Goal: Task Accomplishment & Management: Manage account settings

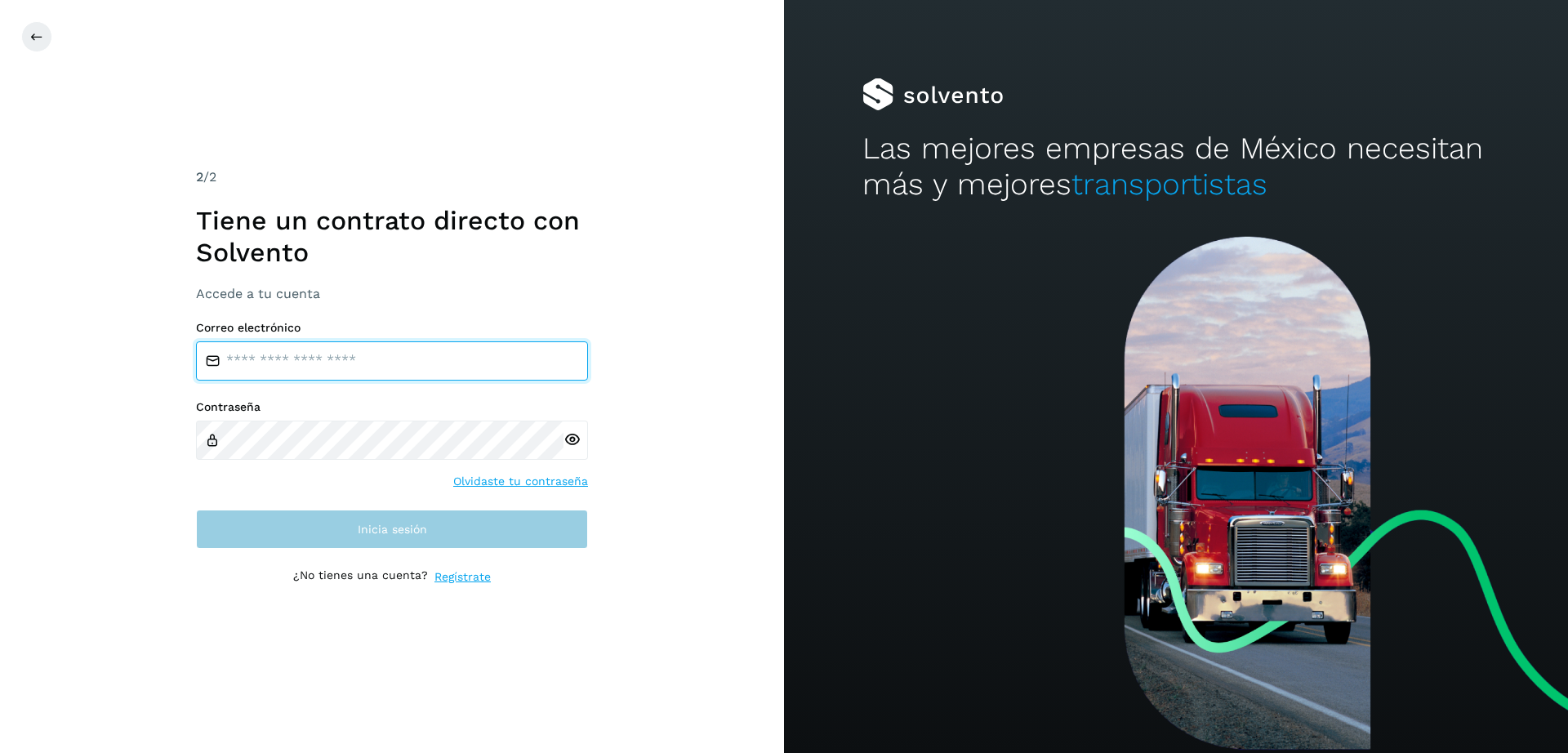
type input "**********"
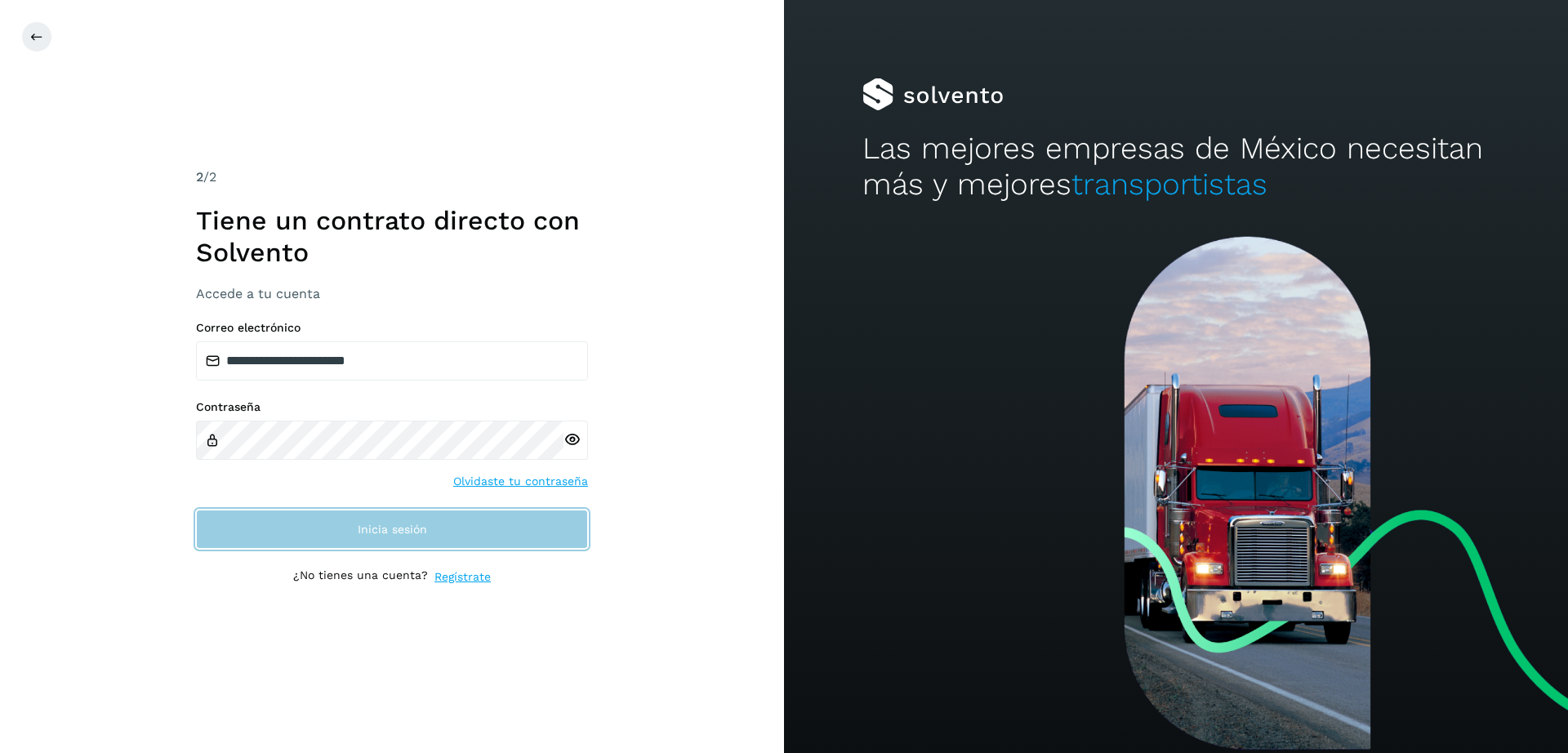
click at [482, 526] on button "Inicia sesión" at bounding box center [392, 529] width 392 height 39
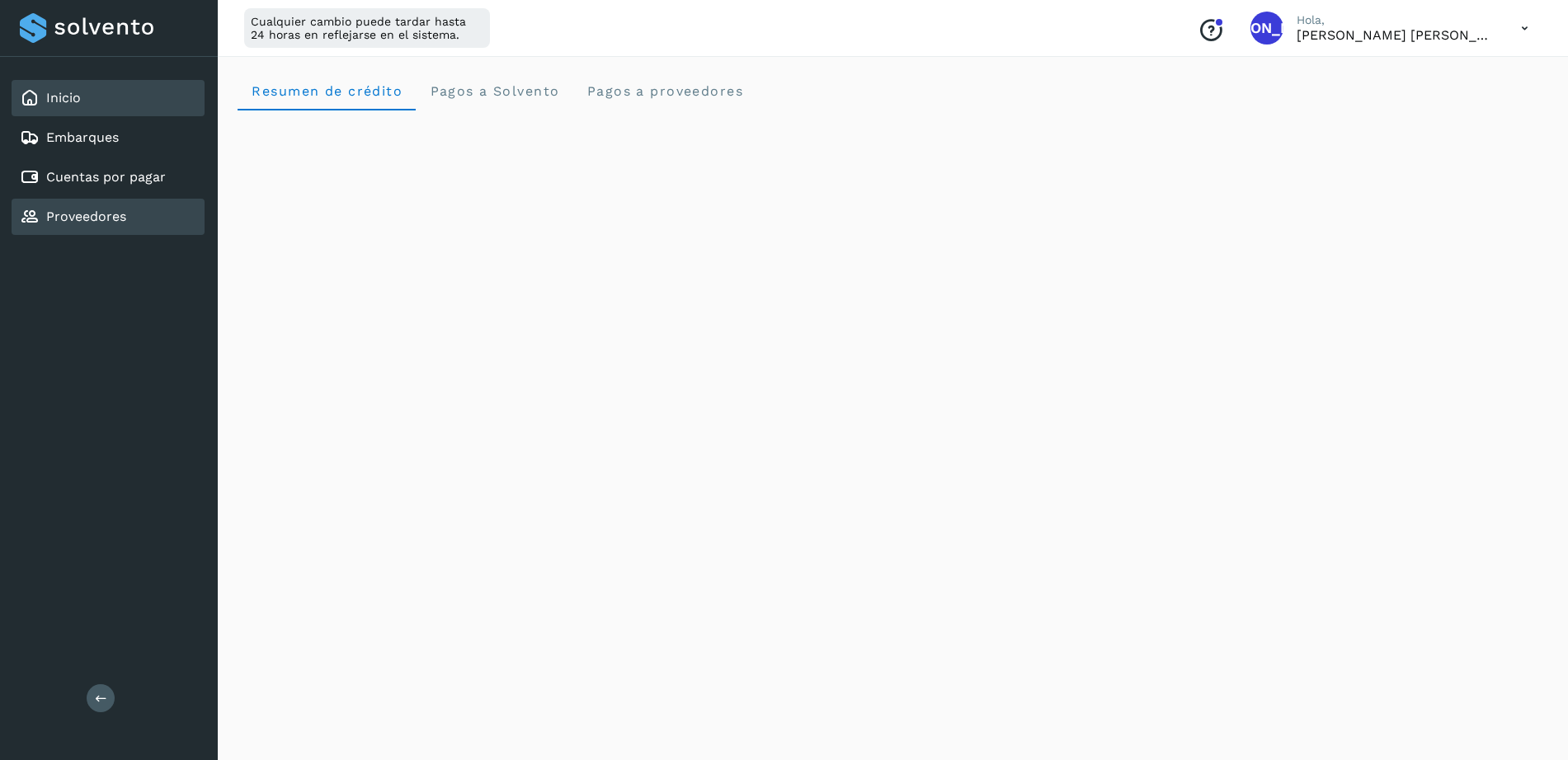
click at [141, 219] on div "Proveedores" at bounding box center [108, 217] width 193 height 36
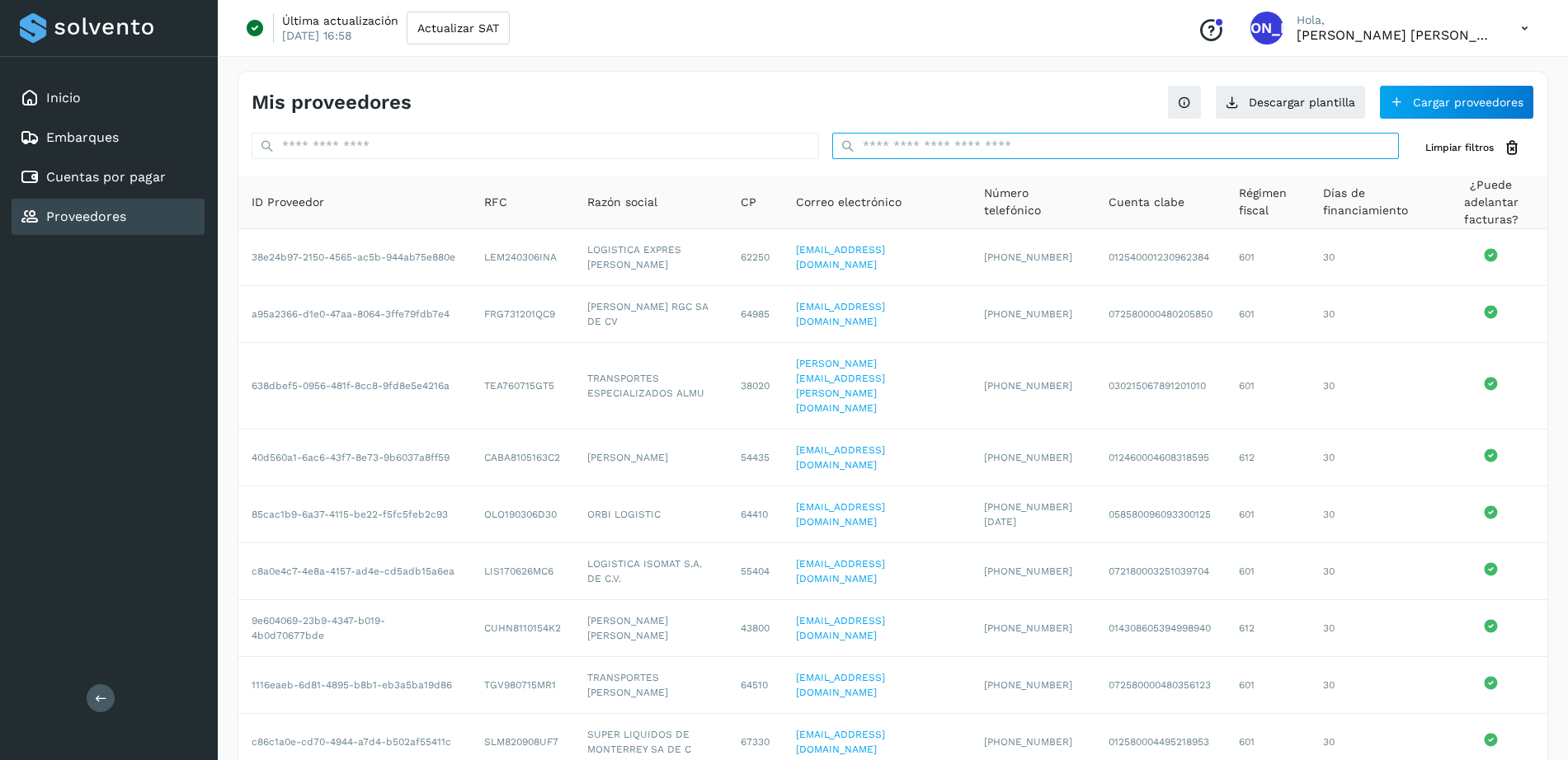
click at [926, 140] on input "text" at bounding box center [1115, 146] width 568 height 27
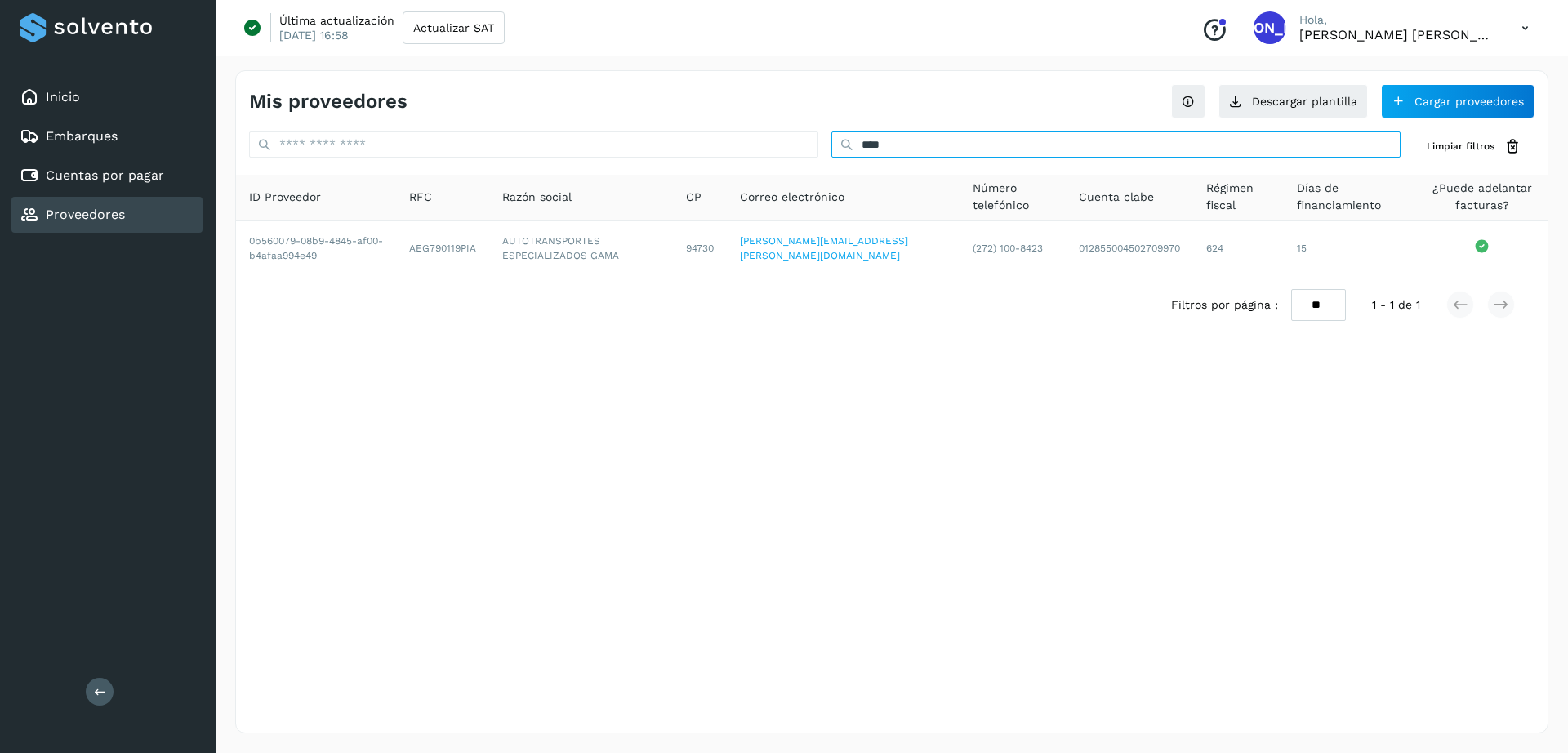
type input "****"
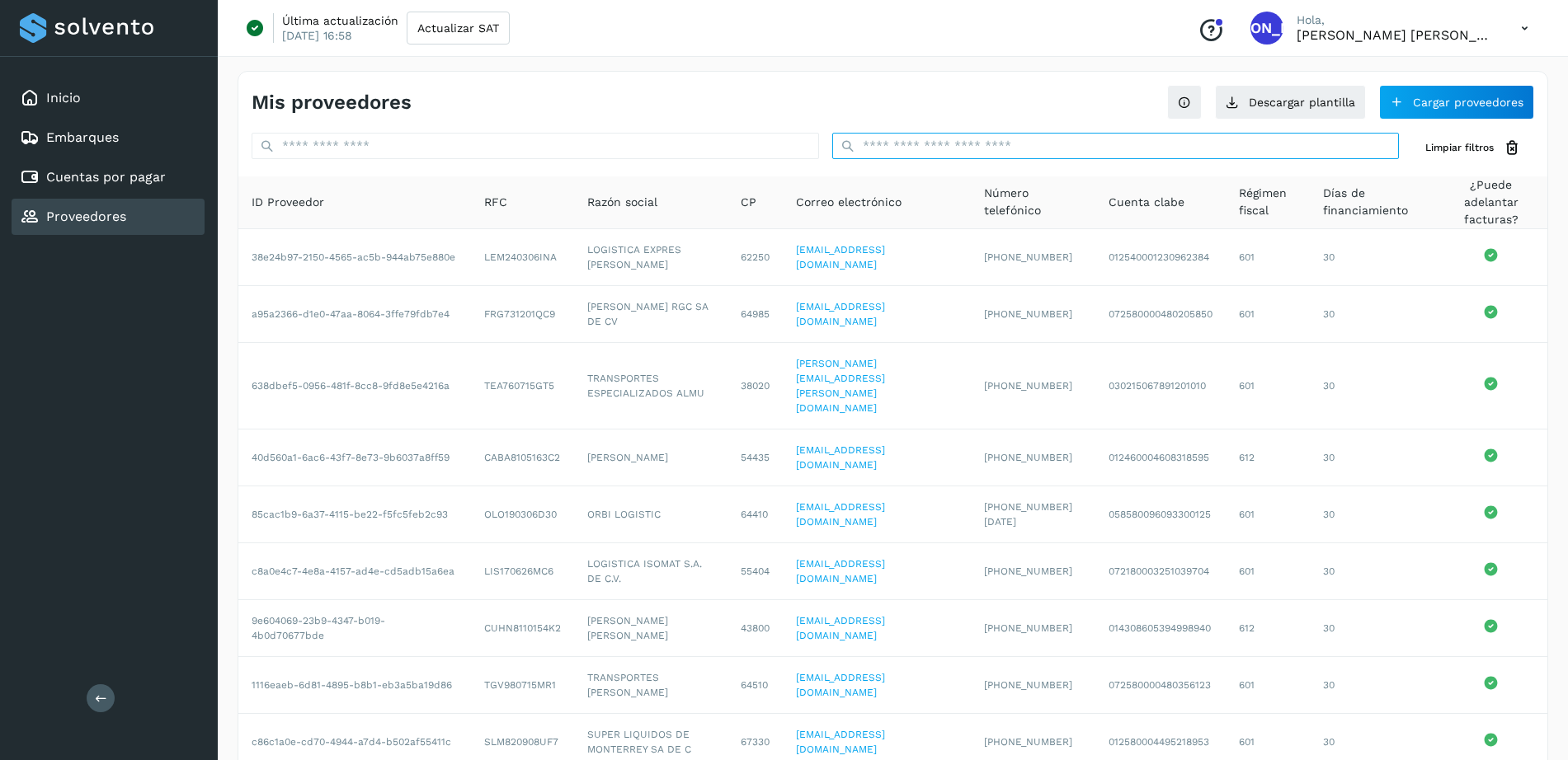
paste input "**********"
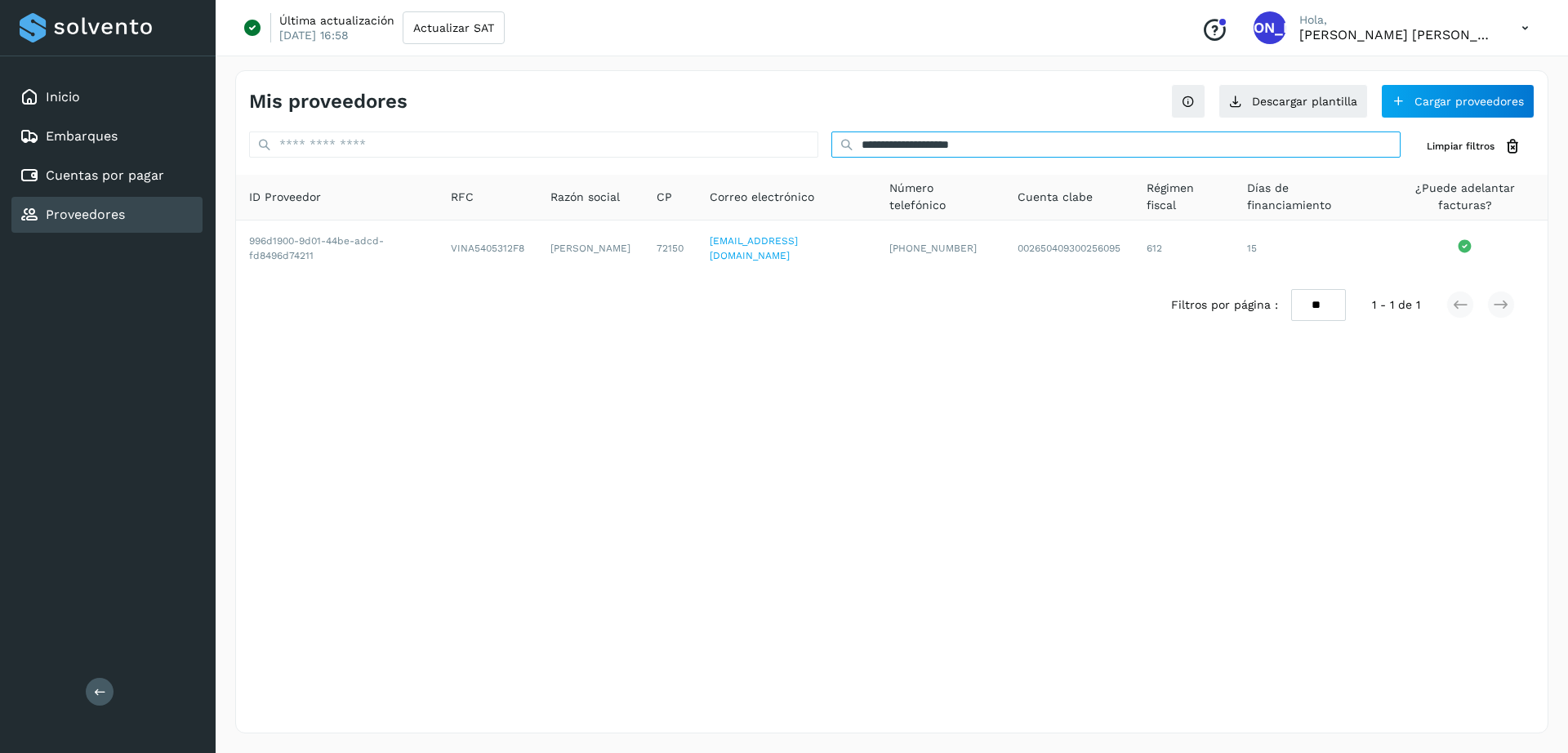
type input "**********"
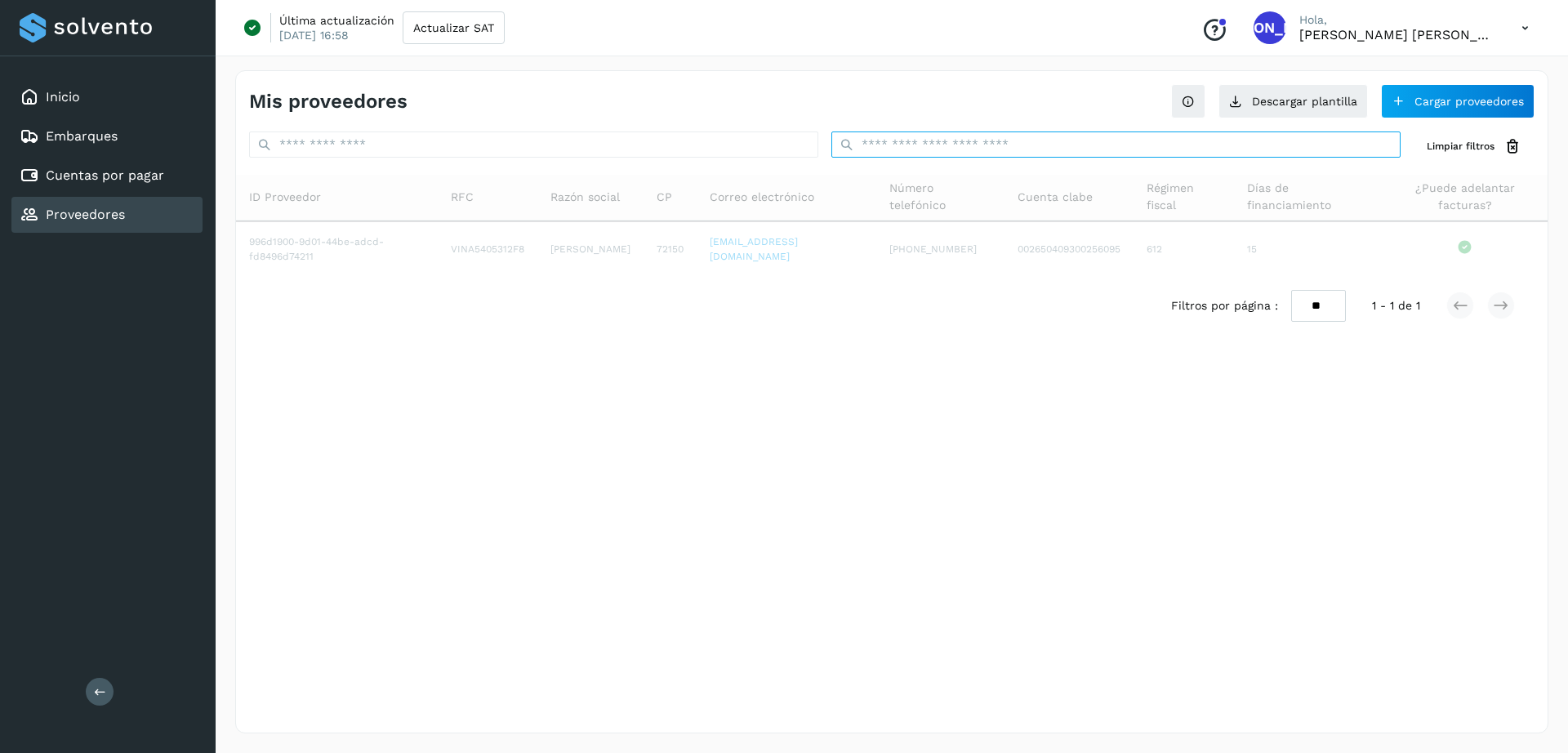
paste input "**********"
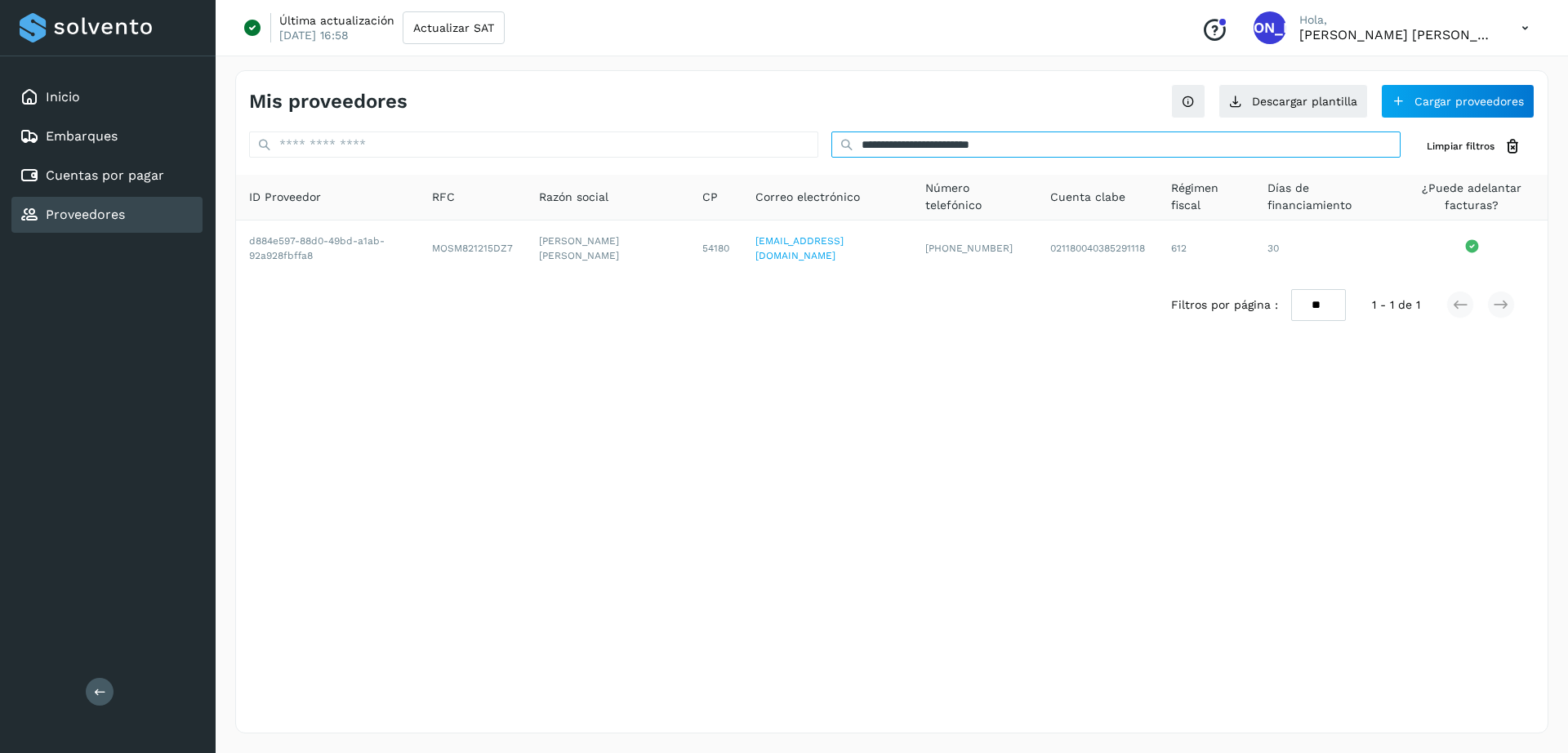
paste input "**"
type input "**********"
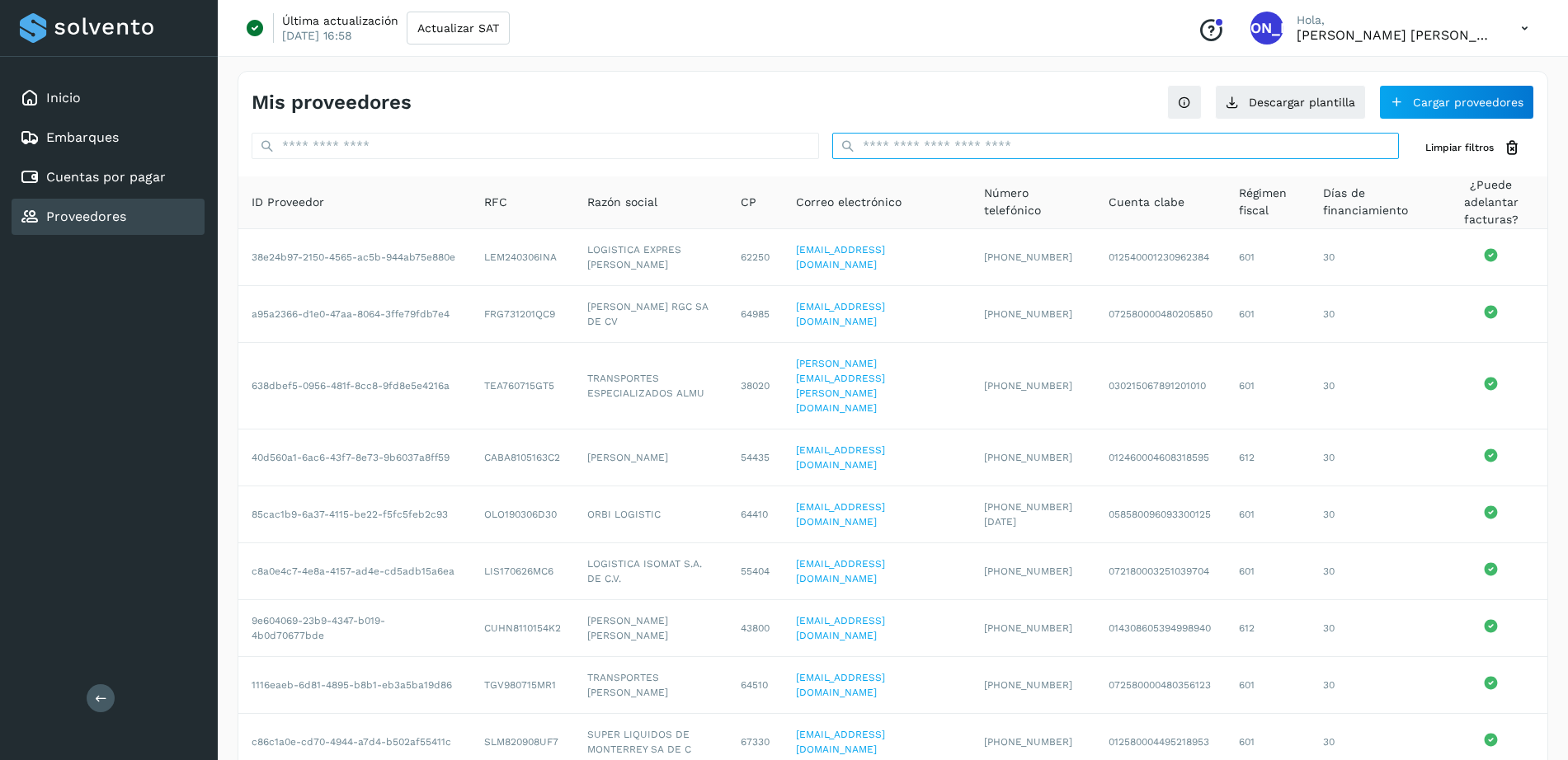
paste input "**********"
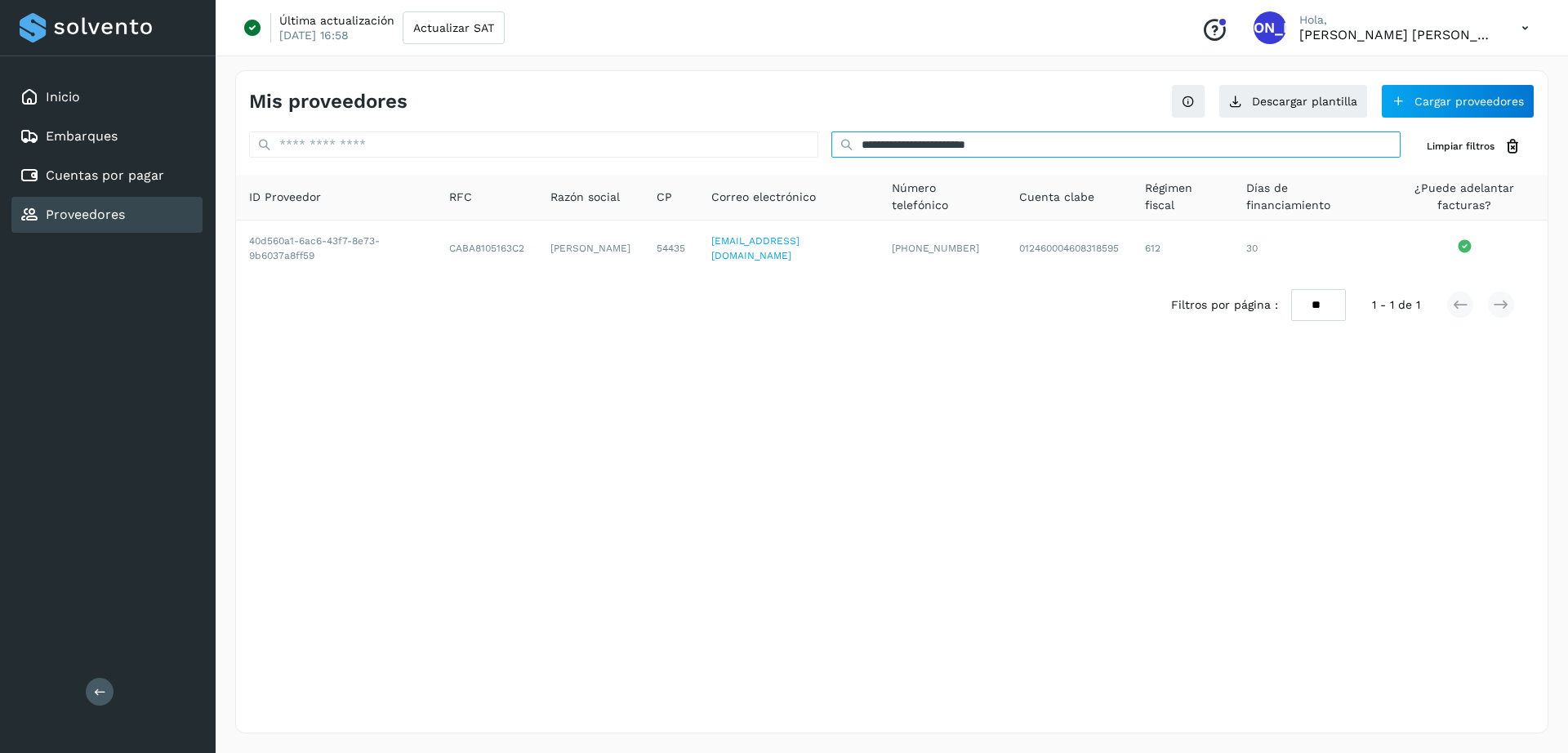
type input "**********"
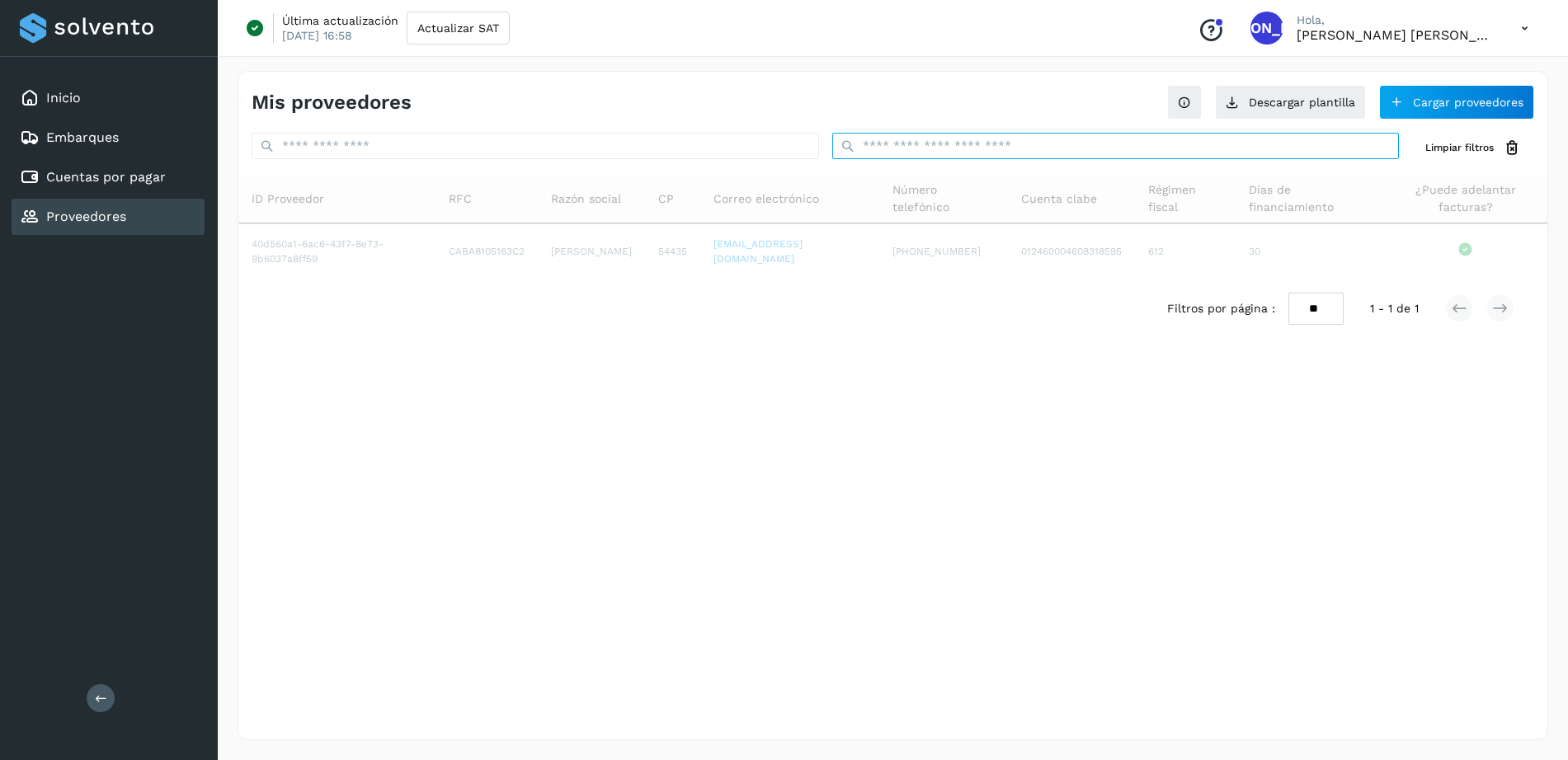
paste input "**********"
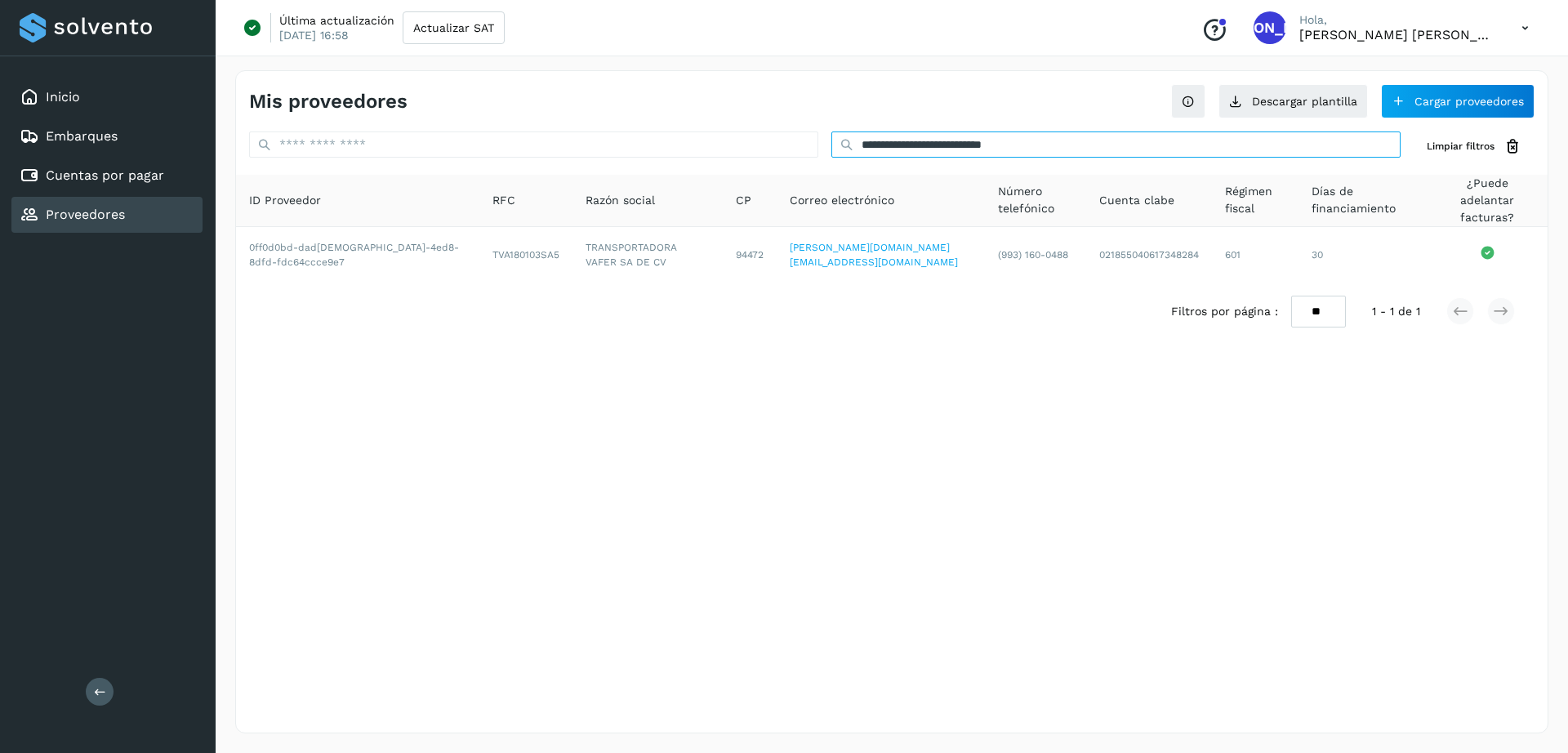
type input "**********"
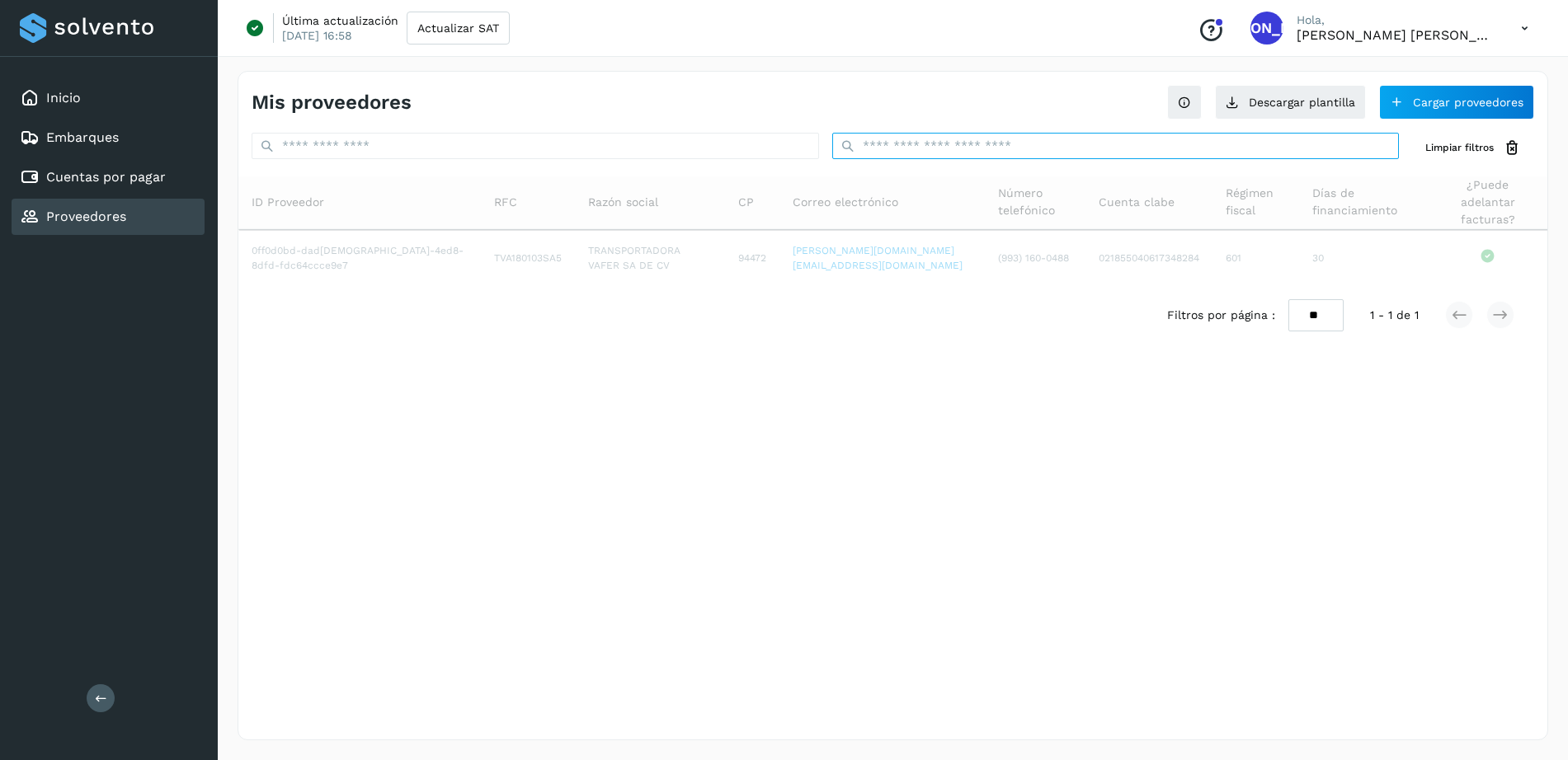
paste input "**********"
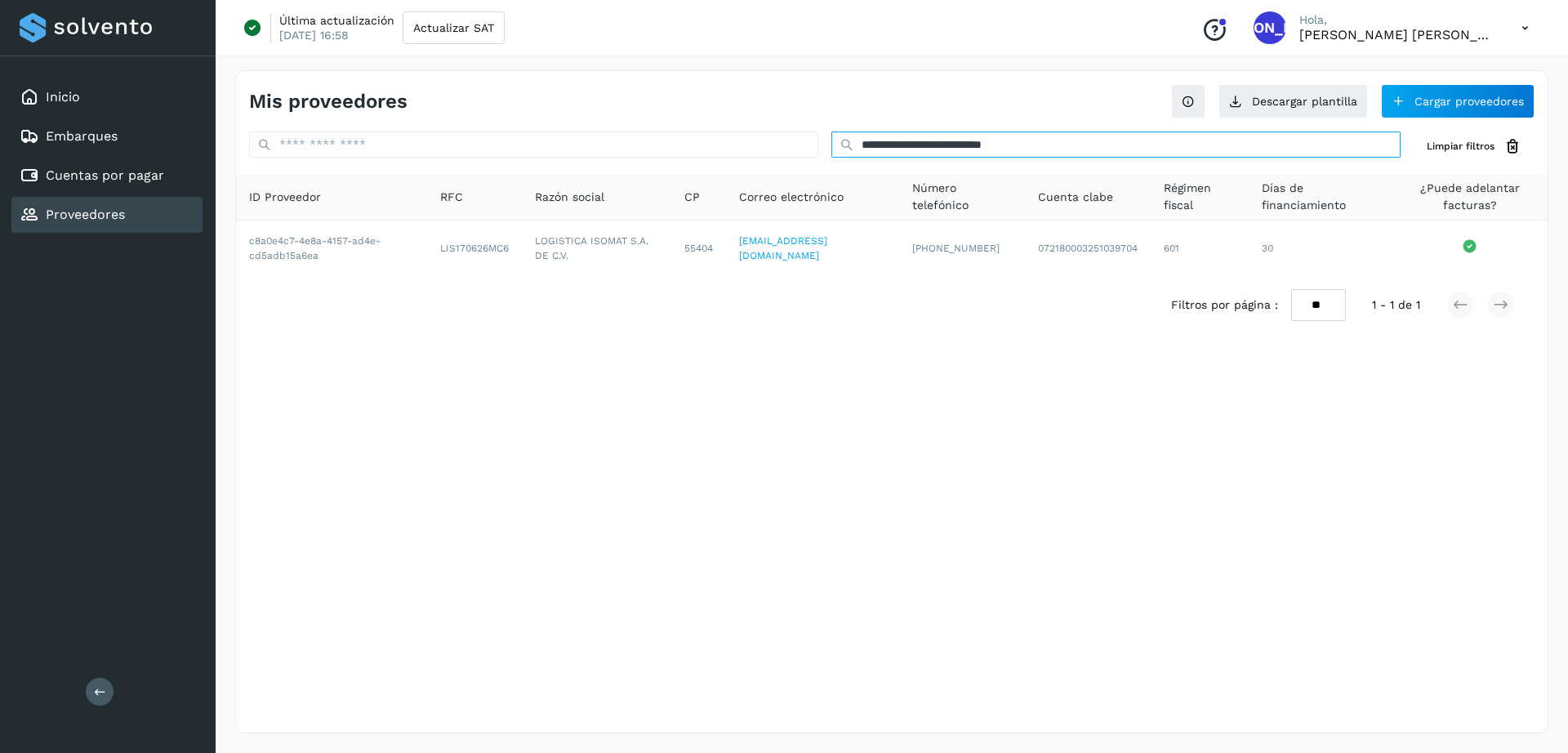
type input "**********"
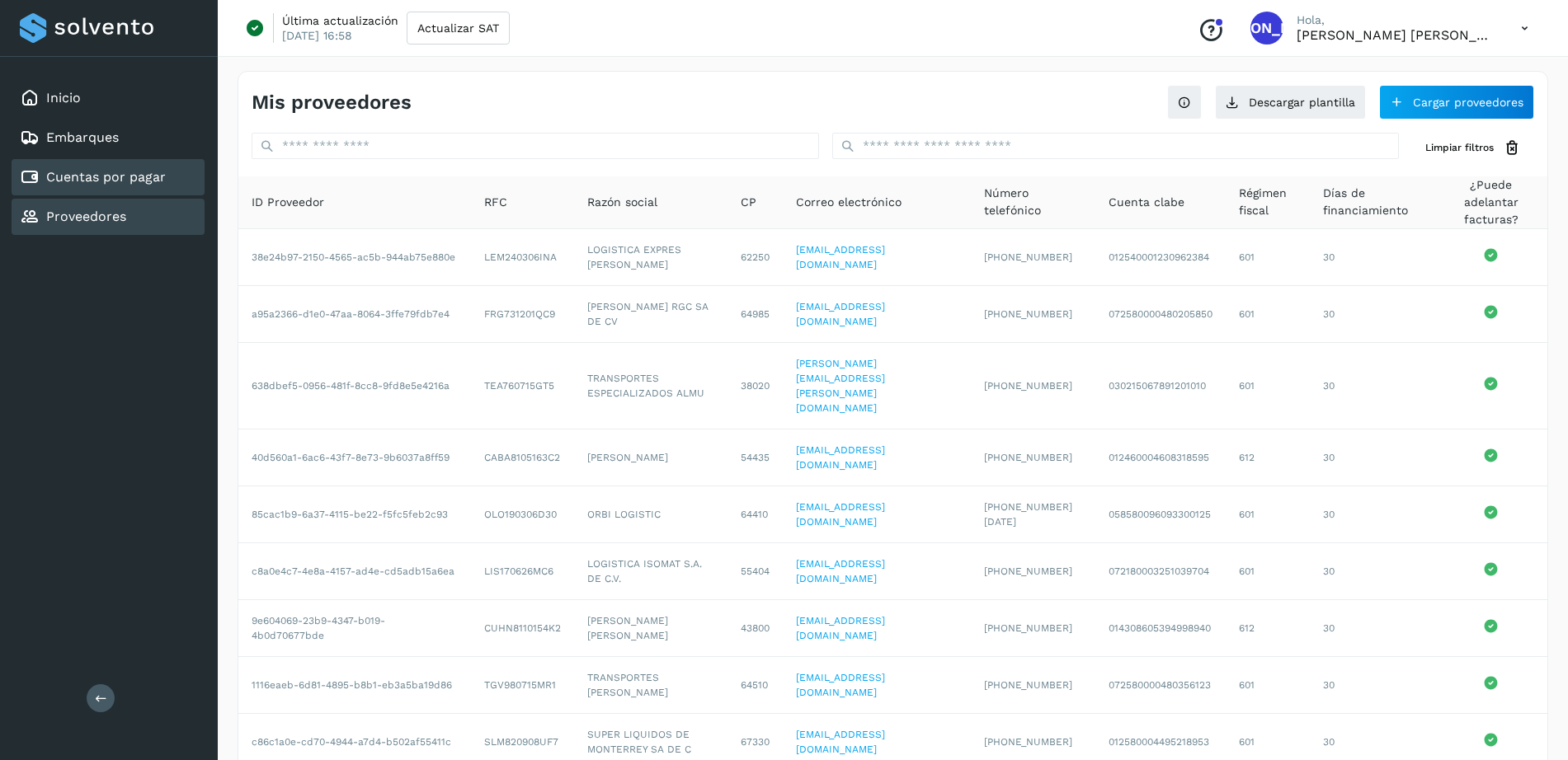
click at [106, 175] on link "Cuentas por pagar" at bounding box center [105, 177] width 120 height 15
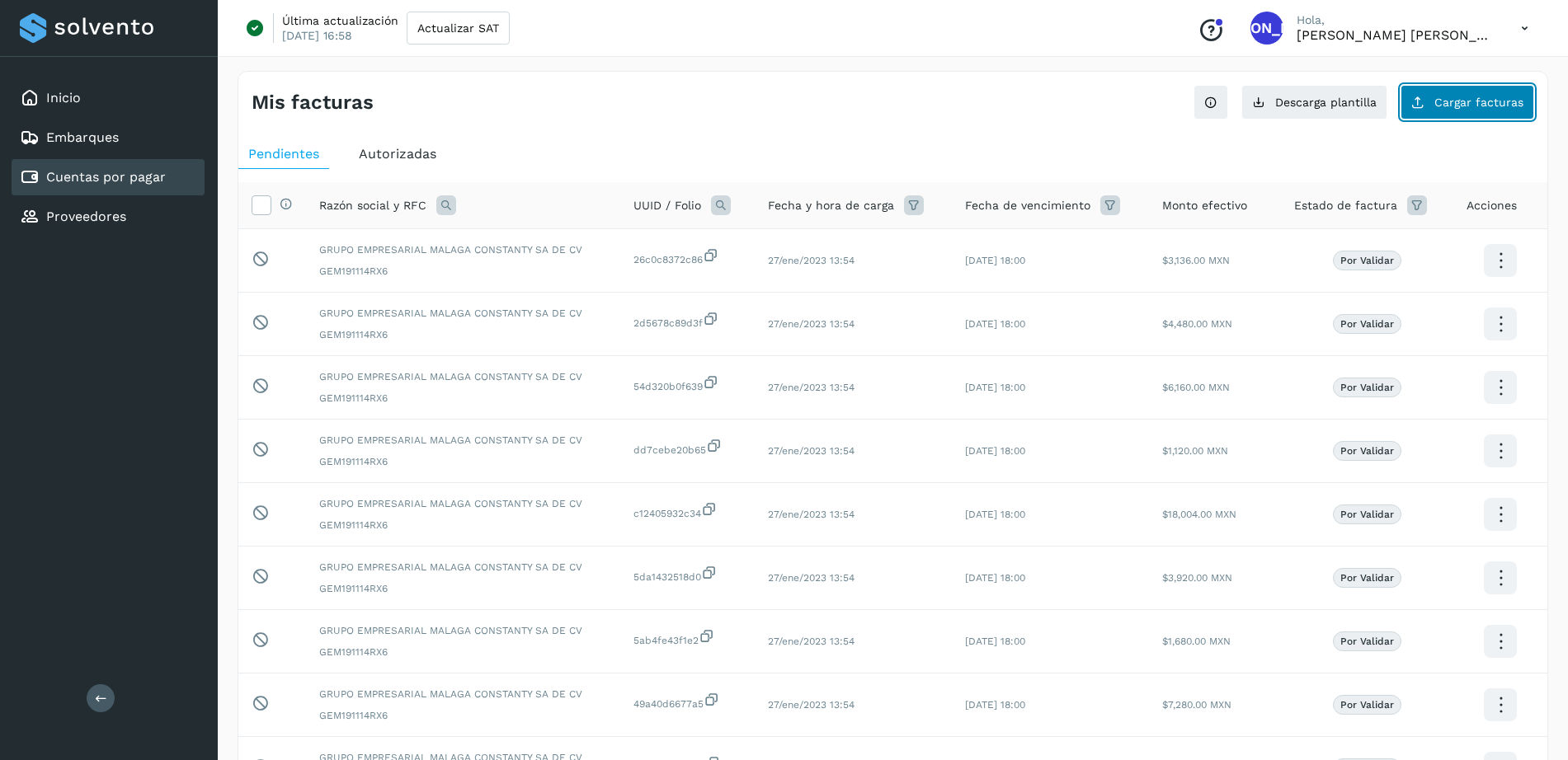
click at [1443, 97] on span "Cargar facturas" at bounding box center [1478, 102] width 89 height 11
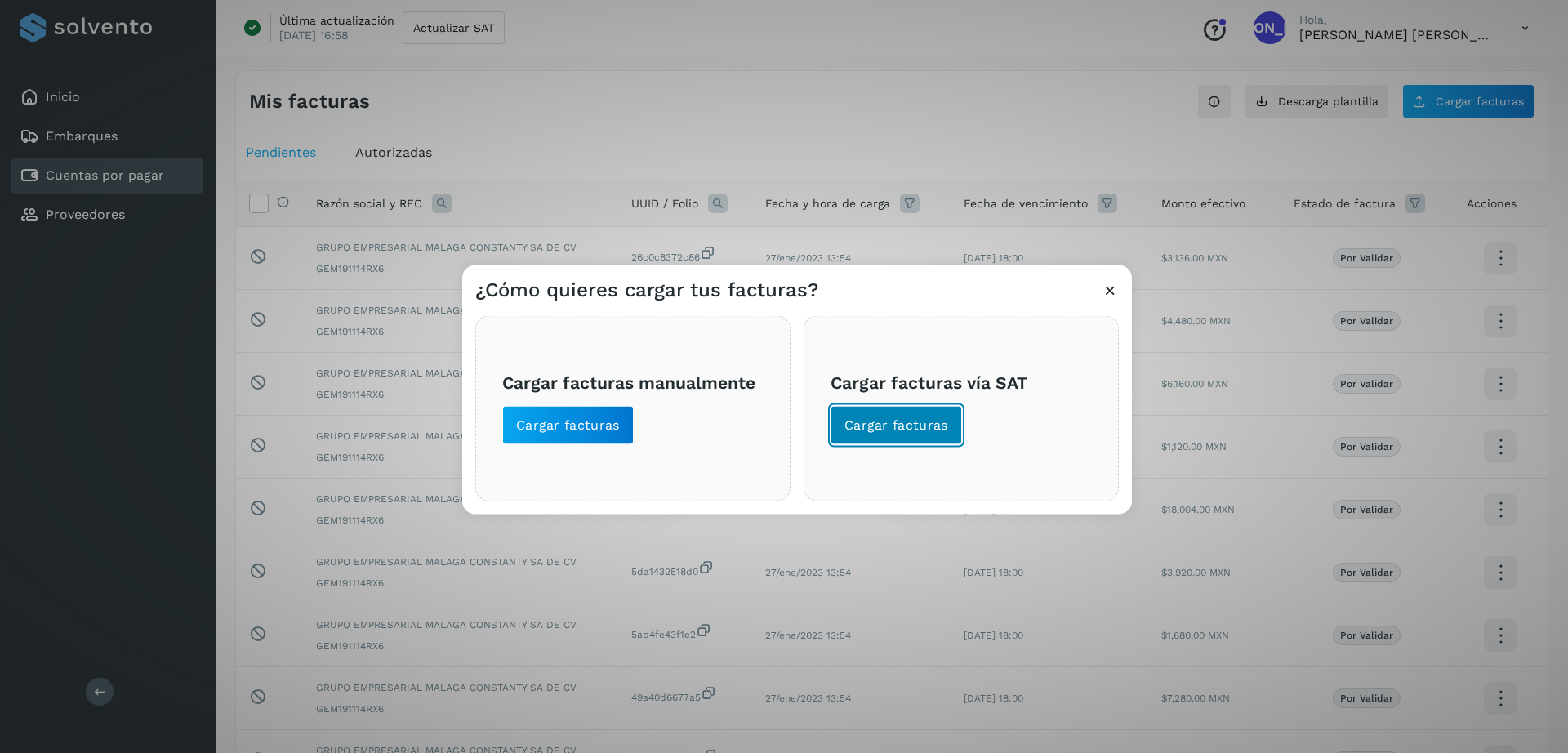
click at [860, 415] on button "Cargar facturas" at bounding box center [896, 425] width 132 height 39
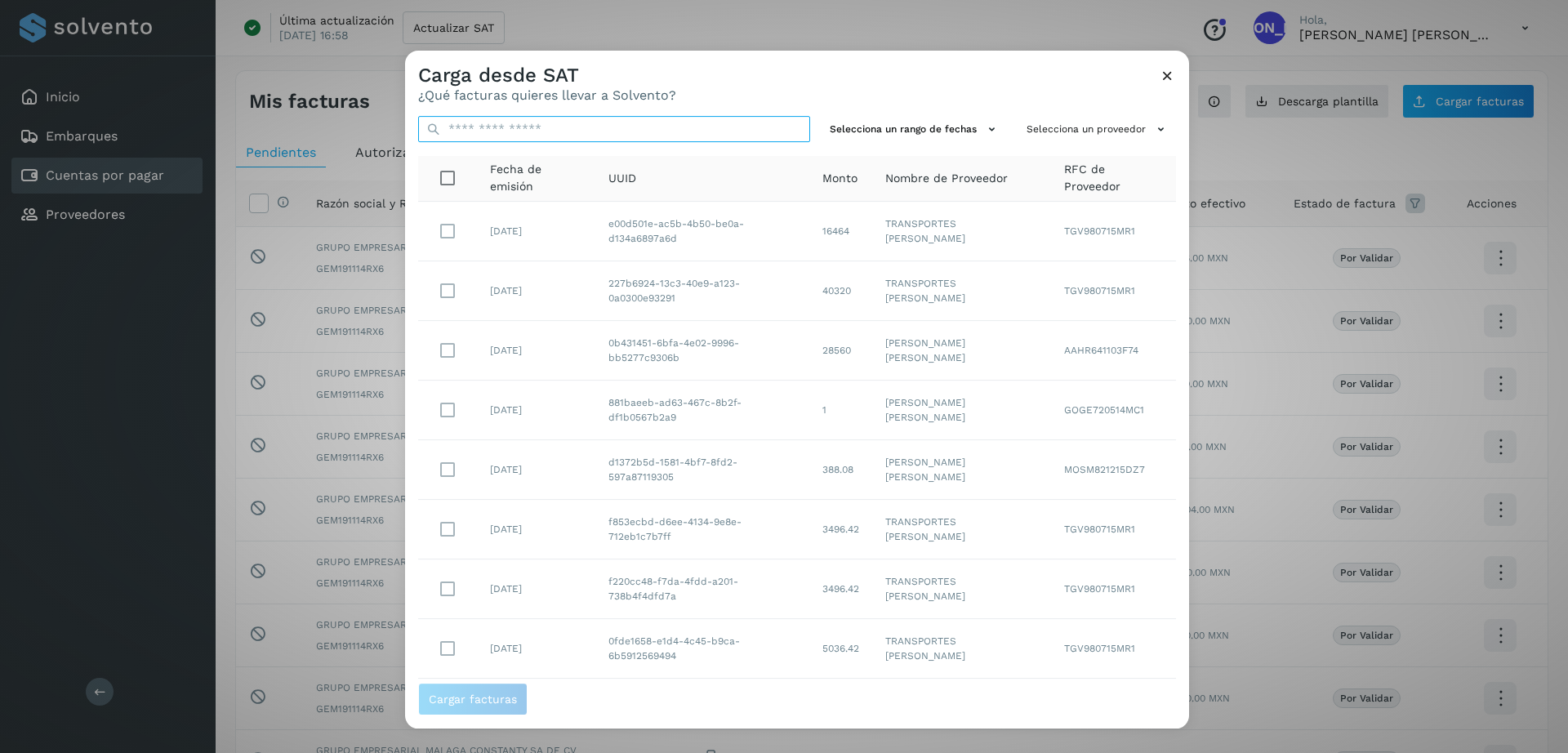
click at [546, 122] on input "text" at bounding box center [614, 129] width 392 height 27
paste input "**********"
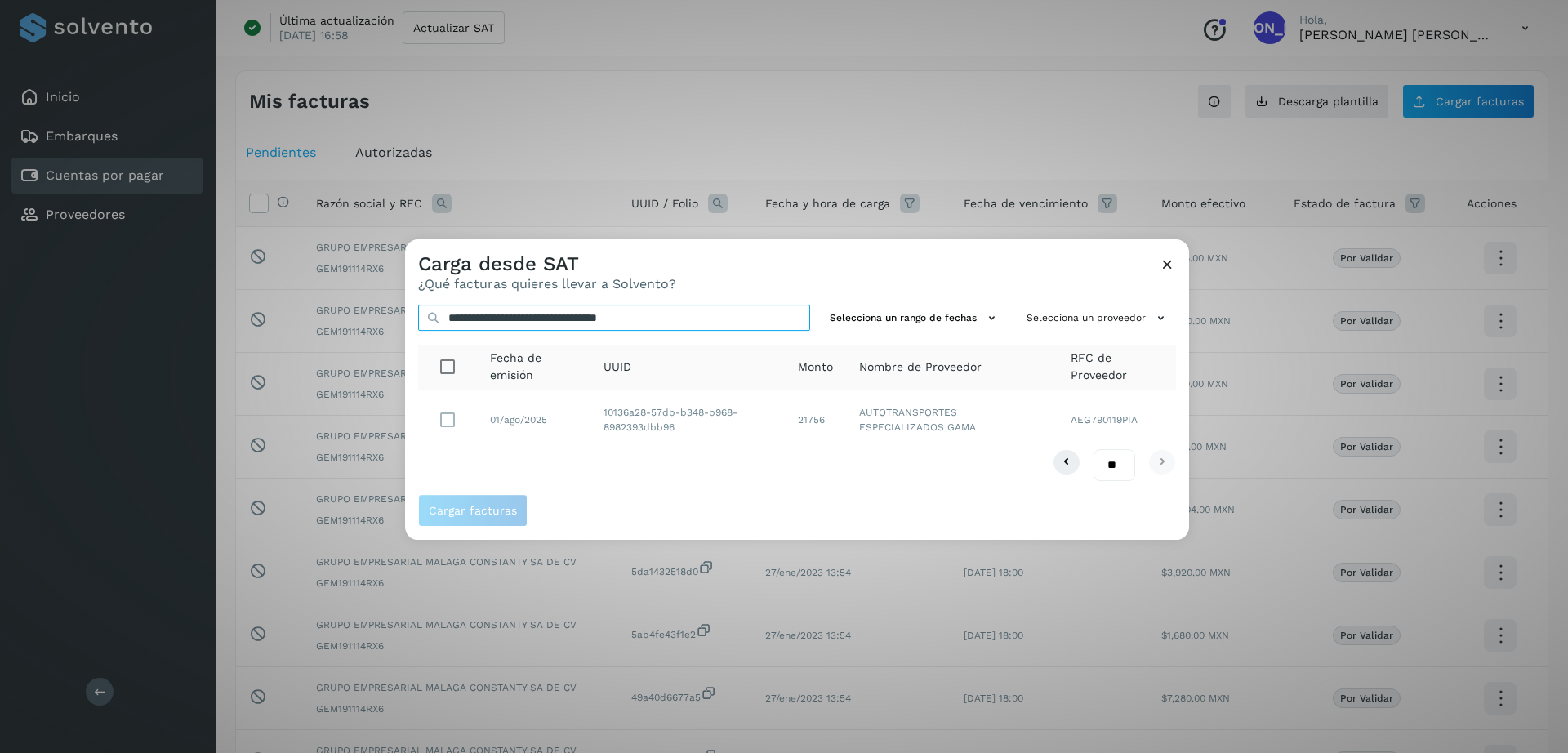
type input "**********"
click at [475, 511] on span "Cargar facturas" at bounding box center [472, 510] width 88 height 11
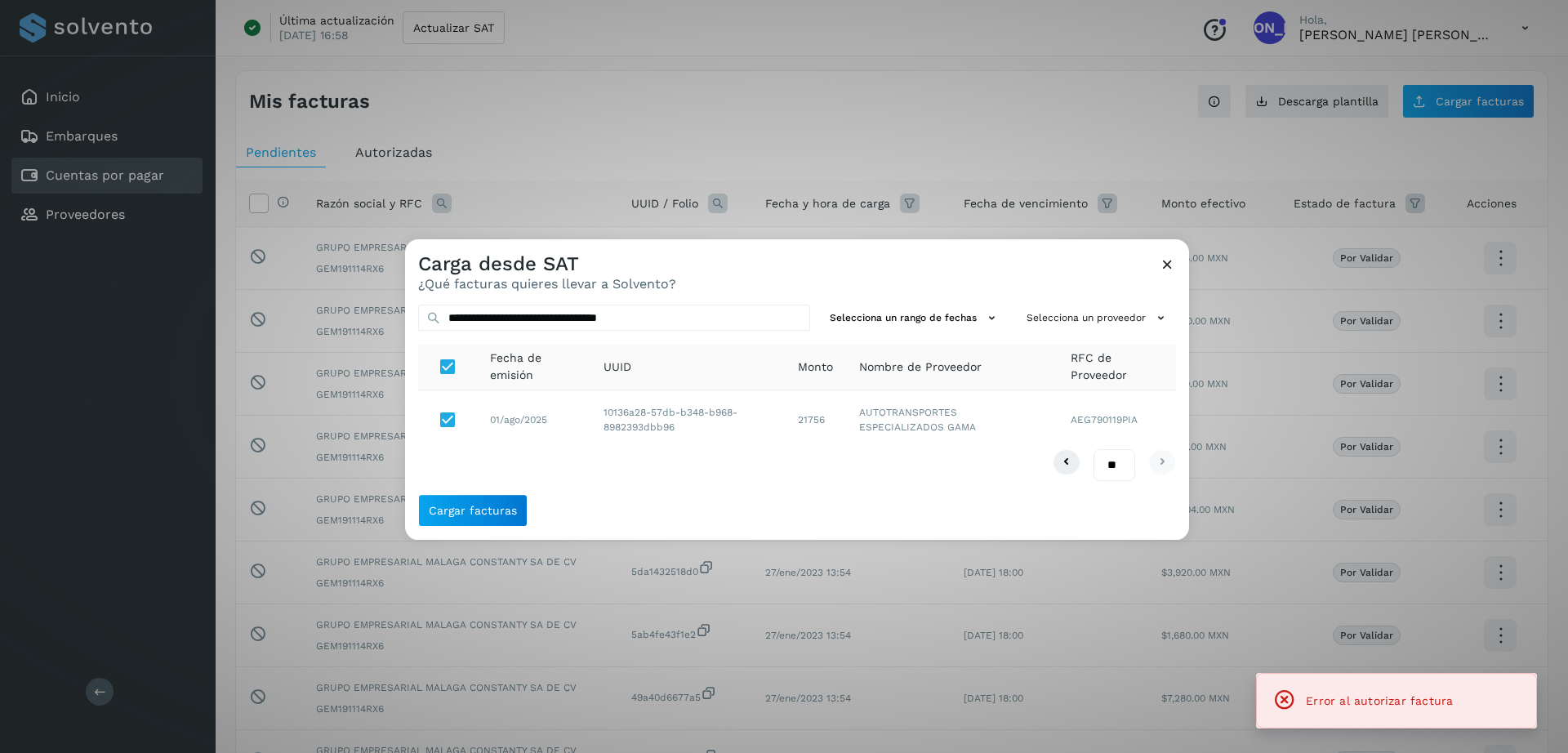
click at [1163, 271] on icon at bounding box center [1167, 265] width 17 height 17
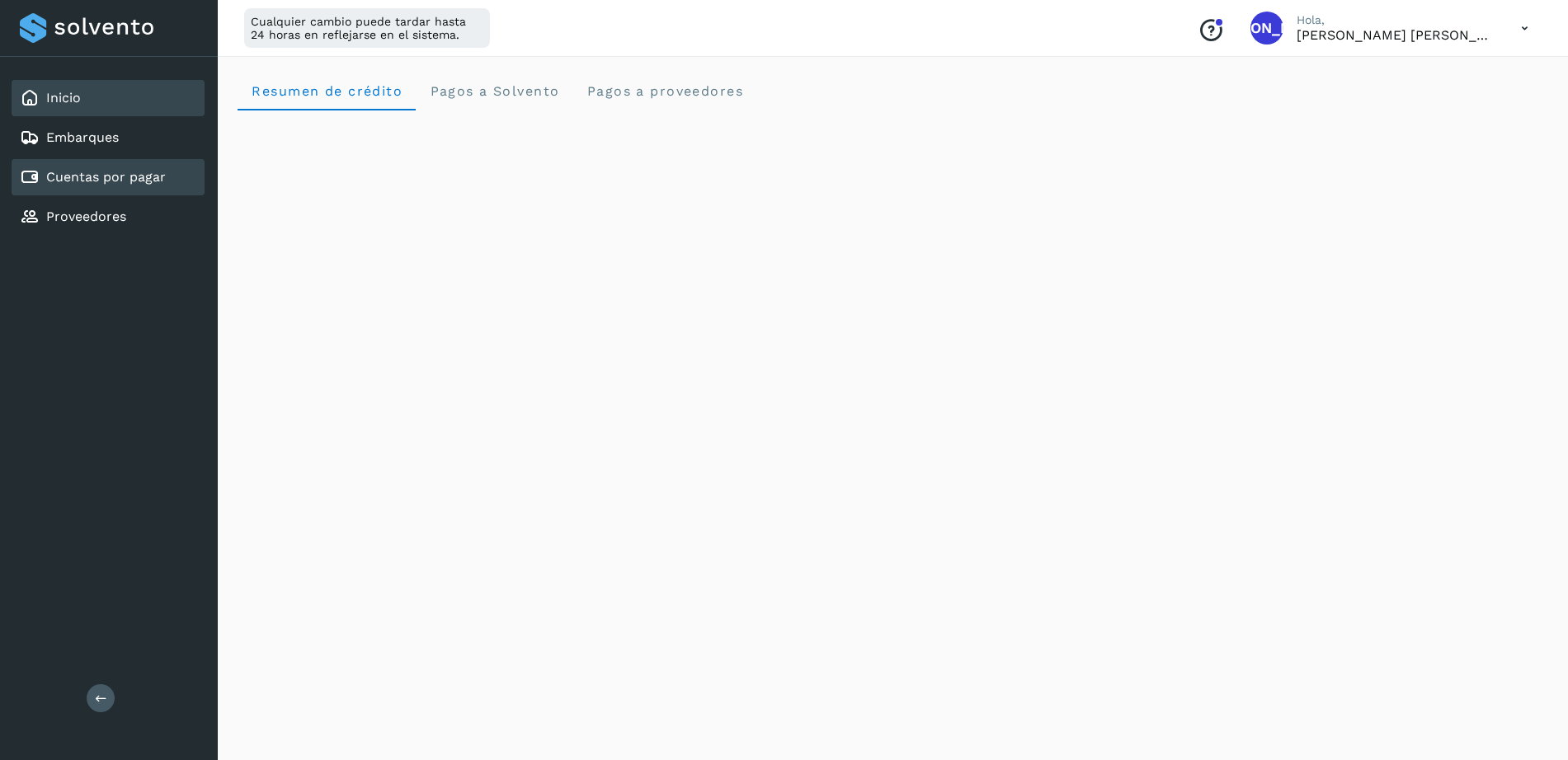
click at [94, 185] on link "Cuentas por pagar" at bounding box center [105, 177] width 120 height 15
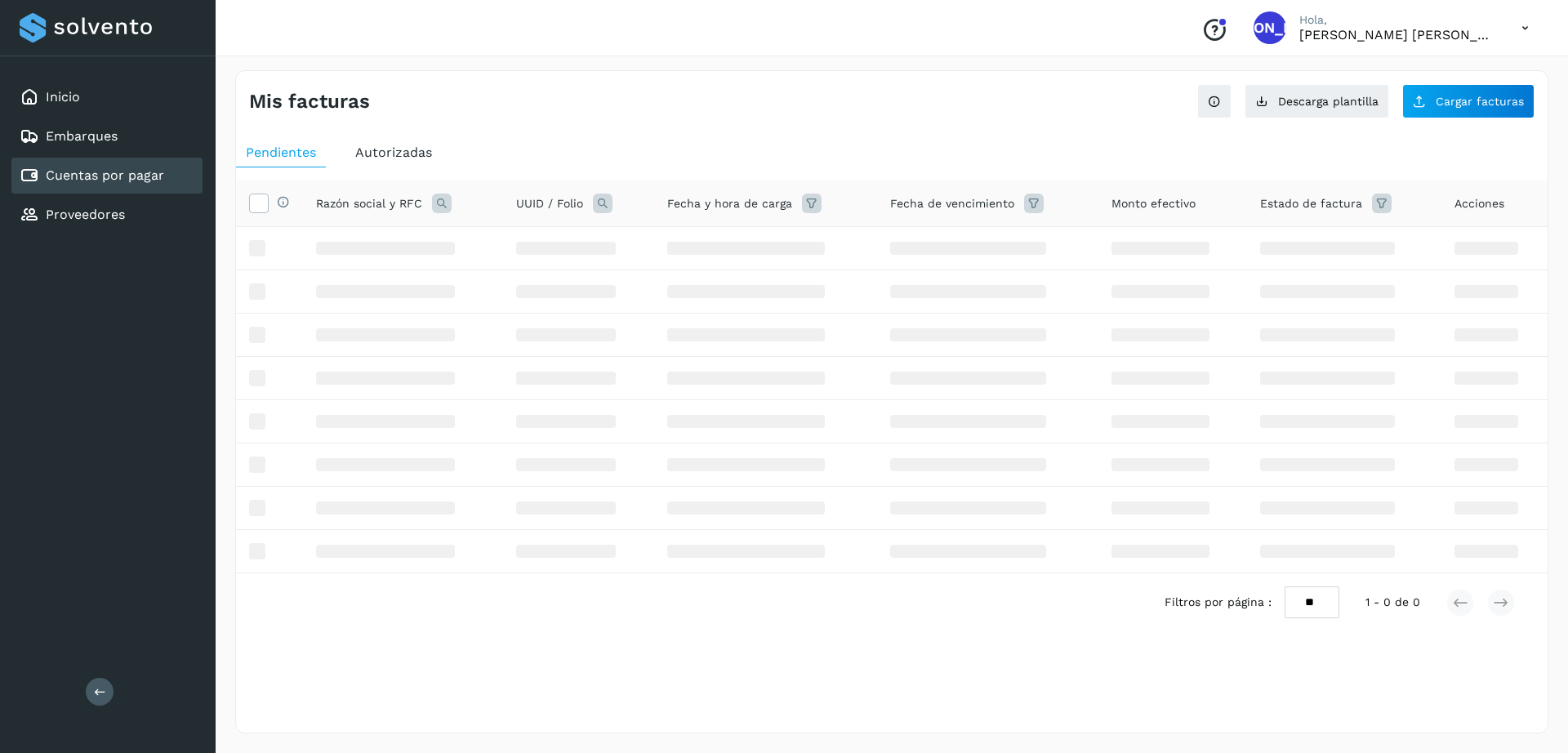
click at [93, 183] on link "Cuentas por pagar" at bounding box center [104, 175] width 119 height 15
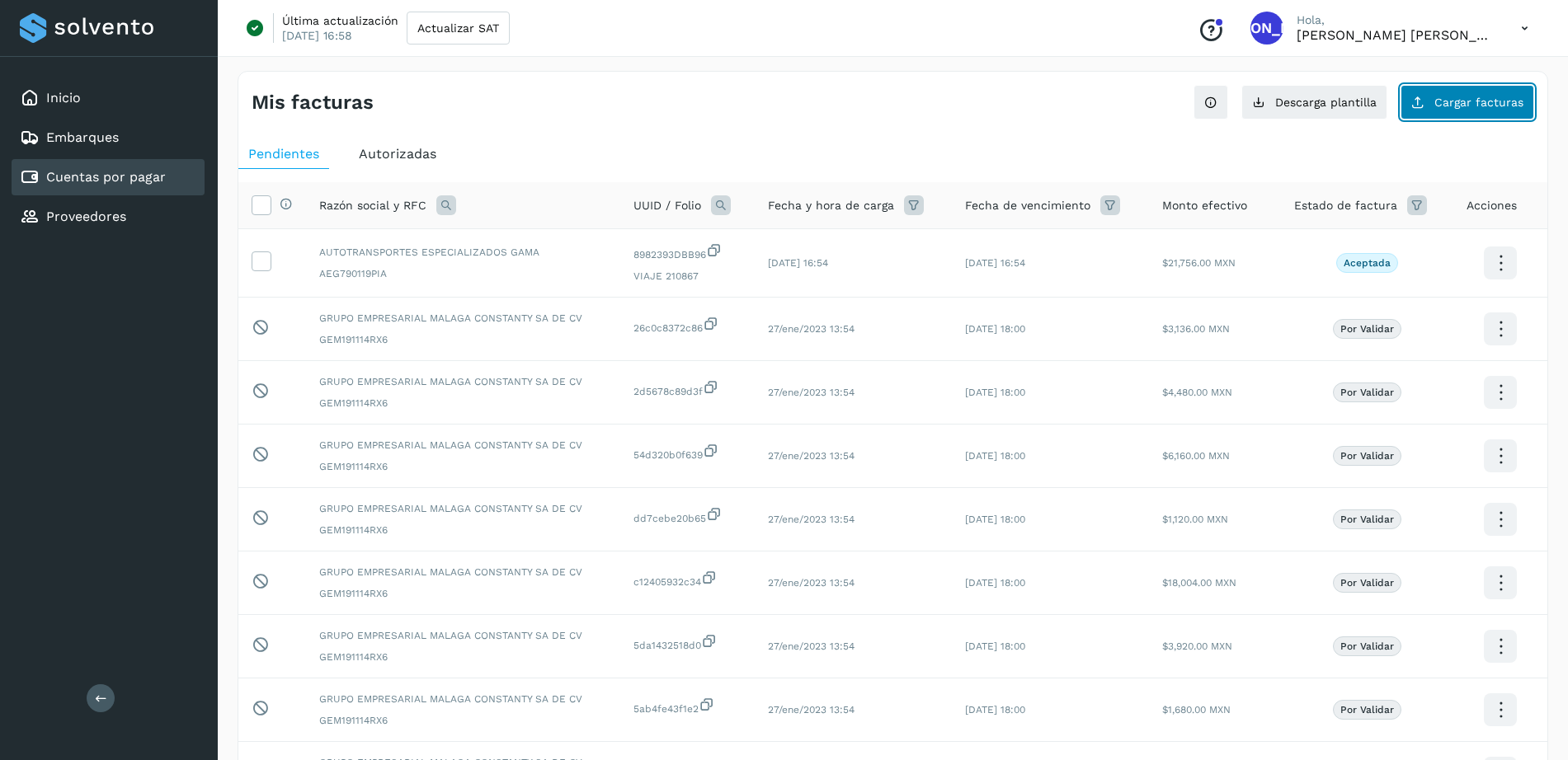
click at [1490, 110] on button "Cargar facturas" at bounding box center [1467, 102] width 134 height 34
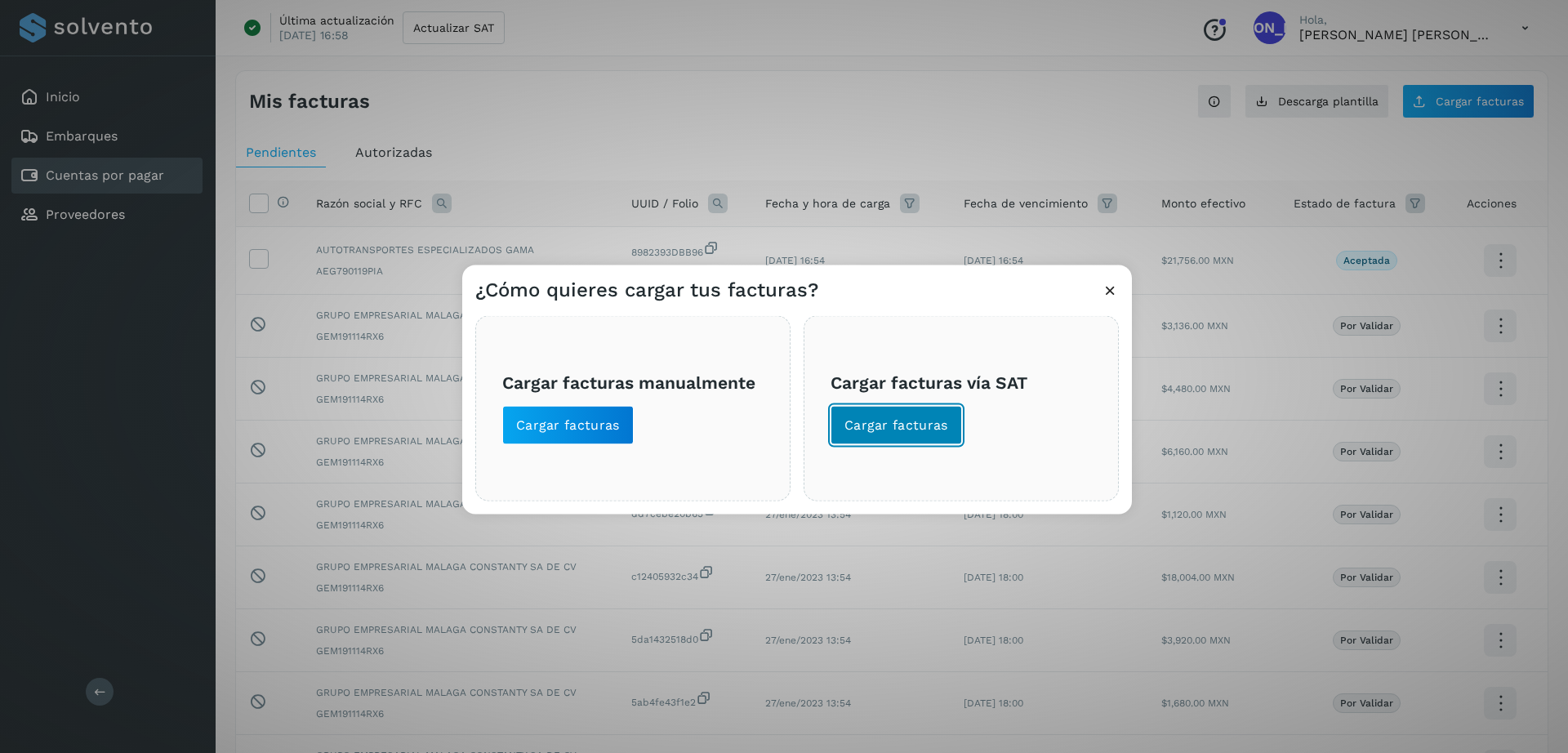
click at [917, 416] on span "Cargar facturas" at bounding box center [896, 425] width 103 height 18
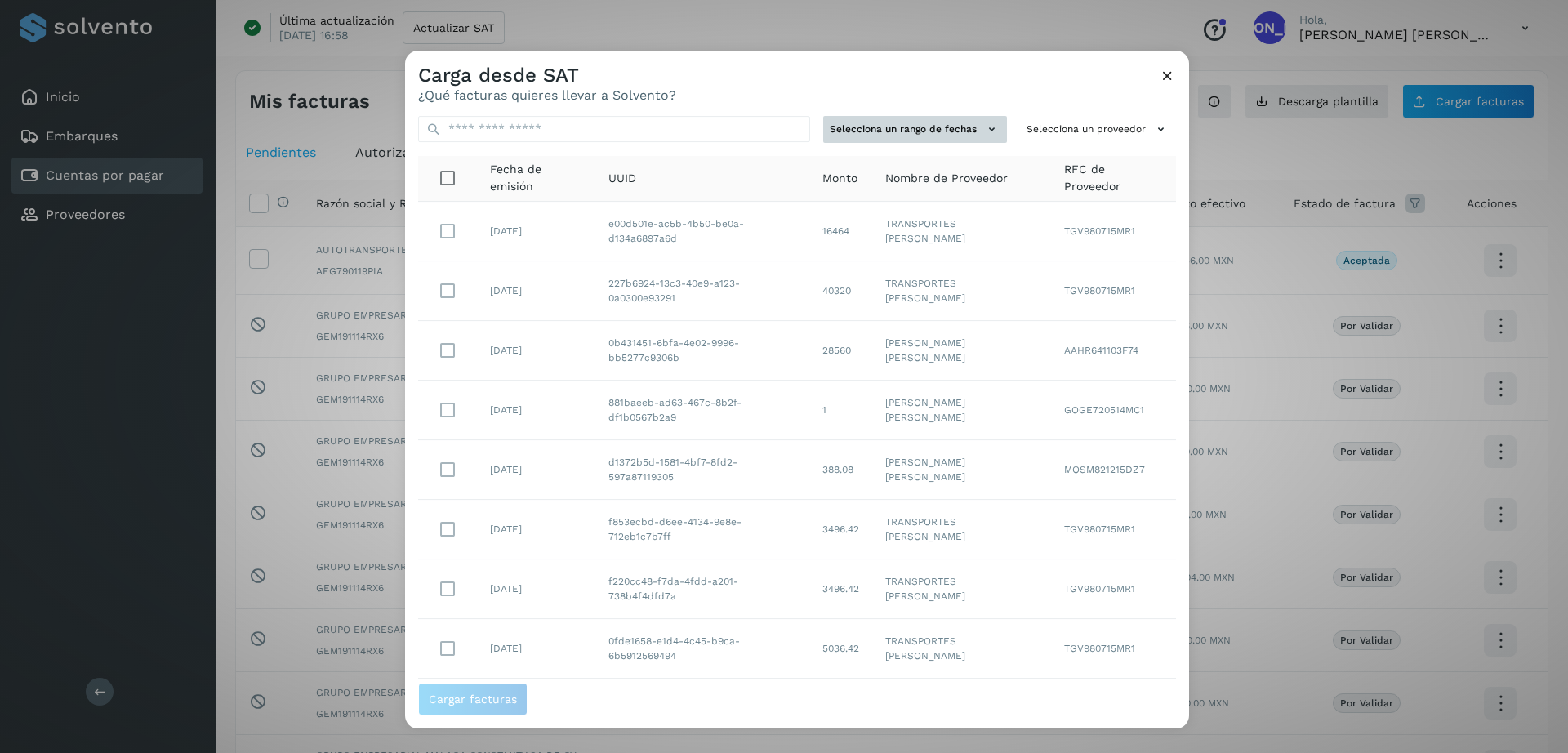
click at [880, 128] on button "Selecciona un rango de fechas" at bounding box center [915, 129] width 184 height 27
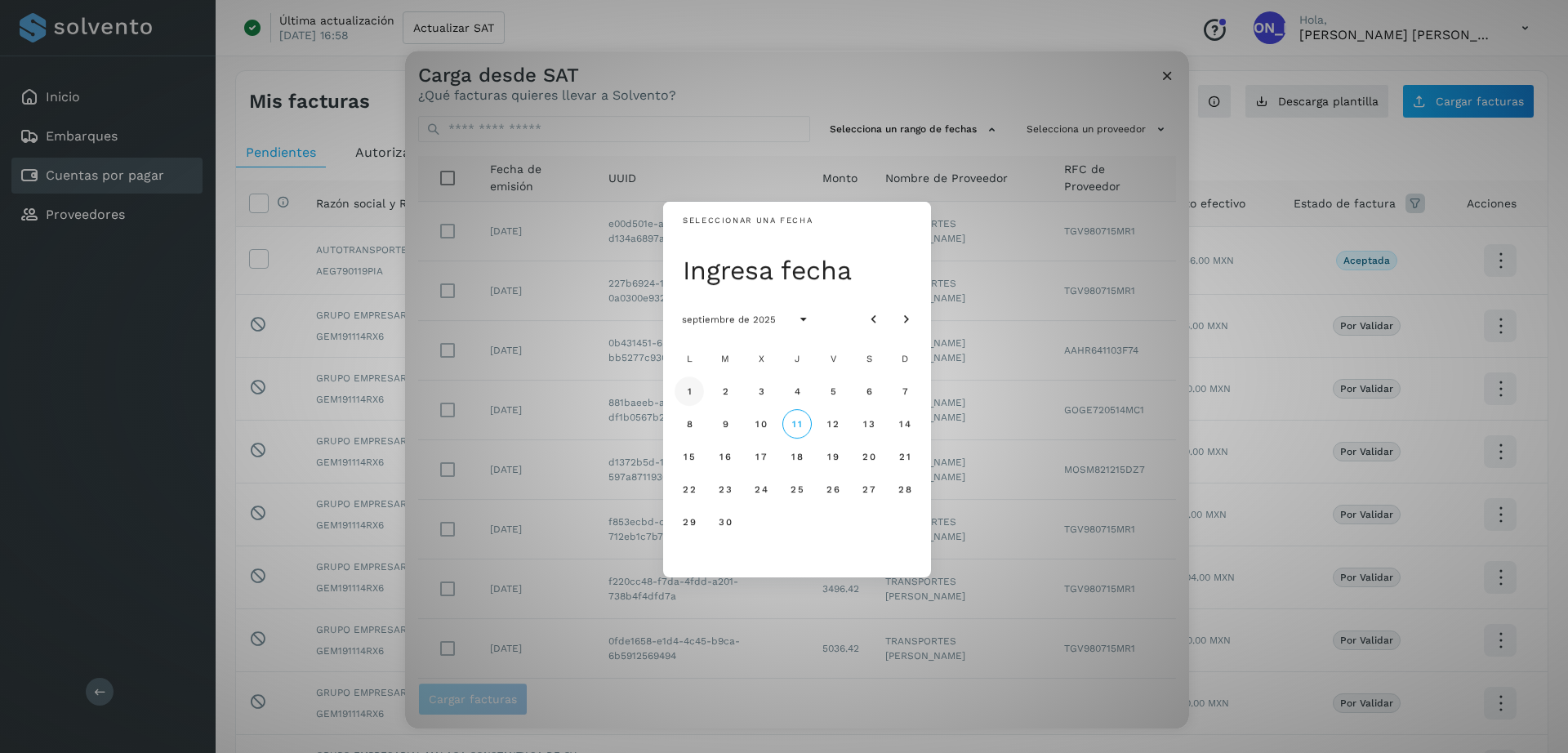
click at [689, 393] on span "1" at bounding box center [689, 392] width 6 height 11
click at [870, 321] on icon "Mes anterior" at bounding box center [873, 320] width 16 height 16
click at [830, 390] on span "1" at bounding box center [832, 392] width 6 height 11
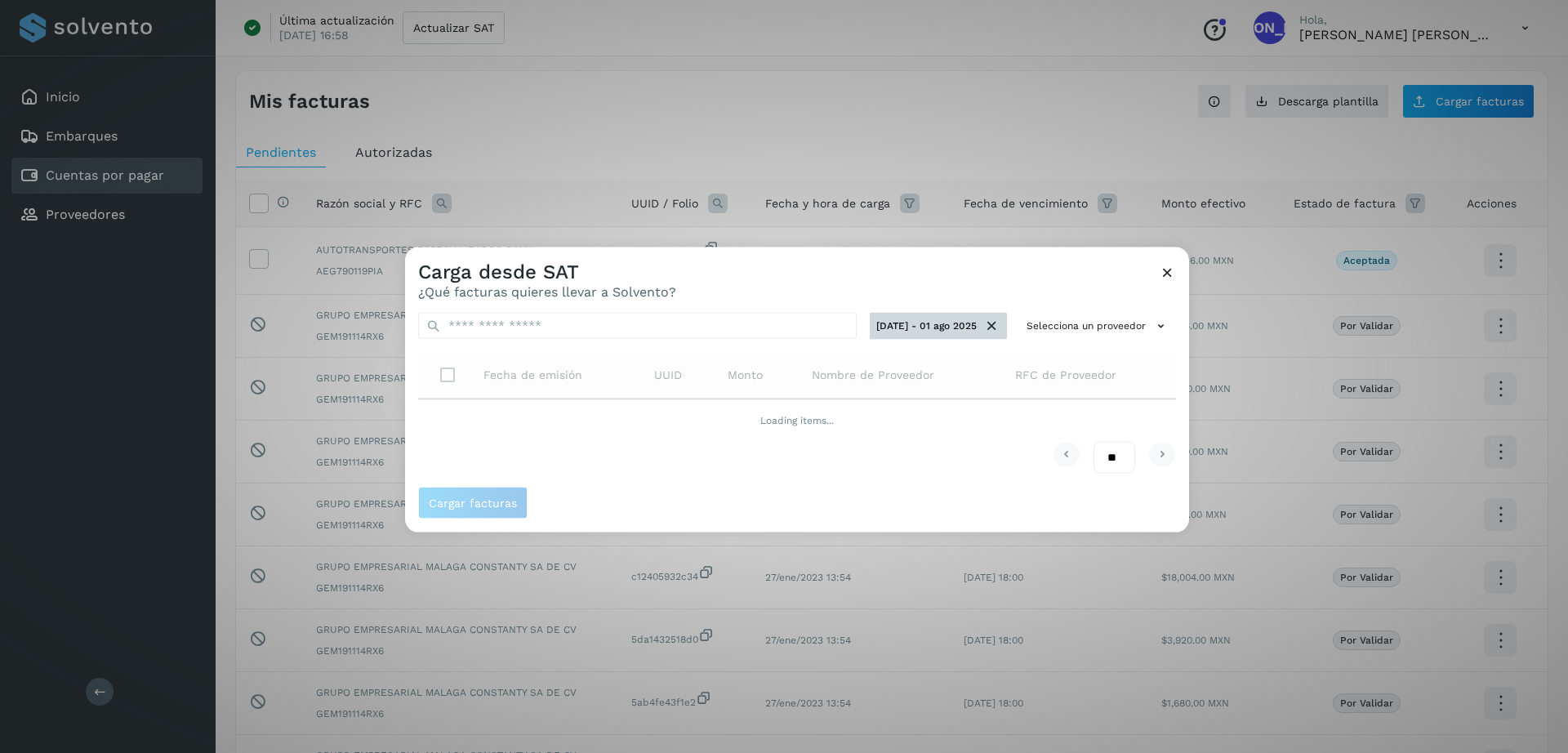
click at [996, 325] on icon at bounding box center [992, 326] width 17 height 17
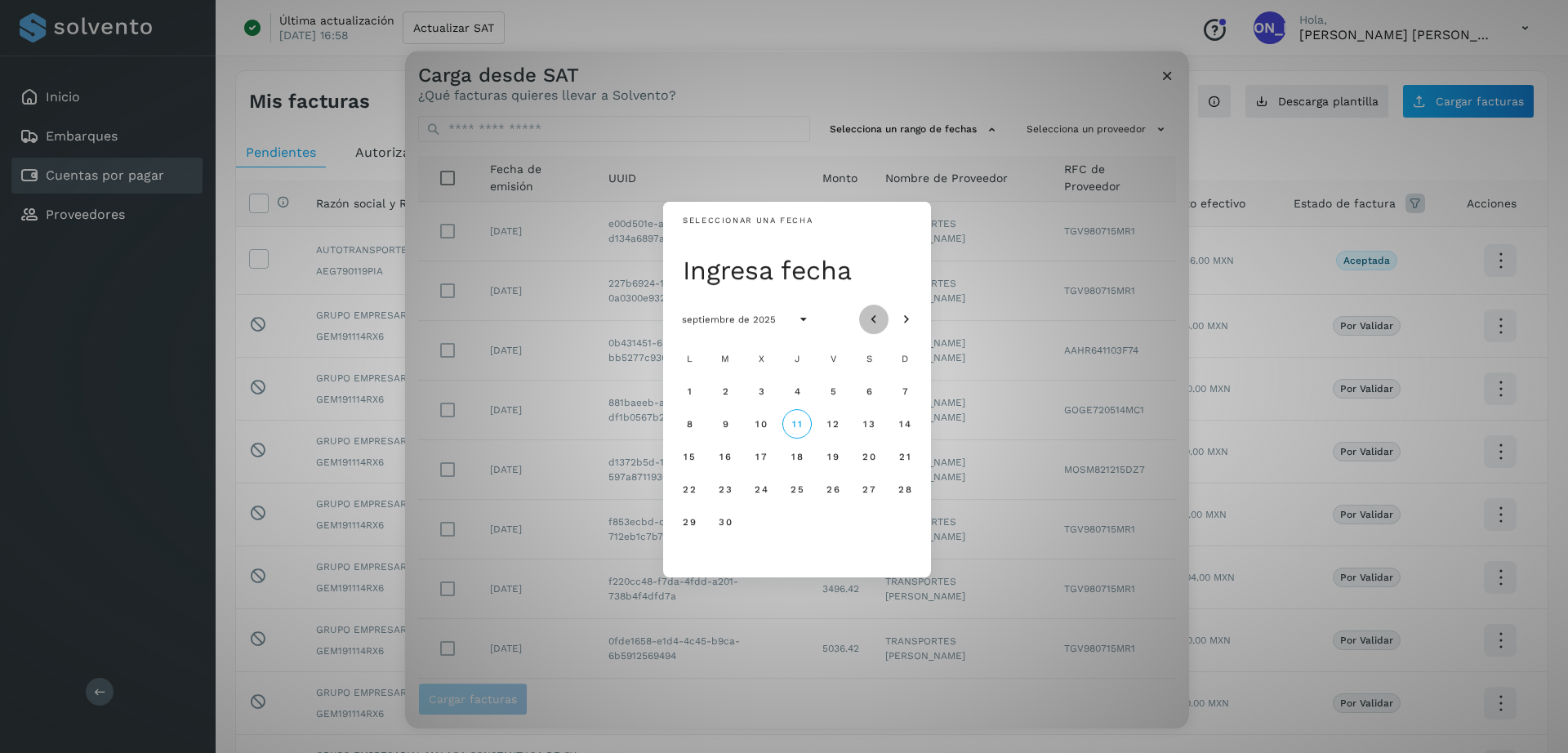
click at [870, 321] on icon "Mes anterior" at bounding box center [873, 320] width 16 height 16
click at [834, 386] on span "1" at bounding box center [832, 392] width 6 height 11
click at [911, 322] on icon "Mes siguiente" at bounding box center [906, 320] width 16 height 16
click at [875, 317] on icon "Mes anterior" at bounding box center [873, 320] width 16 height 16
click at [900, 521] on span "31" at bounding box center [904, 522] width 12 height 11
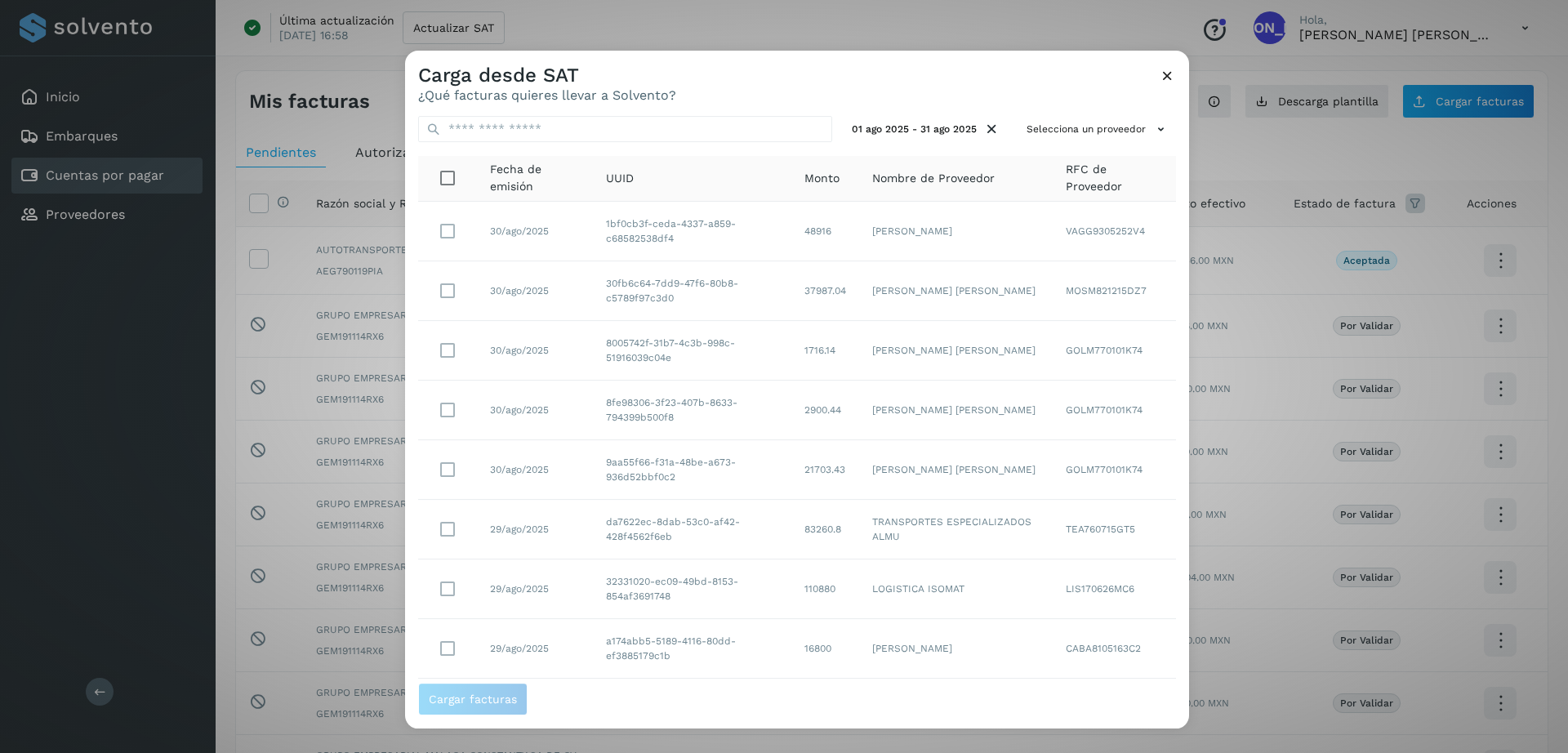
click at [909, 178] on span "Nombre de Proveedor" at bounding box center [933, 178] width 122 height 17
click at [929, 177] on span "Nombre de Proveedor" at bounding box center [933, 178] width 122 height 17
click at [1135, 127] on button "Selecciona un proveedor" at bounding box center [1098, 129] width 156 height 27
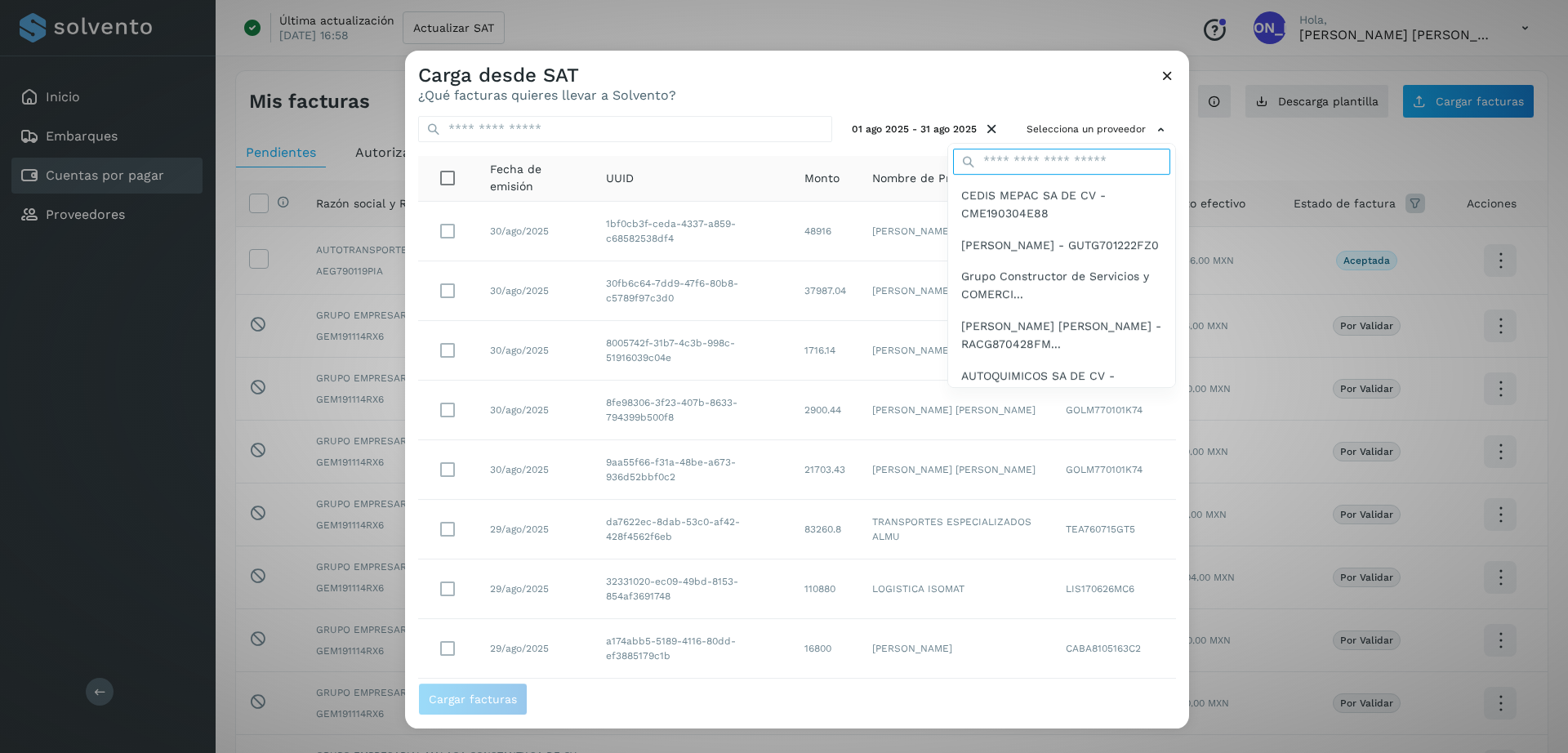
click at [1078, 159] on input "text" at bounding box center [1061, 162] width 217 height 27
paste input "**********"
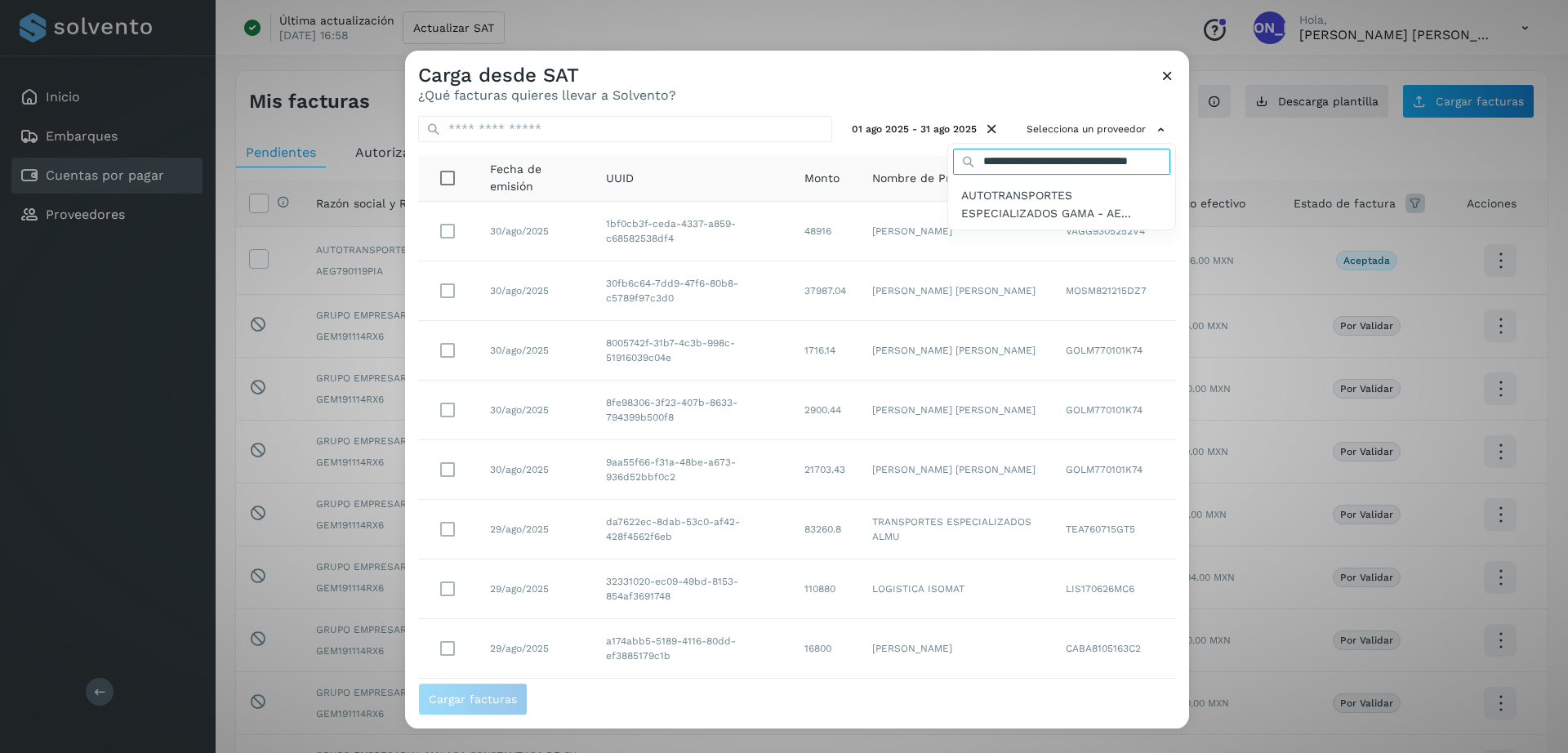
scroll to position [0, 67]
type input "**********"
click at [1030, 201] on span "AUTOTRANSPORTES ESPECIALIZADOS GAMA - AE..." at bounding box center [1062, 204] width 201 height 37
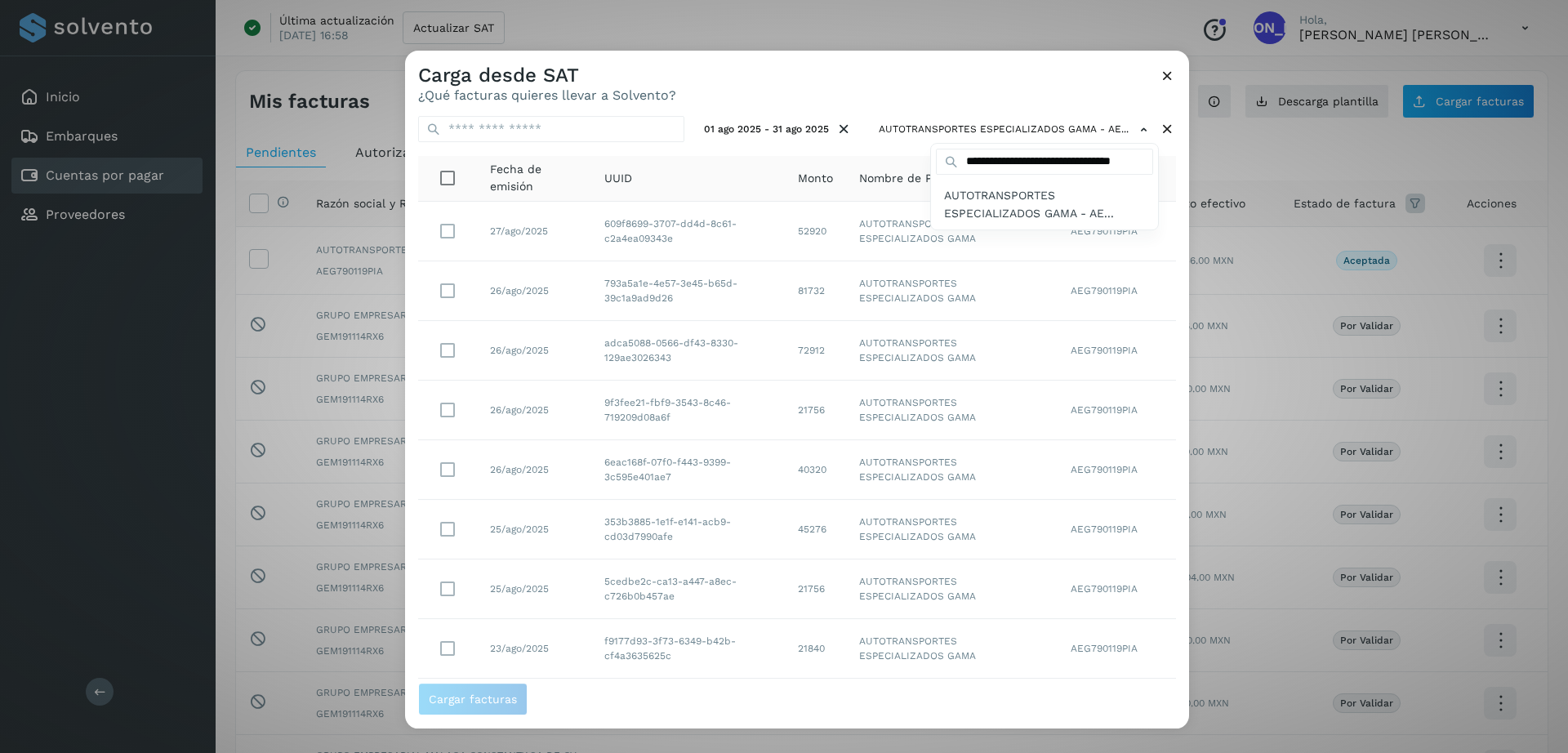
click at [719, 178] on div at bounding box center [1189, 427] width 1568 height 753
click at [785, 127] on button "01 ago 2025 - 31 ago 2025" at bounding box center [778, 129] width 162 height 27
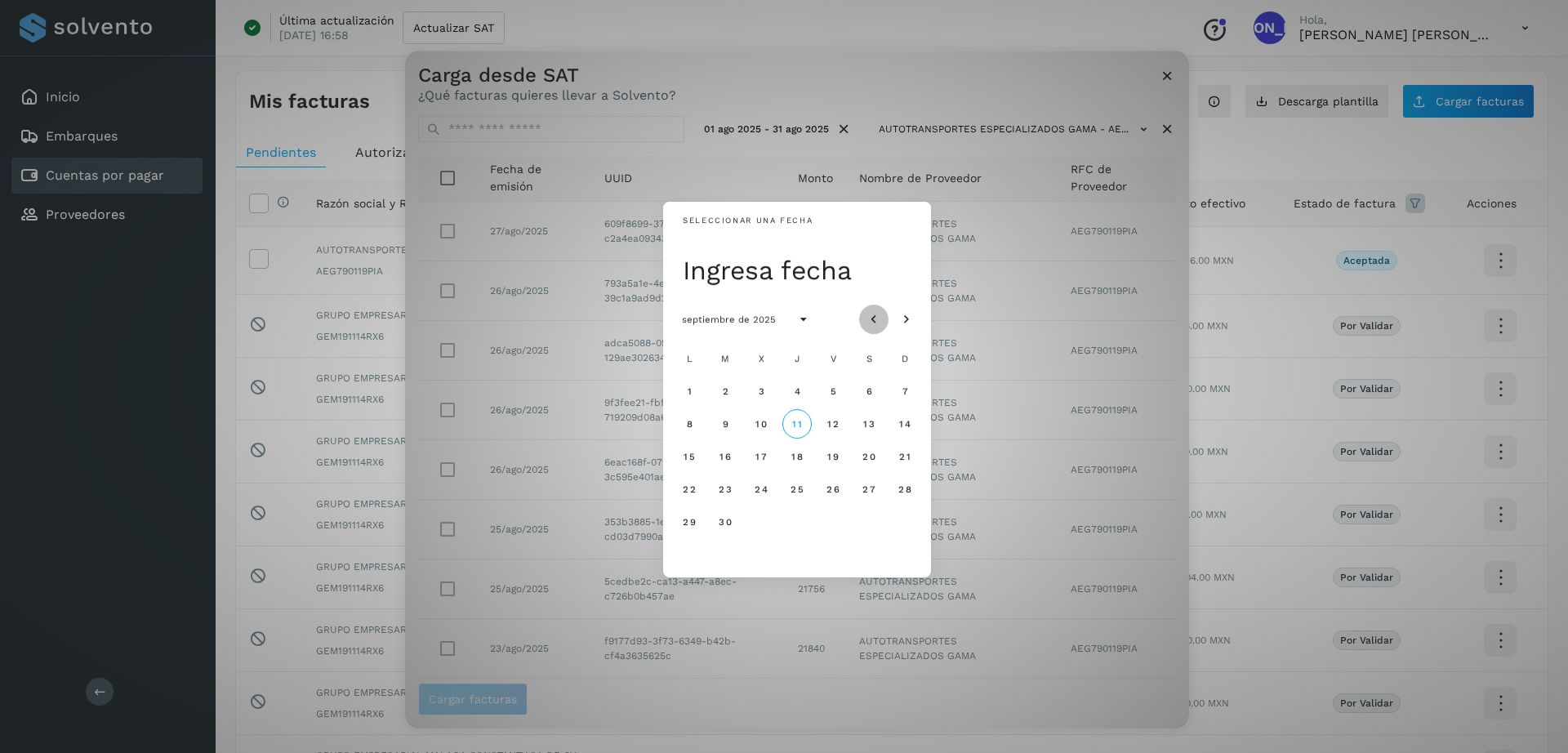
click at [868, 321] on icon "Mes anterior" at bounding box center [873, 320] width 16 height 16
click at [830, 395] on span "1" at bounding box center [832, 392] width 6 height 11
click at [830, 425] on span "8" at bounding box center [832, 424] width 8 height 11
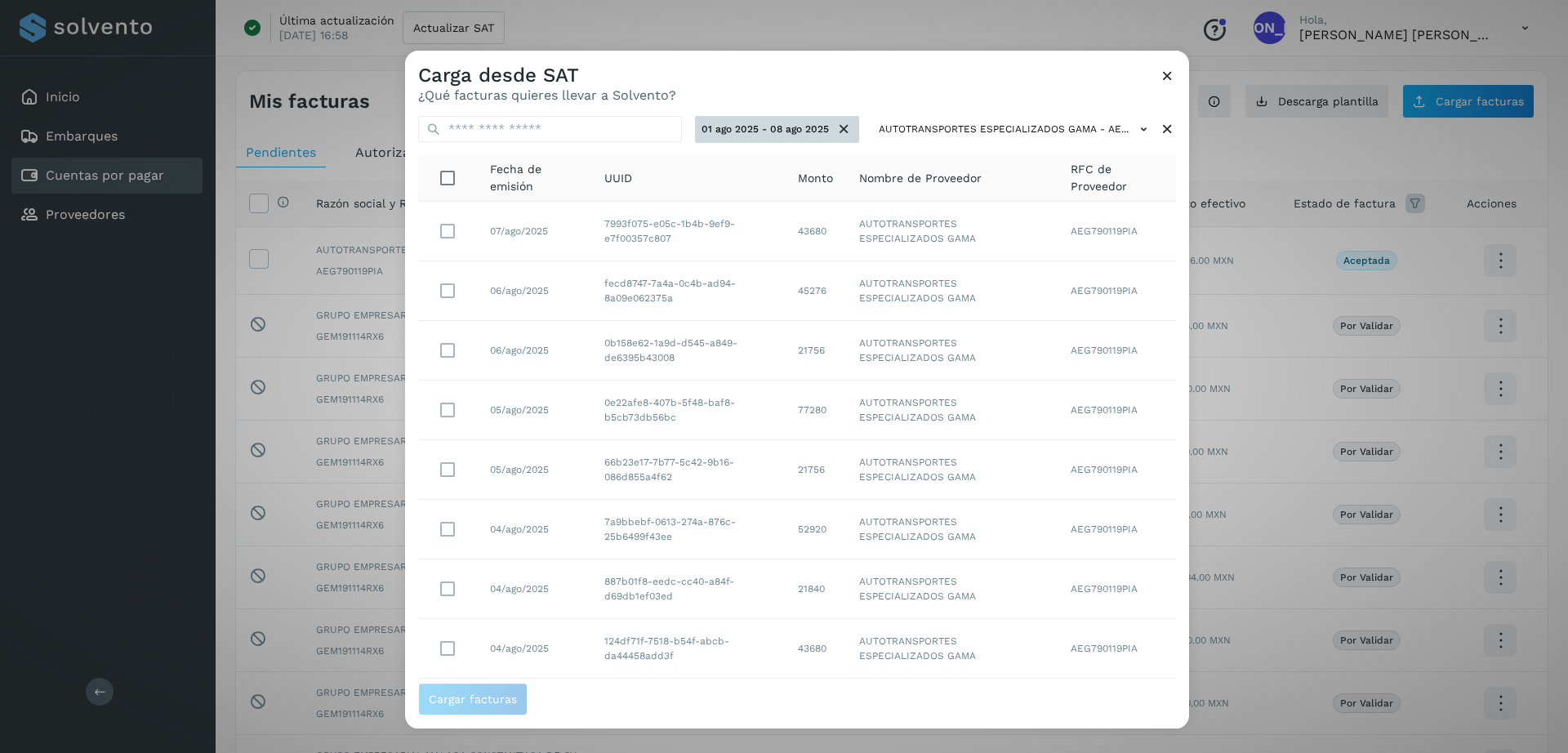
click at [778, 130] on button "01 ago 2025 - 08 ago 2025" at bounding box center [776, 129] width 164 height 27
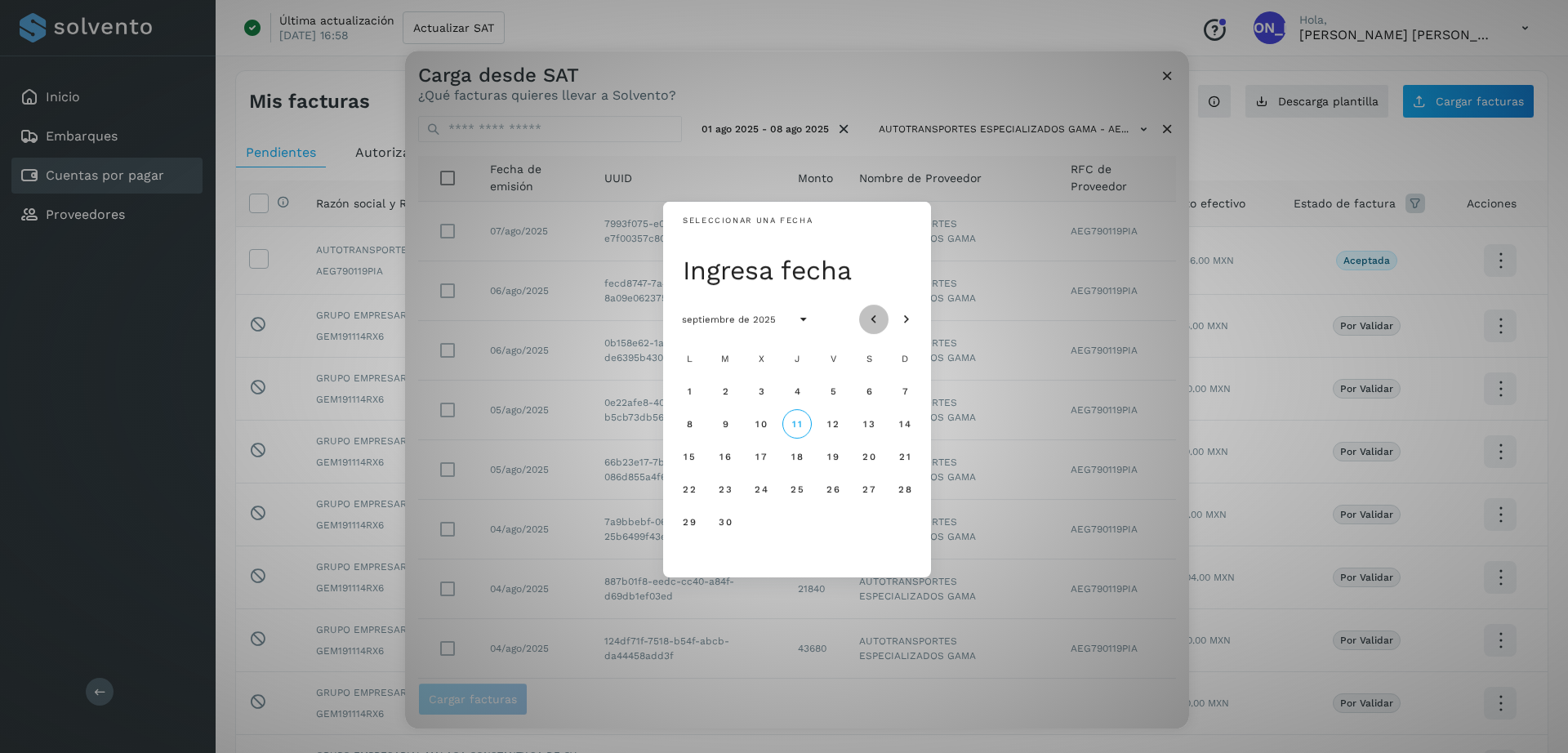
click at [876, 321] on icon "Mes anterior" at bounding box center [873, 320] width 16 height 16
click at [832, 394] on span "1" at bounding box center [832, 392] width 6 height 11
click at [905, 321] on icon "Mes siguiente" at bounding box center [906, 320] width 16 height 16
click at [871, 322] on icon "Mes anterior" at bounding box center [873, 320] width 16 height 16
click at [726, 456] on span "12" at bounding box center [724, 457] width 12 height 11
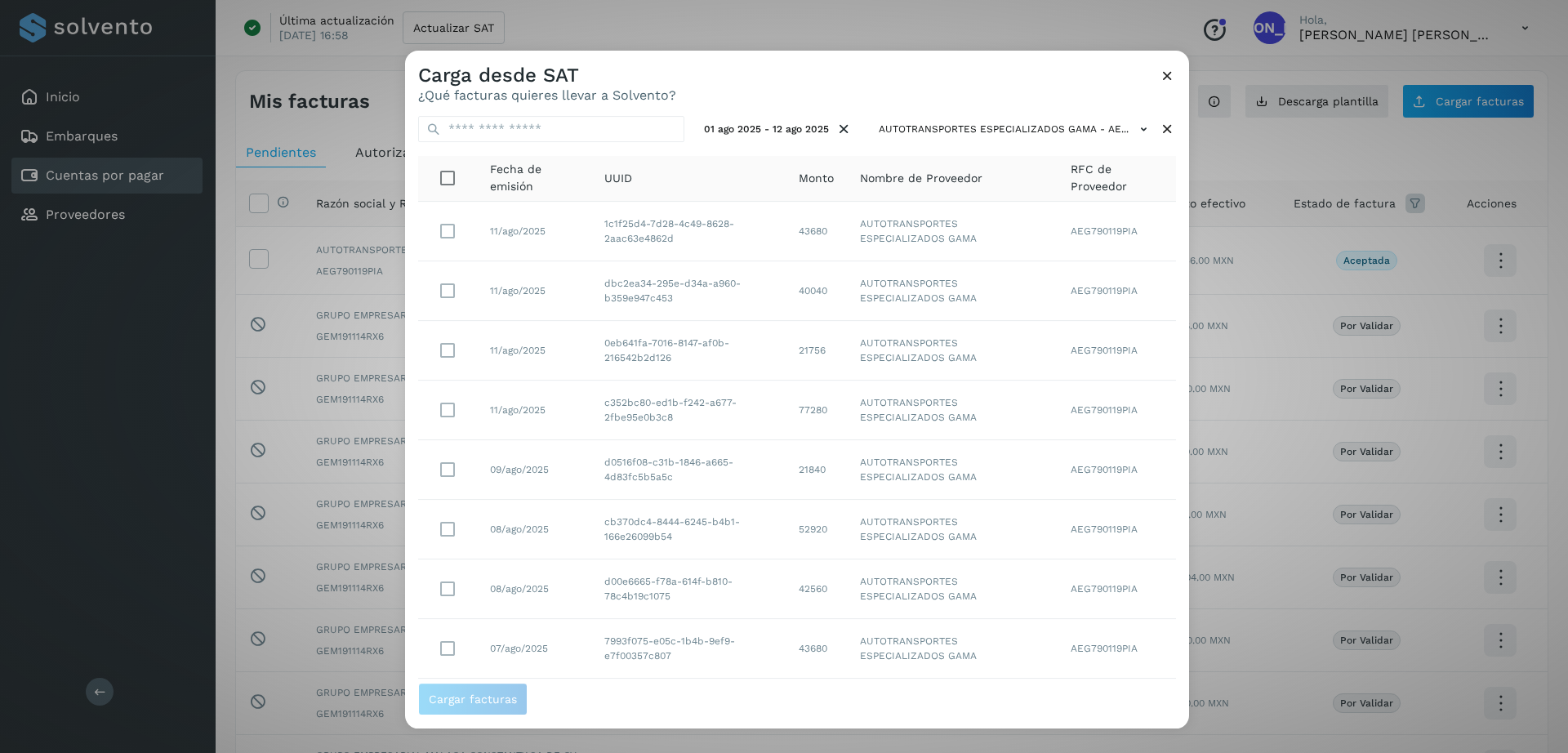
scroll to position [159, 0]
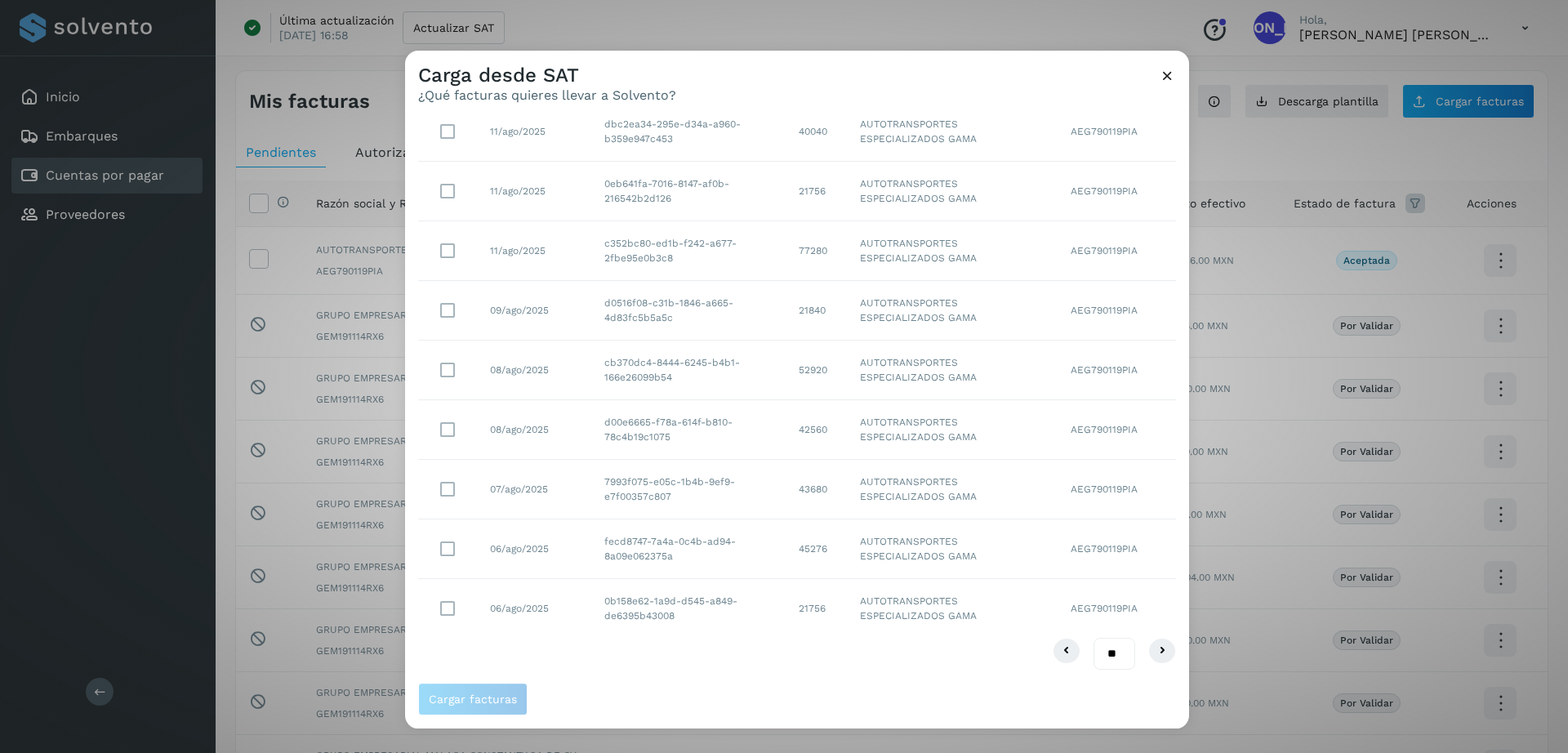
click at [1112, 652] on select "** ** **" at bounding box center [1115, 654] width 42 height 32
select select "**"
click at [1094, 638] on select "** ** **" at bounding box center [1115, 654] width 42 height 32
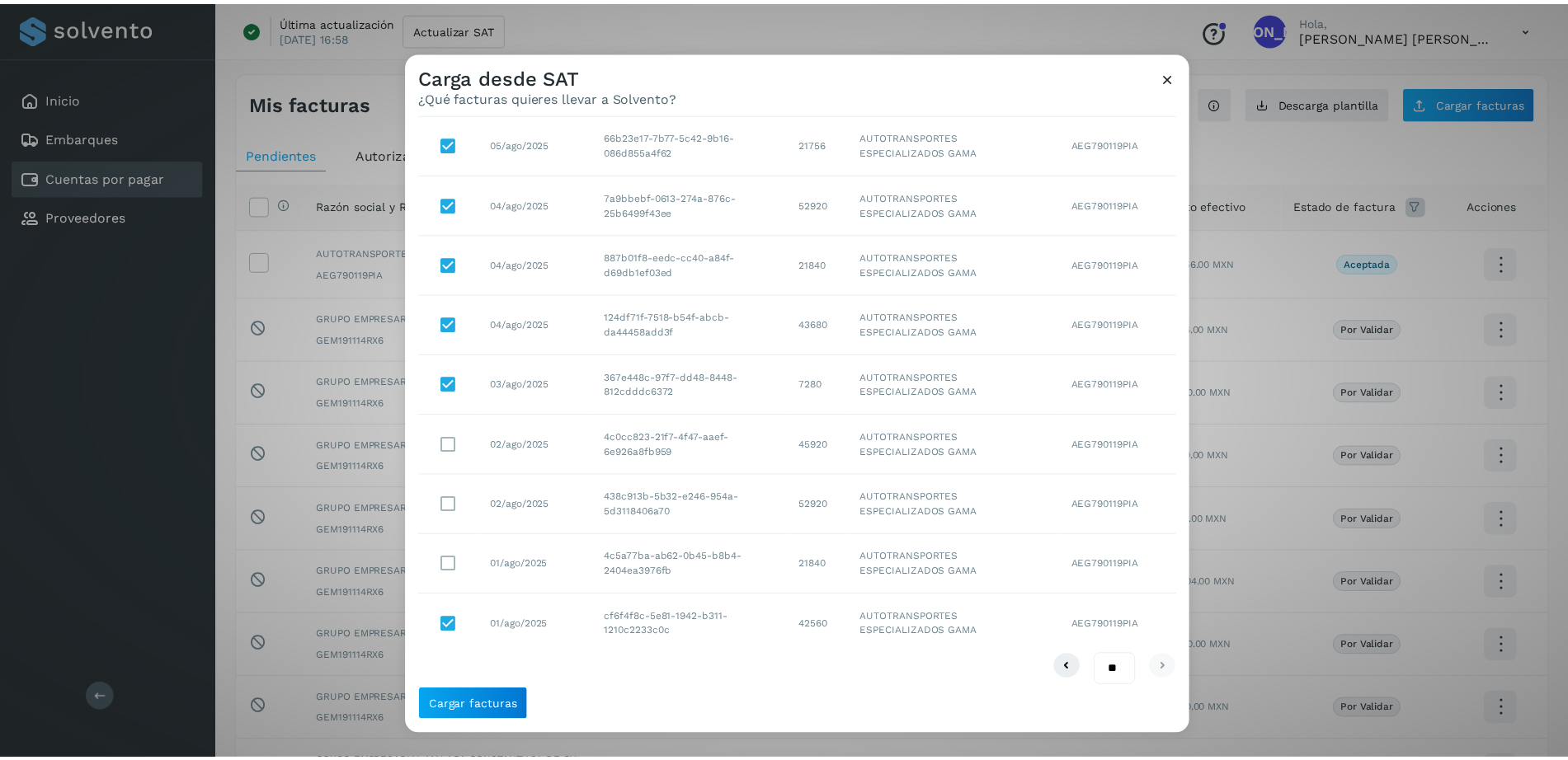
scroll to position [763, 0]
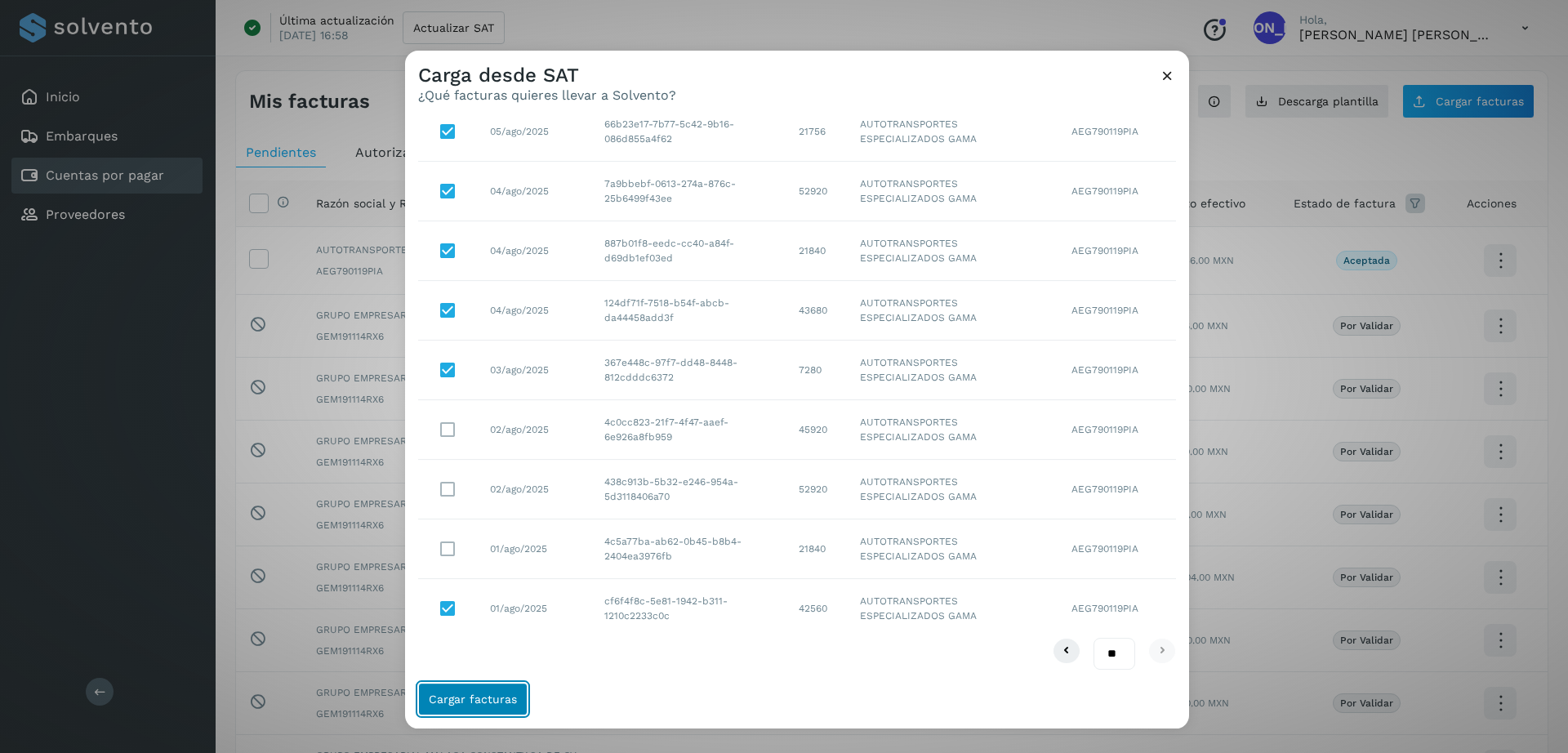
click at [499, 700] on span "Cargar facturas" at bounding box center [472, 699] width 88 height 11
click at [475, 689] on button "Cargar facturas" at bounding box center [472, 699] width 109 height 32
click at [465, 705] on span "Cargar facturas" at bounding box center [472, 699] width 88 height 11
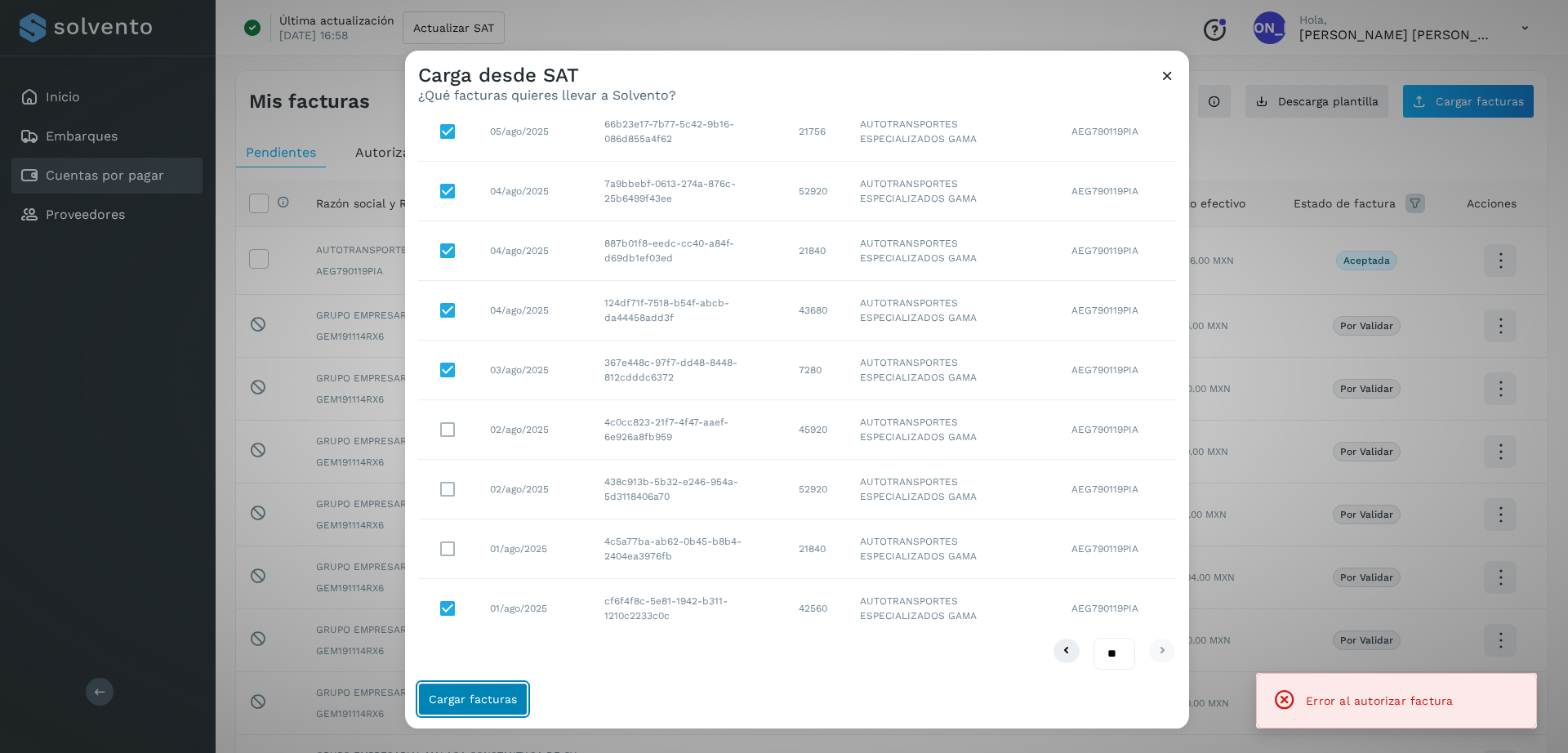
click at [465, 705] on span "Cargar facturas" at bounding box center [472, 699] width 88 height 11
click at [1162, 74] on icon at bounding box center [1167, 76] width 17 height 17
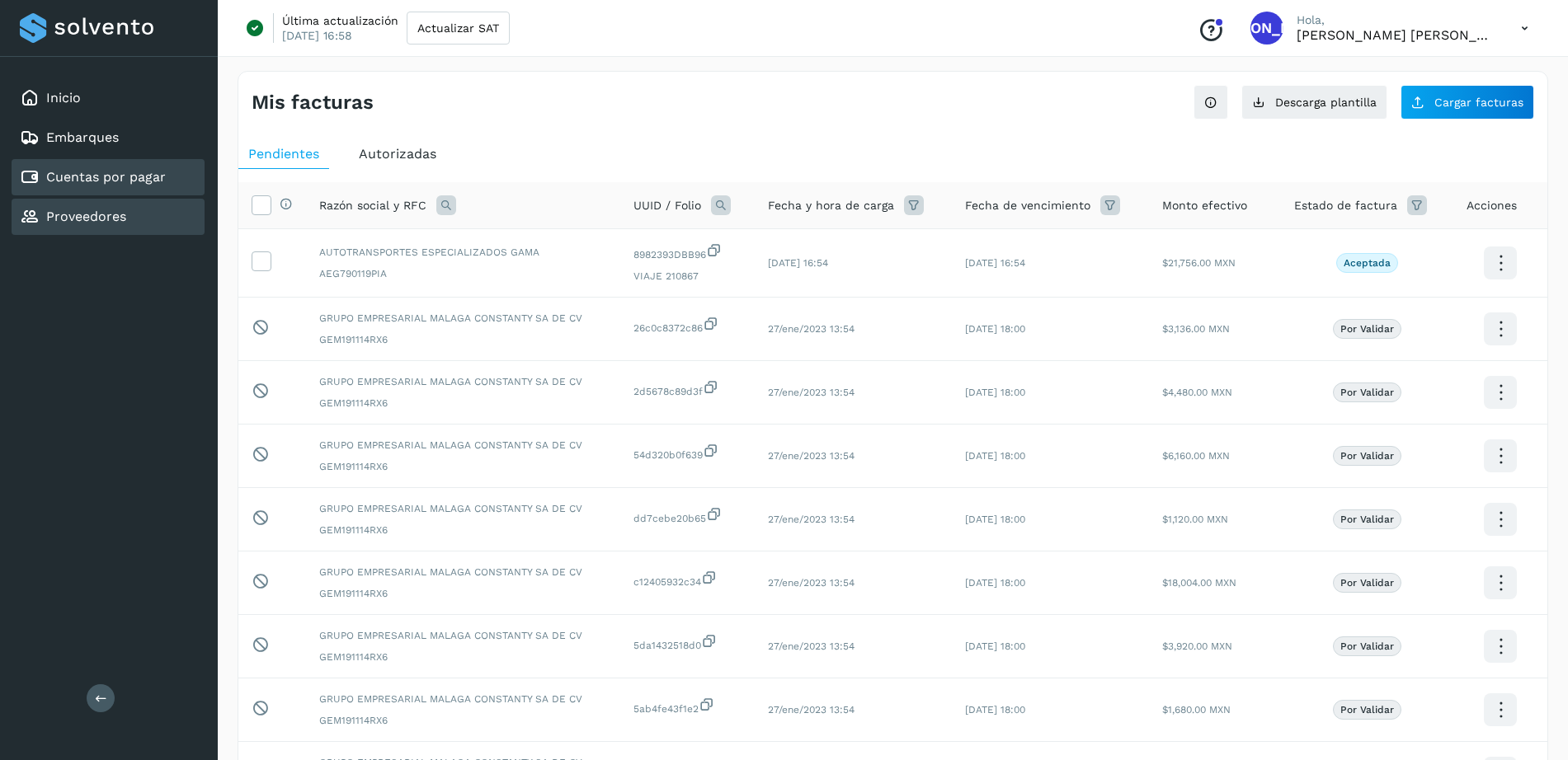
click at [56, 228] on div "Proveedores" at bounding box center [108, 217] width 193 height 36
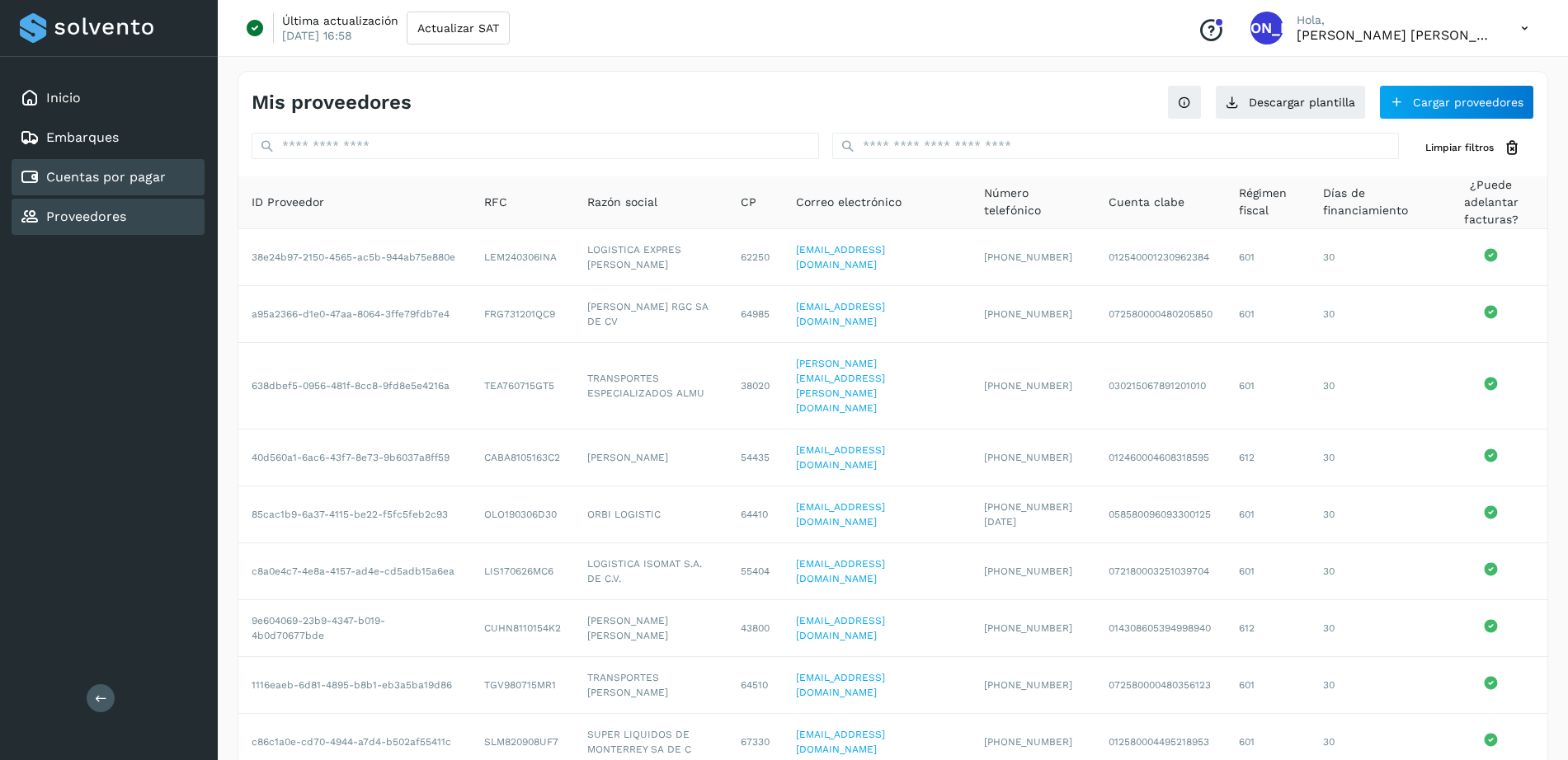
click at [63, 182] on link "Cuentas por pagar" at bounding box center [105, 177] width 120 height 15
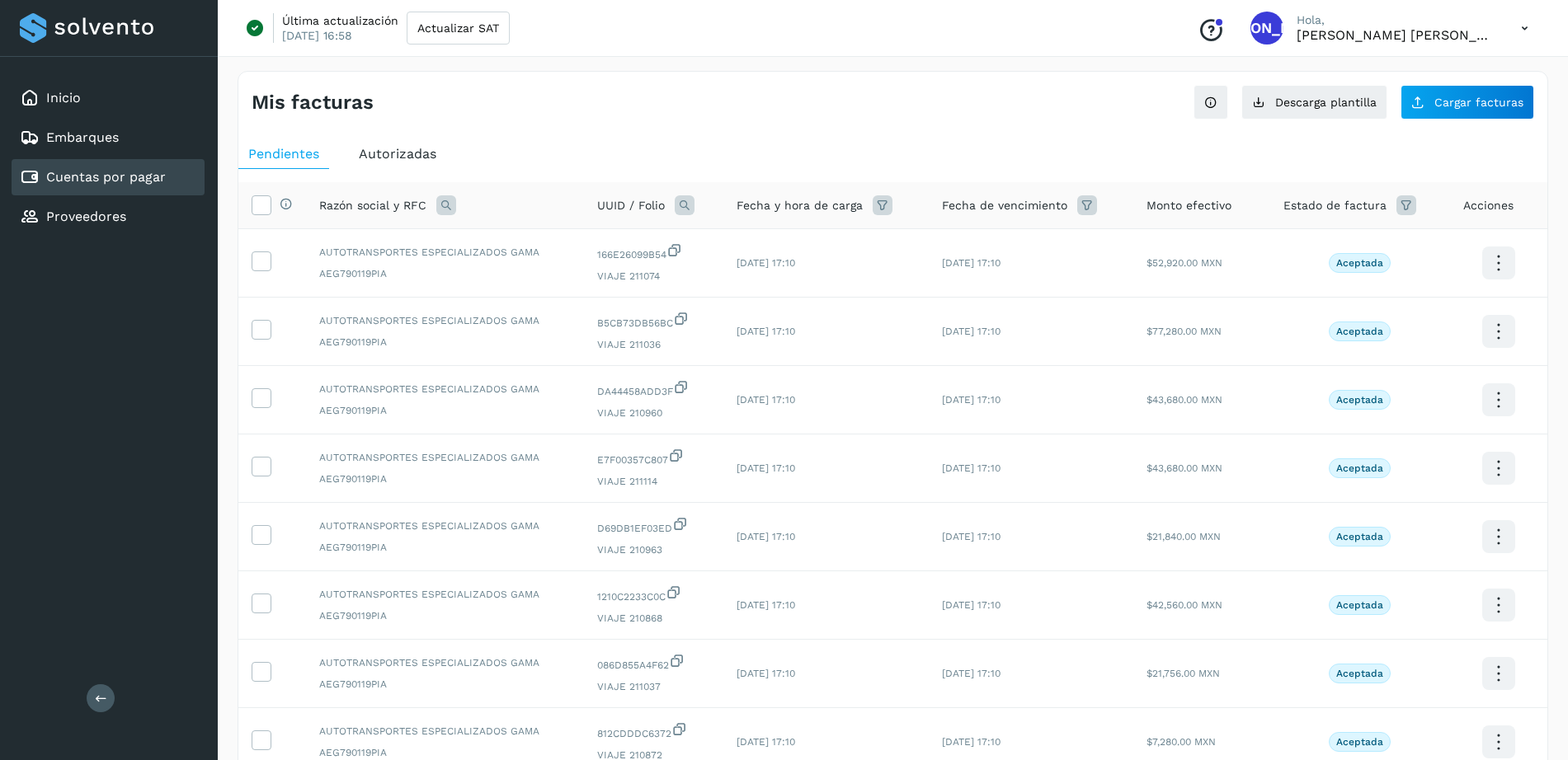
click at [519, 123] on div "Mis facturas Ver instrucciones para cargar Facturas Descarga plantilla Cargar f…" at bounding box center [892, 552] width 1310 height 963
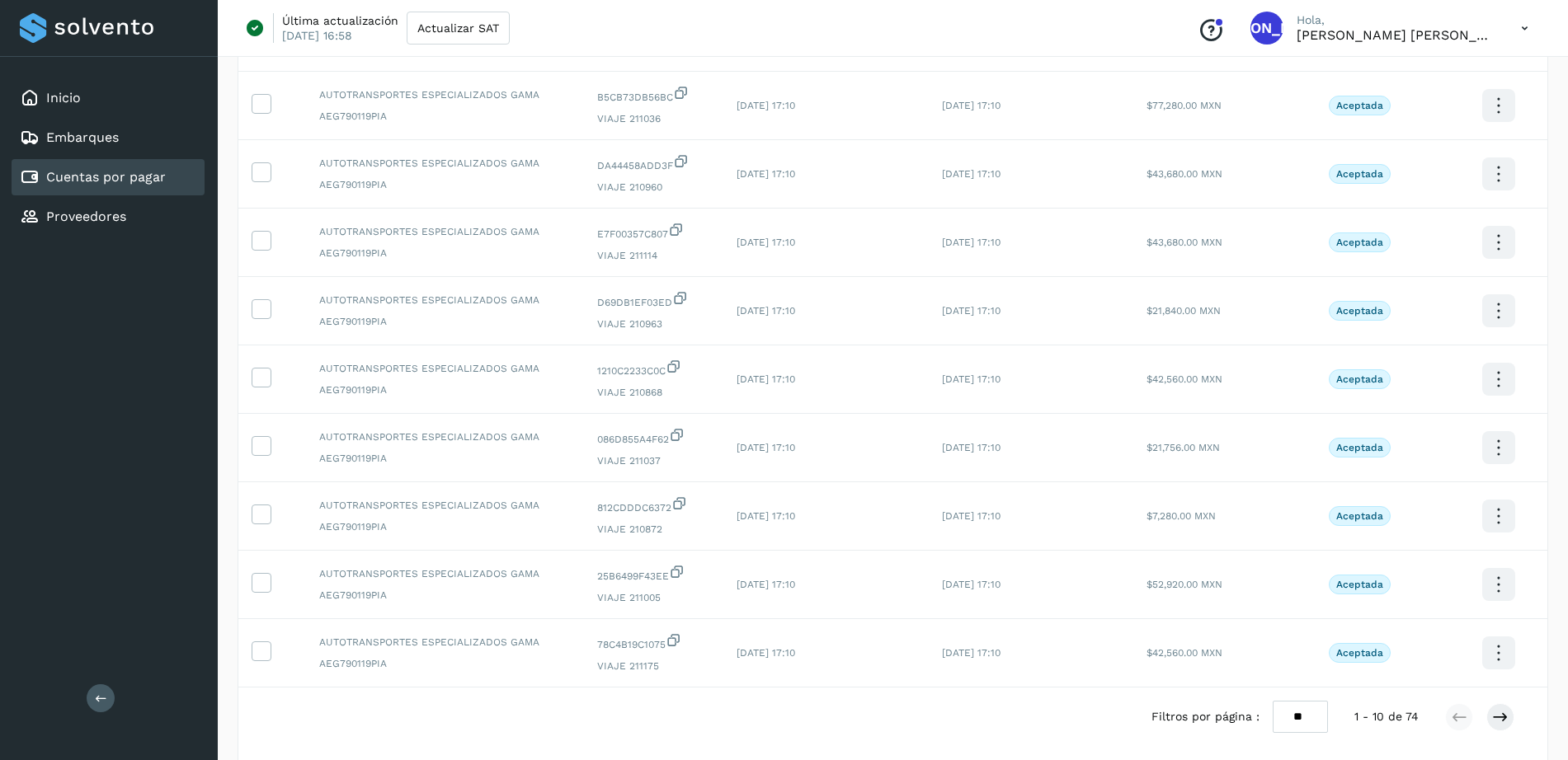
scroll to position [247, 0]
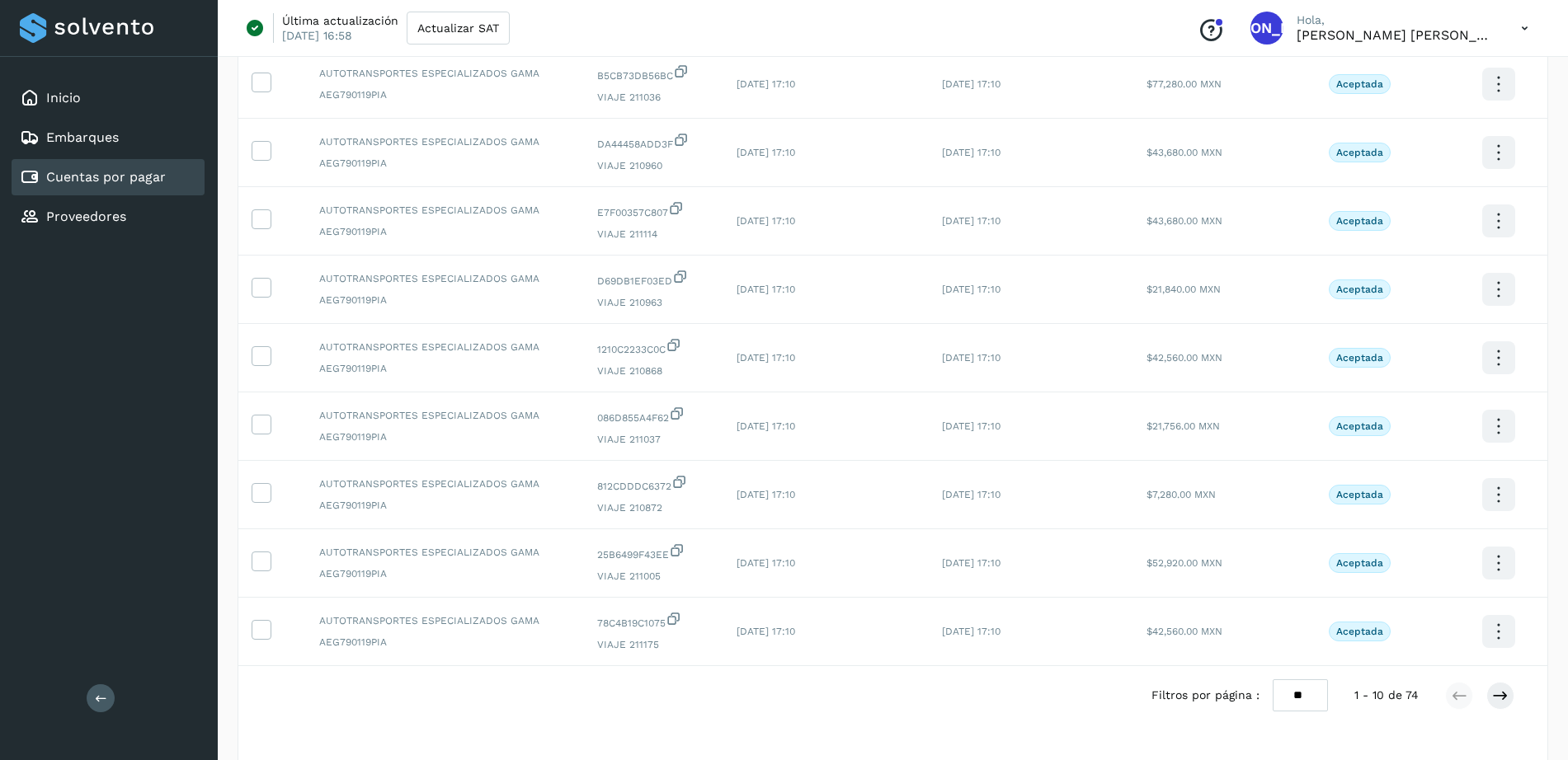
click at [1307, 695] on select "** ** **" at bounding box center [1300, 696] width 56 height 33
click at [1287, 680] on select "** ** **" at bounding box center [1300, 696] width 56 height 33
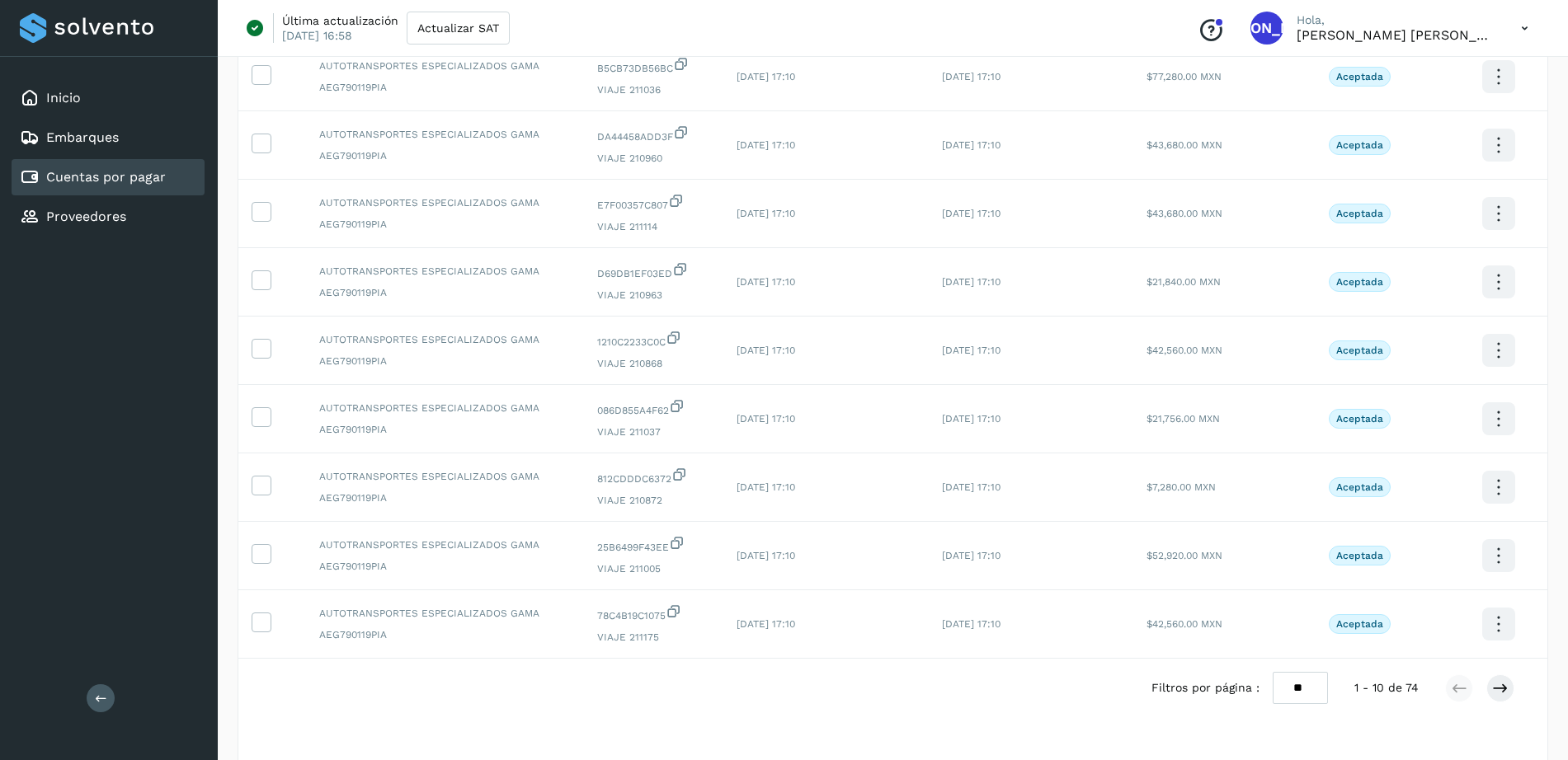
scroll to position [253, 0]
click at [1308, 686] on select "** ** **" at bounding box center [1300, 690] width 56 height 33
select select "**"
click at [1287, 674] on select "** ** **" at bounding box center [1300, 690] width 56 height 33
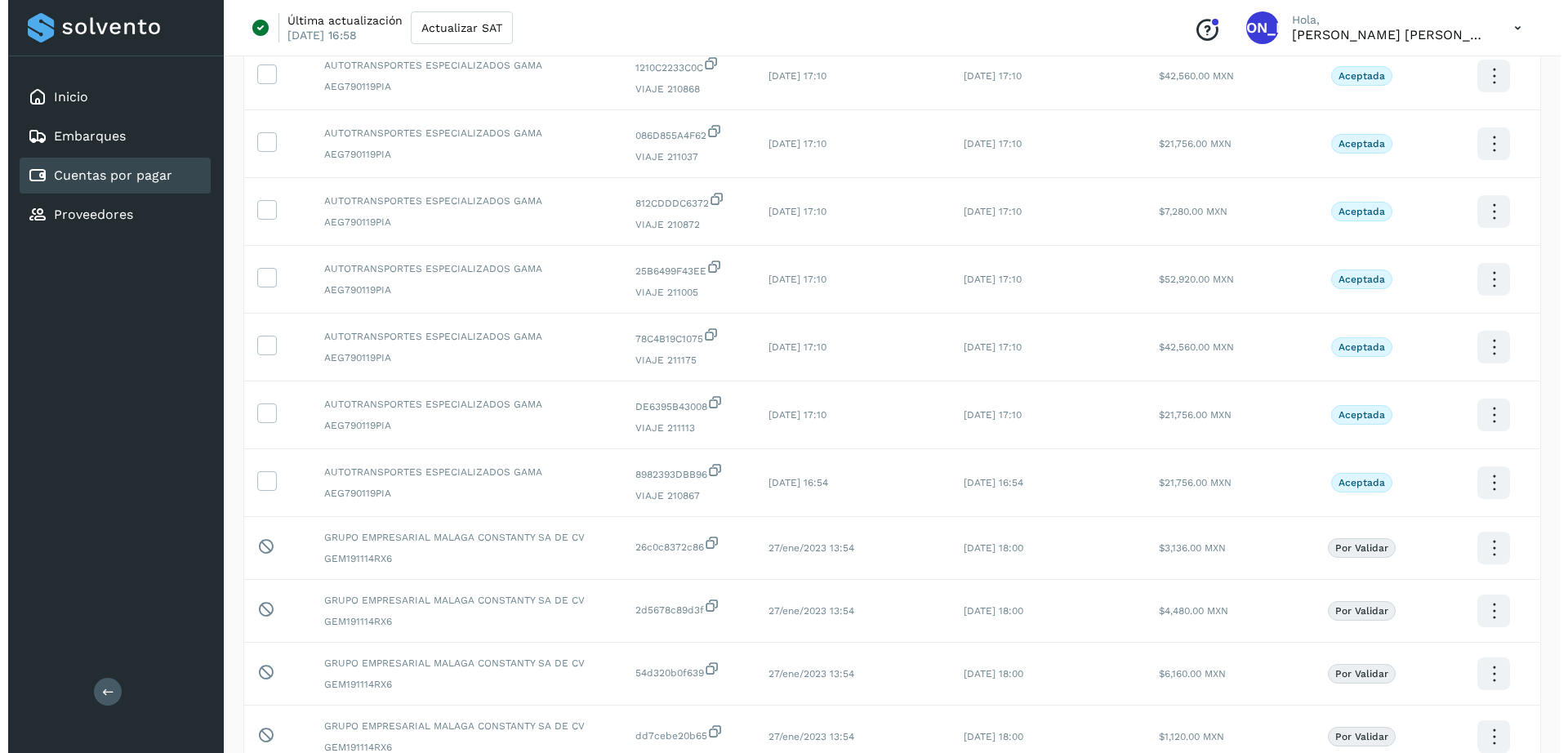
scroll to position [0, 0]
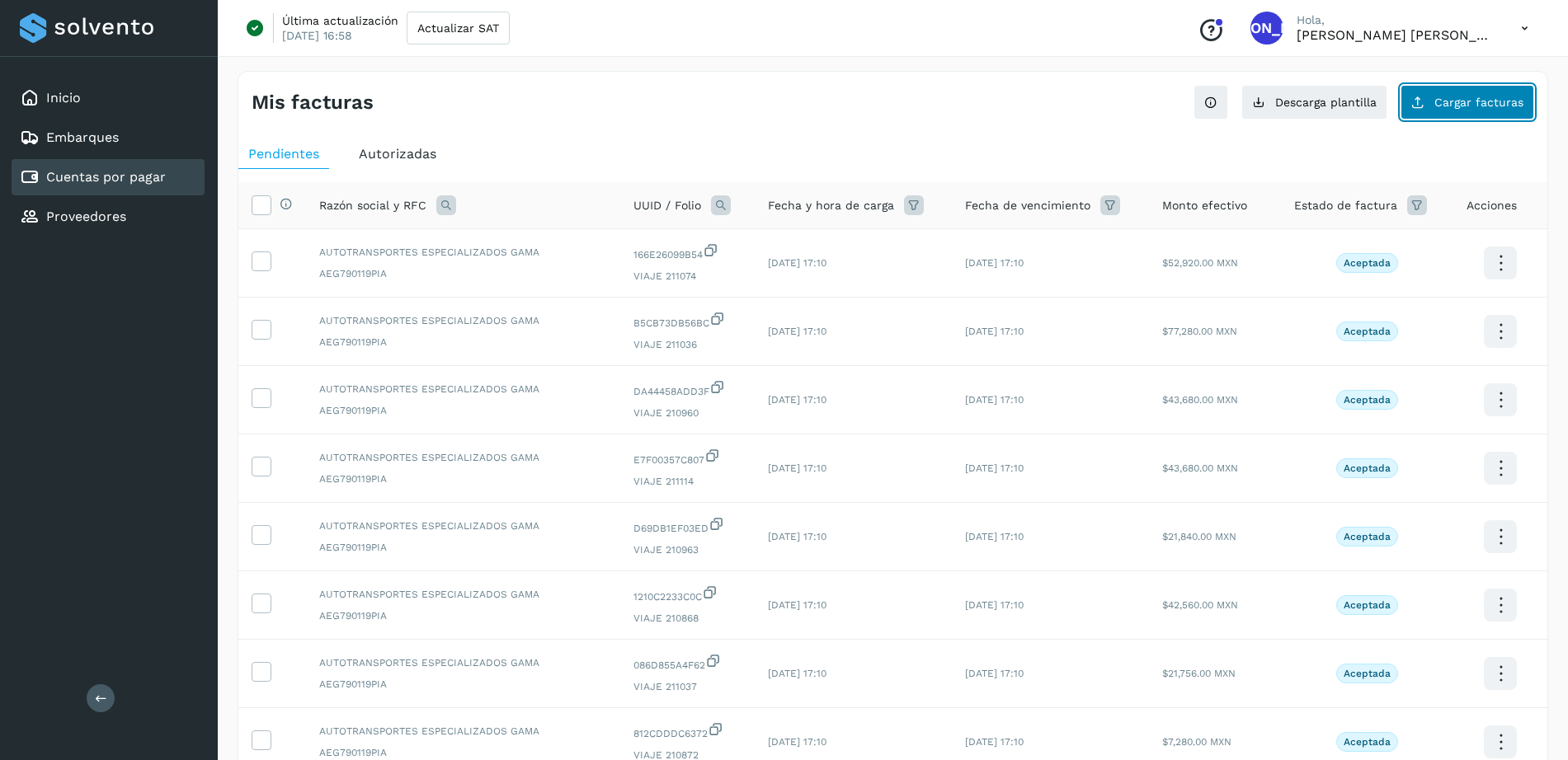
click at [1428, 101] on button "Cargar facturas" at bounding box center [1467, 102] width 134 height 34
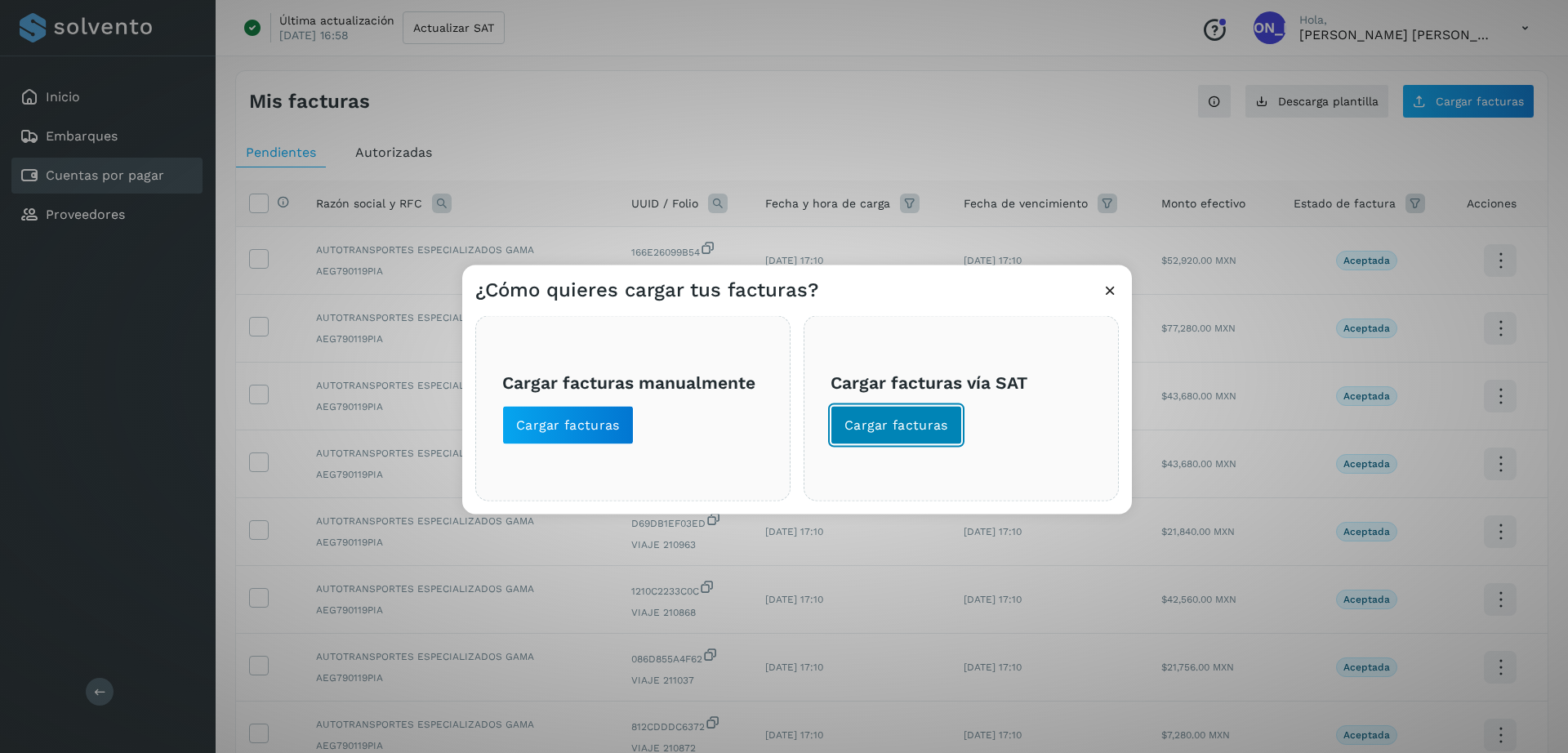
click at [903, 417] on span "Cargar facturas" at bounding box center [896, 425] width 103 height 18
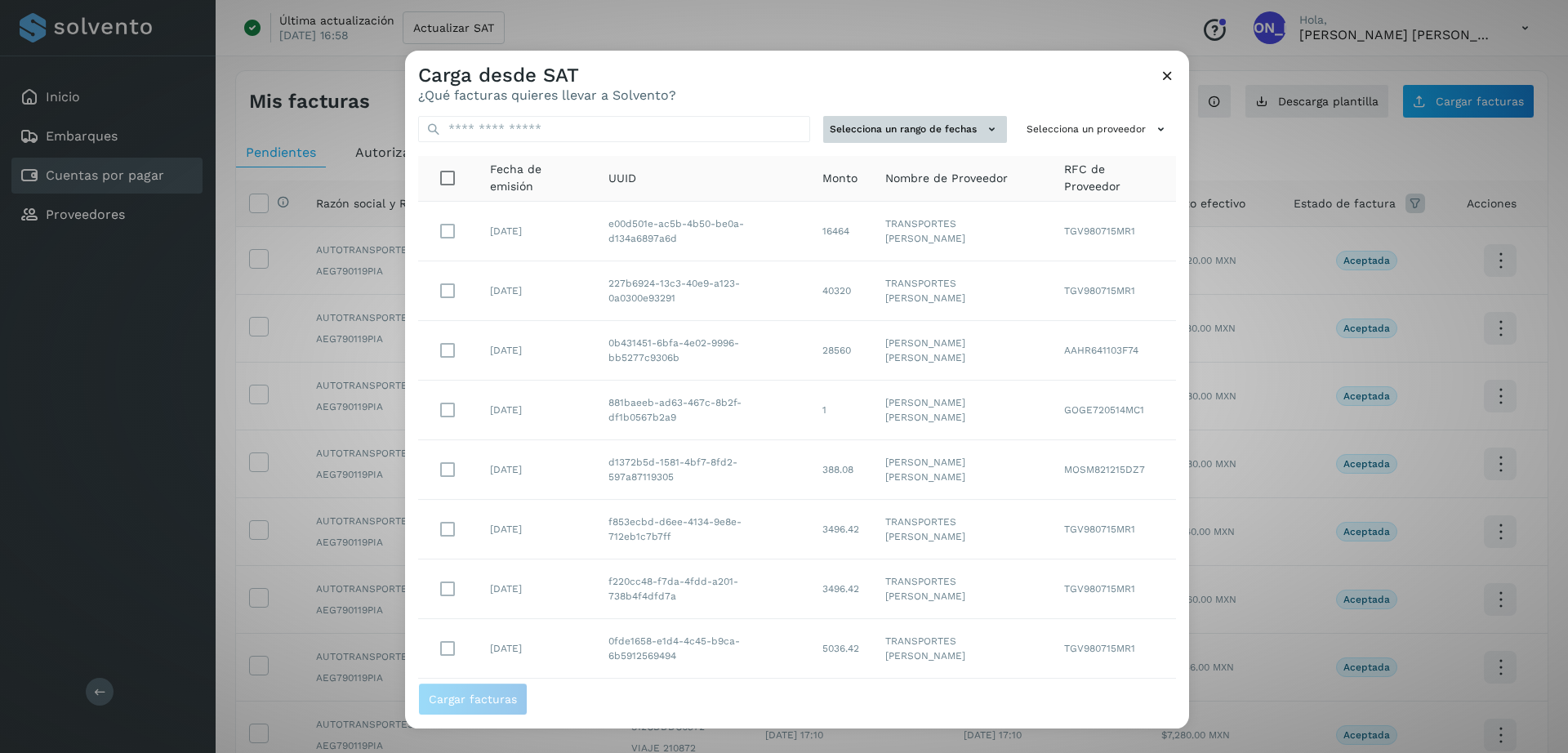
click at [983, 120] on icon at bounding box center [992, 129] width 17 height 17
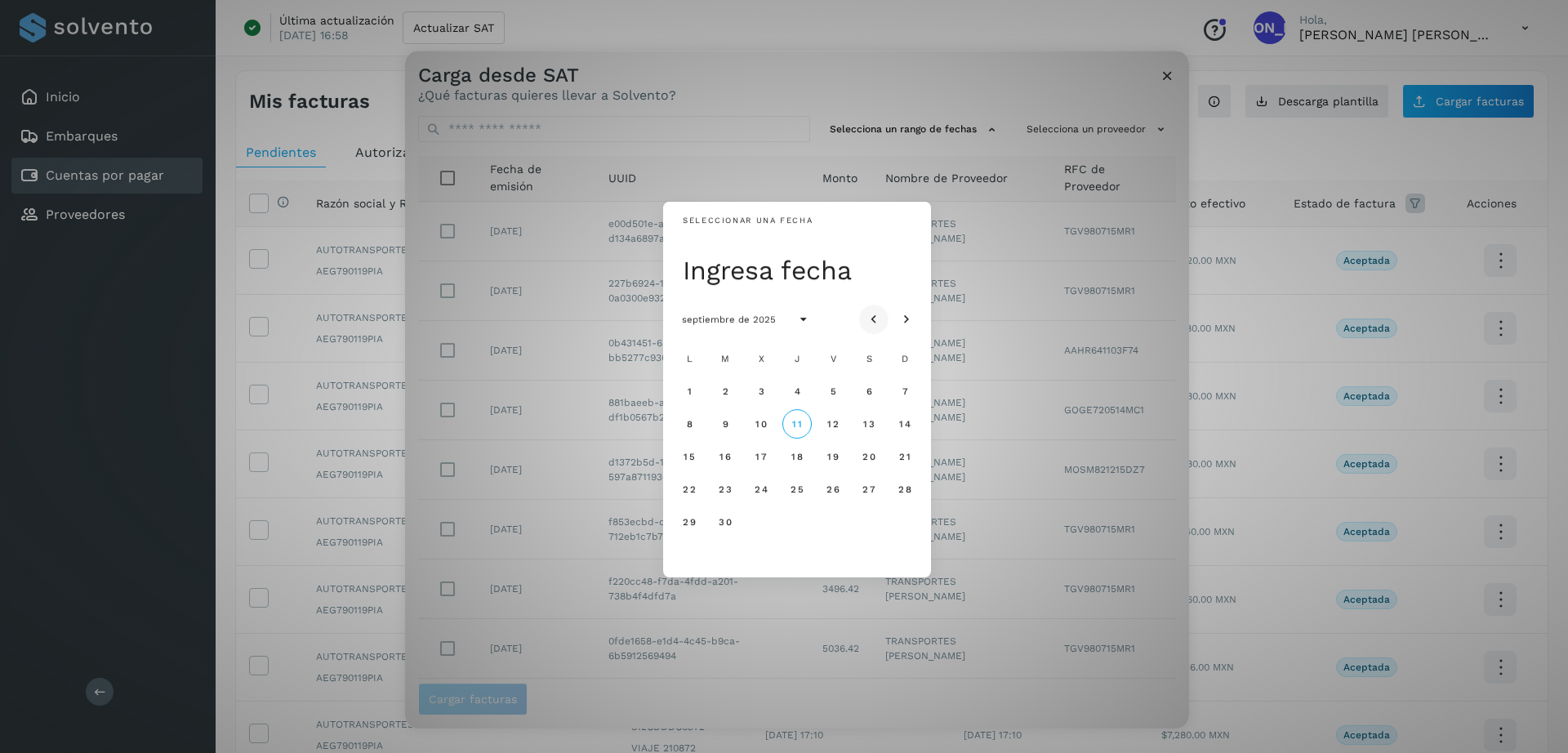
click at [874, 320] on icon "Mes anterior" at bounding box center [873, 320] width 16 height 16
click at [692, 487] on span "18" at bounding box center [688, 489] width 12 height 11
click at [907, 315] on icon "Mes siguiente" at bounding box center [906, 320] width 16 height 16
click at [697, 487] on button "22" at bounding box center [689, 489] width 29 height 29
click at [697, 683] on span "Cargar facturas" at bounding box center [796, 699] width 757 height 32
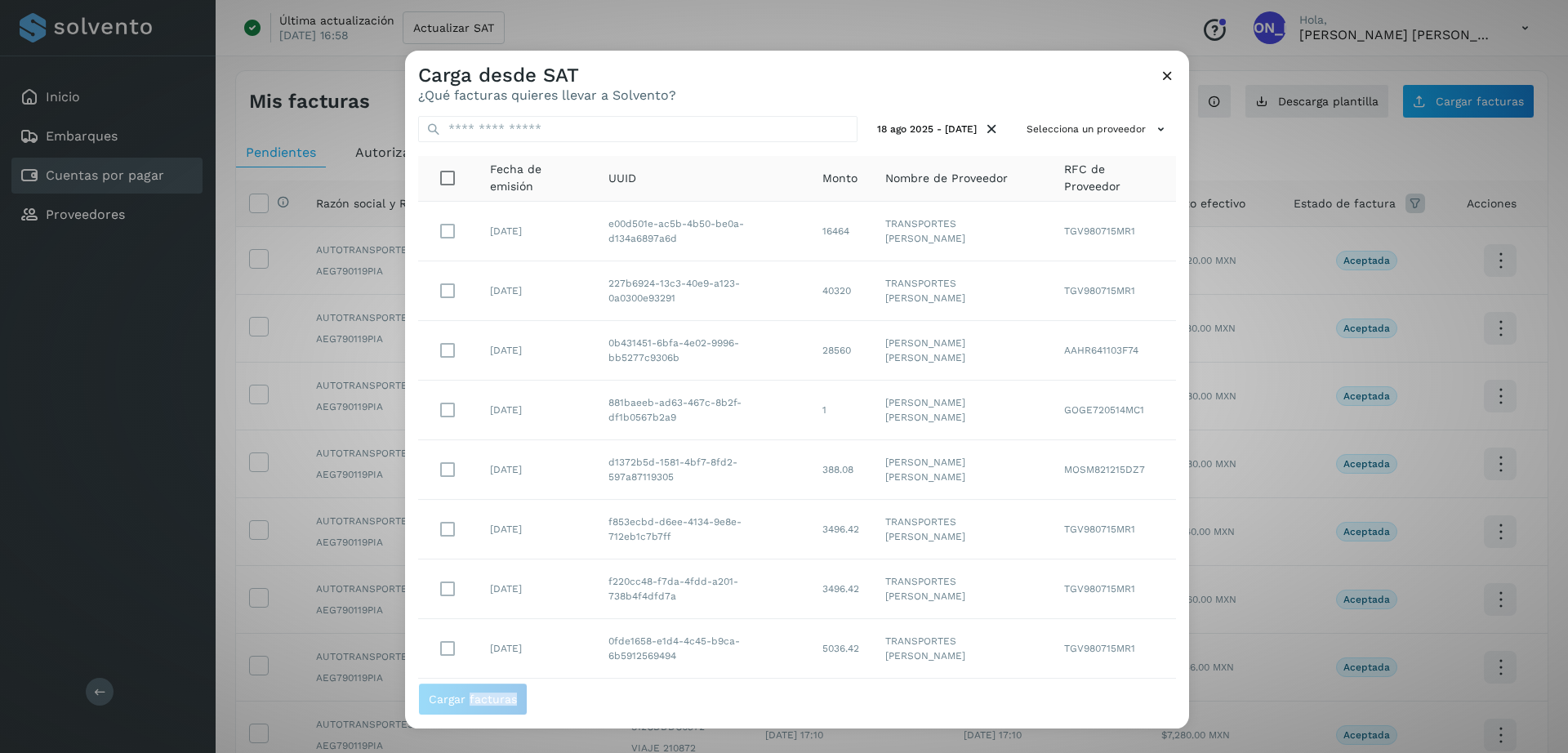
click at [947, 179] on span "Nombre de Proveedor" at bounding box center [946, 178] width 122 height 17
click at [1025, 134] on button "Selecciona un proveedor" at bounding box center [1098, 129] width 156 height 27
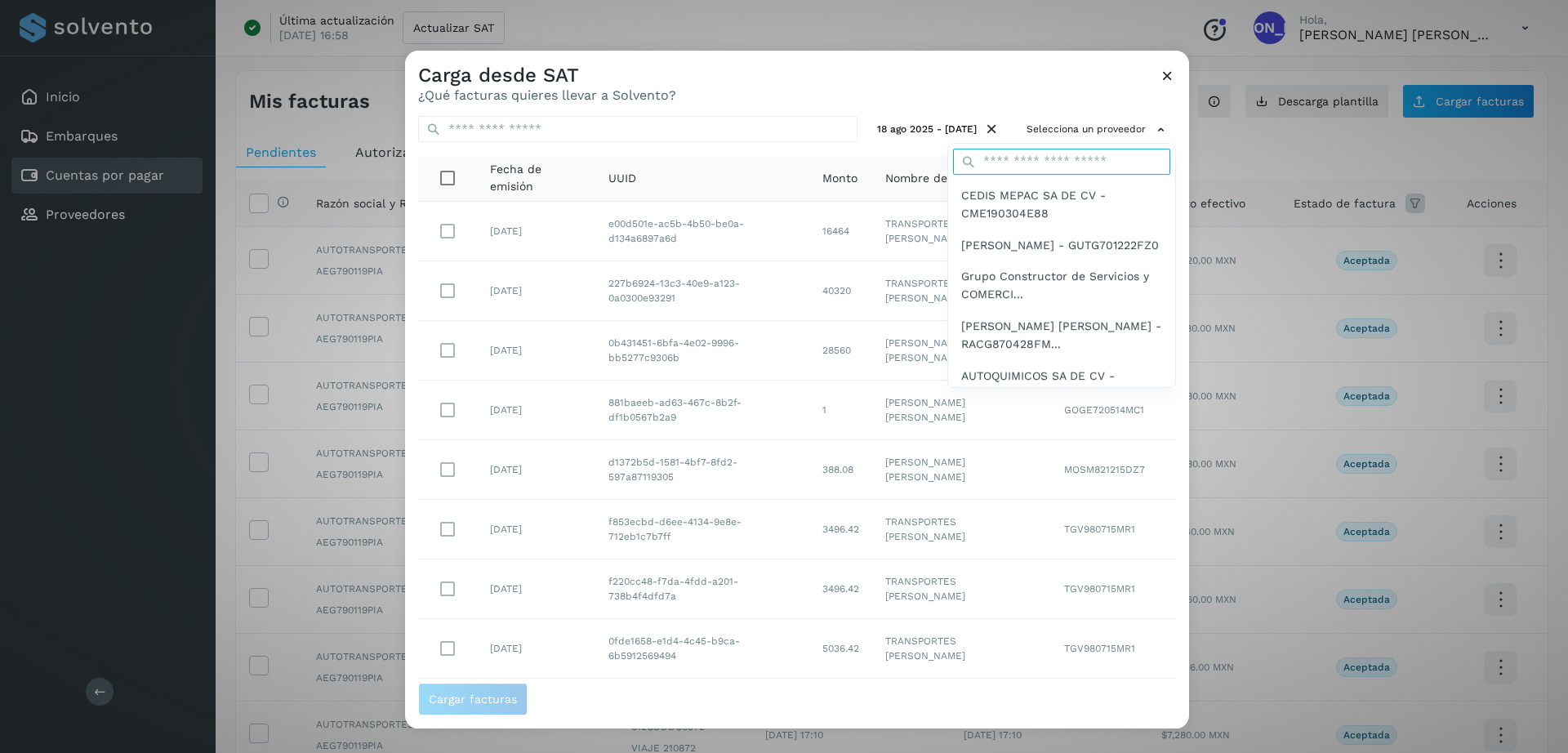
click at [1037, 164] on input "text" at bounding box center [1061, 162] width 217 height 27
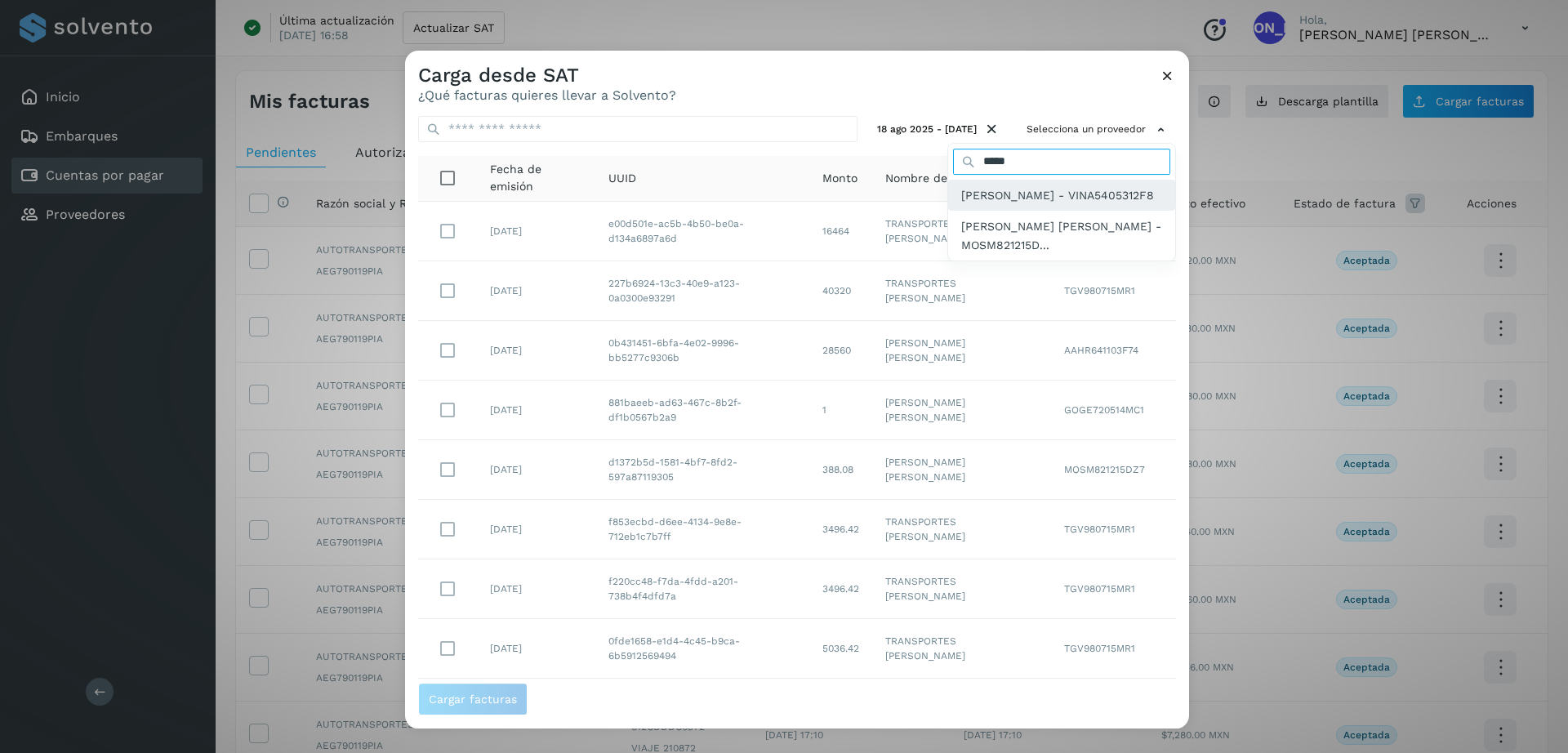
type input "*****"
click at [1020, 195] on span "ANGEL VIVEROS NORIEGA - VINA5405312F8" at bounding box center [1057, 194] width 192 height 18
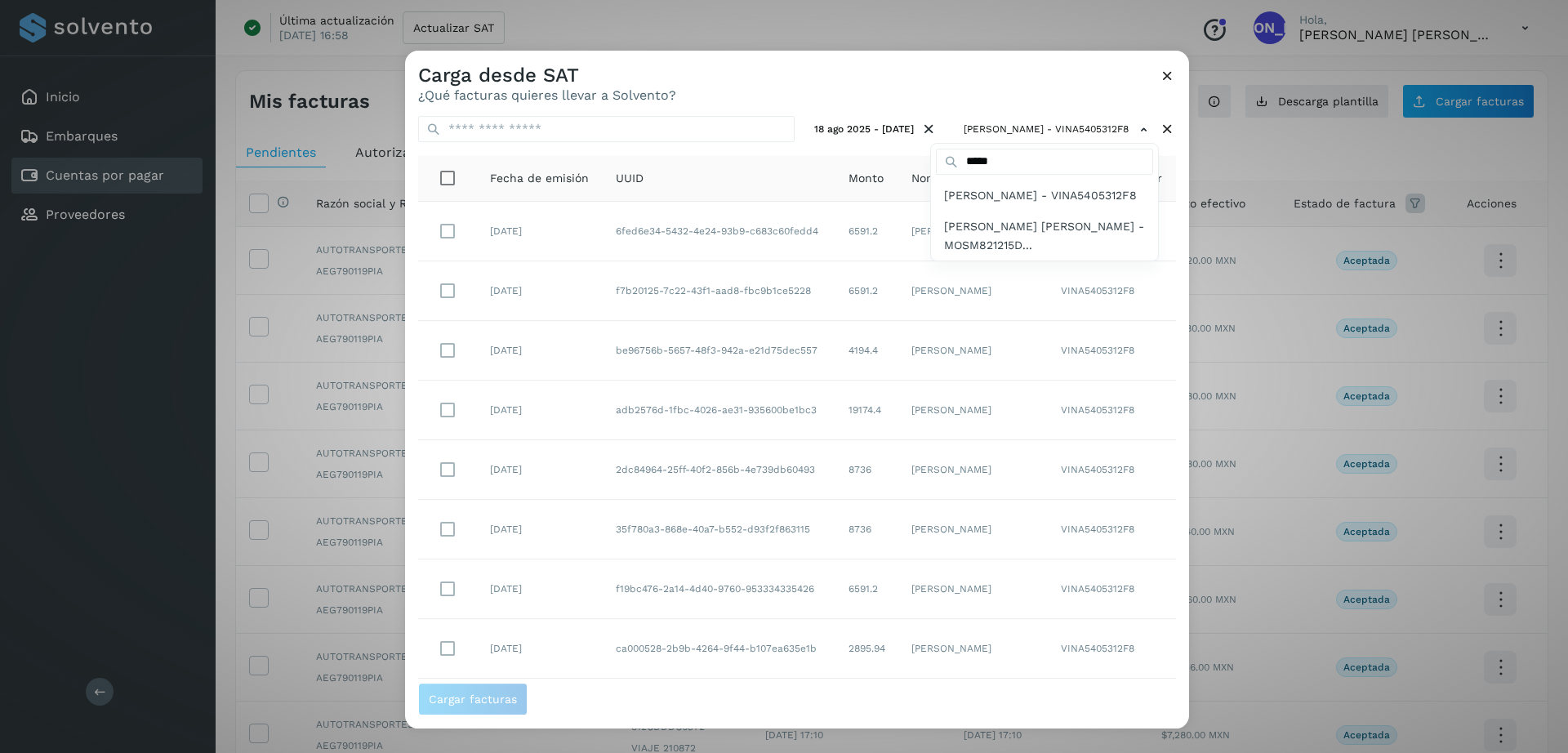
drag, startPoint x: 1177, startPoint y: 246, endPoint x: 1180, endPoint y: 492, distance: 246.0
click at [1180, 492] on div at bounding box center [1189, 427] width 1568 height 753
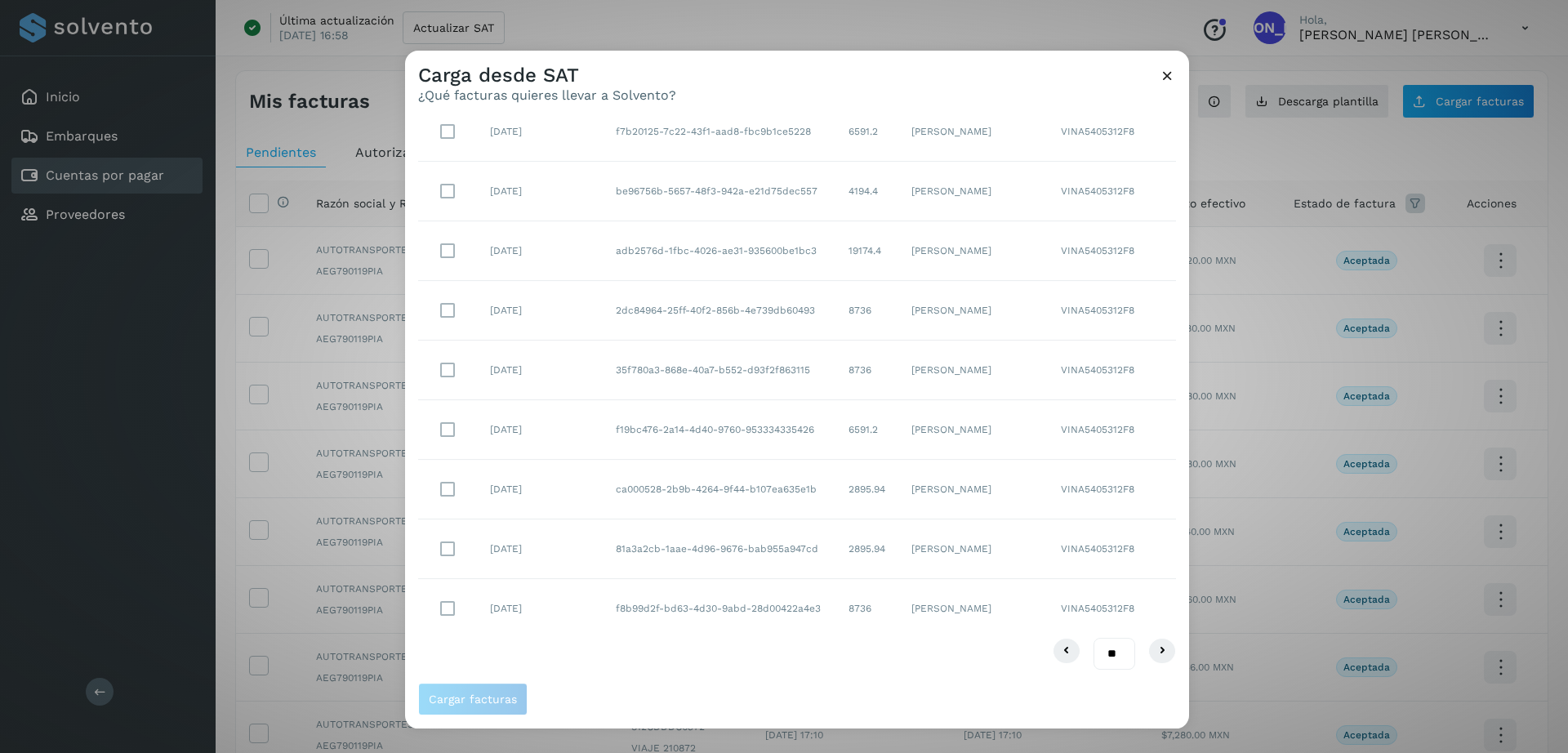
click at [1102, 654] on select "** ** **" at bounding box center [1115, 654] width 42 height 32
select select "**"
click at [1094, 638] on select "** ** **" at bounding box center [1115, 654] width 42 height 32
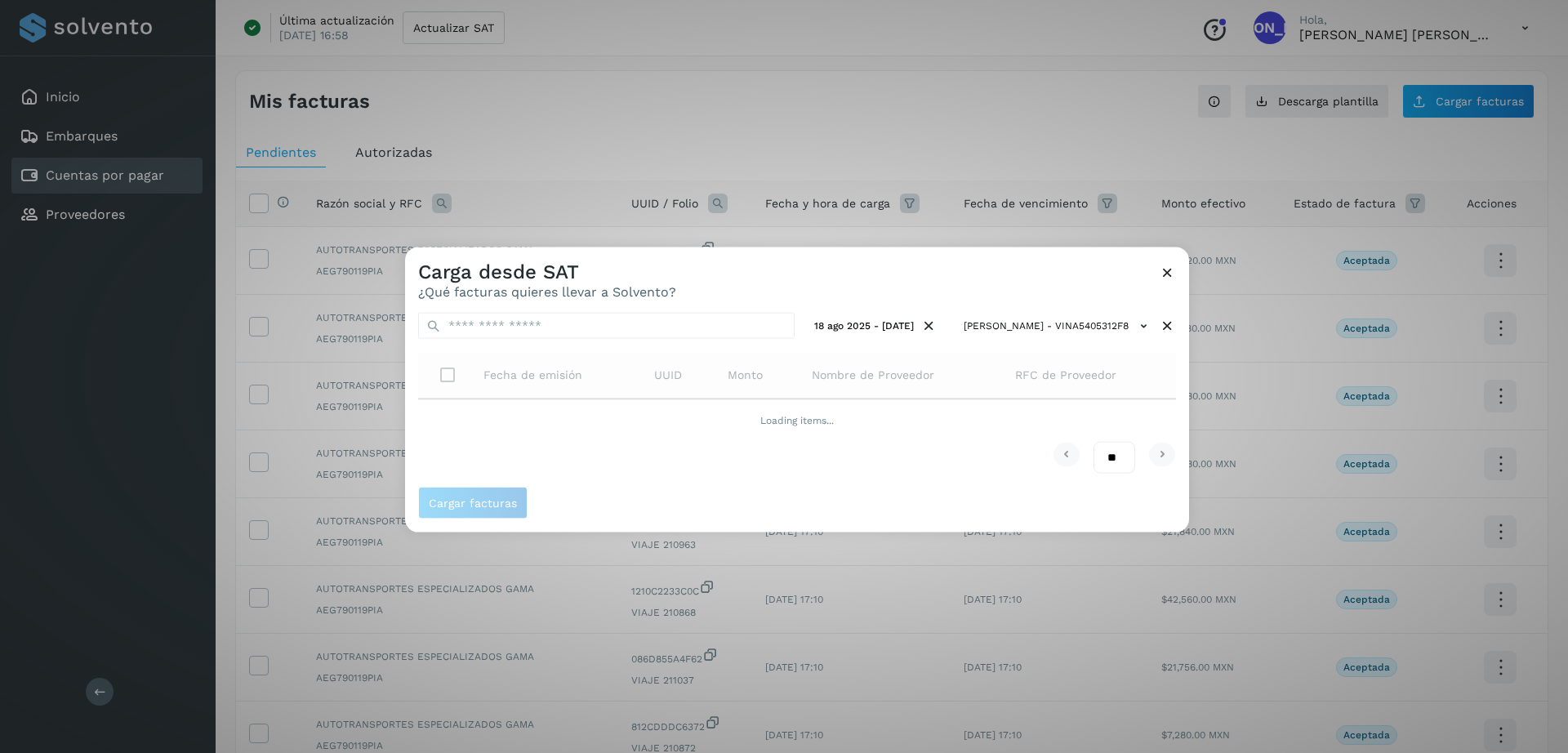
scroll to position [0, 0]
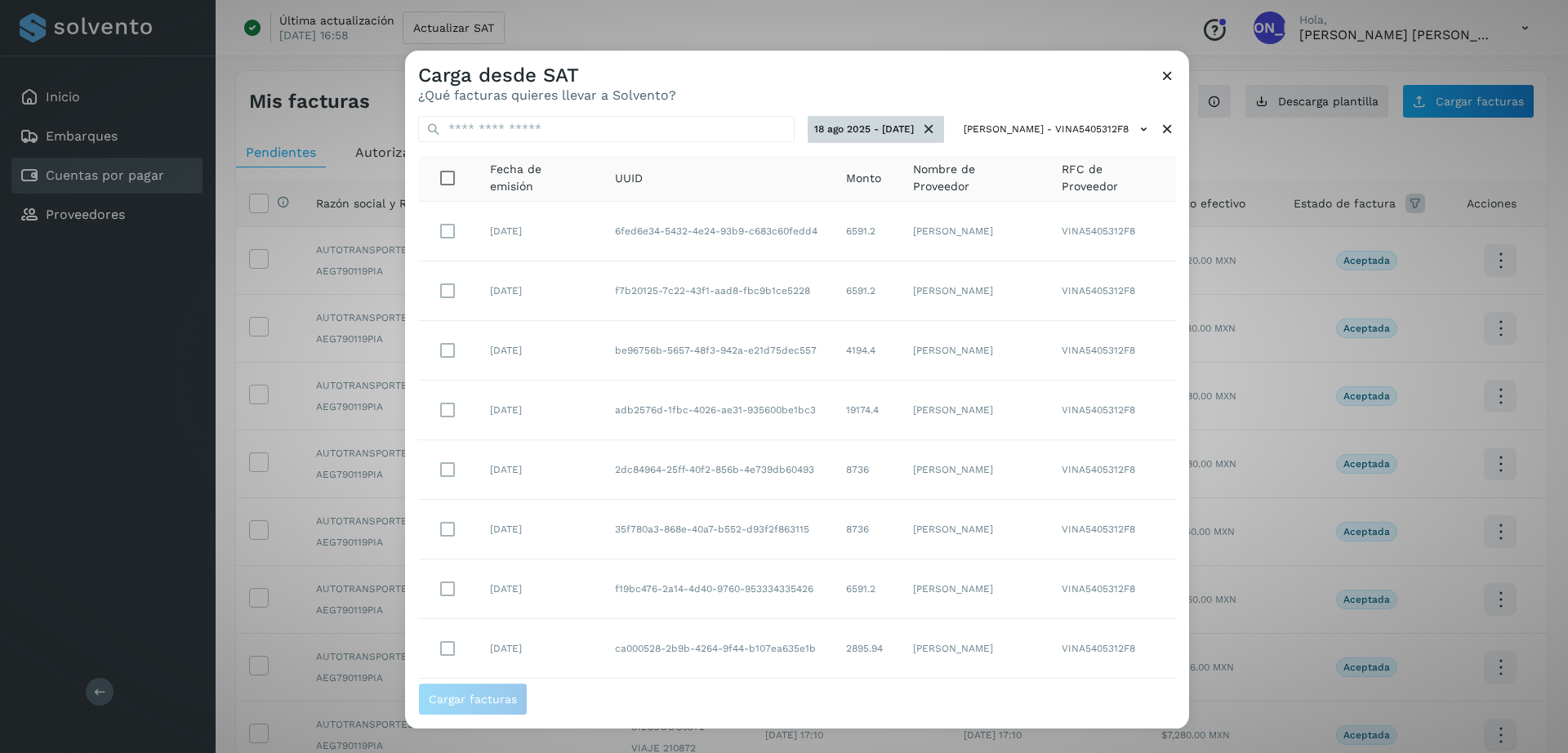
click at [921, 125] on icon at bounding box center [929, 129] width 17 height 17
click at [792, 134] on button "Selecciona un rango de fechas" at bounding box center [852, 129] width 184 height 27
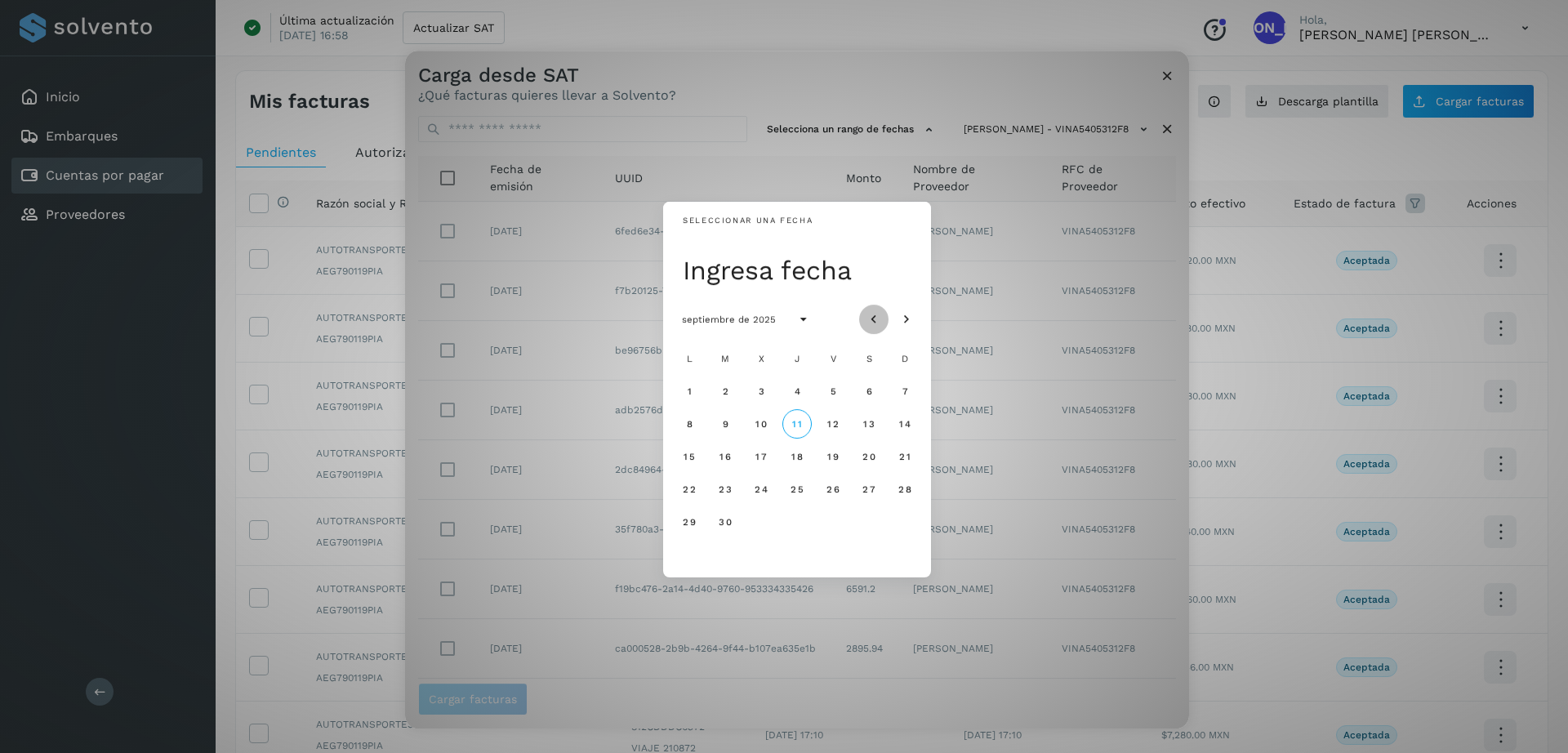
click at [868, 321] on icon "Mes anterior" at bounding box center [873, 320] width 16 height 16
click at [691, 488] on span "18" at bounding box center [688, 489] width 12 height 11
click at [908, 321] on icon "Mes siguiente" at bounding box center [906, 320] width 16 height 16
click at [873, 319] on icon "Mes anterior" at bounding box center [873, 320] width 16 height 16
click at [834, 492] on span "22" at bounding box center [832, 489] width 14 height 11
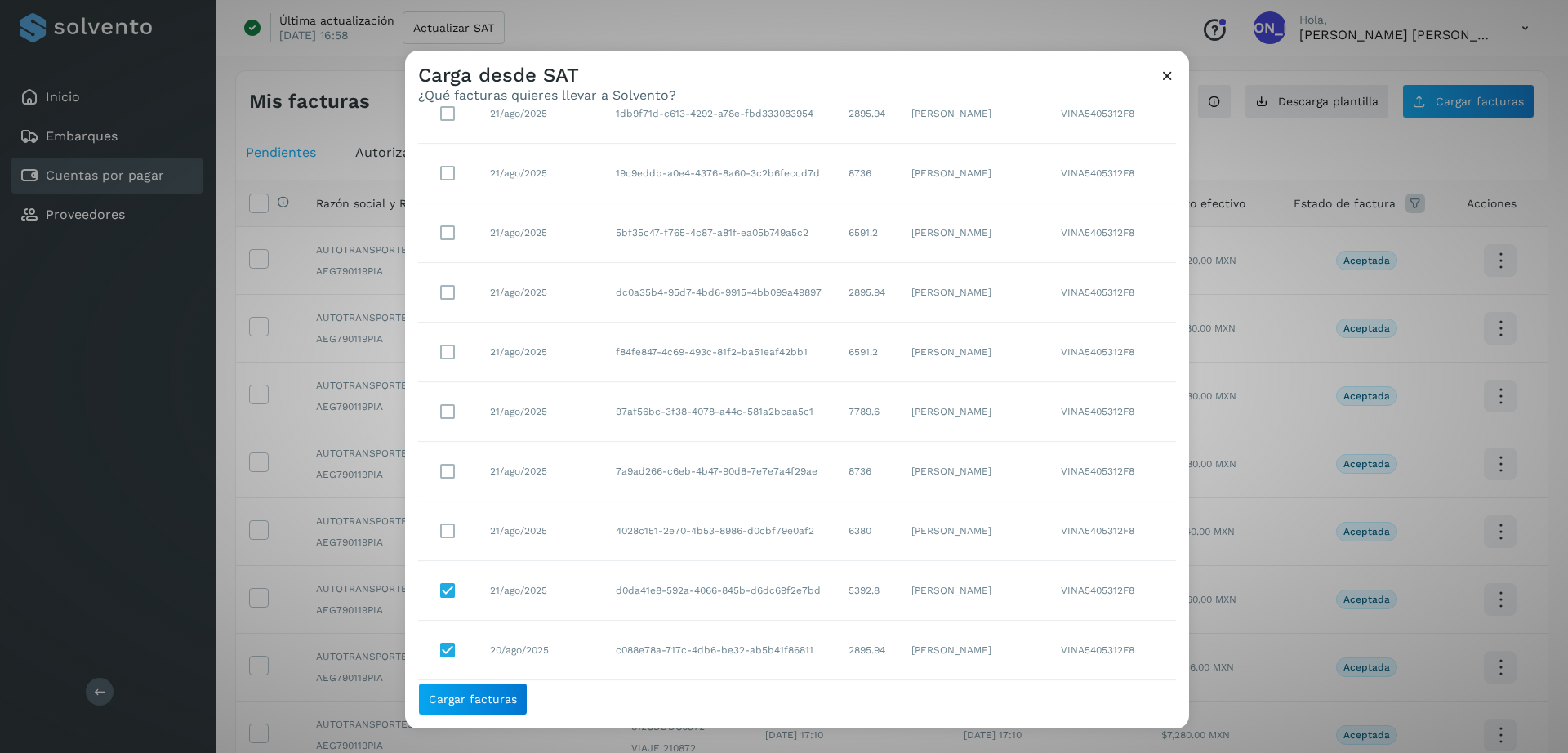
scroll to position [316, 0]
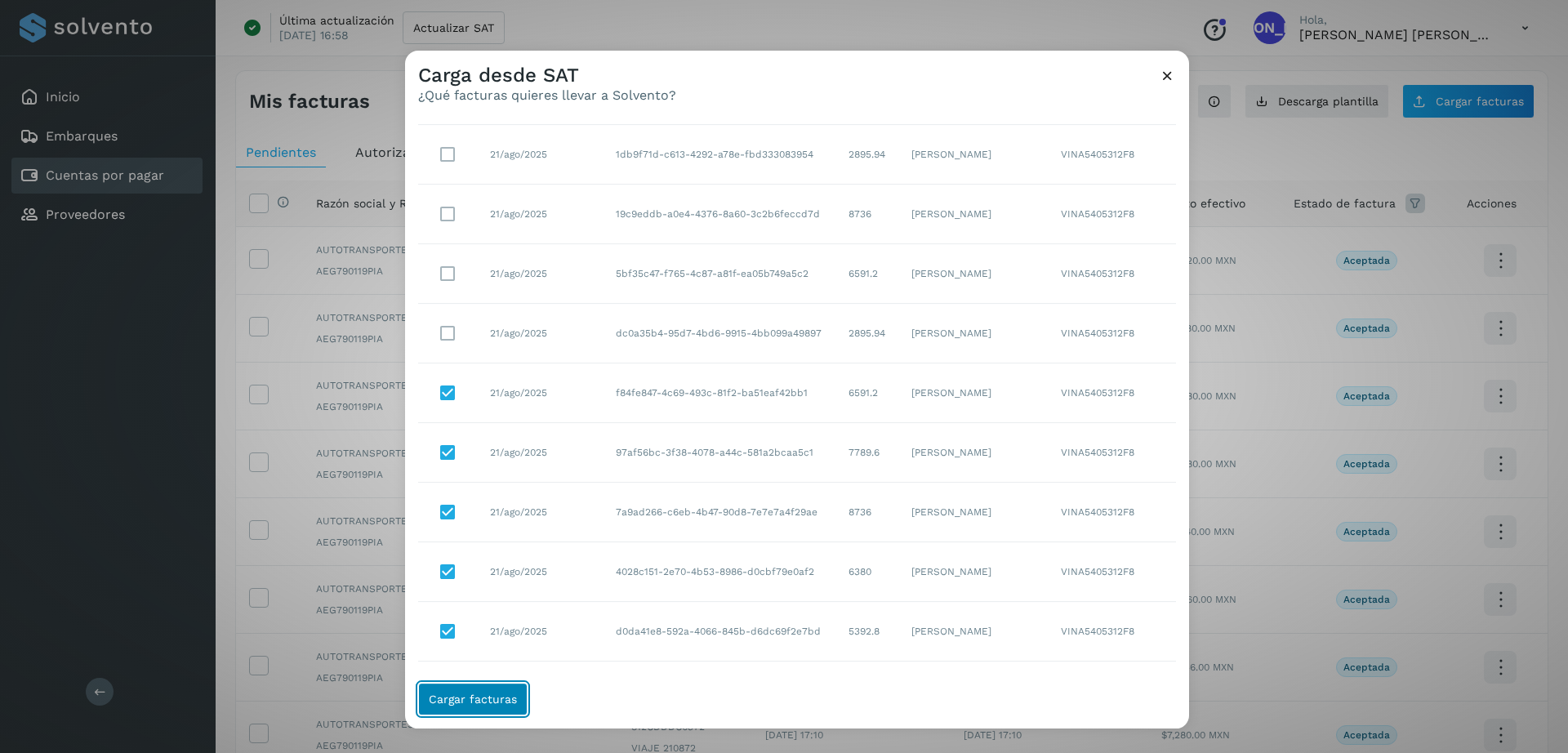
click at [488, 704] on span "Cargar facturas" at bounding box center [472, 699] width 88 height 11
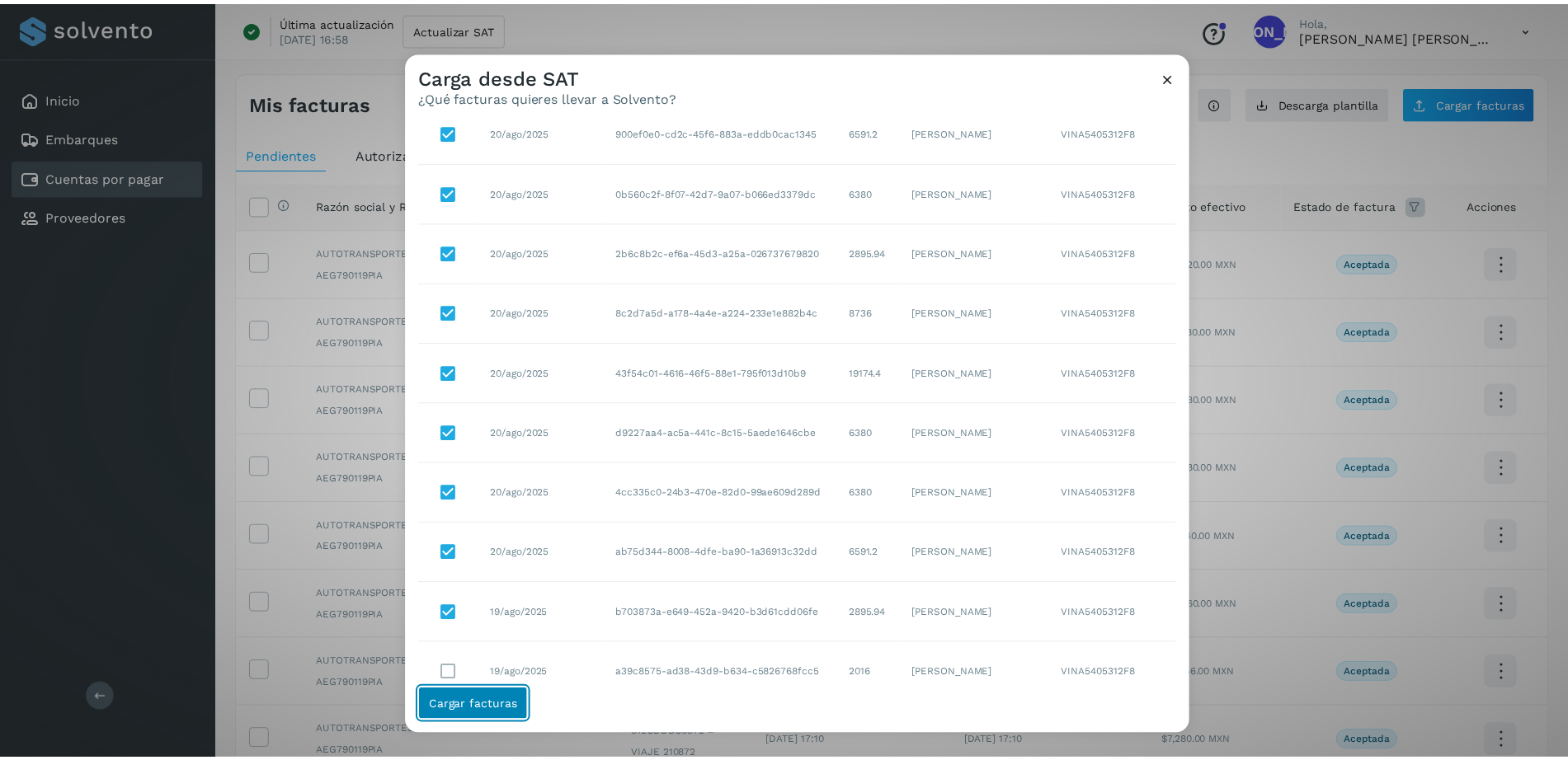
scroll to position [1184, 0]
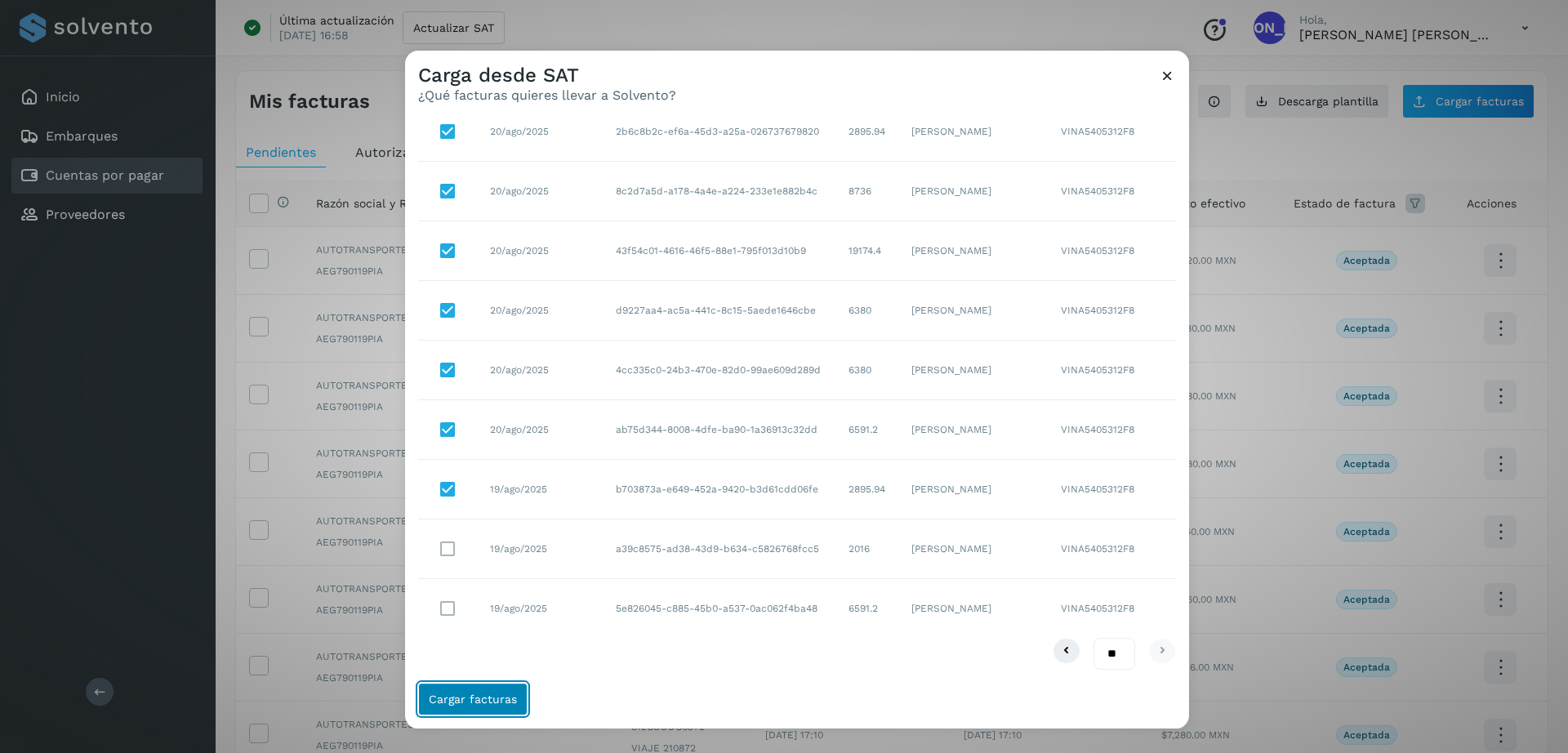
click at [462, 699] on span "Cargar facturas" at bounding box center [472, 699] width 88 height 11
click at [460, 699] on span "Cargar facturas" at bounding box center [472, 699] width 88 height 11
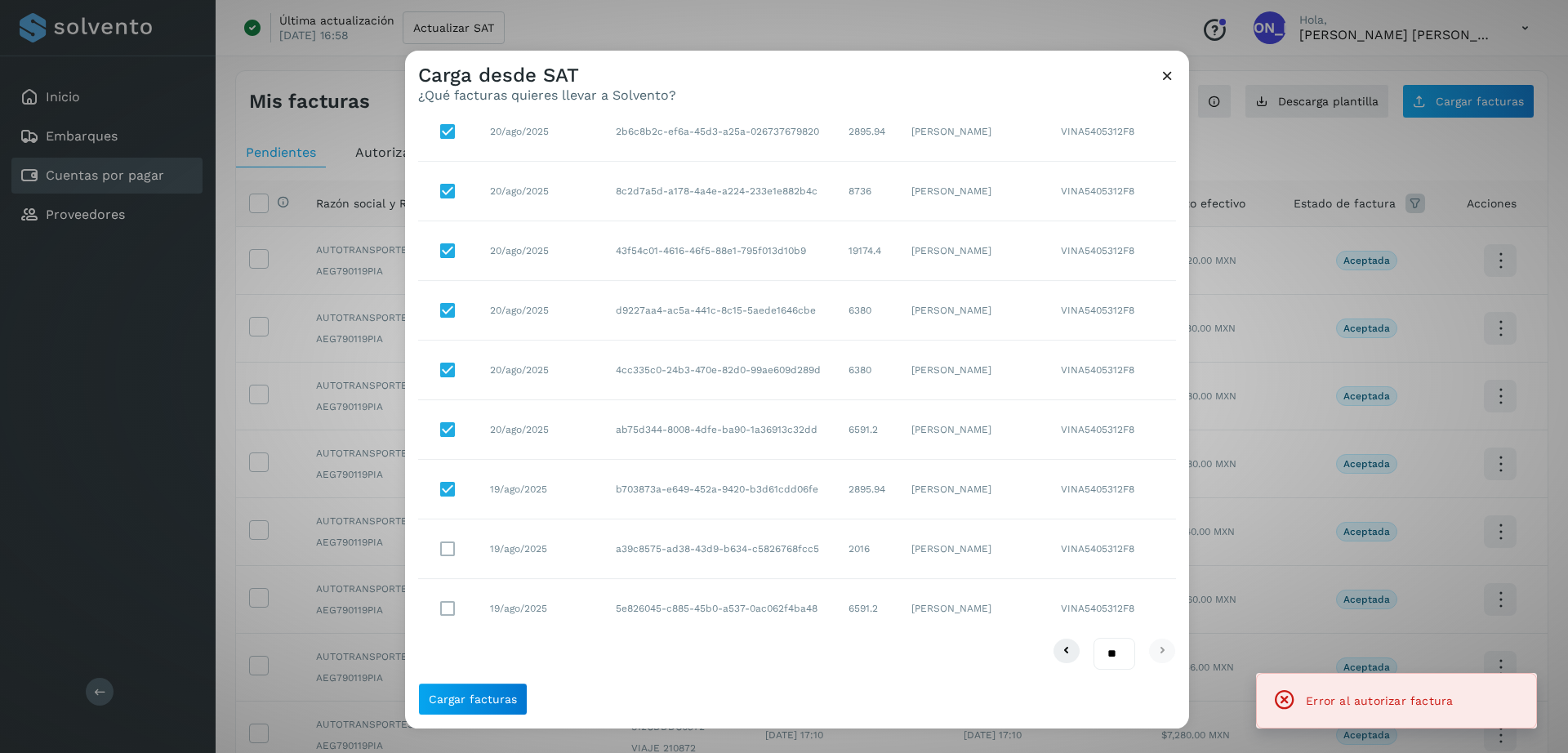
click at [1164, 76] on icon at bounding box center [1167, 76] width 17 height 17
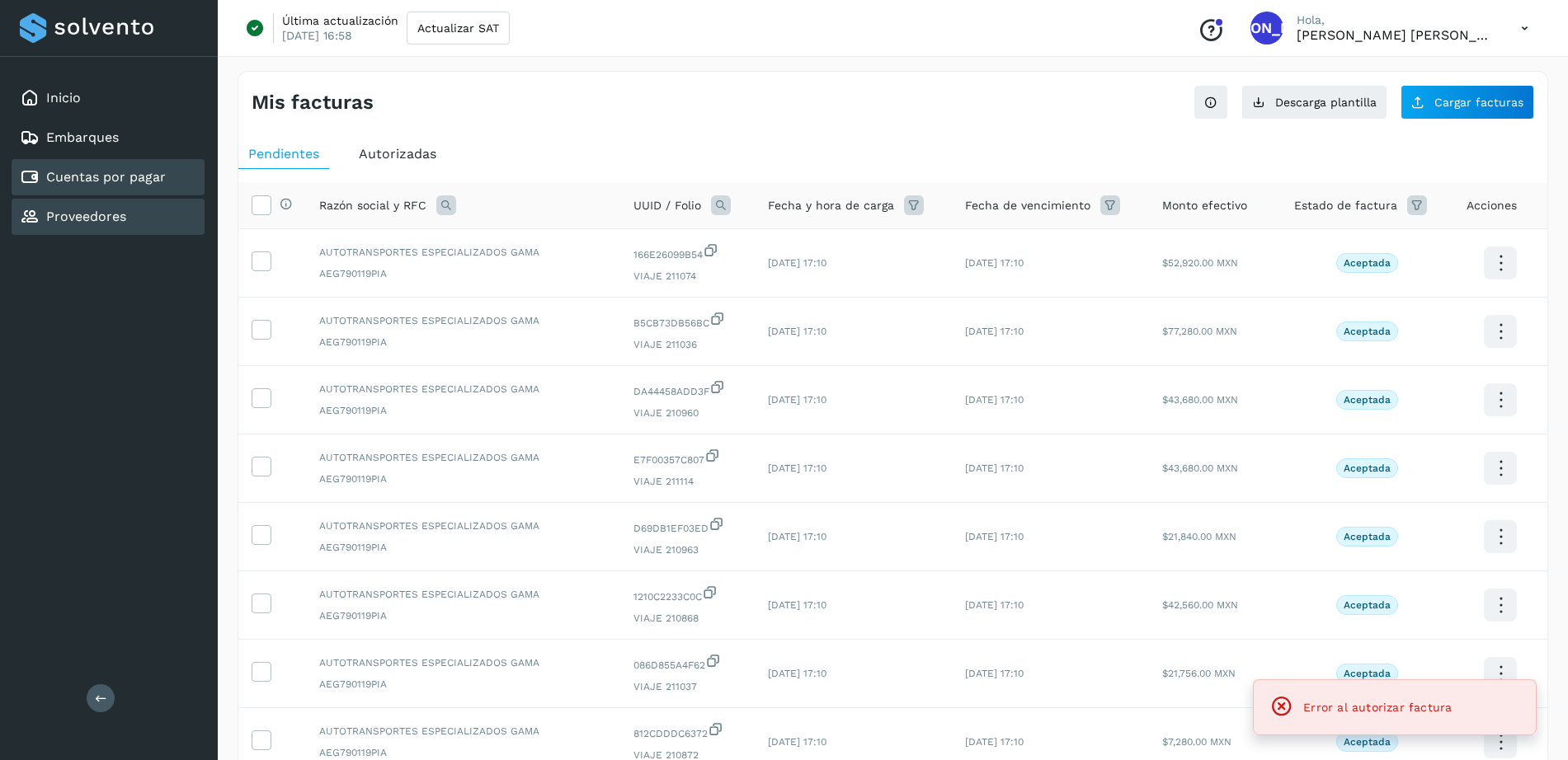
click at [77, 223] on link "Proveedores" at bounding box center [86, 216] width 80 height 15
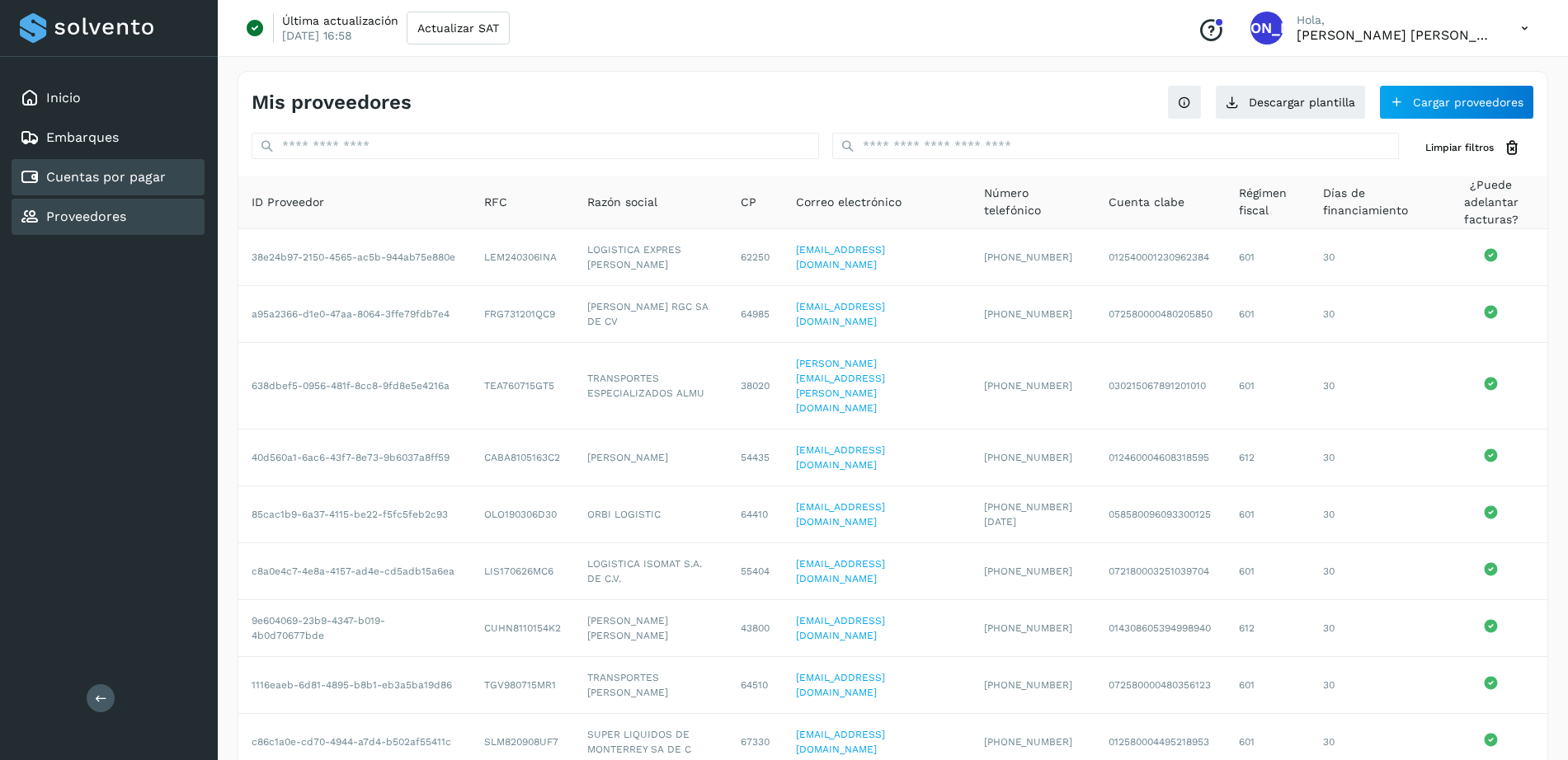
click at [126, 169] on link "Cuentas por pagar" at bounding box center [105, 177] width 120 height 15
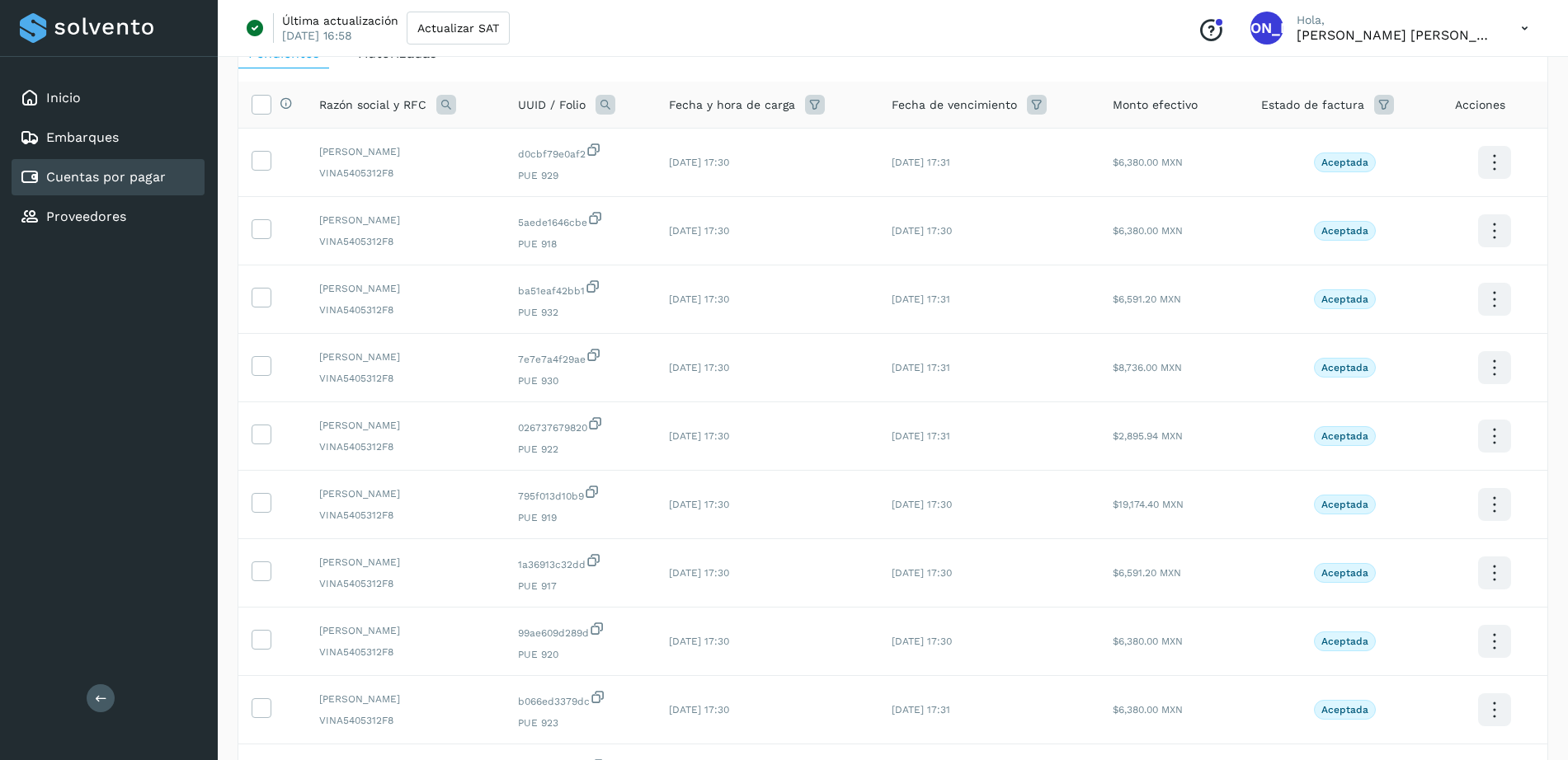
scroll to position [294, 0]
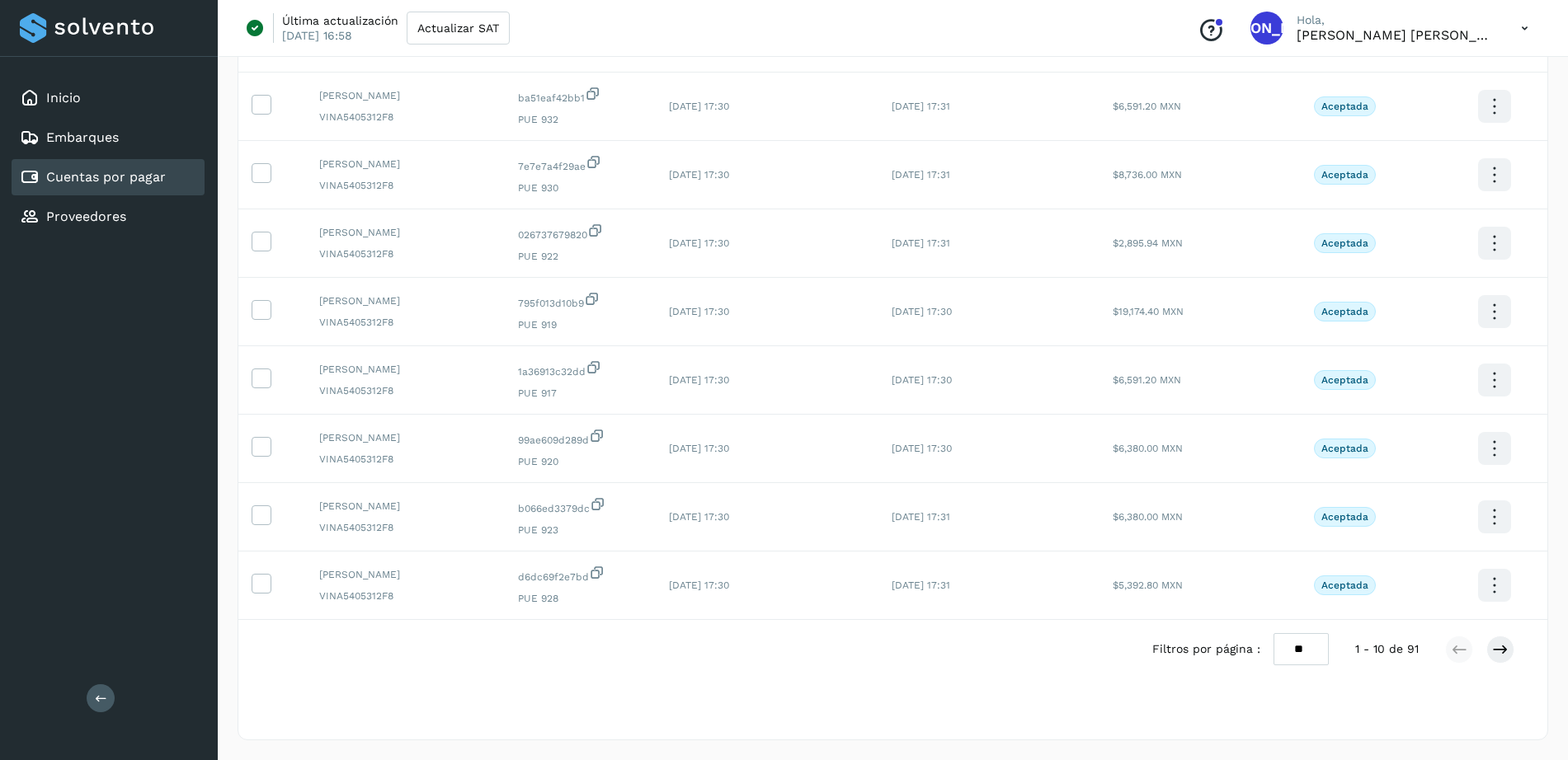
click at [1313, 645] on select "** ** **" at bounding box center [1301, 650] width 56 height 33
select select "**"
click at [1288, 634] on select "** ** **" at bounding box center [1301, 650] width 56 height 33
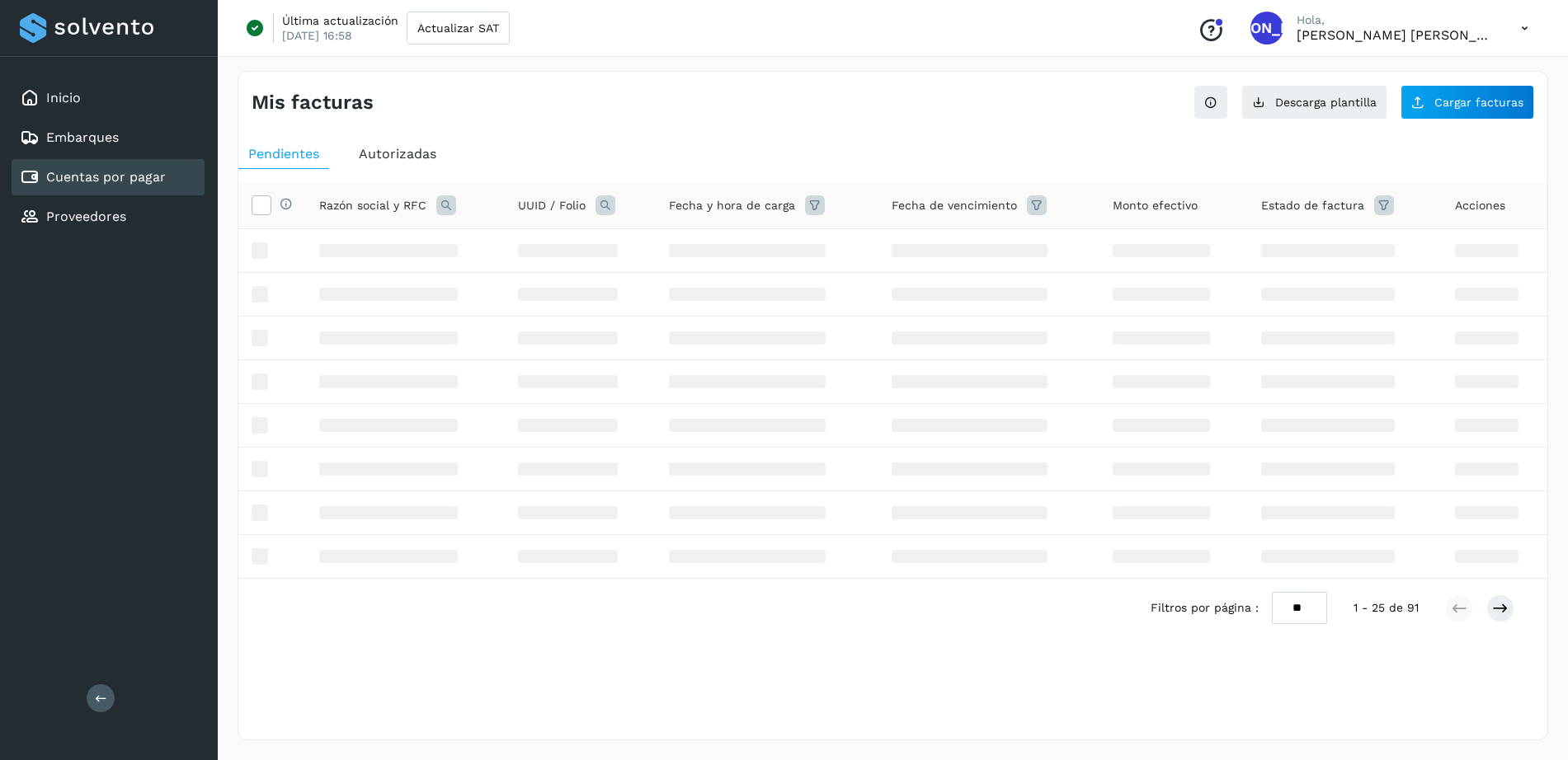
scroll to position [0, 0]
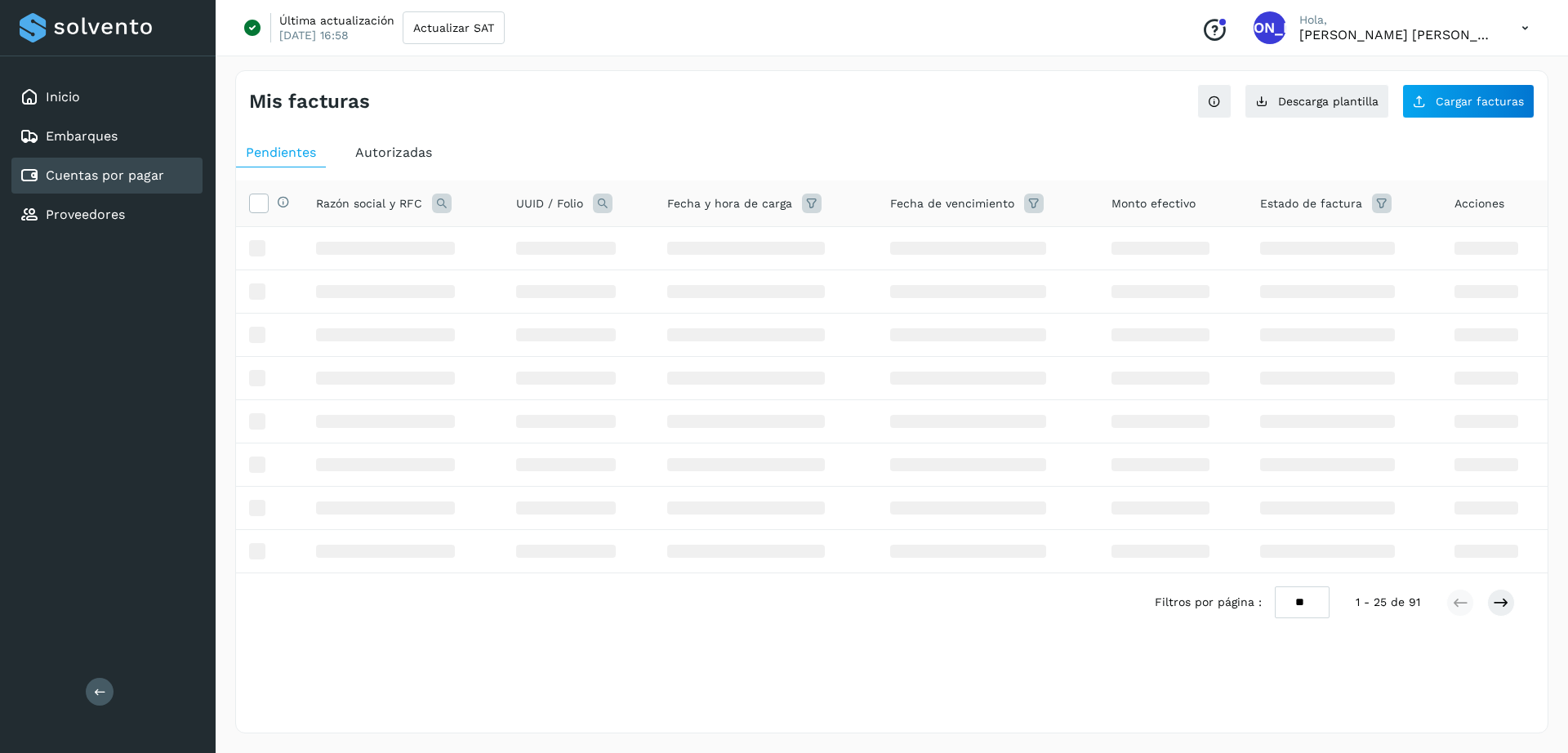
click at [1318, 600] on select "** ** **" at bounding box center [1303, 603] width 55 height 32
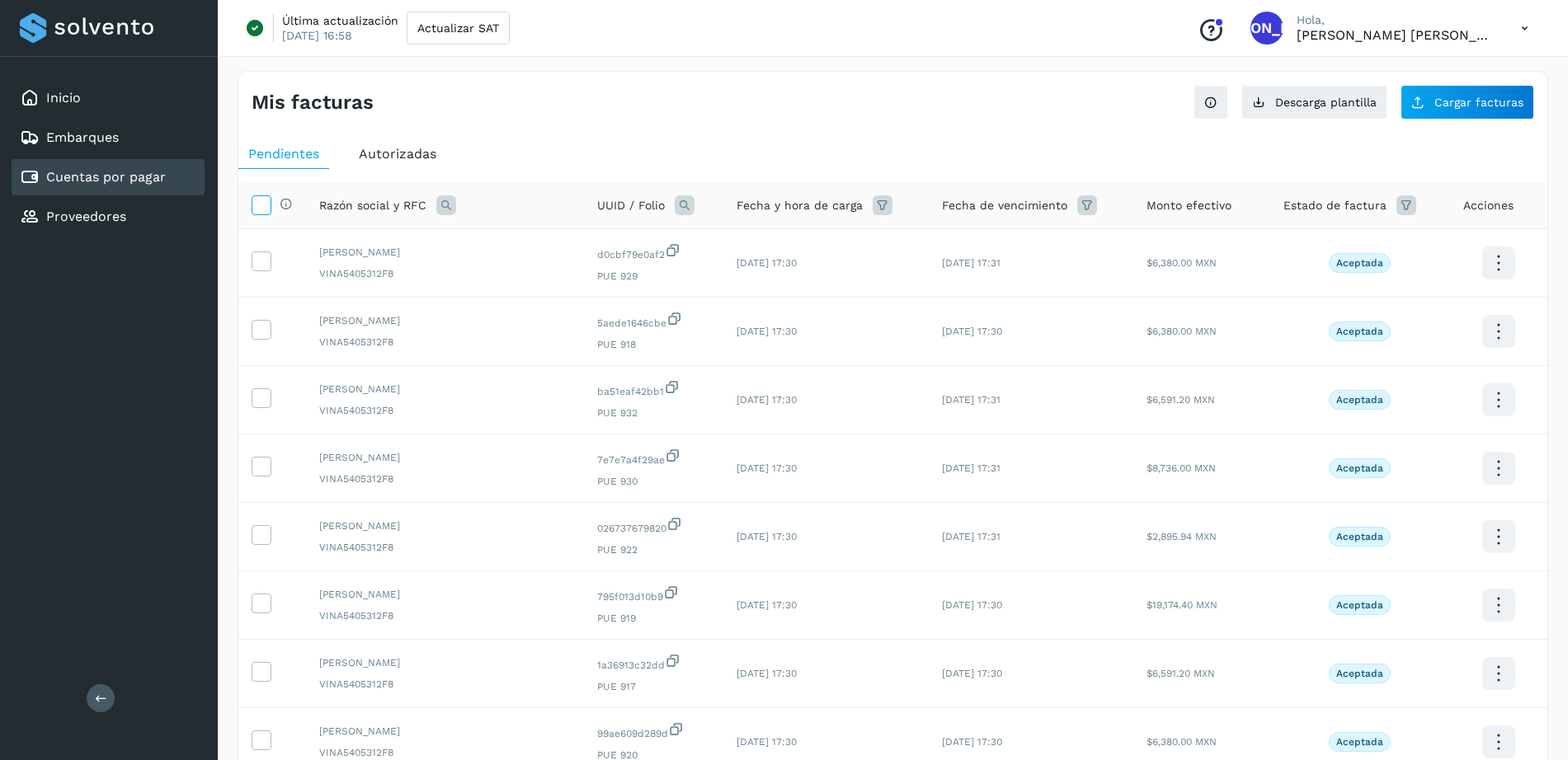
click at [253, 206] on icon at bounding box center [261, 204] width 17 height 17
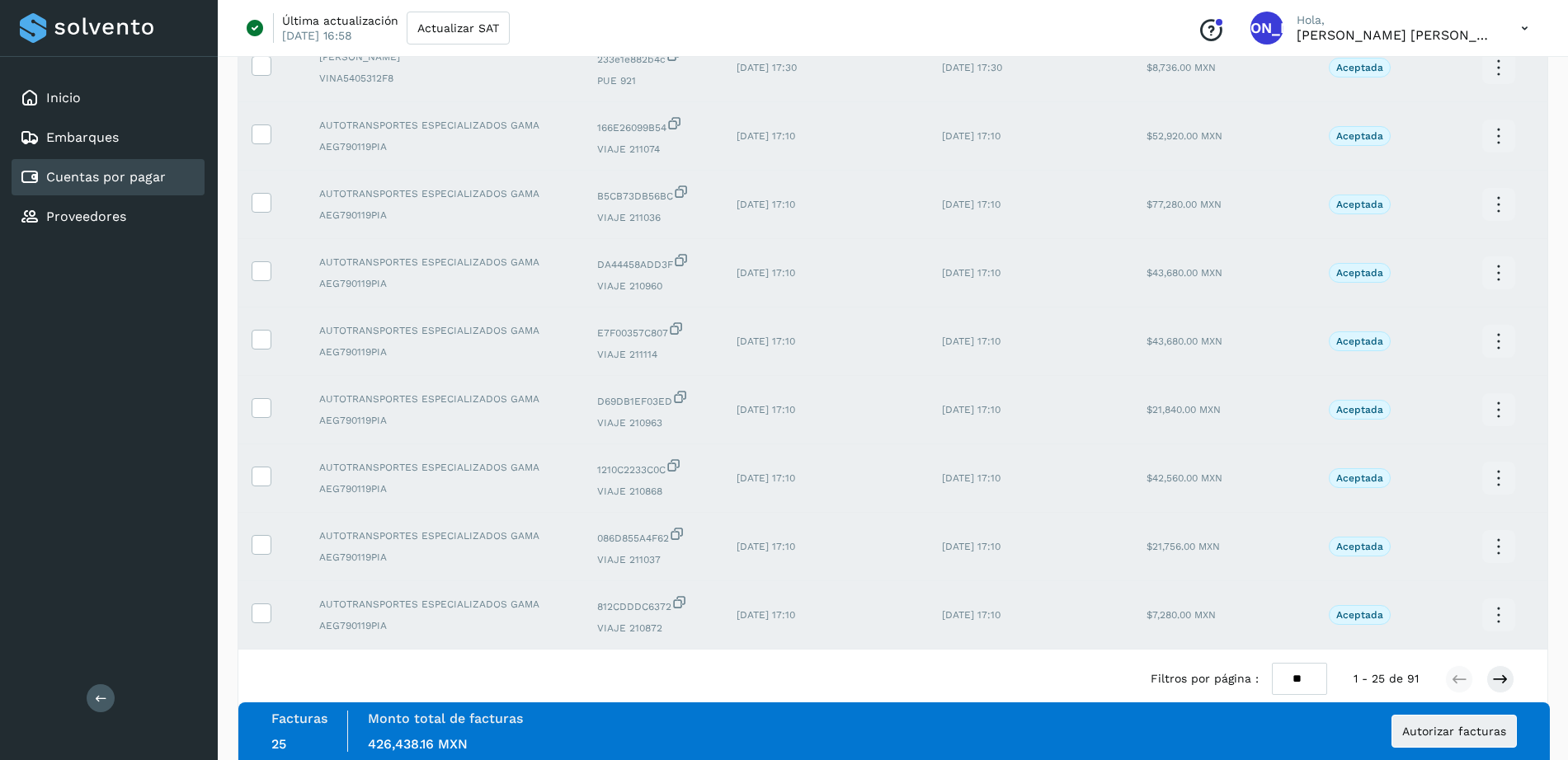
scroll to position [1320, 0]
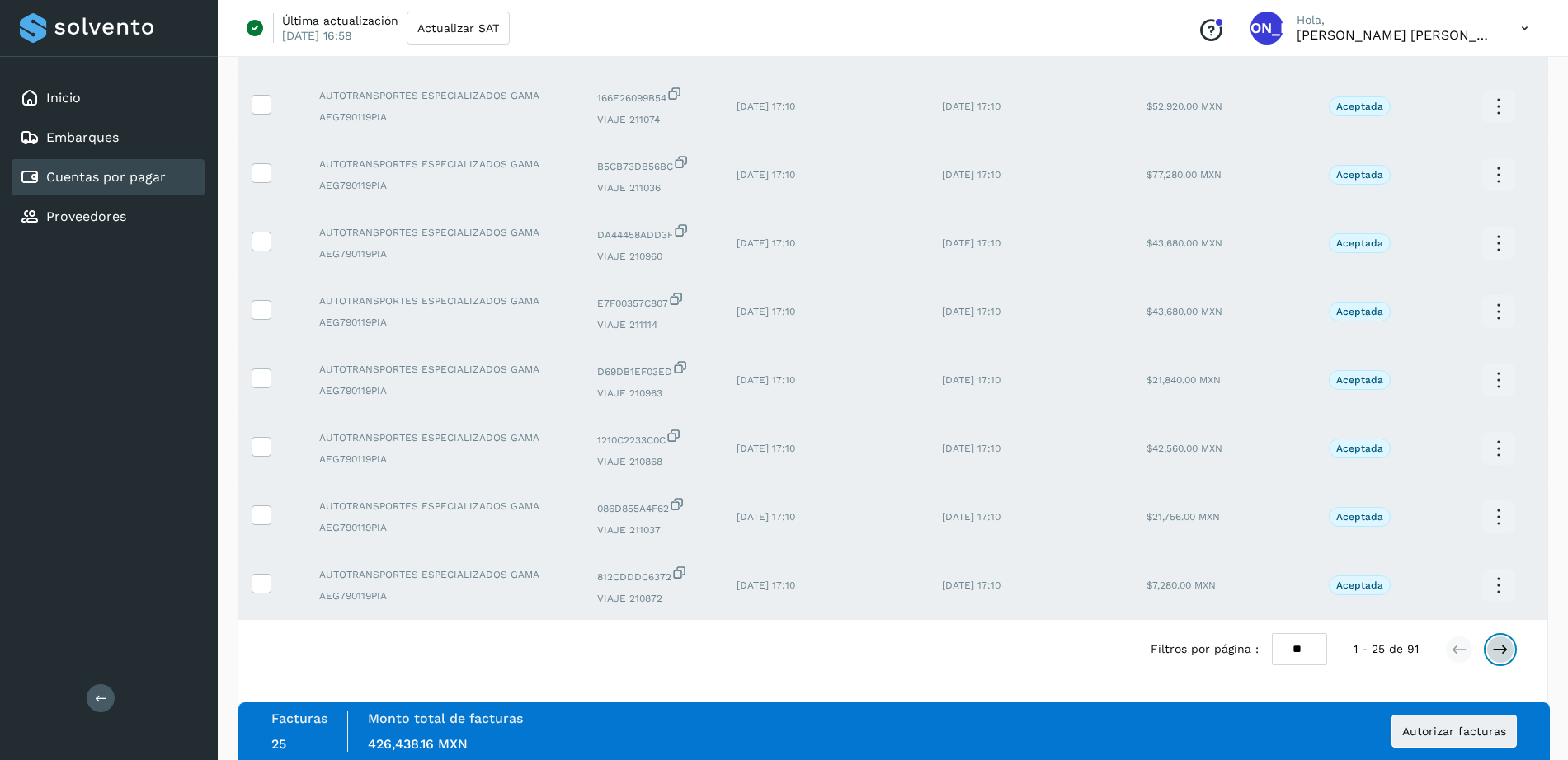
click at [1500, 648] on icon at bounding box center [1499, 649] width 16 height 16
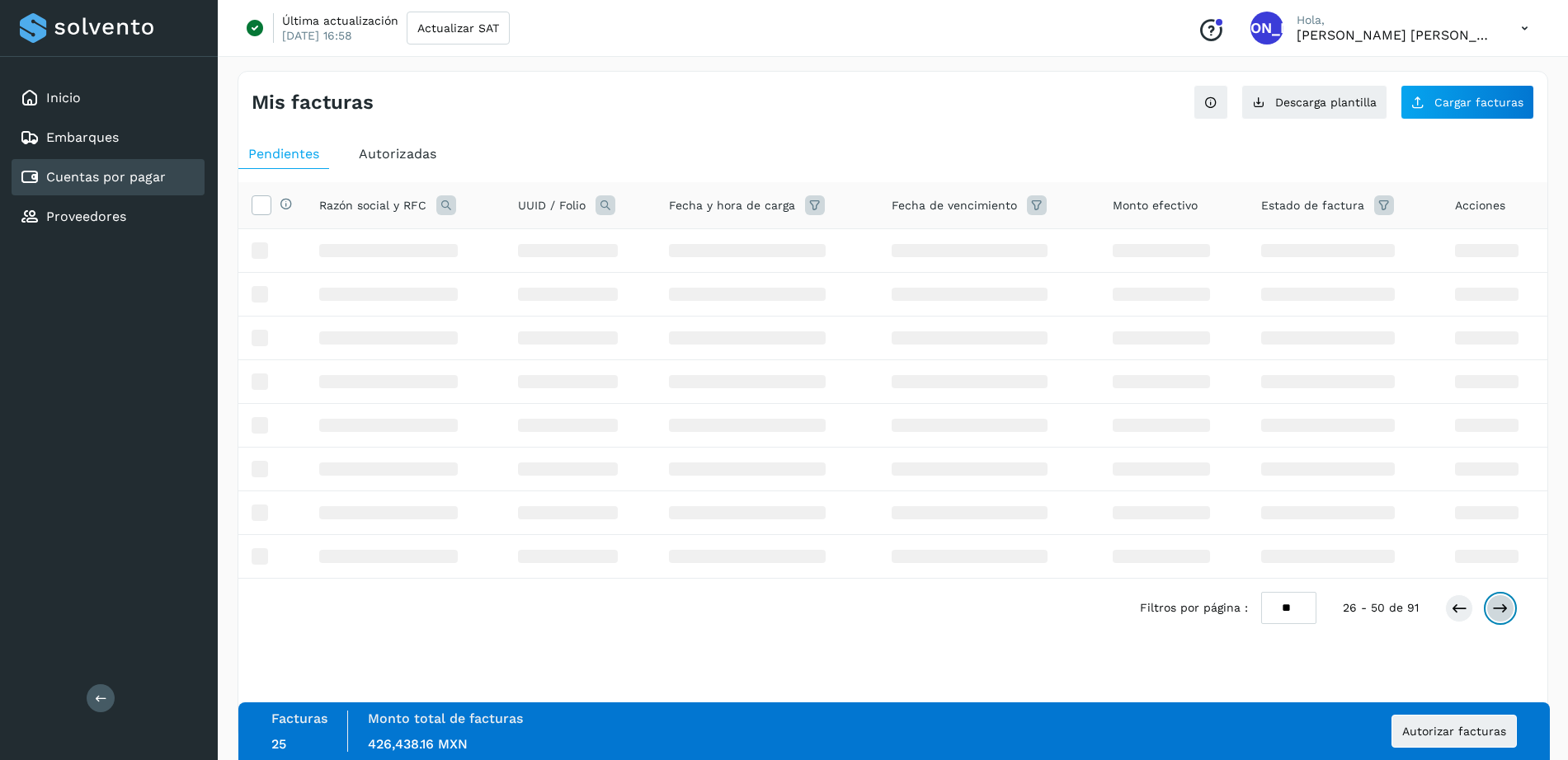
scroll to position [0, 0]
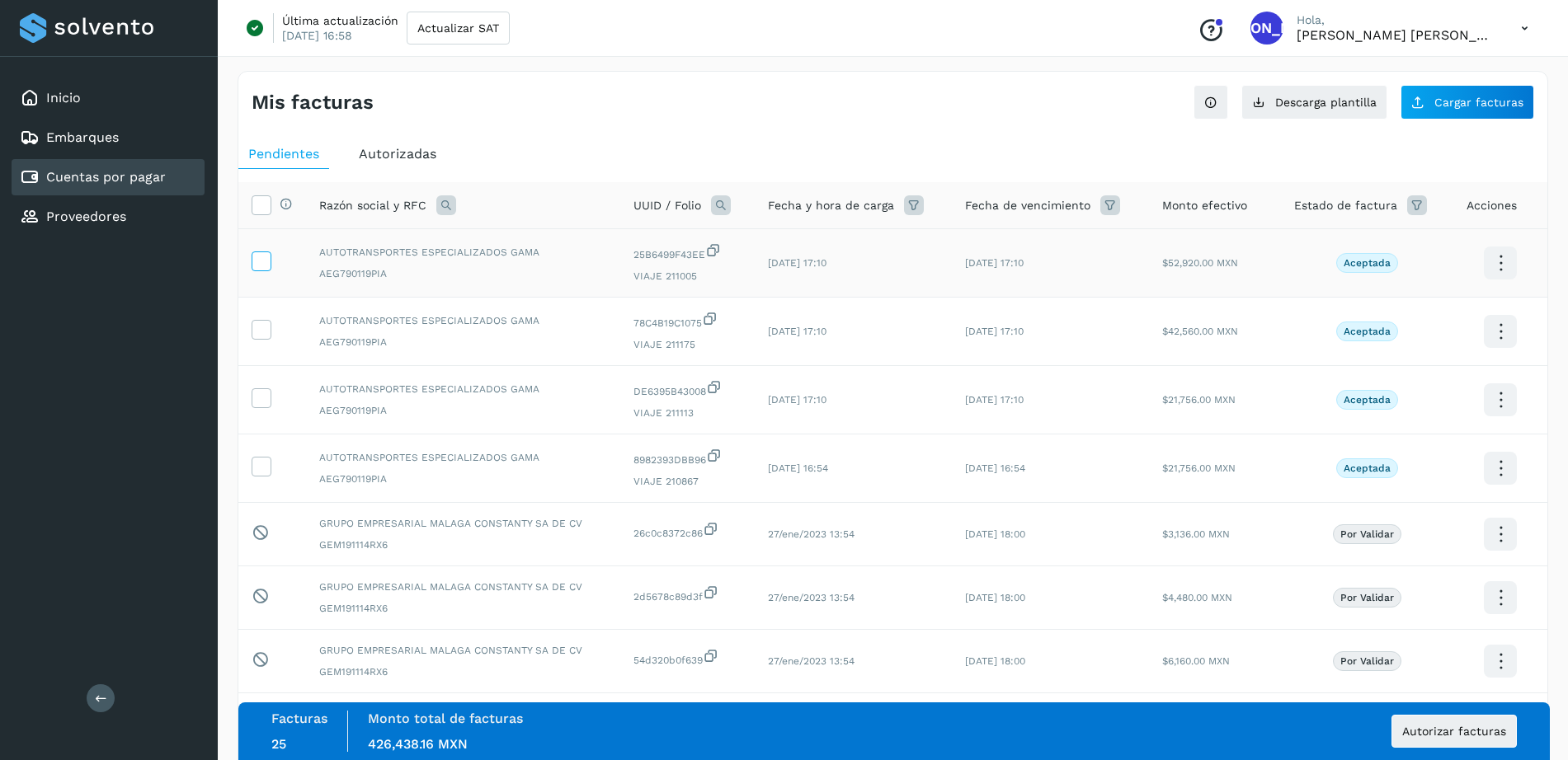
click at [258, 257] on icon at bounding box center [261, 260] width 17 height 17
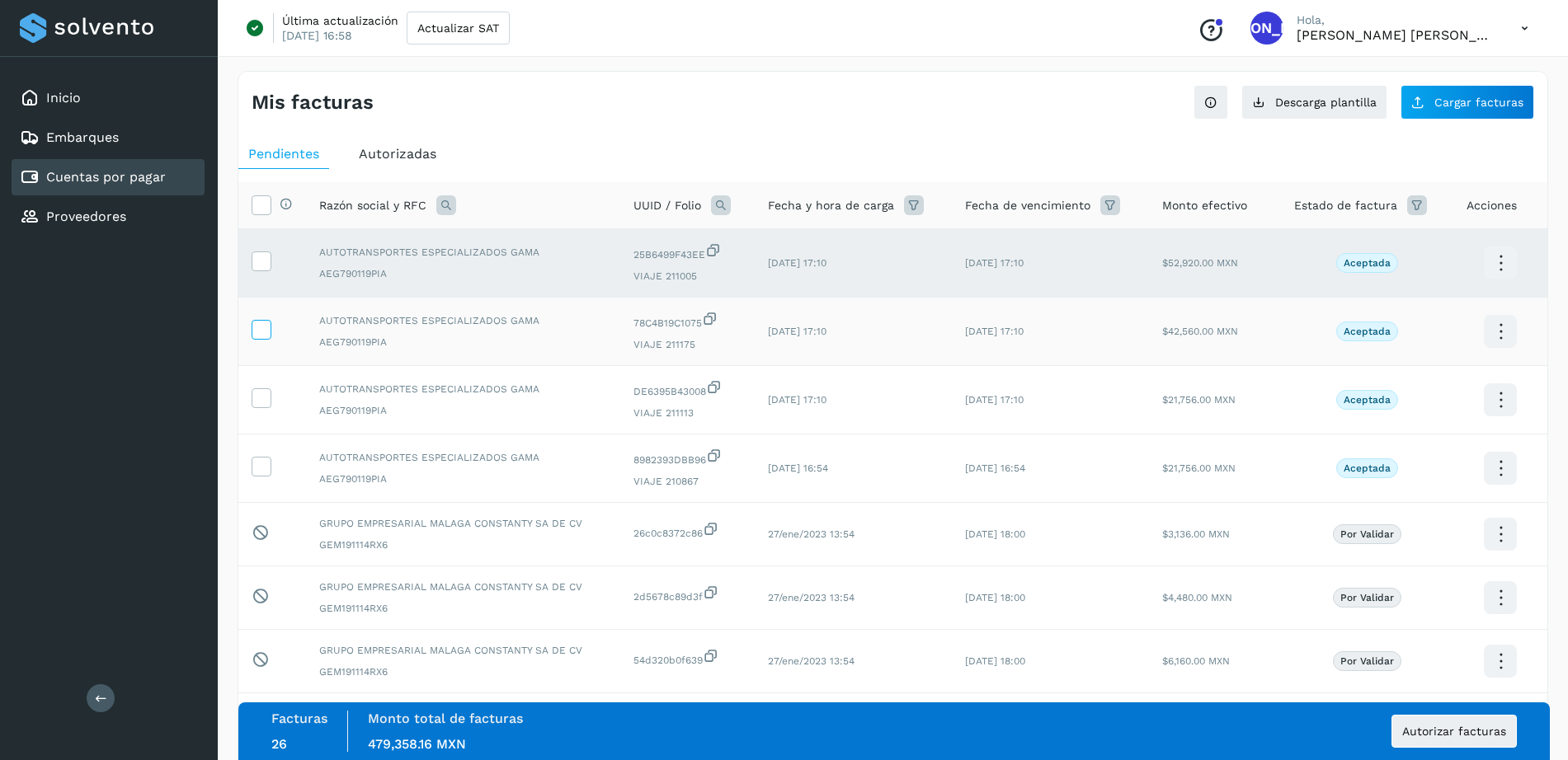
click at [262, 333] on icon at bounding box center [261, 328] width 17 height 17
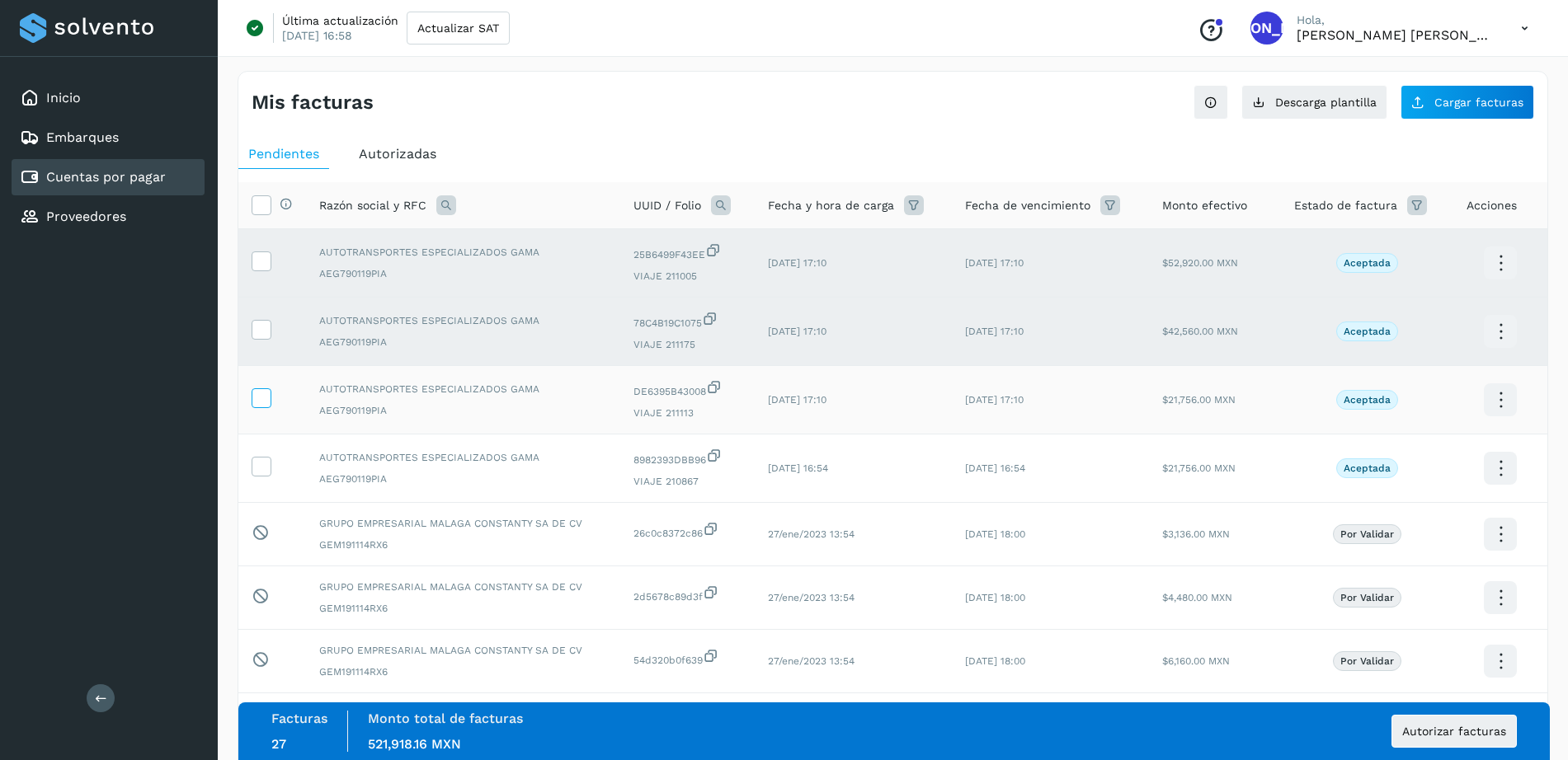
click at [262, 404] on icon at bounding box center [261, 397] width 17 height 17
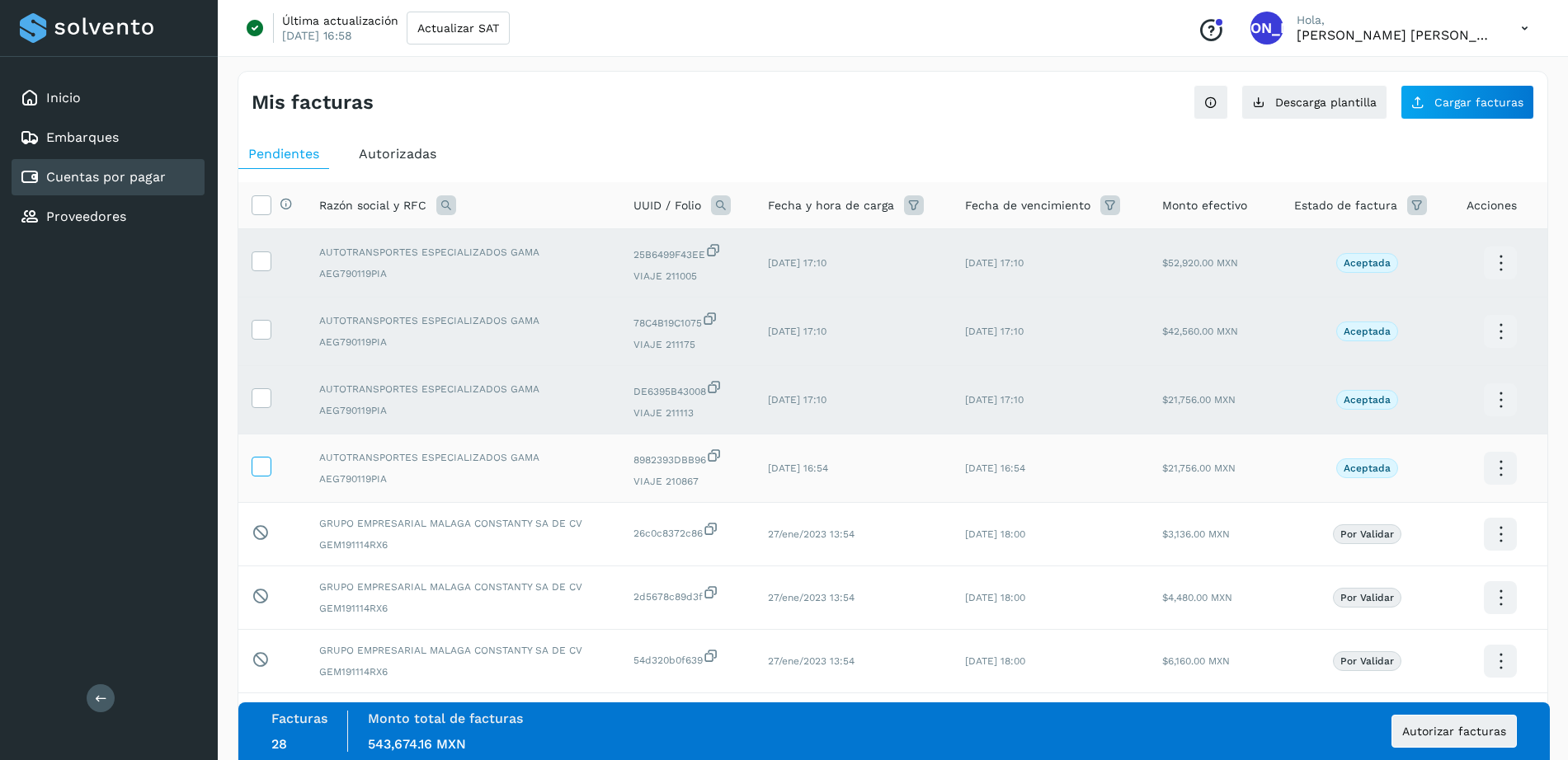
click at [263, 468] on icon at bounding box center [261, 465] width 17 height 17
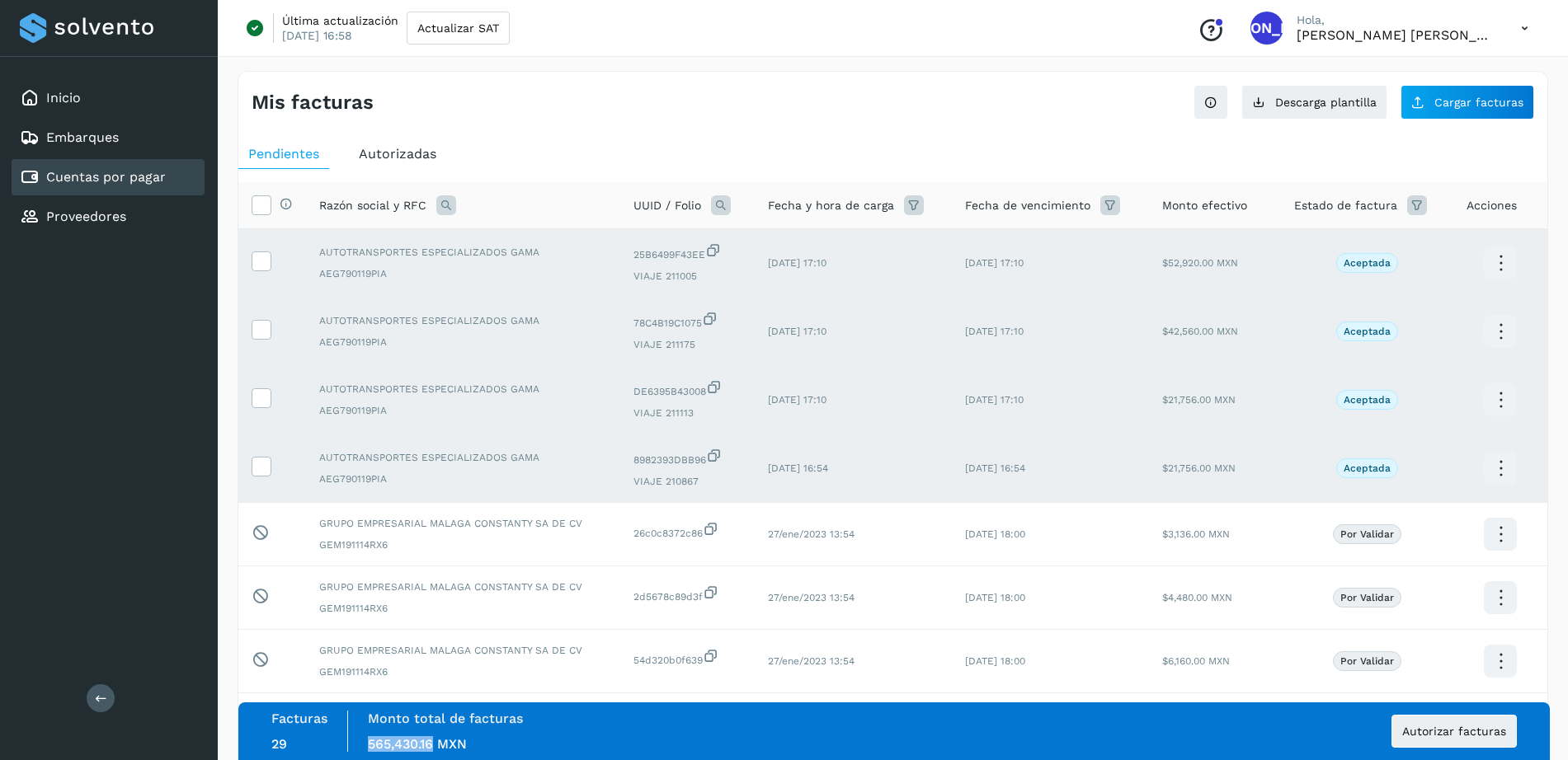
drag, startPoint x: 435, startPoint y: 744, endPoint x: 350, endPoint y: 743, distance: 85.0
click at [350, 743] on div "Monto total de facturas Monto total 565,430.16 MXN" at bounding box center [445, 731] width 194 height 41
copy span "565,430.16"
click at [263, 197] on icon at bounding box center [261, 204] width 17 height 17
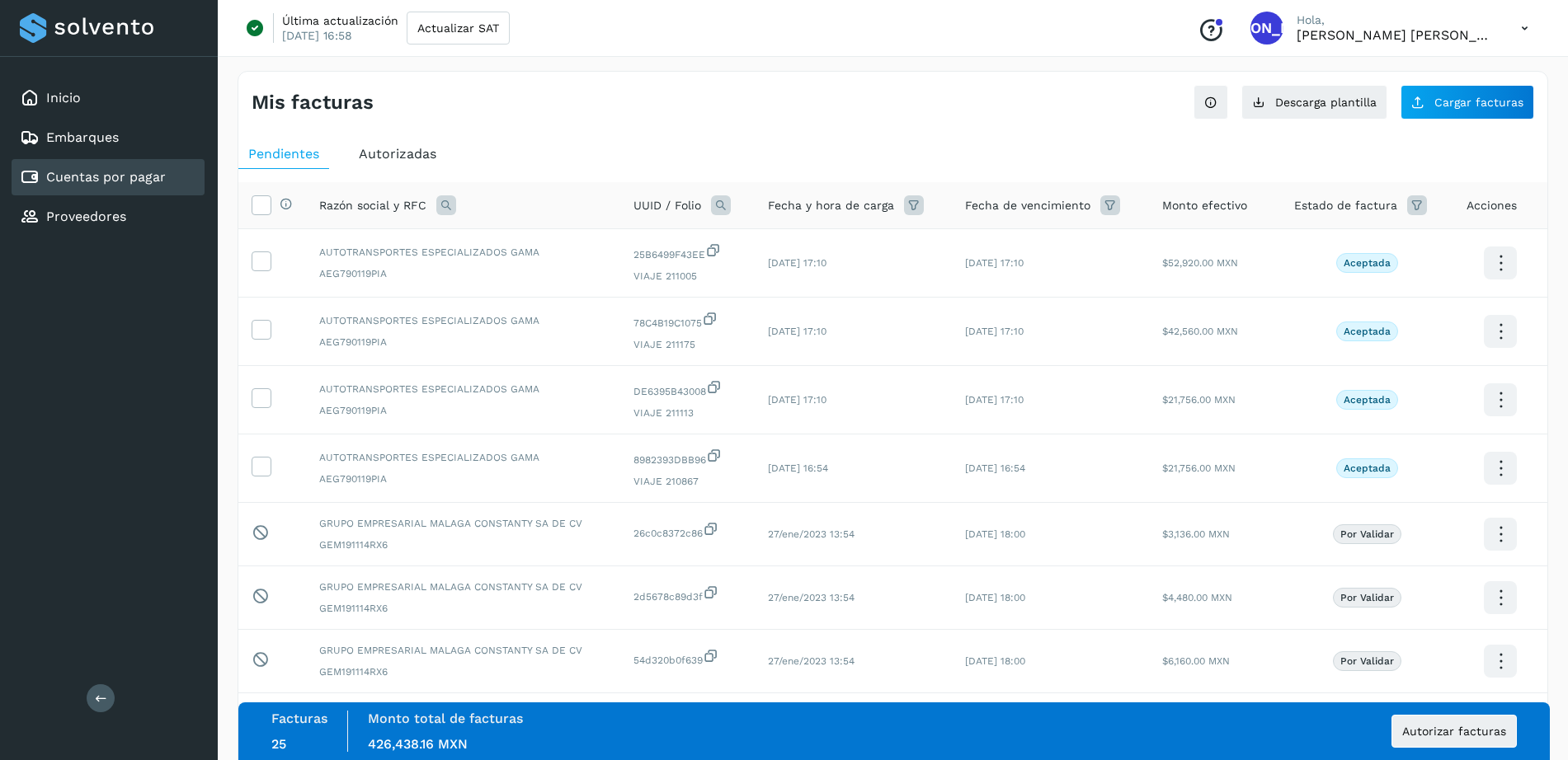
scroll to position [1217, 0]
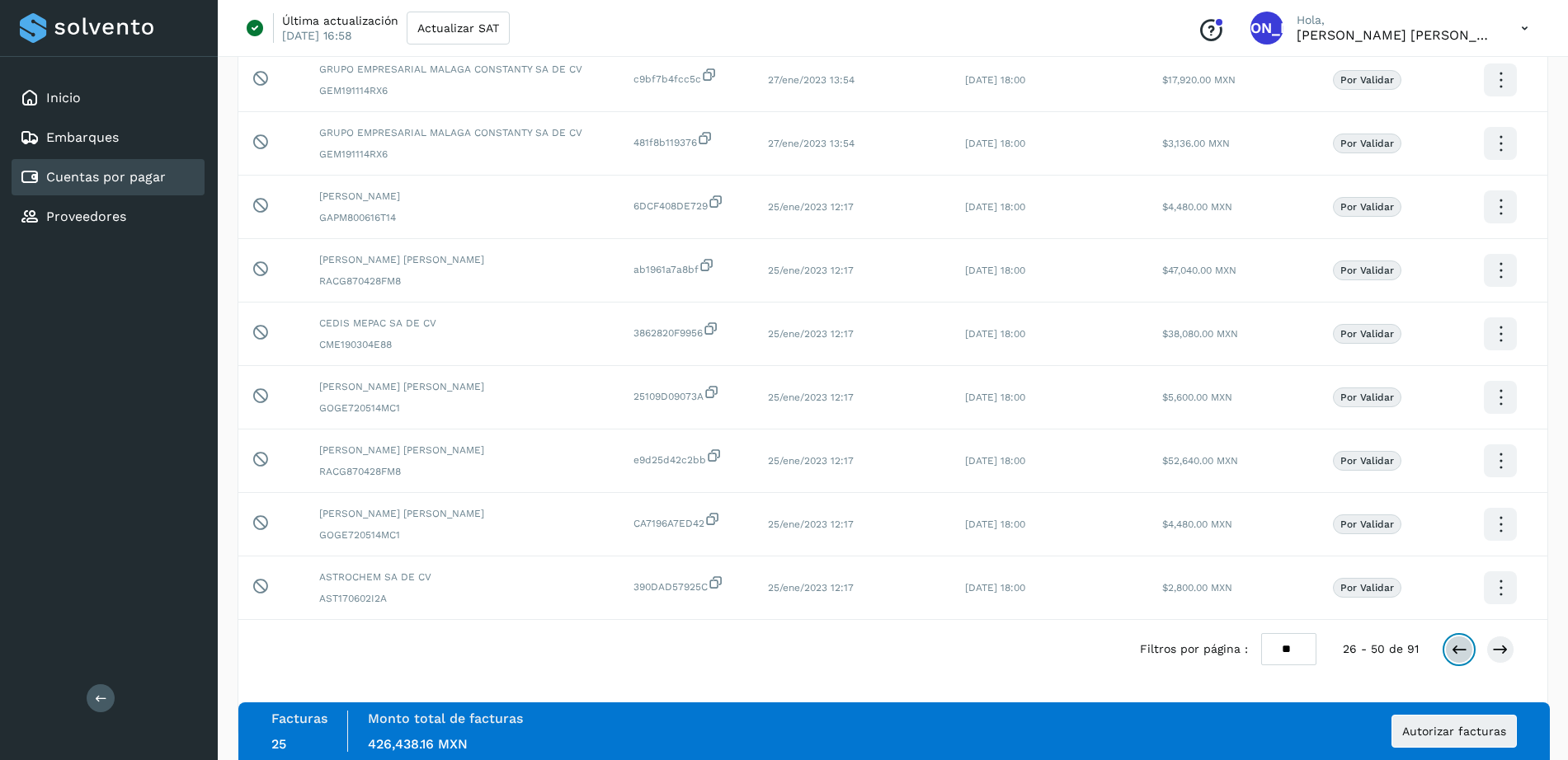
click at [1456, 655] on icon at bounding box center [1458, 649] width 16 height 16
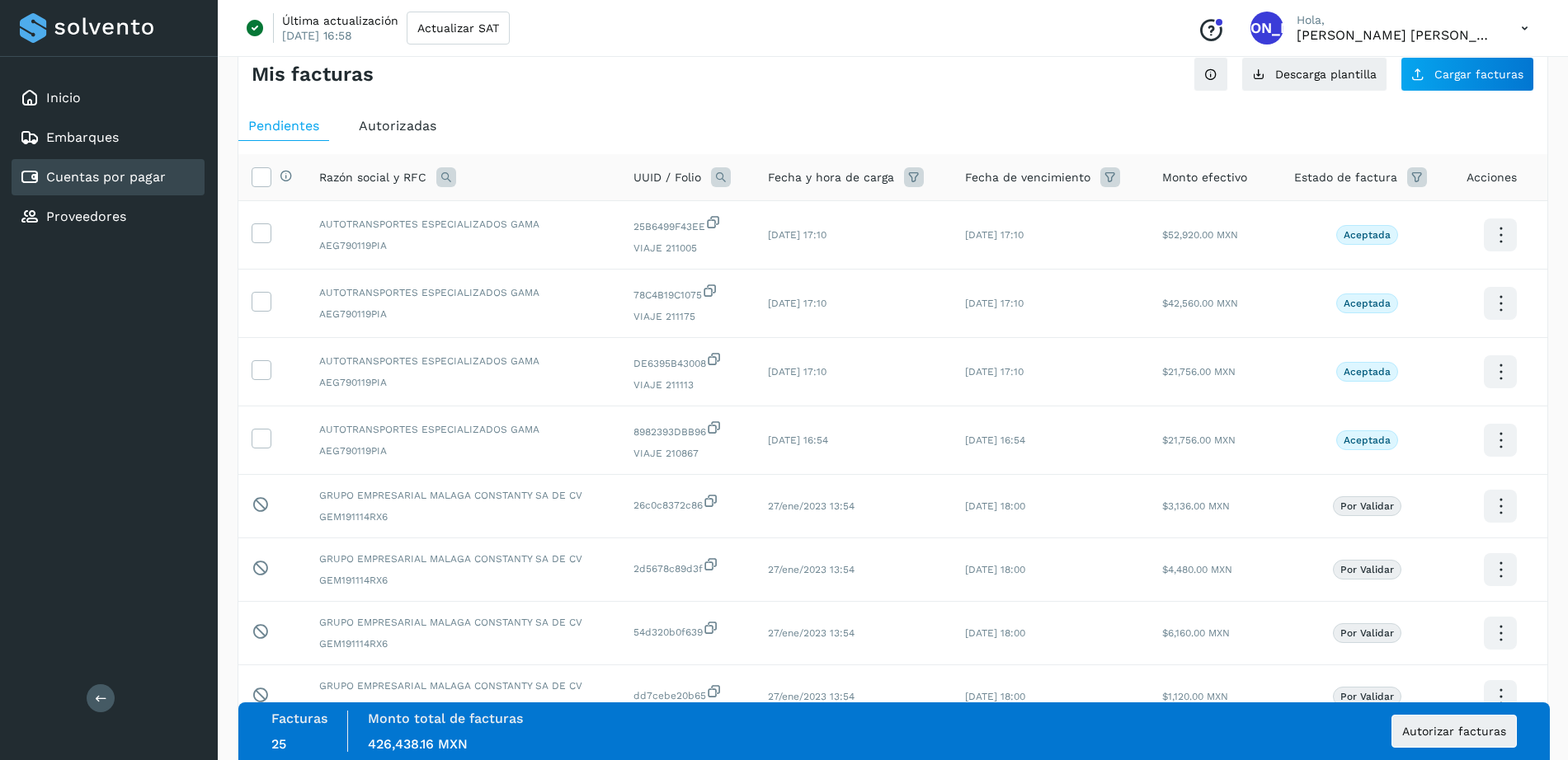
scroll to position [0, 0]
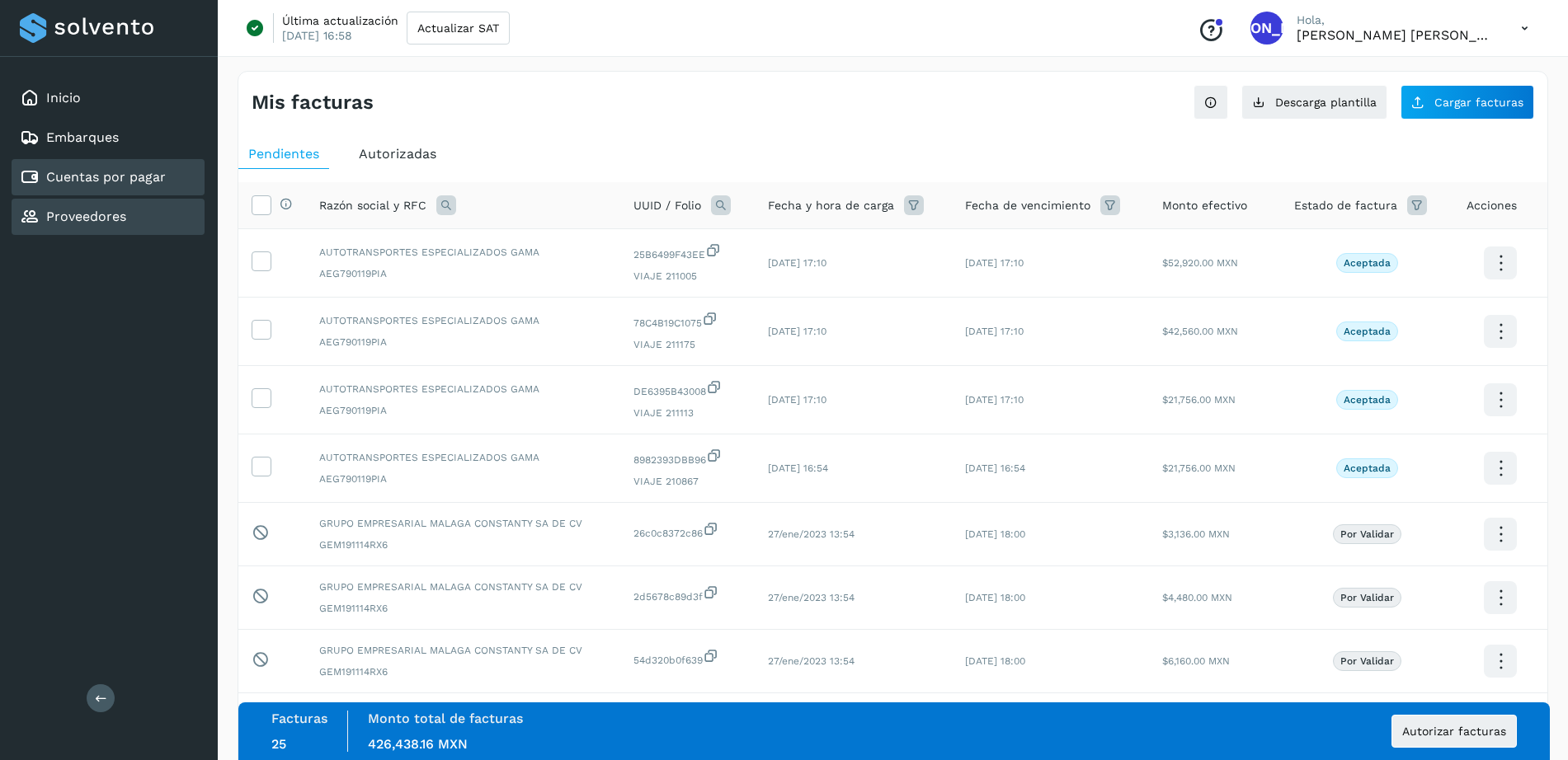
click at [78, 218] on link "Proveedores" at bounding box center [86, 216] width 80 height 15
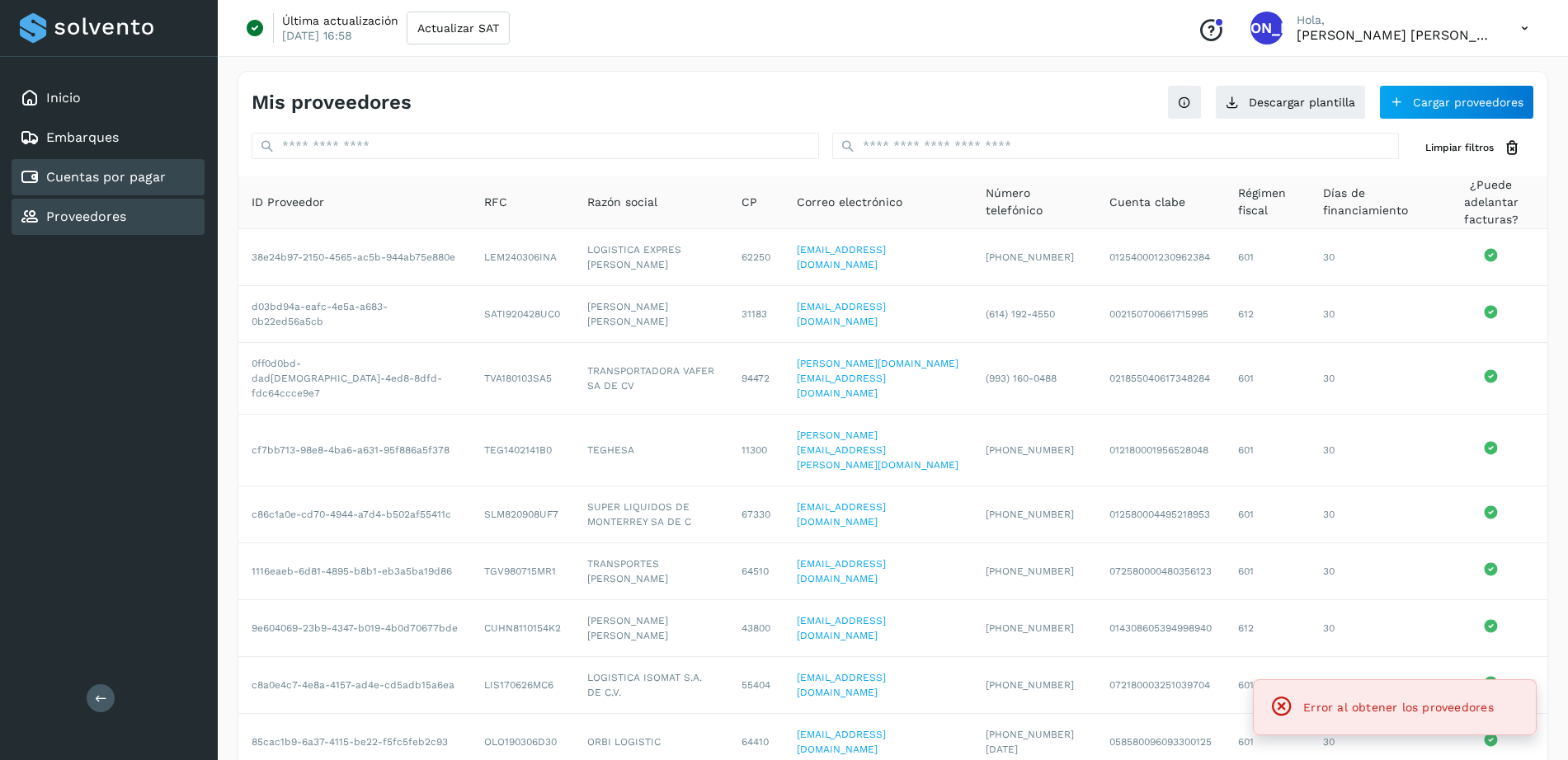
click at [75, 179] on link "Cuentas por pagar" at bounding box center [105, 177] width 120 height 15
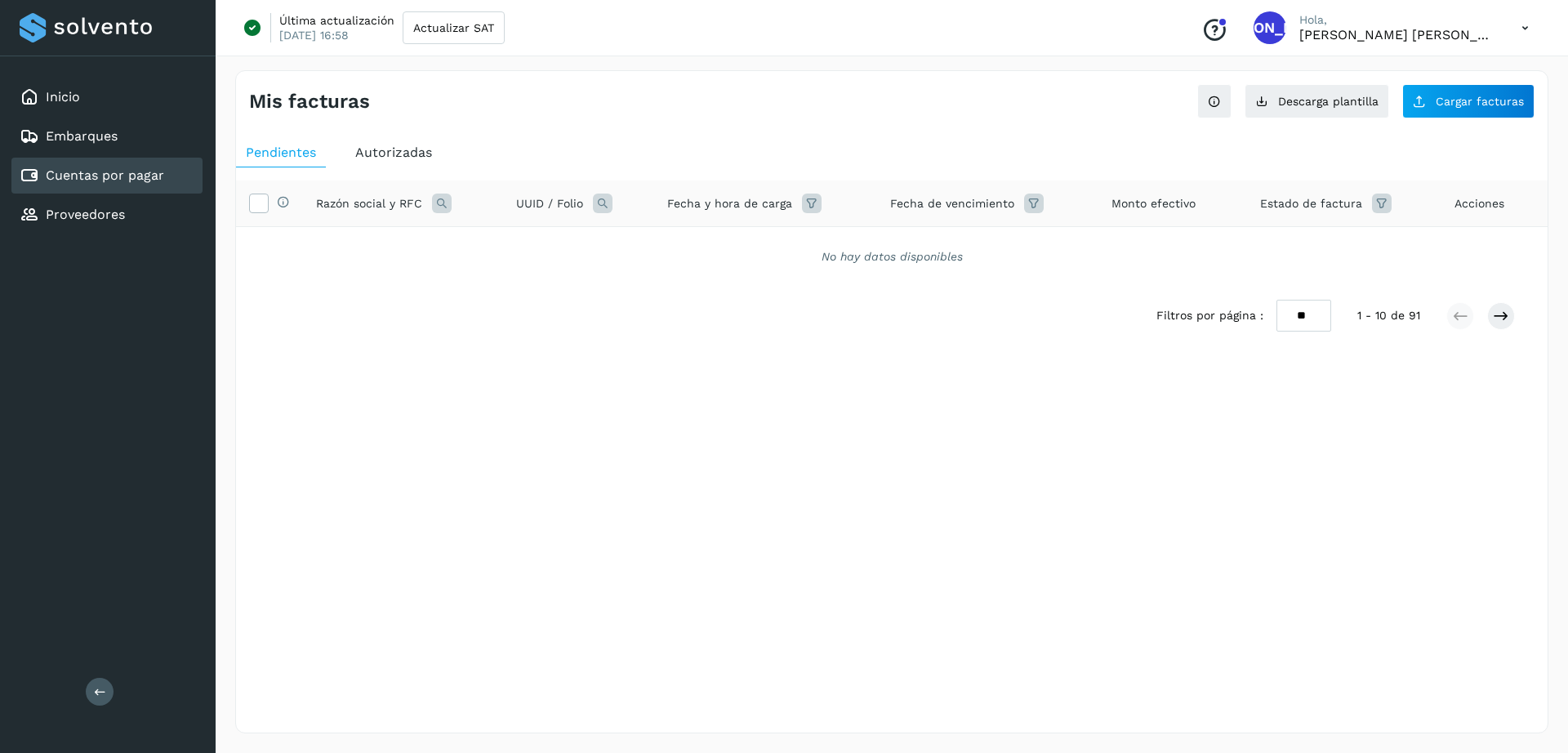
click at [74, 177] on link "Cuentas por pagar" at bounding box center [104, 175] width 119 height 15
click at [121, 211] on link "Proveedores" at bounding box center [85, 214] width 80 height 15
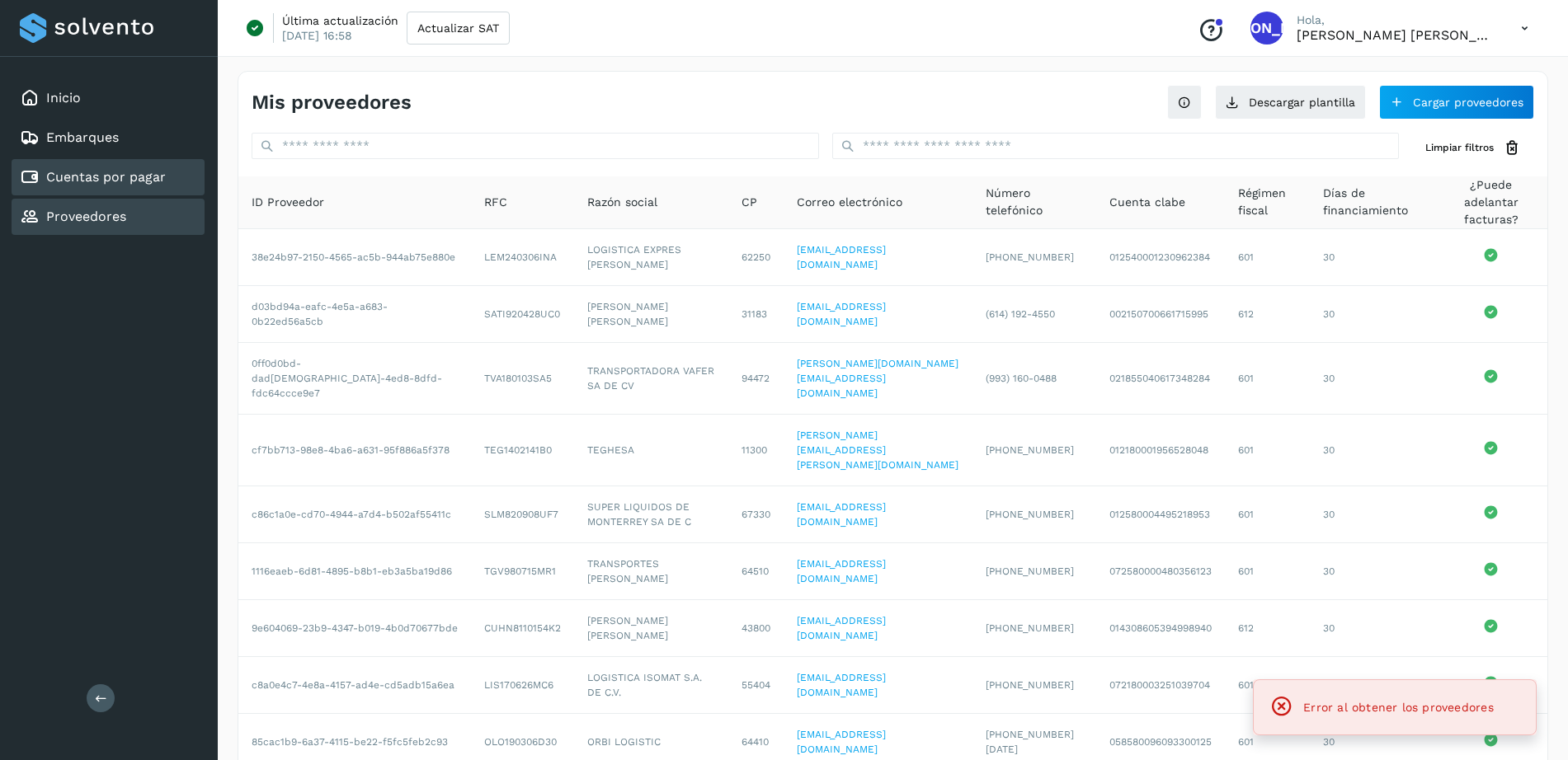
click at [99, 175] on link "Cuentas por pagar" at bounding box center [105, 177] width 120 height 15
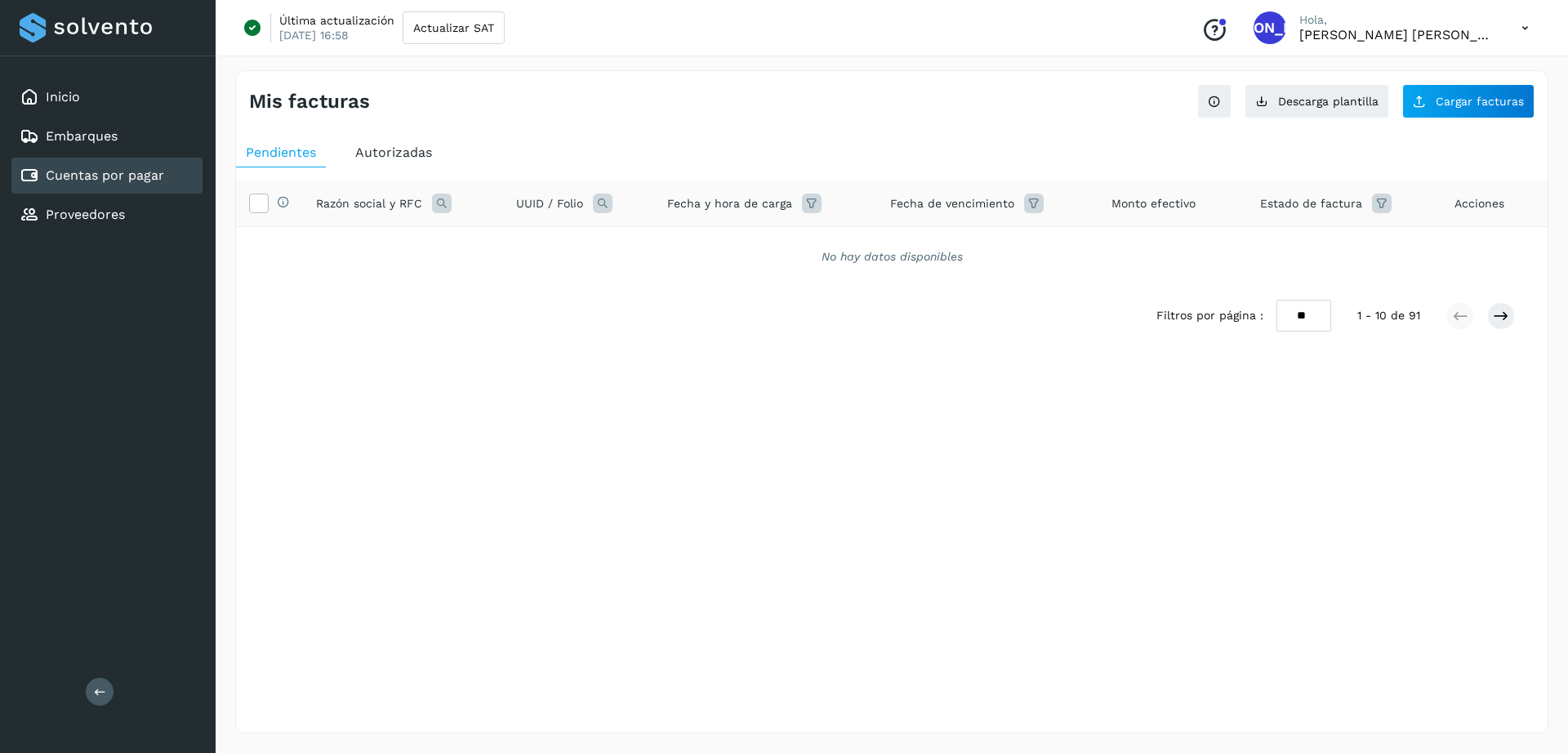
click at [74, 180] on link "Cuentas por pagar" at bounding box center [104, 175] width 119 height 15
click at [74, 138] on link "Embarques" at bounding box center [82, 136] width 72 height 15
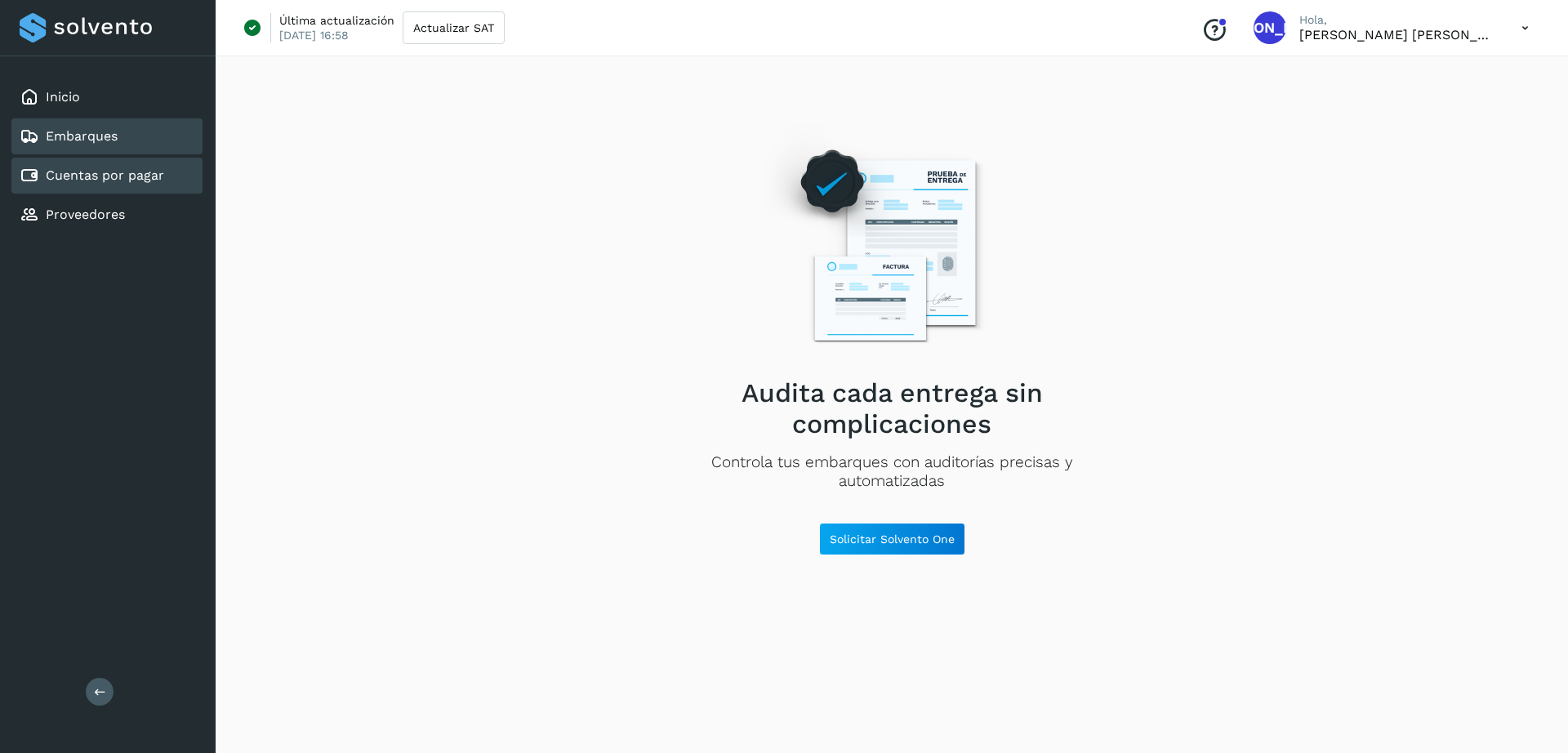
click at [122, 177] on link "Cuentas por pagar" at bounding box center [104, 175] width 119 height 15
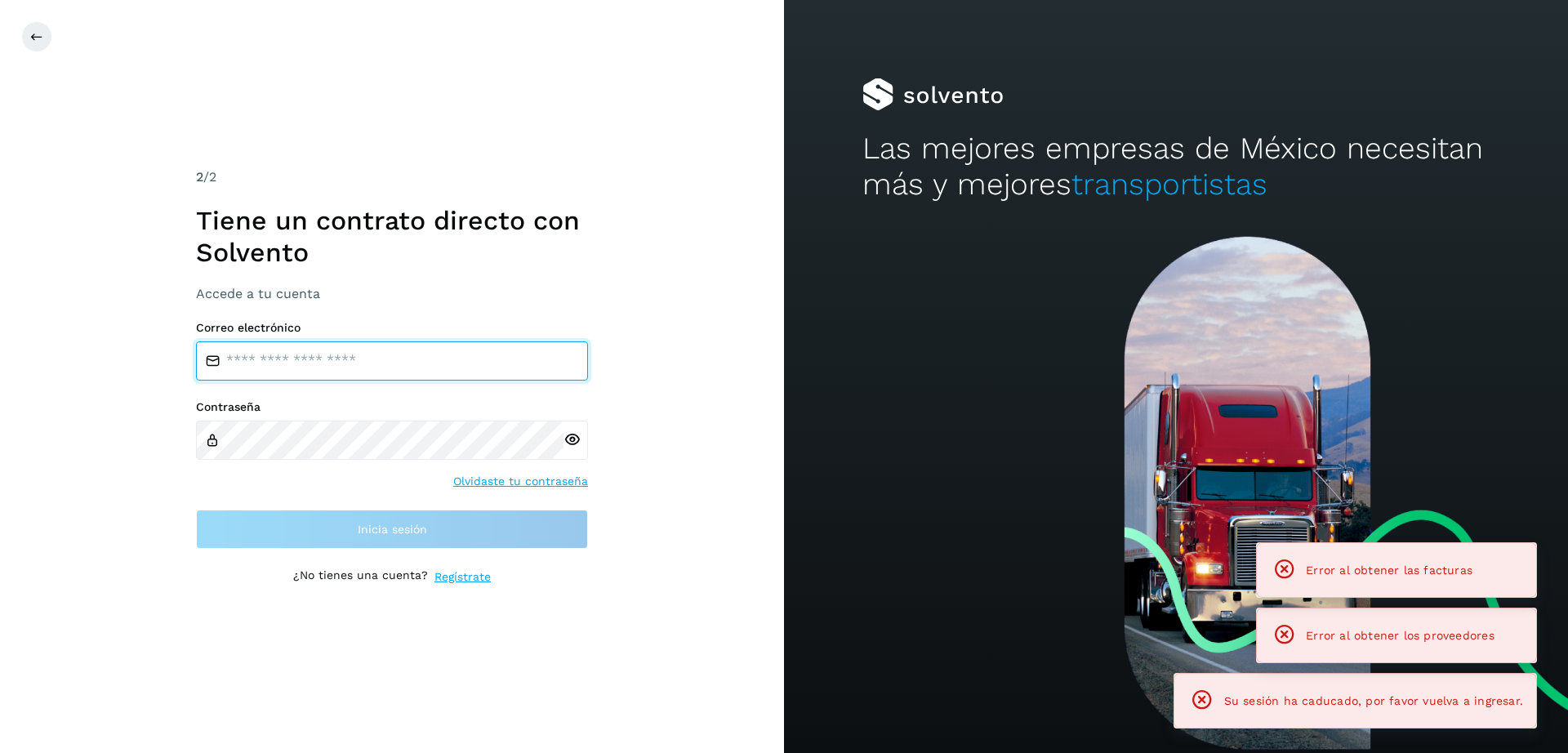
type input "**********"
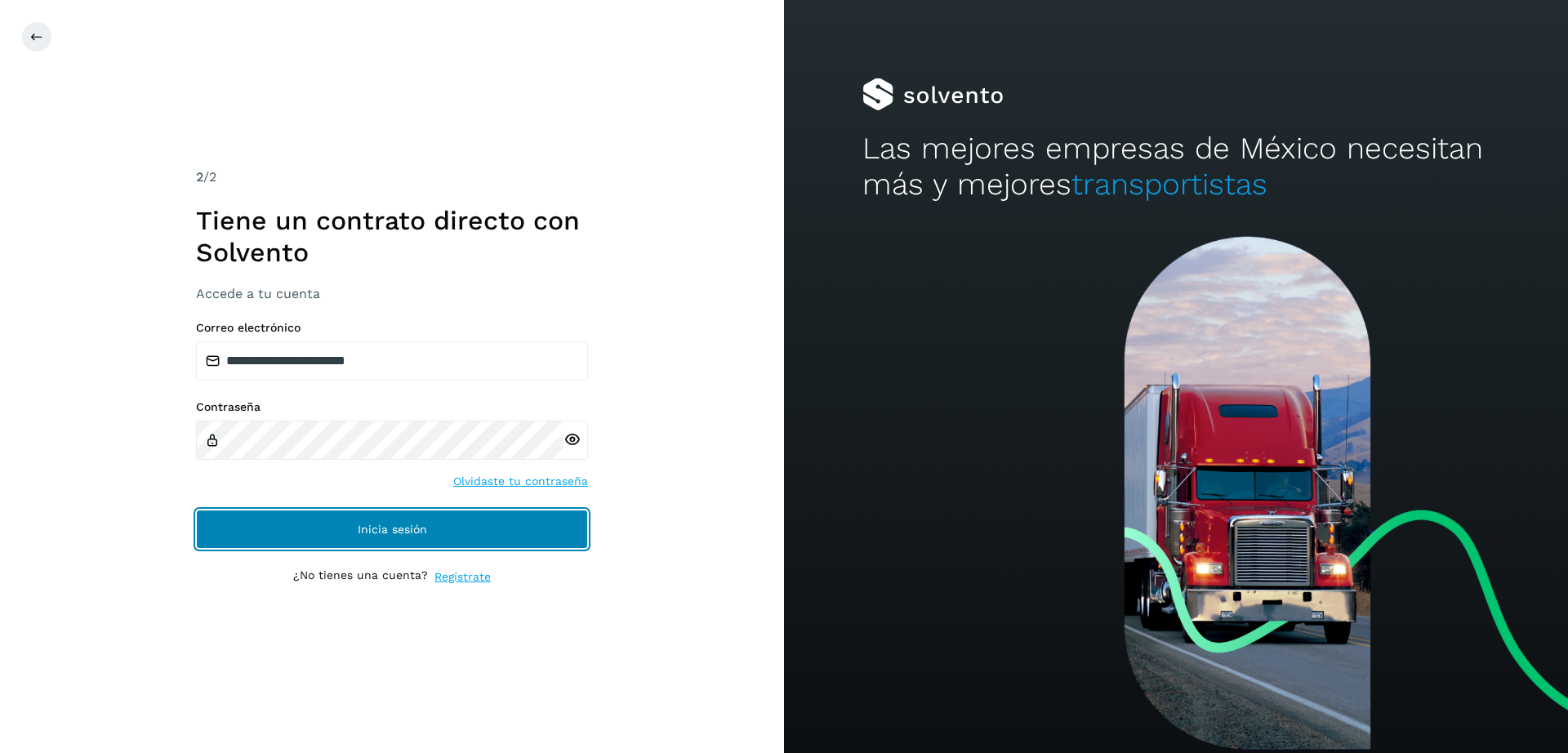
click at [525, 533] on button "Inicia sesión" at bounding box center [392, 529] width 392 height 39
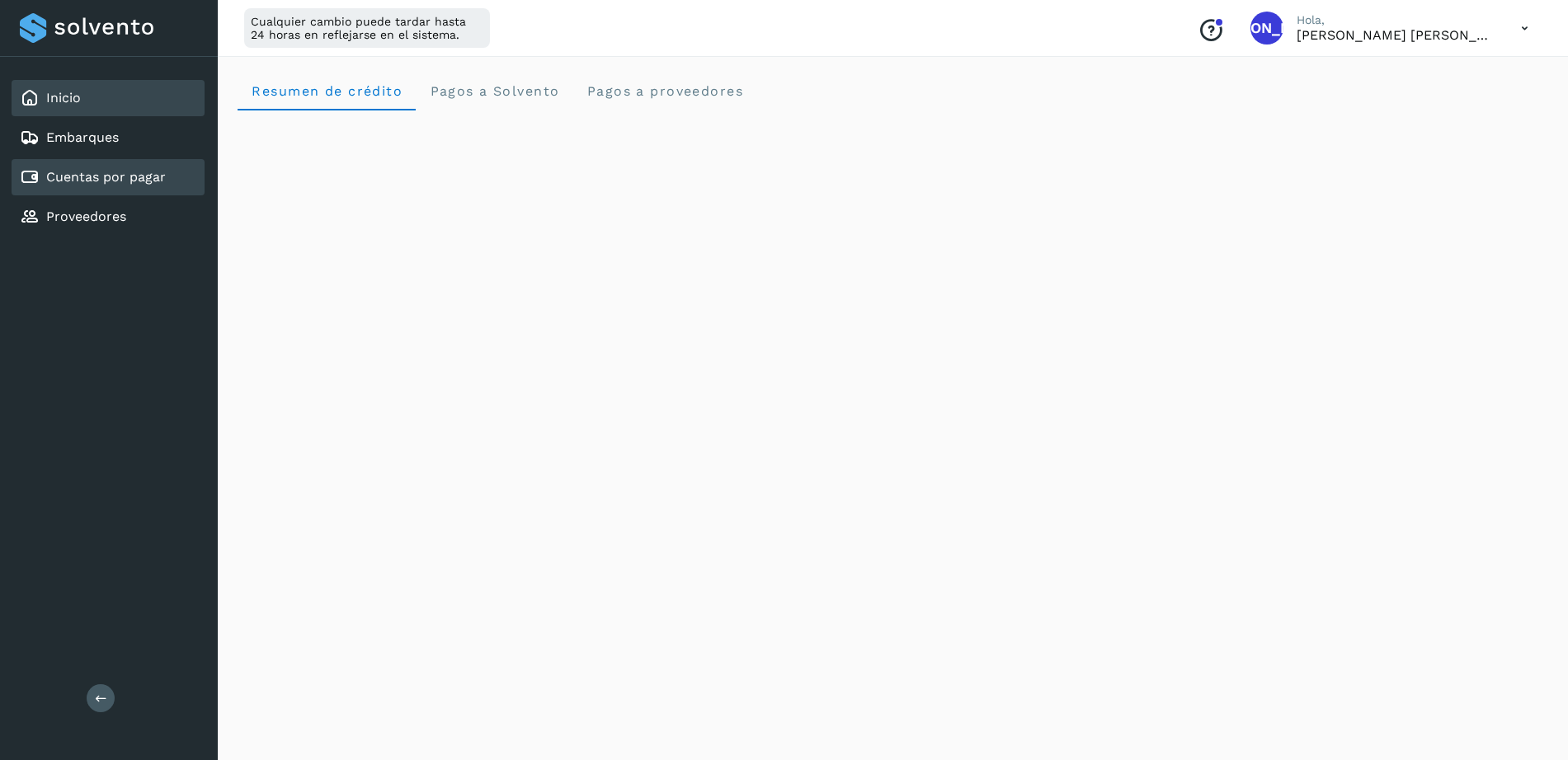
click at [89, 169] on link "Cuentas por pagar" at bounding box center [105, 177] width 120 height 15
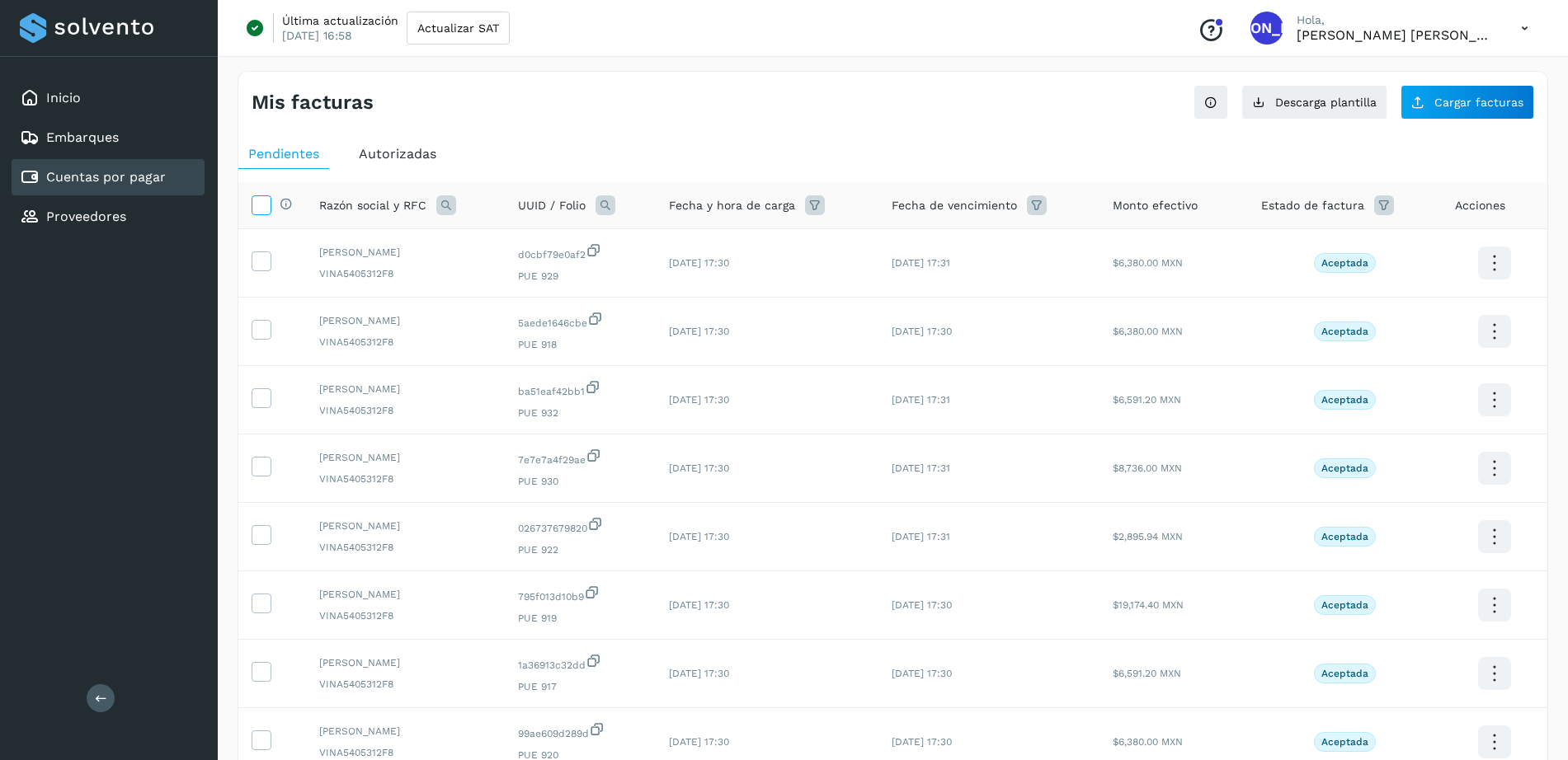
click at [261, 213] on span at bounding box center [261, 208] width 17 height 13
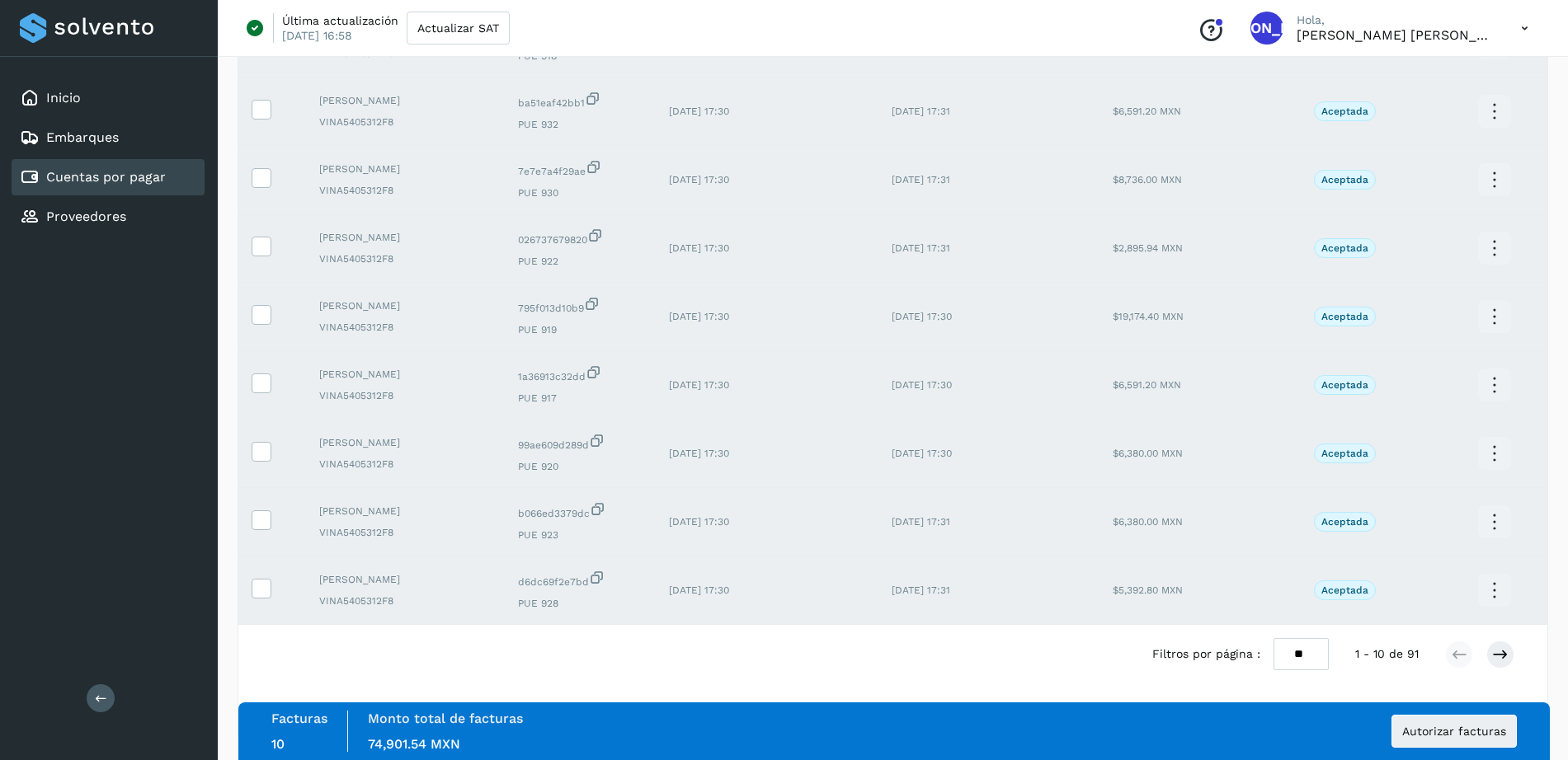
scroll to position [294, 0]
click at [1496, 649] on icon at bounding box center [1499, 649] width 16 height 16
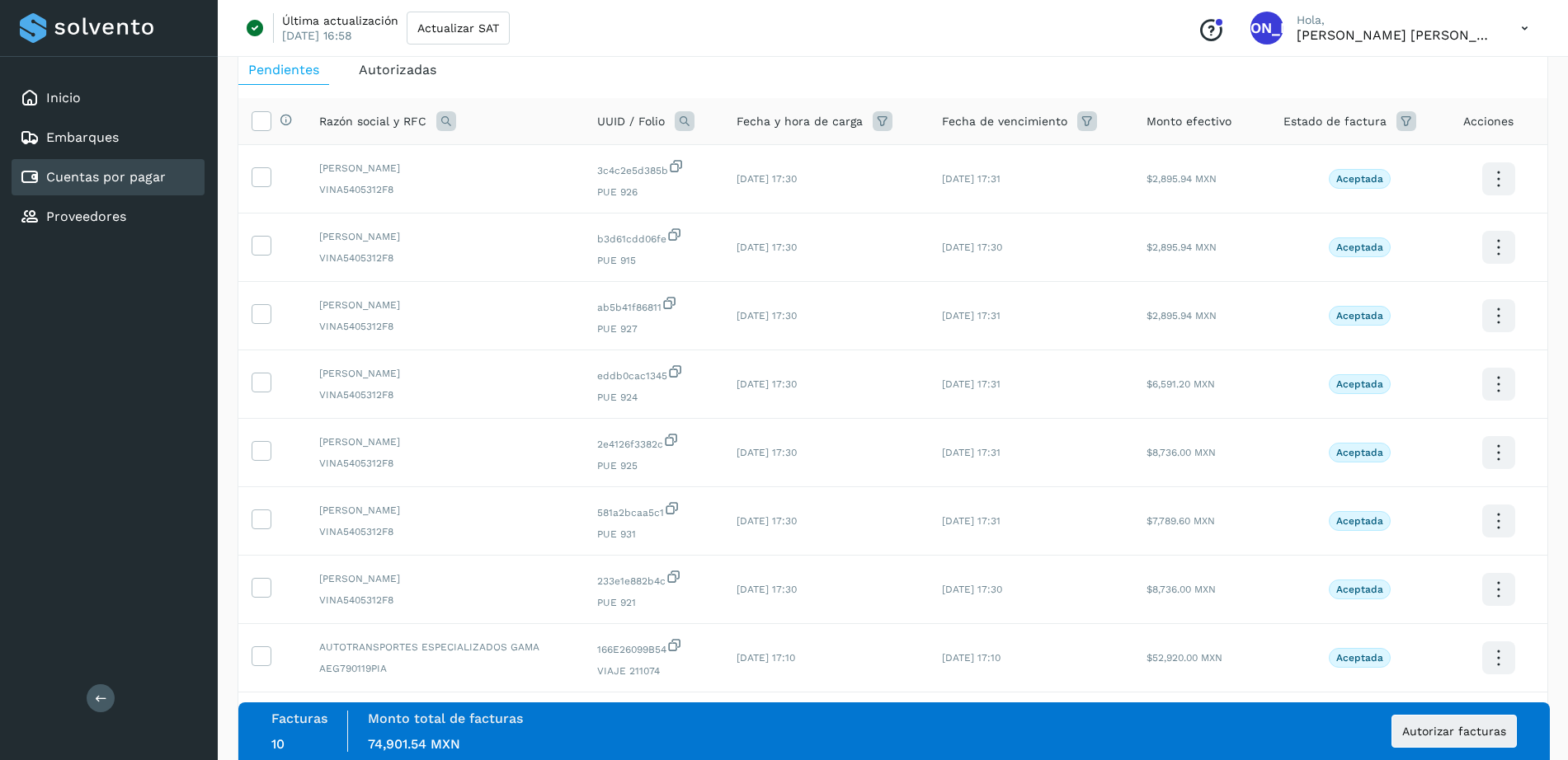
scroll to position [82, 0]
click at [258, 588] on icon at bounding box center [261, 589] width 17 height 17
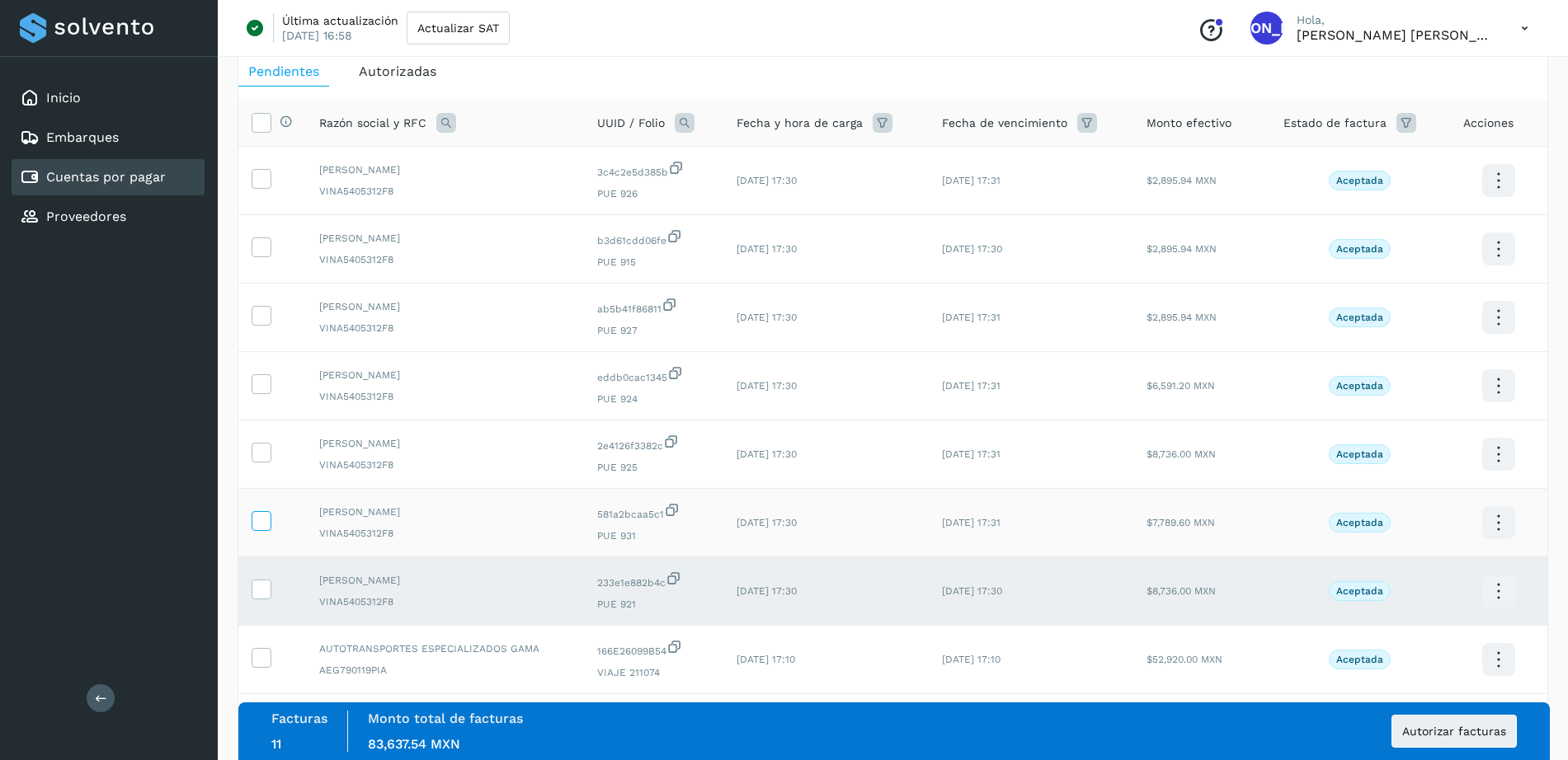
click at [258, 522] on icon at bounding box center [261, 520] width 17 height 17
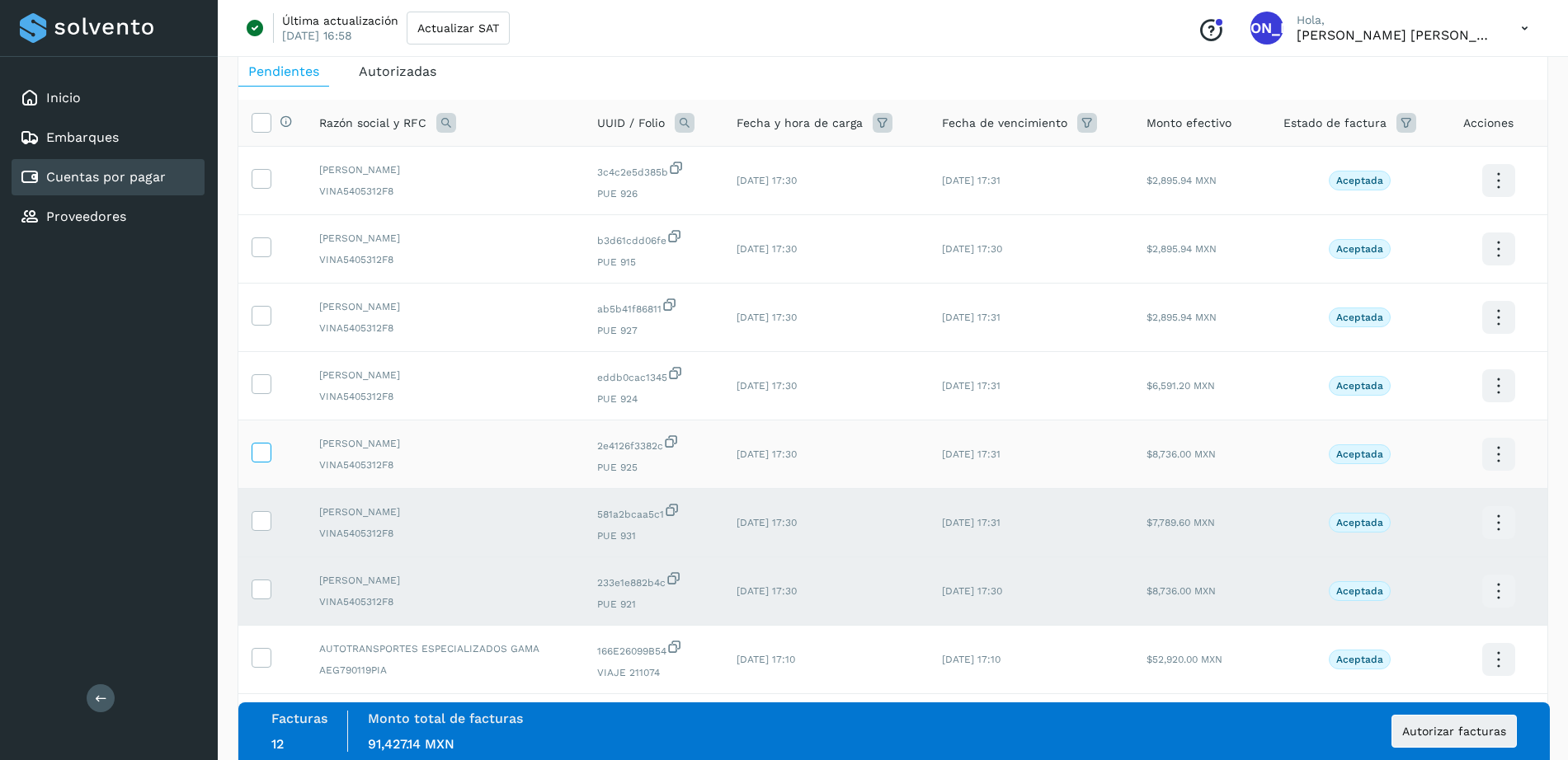
click at [258, 449] on icon at bounding box center [261, 452] width 17 height 17
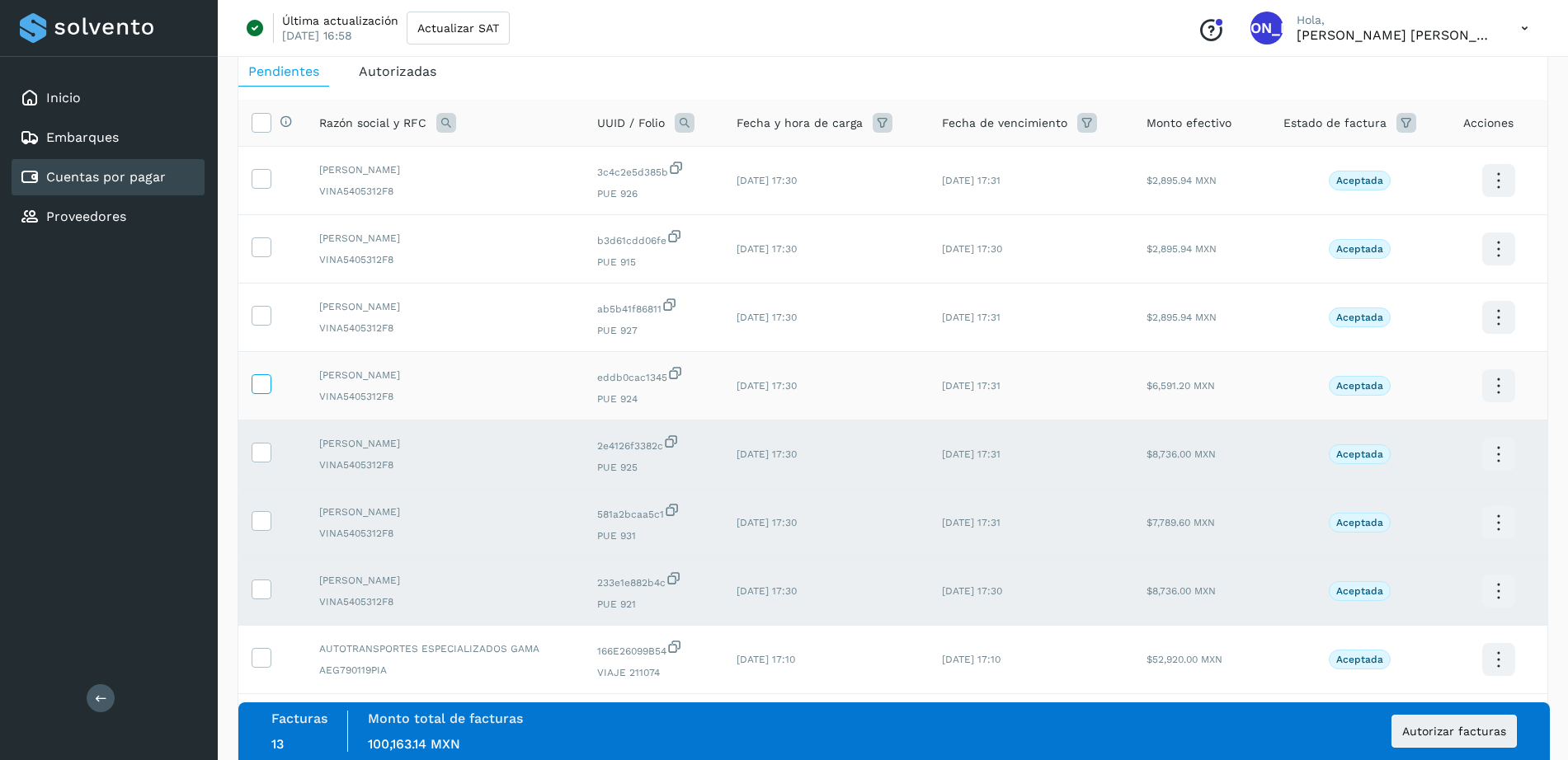
click at [262, 384] on icon at bounding box center [261, 383] width 17 height 17
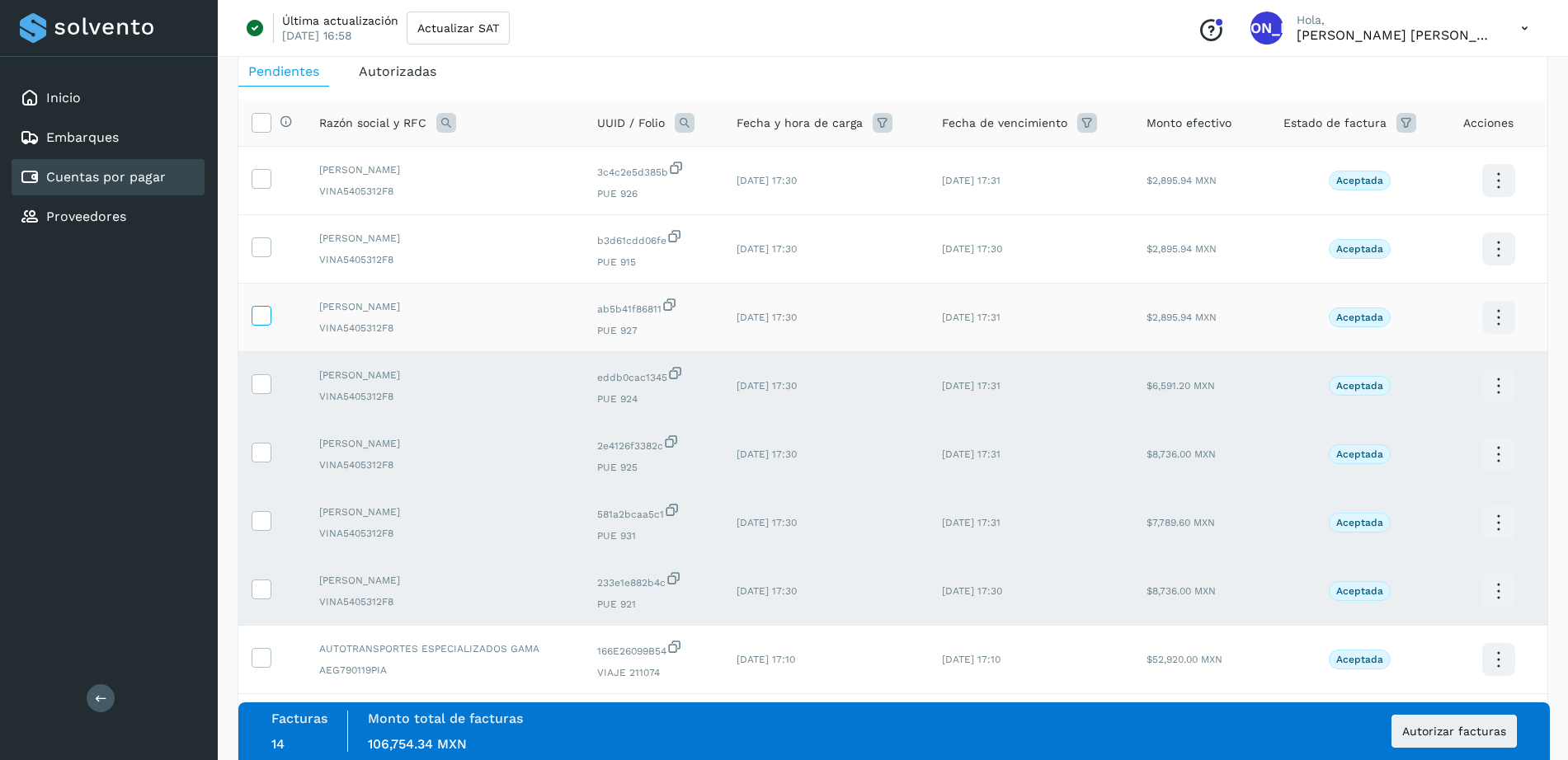
click at [258, 309] on icon at bounding box center [261, 315] width 17 height 17
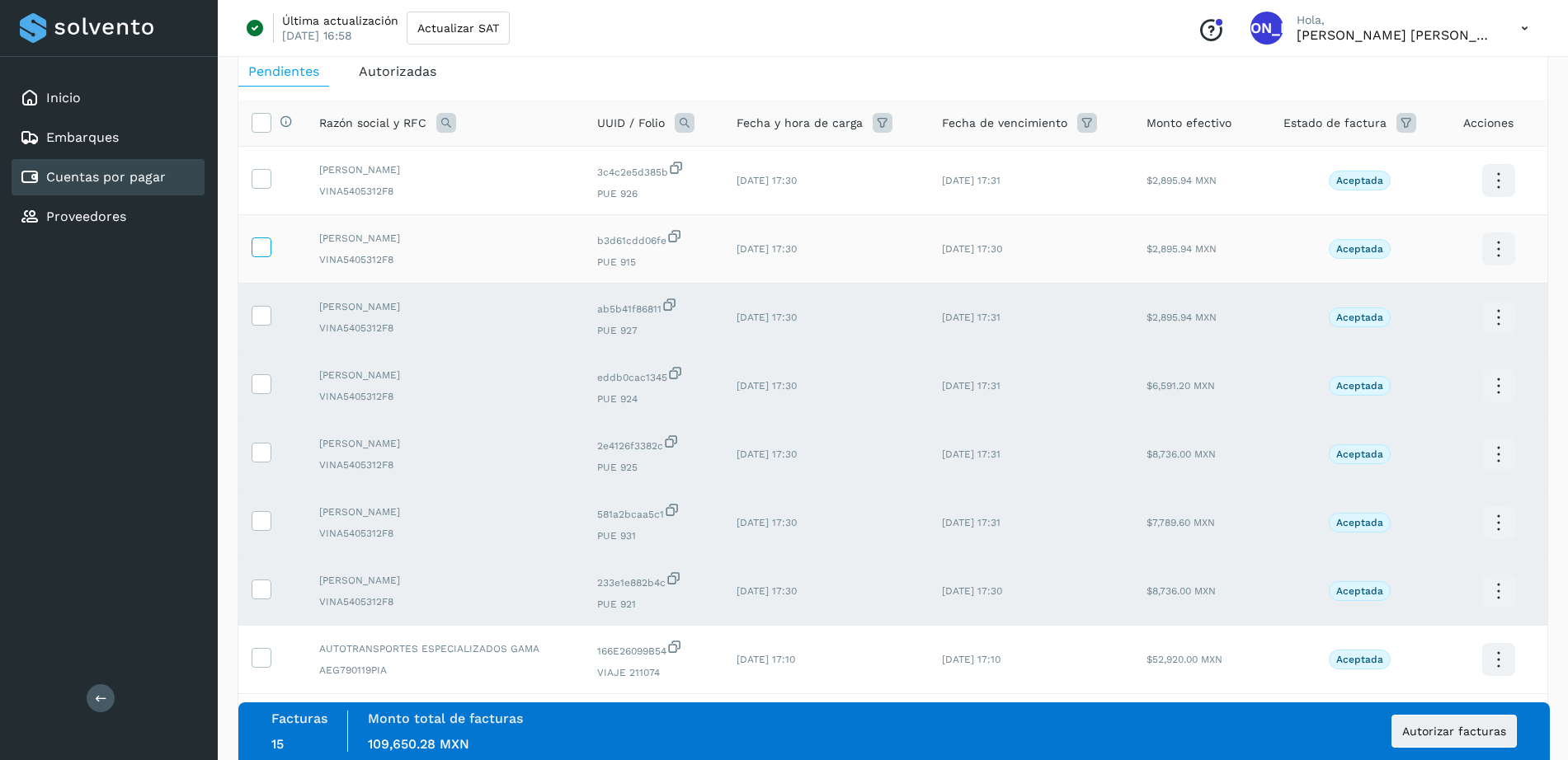
click at [258, 241] on icon at bounding box center [261, 246] width 17 height 17
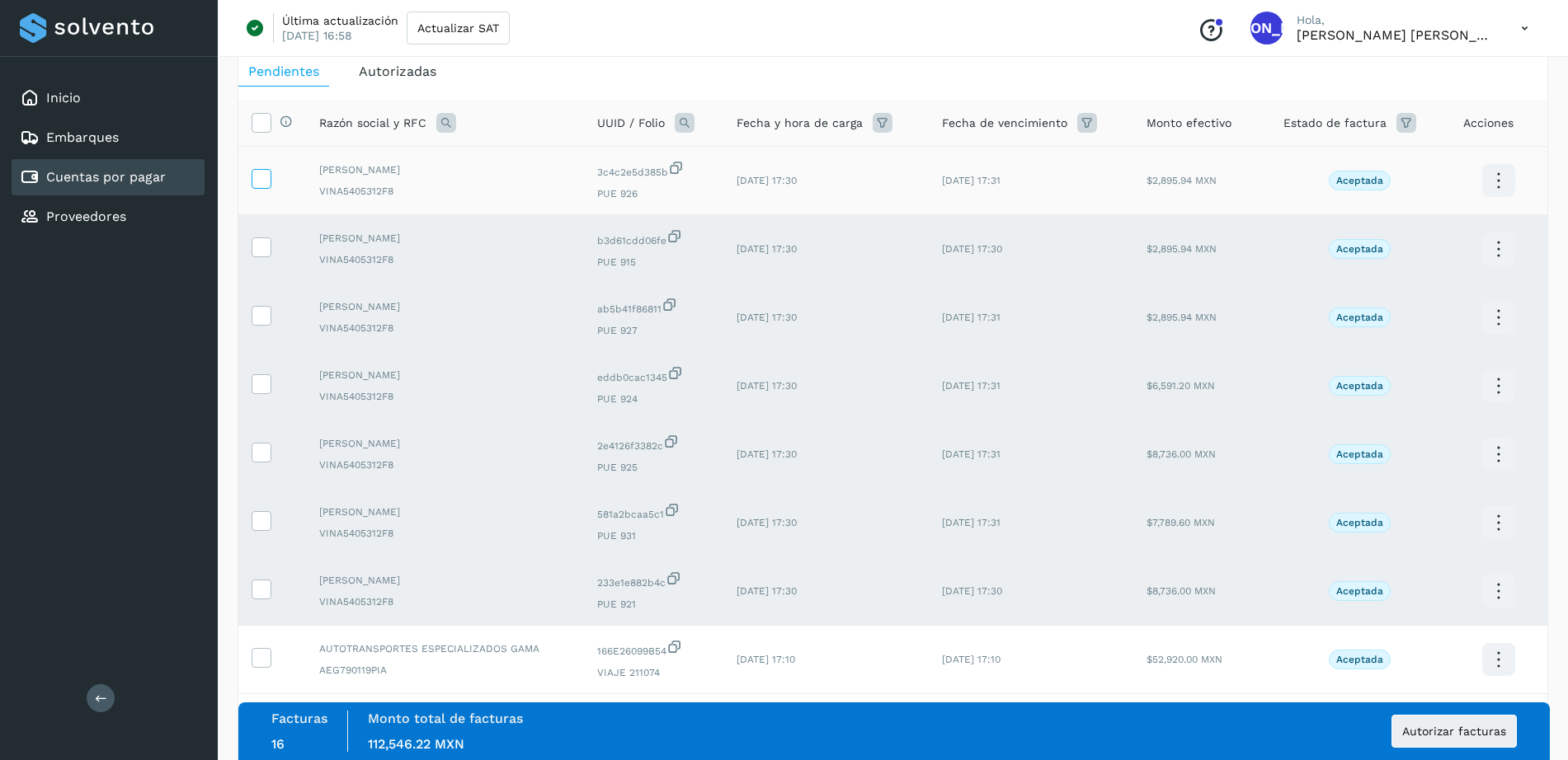
click at [261, 182] on icon at bounding box center [261, 178] width 17 height 17
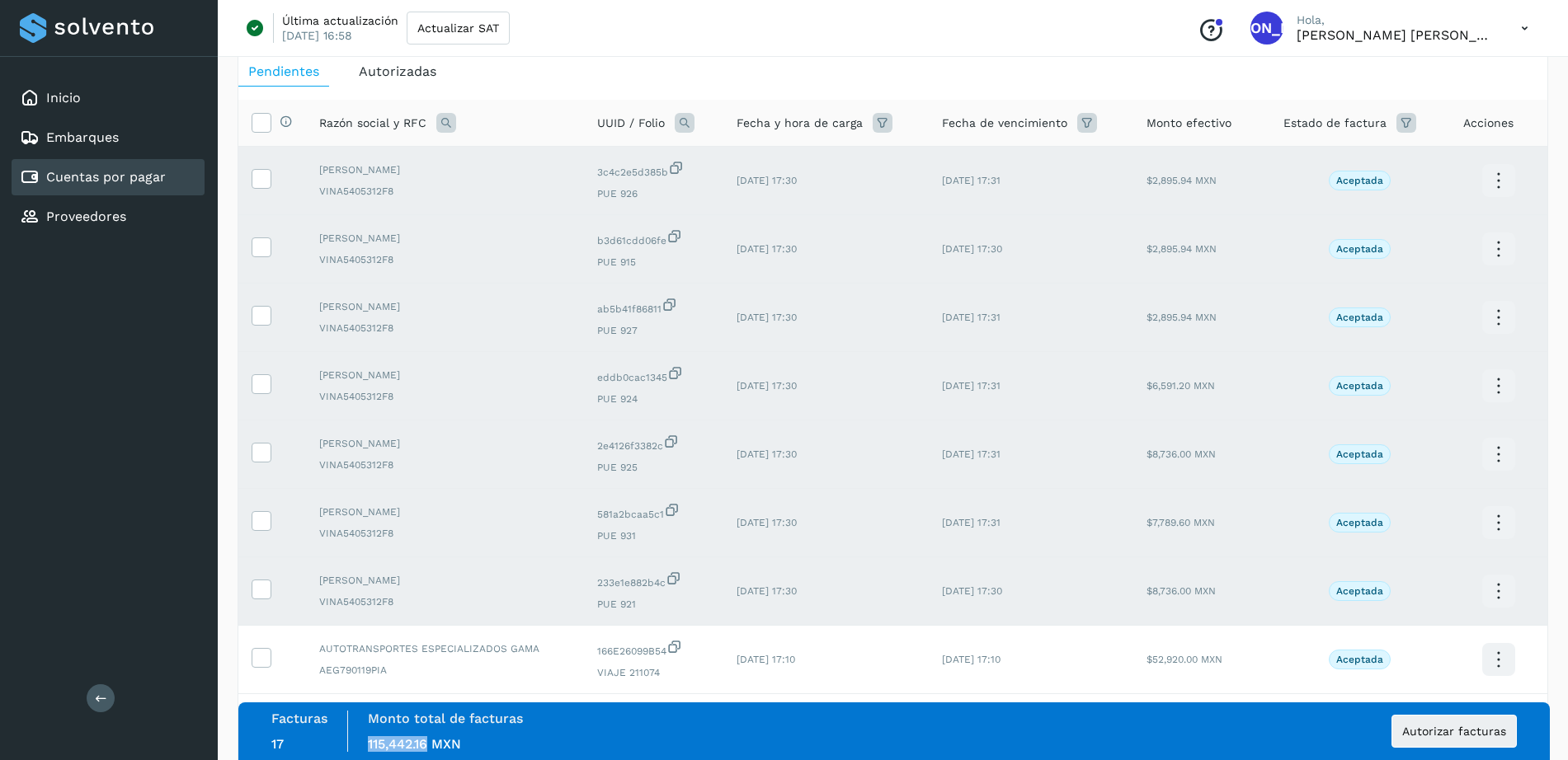
copy span "115,442.16"
drag, startPoint x: 427, startPoint y: 744, endPoint x: 363, endPoint y: 749, distance: 64.2
click at [363, 749] on div "Monto total de facturas Monto total 115,442.16 MXN" at bounding box center [445, 731] width 194 height 41
click at [109, 211] on link "Proveedores" at bounding box center [86, 216] width 80 height 15
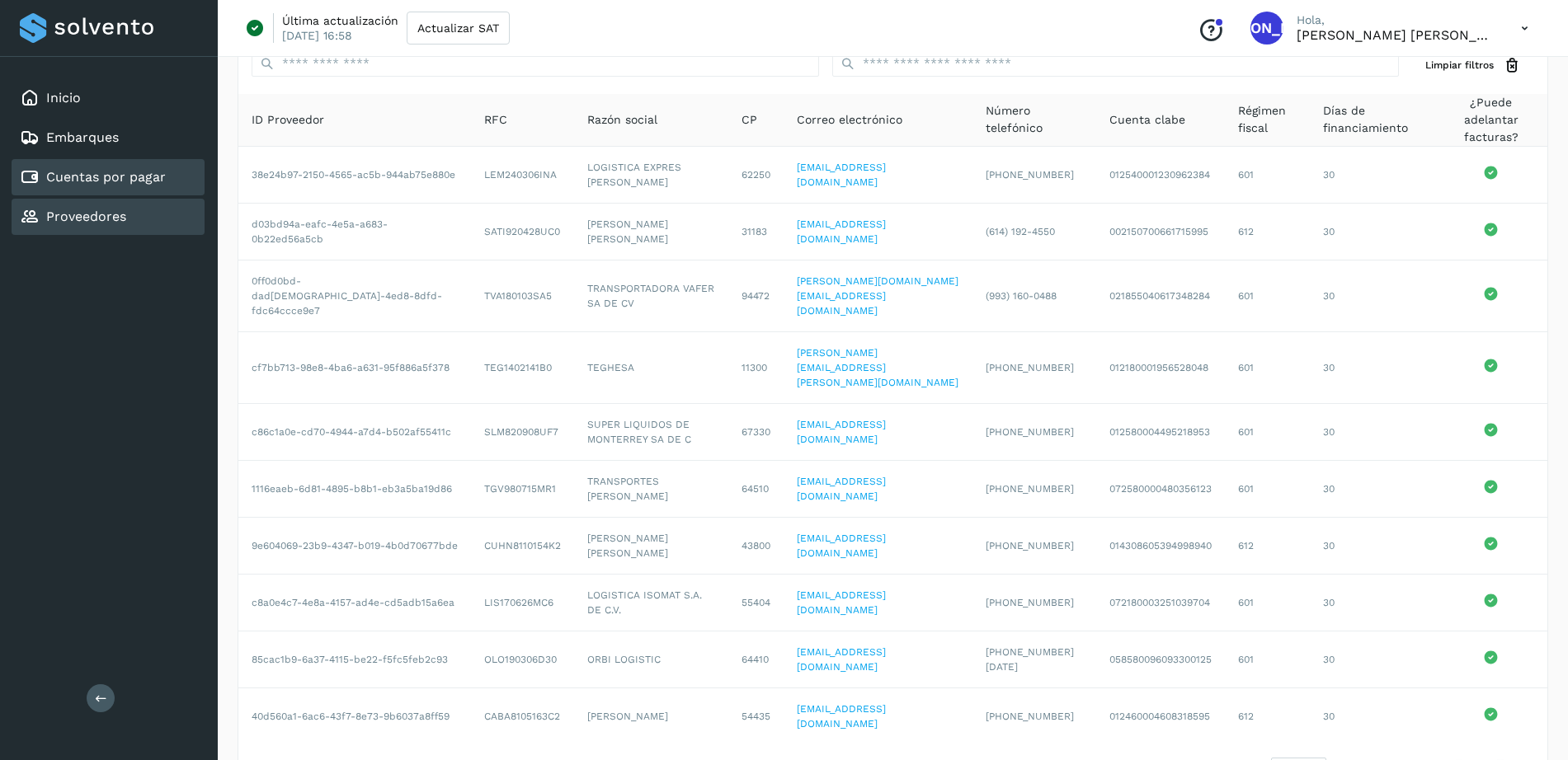
click at [56, 171] on link "Cuentas por pagar" at bounding box center [105, 177] width 120 height 15
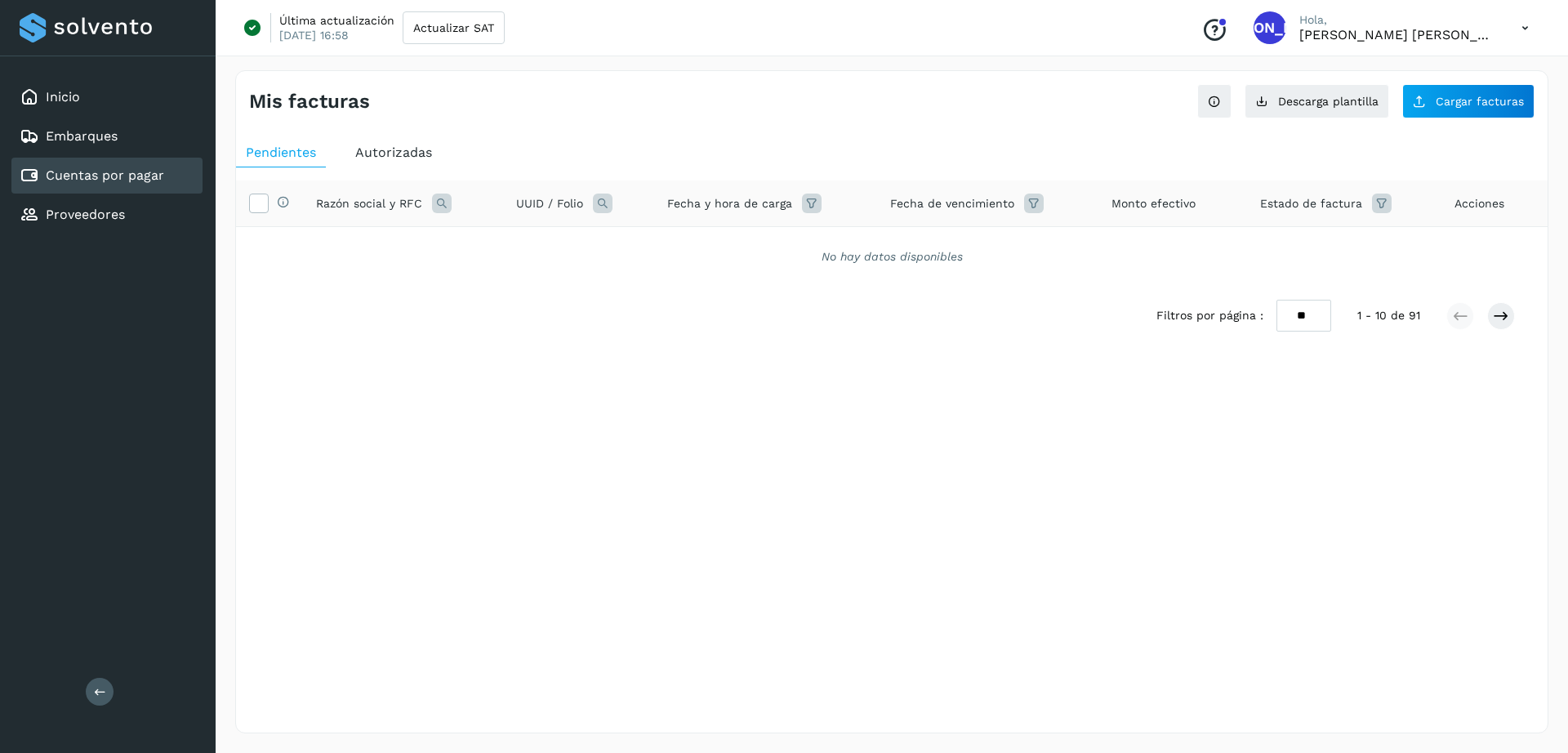
click at [133, 177] on link "Cuentas por pagar" at bounding box center [104, 175] width 119 height 15
click at [77, 205] on div "Proveedores" at bounding box center [72, 214] width 105 height 20
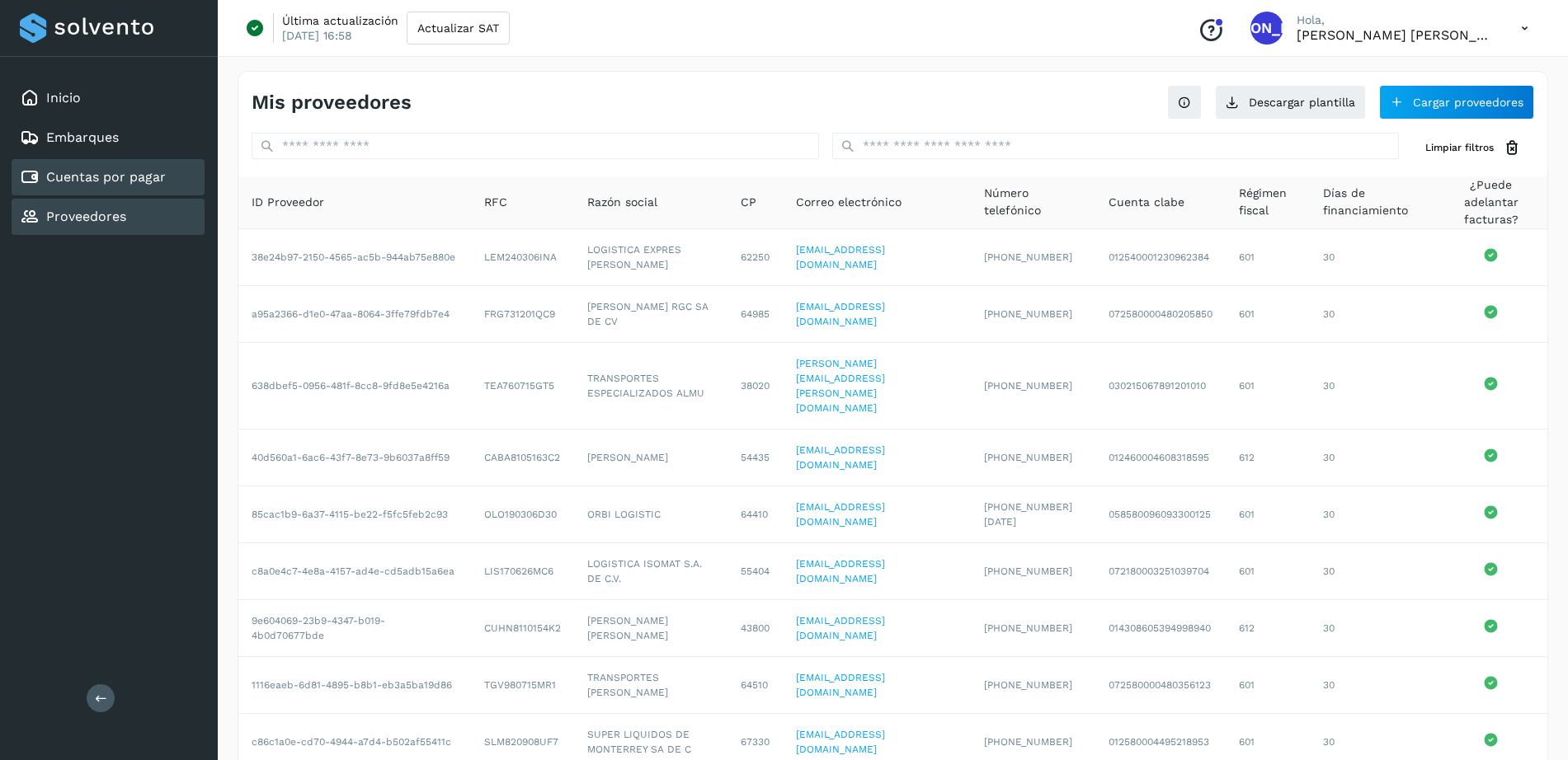
click at [142, 176] on link "Cuentas por pagar" at bounding box center [105, 177] width 120 height 15
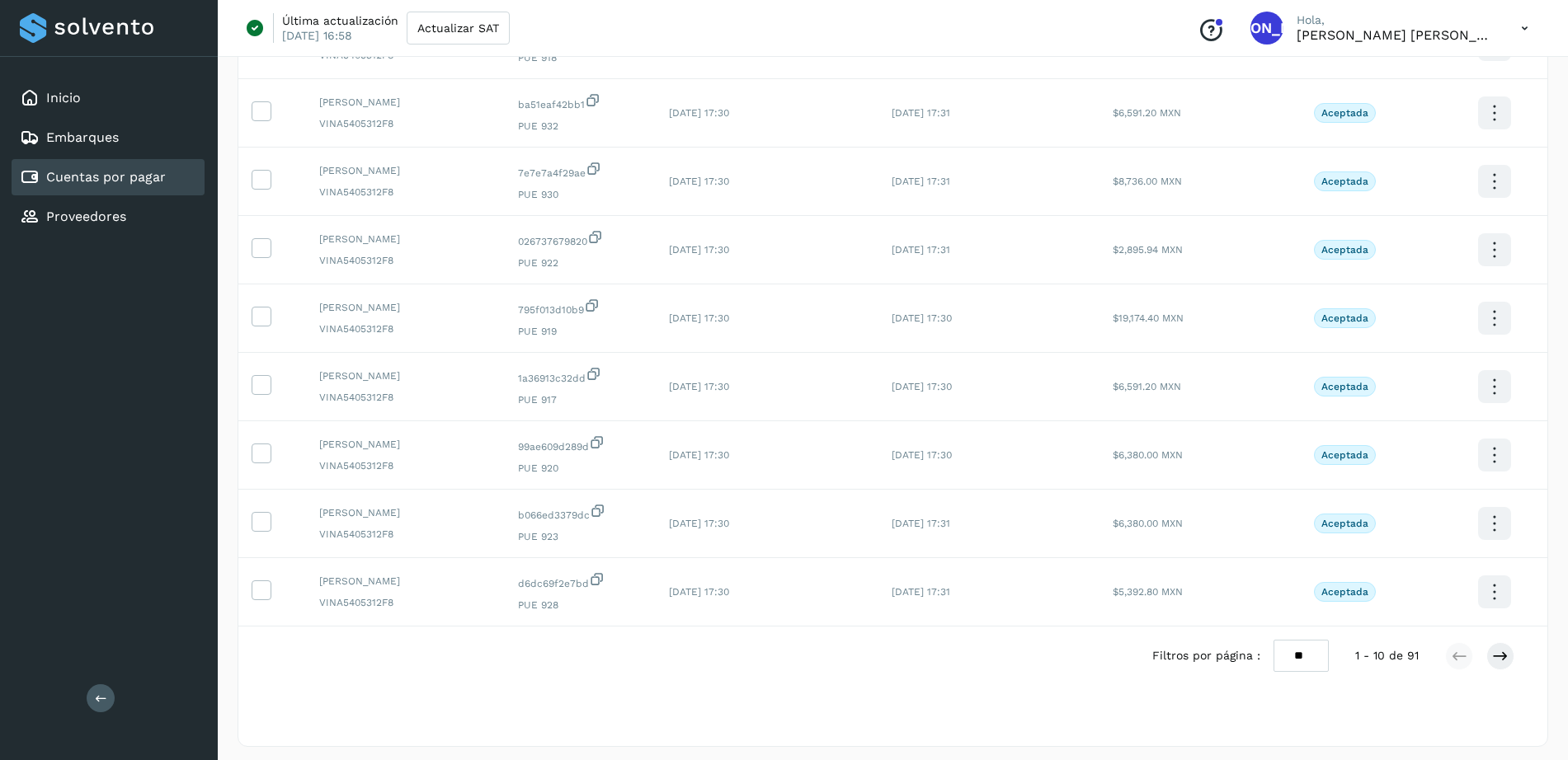
scroll to position [294, 0]
click at [1307, 652] on select "** ** **" at bounding box center [1301, 650] width 56 height 33
select select "**"
click at [1287, 634] on select "** ** **" at bounding box center [1301, 650] width 56 height 33
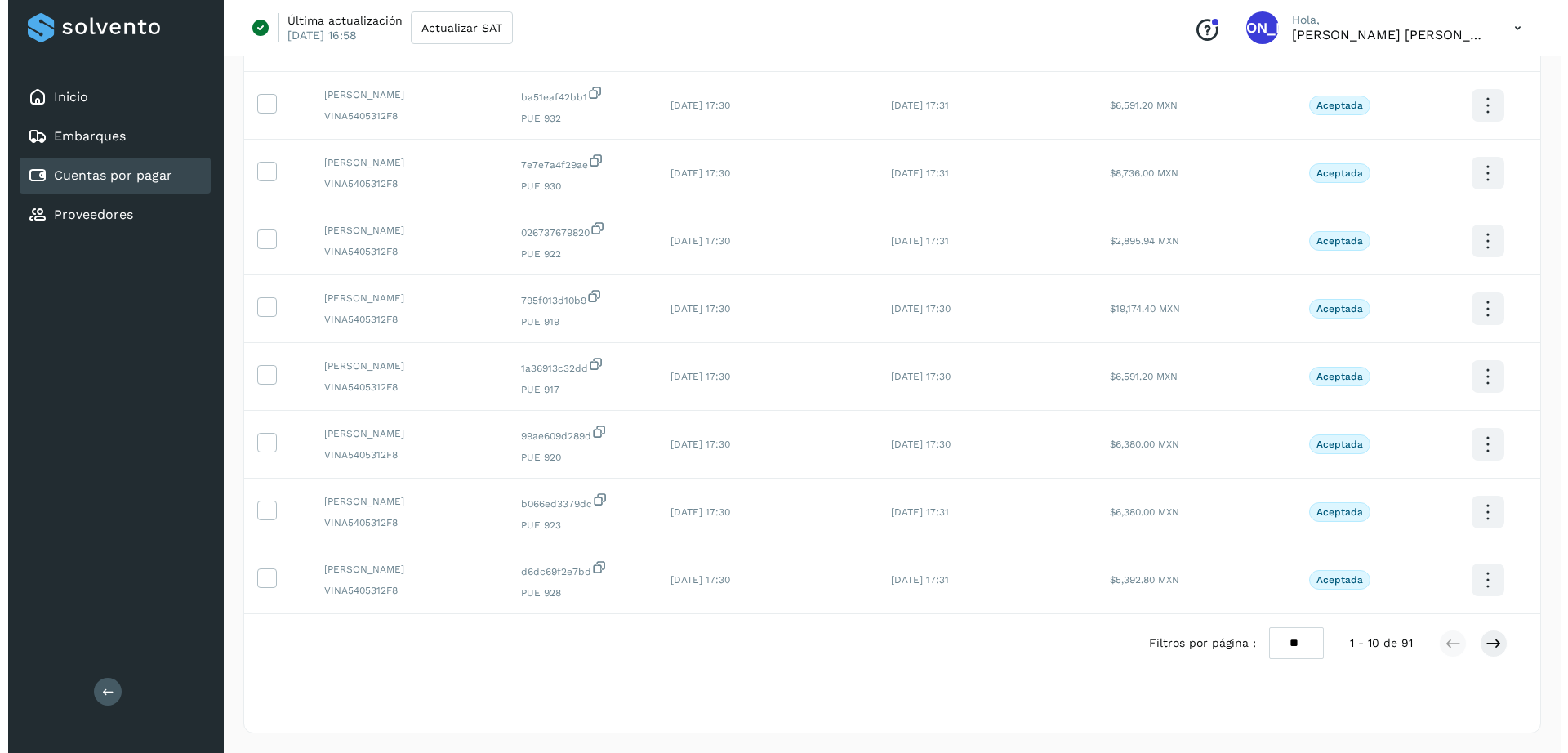
scroll to position [0, 0]
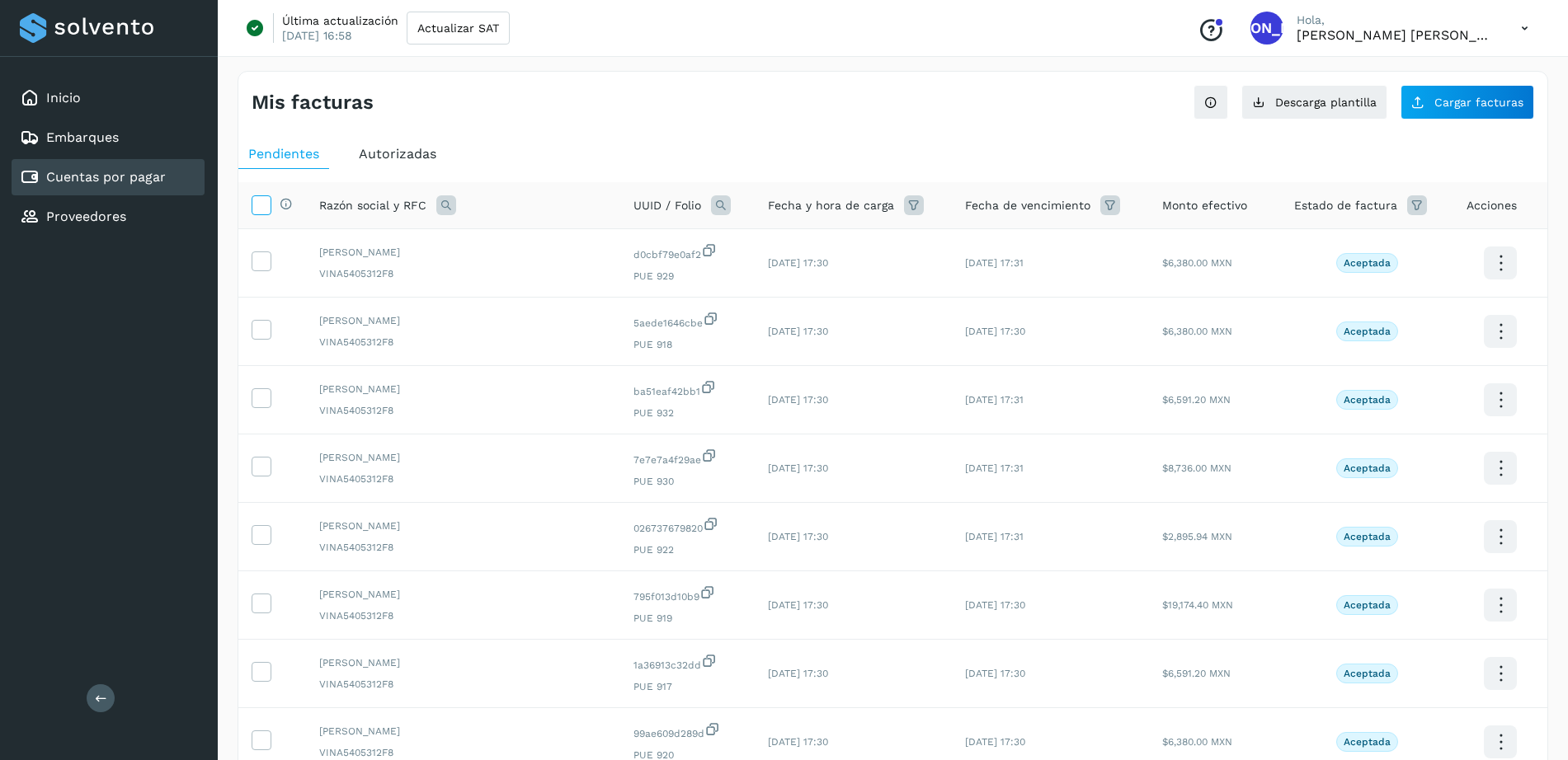
click at [257, 203] on icon at bounding box center [261, 204] width 17 height 17
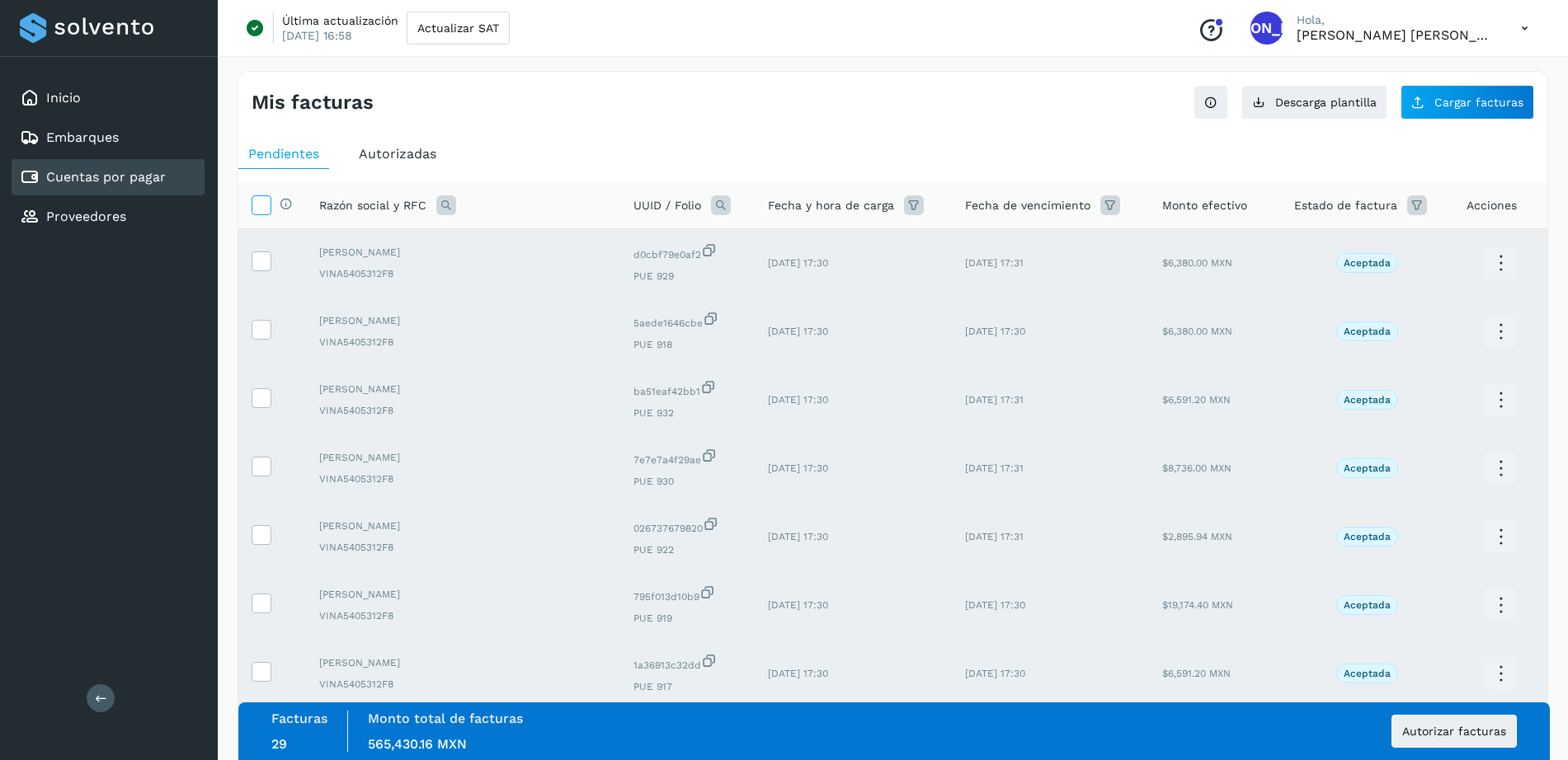
click at [265, 206] on icon at bounding box center [261, 204] width 17 height 17
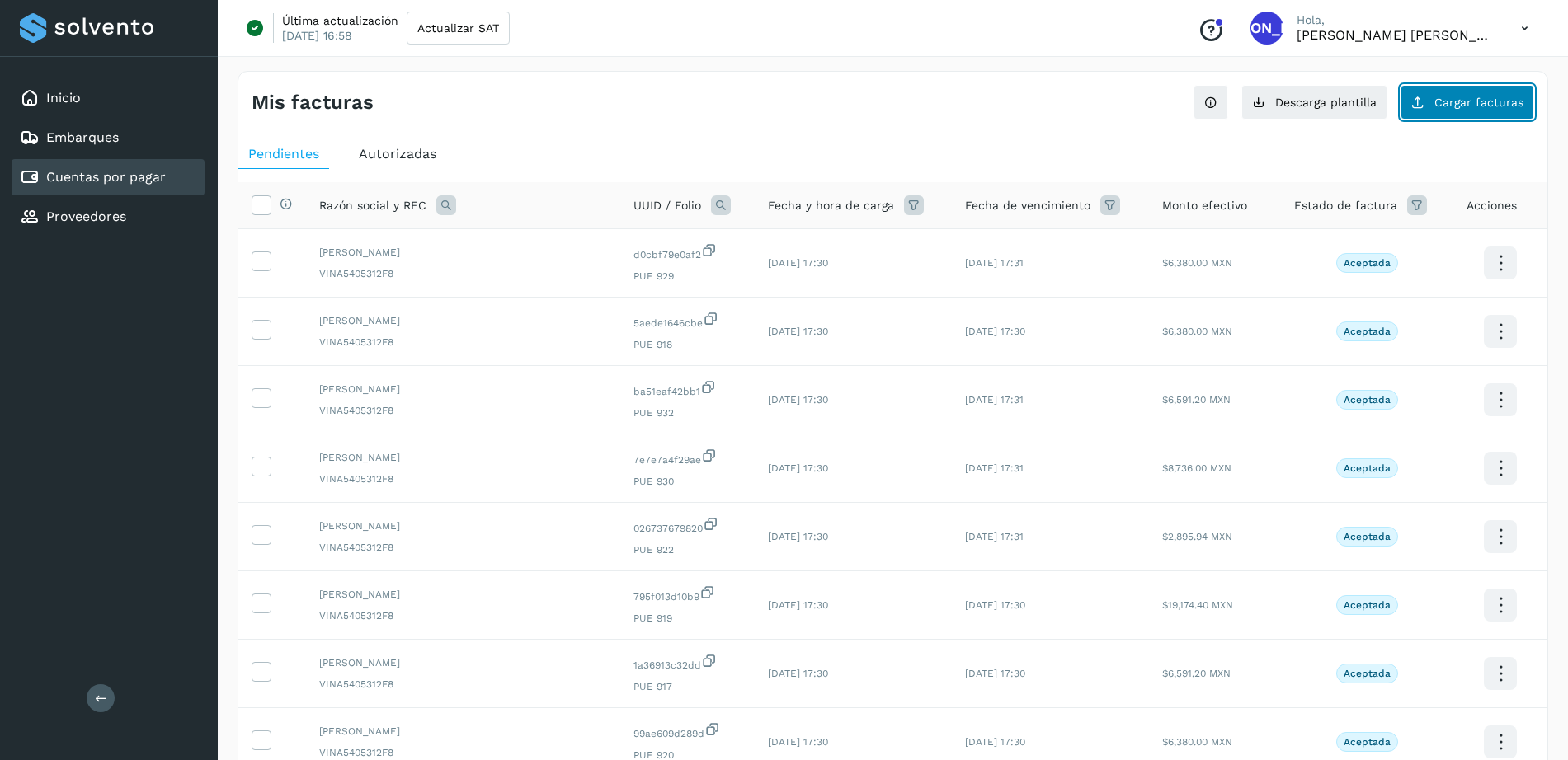
click at [1496, 107] on span "Cargar facturas" at bounding box center [1478, 102] width 89 height 11
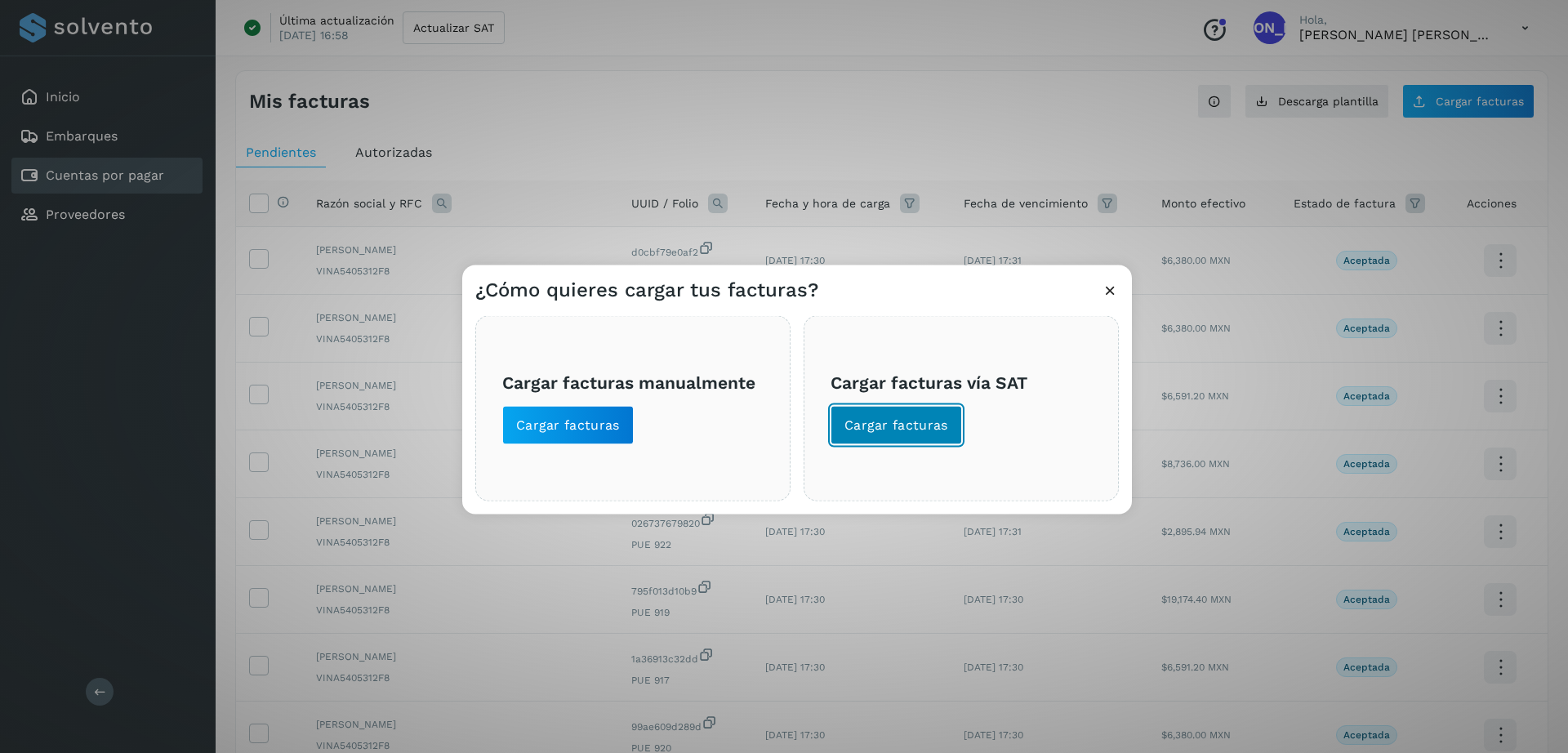
click at [912, 416] on span "Cargar facturas" at bounding box center [896, 425] width 103 height 18
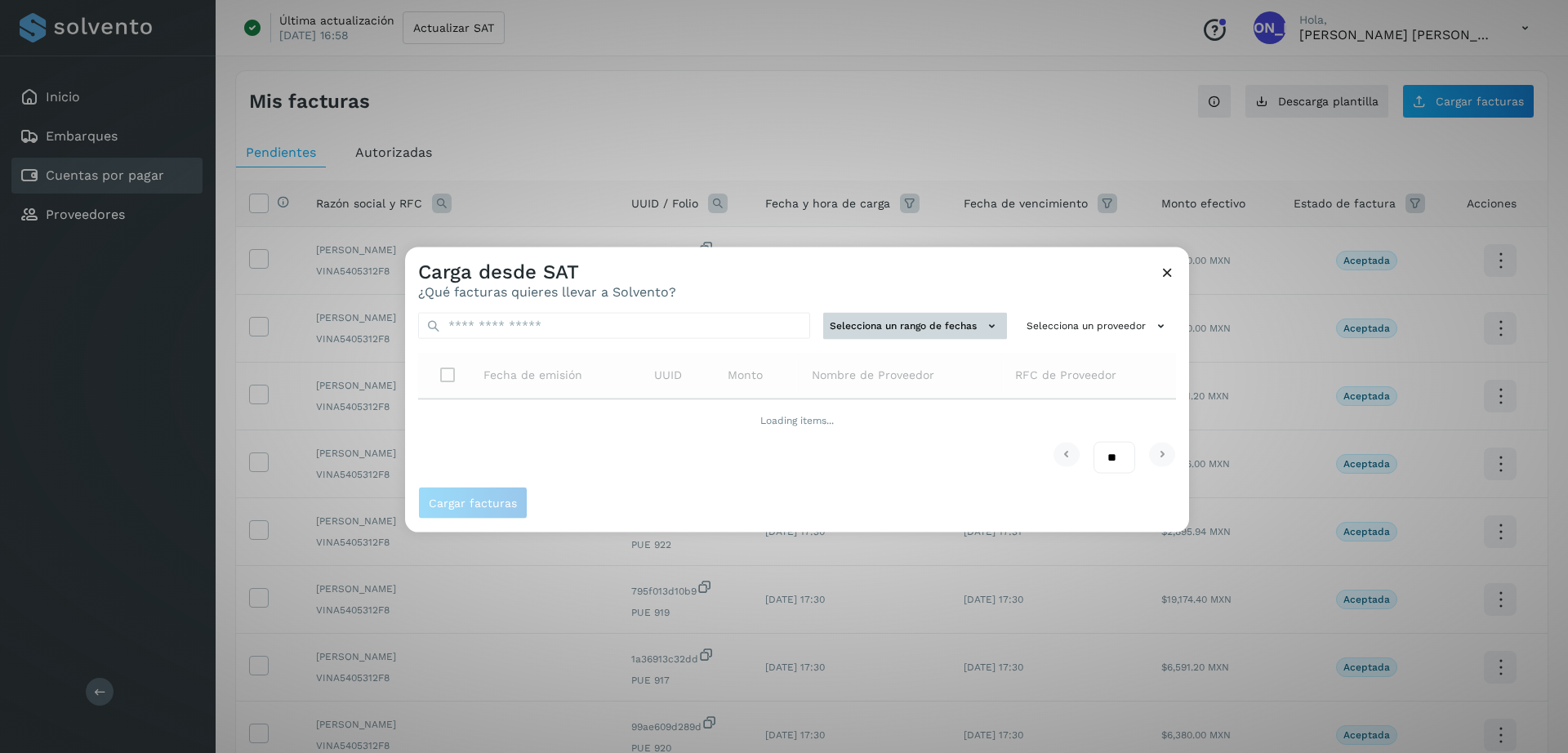
click at [921, 320] on button "Selecciona un rango de fechas" at bounding box center [915, 326] width 184 height 27
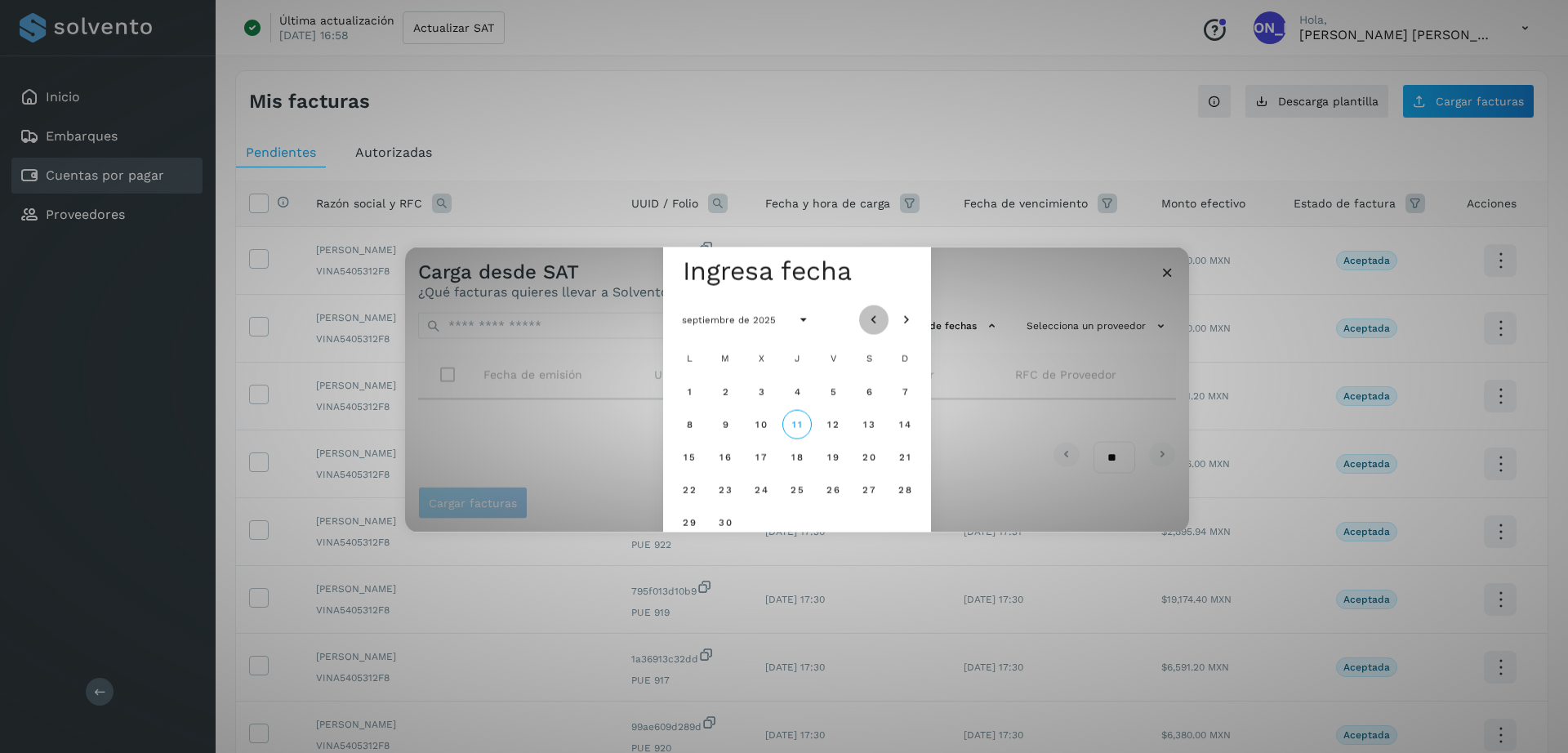
click at [873, 320] on icon "Mes anterior" at bounding box center [873, 320] width 16 height 16
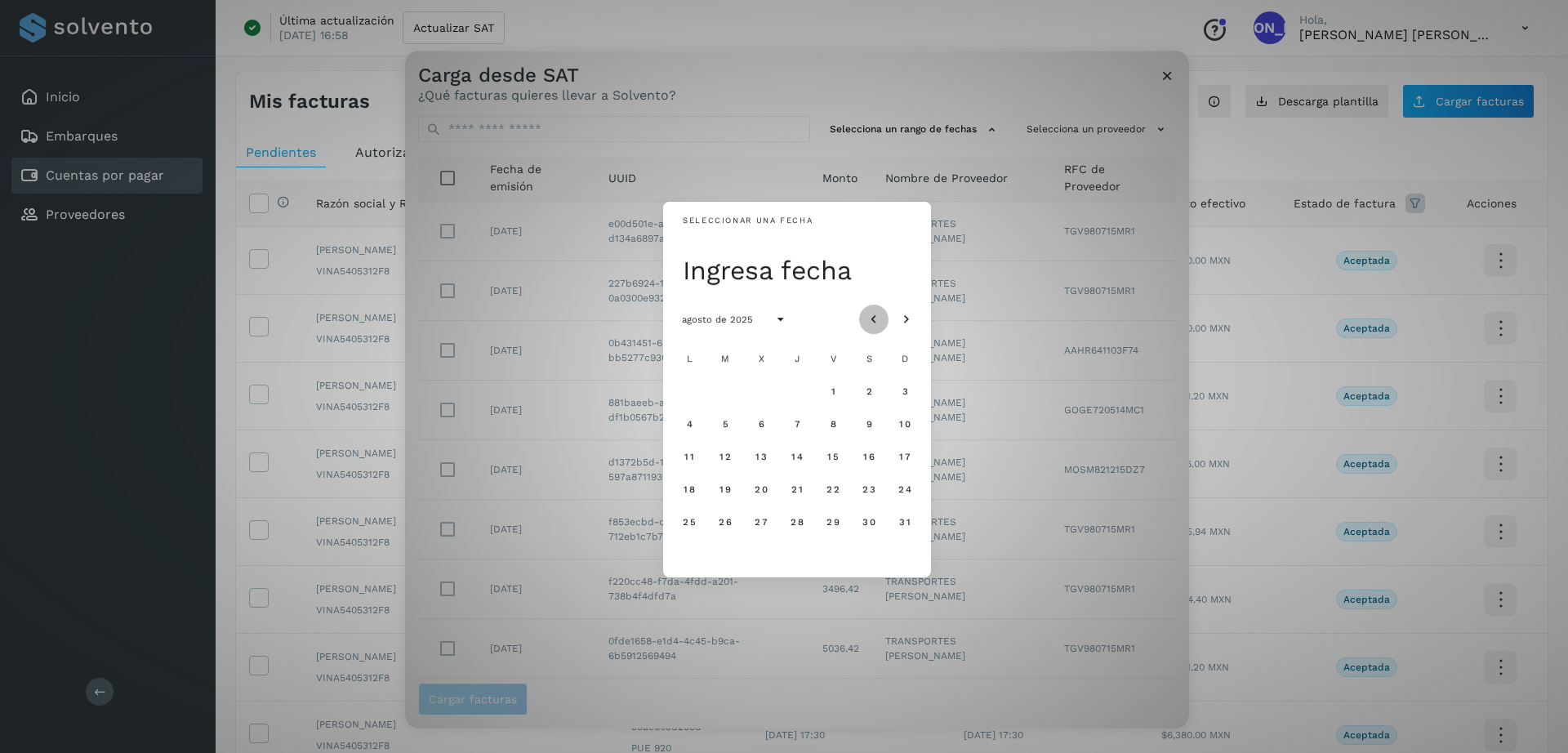
click at [873, 320] on icon "Mes anterior" at bounding box center [873, 320] width 16 height 16
click at [757, 518] on span "25" at bounding box center [760, 522] width 14 height 11
click at [910, 318] on icon "Mes siguiente" at bounding box center [906, 320] width 16 height 16
click at [866, 486] on span "26" at bounding box center [868, 489] width 14 height 11
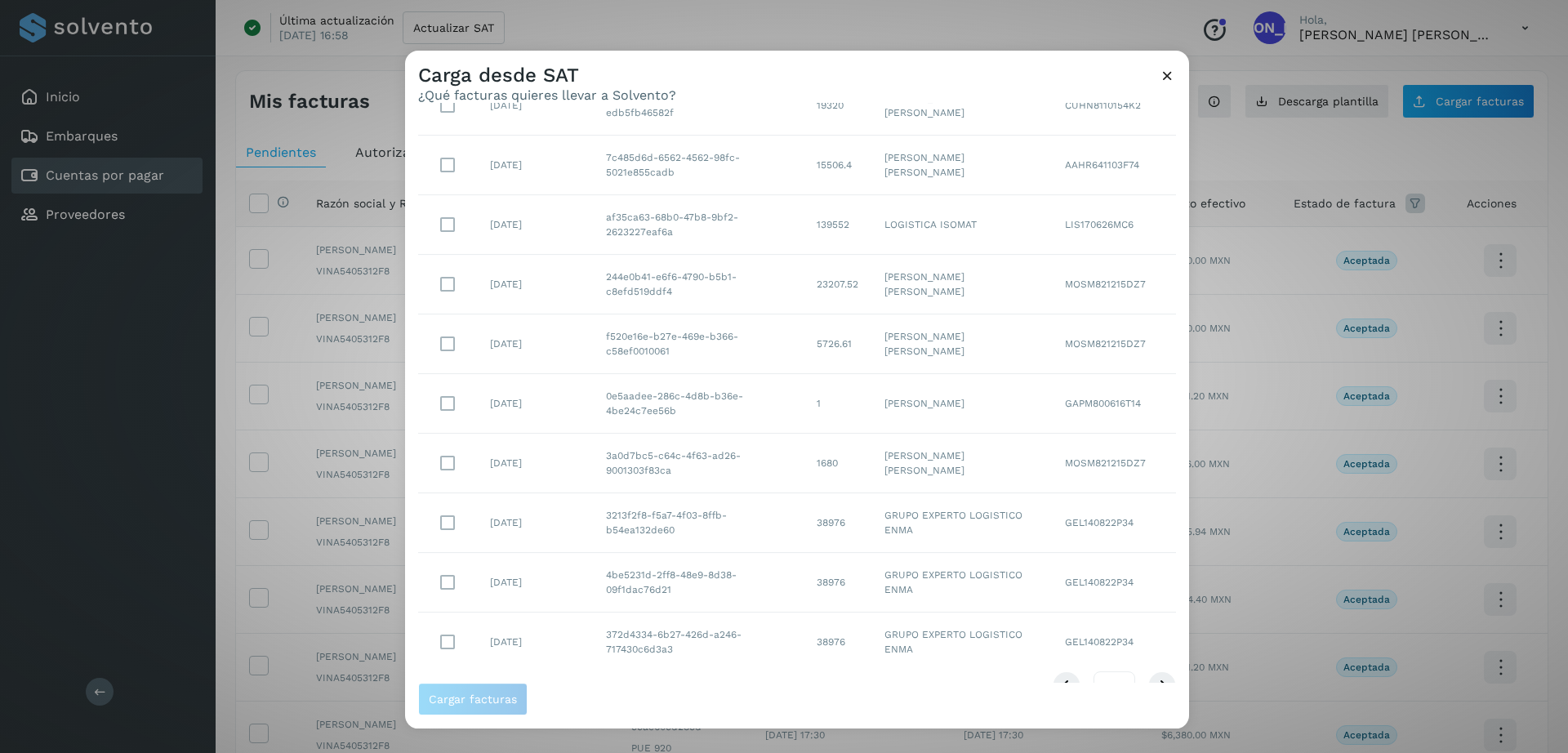
scroll to position [159, 0]
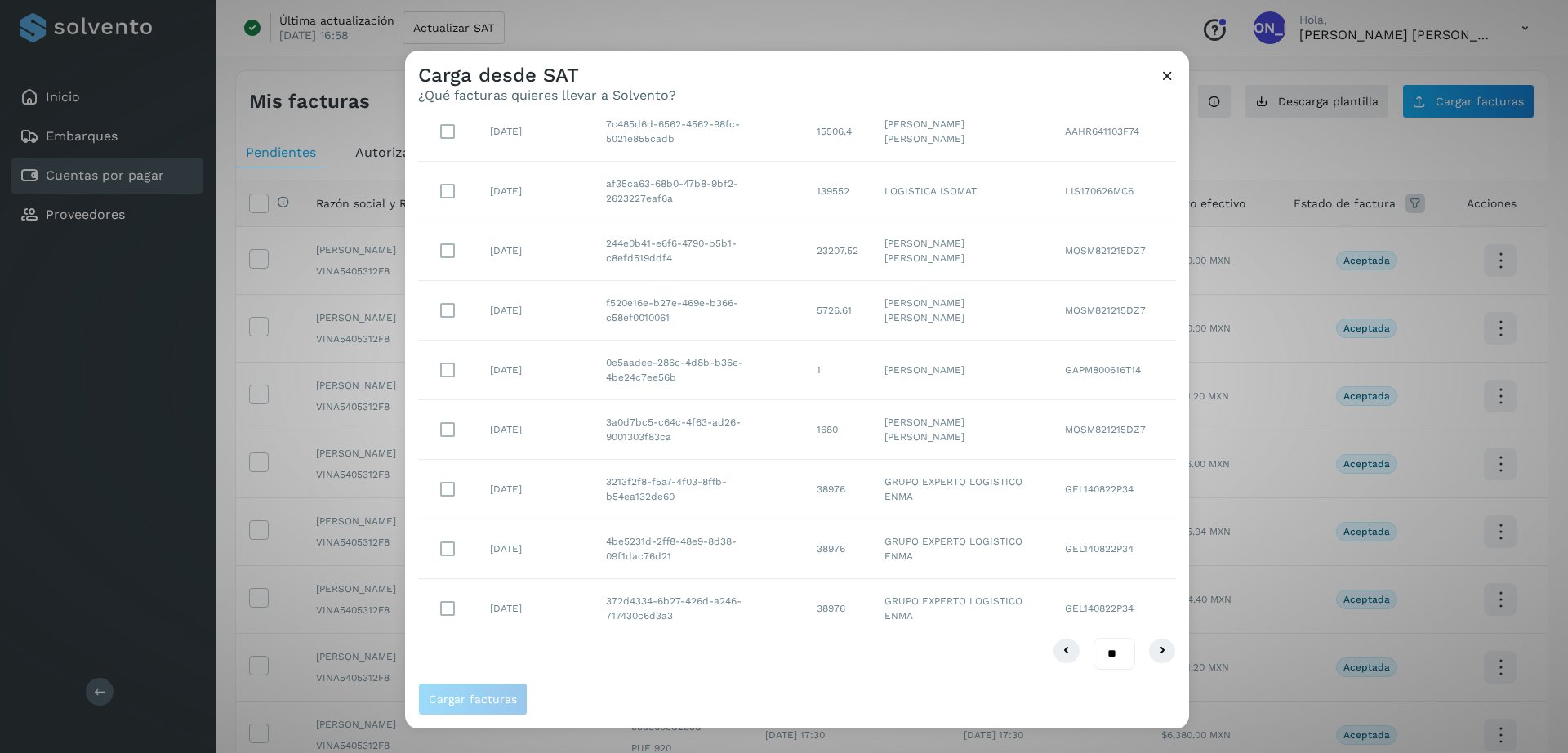
click at [1100, 651] on select "** ** **" at bounding box center [1115, 654] width 42 height 32
select select "**"
click at [1094, 638] on select "** ** **" at bounding box center [1115, 654] width 42 height 32
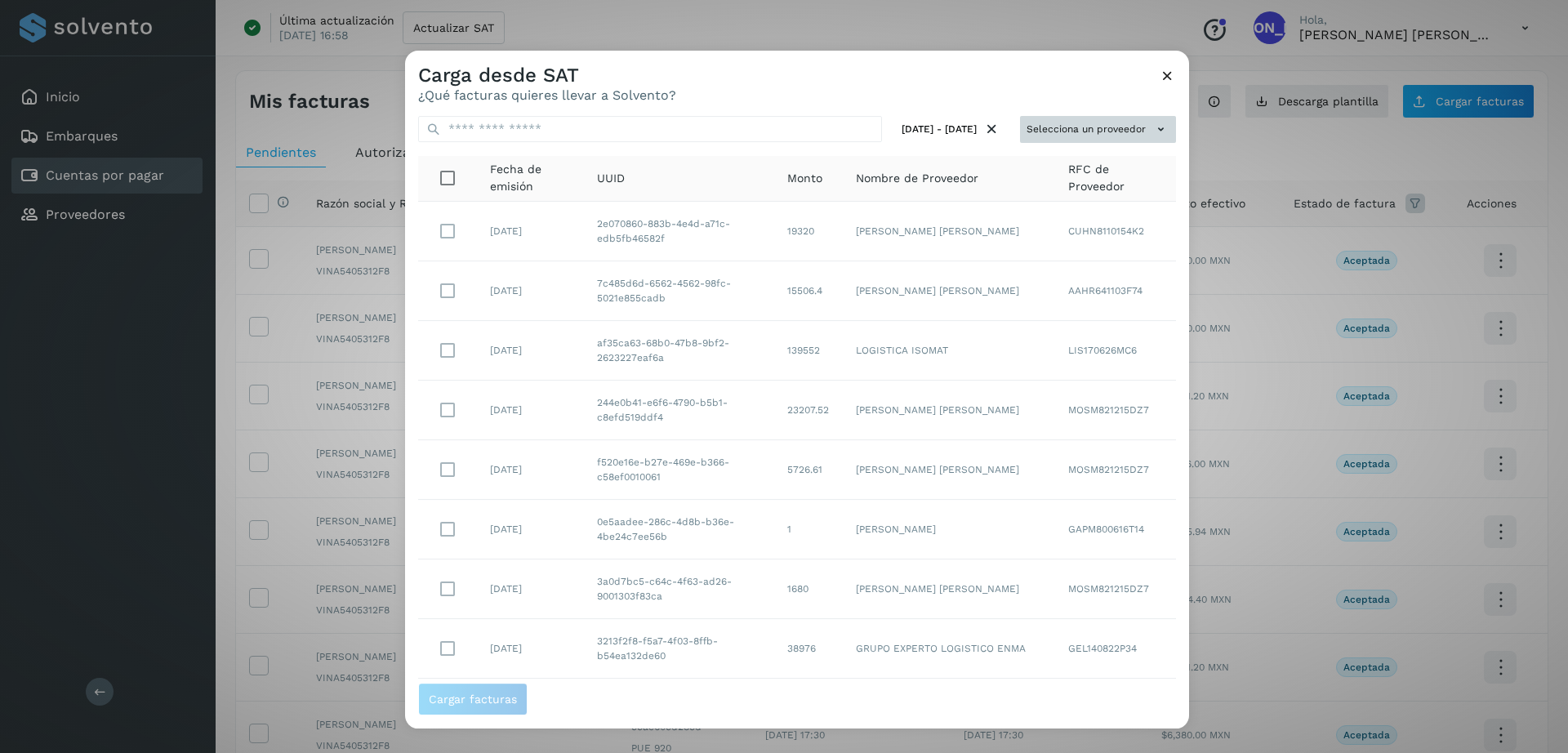
click at [1061, 135] on button "Selecciona un proveedor" at bounding box center [1098, 129] width 156 height 27
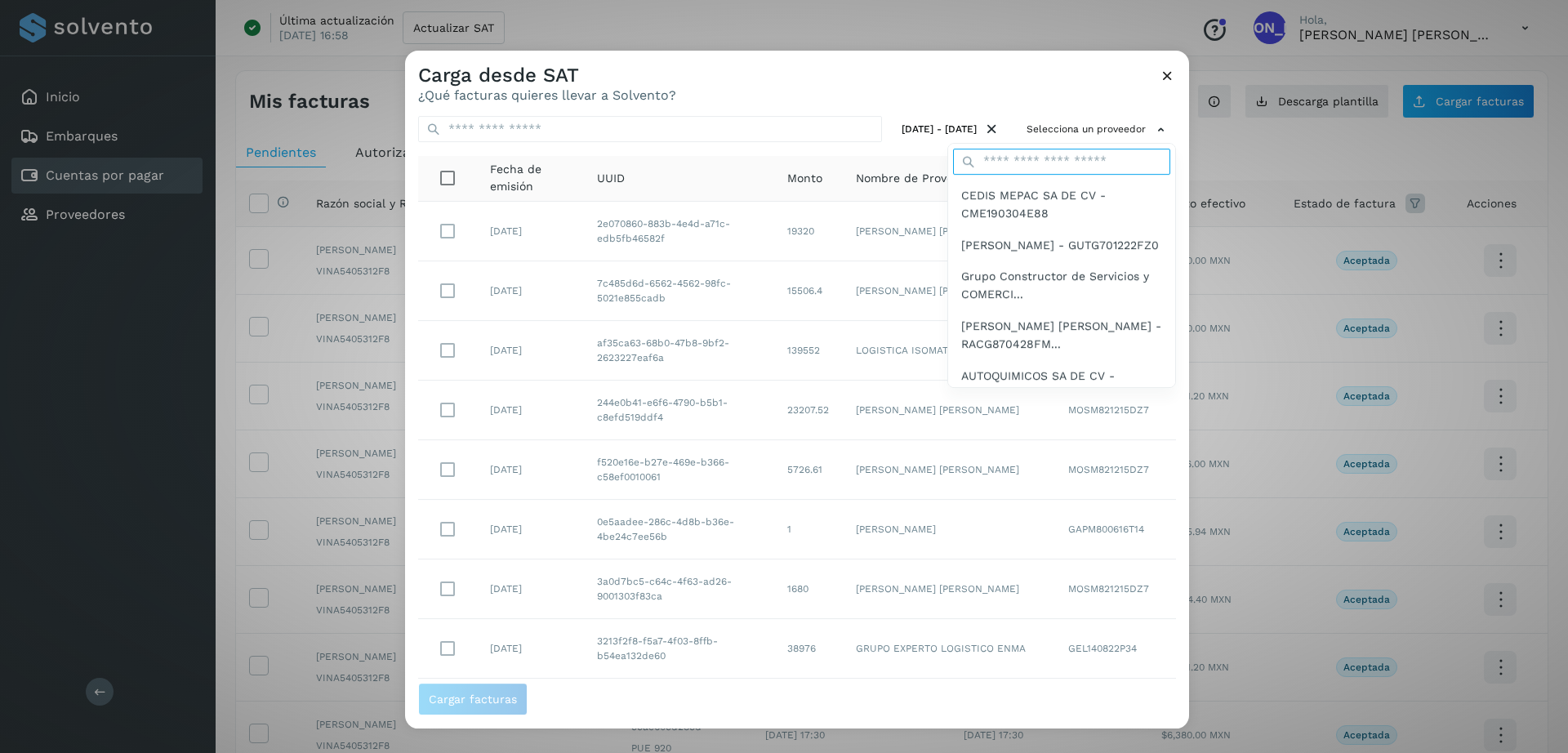
click at [1052, 154] on input "text" at bounding box center [1061, 162] width 217 height 27
paste input "**********"
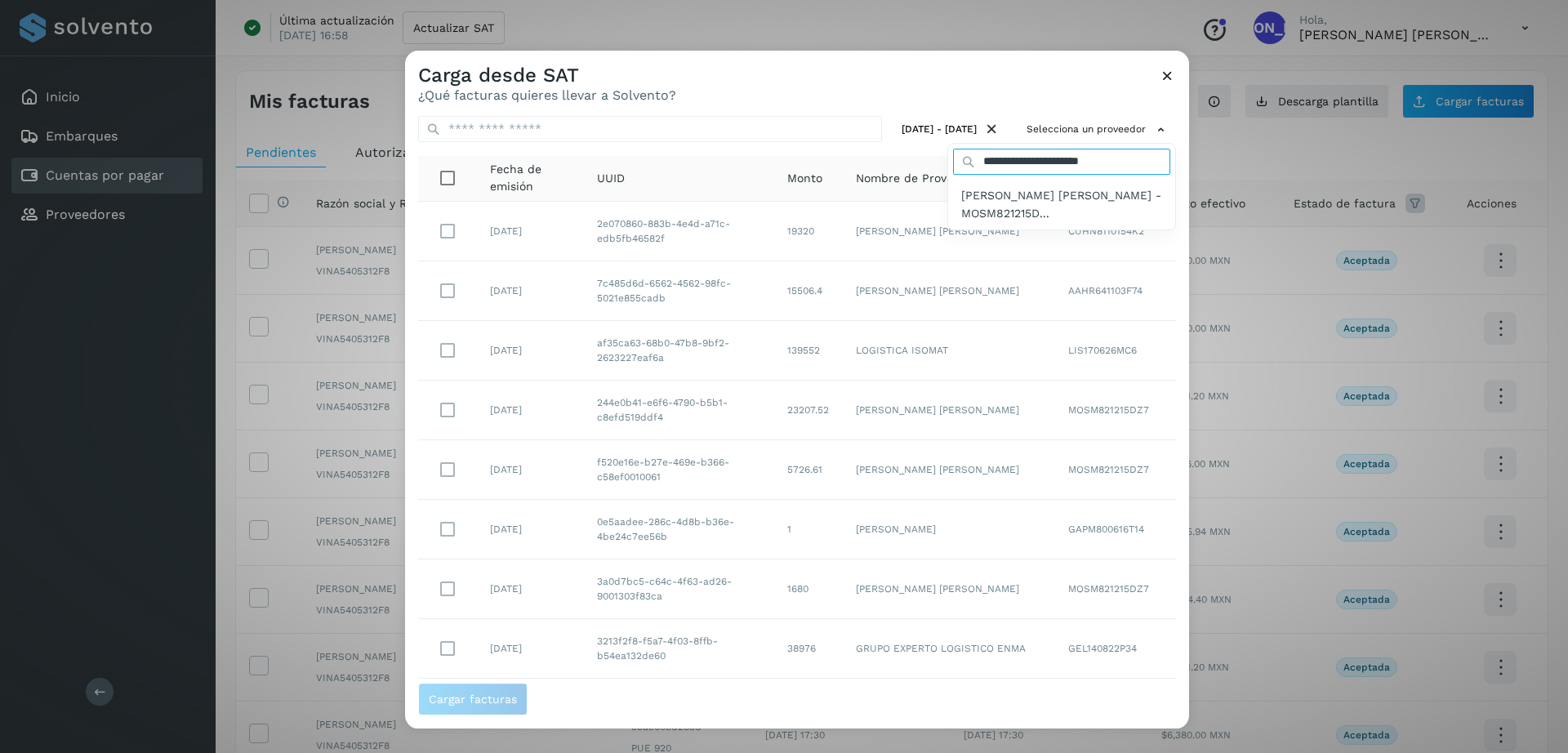
type input "**********"
click at [1014, 193] on span "MOLINA SERVIN MIGUEL ANGEL - MOSM821215D..." at bounding box center [1062, 204] width 201 height 37
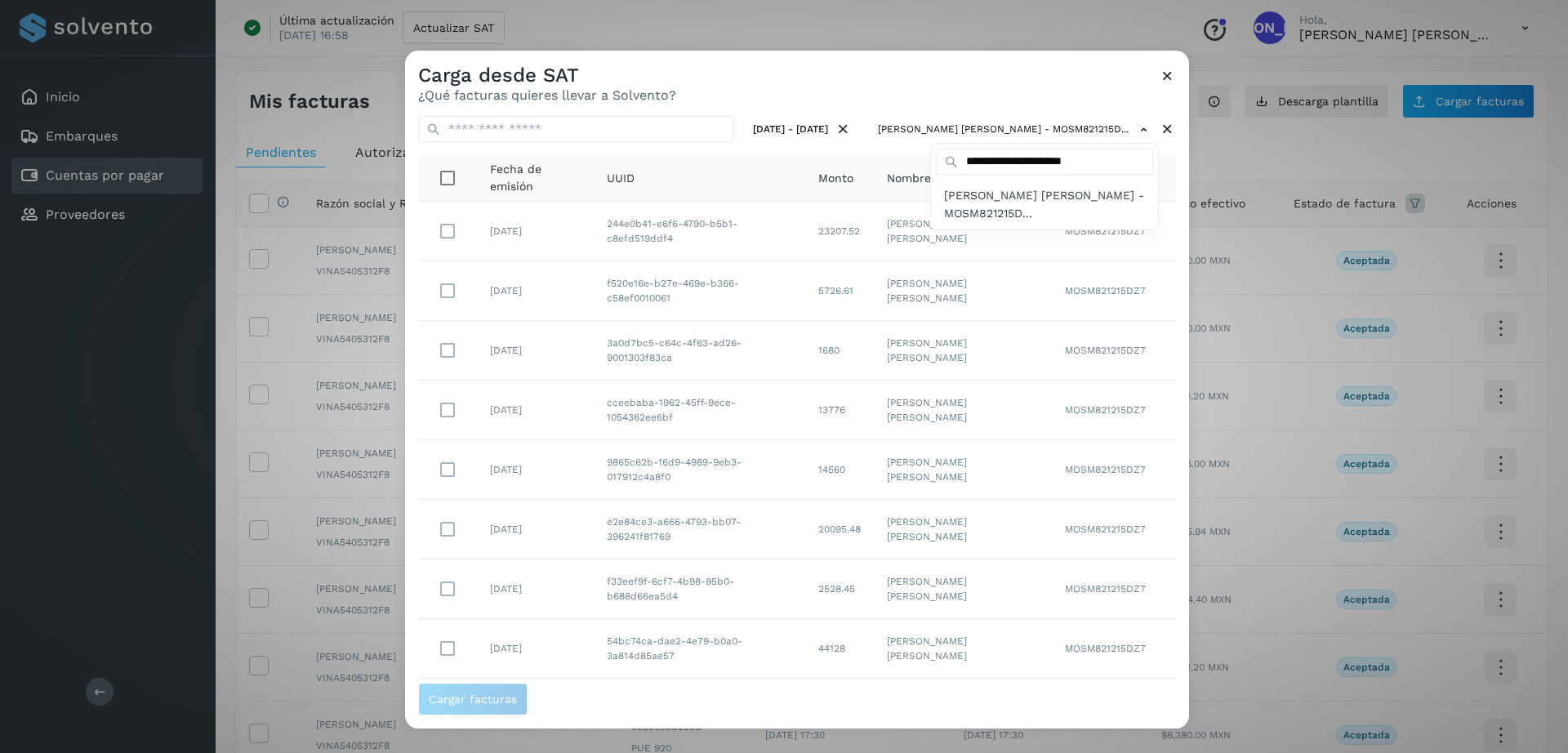
drag, startPoint x: 1180, startPoint y: 175, endPoint x: 1182, endPoint y: 609, distance: 434.0
click at [1182, 609] on div at bounding box center [1189, 427] width 1568 height 753
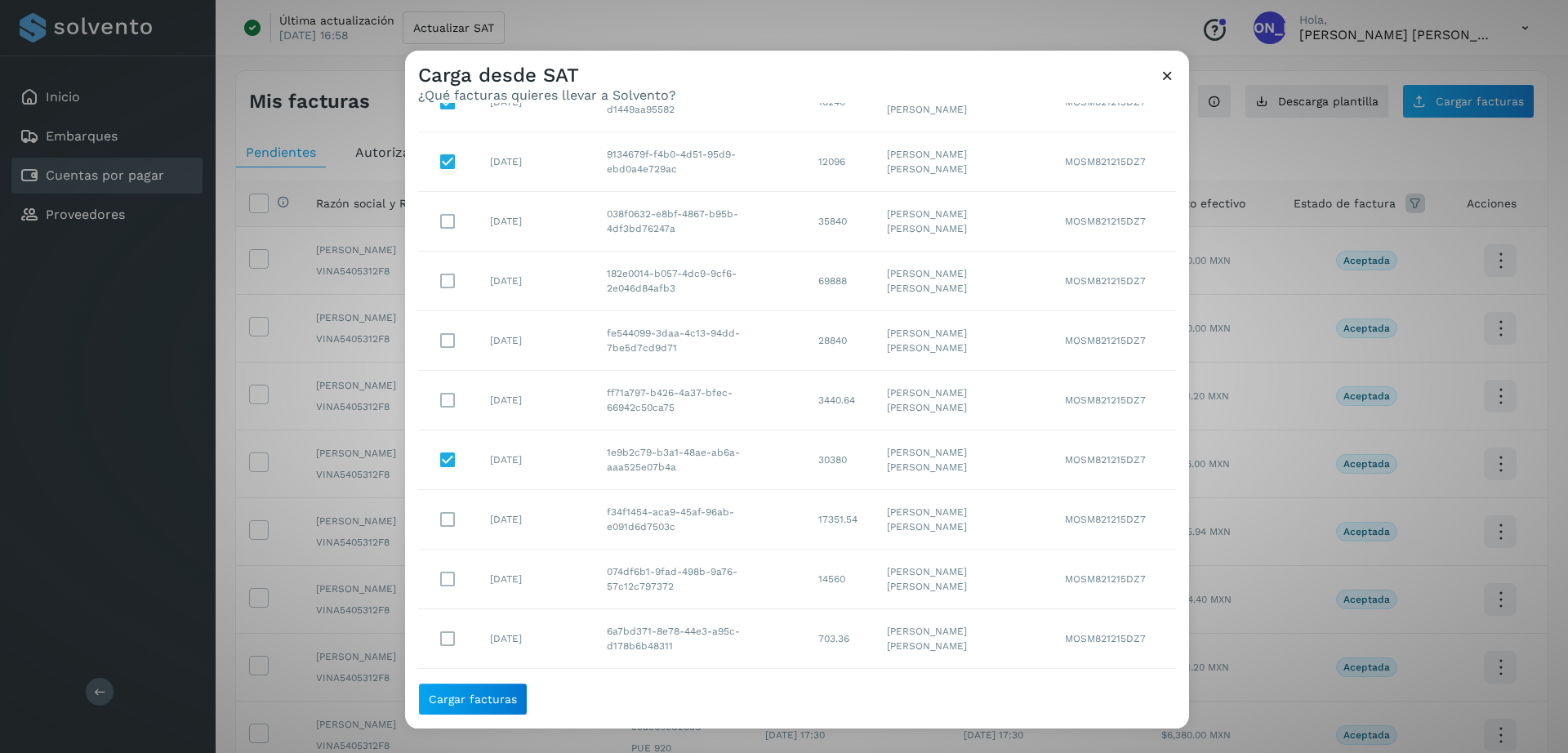
scroll to position [2544, 0]
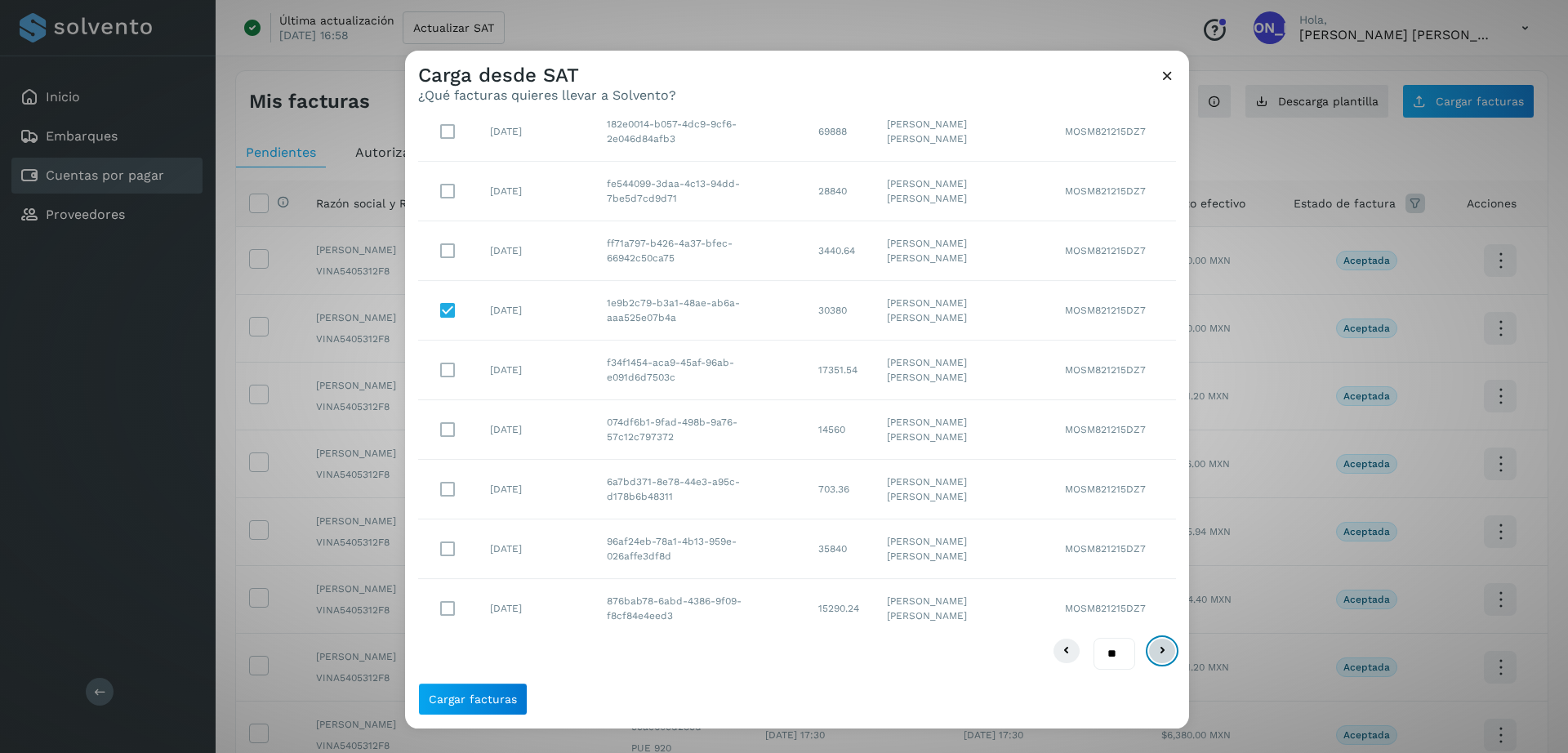
click at [1153, 653] on icon at bounding box center [1162, 651] width 20 height 20
click at [1057, 658] on icon at bounding box center [1067, 655] width 20 height 20
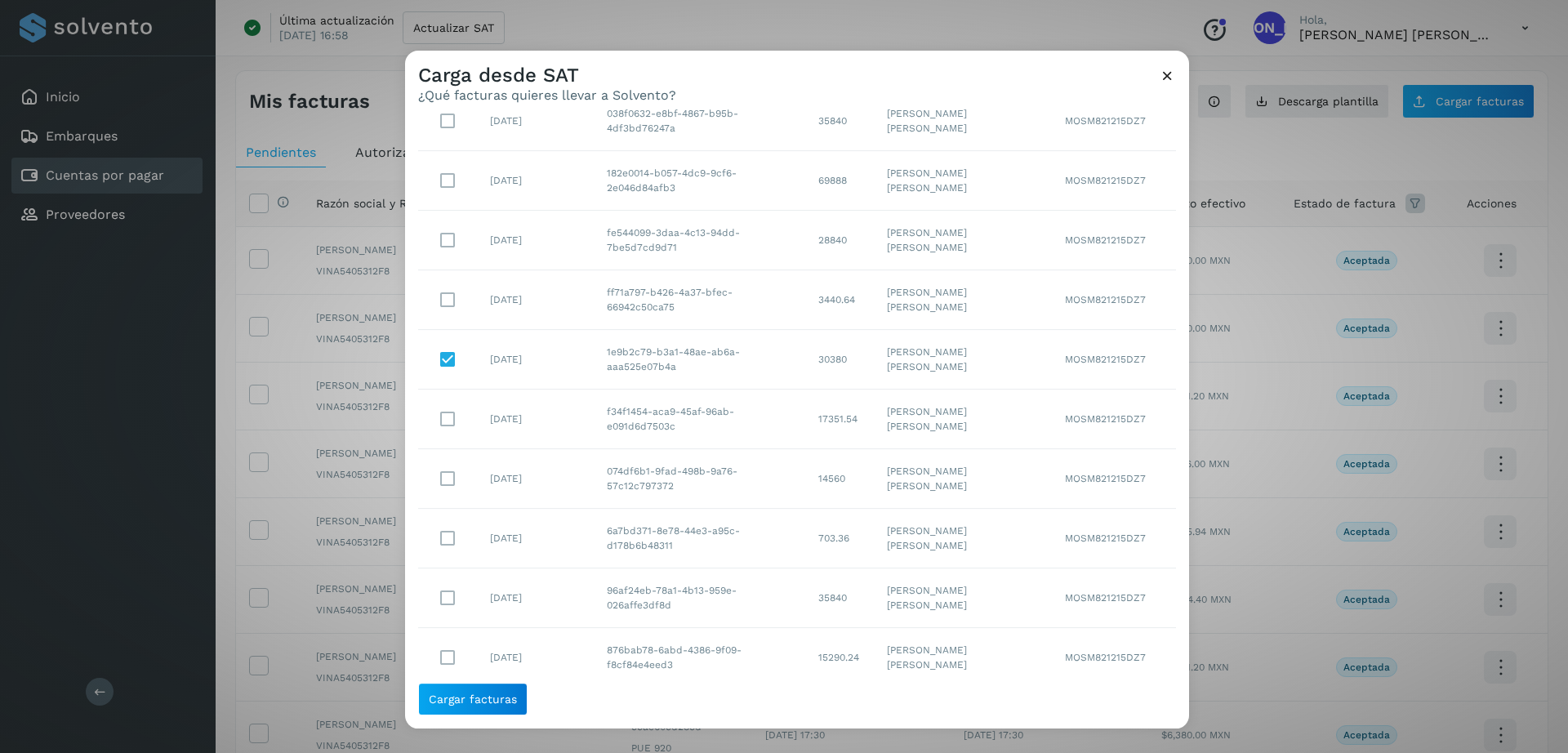
scroll to position [2544, 0]
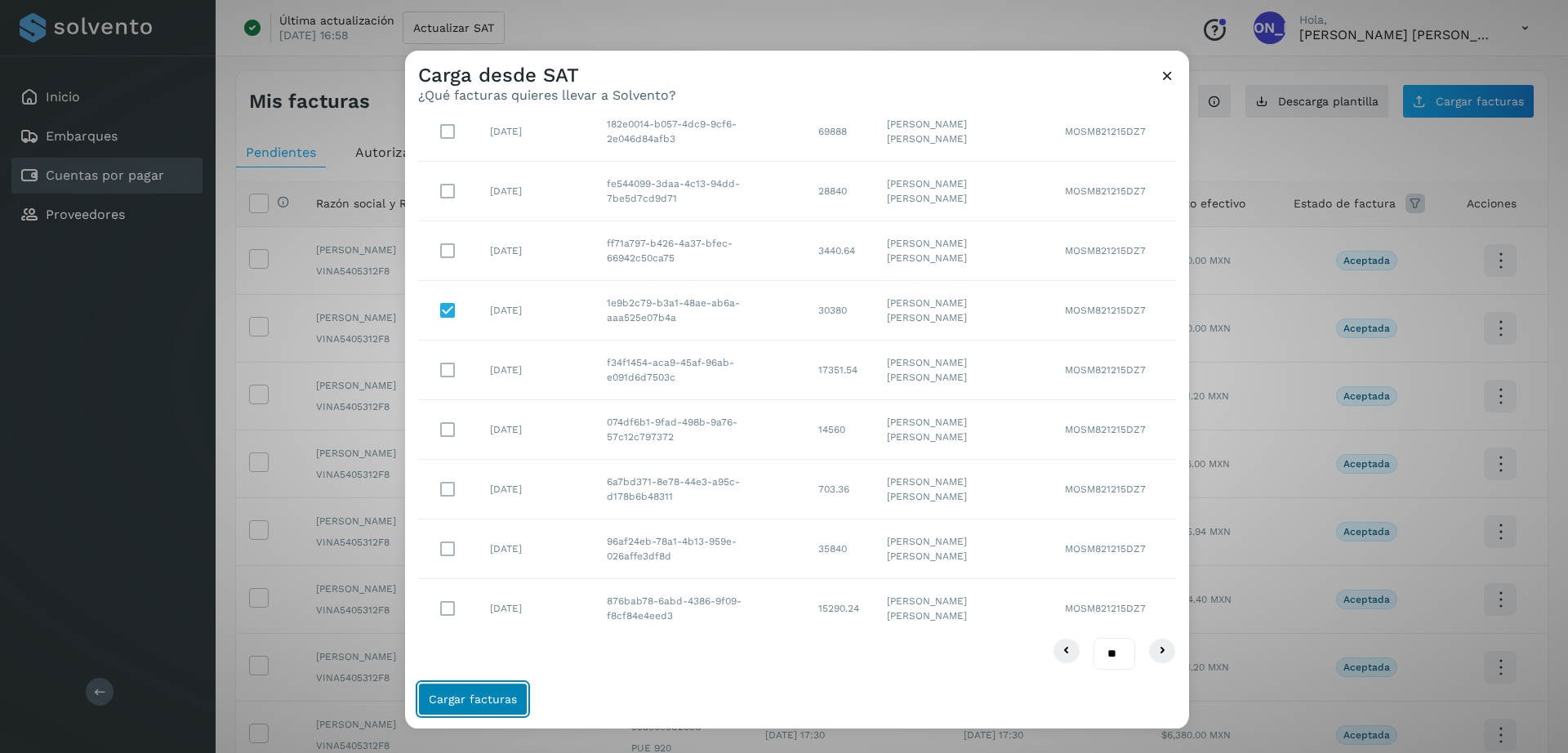
click at [486, 693] on span "Cargar facturas" at bounding box center [472, 699] width 88 height 11
click at [475, 699] on span "Cargar facturas" at bounding box center [472, 699] width 88 height 11
click at [1169, 77] on icon at bounding box center [1167, 76] width 17 height 17
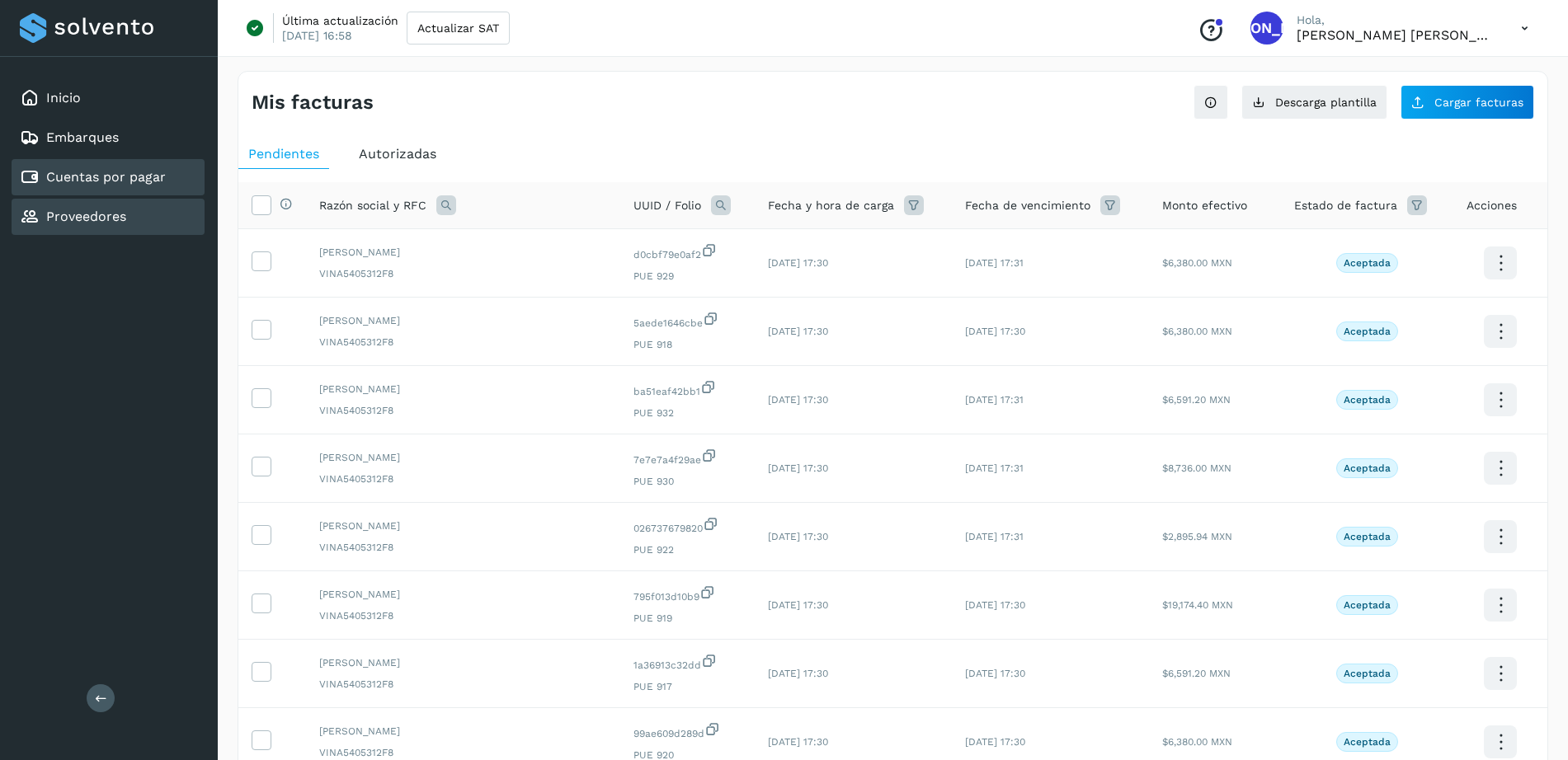
click at [80, 218] on link "Proveedores" at bounding box center [86, 216] width 80 height 15
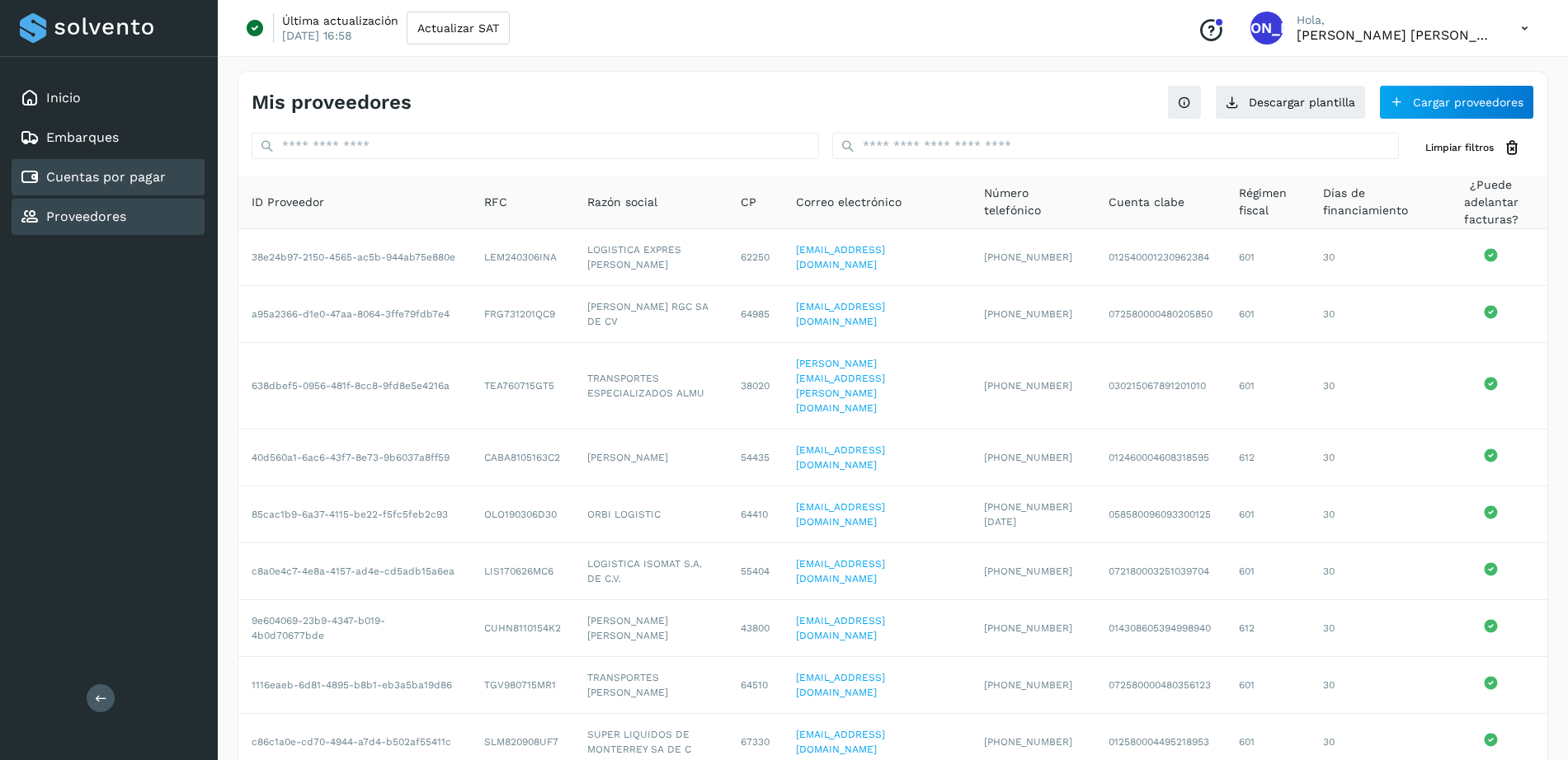
click at [84, 175] on link "Cuentas por pagar" at bounding box center [105, 177] width 120 height 15
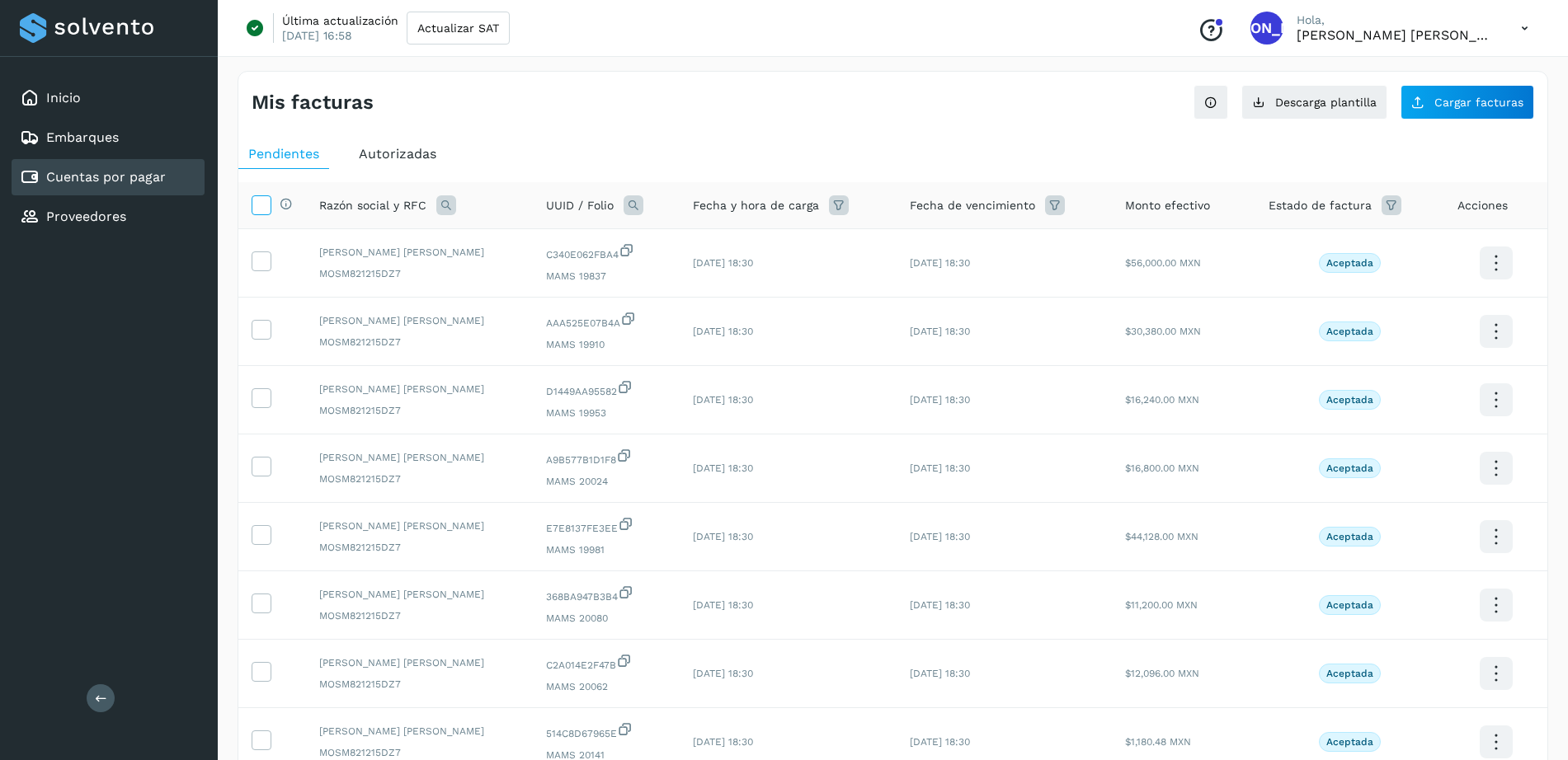
click at [265, 210] on icon at bounding box center [261, 204] width 17 height 17
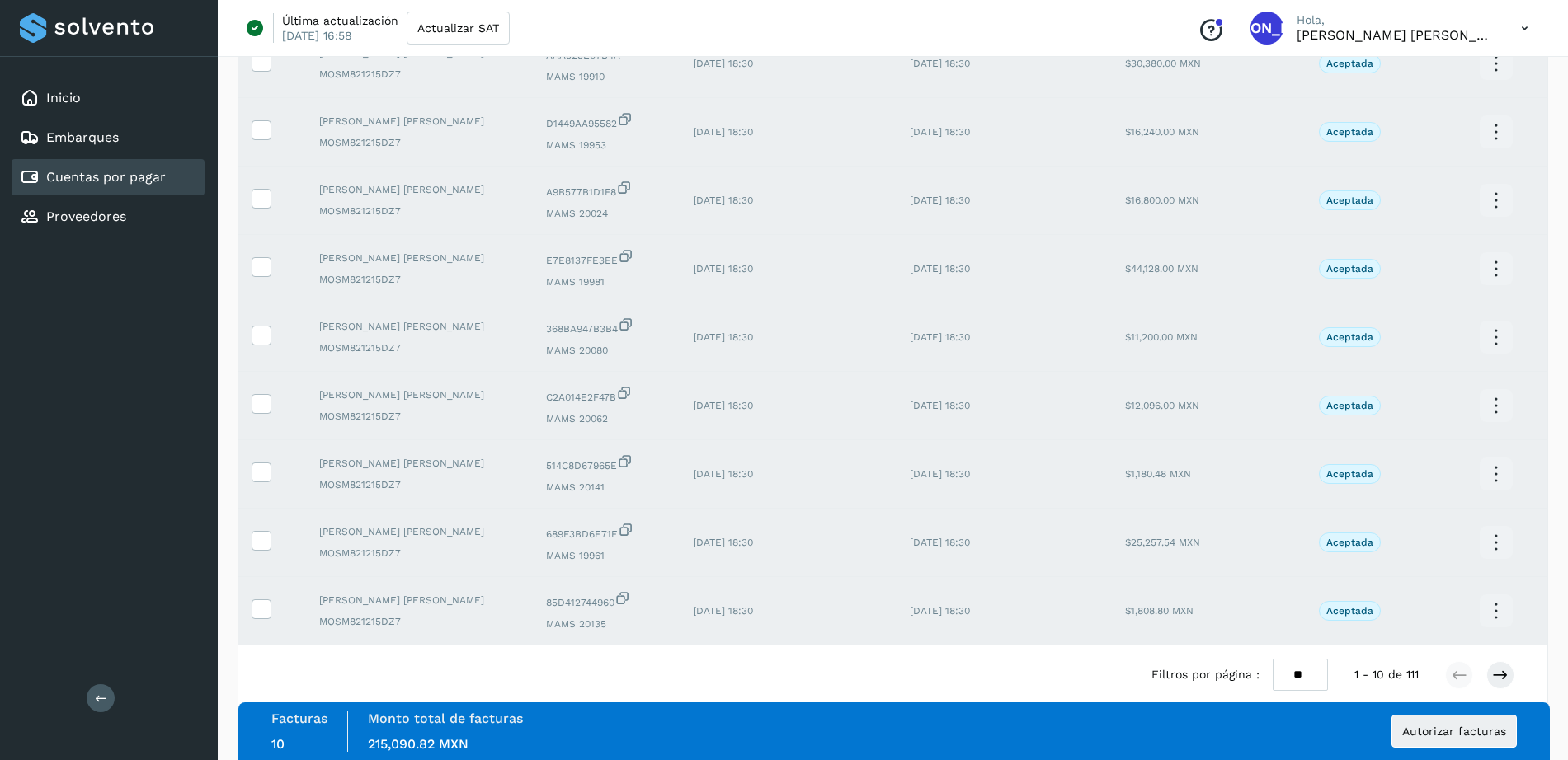
scroll to position [271, 0]
click at [1499, 670] on icon at bounding box center [1499, 672] width 16 height 16
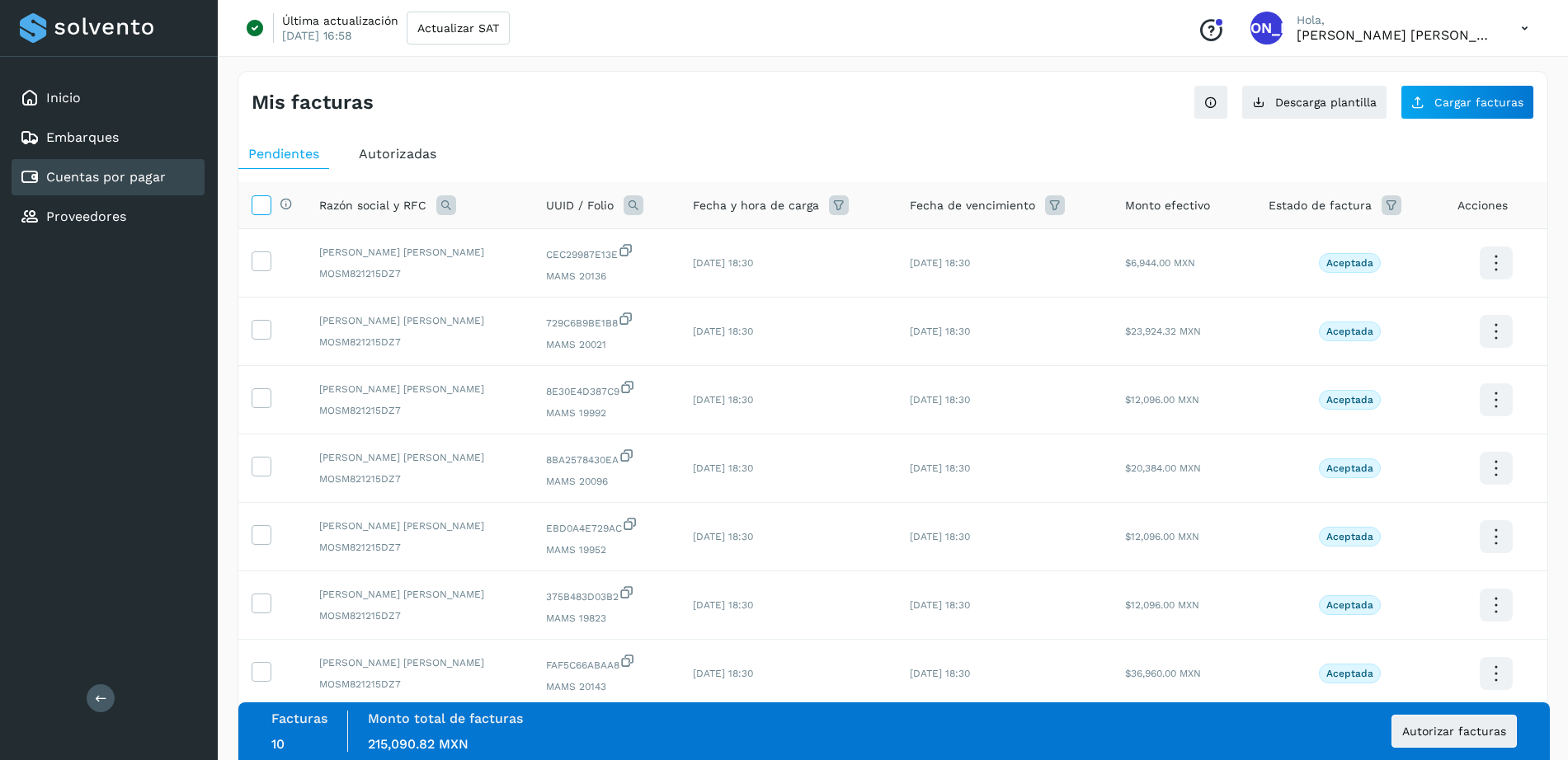
click at [261, 212] on span at bounding box center [261, 208] width 17 height 13
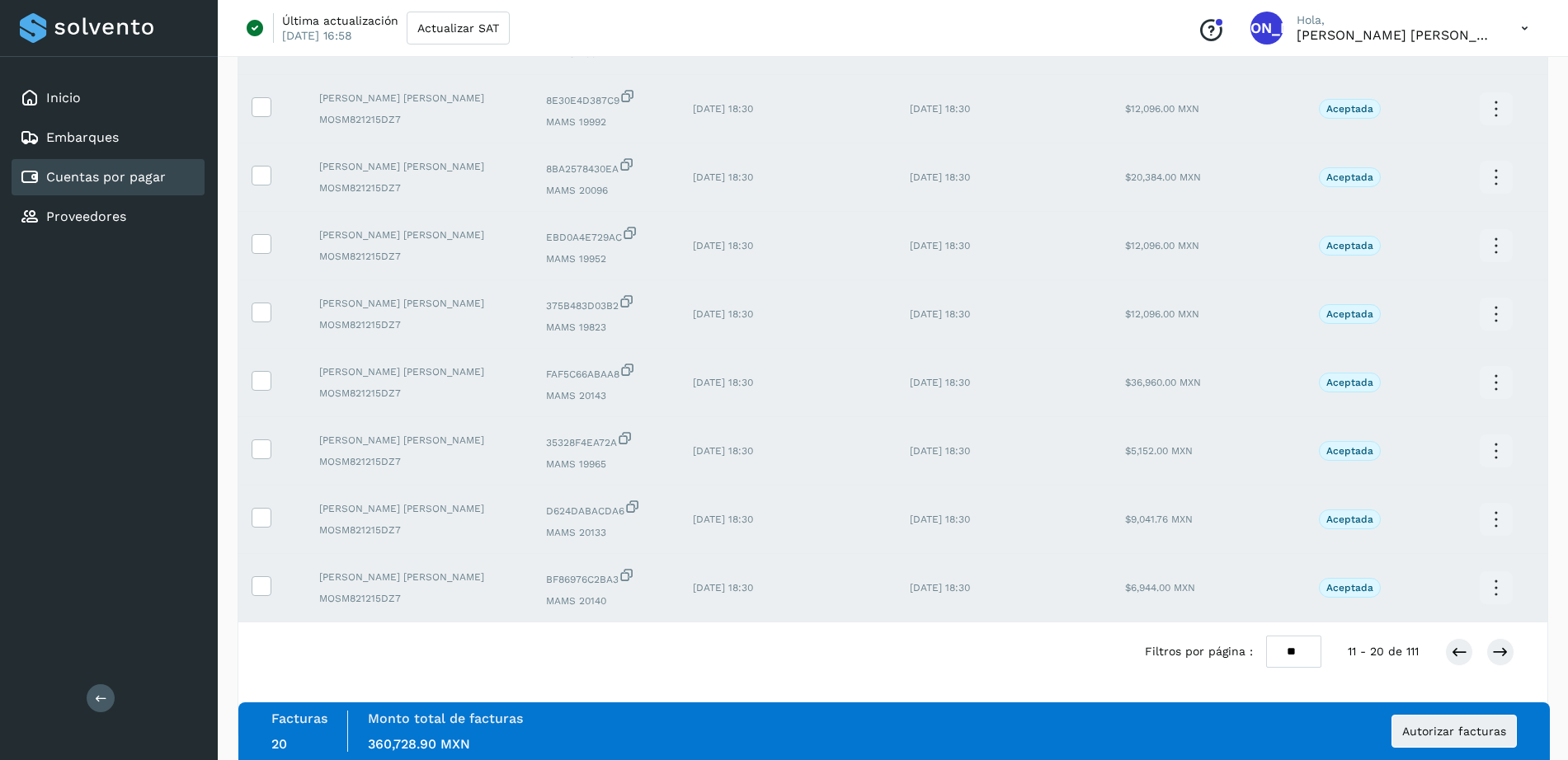
scroll to position [294, 0]
click at [1503, 644] on icon at bounding box center [1499, 649] width 16 height 16
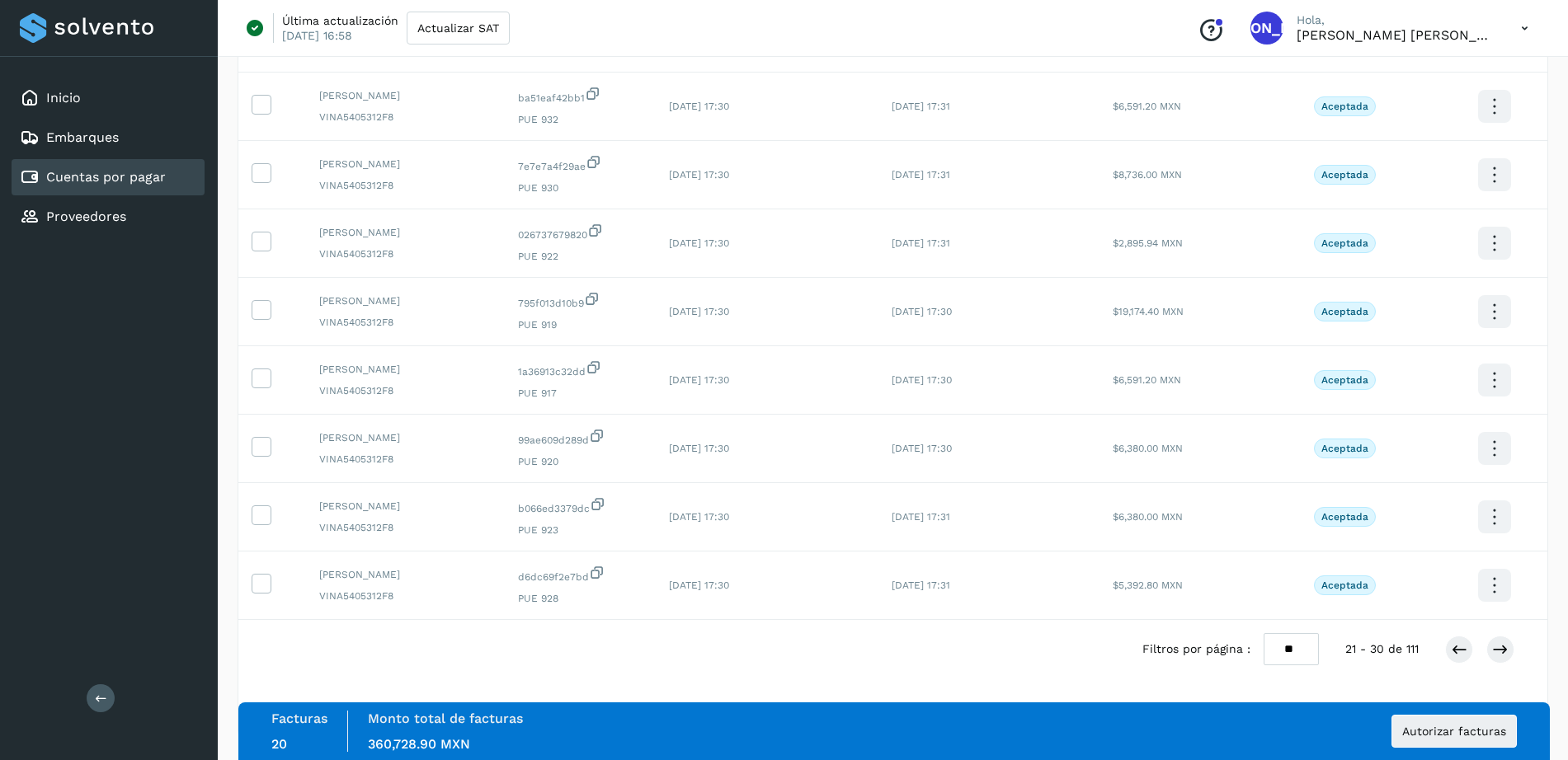
click at [1297, 653] on select "** ** **" at bounding box center [1291, 650] width 56 height 33
select select "**"
click at [1285, 634] on select "** ** **" at bounding box center [1291, 650] width 56 height 33
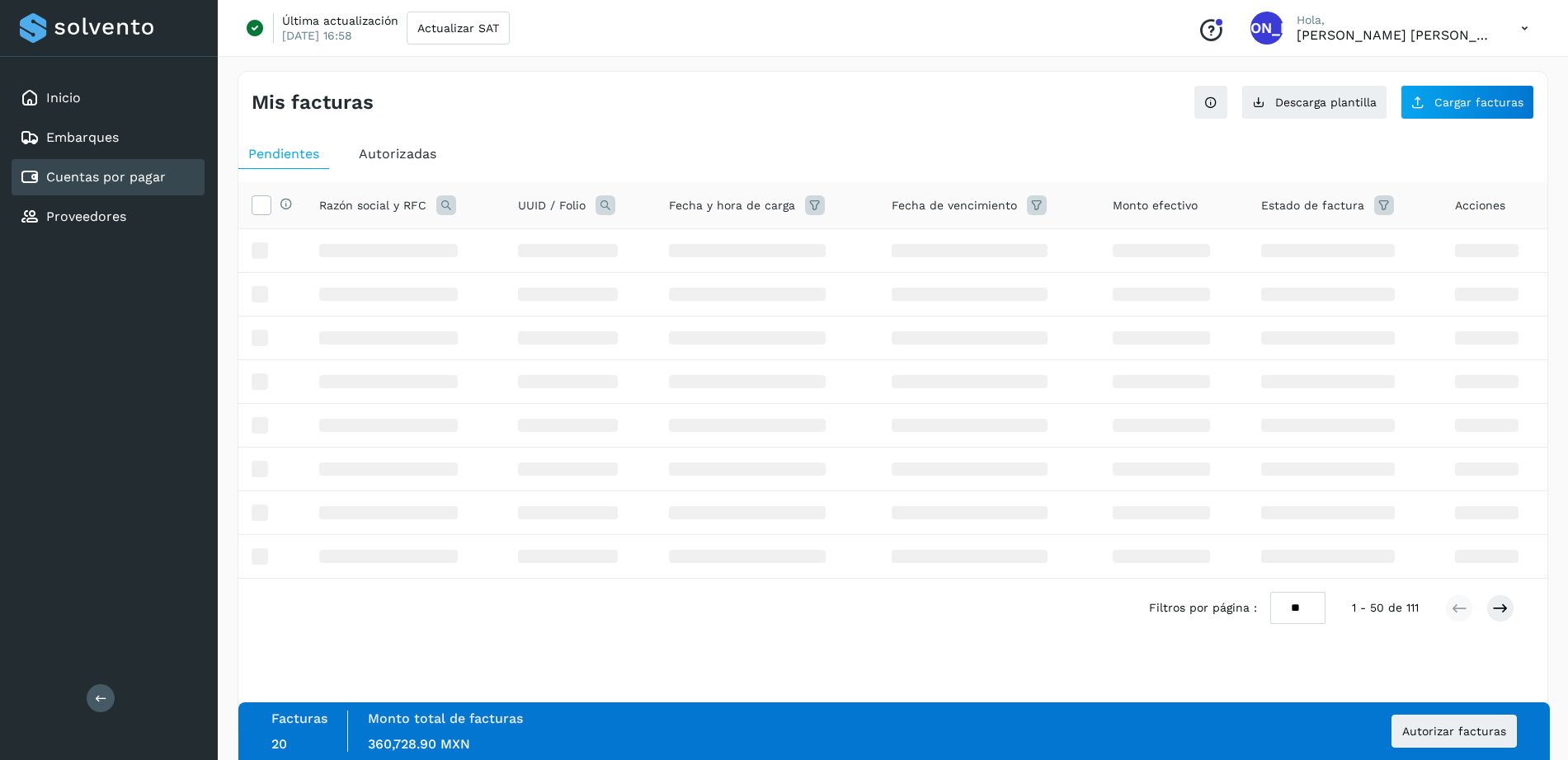
scroll to position [0, 0]
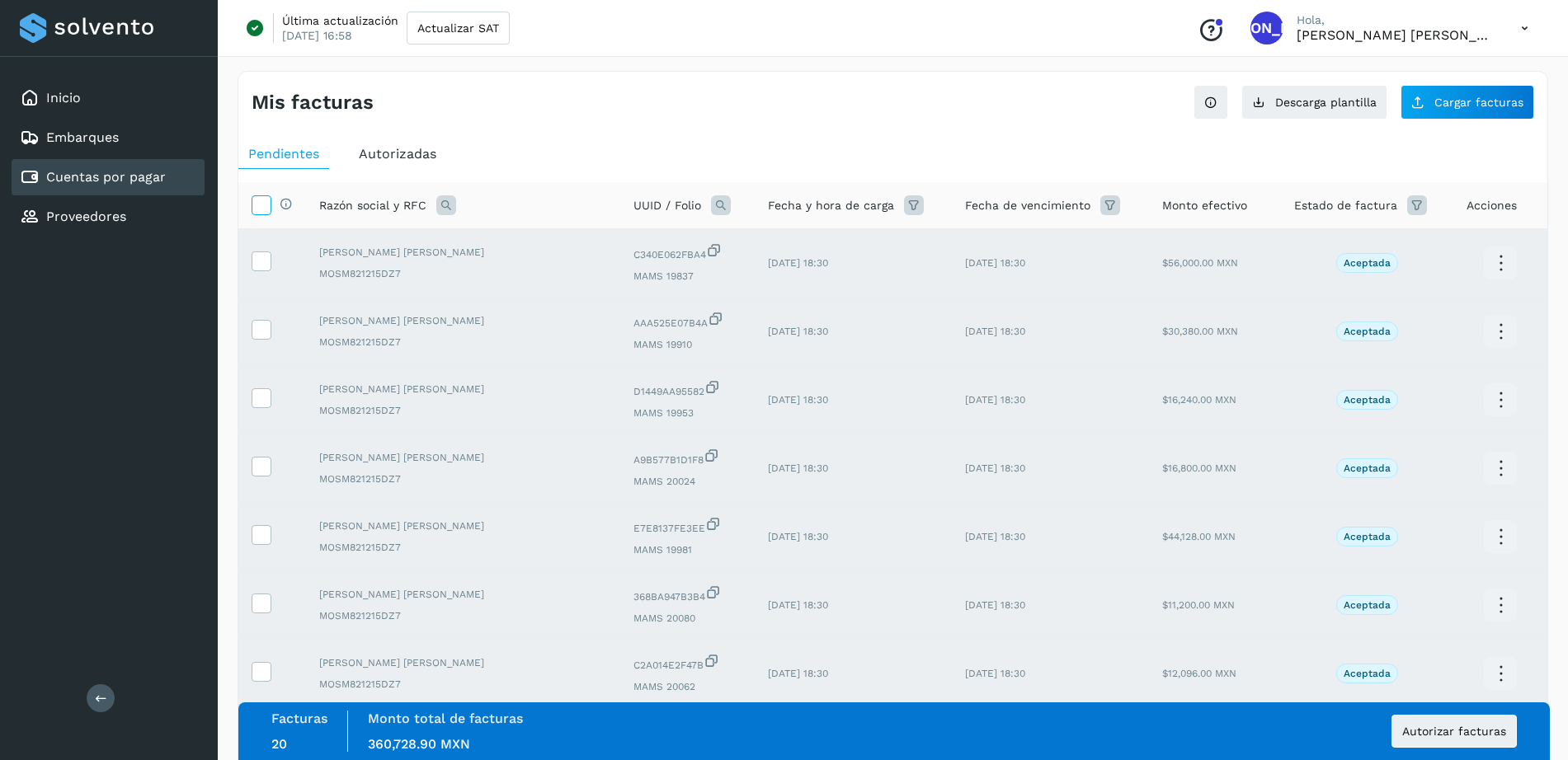
click at [265, 206] on icon at bounding box center [261, 204] width 17 height 17
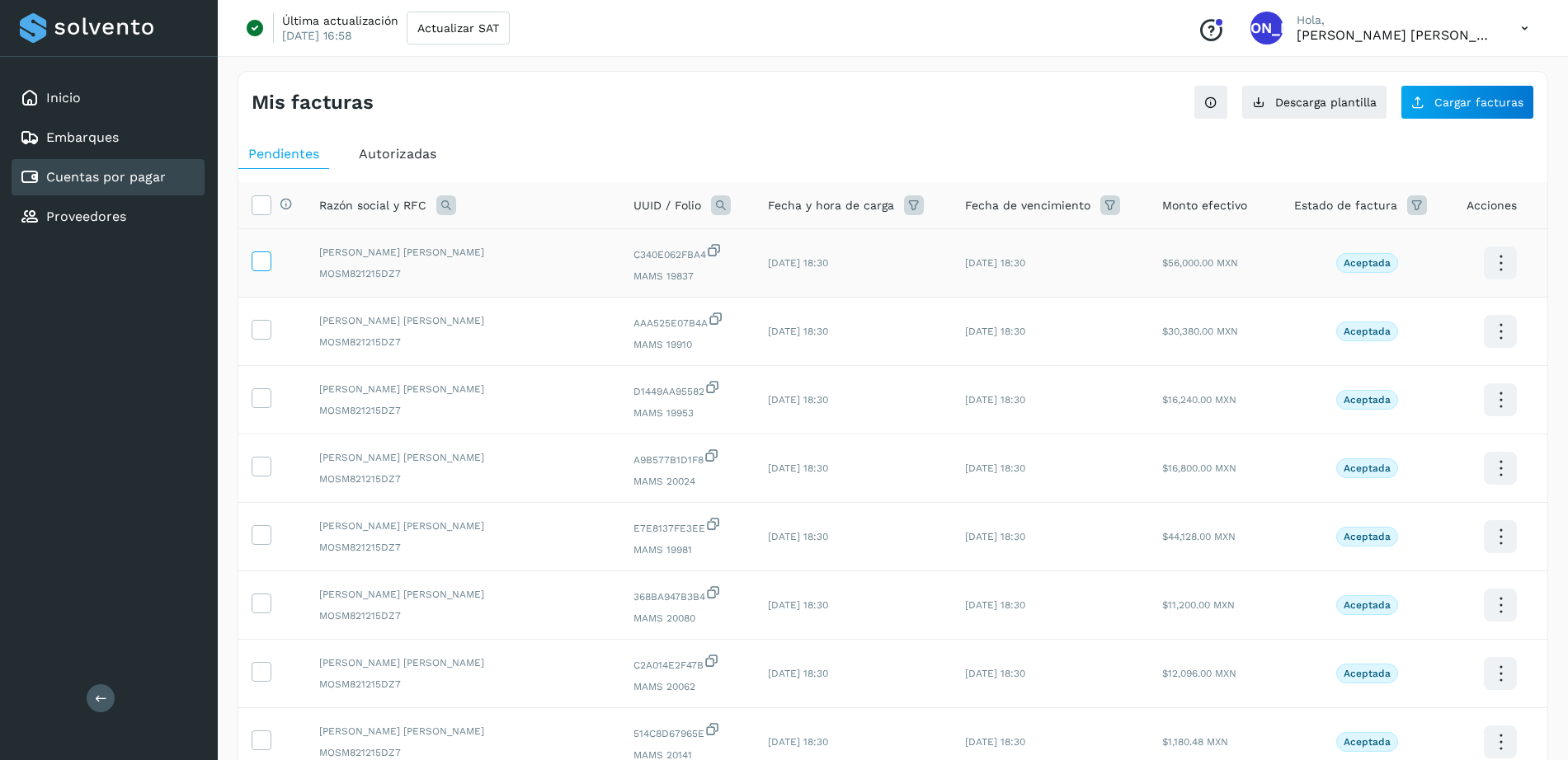
click at [263, 255] on icon at bounding box center [261, 260] width 17 height 17
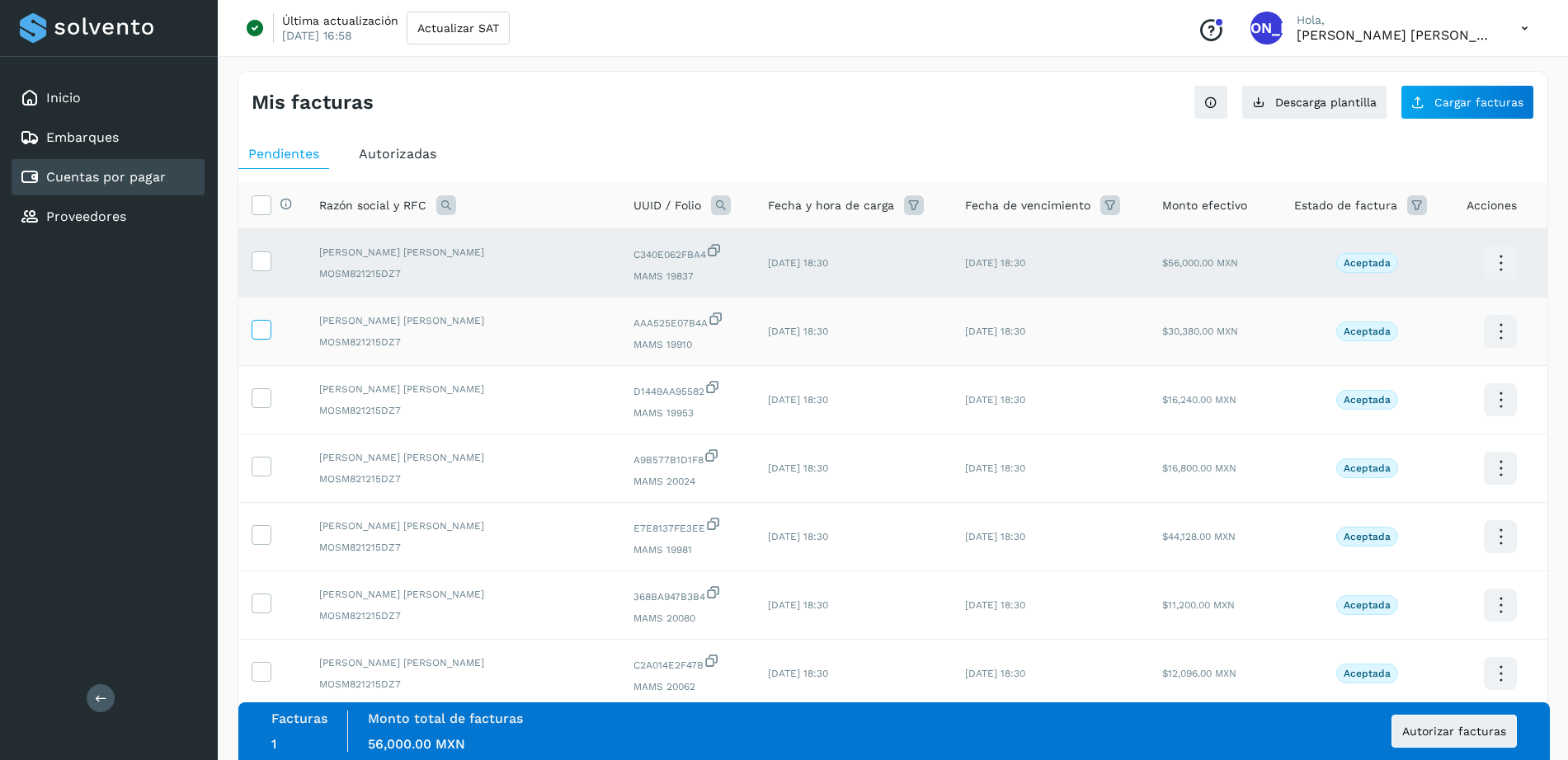
click at [266, 323] on icon at bounding box center [261, 328] width 17 height 17
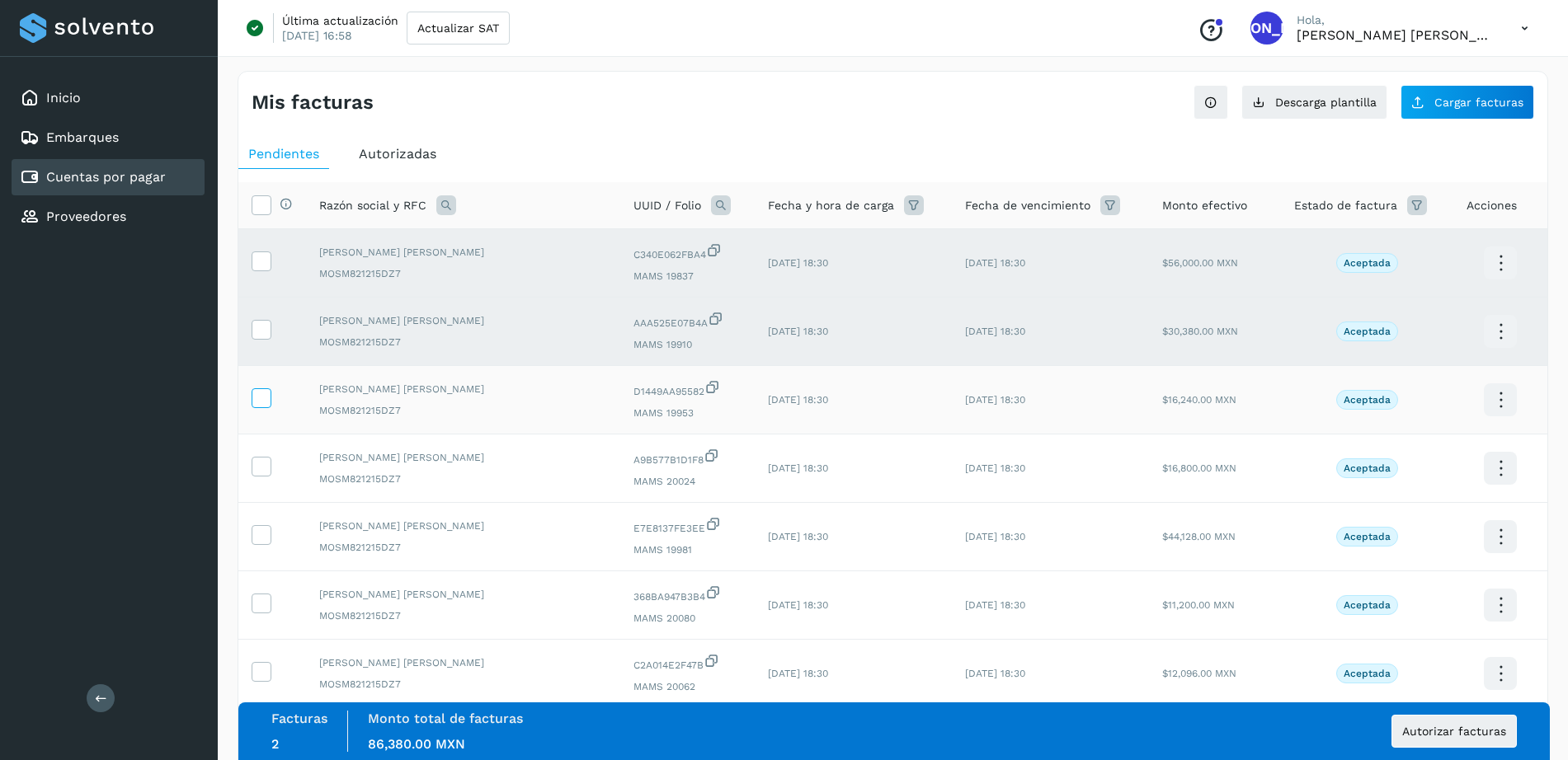
click at [257, 405] on icon at bounding box center [261, 397] width 17 height 17
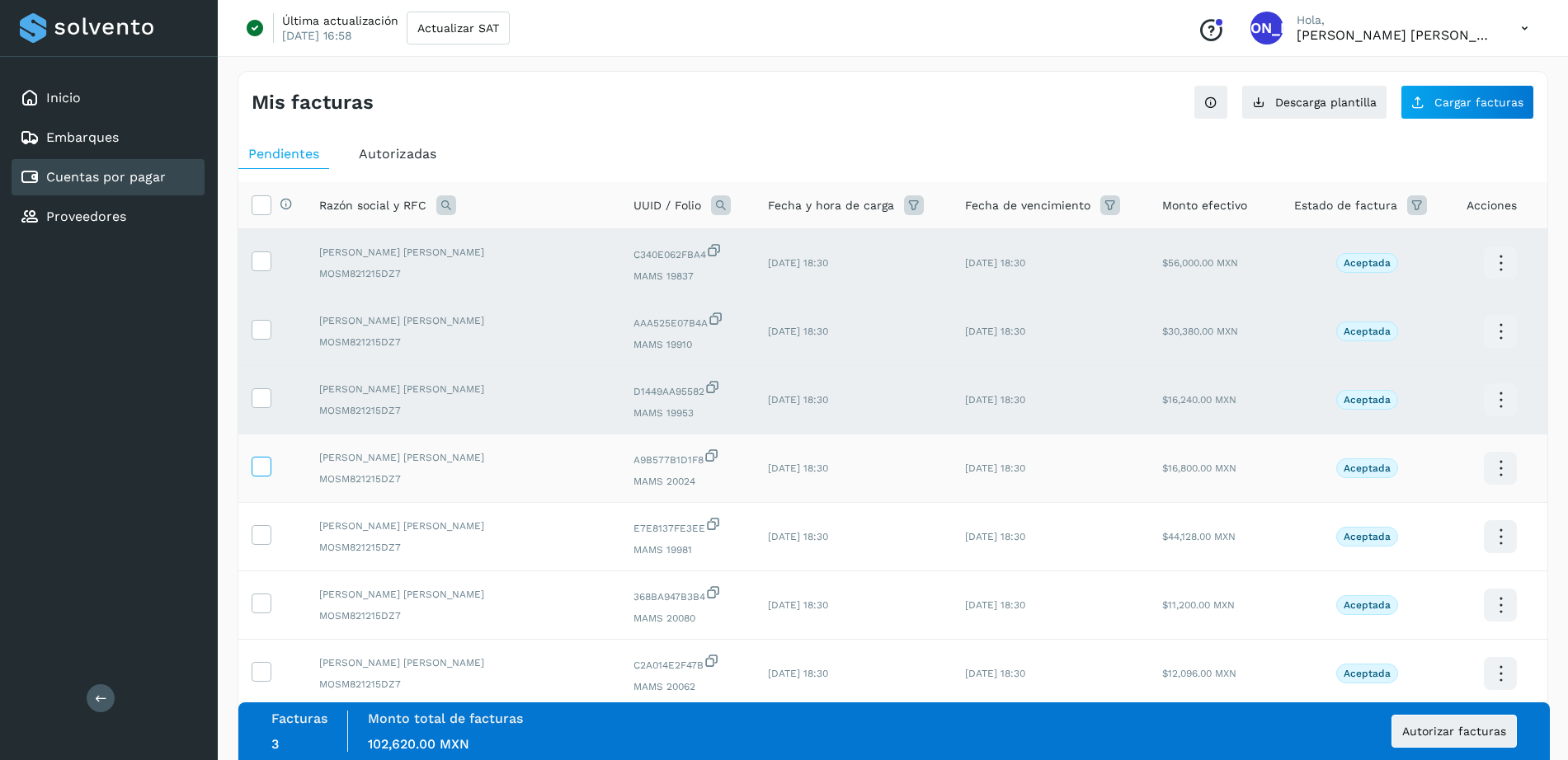
click at [259, 469] on icon at bounding box center [261, 465] width 17 height 17
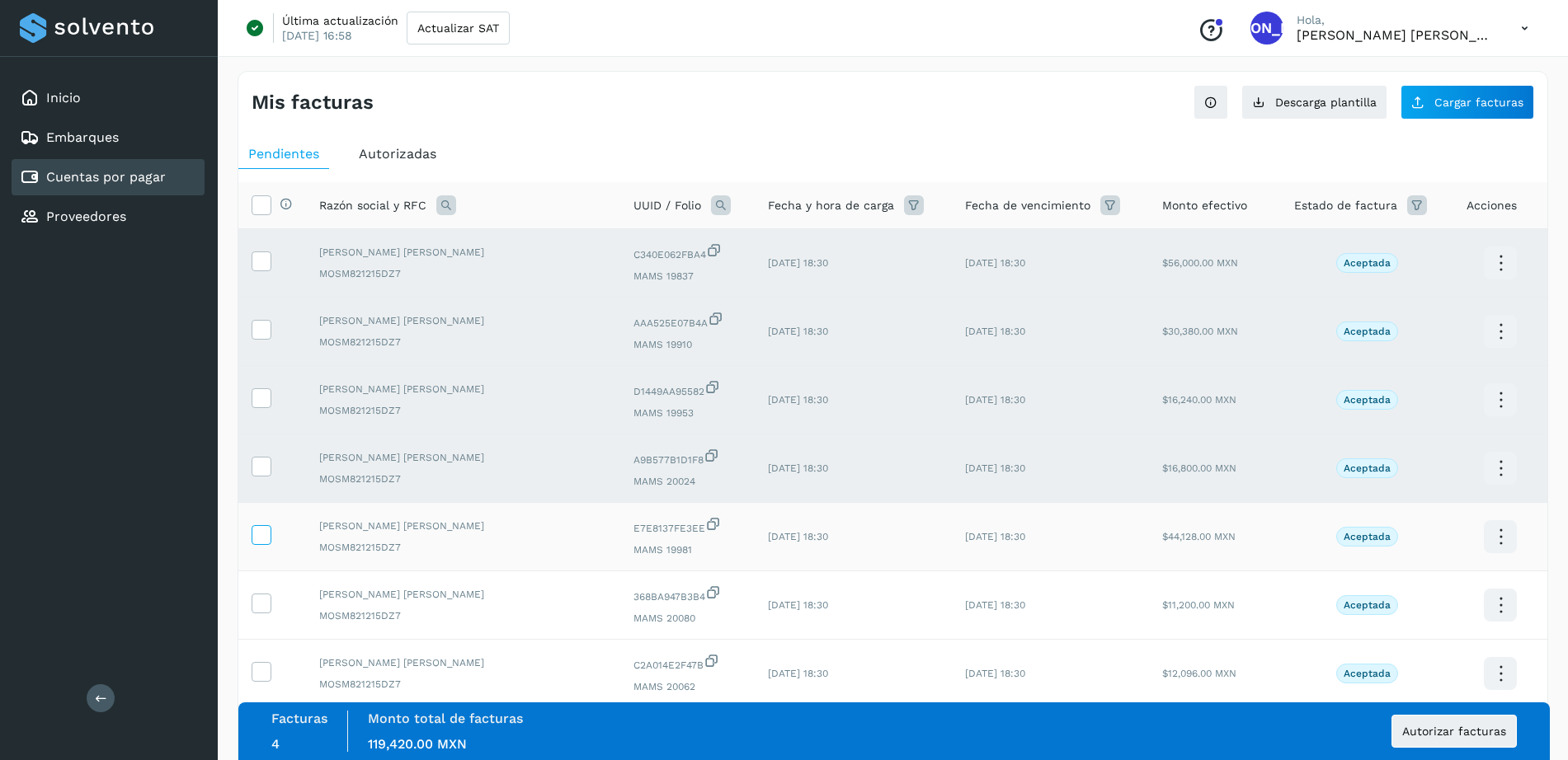
click at [262, 533] on icon at bounding box center [261, 534] width 17 height 17
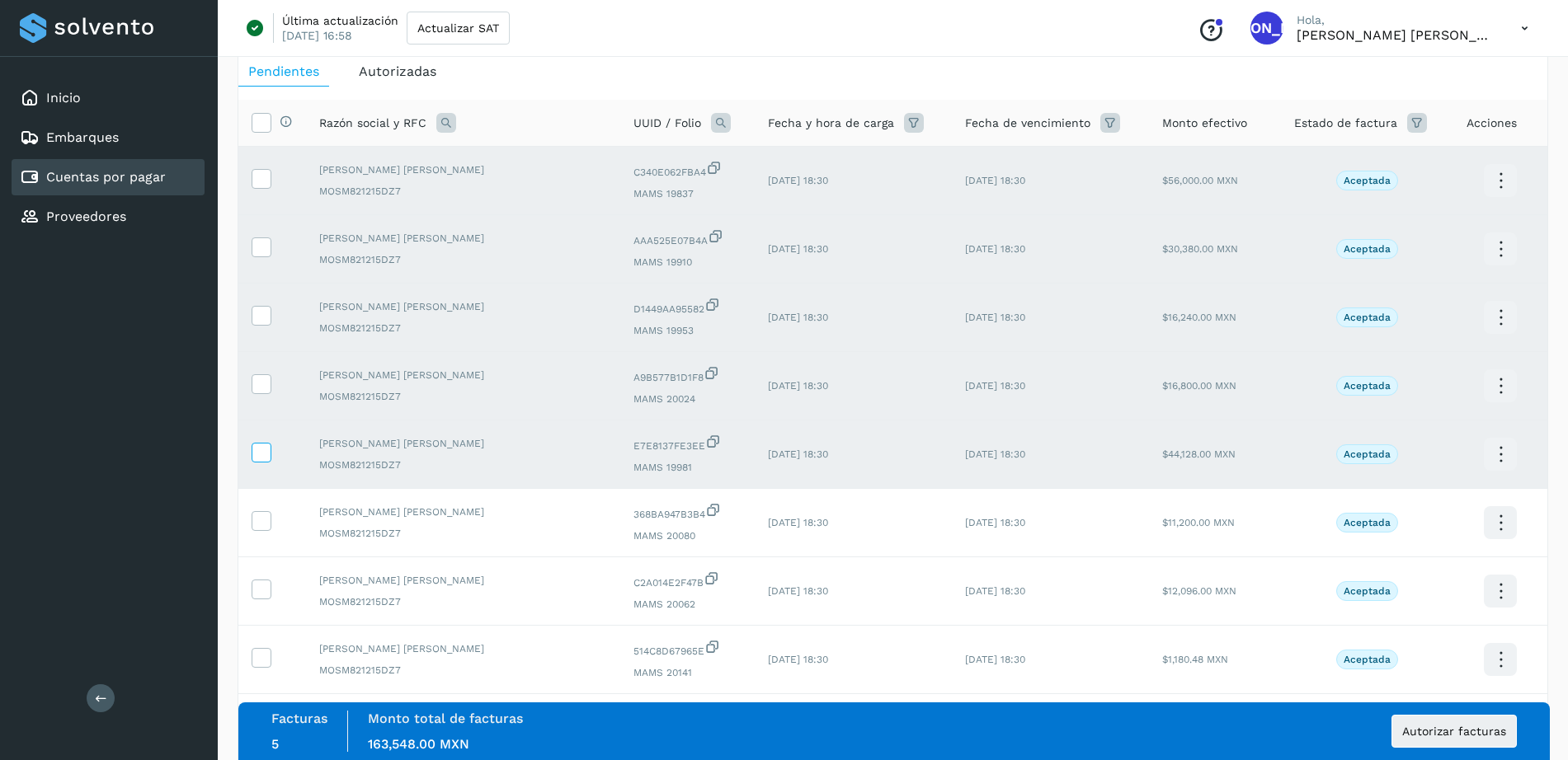
click at [262, 533] on td at bounding box center [272, 524] width 68 height 69
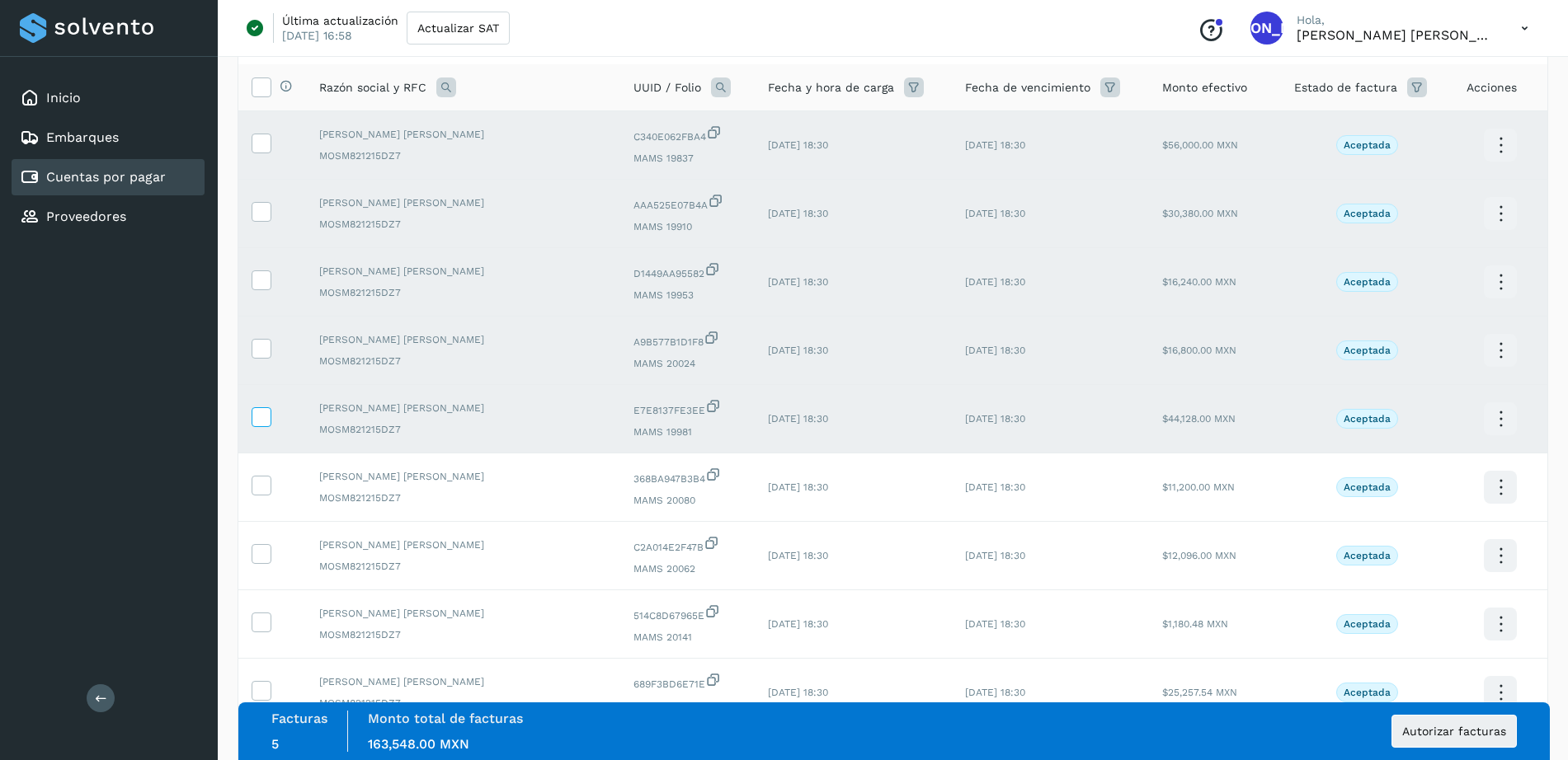
scroll to position [123, 0]
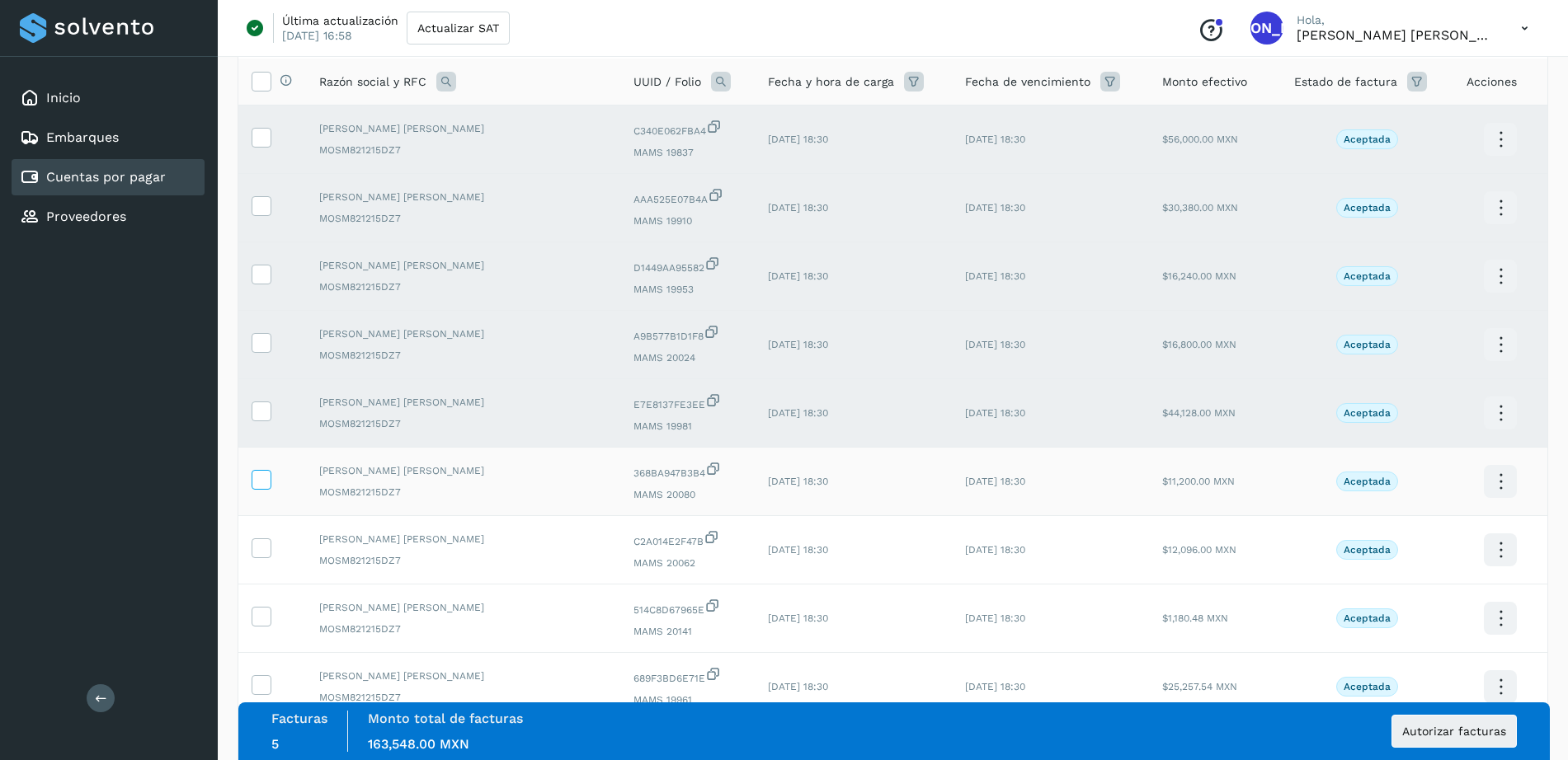
click at [258, 479] on icon at bounding box center [261, 479] width 17 height 17
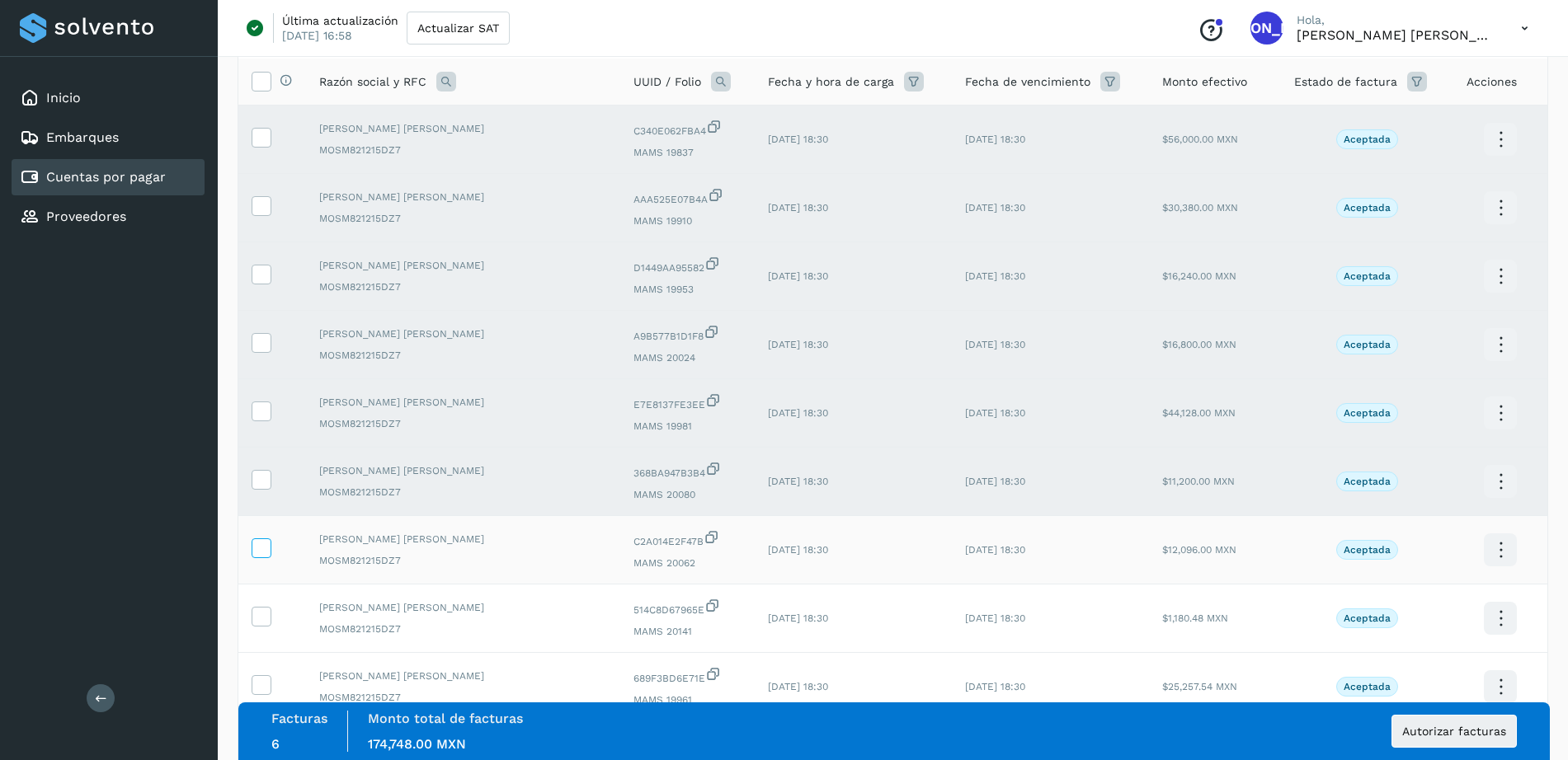
click at [258, 552] on icon at bounding box center [261, 548] width 17 height 17
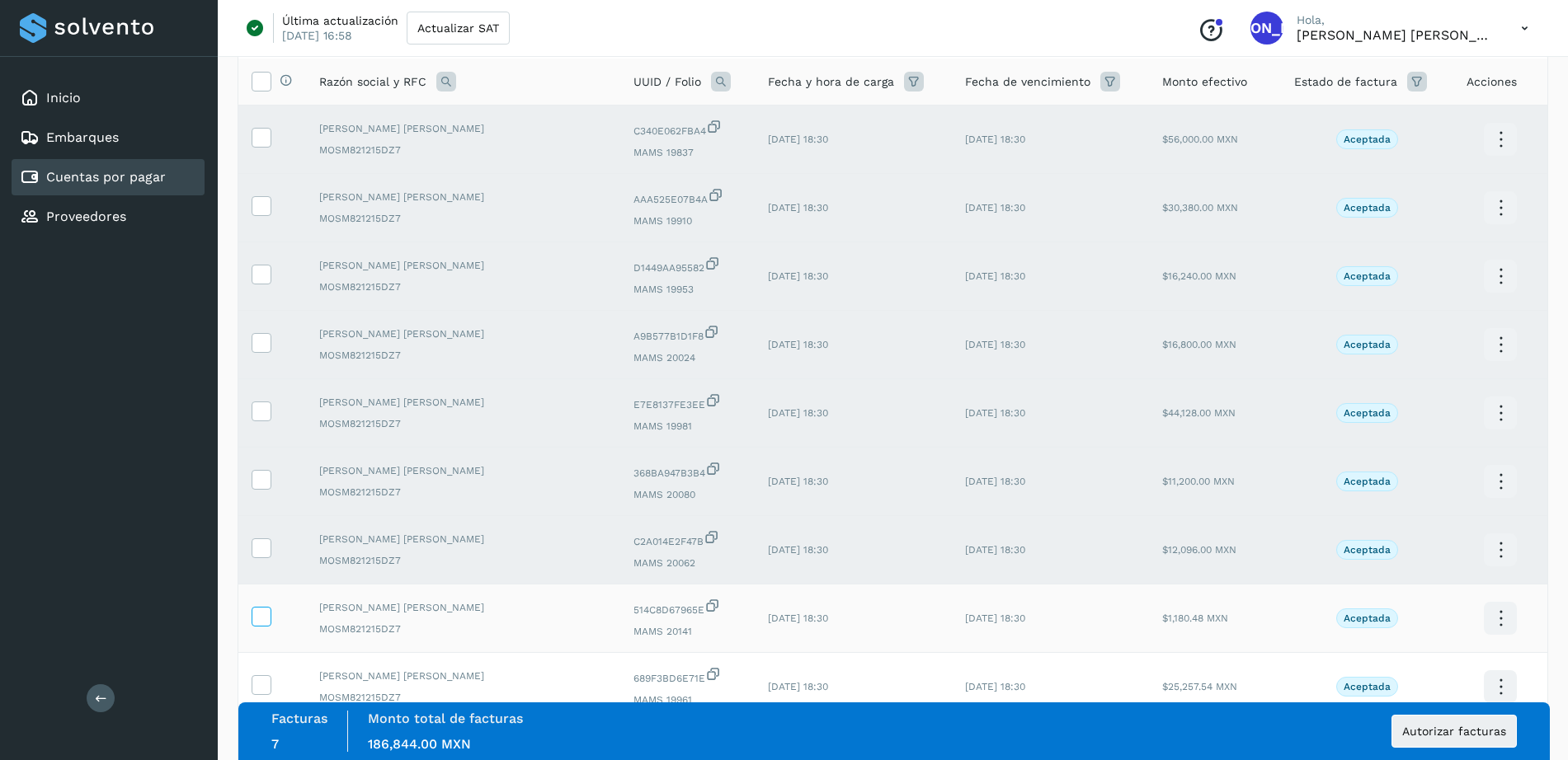
click at [258, 625] on span at bounding box center [261, 620] width 17 height 11
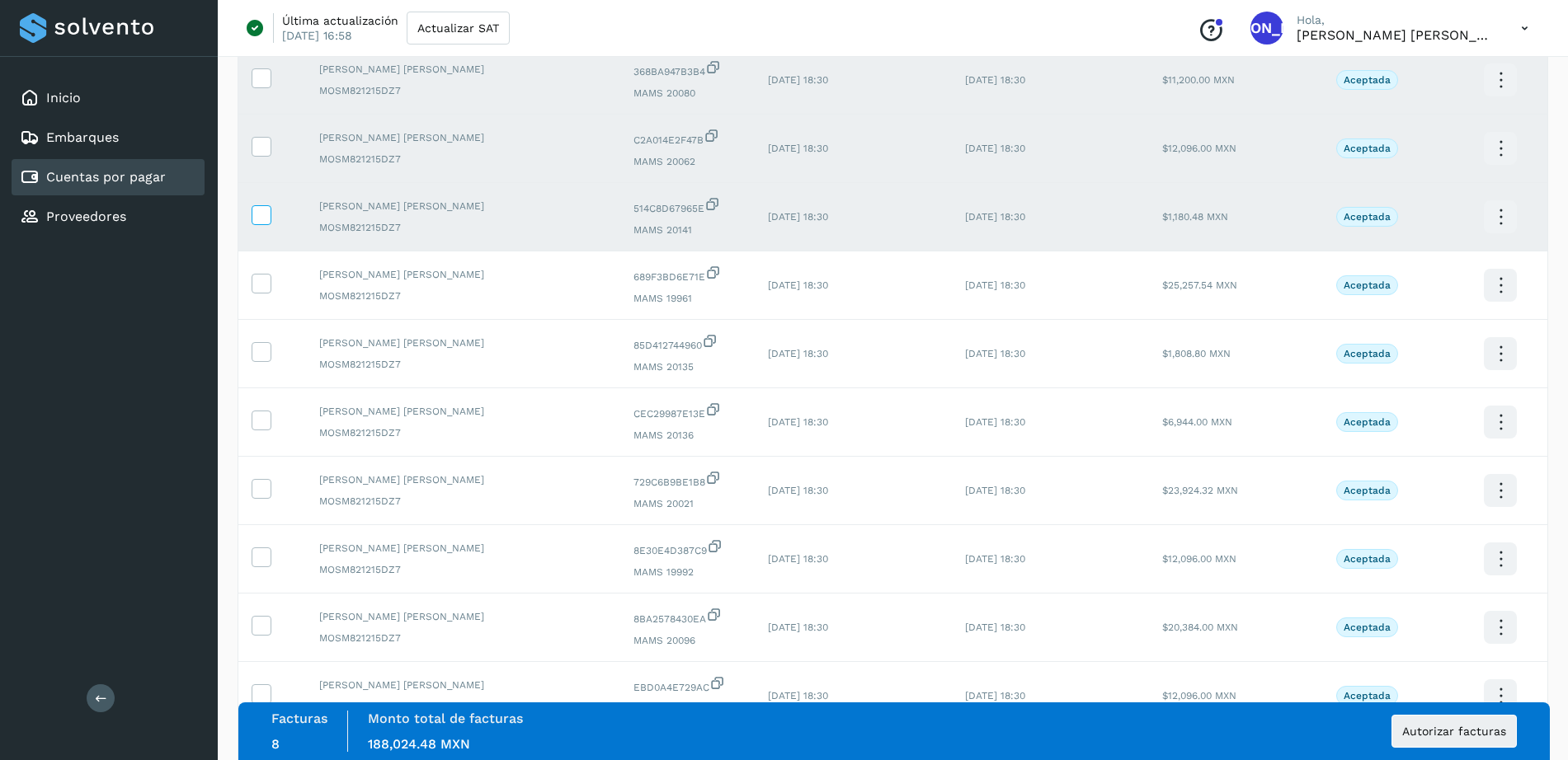
scroll to position [536, 0]
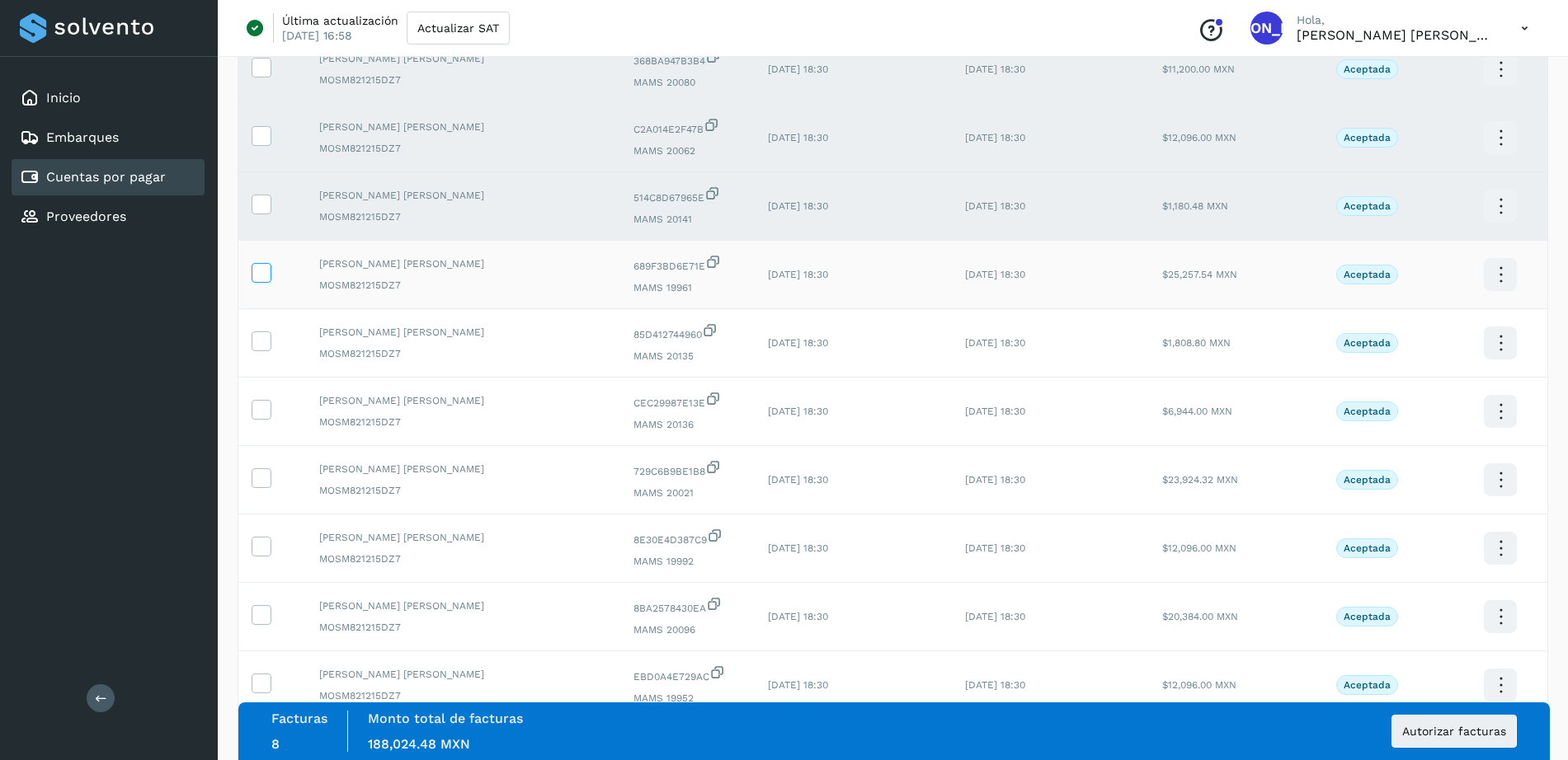
click at [258, 274] on icon at bounding box center [261, 272] width 17 height 17
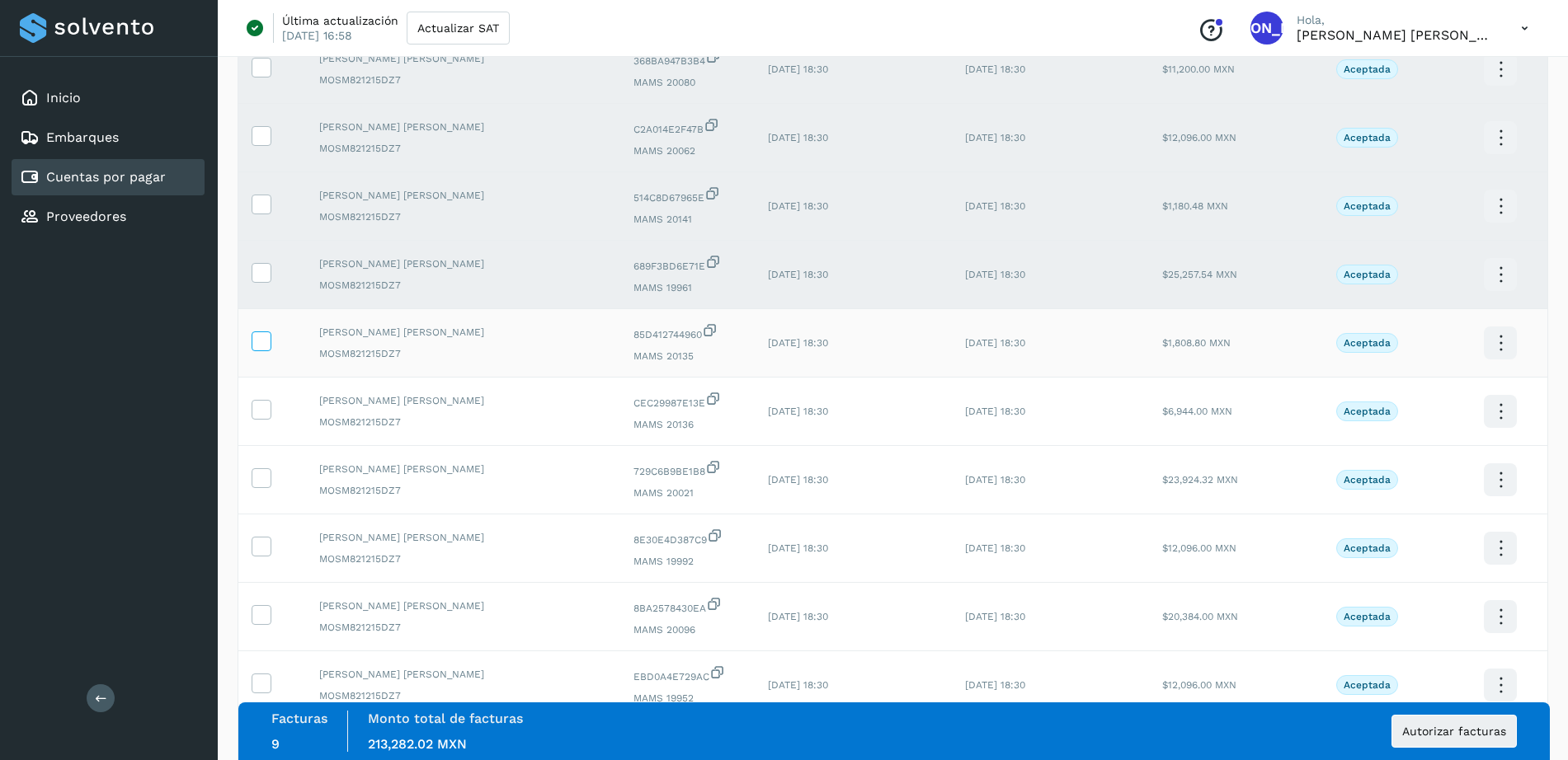
click at [261, 346] on icon at bounding box center [261, 340] width 17 height 17
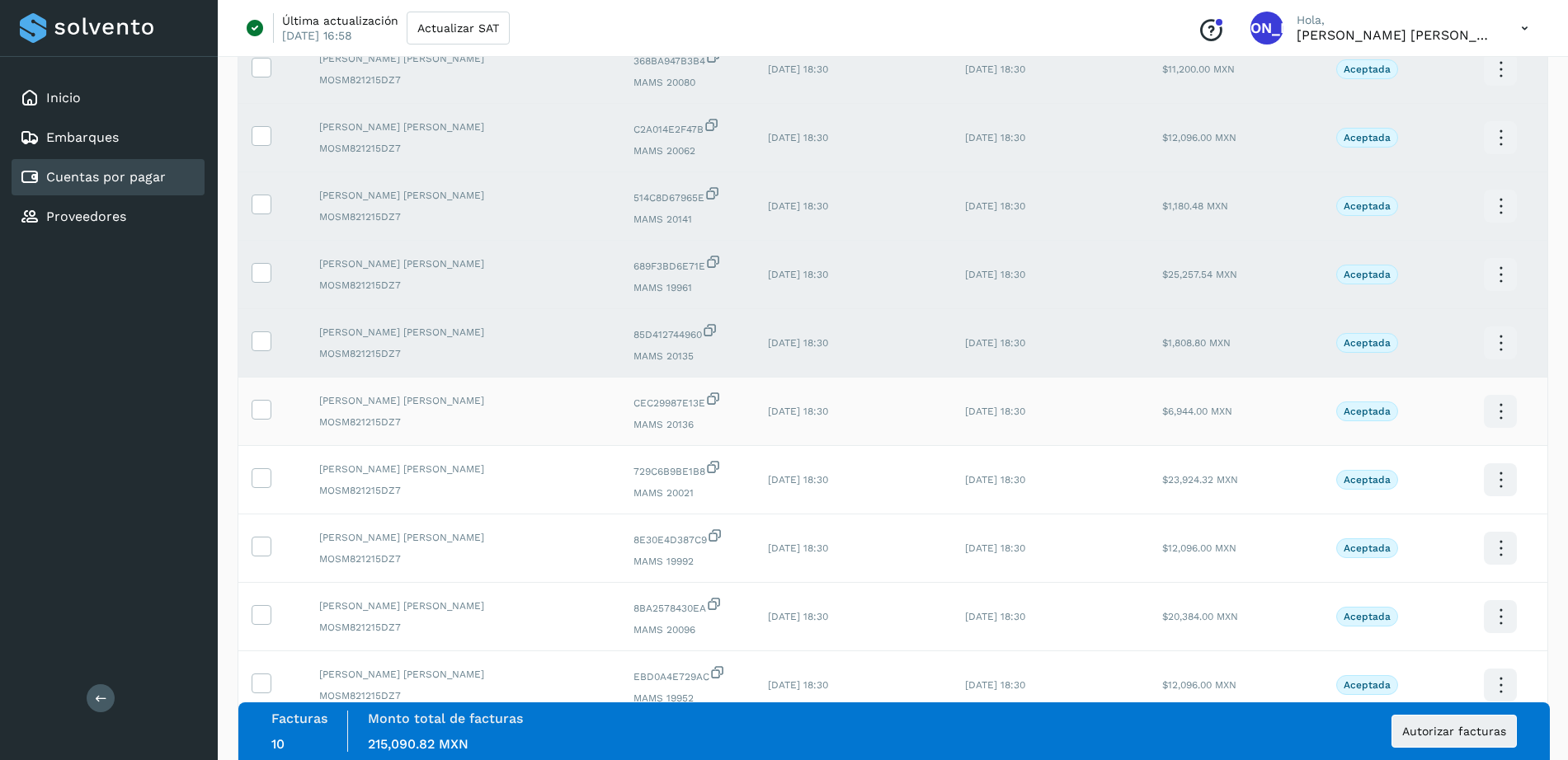
click at [258, 423] on td at bounding box center [272, 413] width 68 height 69
click at [258, 404] on icon at bounding box center [261, 409] width 17 height 17
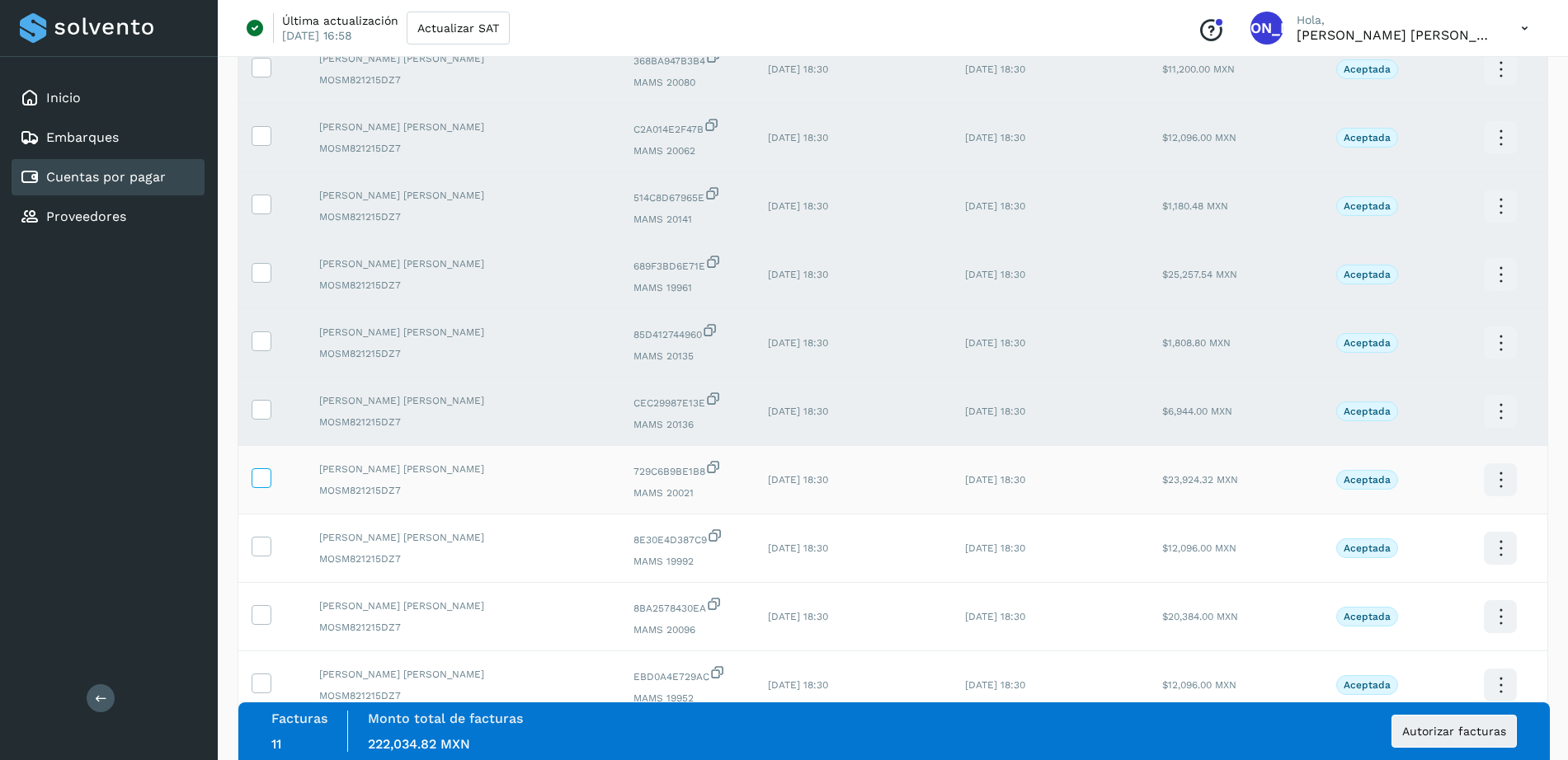
click at [260, 483] on icon at bounding box center [261, 477] width 17 height 17
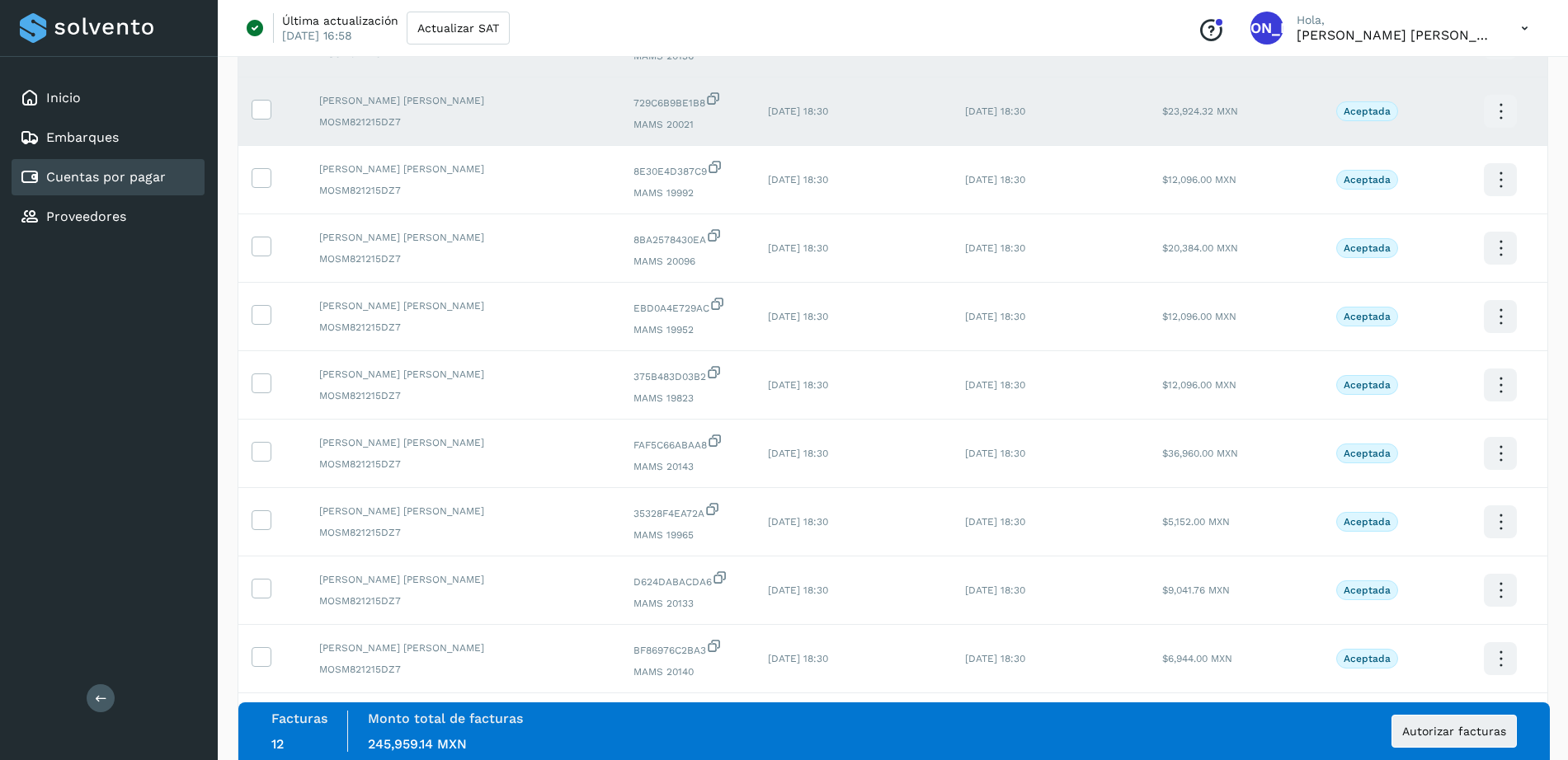
scroll to position [907, 0]
click at [260, 171] on icon at bounding box center [261, 174] width 17 height 17
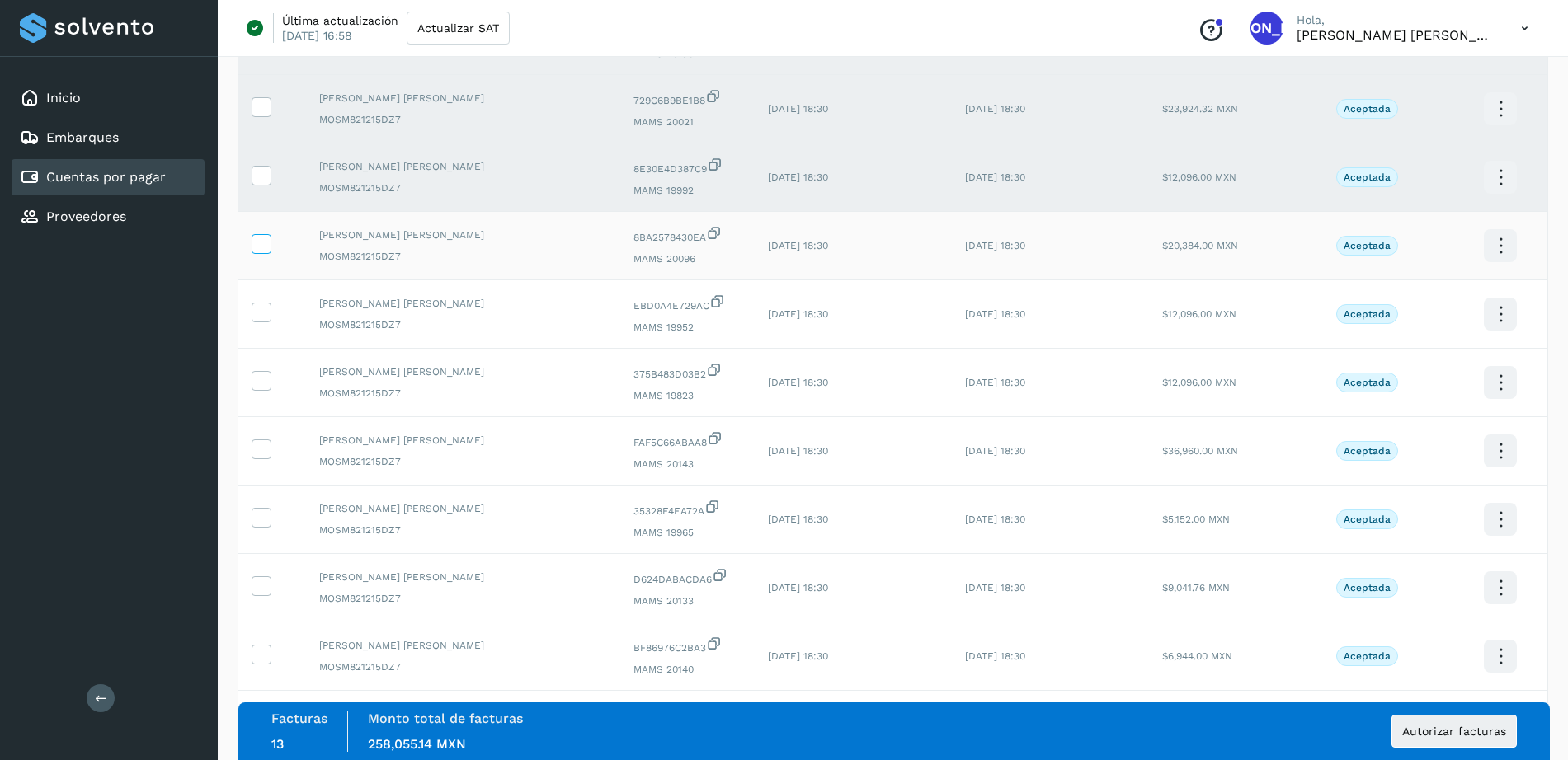
click at [261, 241] on icon at bounding box center [261, 243] width 17 height 17
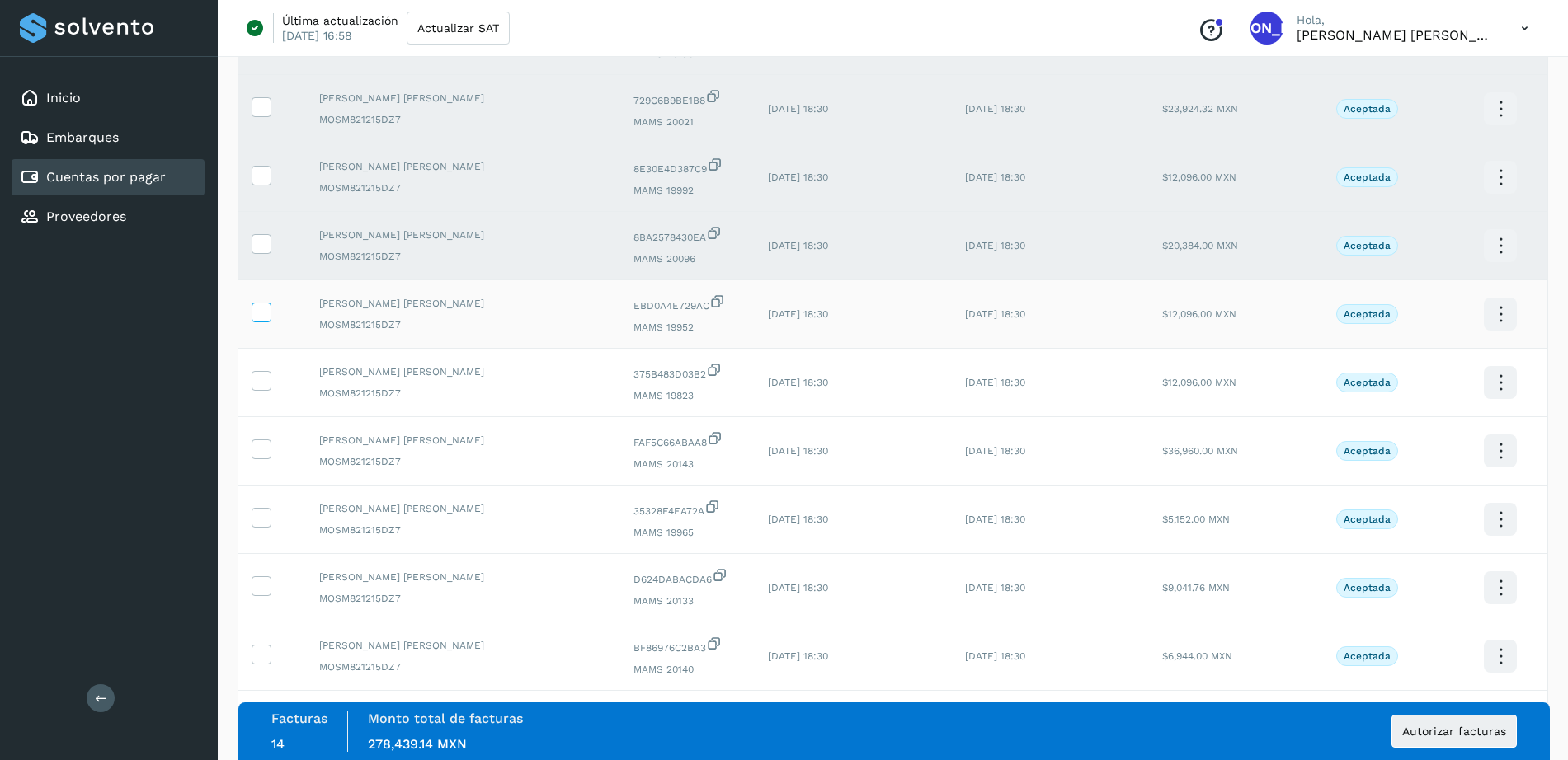
click at [258, 315] on icon at bounding box center [261, 311] width 17 height 17
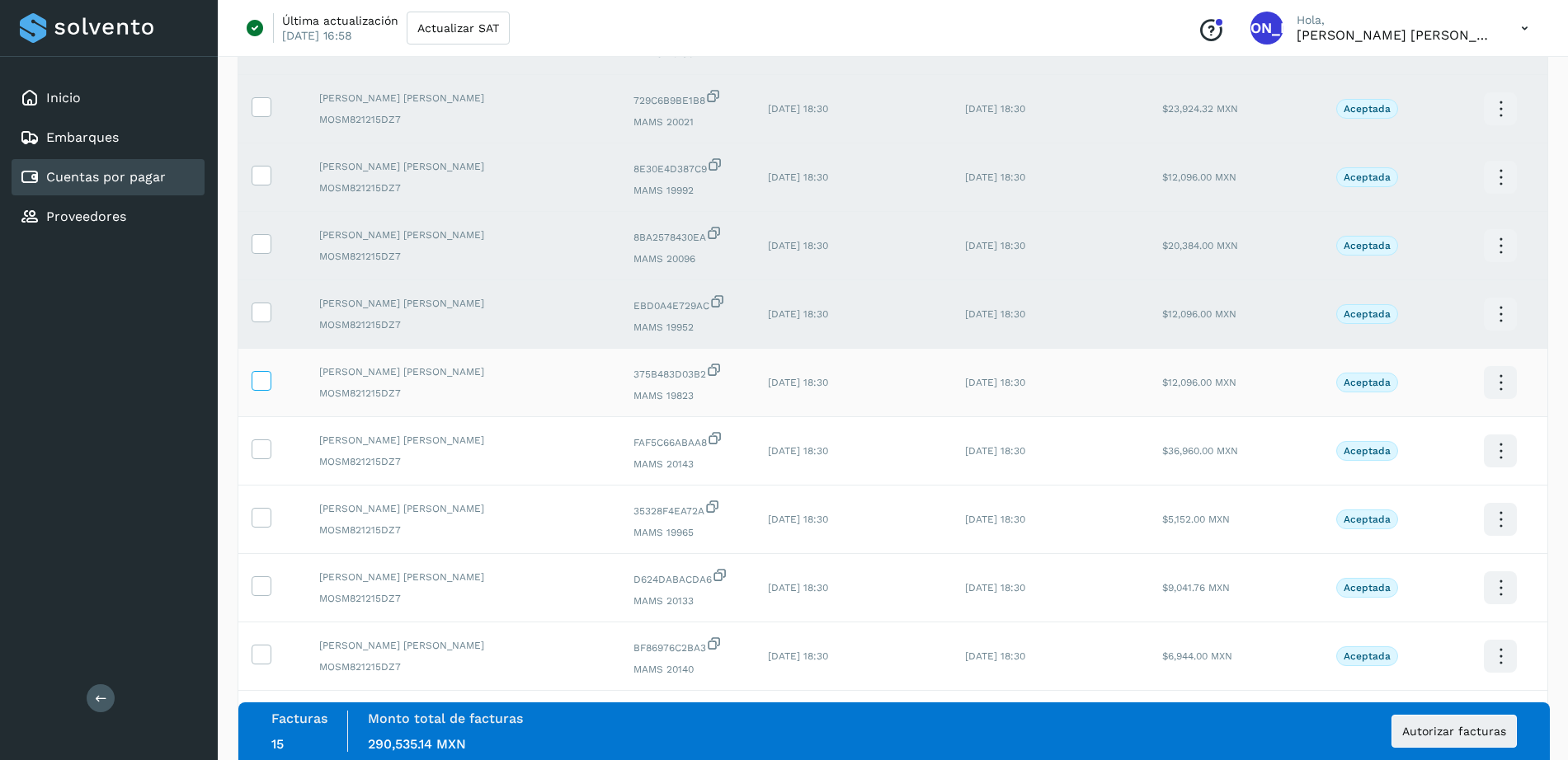
click at [261, 386] on icon at bounding box center [261, 380] width 17 height 17
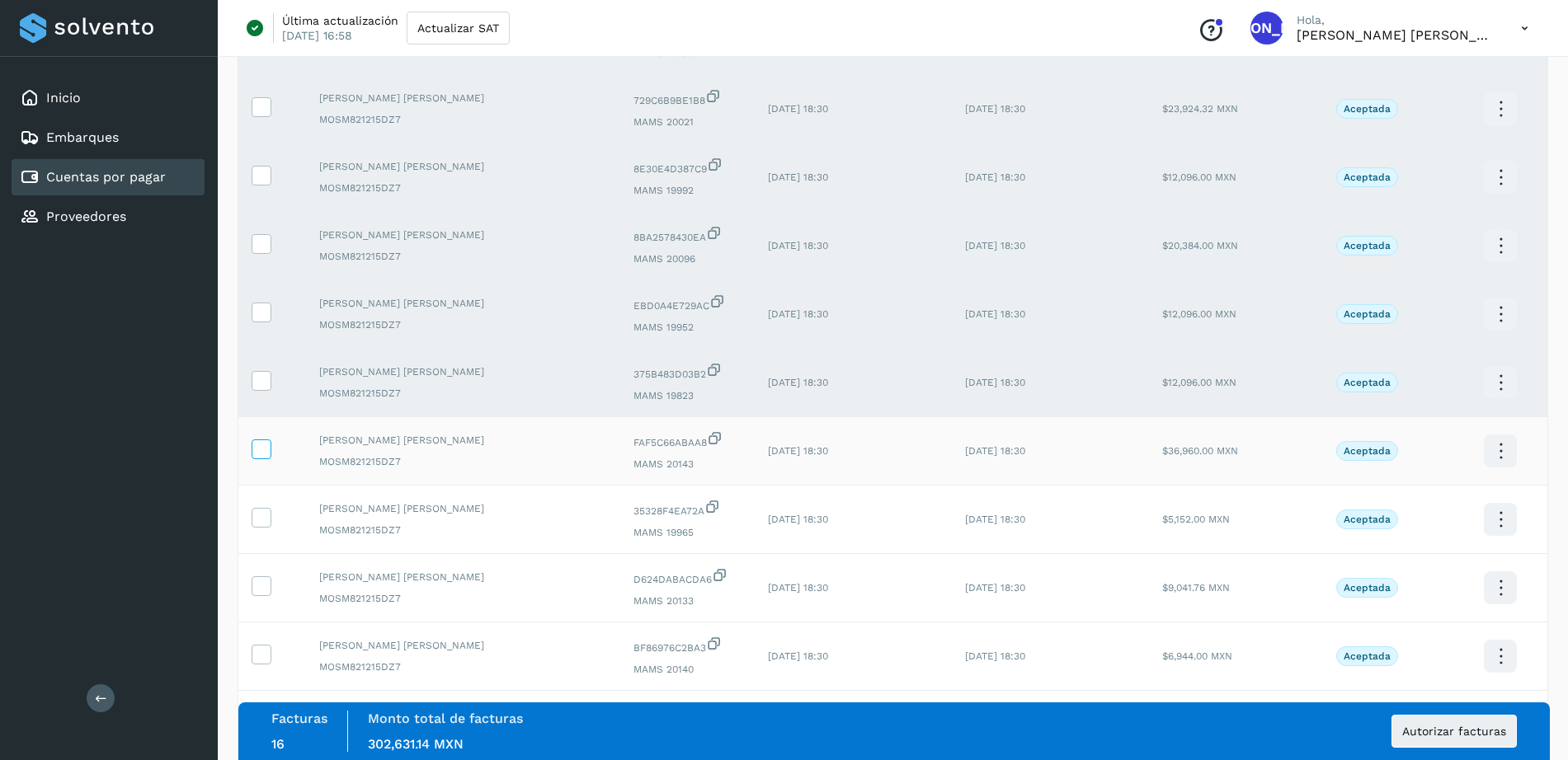
click at [261, 451] on icon at bounding box center [261, 448] width 17 height 17
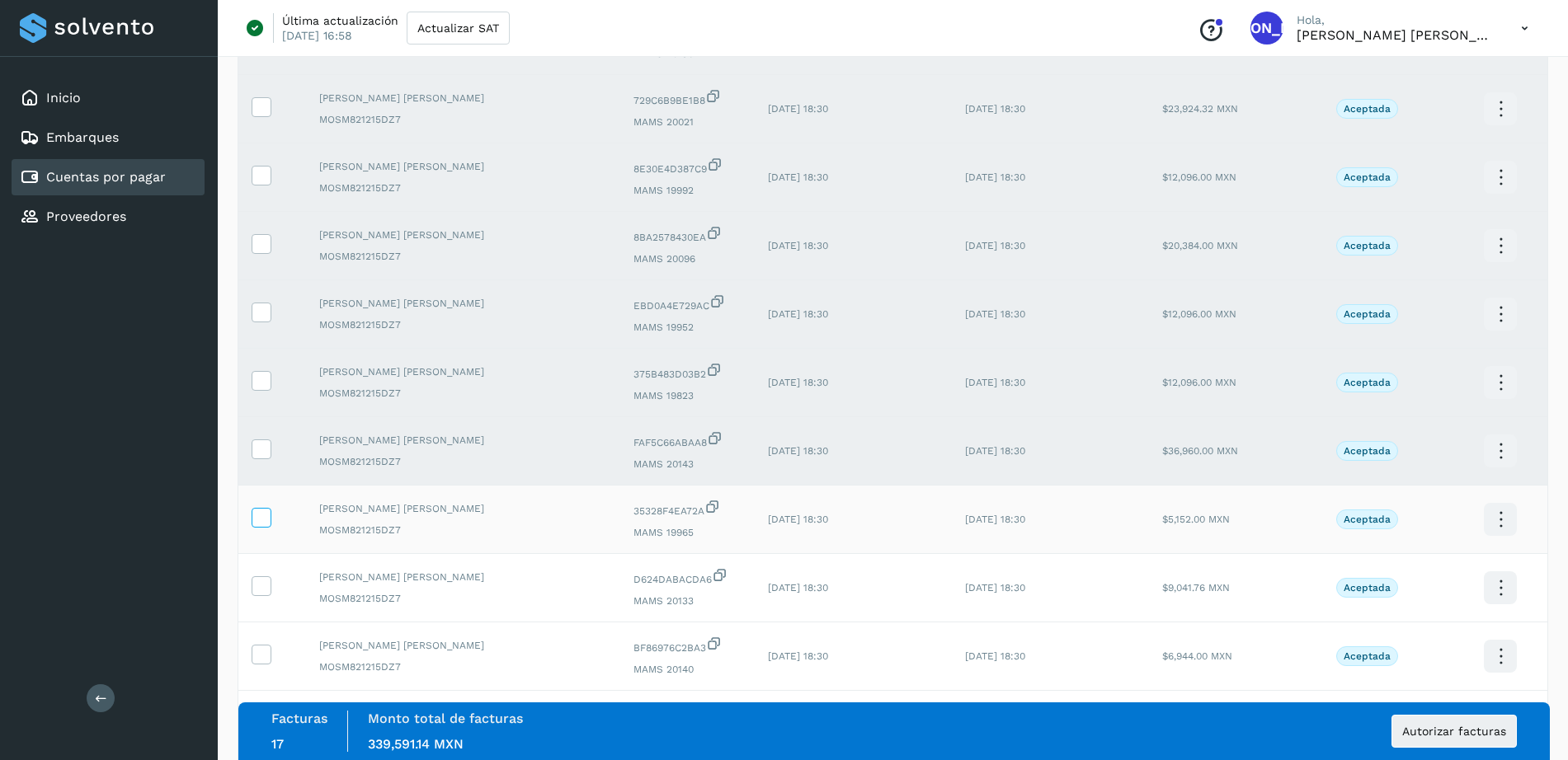
click at [259, 513] on icon at bounding box center [261, 517] width 17 height 17
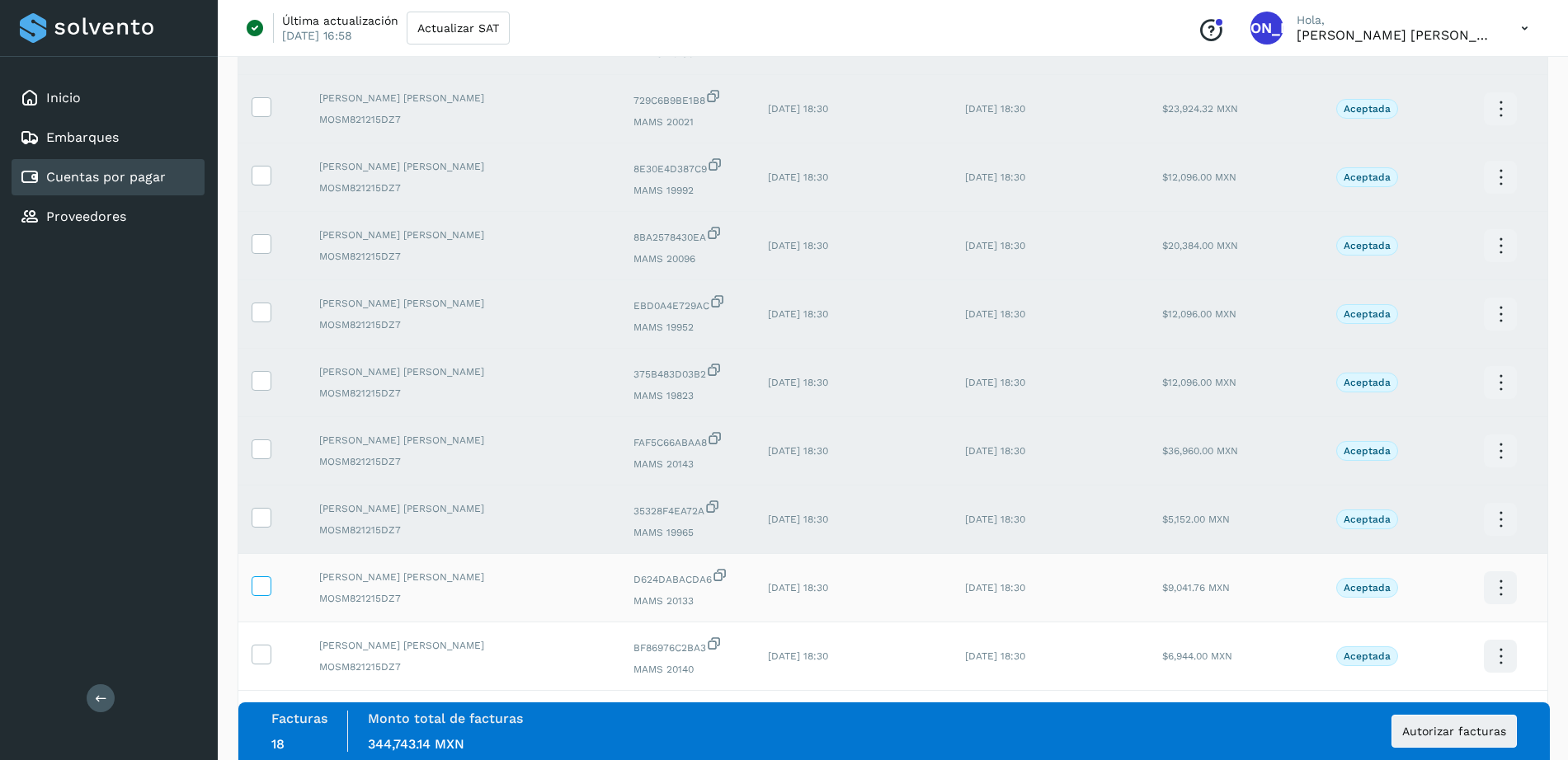
click at [258, 580] on icon at bounding box center [261, 585] width 17 height 17
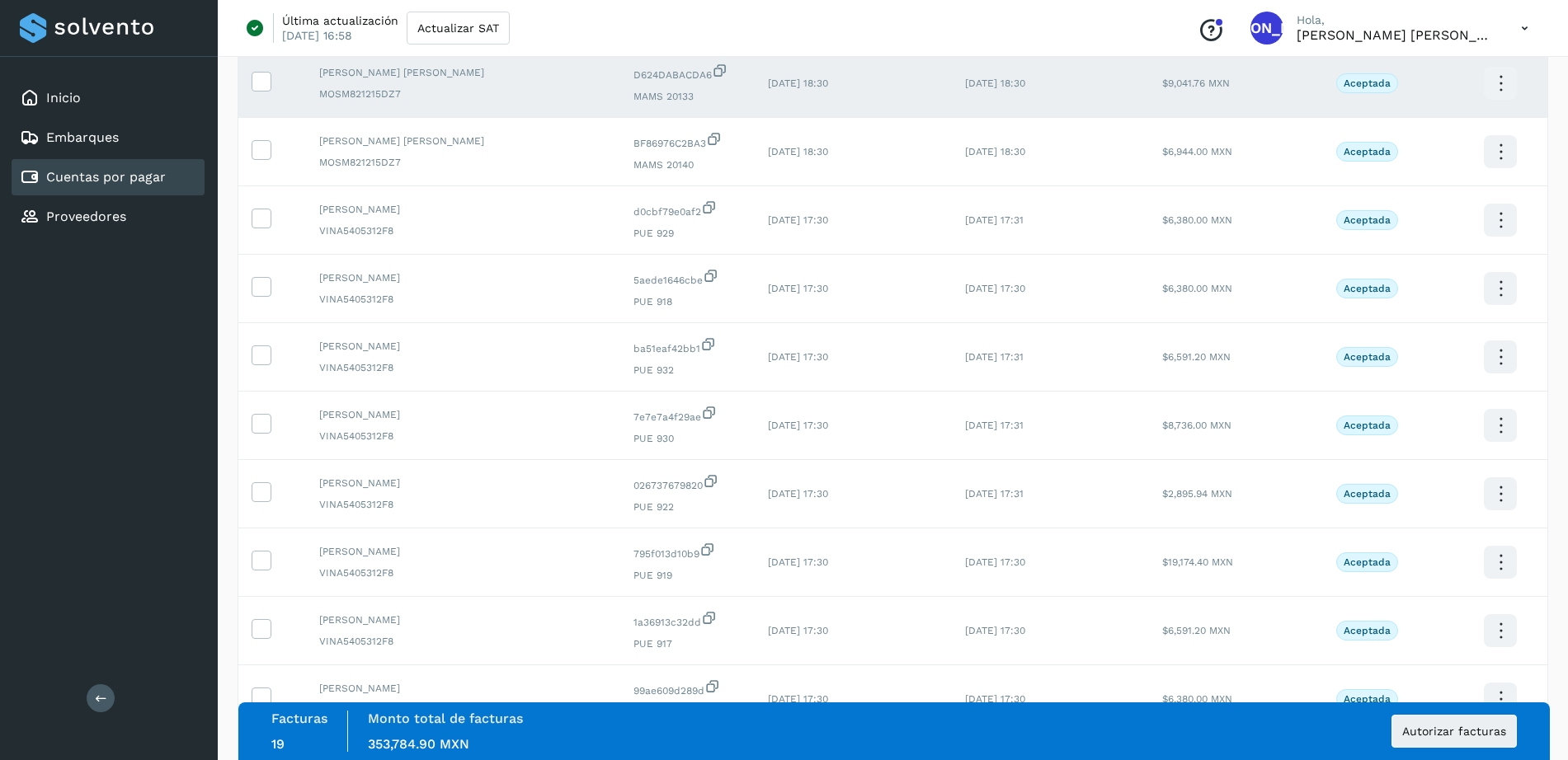
scroll to position [1408, 0]
click at [259, 152] on icon at bounding box center [261, 153] width 17 height 17
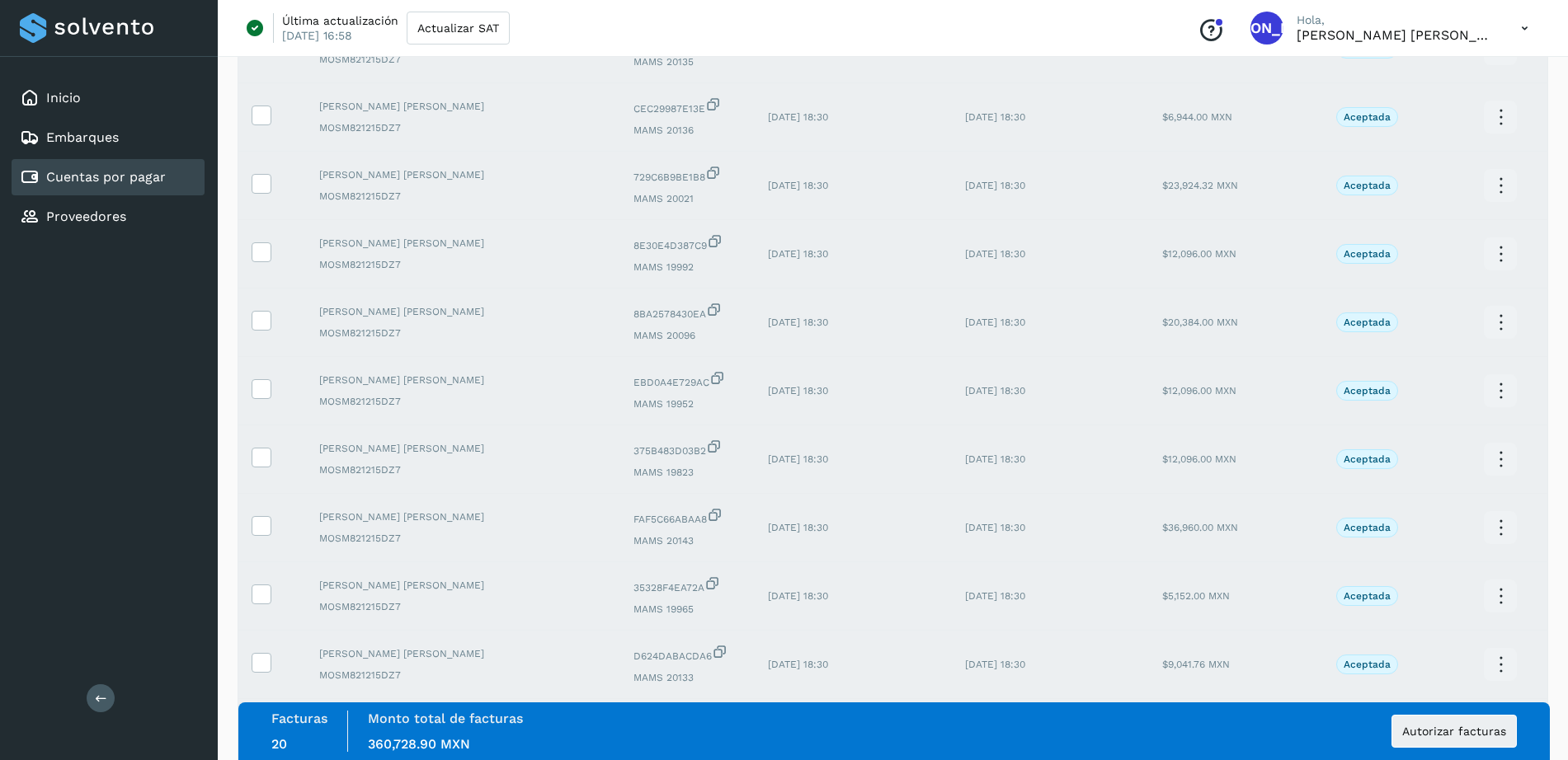
scroll to position [0, 0]
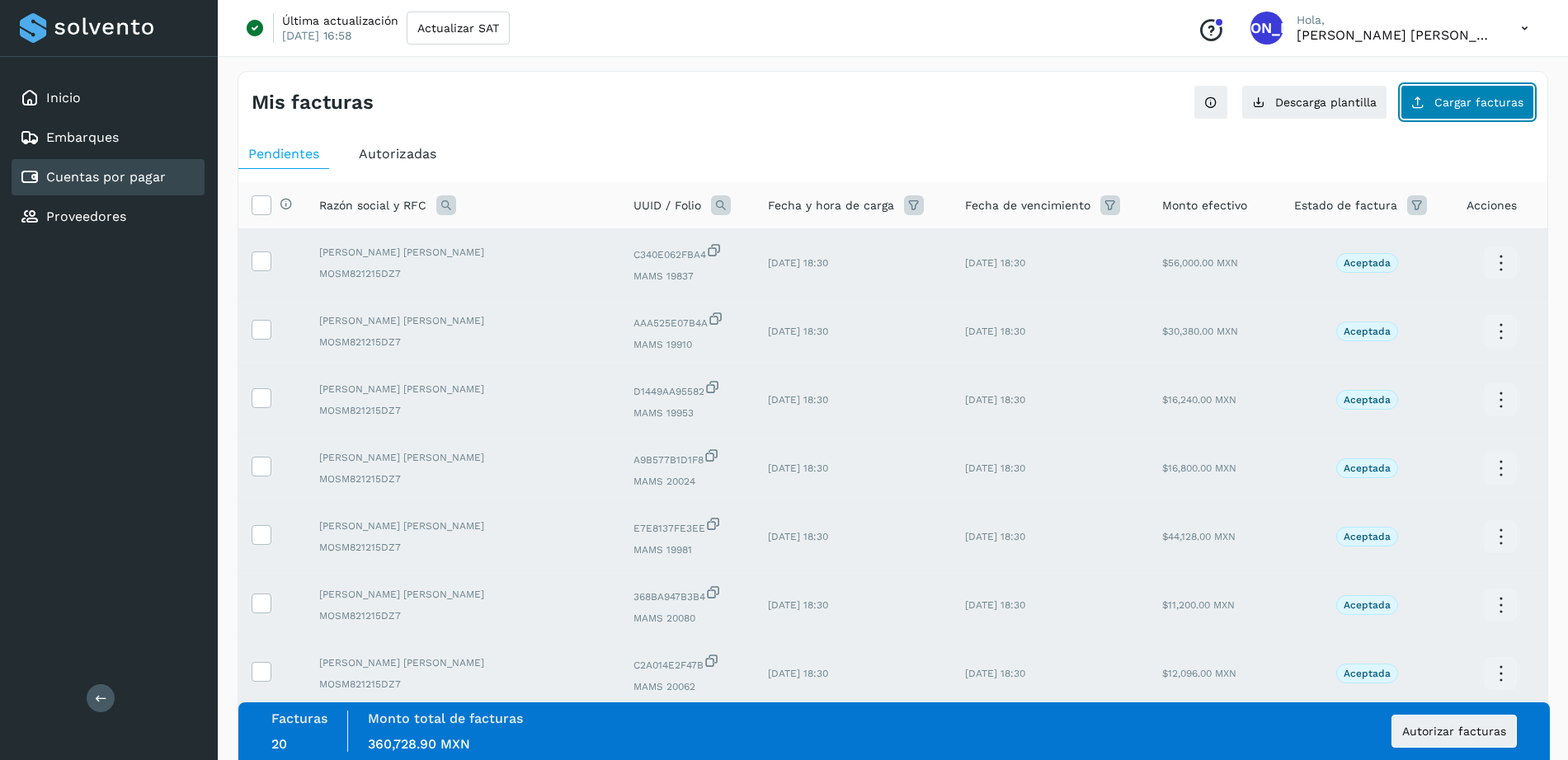
click at [1445, 104] on span "Cargar facturas" at bounding box center [1478, 102] width 89 height 11
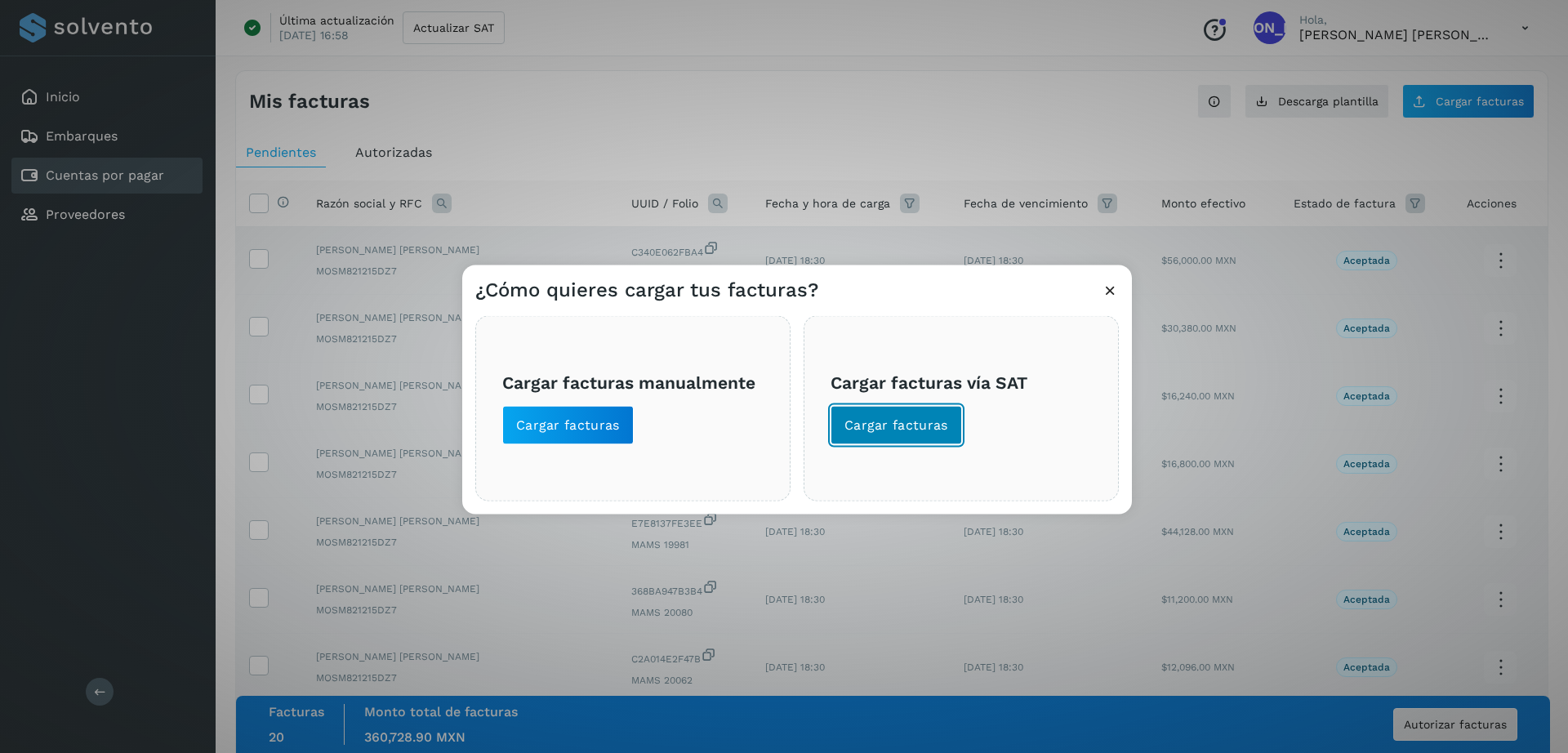
click at [854, 428] on span "Cargar facturas" at bounding box center [896, 425] width 103 height 18
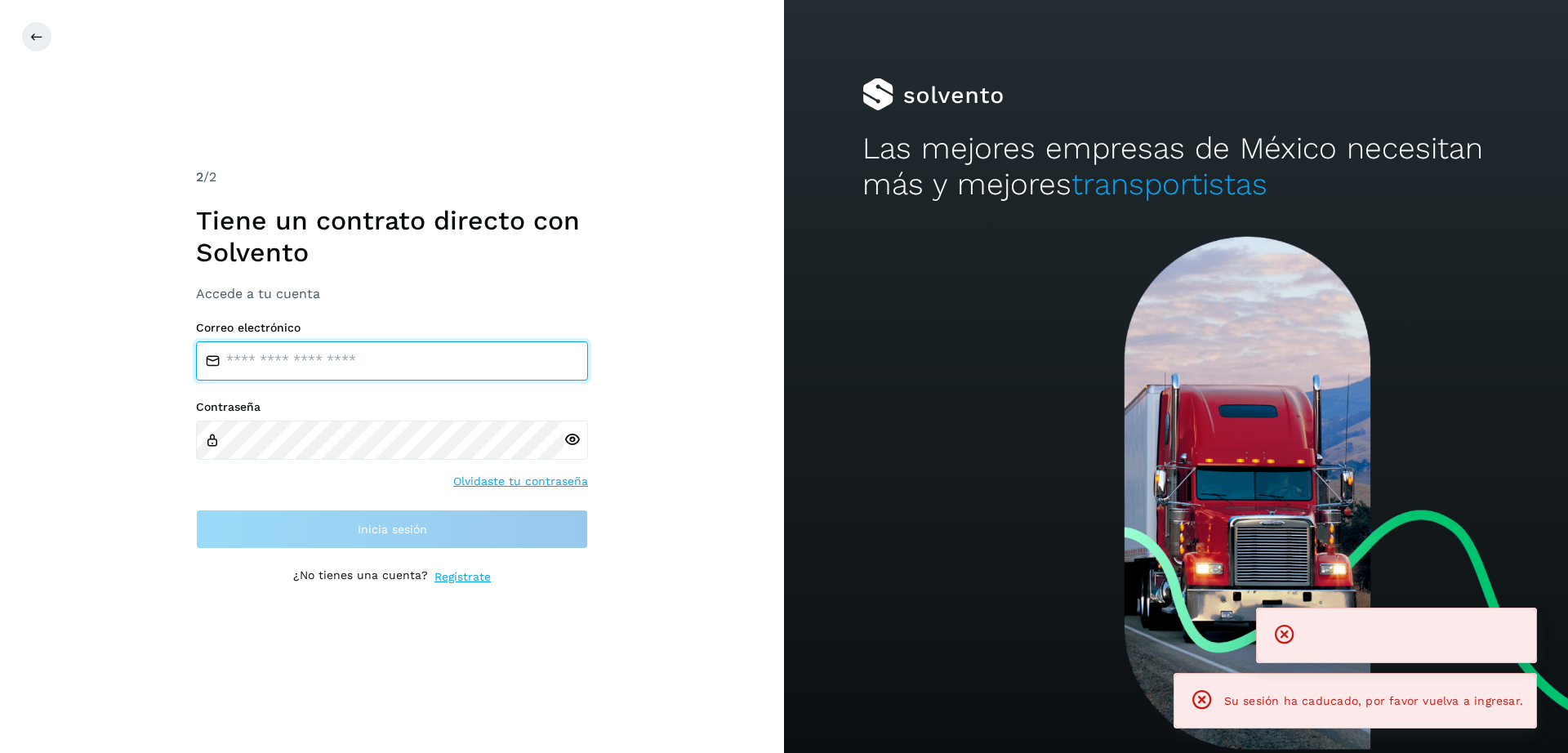
type input "**********"
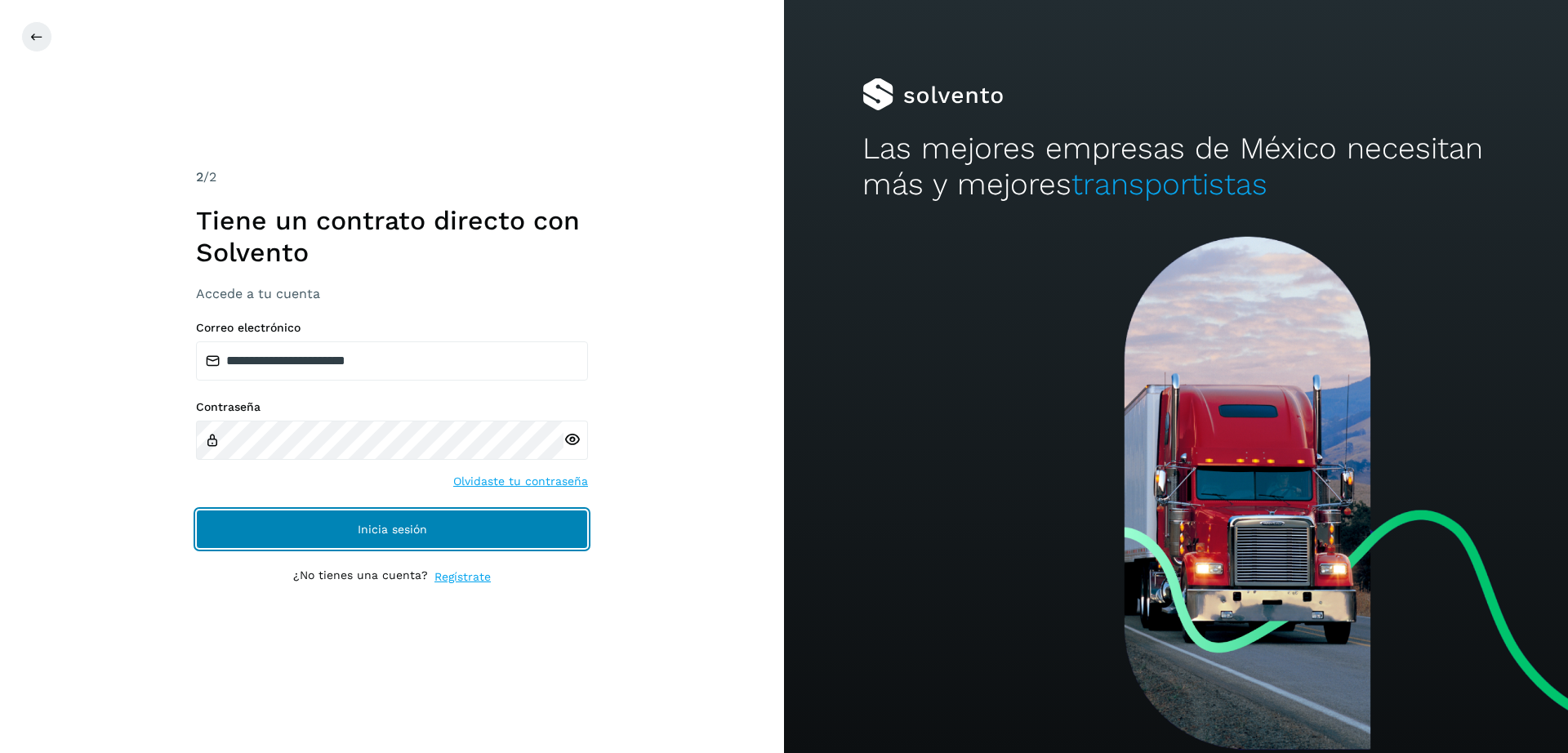
click at [359, 529] on span "Inicia sesión" at bounding box center [392, 529] width 69 height 11
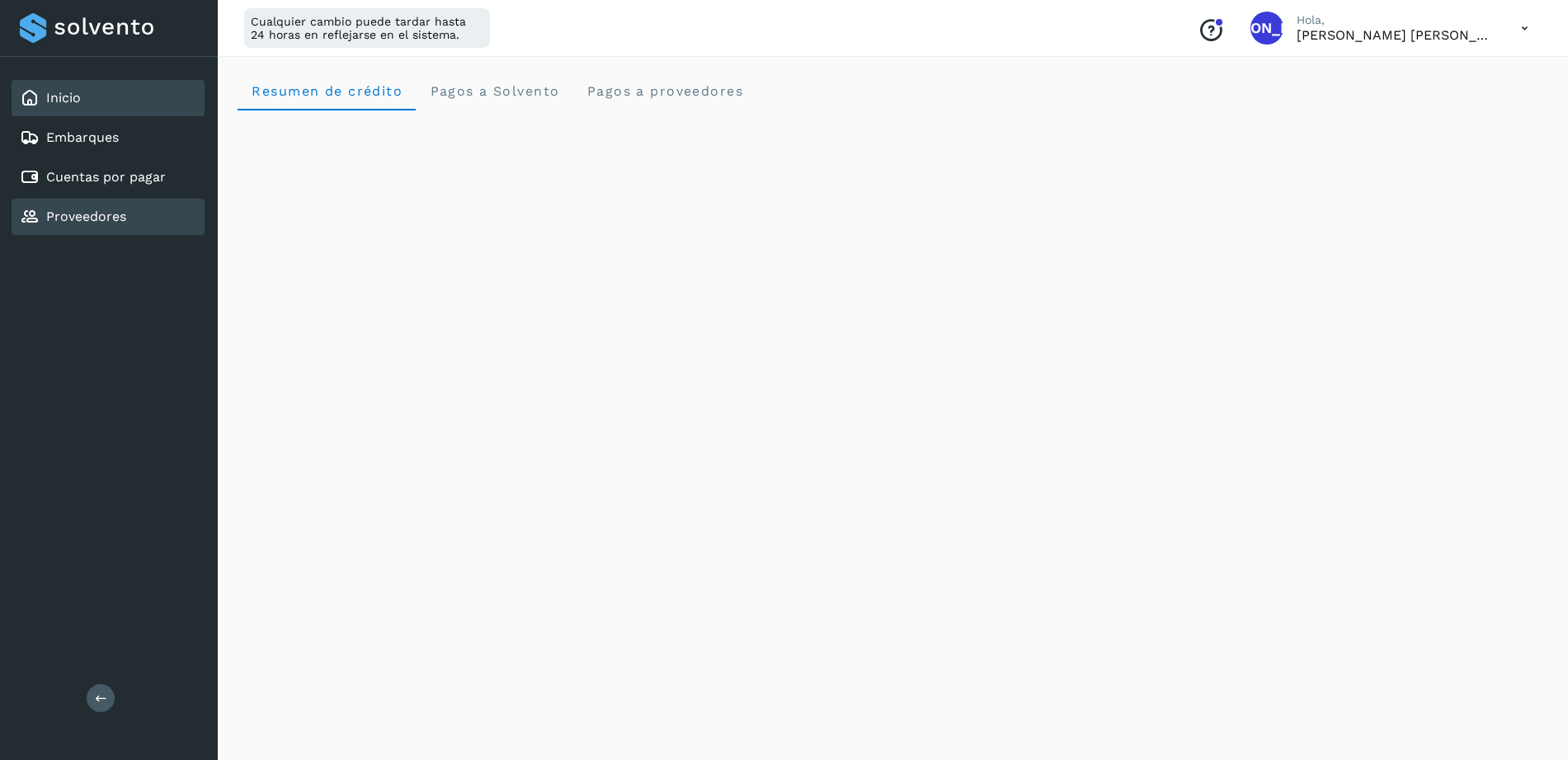
click at [101, 211] on link "Proveedores" at bounding box center [86, 216] width 80 height 15
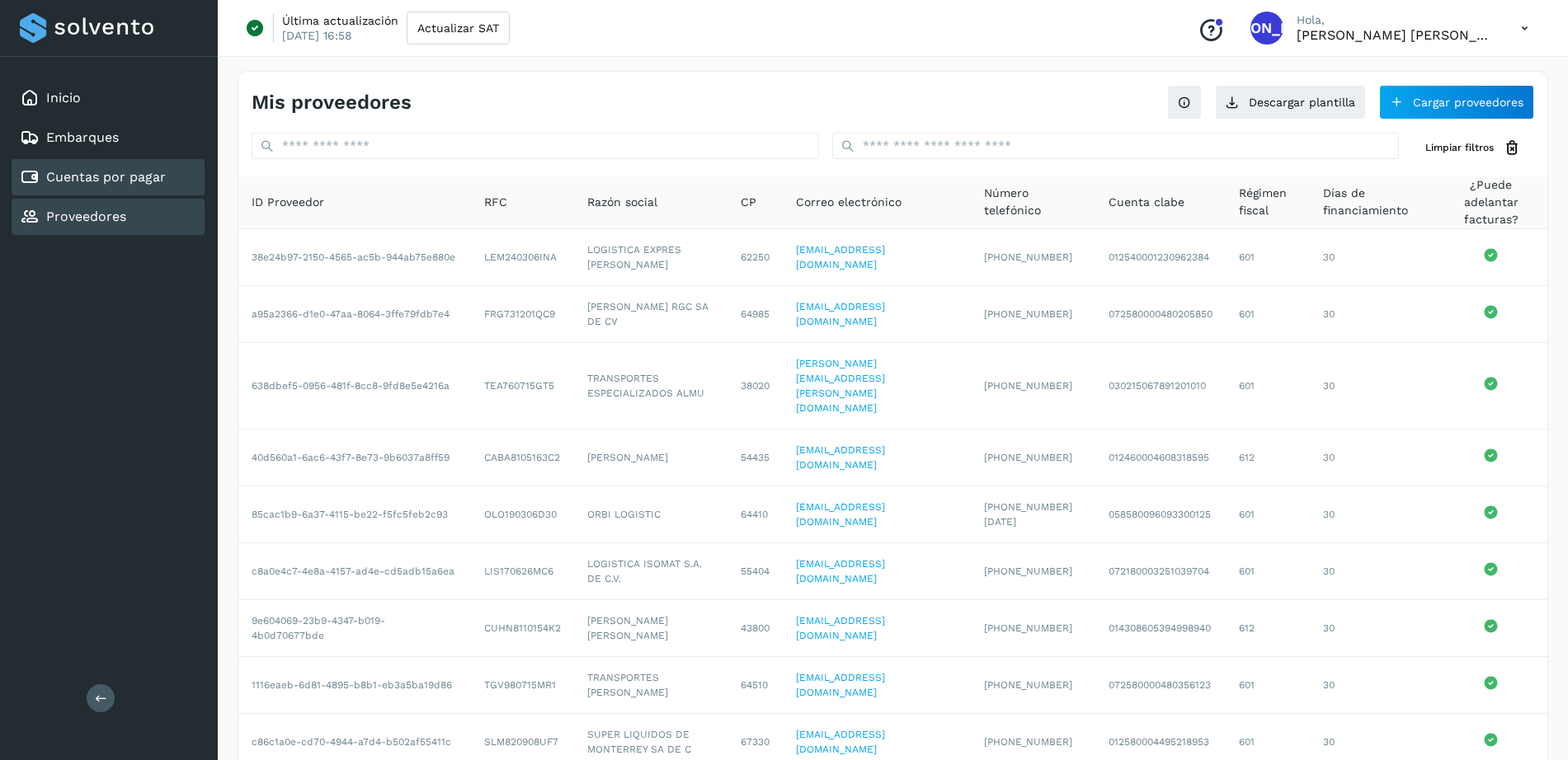
click at [77, 183] on link "Cuentas por pagar" at bounding box center [105, 177] width 120 height 15
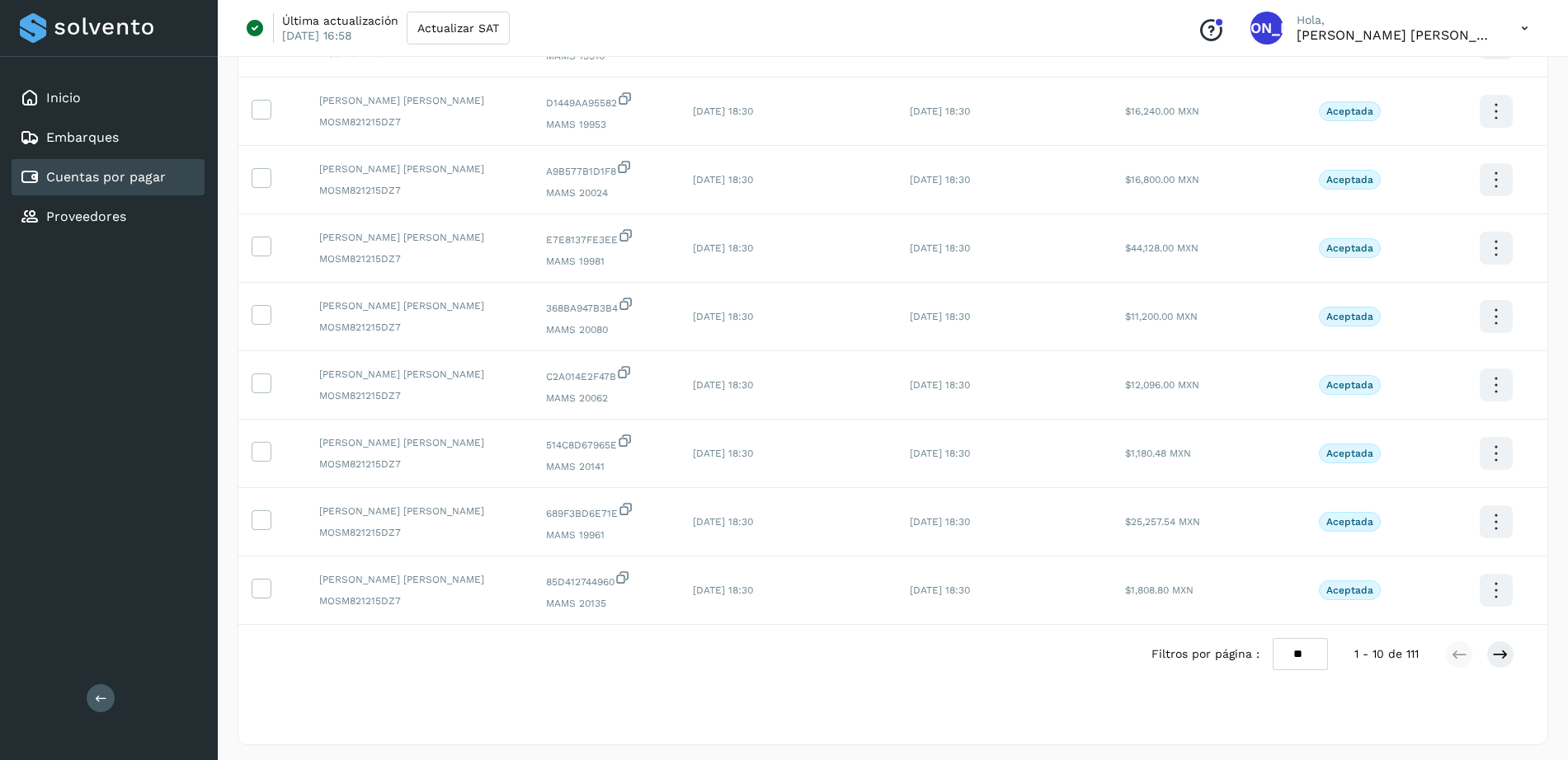
scroll to position [294, 0]
click at [1506, 655] on icon at bounding box center [1499, 649] width 16 height 16
click at [1502, 649] on icon at bounding box center [1499, 649] width 16 height 16
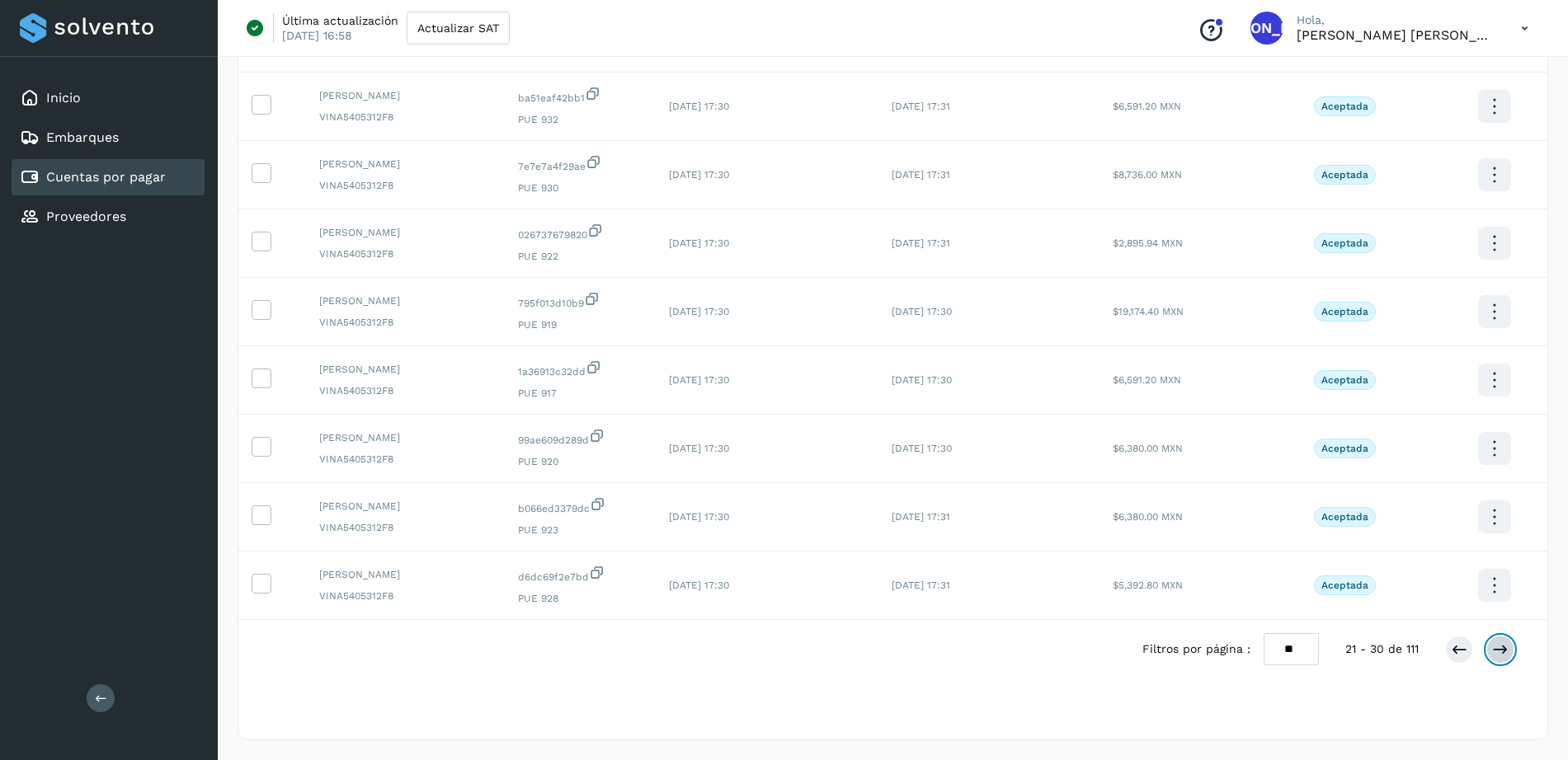
scroll to position [0, 0]
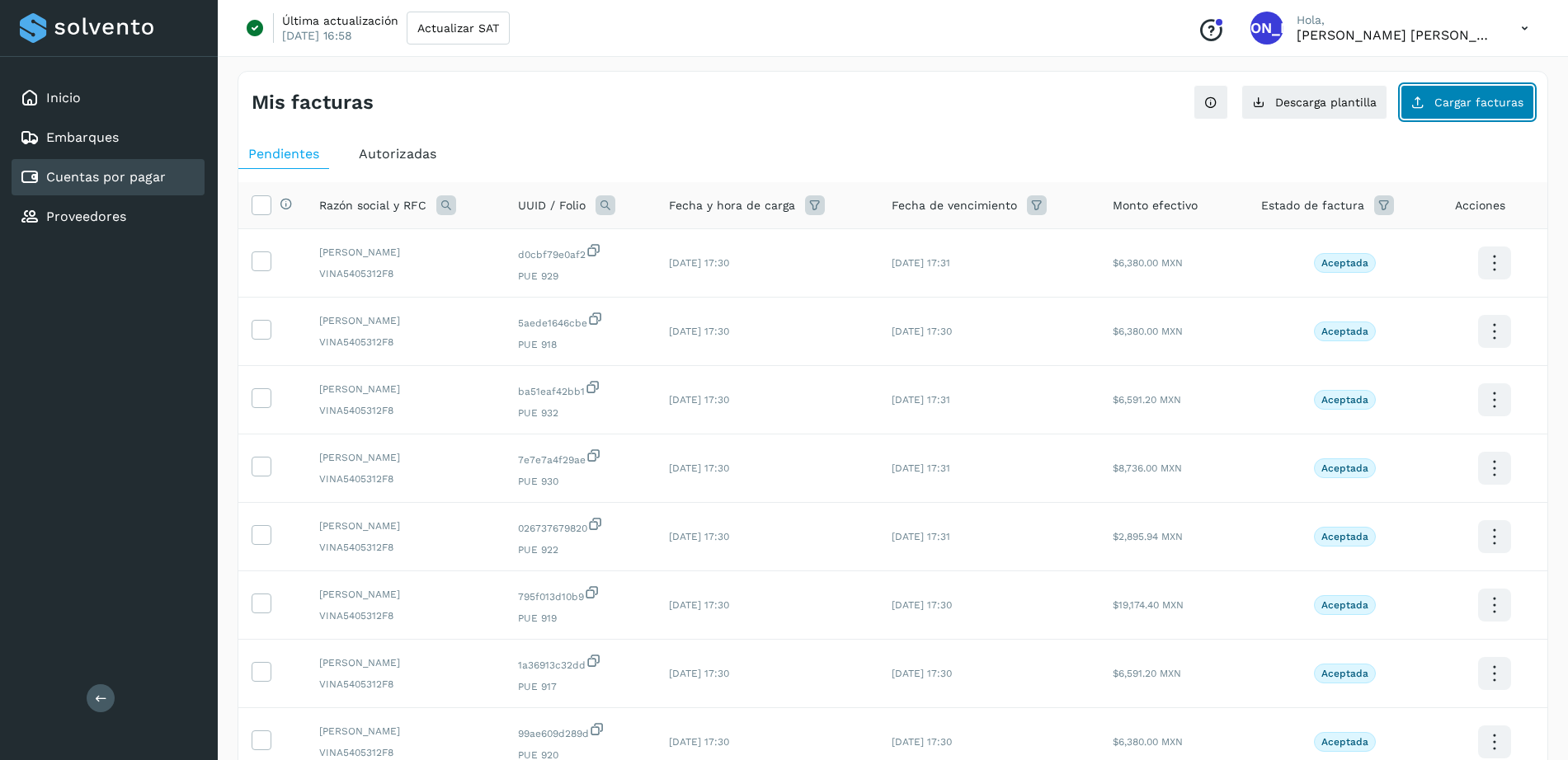
click at [1473, 104] on span "Cargar facturas" at bounding box center [1478, 102] width 89 height 11
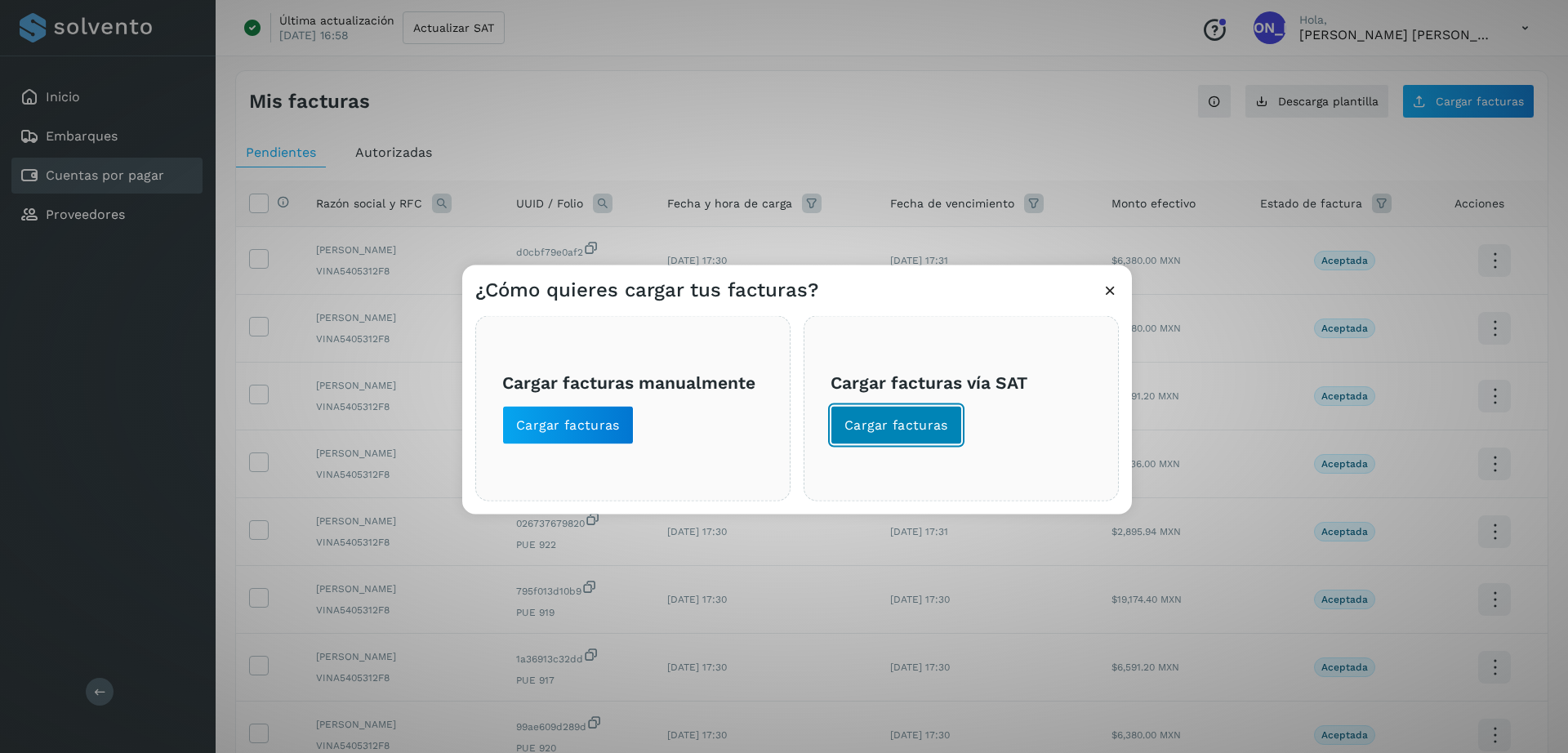
click at [886, 437] on button "Cargar facturas" at bounding box center [896, 425] width 132 height 39
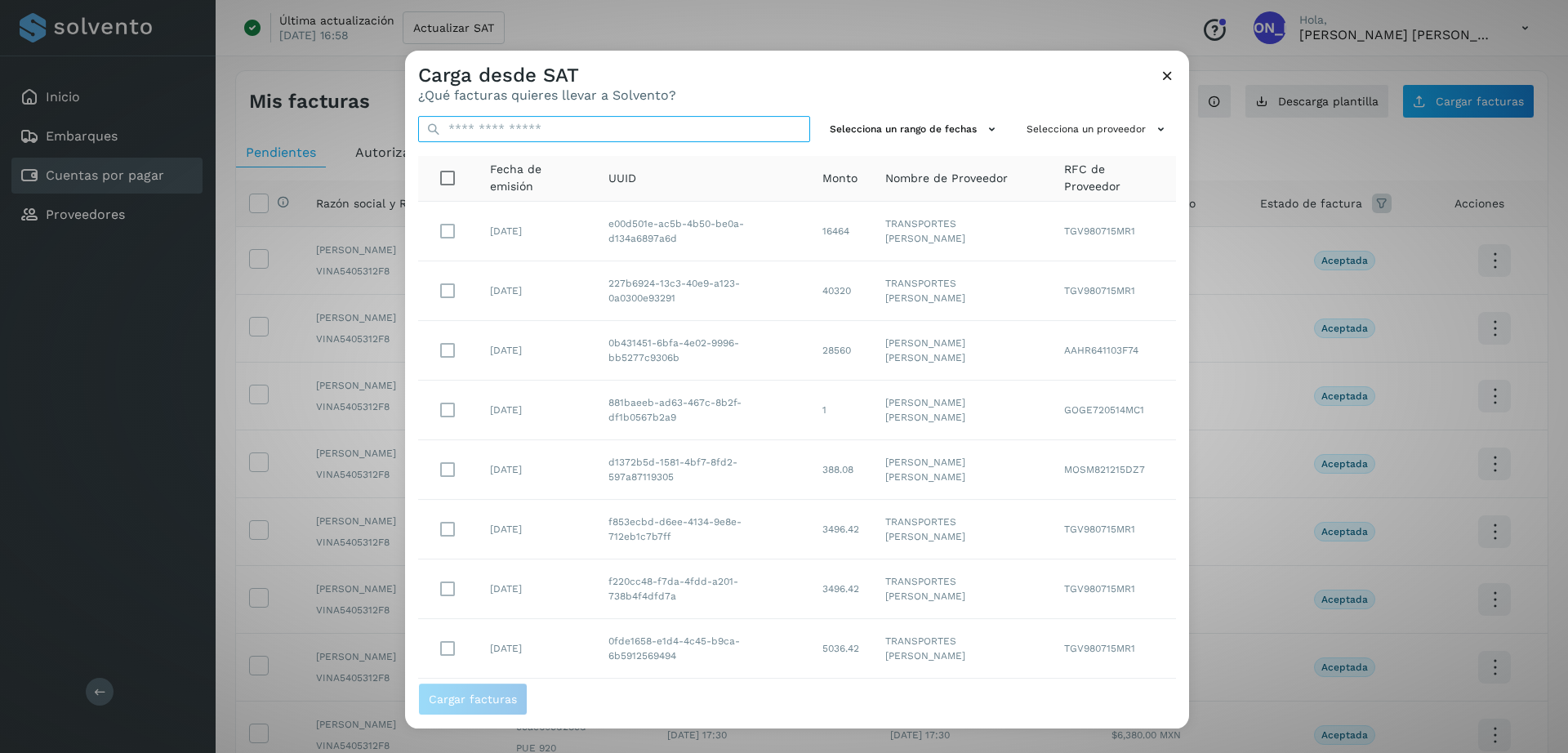
click at [600, 120] on input "text" at bounding box center [614, 129] width 392 height 27
paste input "**********"
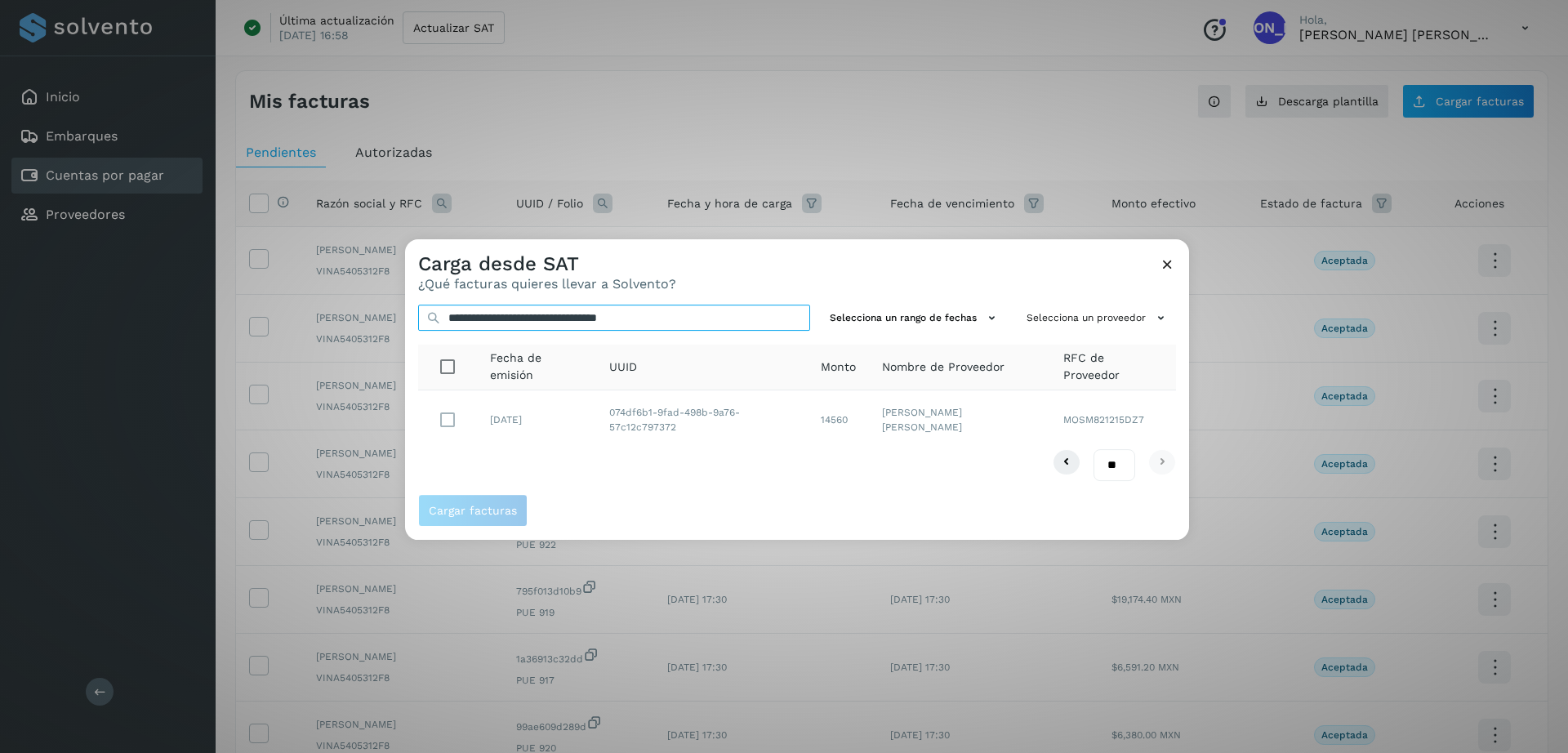
type input "**********"
click at [475, 512] on span "Cargar facturas" at bounding box center [472, 510] width 88 height 11
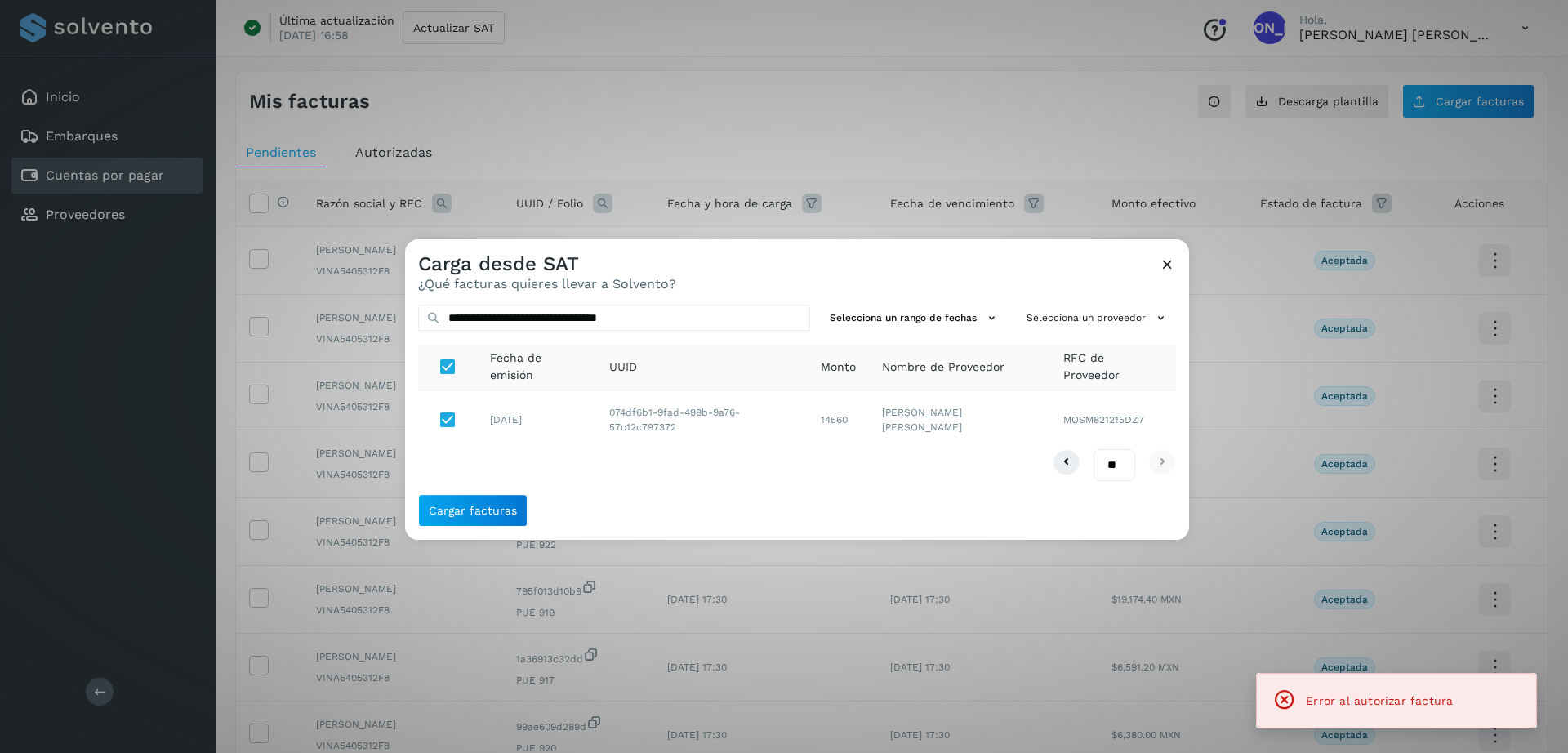
click at [1170, 263] on icon at bounding box center [1167, 265] width 17 height 17
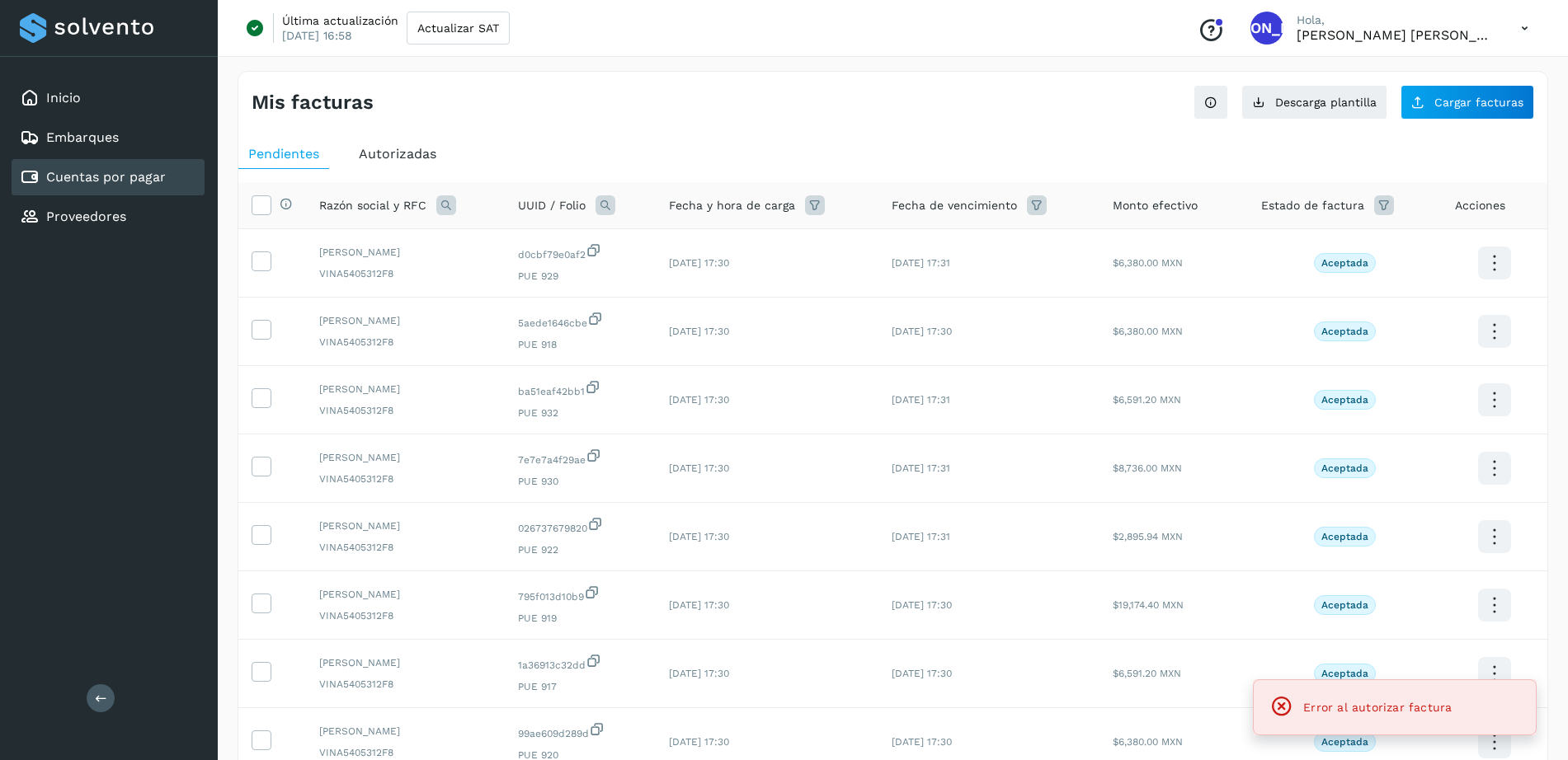
click at [96, 183] on link "Cuentas por pagar" at bounding box center [105, 177] width 120 height 15
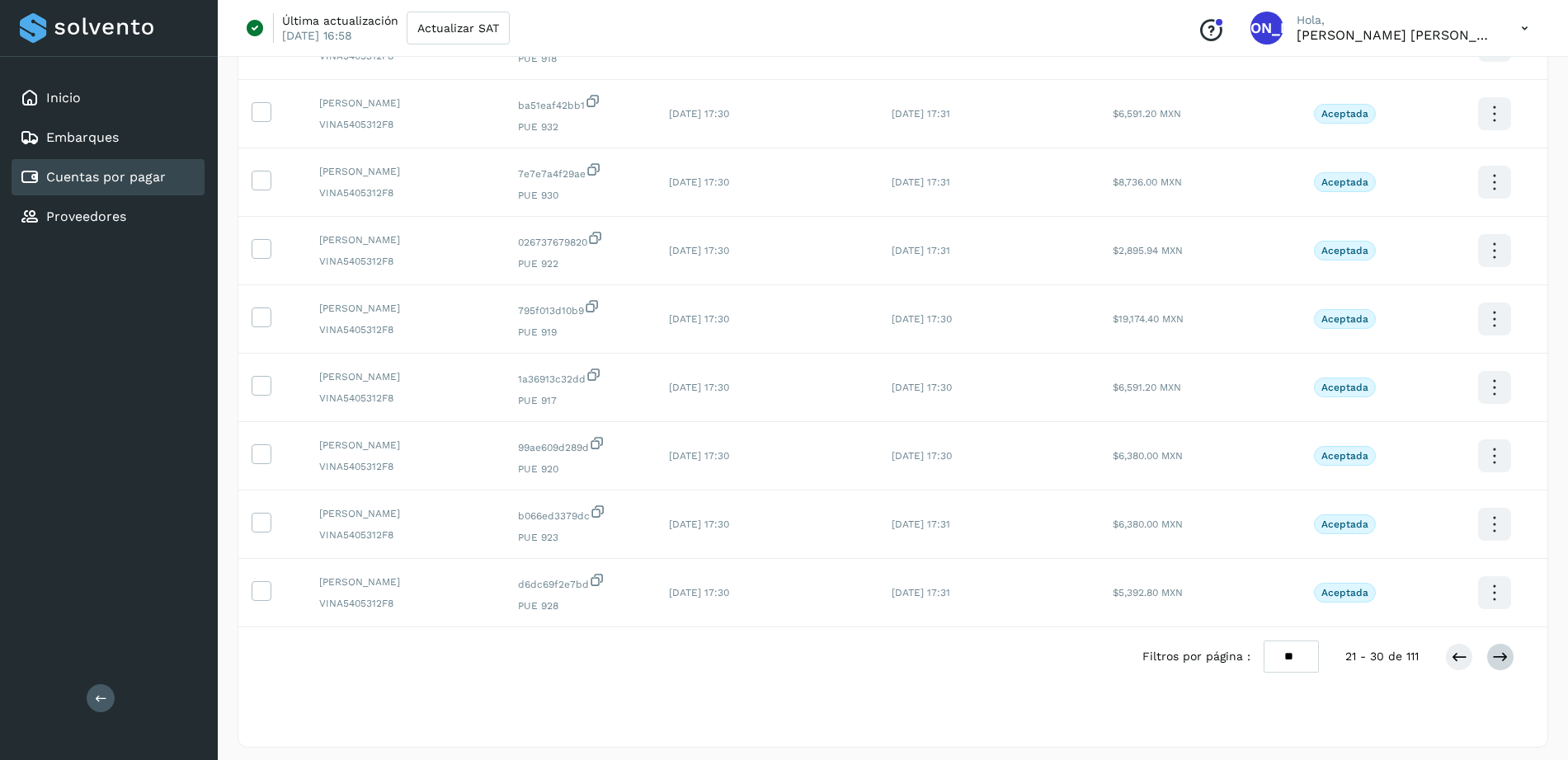
scroll to position [294, 0]
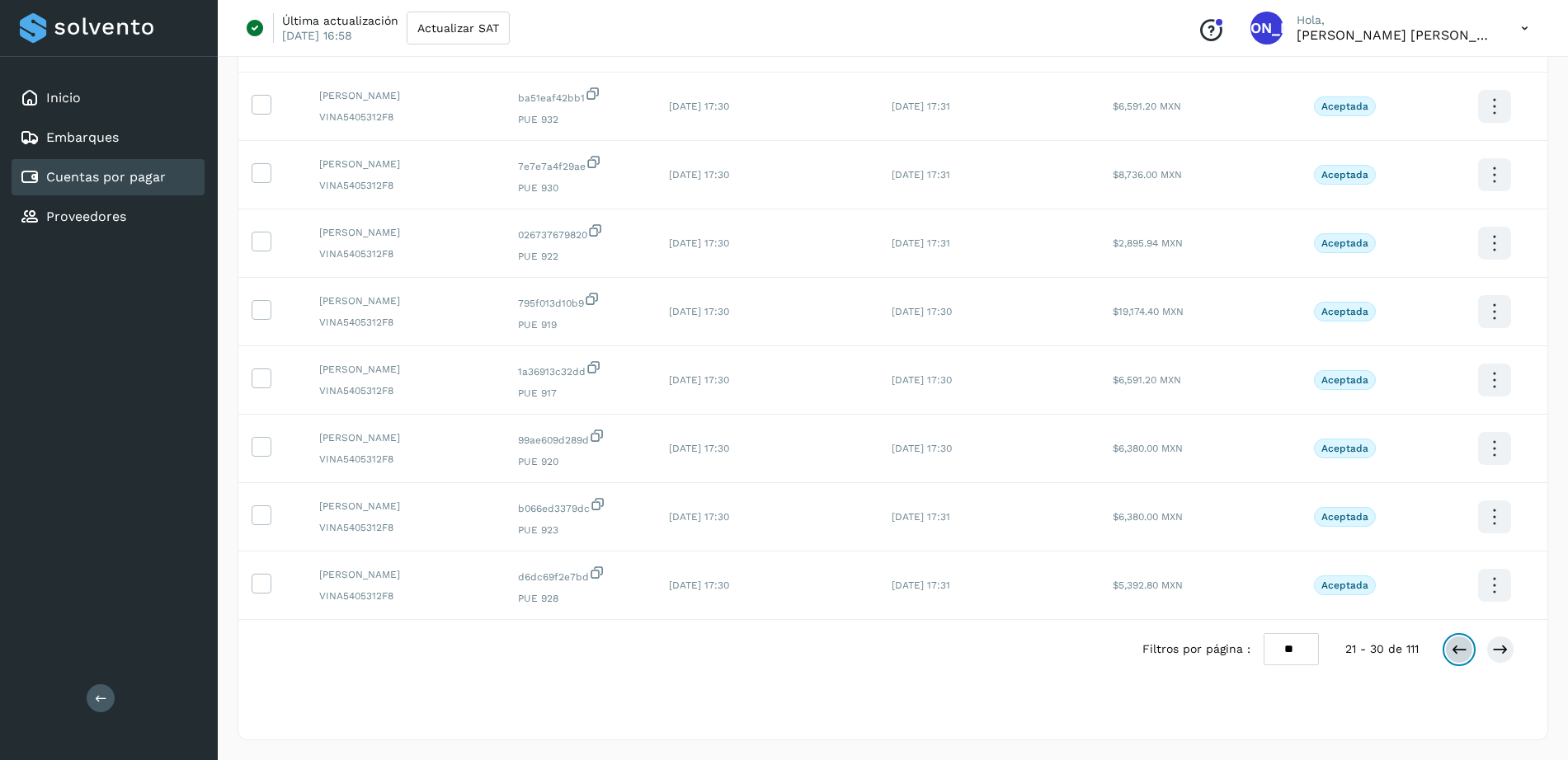
click at [1462, 650] on icon at bounding box center [1458, 649] width 16 height 16
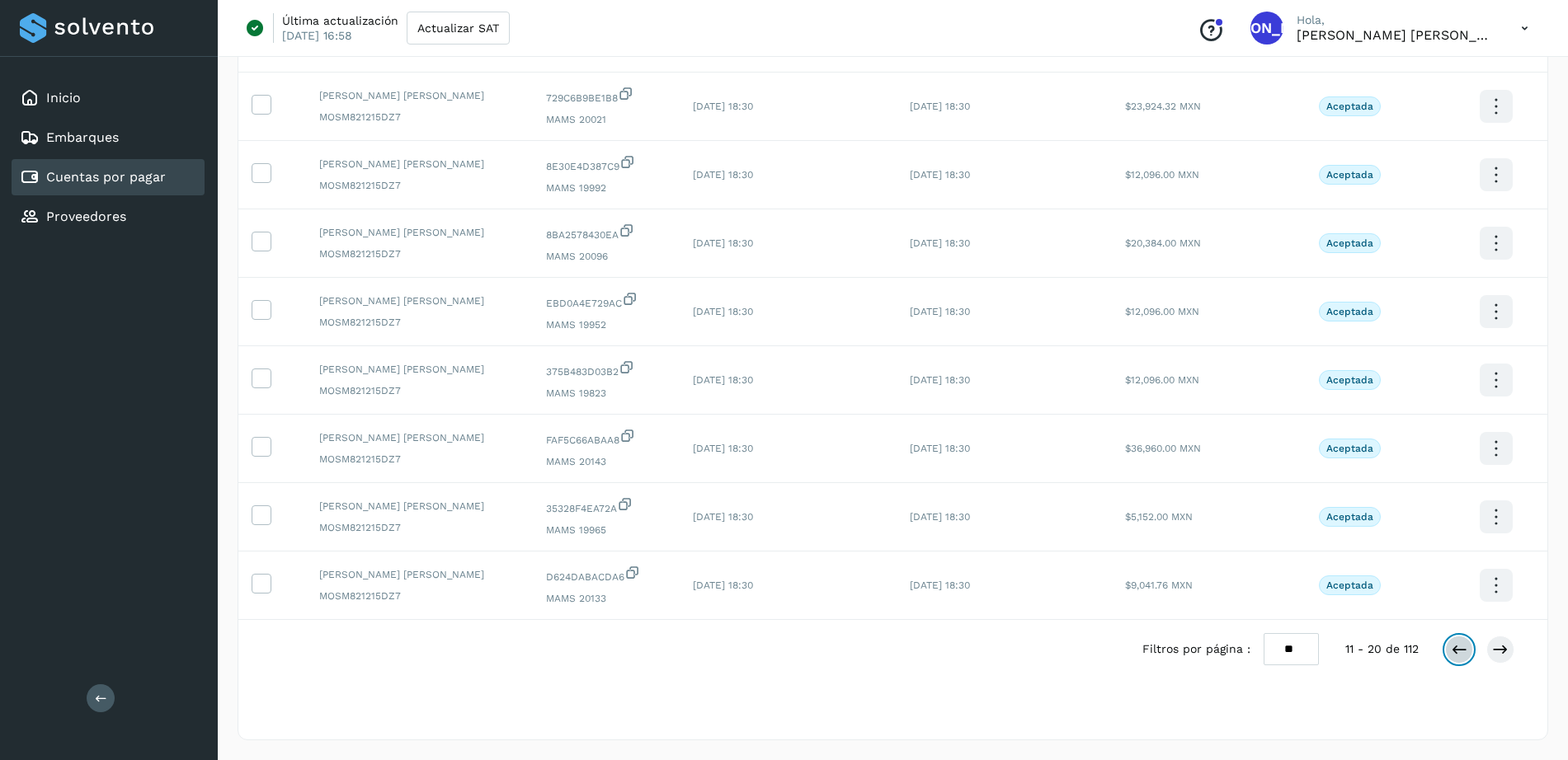
click at [1459, 652] on icon at bounding box center [1458, 649] width 16 height 16
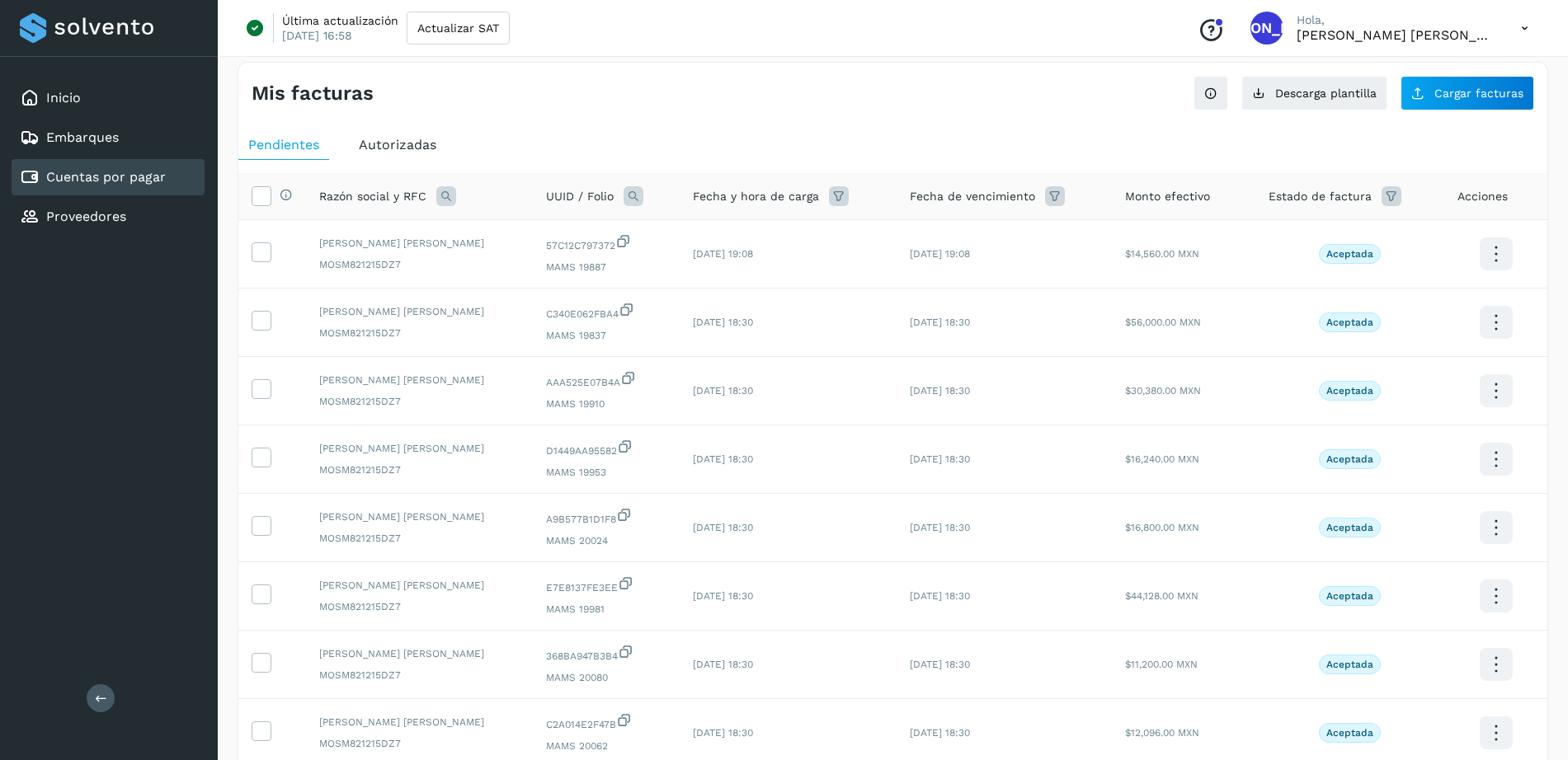
scroll to position [0, 0]
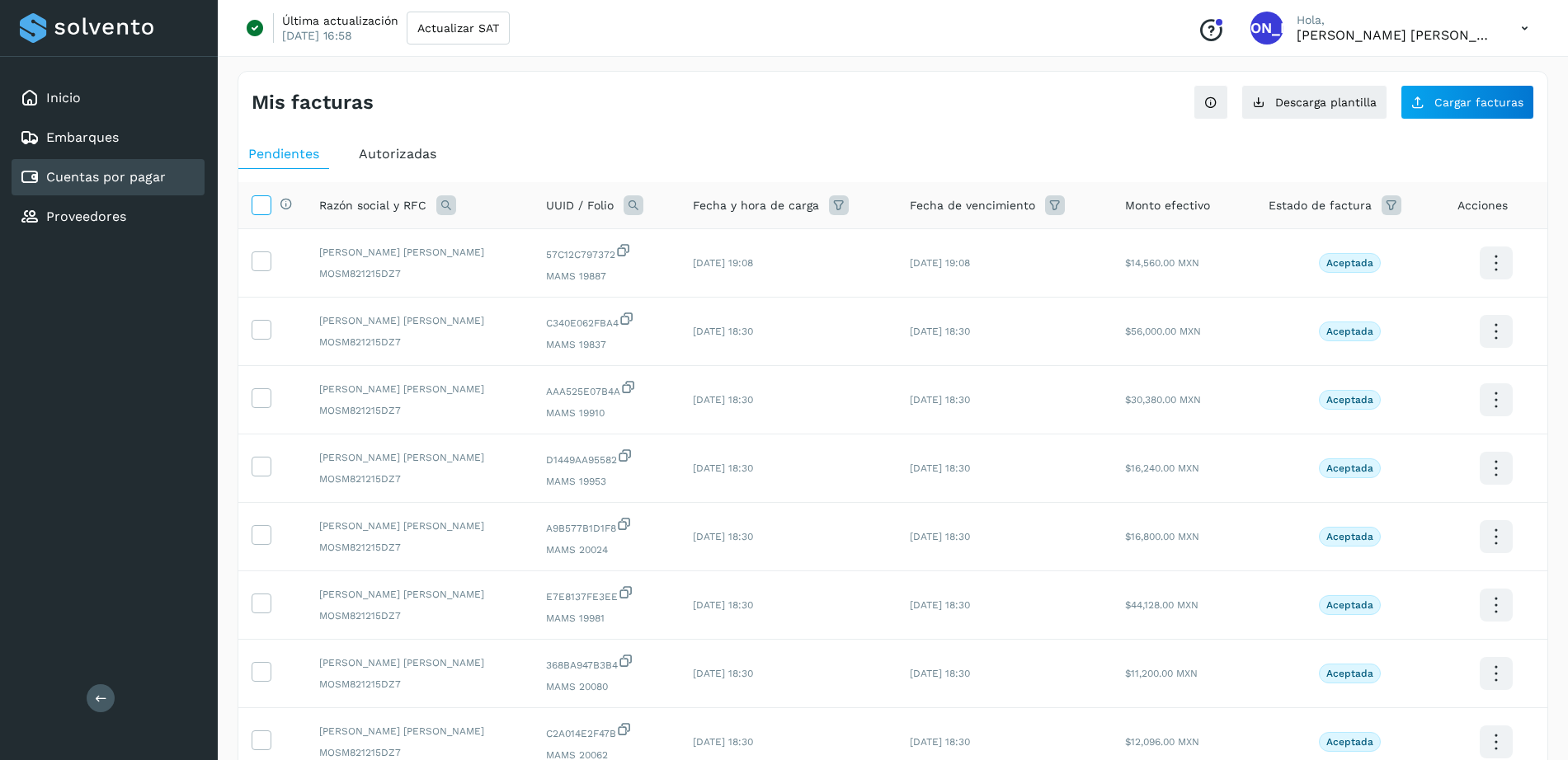
click at [264, 206] on icon at bounding box center [261, 204] width 17 height 17
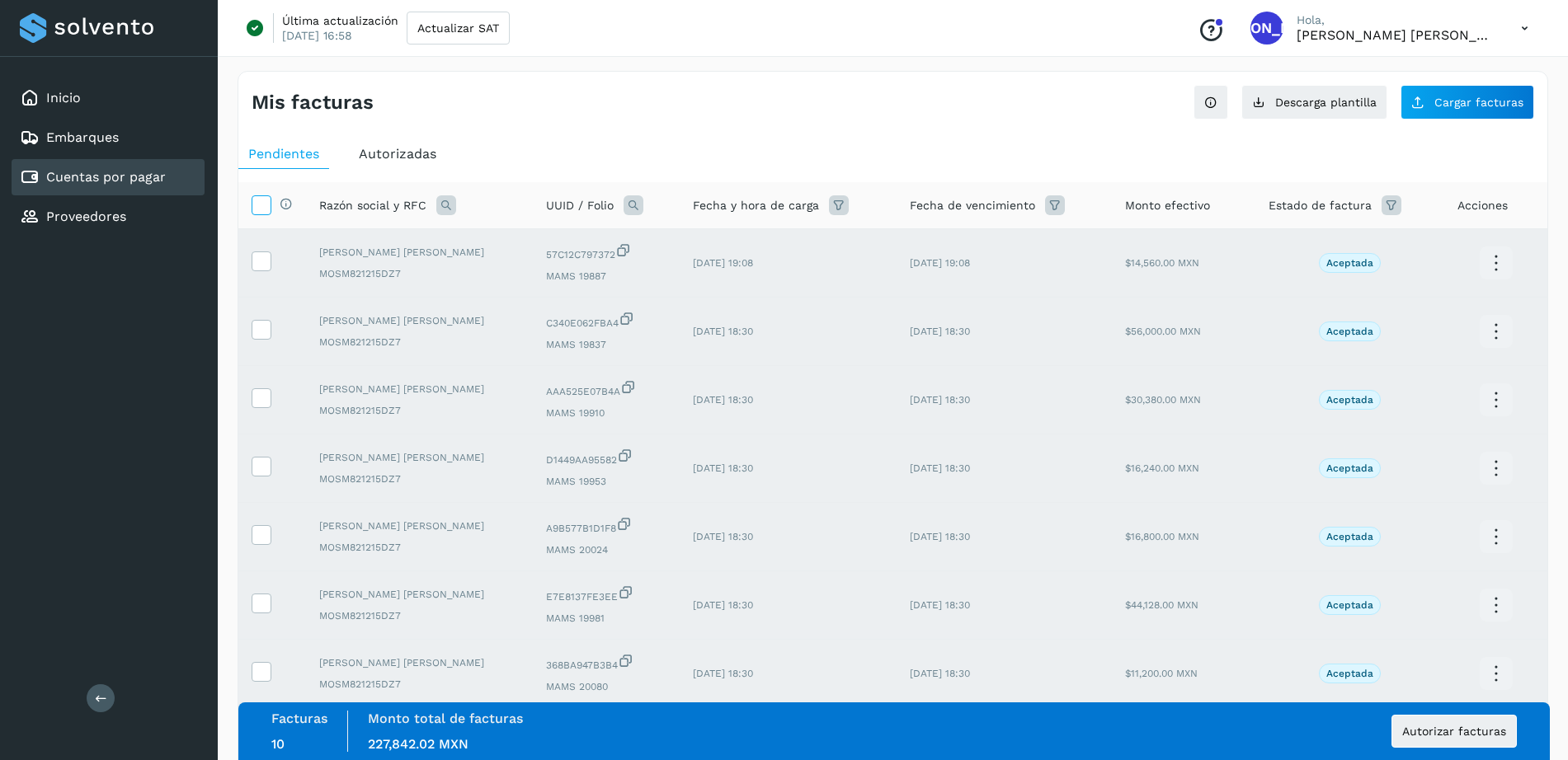
scroll to position [294, 0]
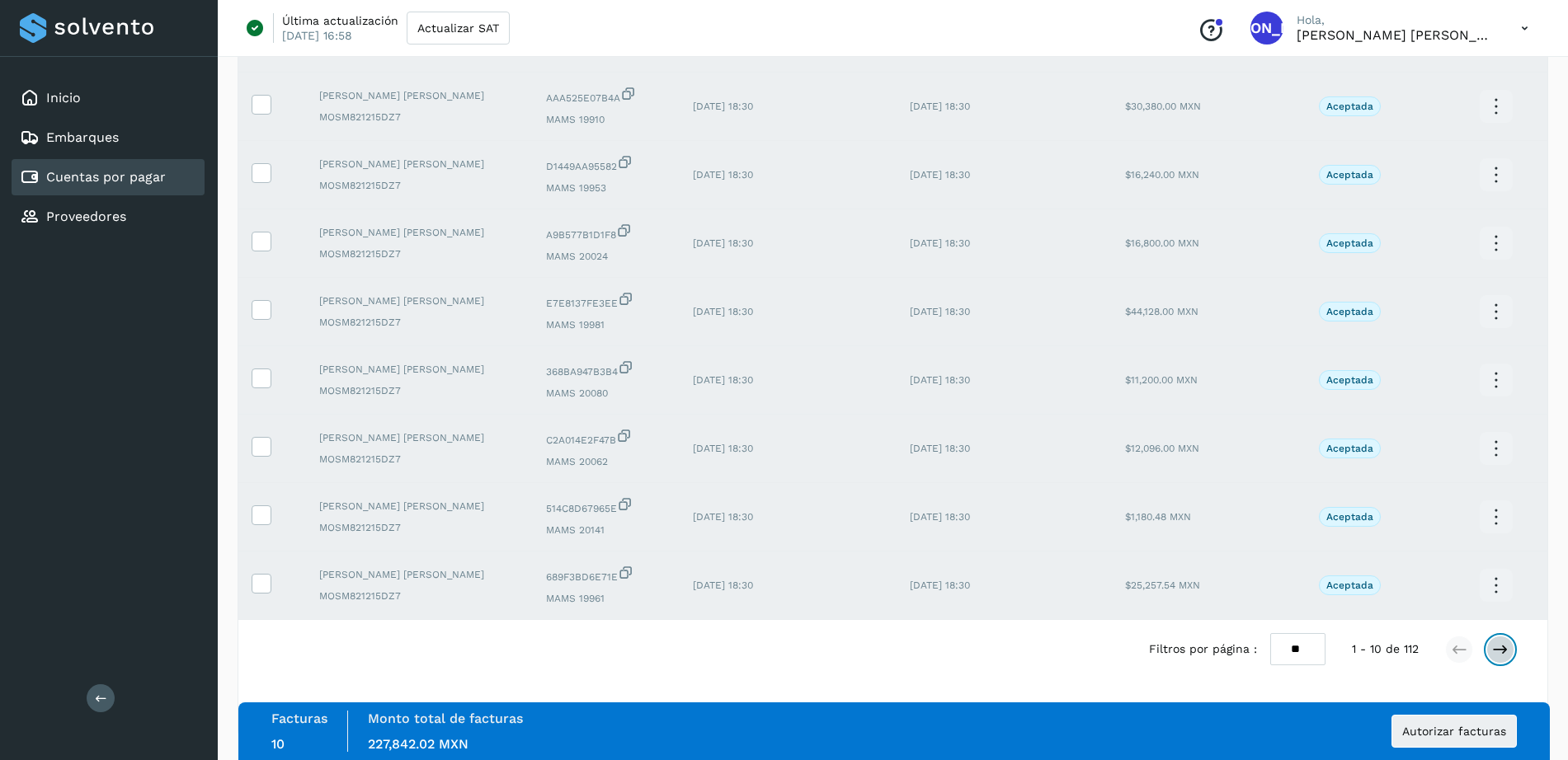
click at [1505, 641] on icon at bounding box center [1499, 649] width 16 height 16
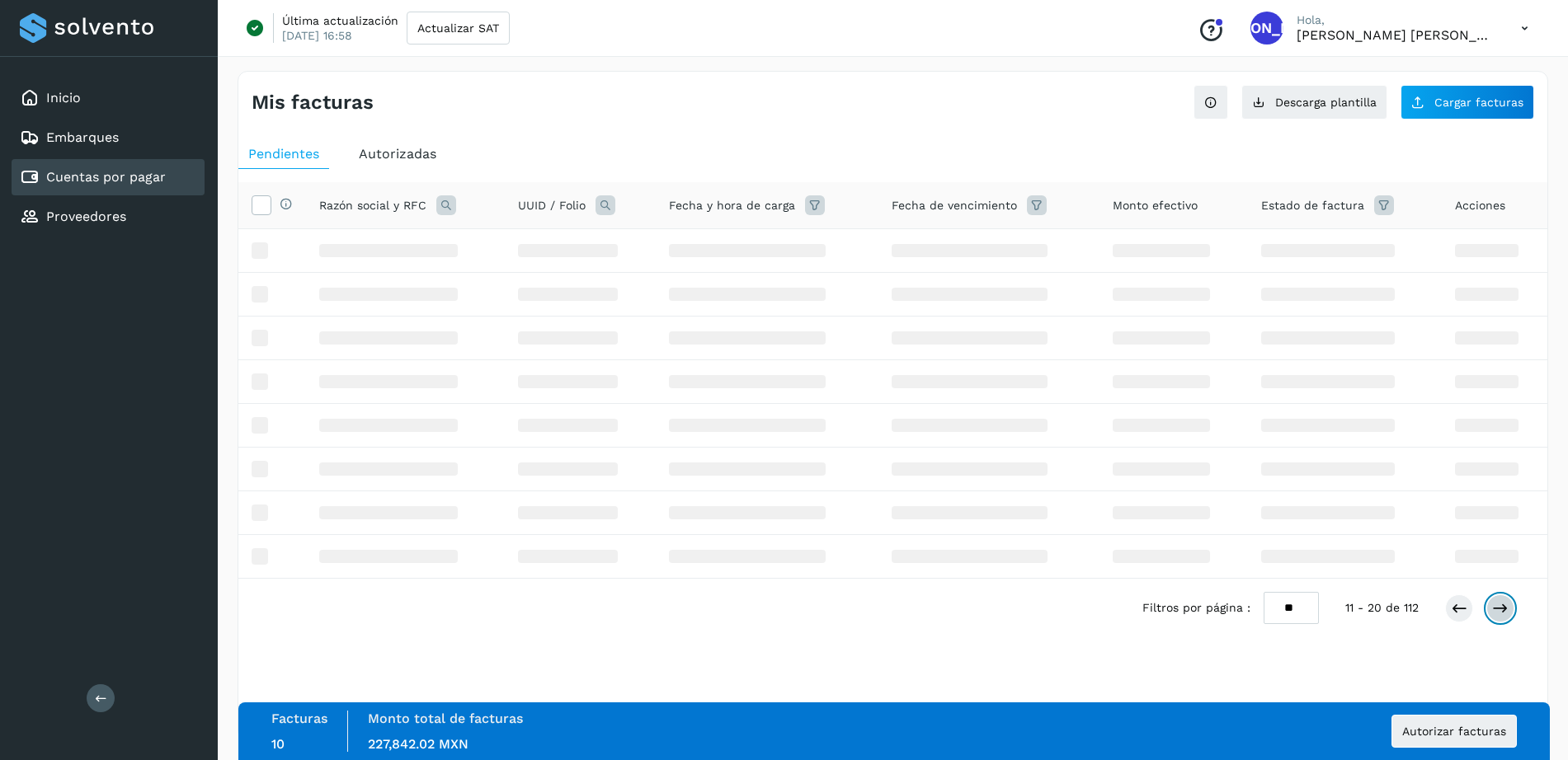
scroll to position [0, 0]
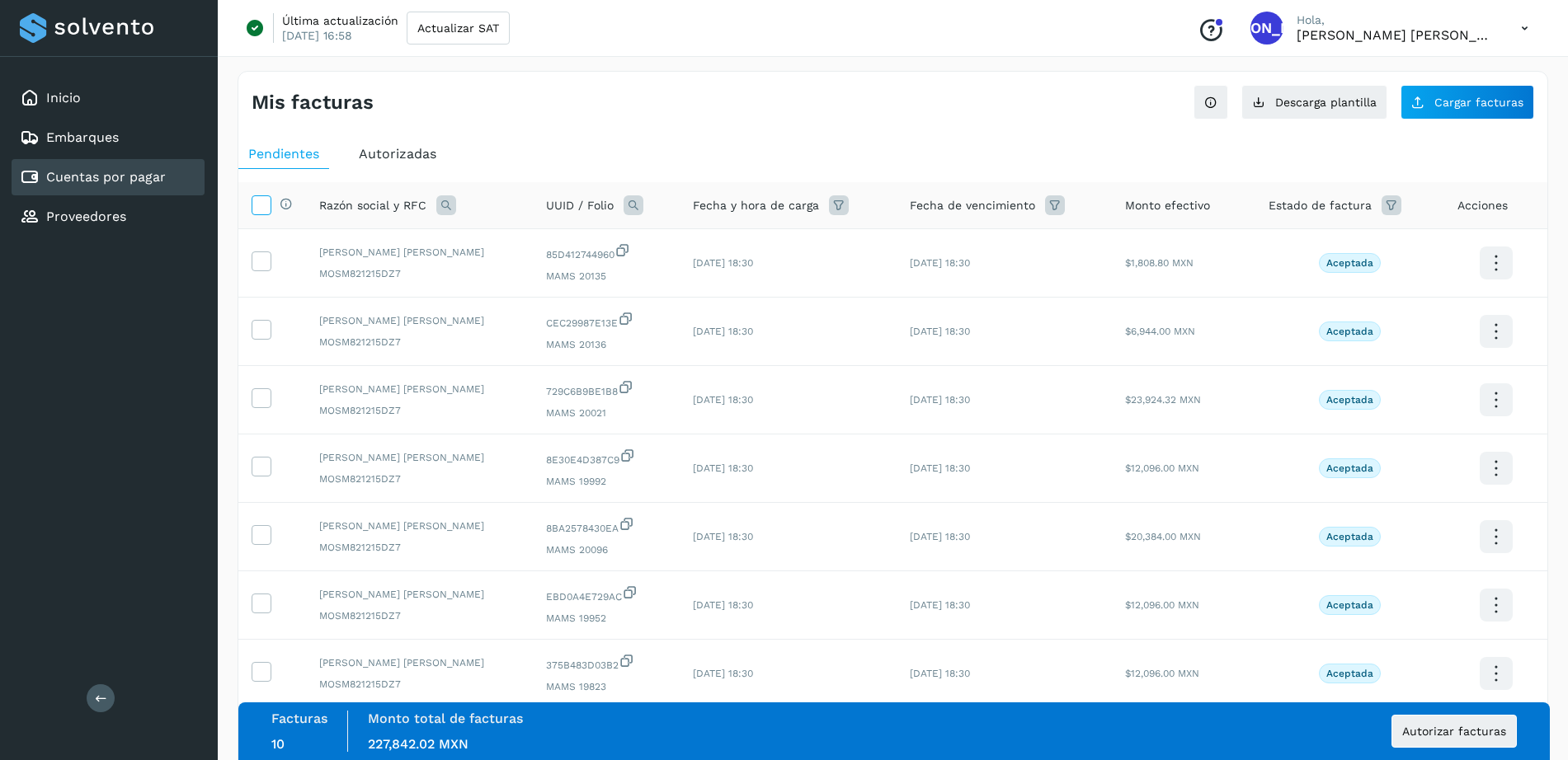
click at [259, 212] on icon at bounding box center [261, 204] width 17 height 17
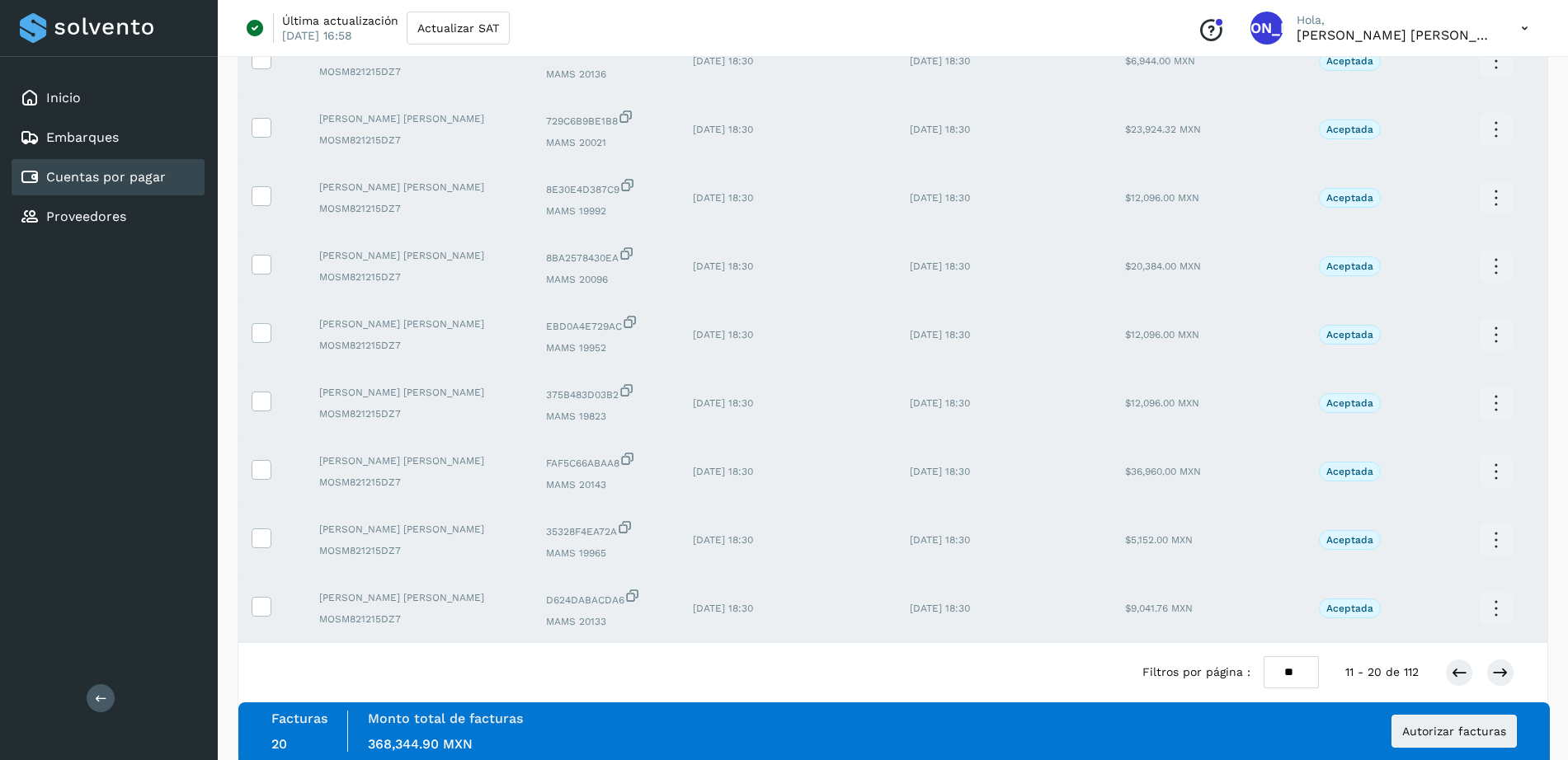
scroll to position [294, 0]
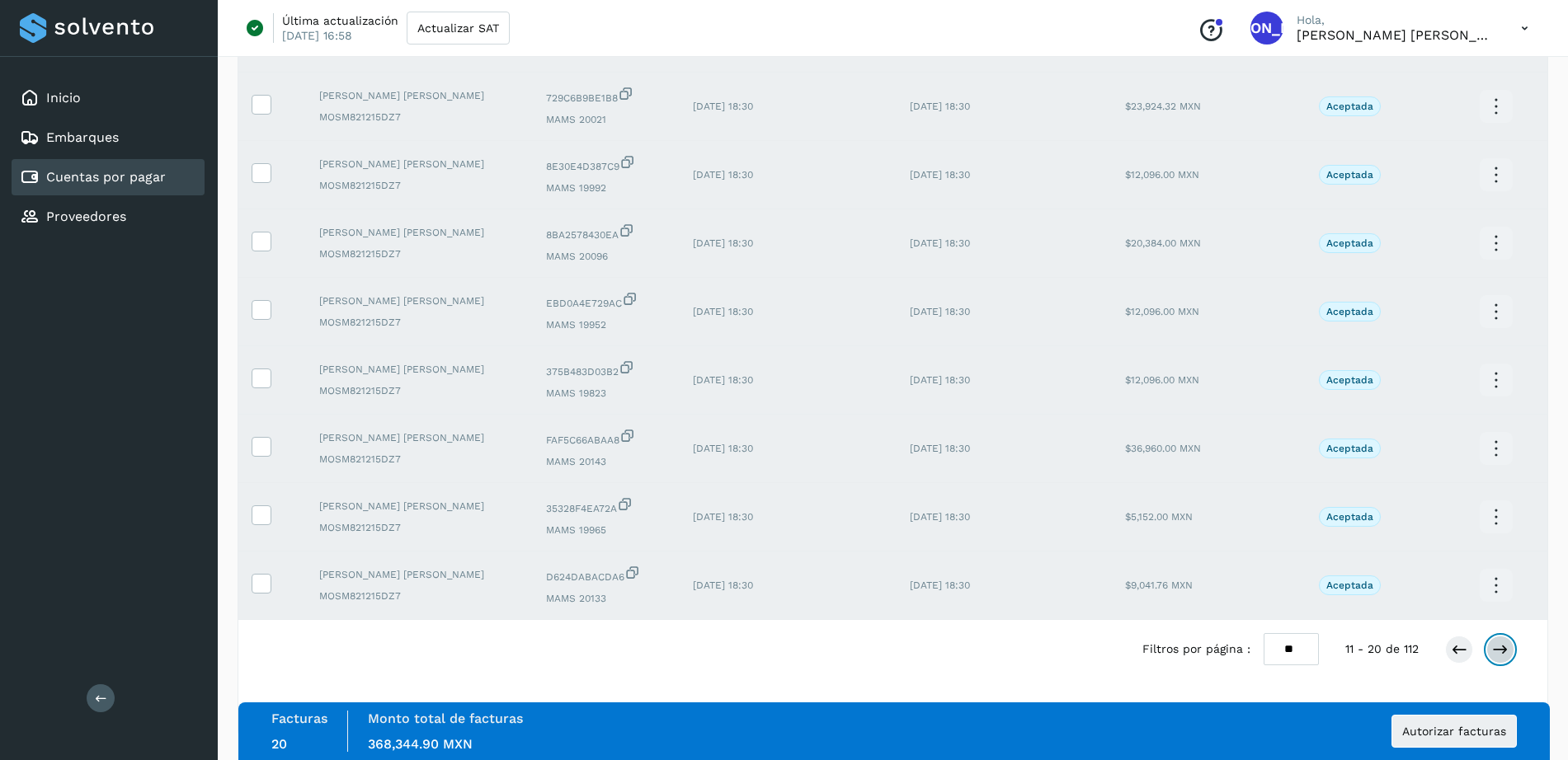
click at [1498, 644] on icon at bounding box center [1499, 649] width 16 height 16
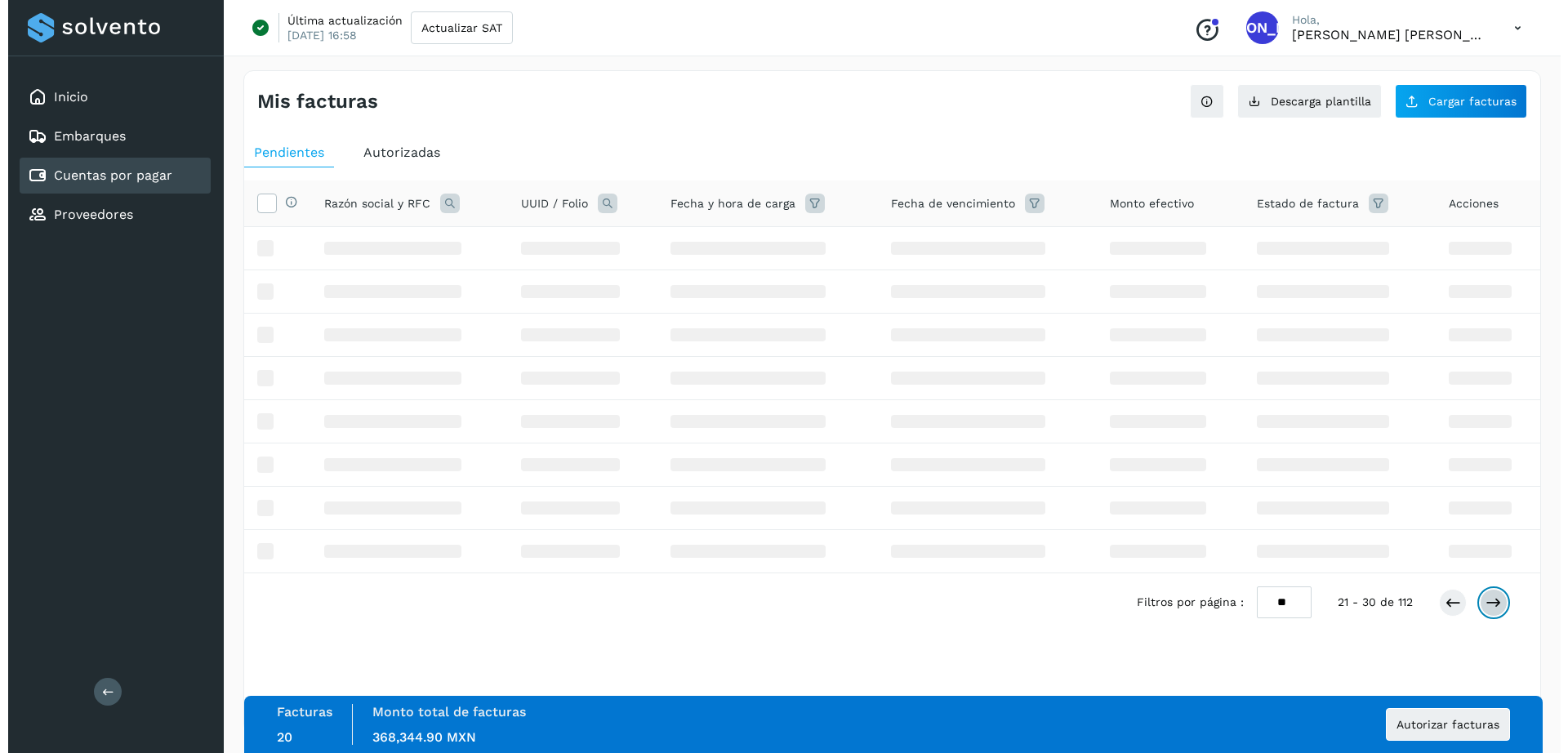
scroll to position [0, 0]
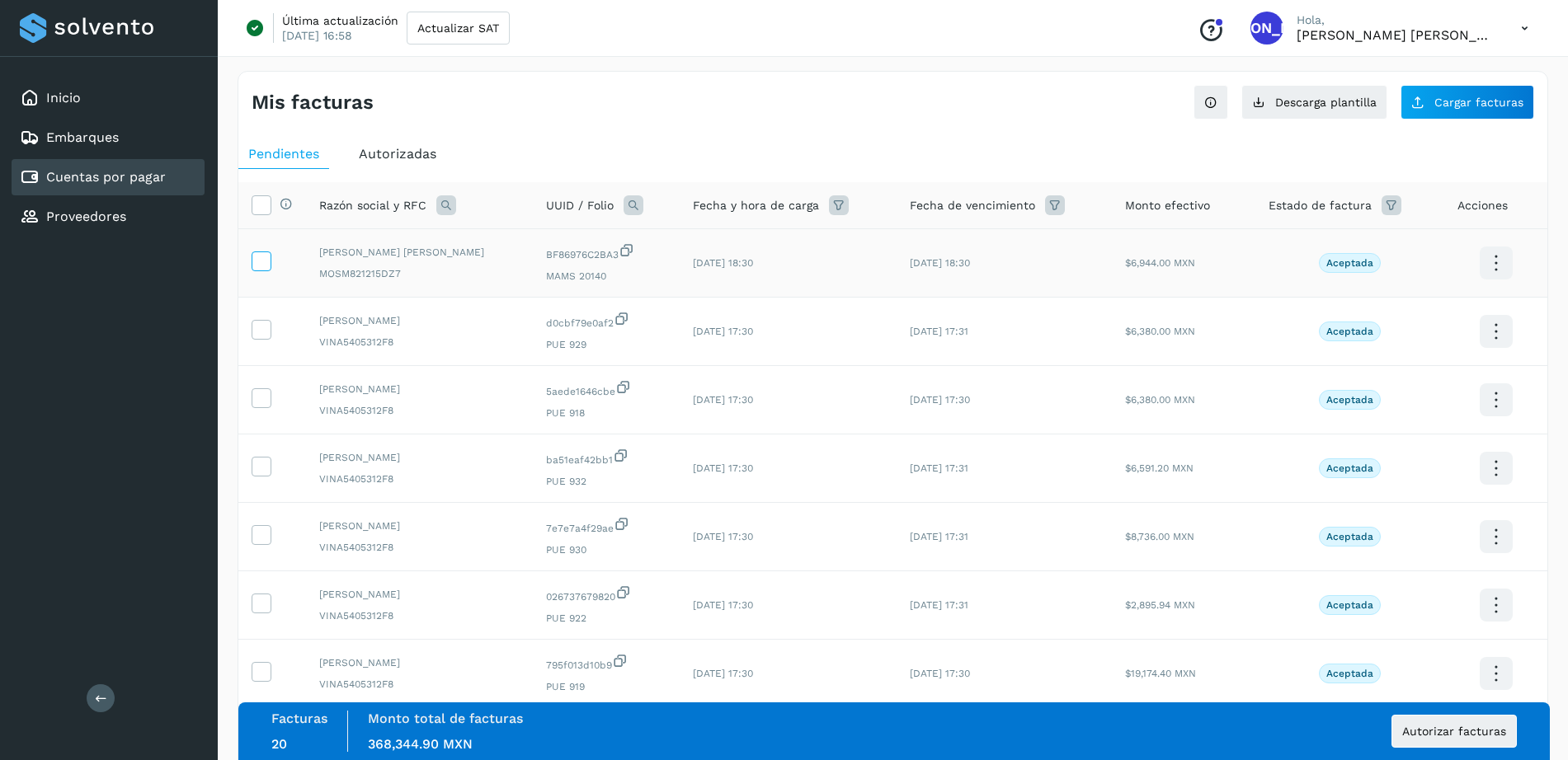
click at [263, 258] on icon at bounding box center [261, 260] width 17 height 17
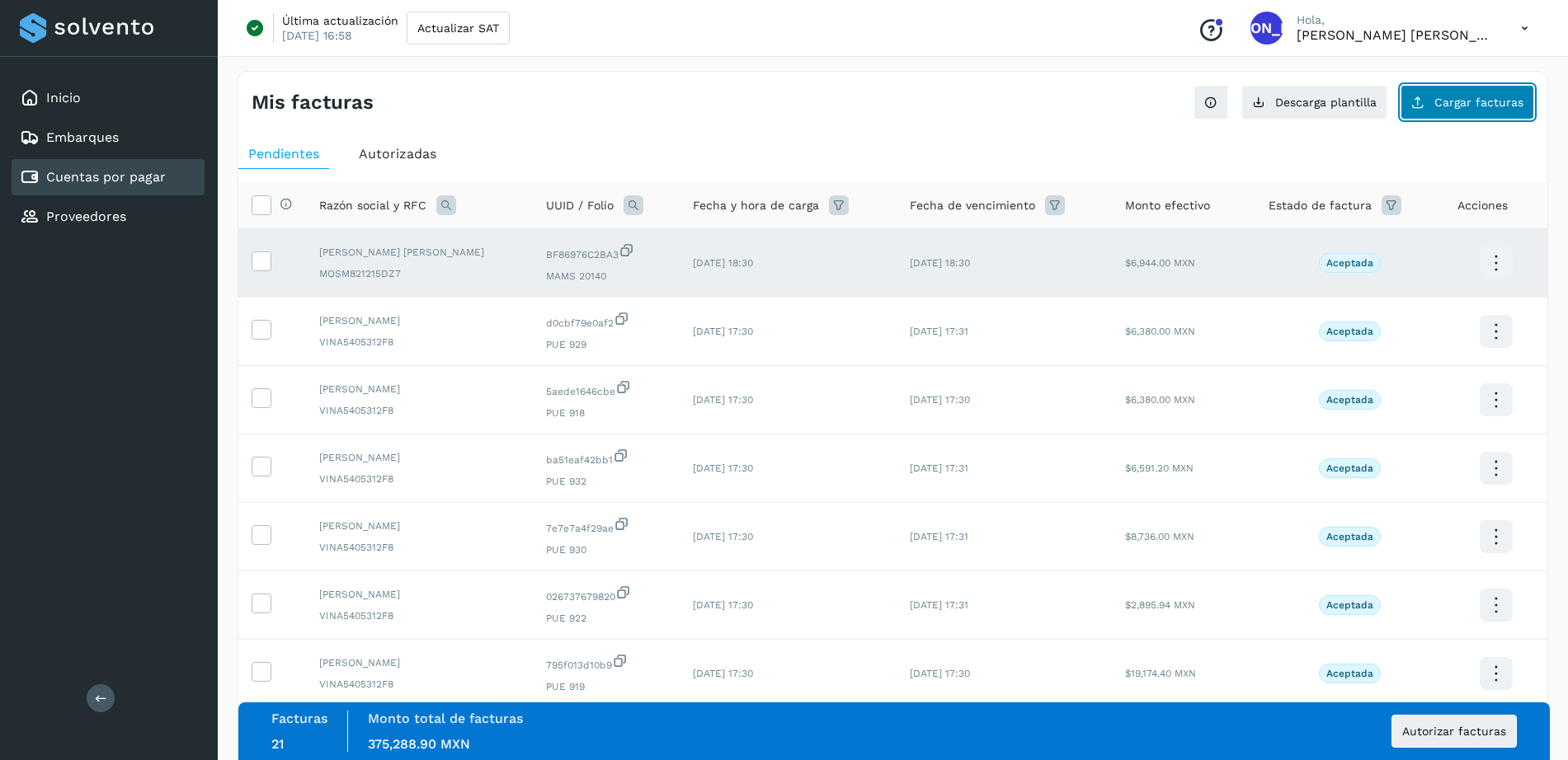
click at [1424, 101] on icon at bounding box center [1418, 102] width 13 height 13
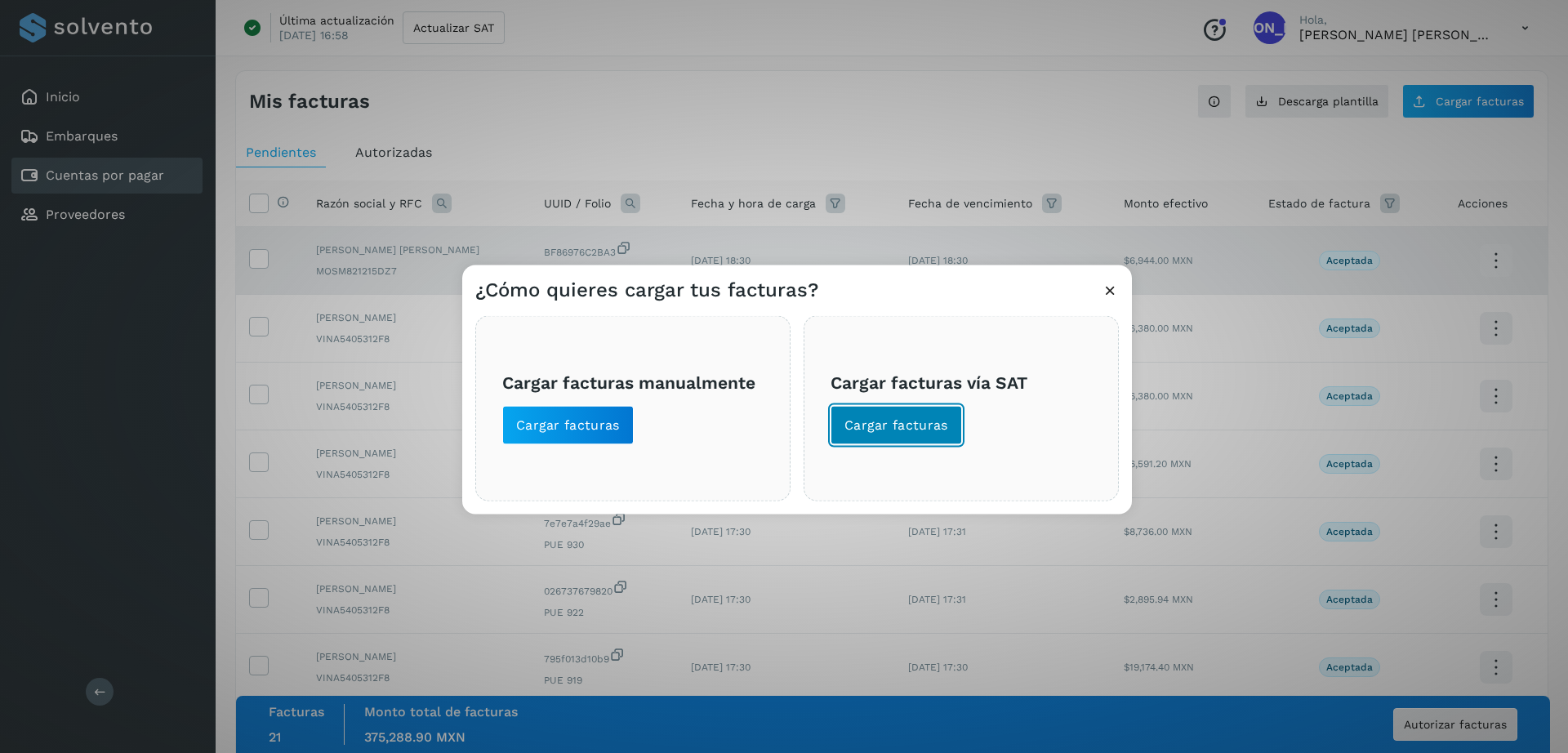
click at [884, 417] on span "Cargar facturas" at bounding box center [896, 425] width 103 height 18
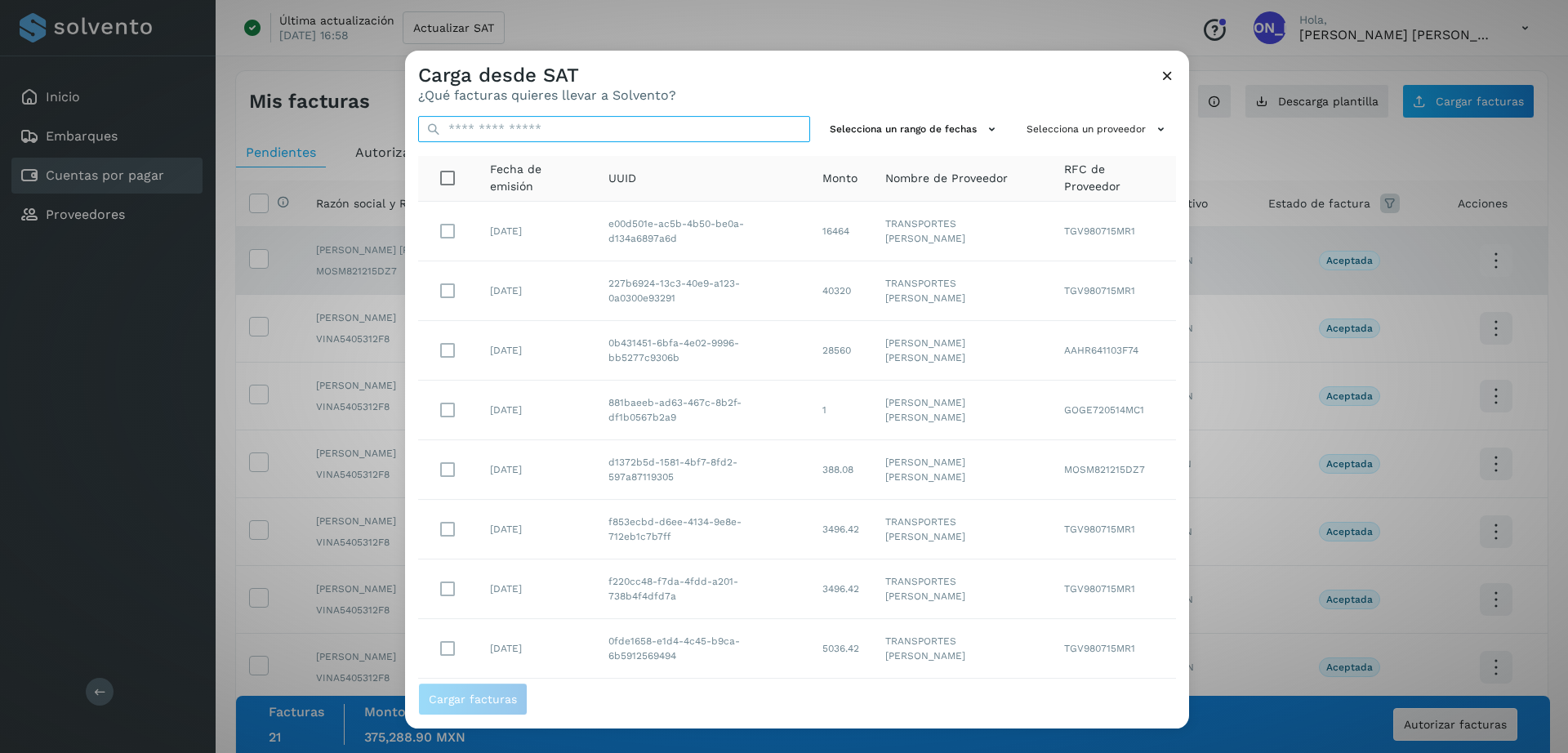
click at [592, 125] on input "text" at bounding box center [614, 129] width 392 height 27
paste input "**********"
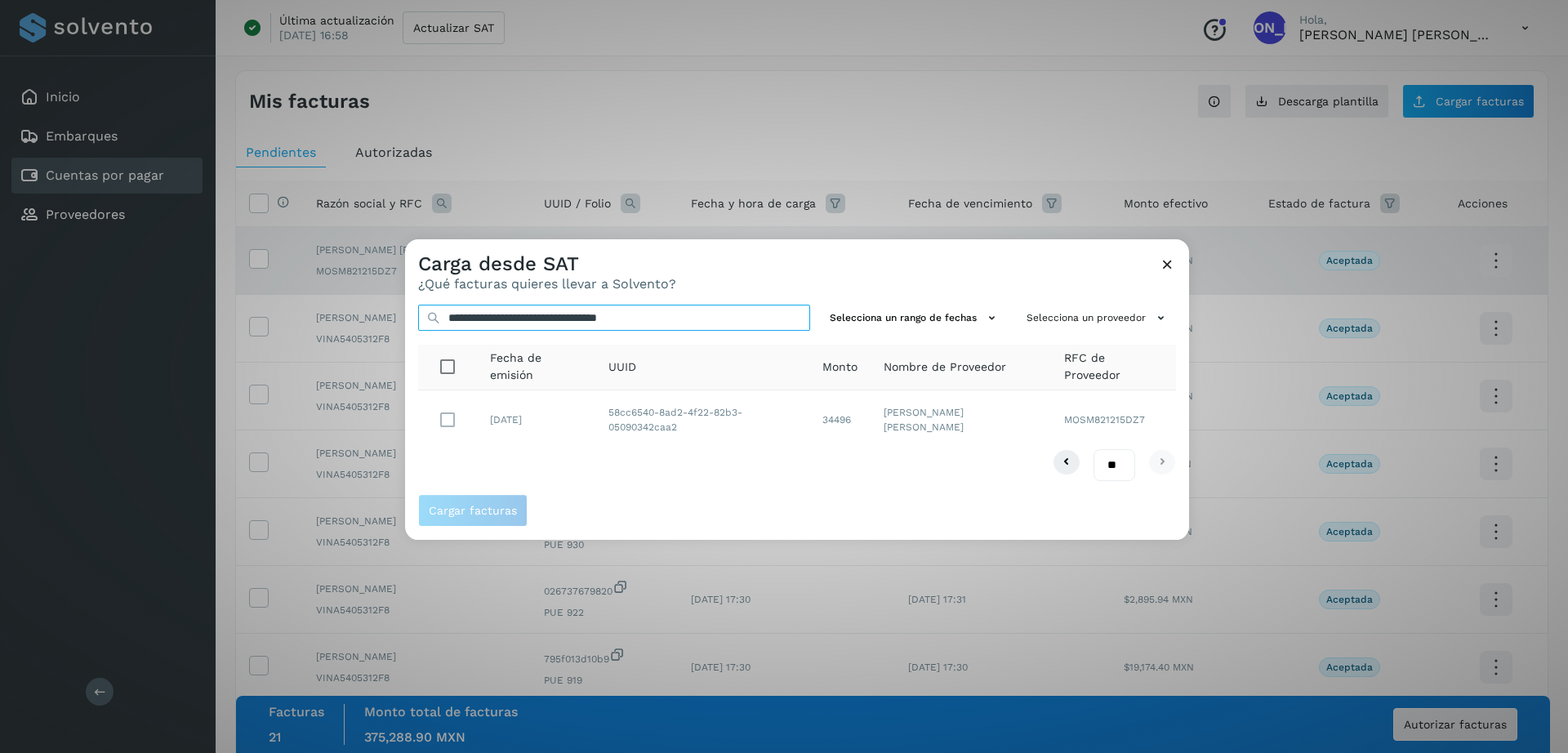
type input "**********"
click at [493, 509] on span "Cargar facturas" at bounding box center [472, 510] width 88 height 11
click at [477, 510] on span "Cargar facturas" at bounding box center [472, 510] width 88 height 11
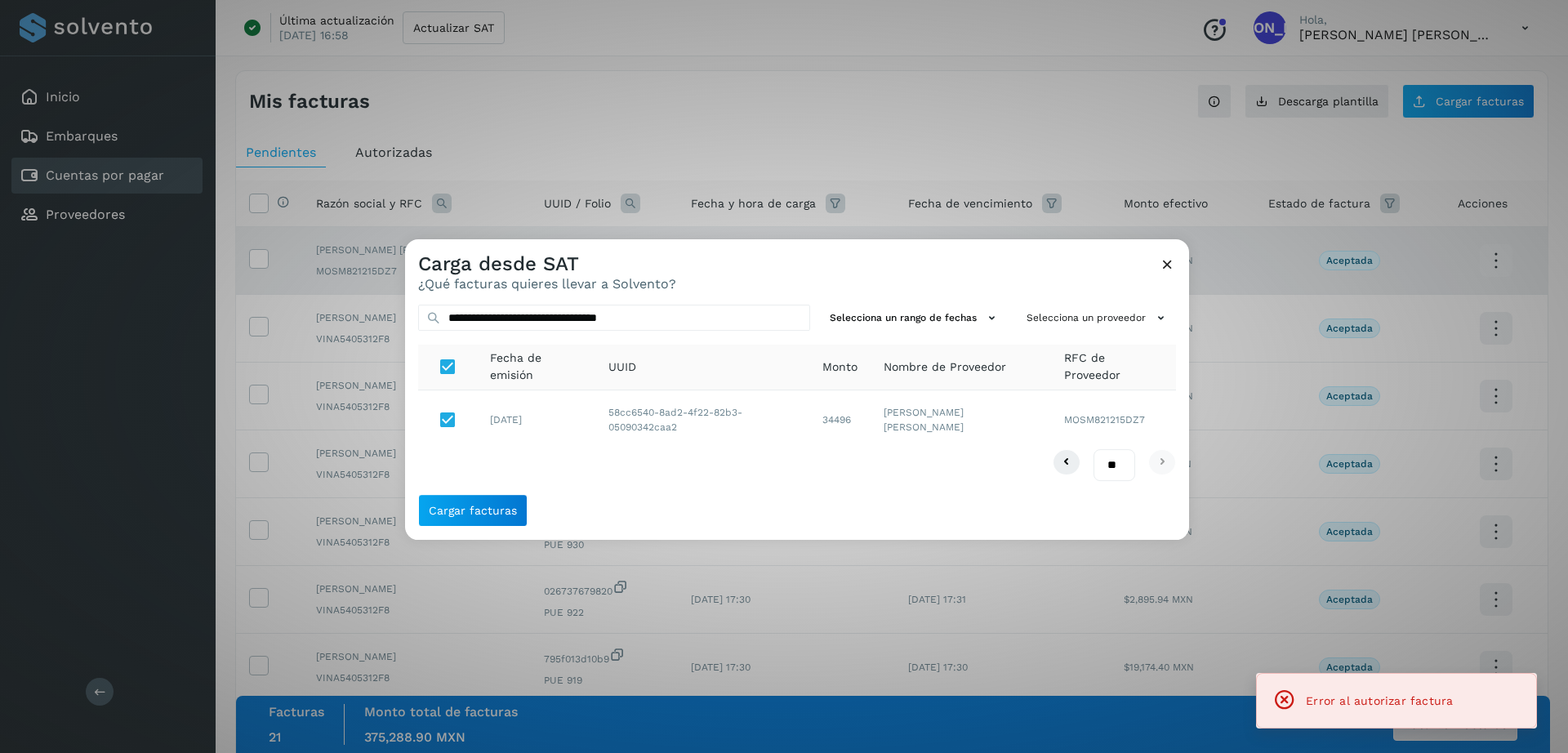
click at [1170, 267] on icon at bounding box center [1167, 265] width 17 height 17
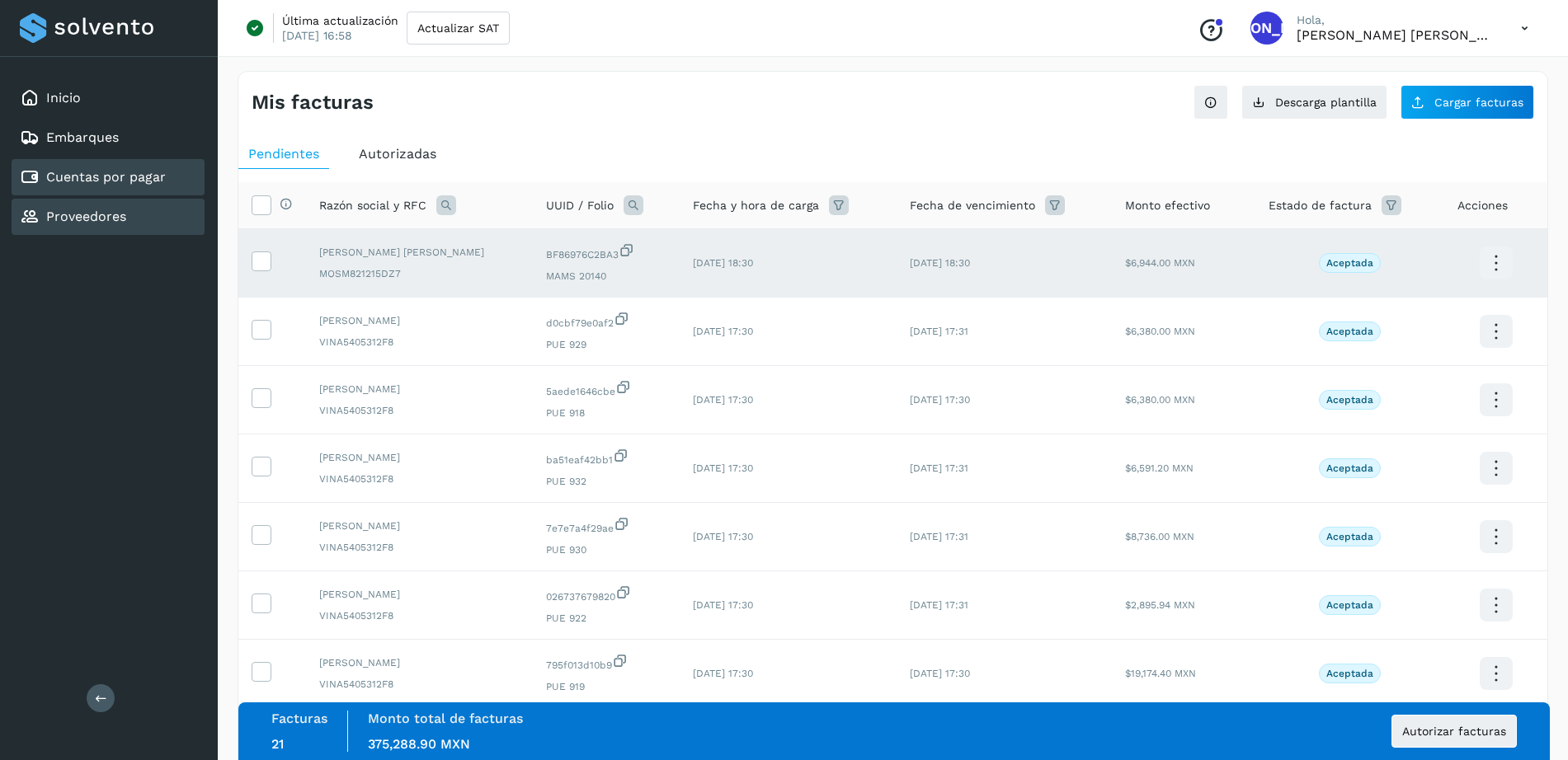
click at [73, 207] on div "Proveedores" at bounding box center [73, 216] width 106 height 20
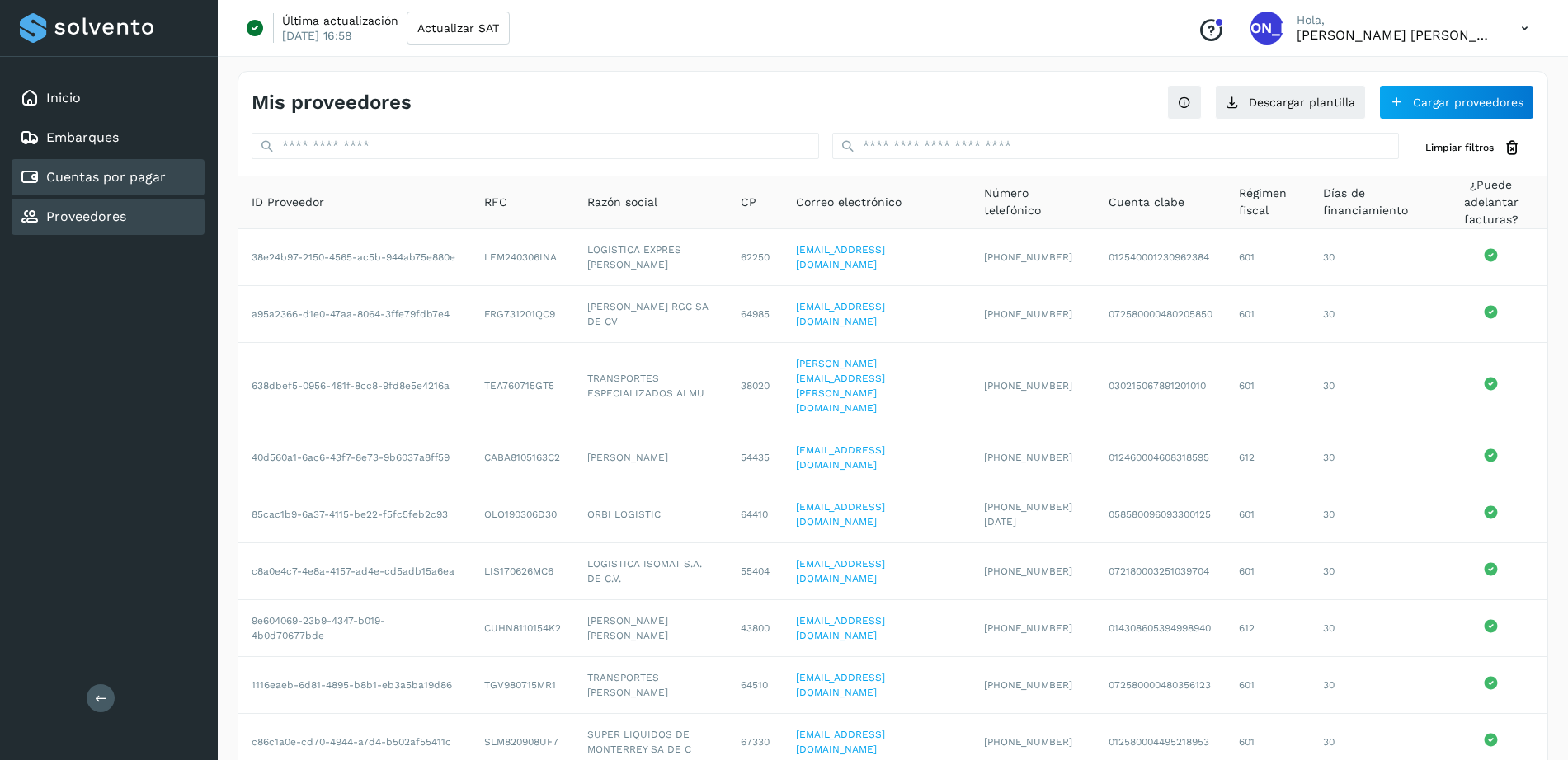
click at [73, 187] on div "Cuentas por pagar" at bounding box center [93, 177] width 146 height 20
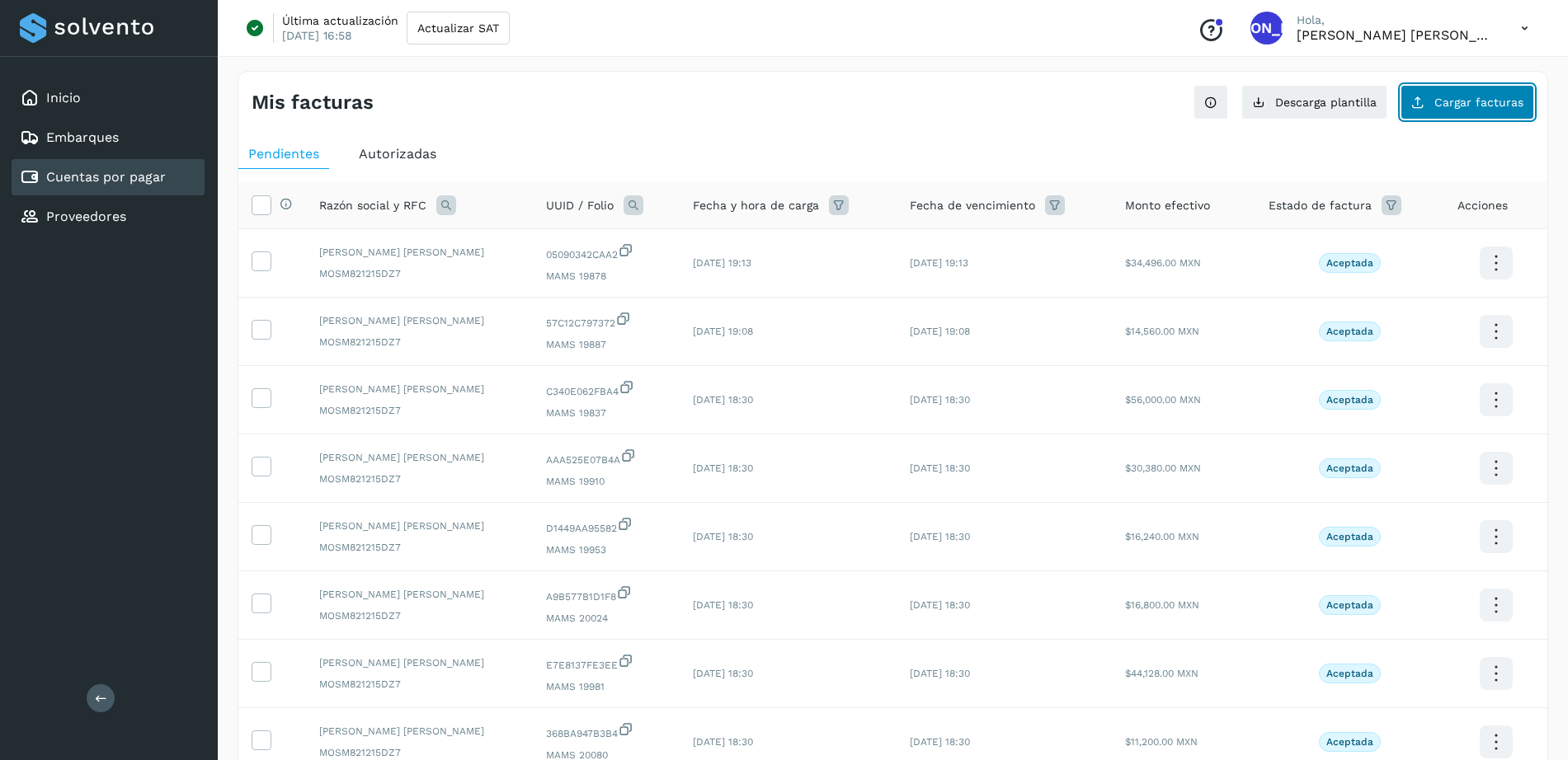
click at [1494, 108] on span "Cargar facturas" at bounding box center [1478, 102] width 89 height 11
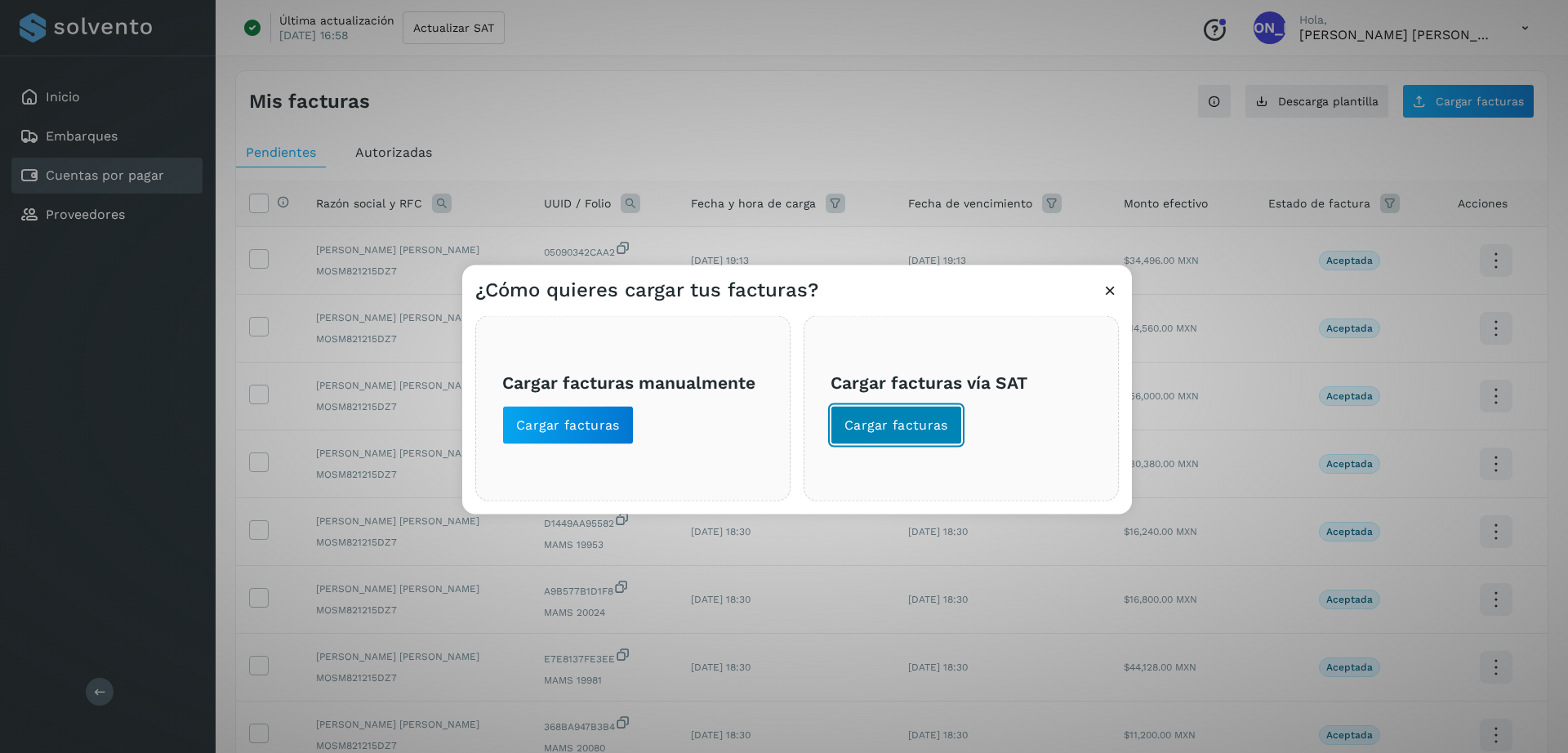
click at [865, 421] on span "Cargar facturas" at bounding box center [896, 425] width 103 height 18
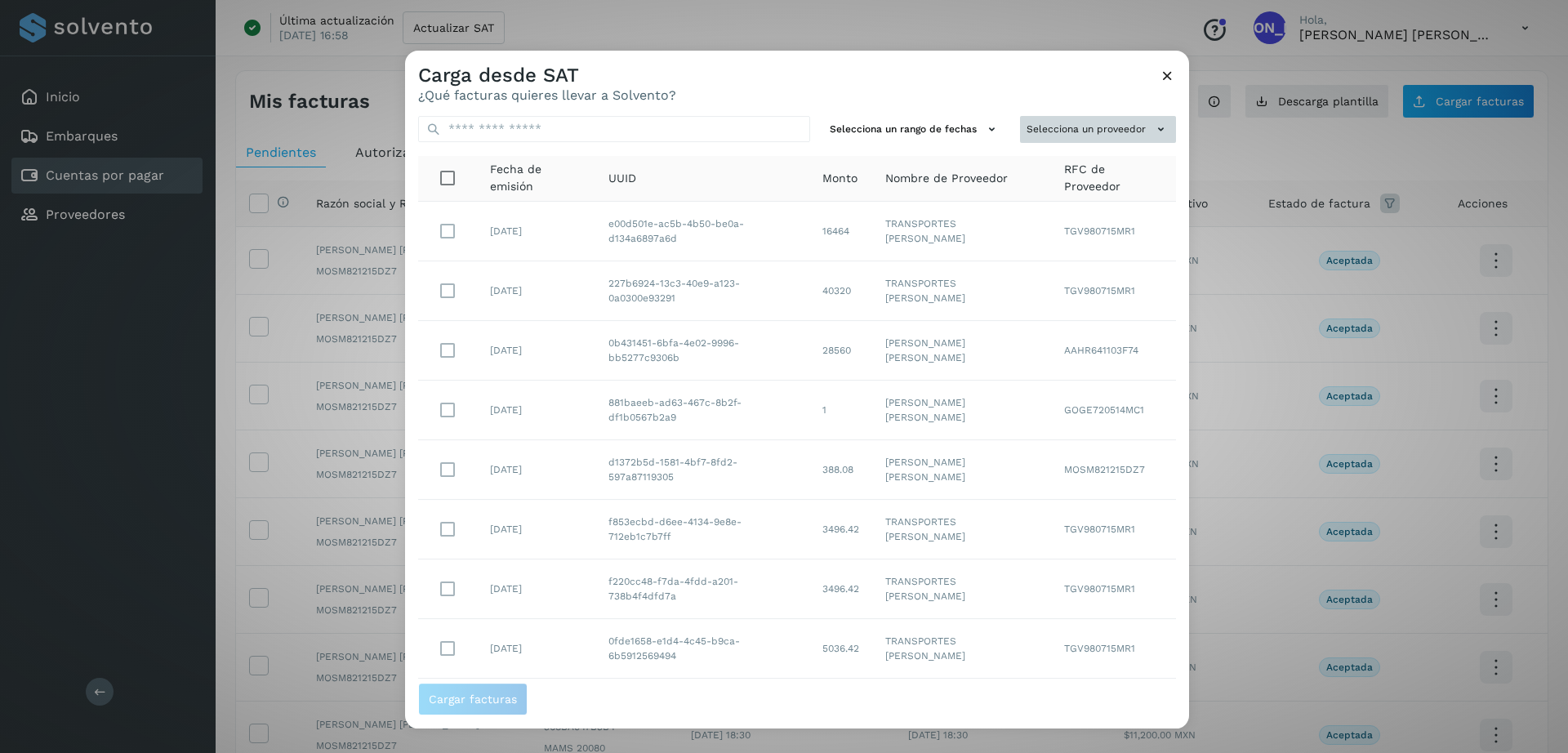
click at [1040, 122] on button "Selecciona un proveedor" at bounding box center [1098, 129] width 156 height 27
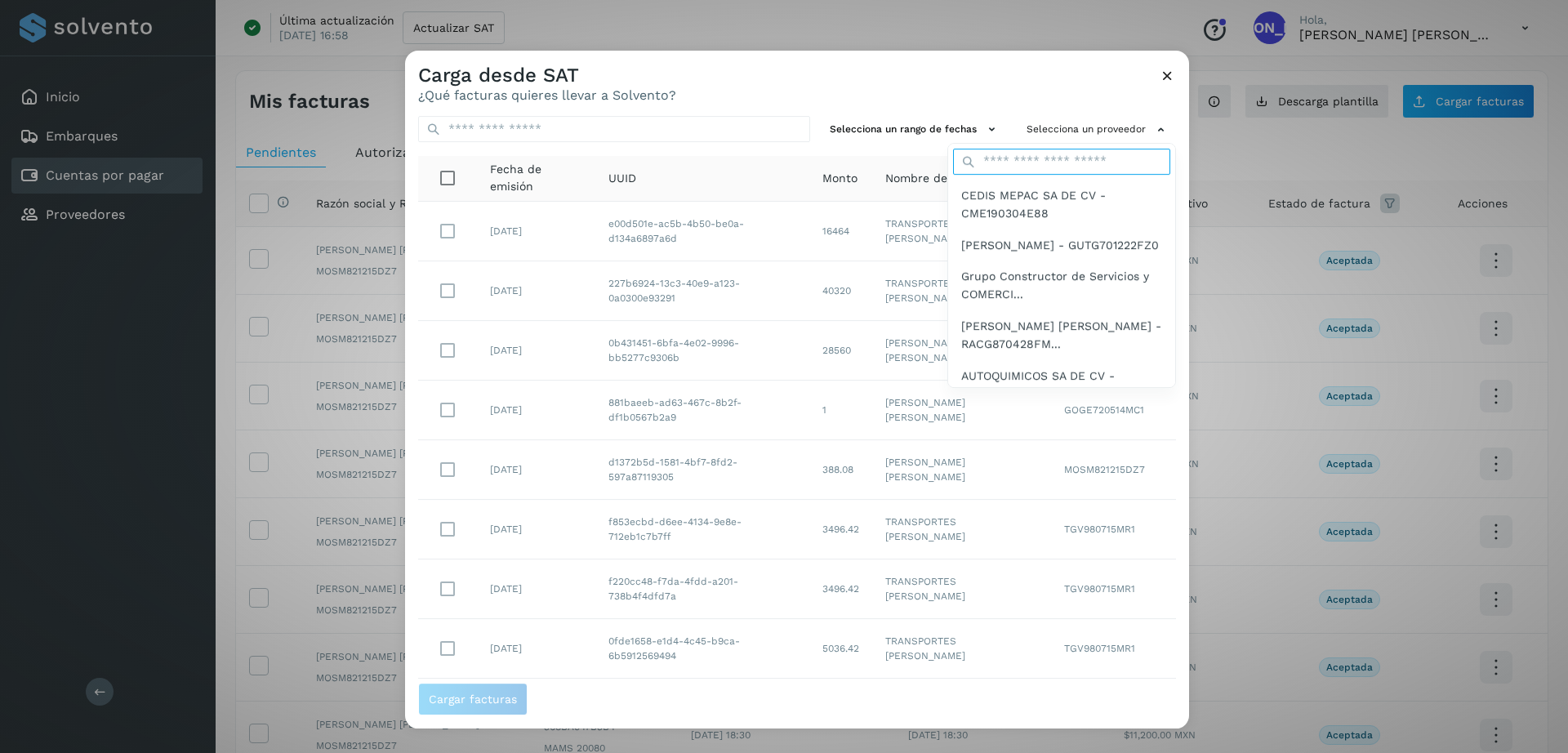
click at [1005, 163] on input "text" at bounding box center [1061, 162] width 217 height 27
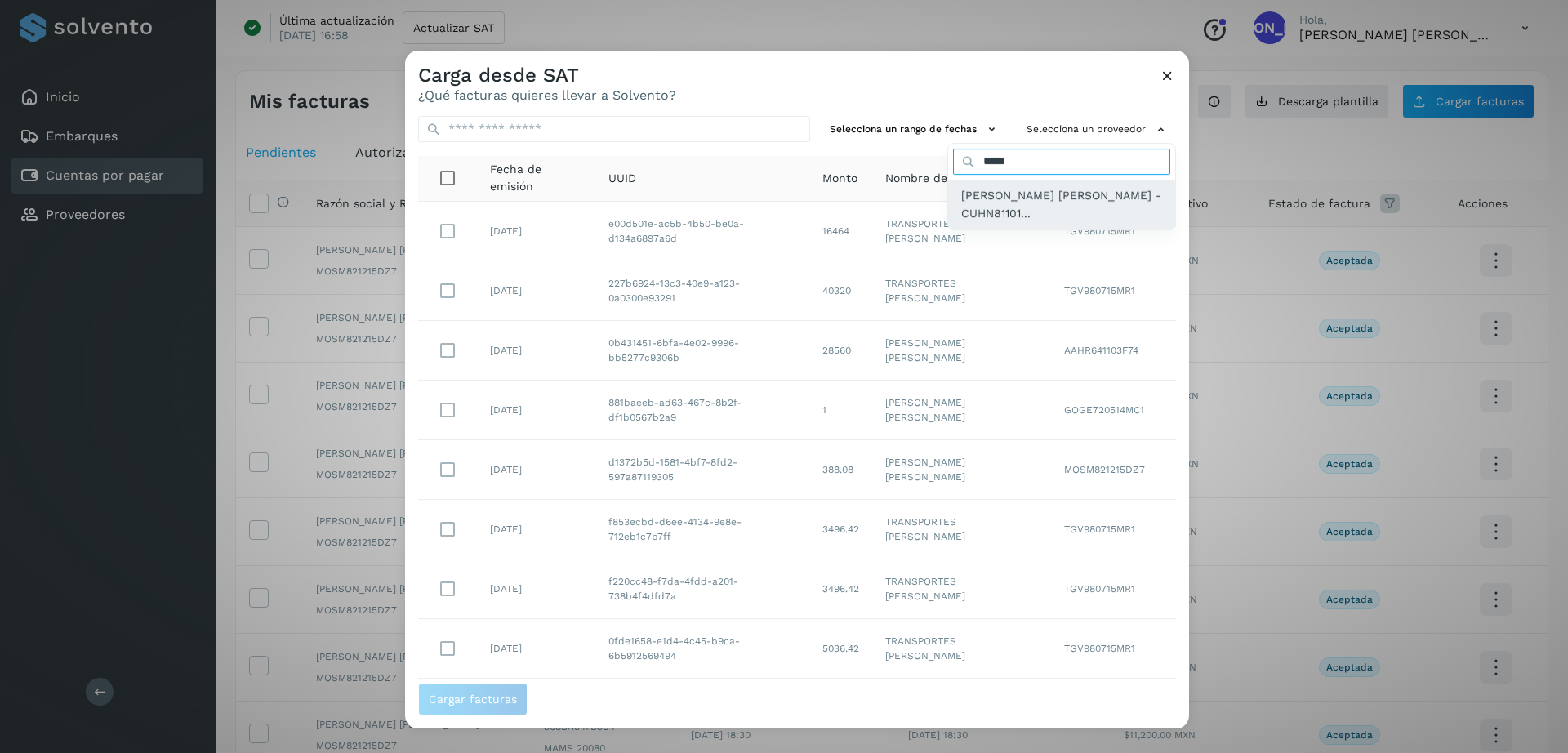
type input "*****"
click at [1014, 192] on span "NORMA KEREM CURIEL HERNANDEZ - CUHN81101..." at bounding box center [1062, 204] width 201 height 37
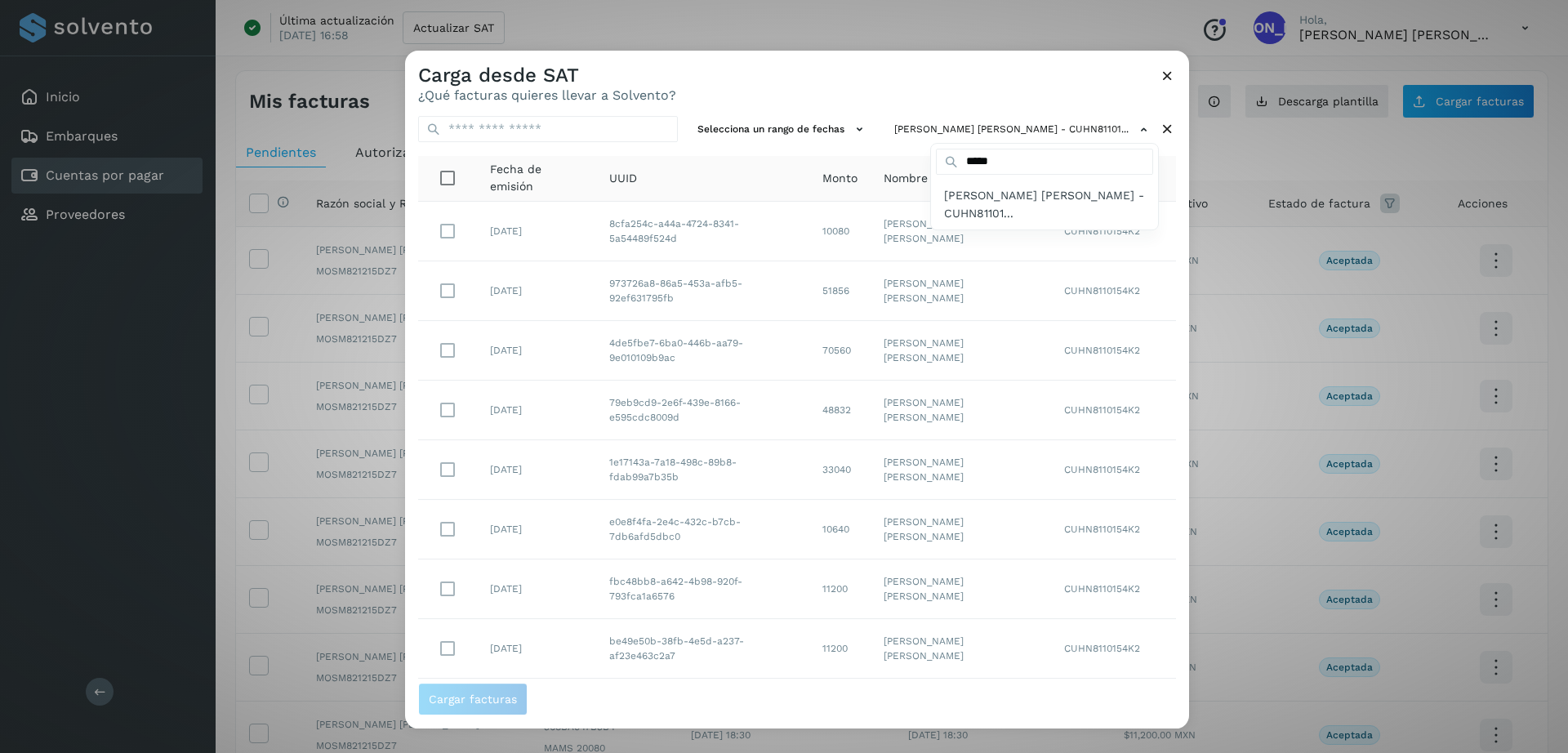
click at [825, 98] on div at bounding box center [1189, 427] width 1568 height 753
click at [816, 133] on button "Selecciona un rango de fechas" at bounding box center [783, 129] width 184 height 27
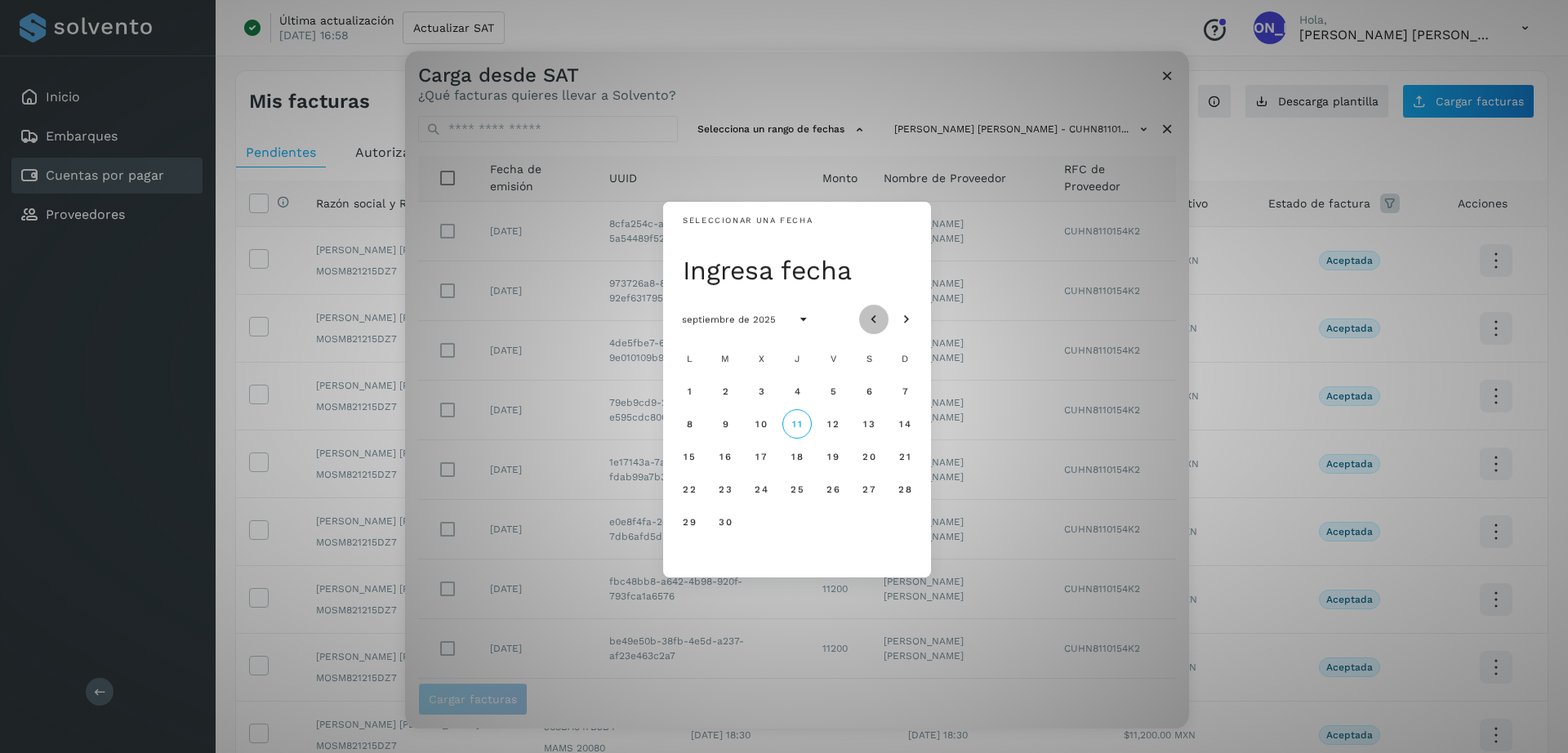
click at [871, 318] on icon "Mes anterior" at bounding box center [873, 320] width 16 height 16
click at [763, 523] on span "30" at bounding box center [760, 522] width 14 height 11
click at [909, 313] on icon "Mes siguiente" at bounding box center [906, 320] width 16 height 16
click at [800, 424] on span "7" at bounding box center [796, 424] width 8 height 11
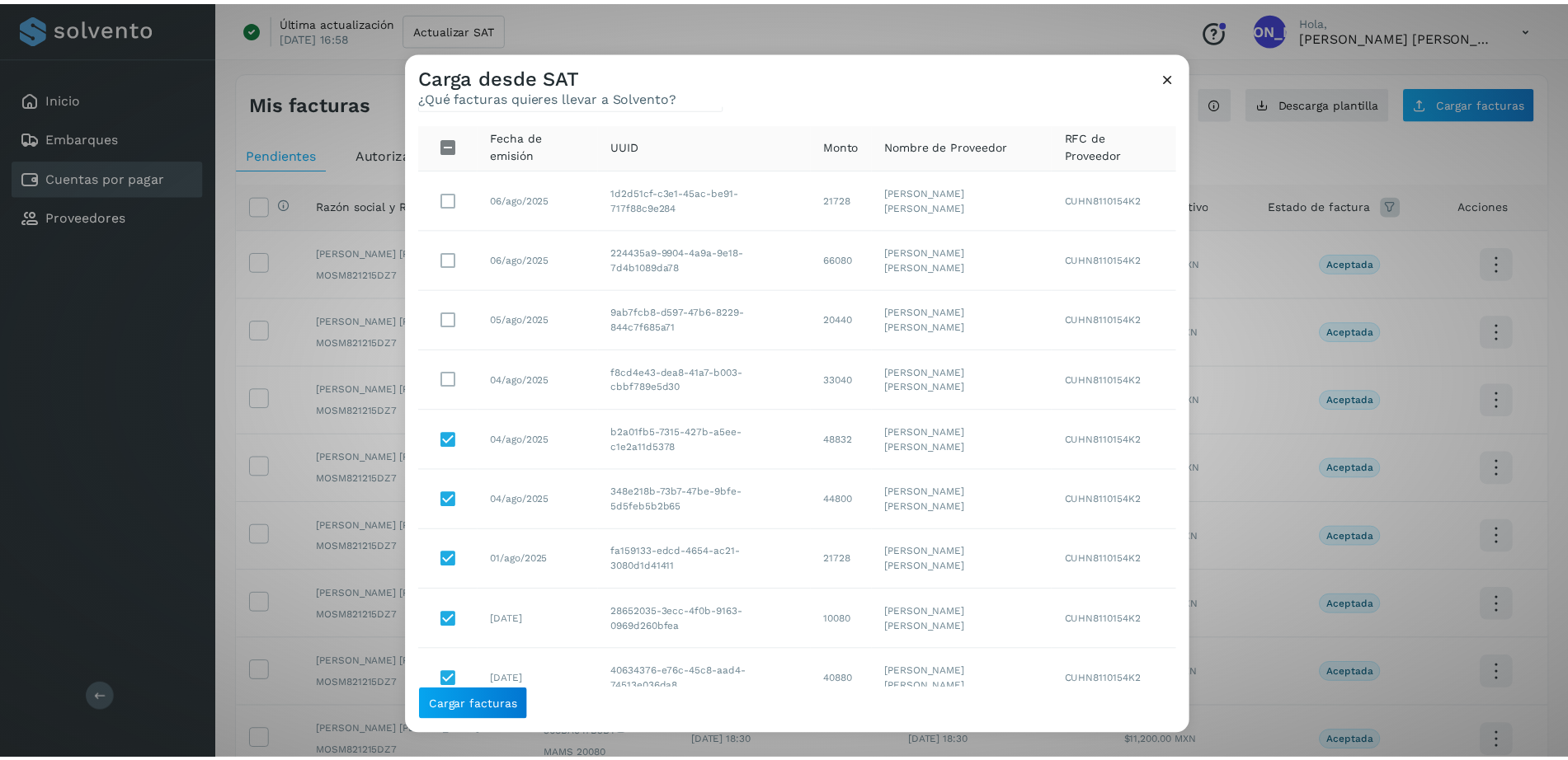
scroll to position [34, 0]
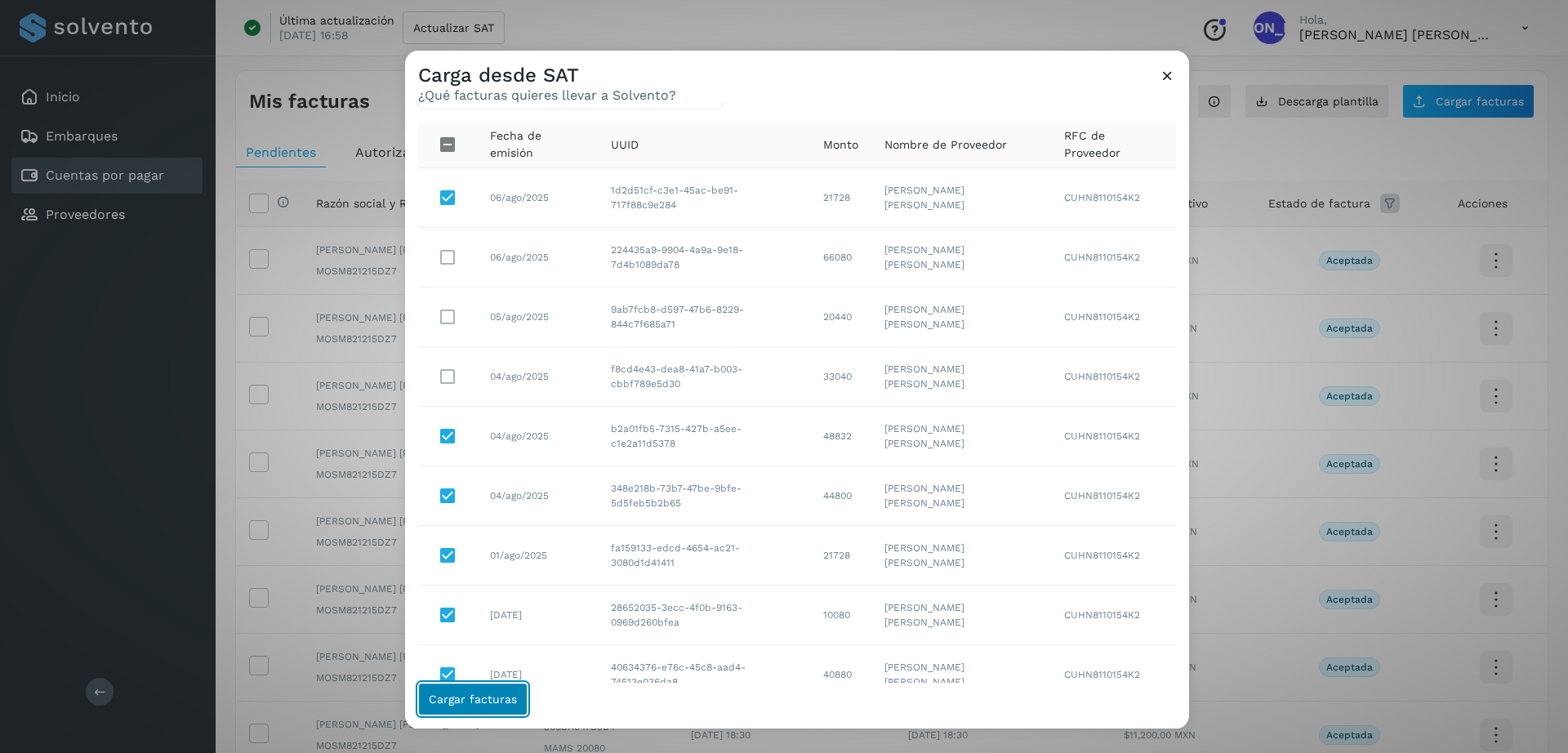
click at [460, 688] on button "Cargar facturas" at bounding box center [472, 699] width 109 height 32
click at [1165, 80] on icon at bounding box center [1167, 76] width 17 height 17
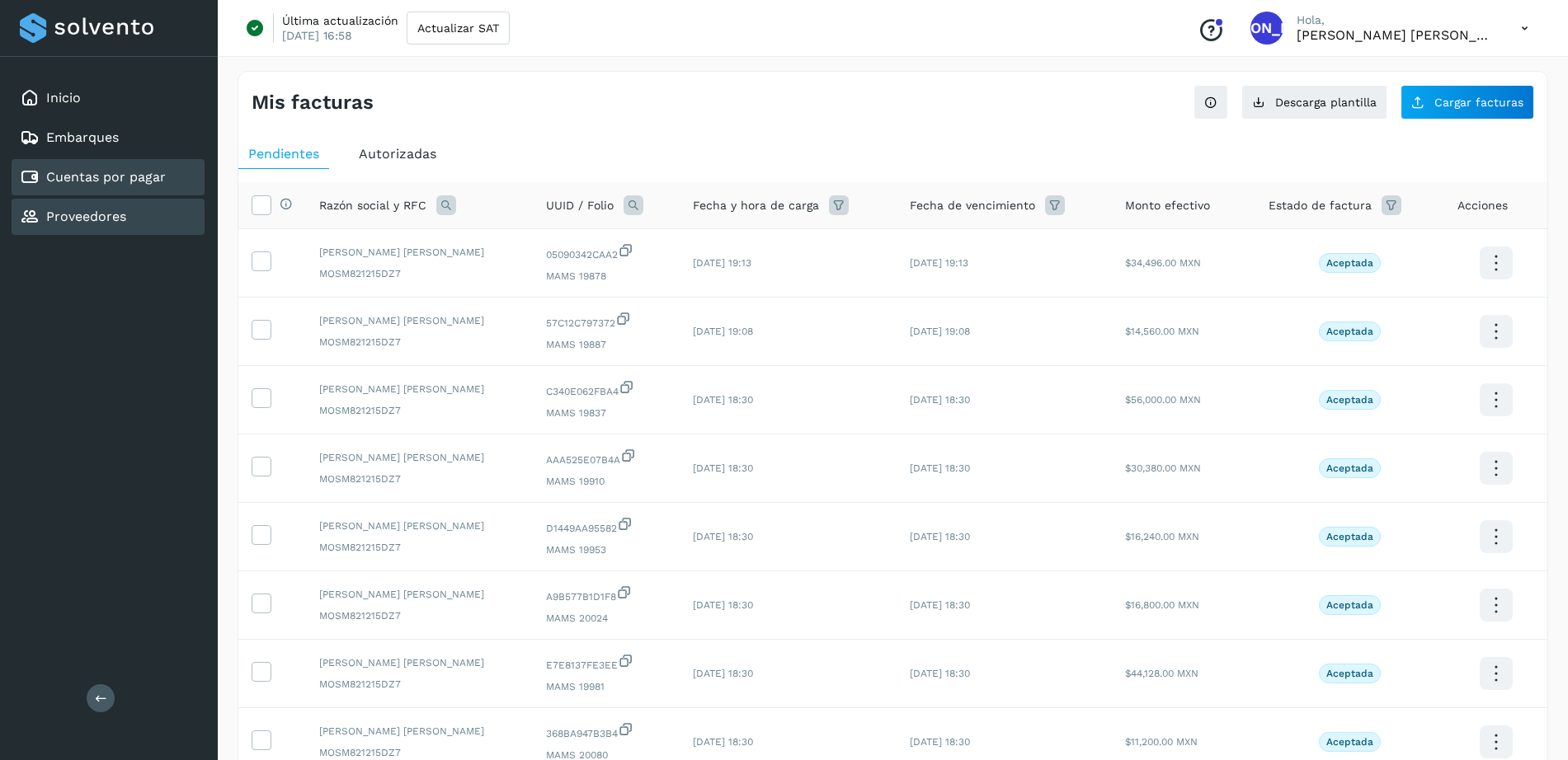
click at [67, 219] on link "Proveedores" at bounding box center [86, 216] width 80 height 15
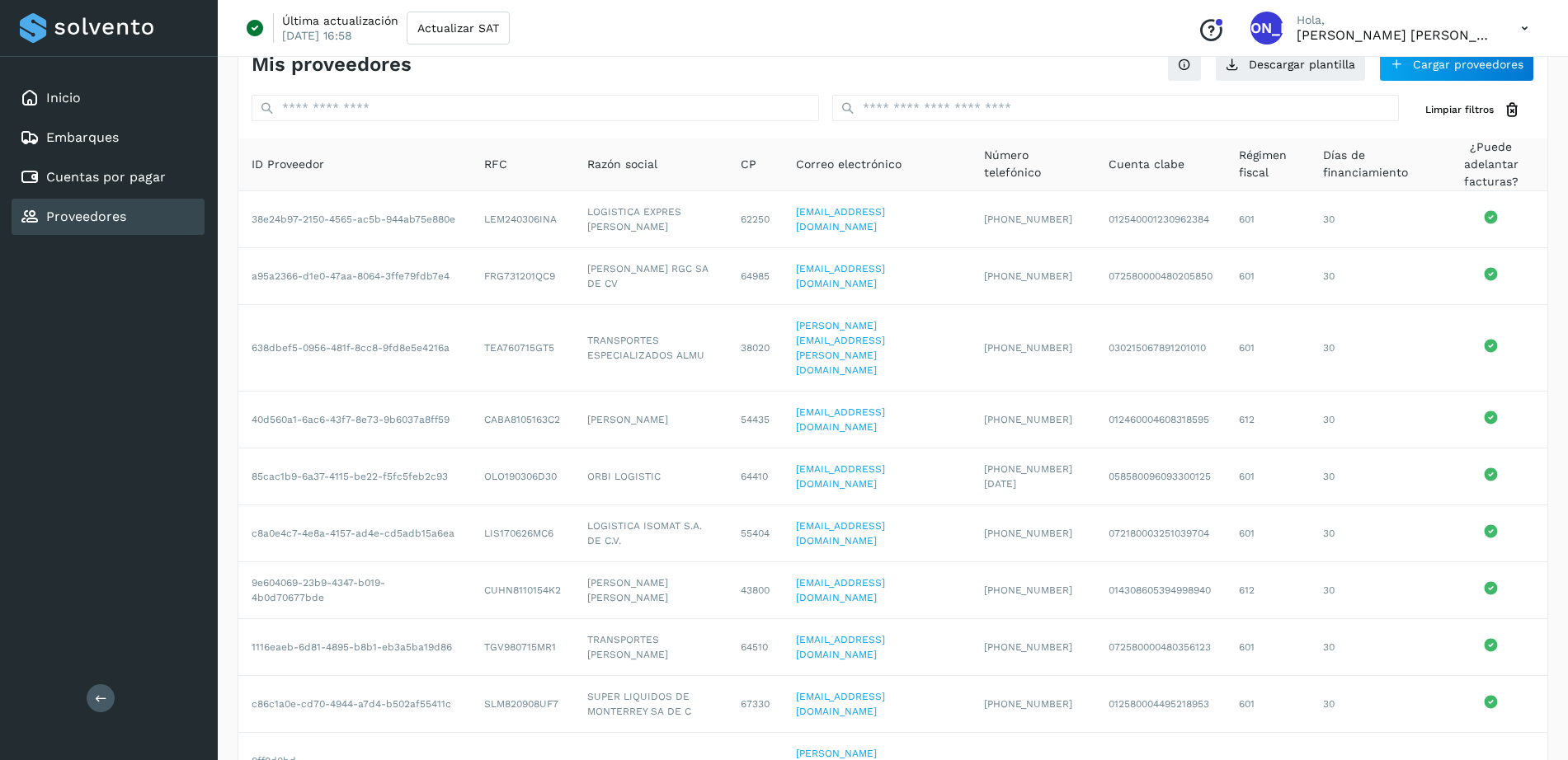
scroll to position [41, 0]
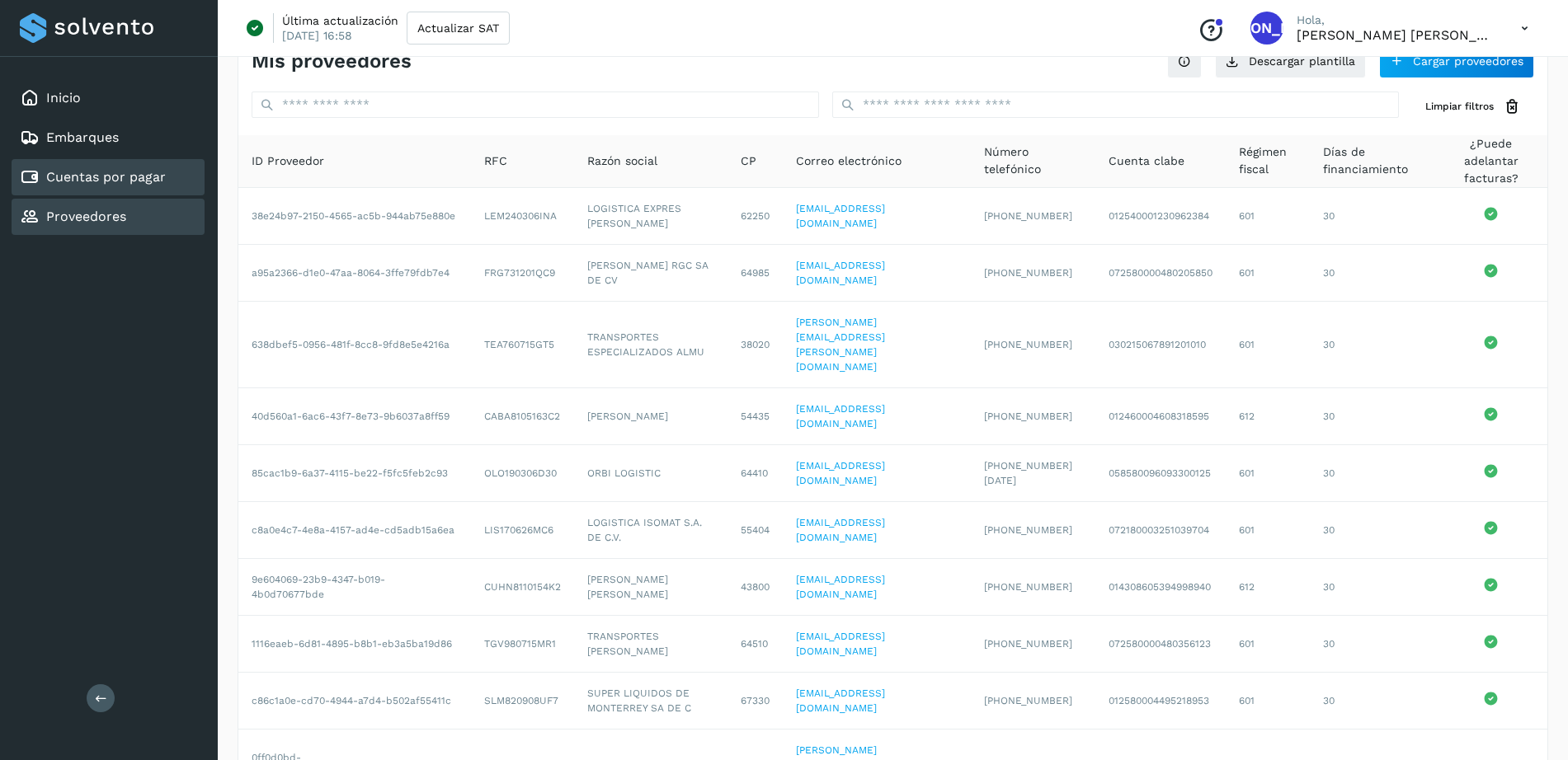
click at [89, 177] on link "Cuentas por pagar" at bounding box center [105, 177] width 120 height 15
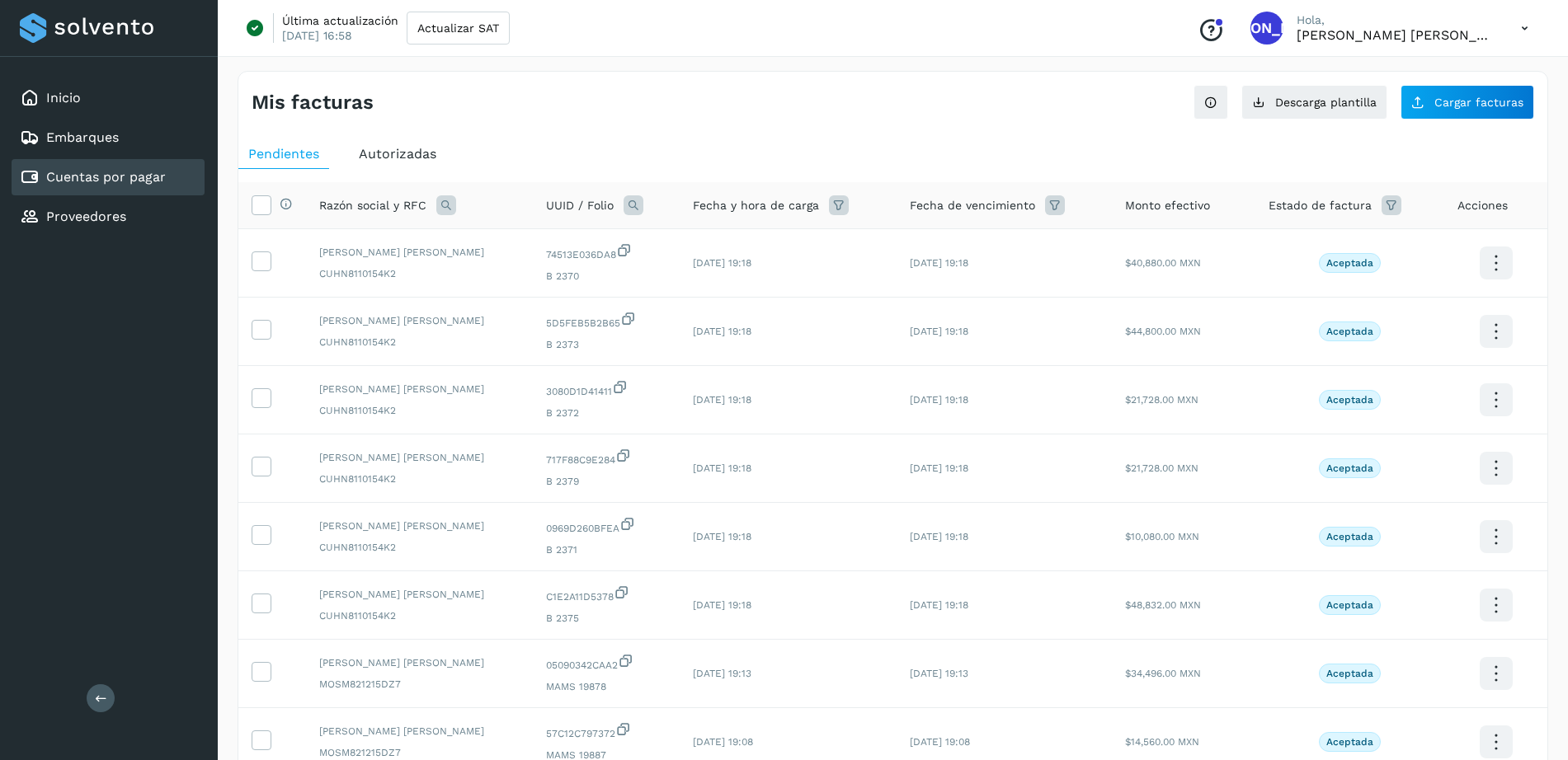
click at [813, 100] on div "Mis facturas" at bounding box center [572, 102] width 641 height 24
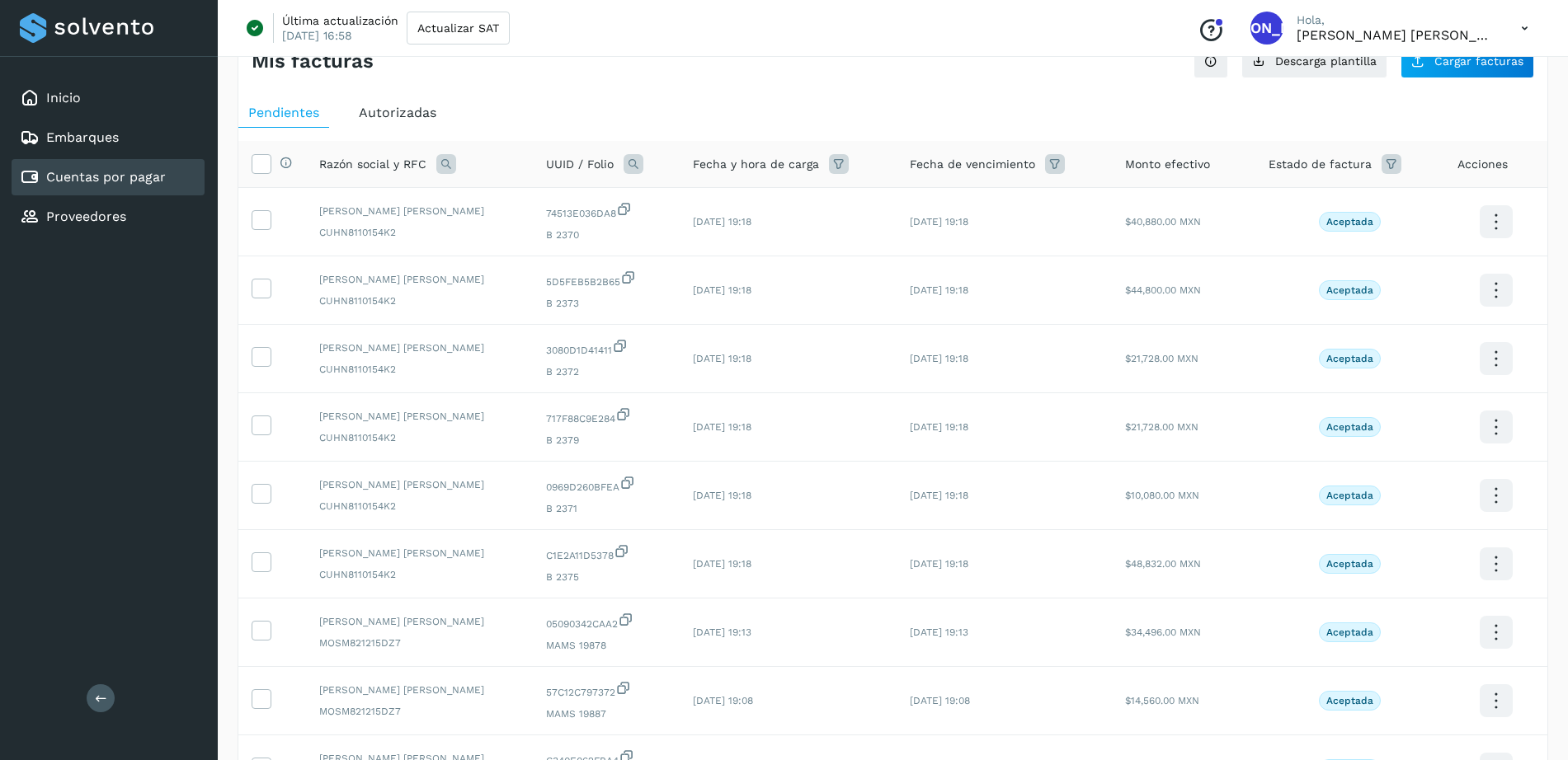
scroll to position [82, 0]
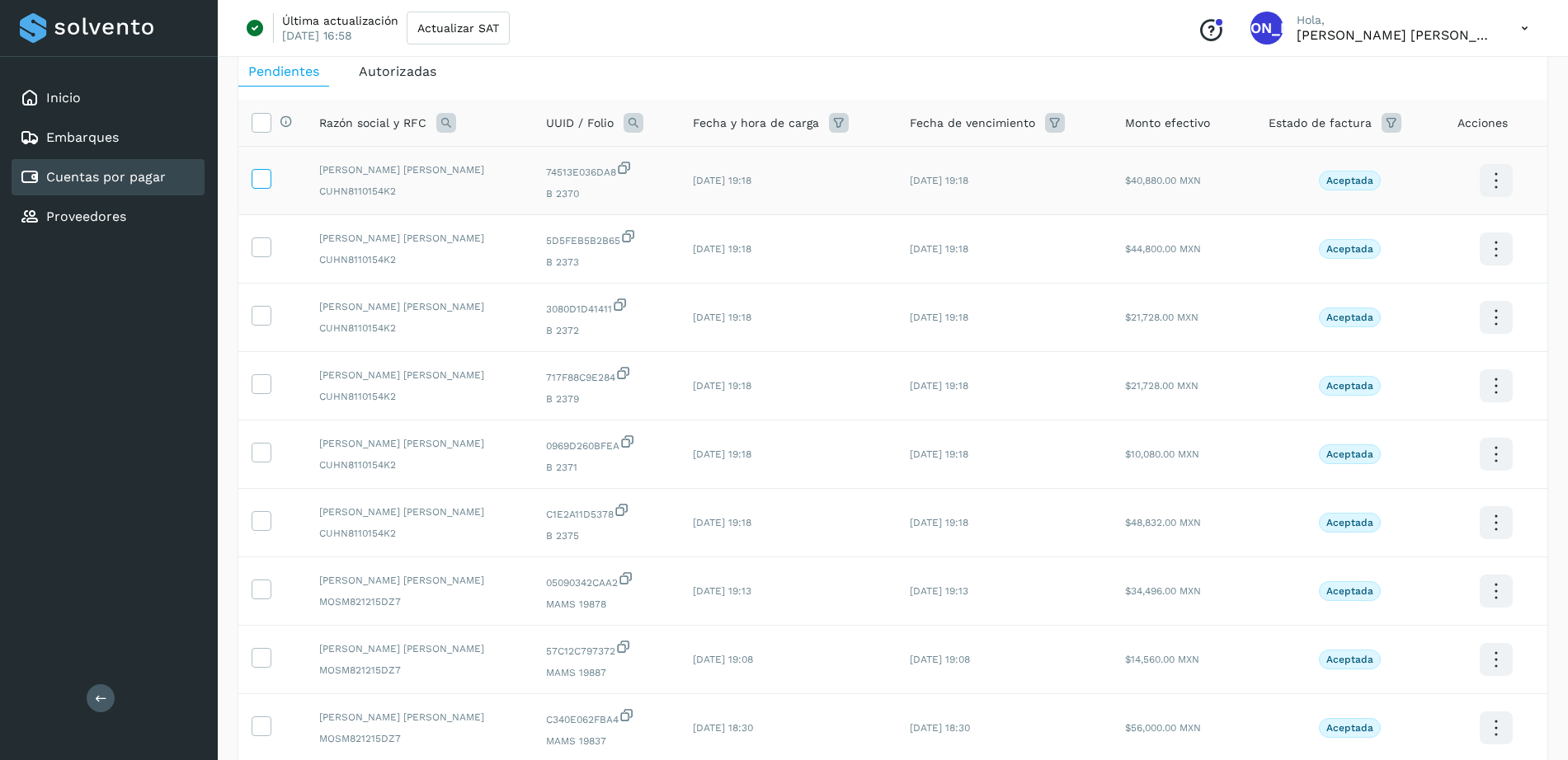
click at [254, 180] on icon at bounding box center [261, 178] width 17 height 17
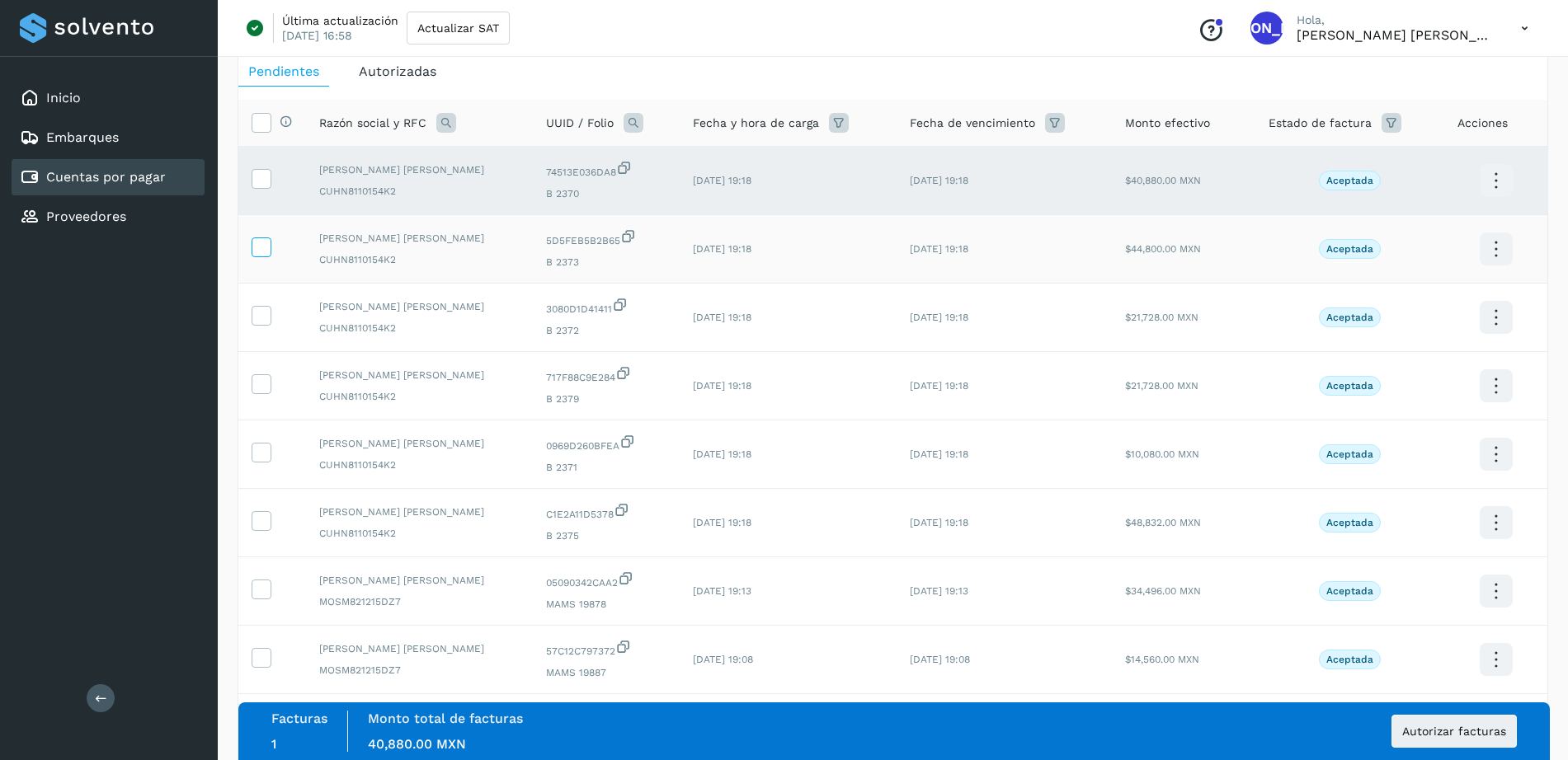
click at [259, 244] on icon at bounding box center [261, 246] width 17 height 17
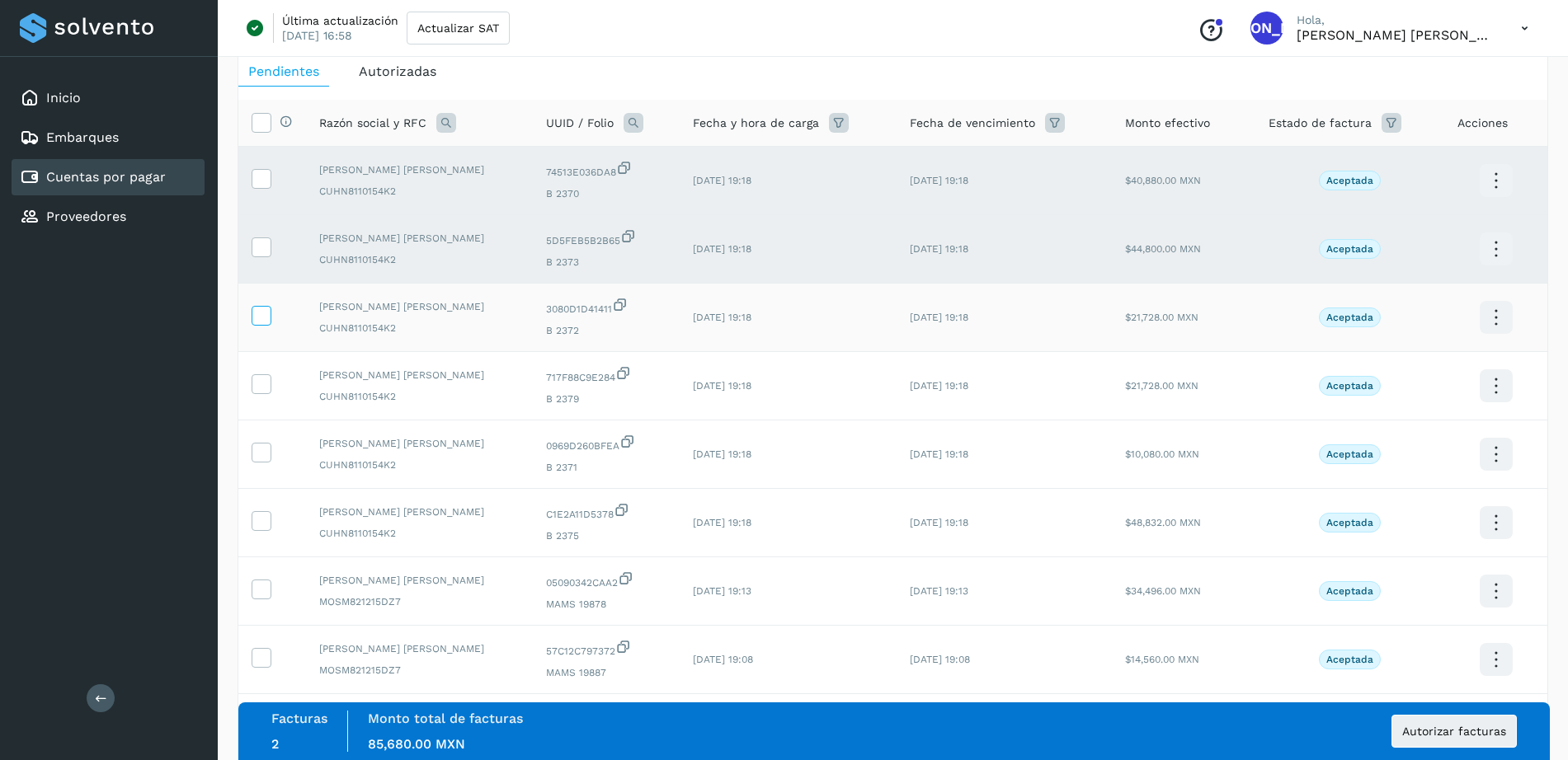
click at [259, 316] on icon at bounding box center [261, 315] width 17 height 17
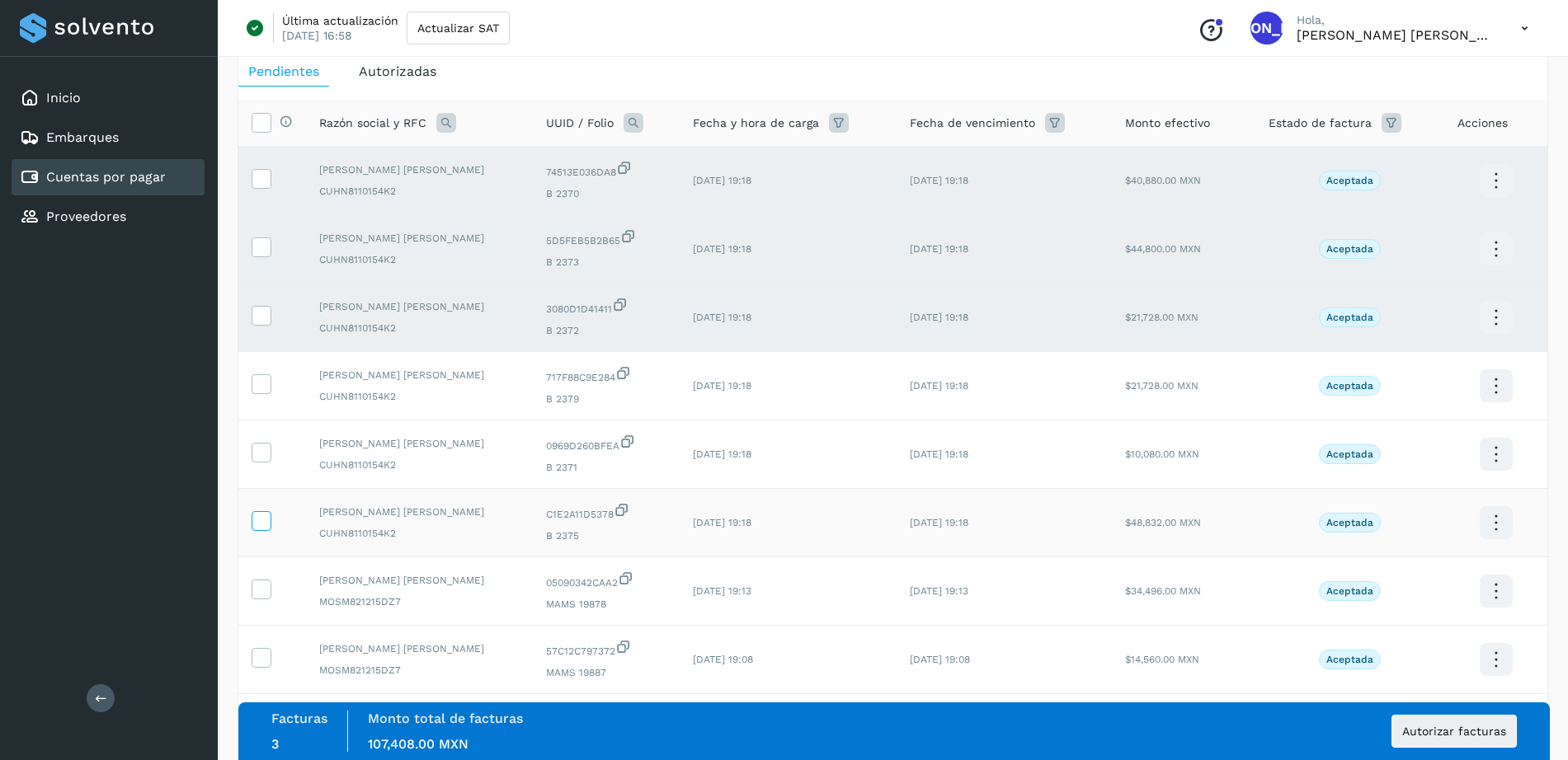
click at [260, 526] on icon at bounding box center [261, 520] width 17 height 17
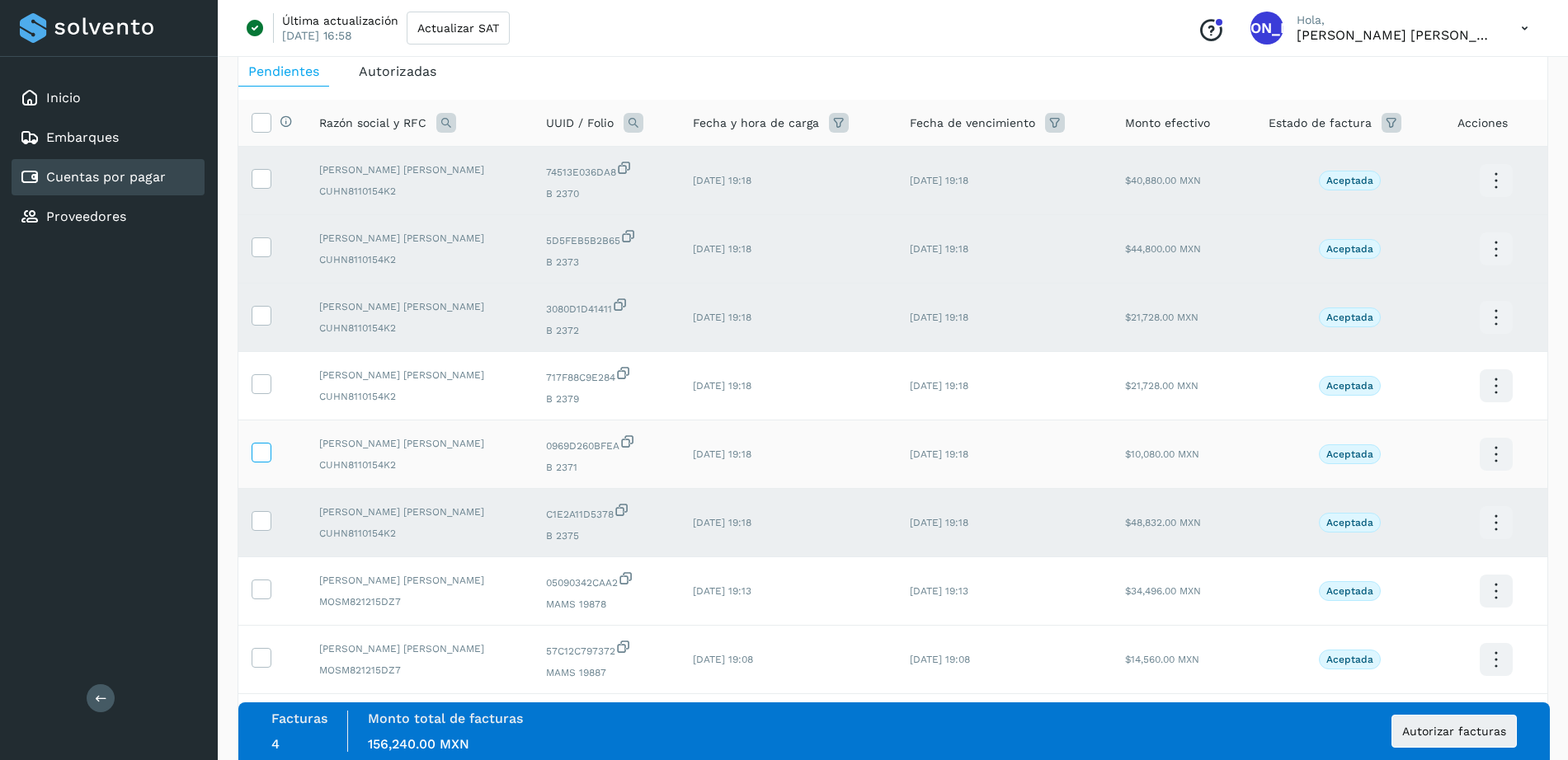
click at [260, 455] on icon at bounding box center [261, 452] width 17 height 17
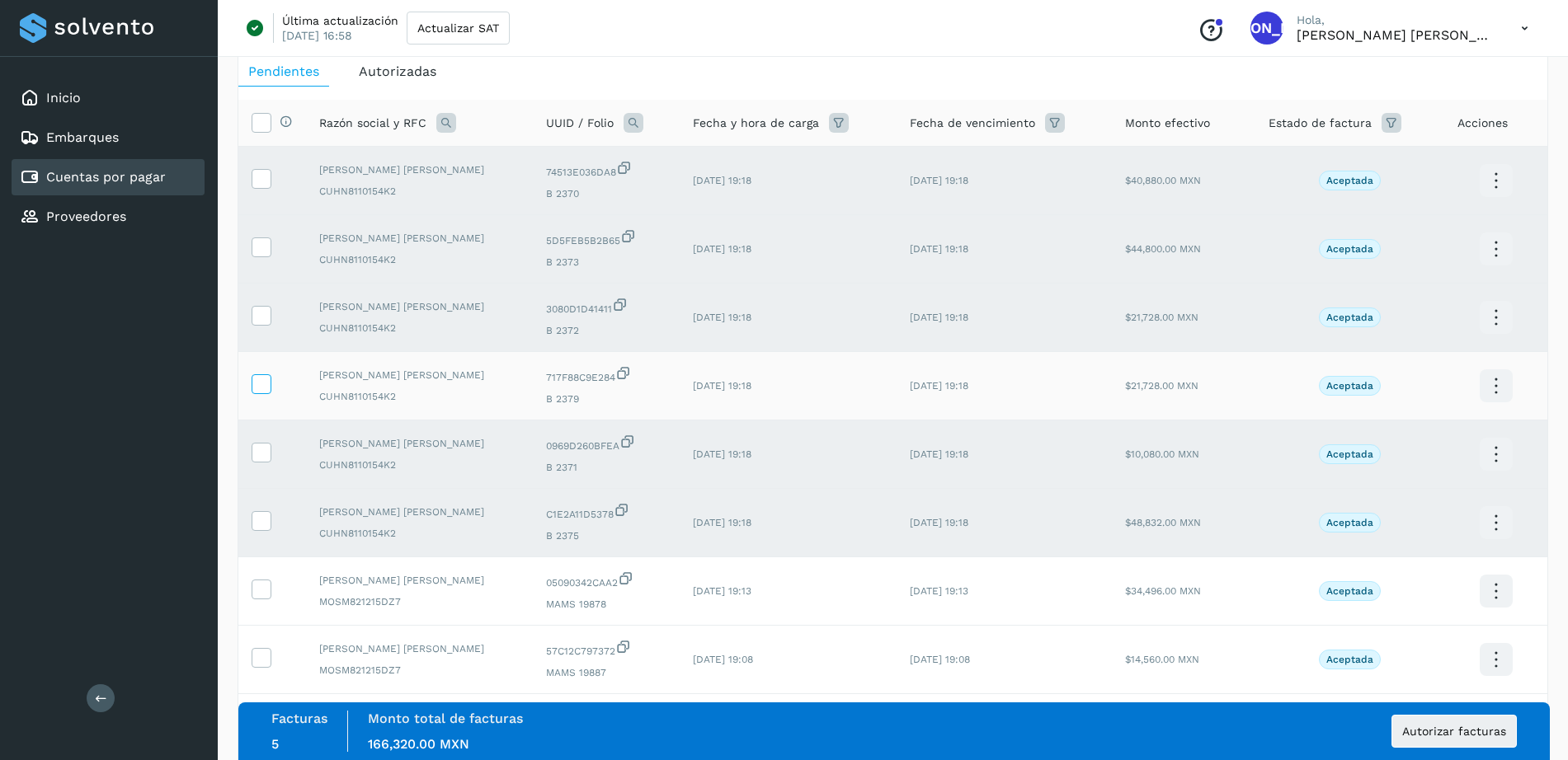
click at [261, 384] on icon at bounding box center [261, 383] width 17 height 17
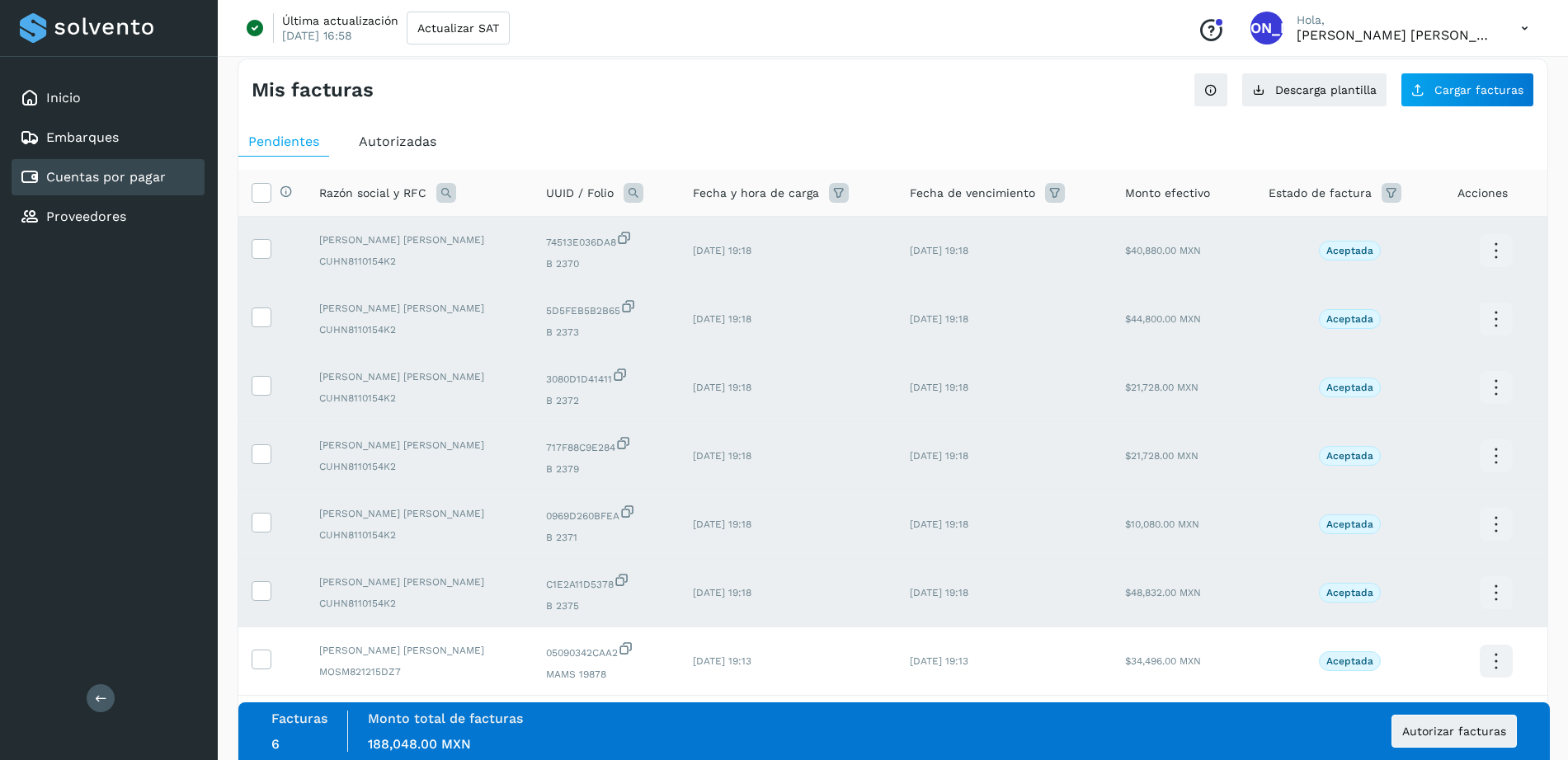
scroll to position [0, 0]
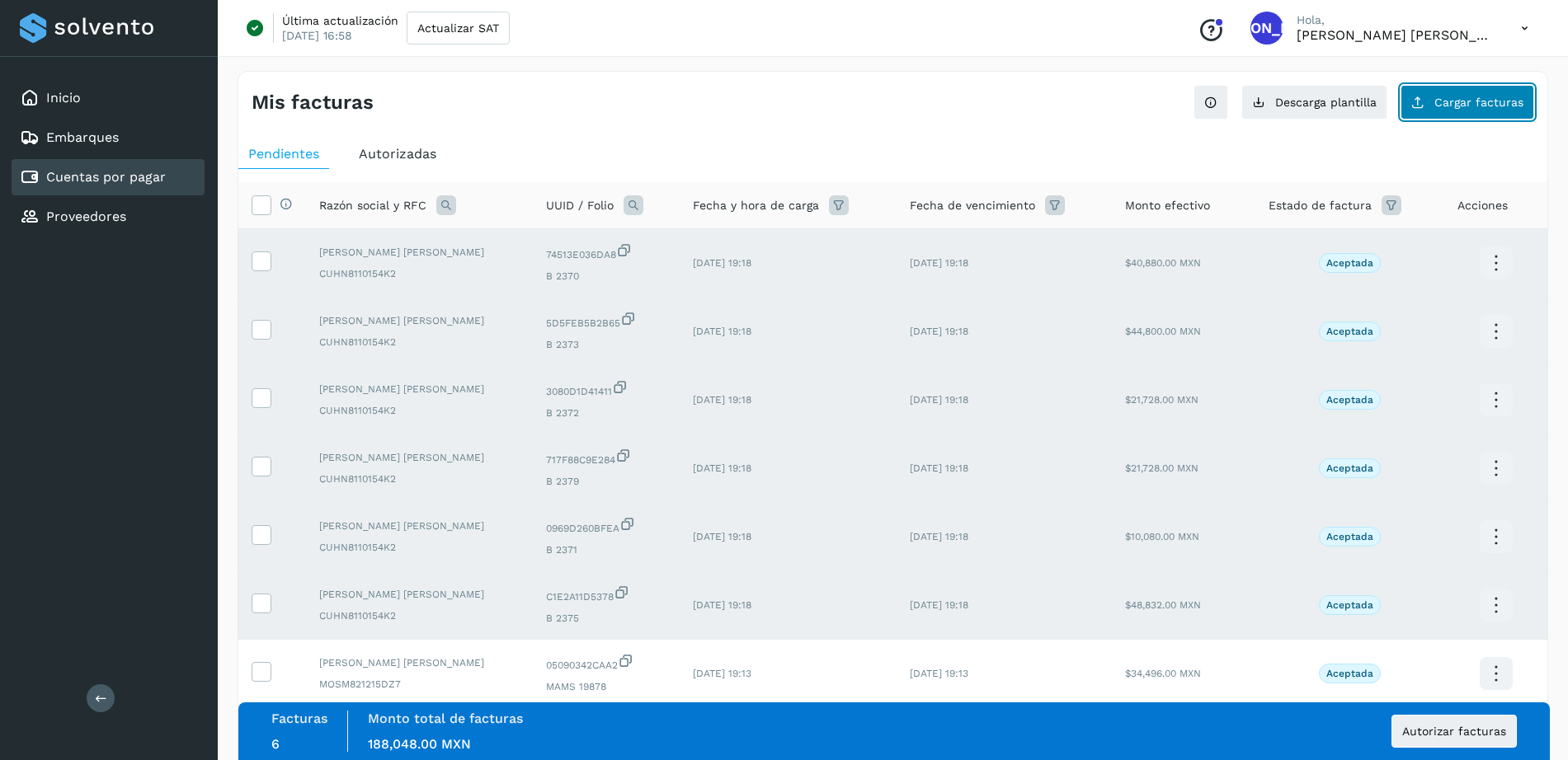
click at [1477, 91] on button "Cargar facturas" at bounding box center [1467, 102] width 134 height 34
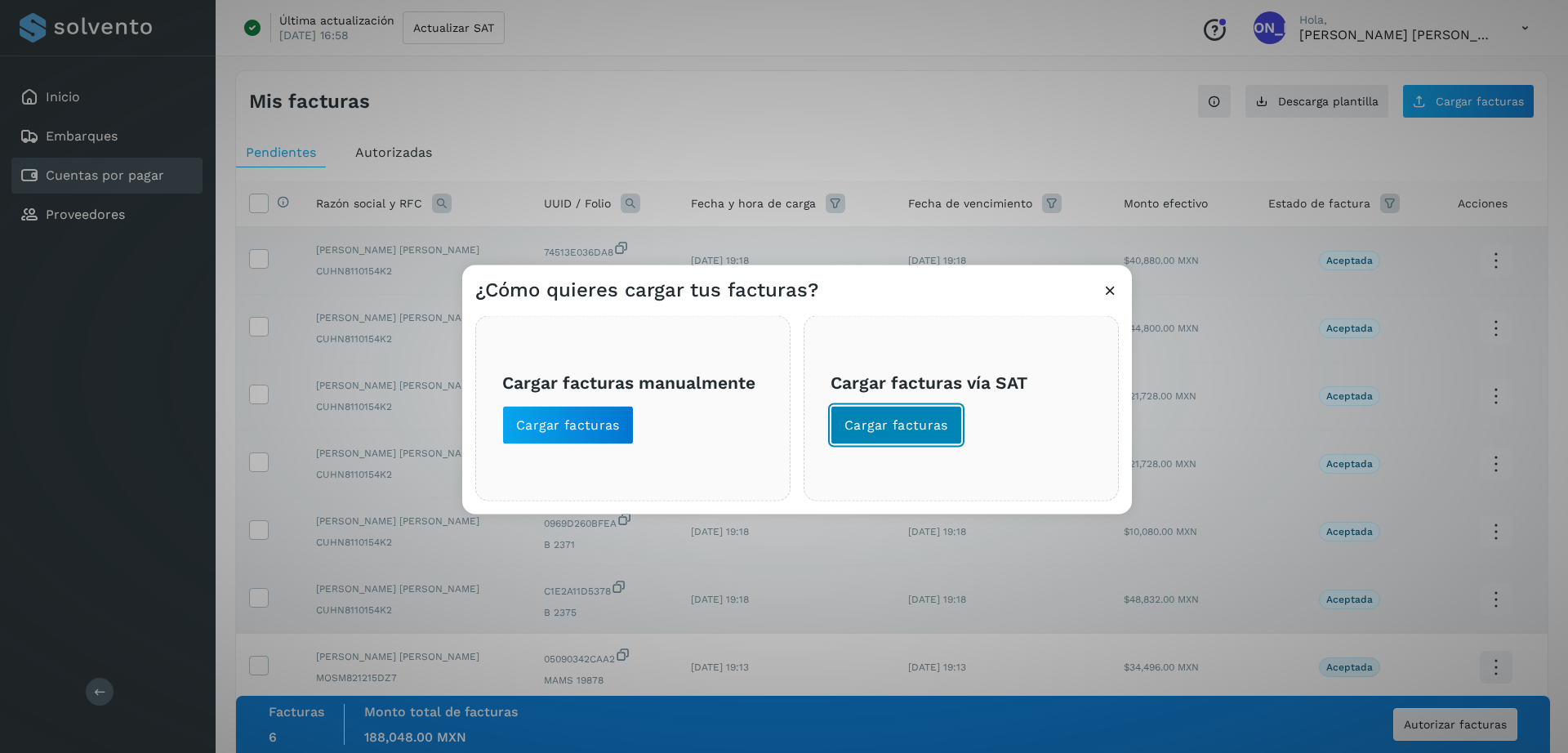
click at [943, 420] on span "Cargar facturas" at bounding box center [896, 425] width 103 height 18
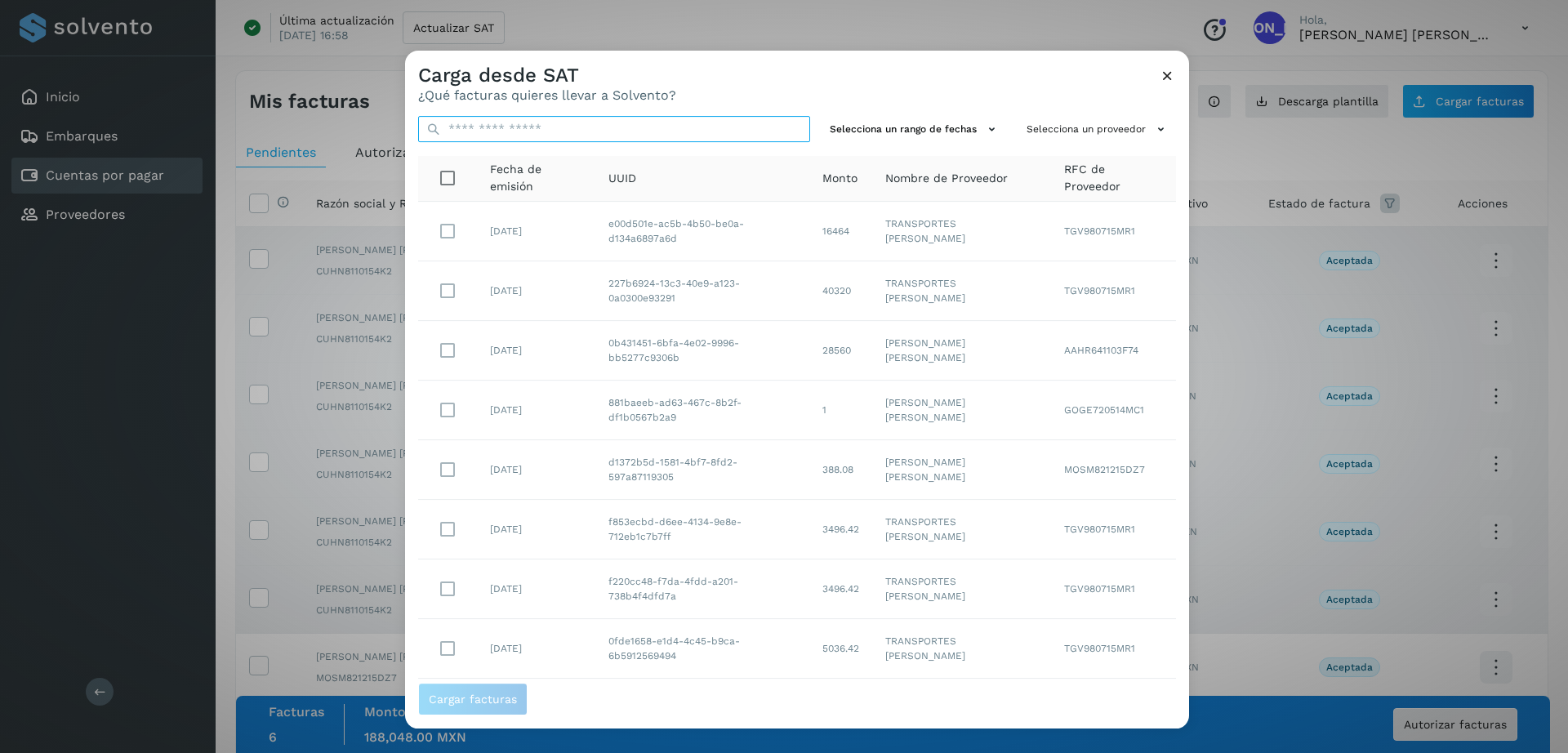
click at [580, 122] on input "text" at bounding box center [614, 129] width 392 height 27
paste input "**********"
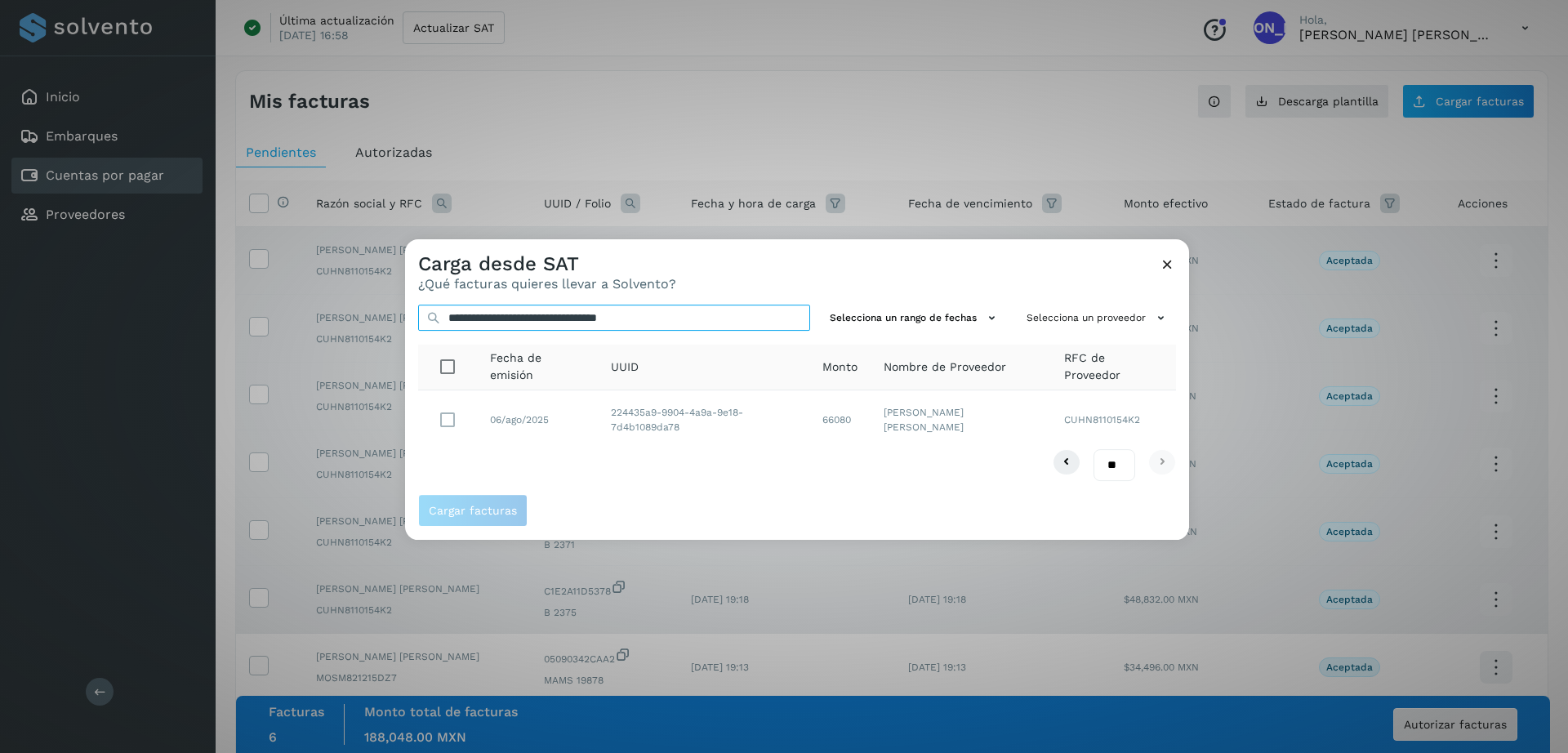
type input "**********"
click at [491, 507] on span "Cargar facturas" at bounding box center [472, 510] width 88 height 11
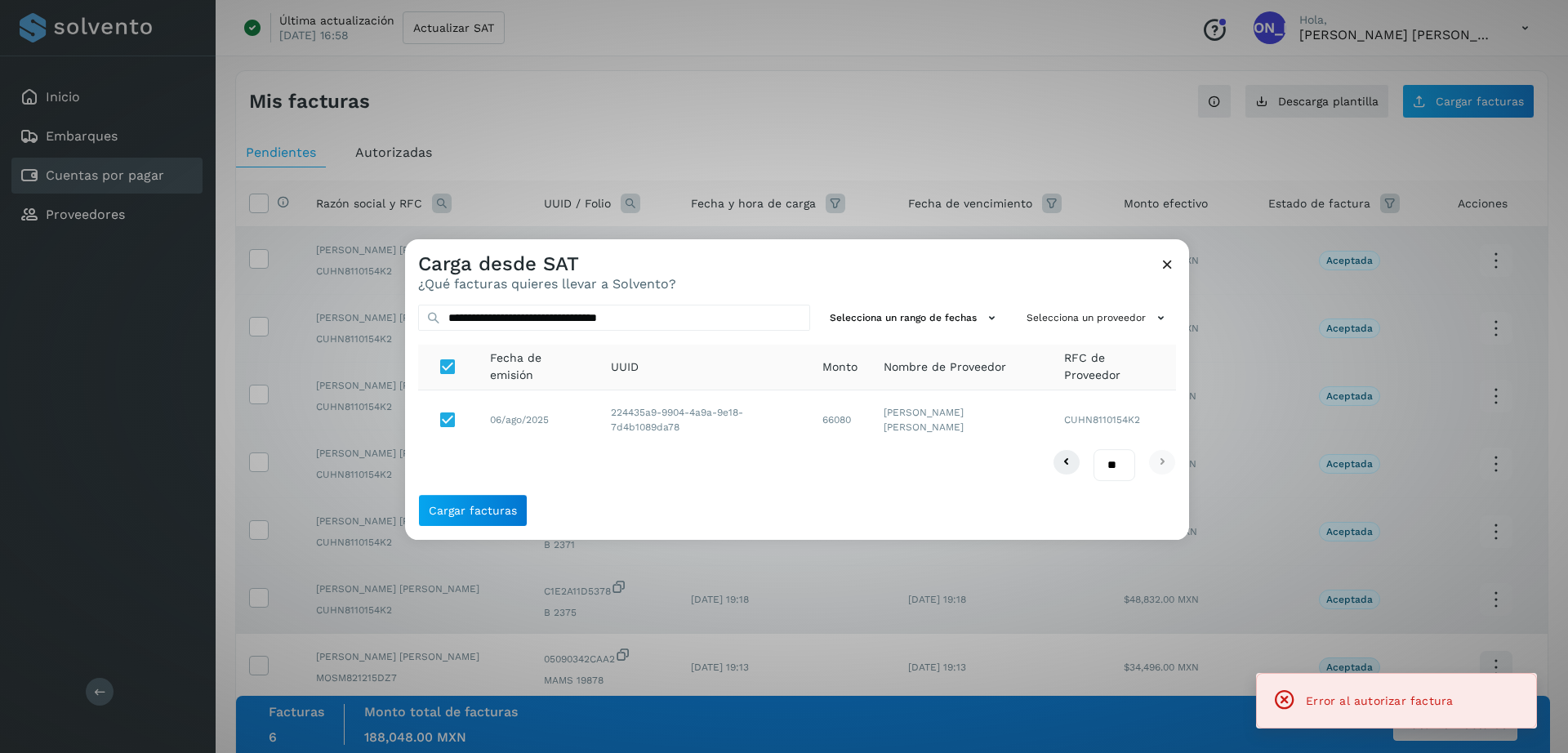
click at [1167, 270] on icon at bounding box center [1167, 265] width 17 height 17
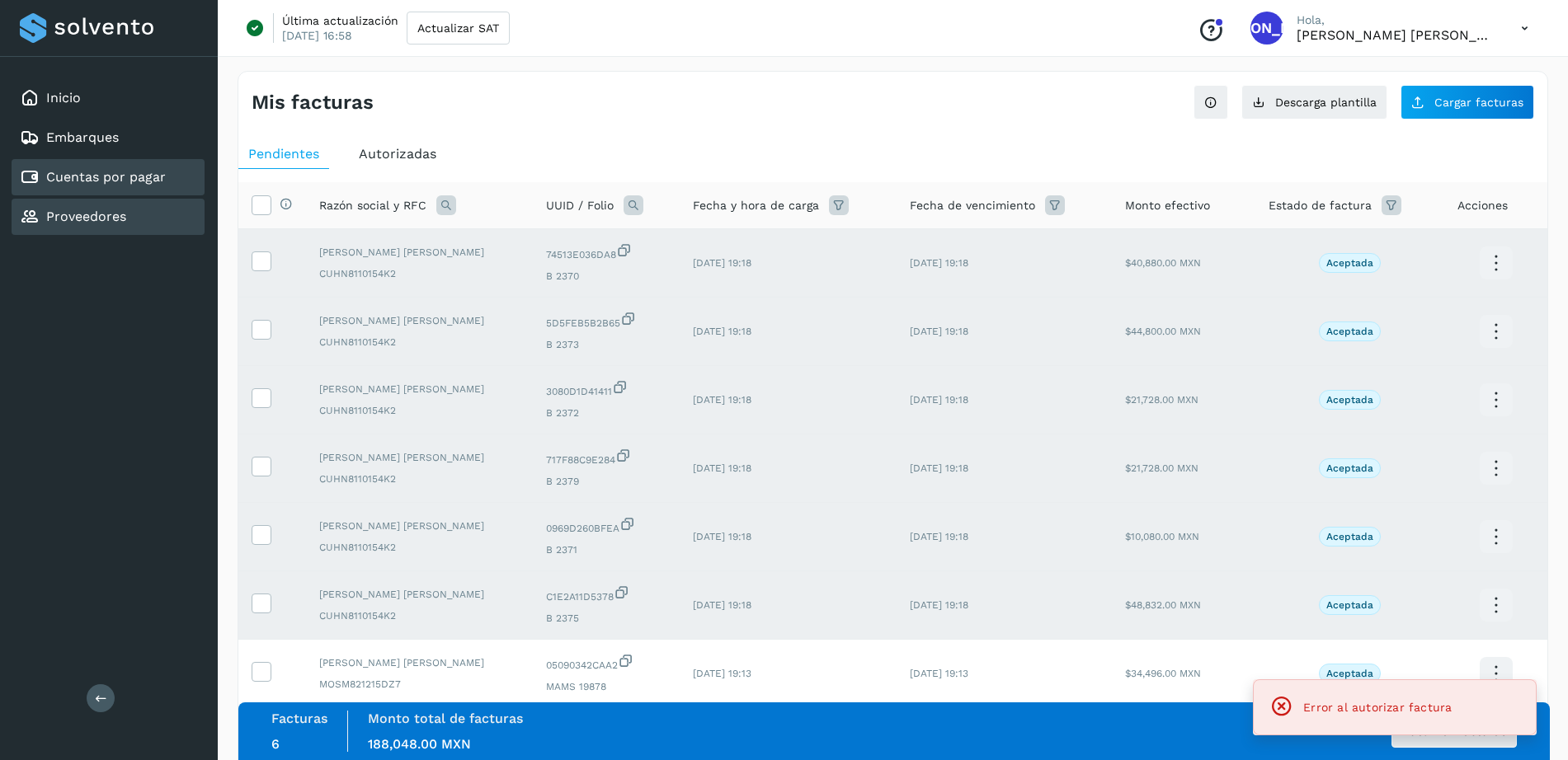
click at [101, 212] on link "Proveedores" at bounding box center [86, 216] width 80 height 15
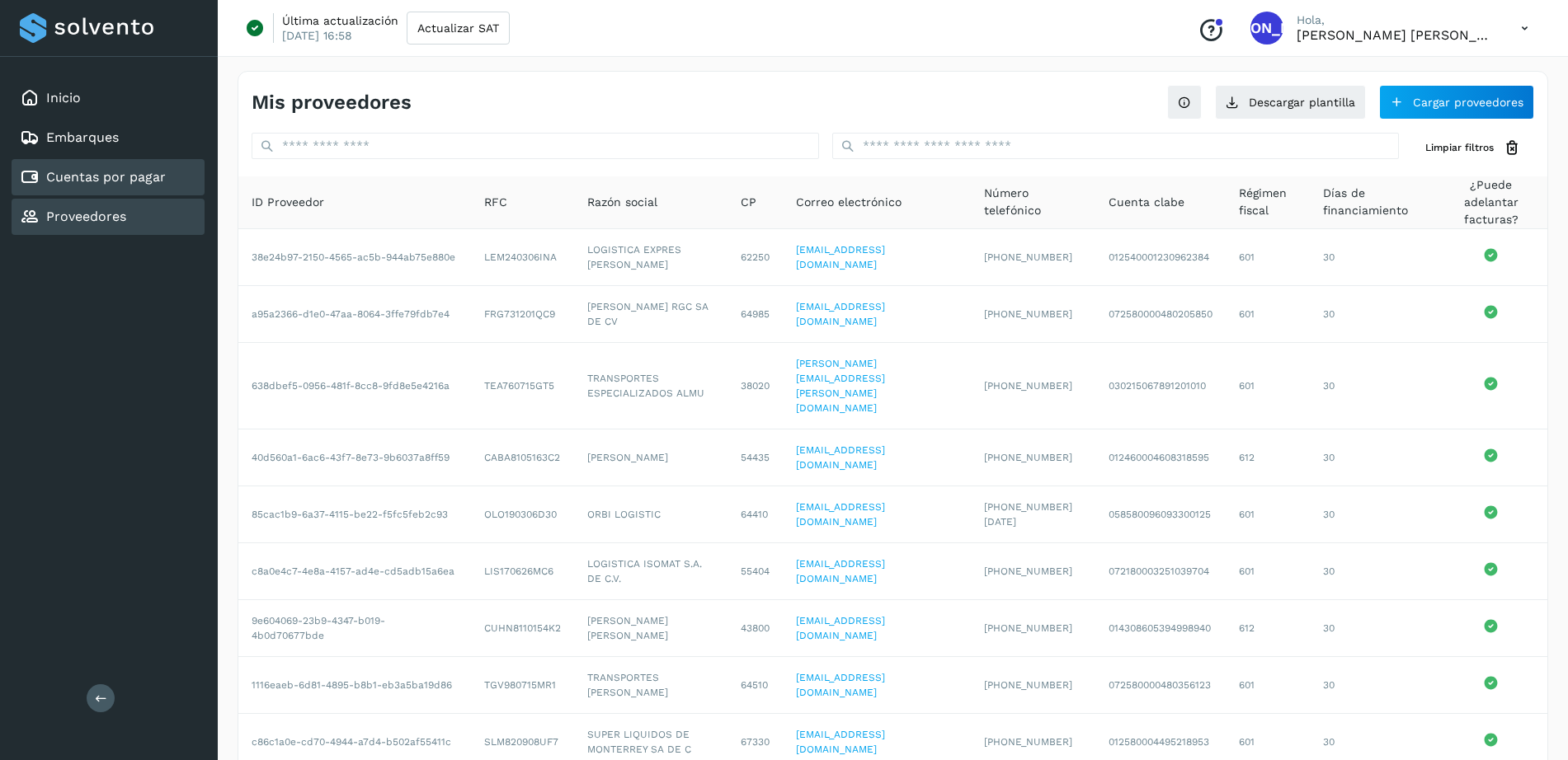
click at [99, 181] on link "Cuentas por pagar" at bounding box center [105, 177] width 120 height 15
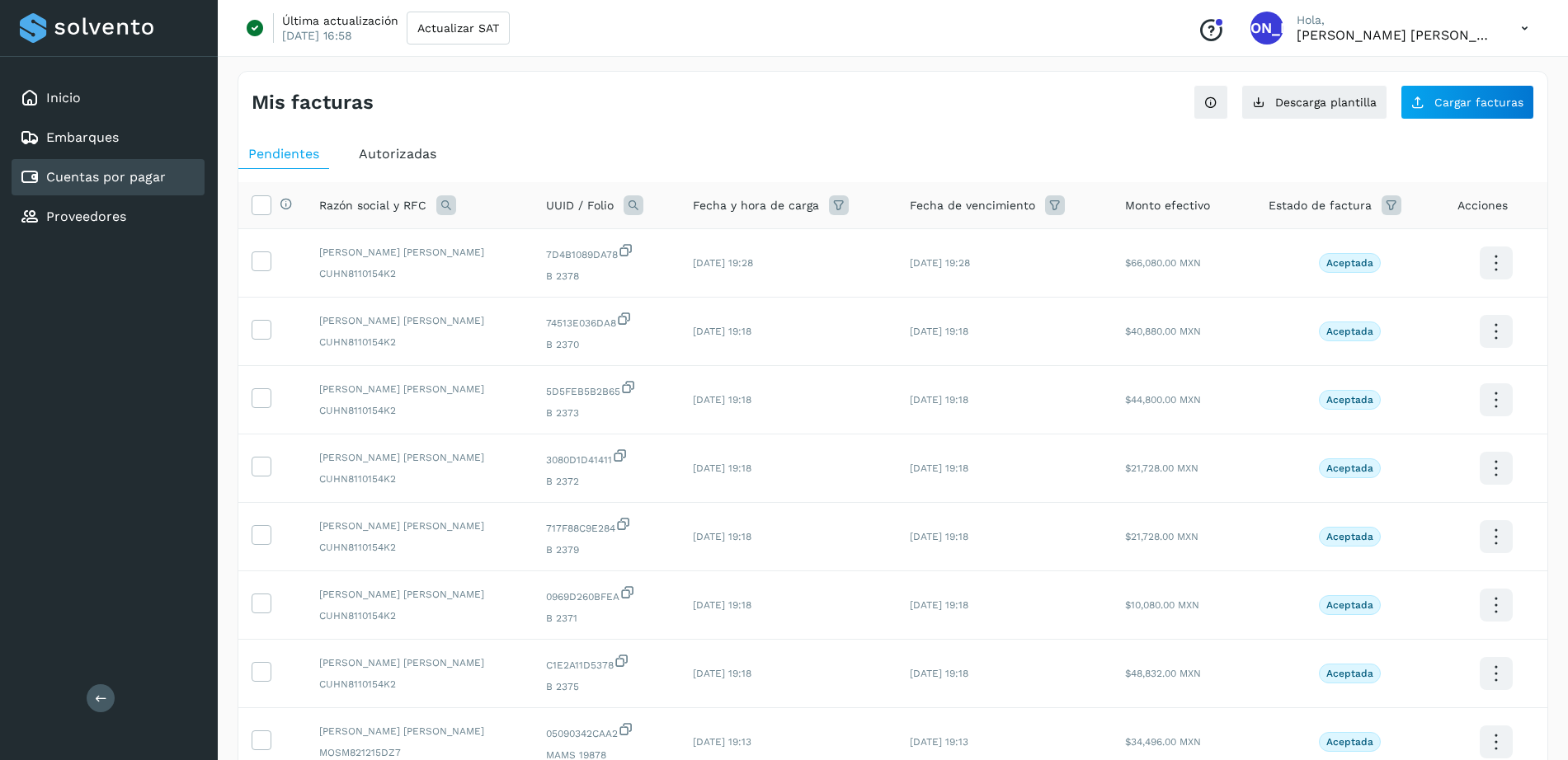
click at [776, 124] on div "Mis facturas Ver instrucciones para cargar Facturas Descarga plantilla Cargar f…" at bounding box center [892, 552] width 1310 height 963
click at [1430, 109] on button "Cargar facturas" at bounding box center [1467, 102] width 134 height 34
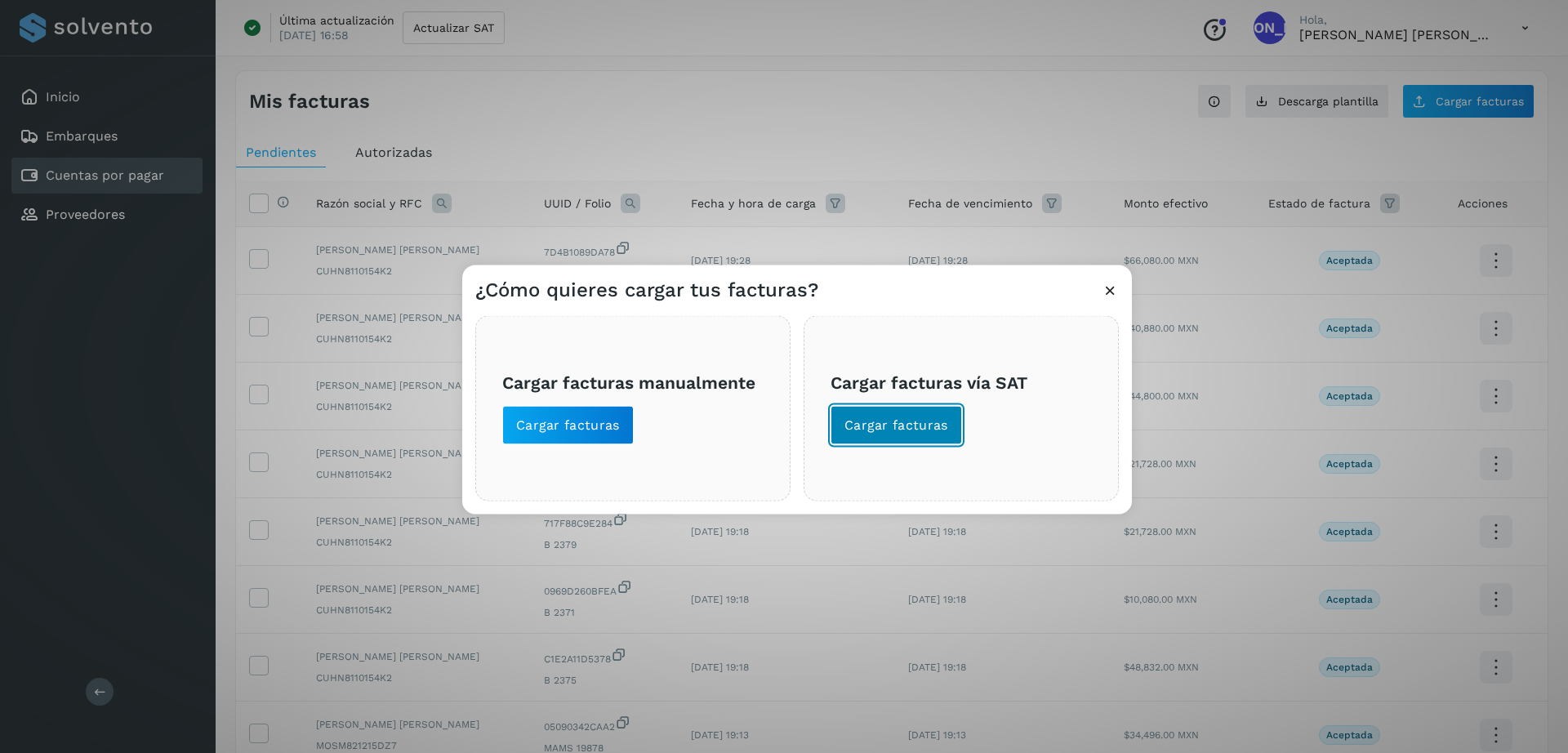
click at [894, 414] on button "Cargar facturas" at bounding box center [896, 425] width 132 height 39
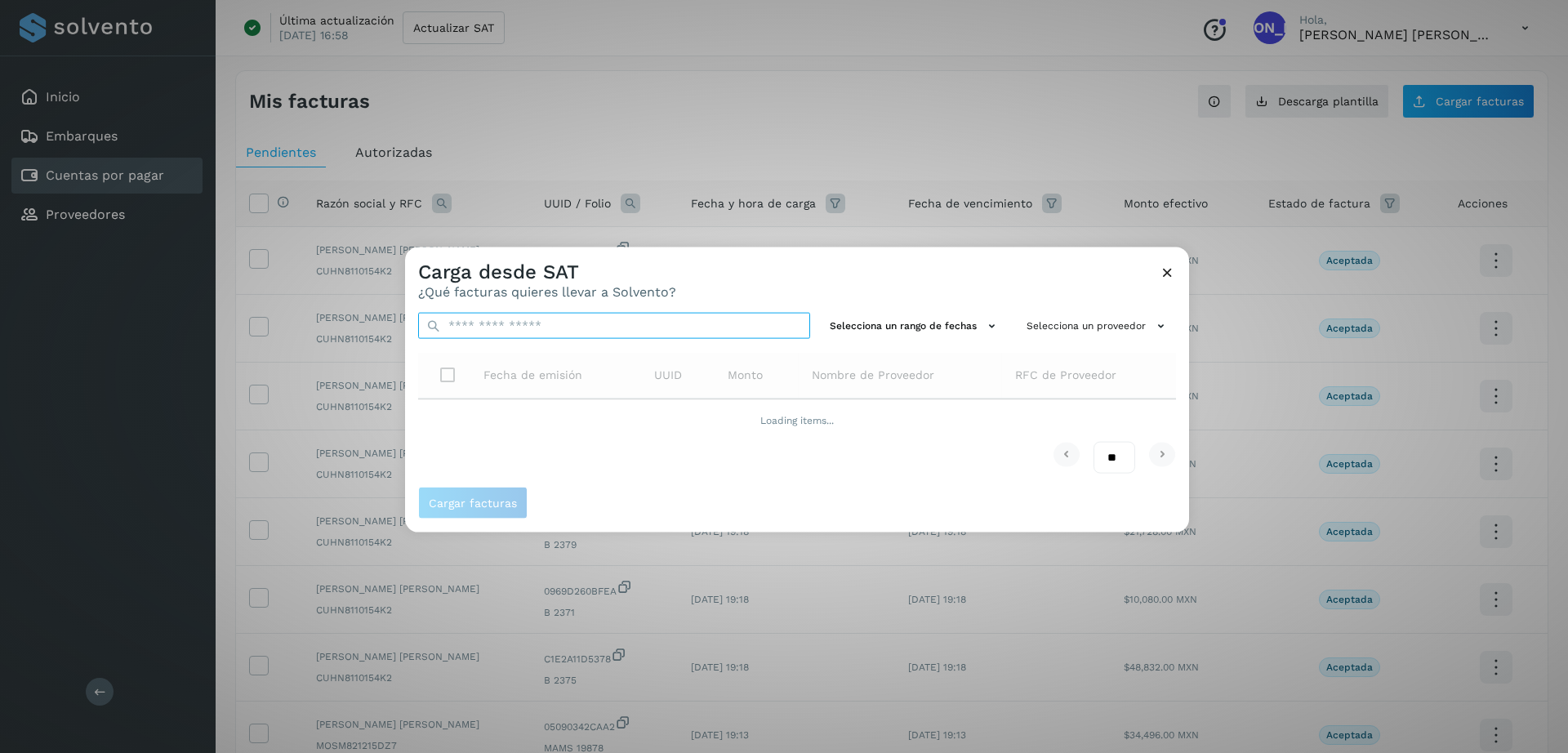
paste input "**********"
click at [717, 330] on input "text" at bounding box center [614, 326] width 392 height 27
type input "**********"
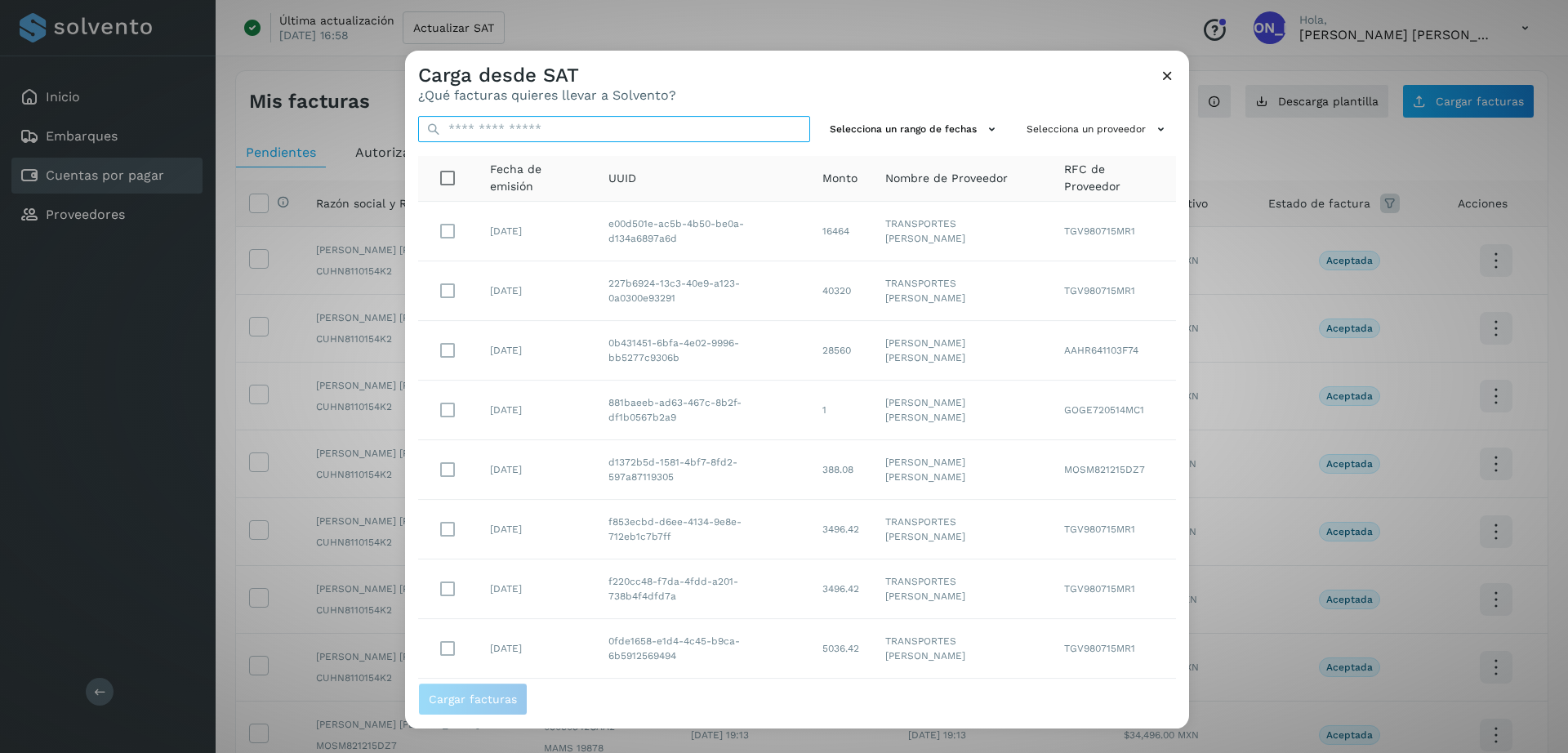
paste input "**********"
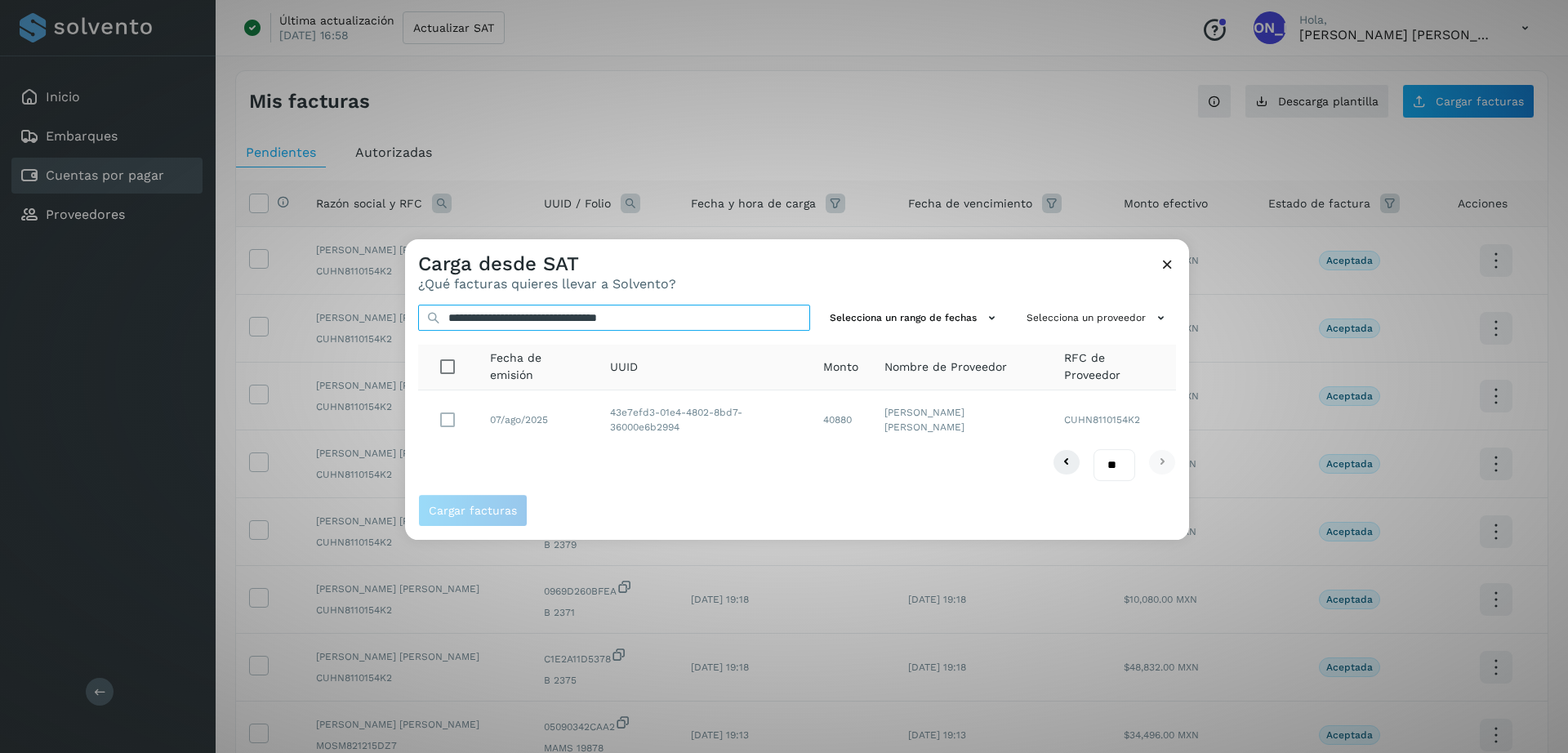
type input "**********"
click at [487, 516] on span "Cargar facturas" at bounding box center [472, 510] width 88 height 11
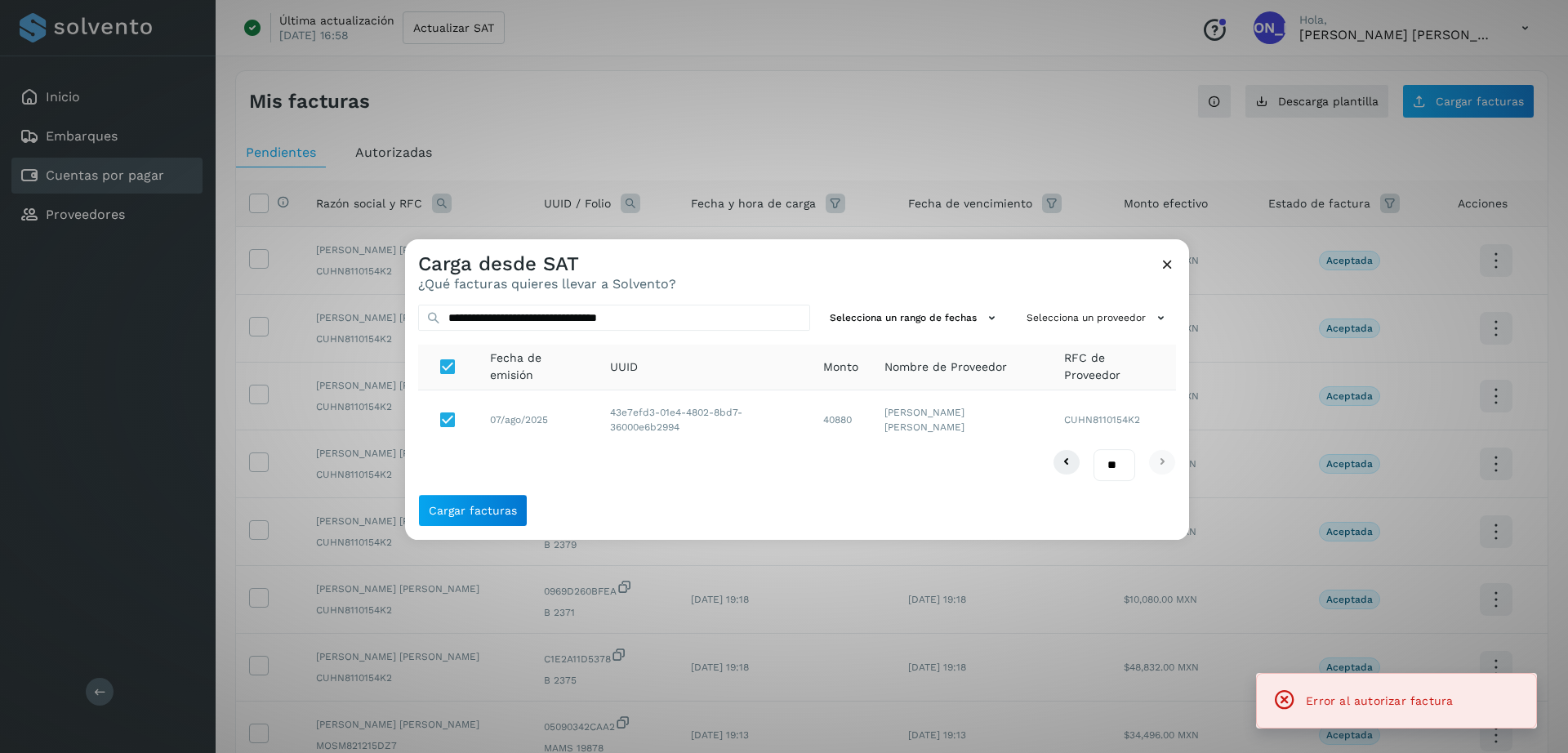
click at [1164, 263] on icon at bounding box center [1167, 265] width 17 height 17
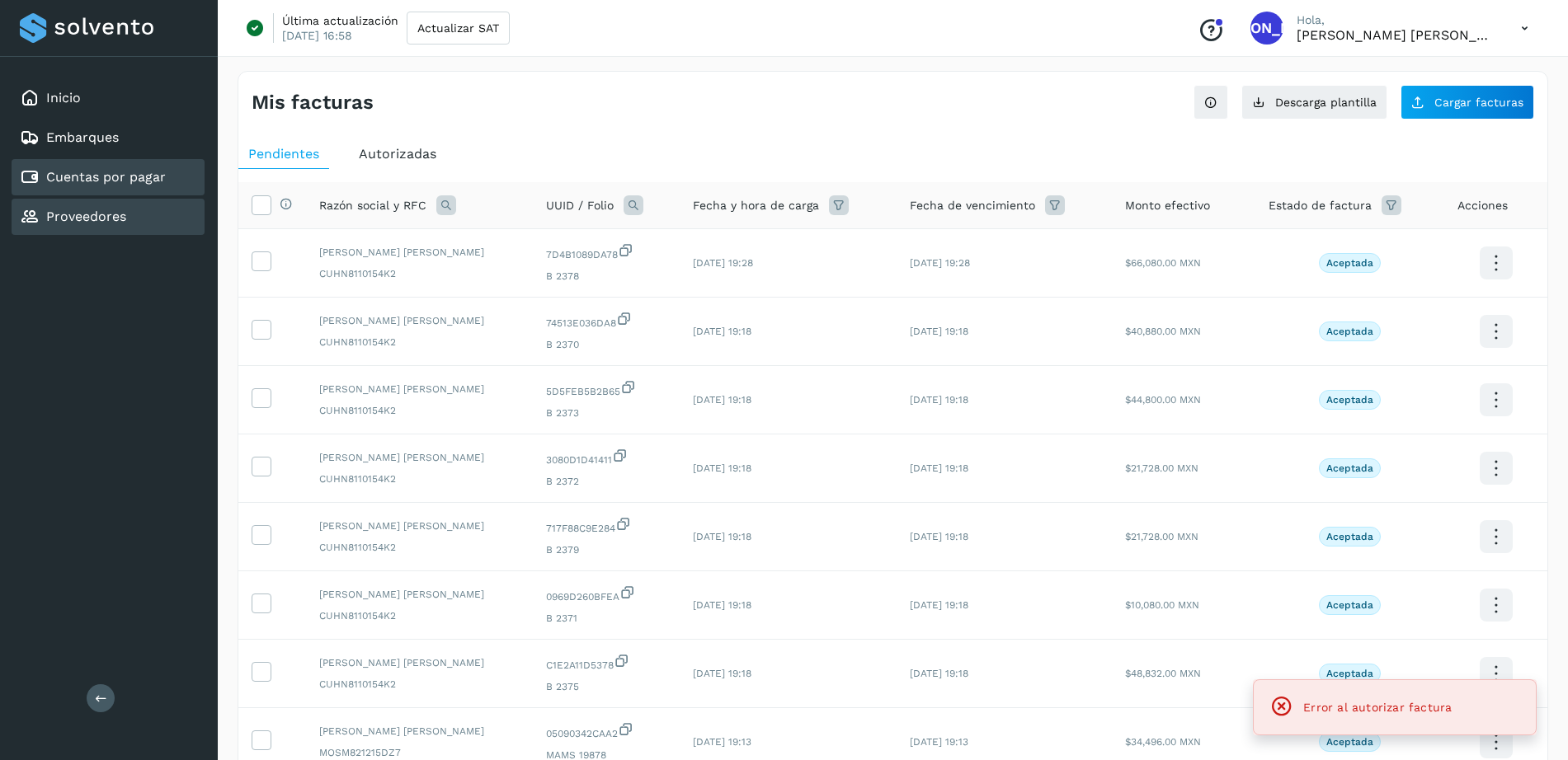
click at [135, 207] on div "Proveedores" at bounding box center [108, 217] width 193 height 36
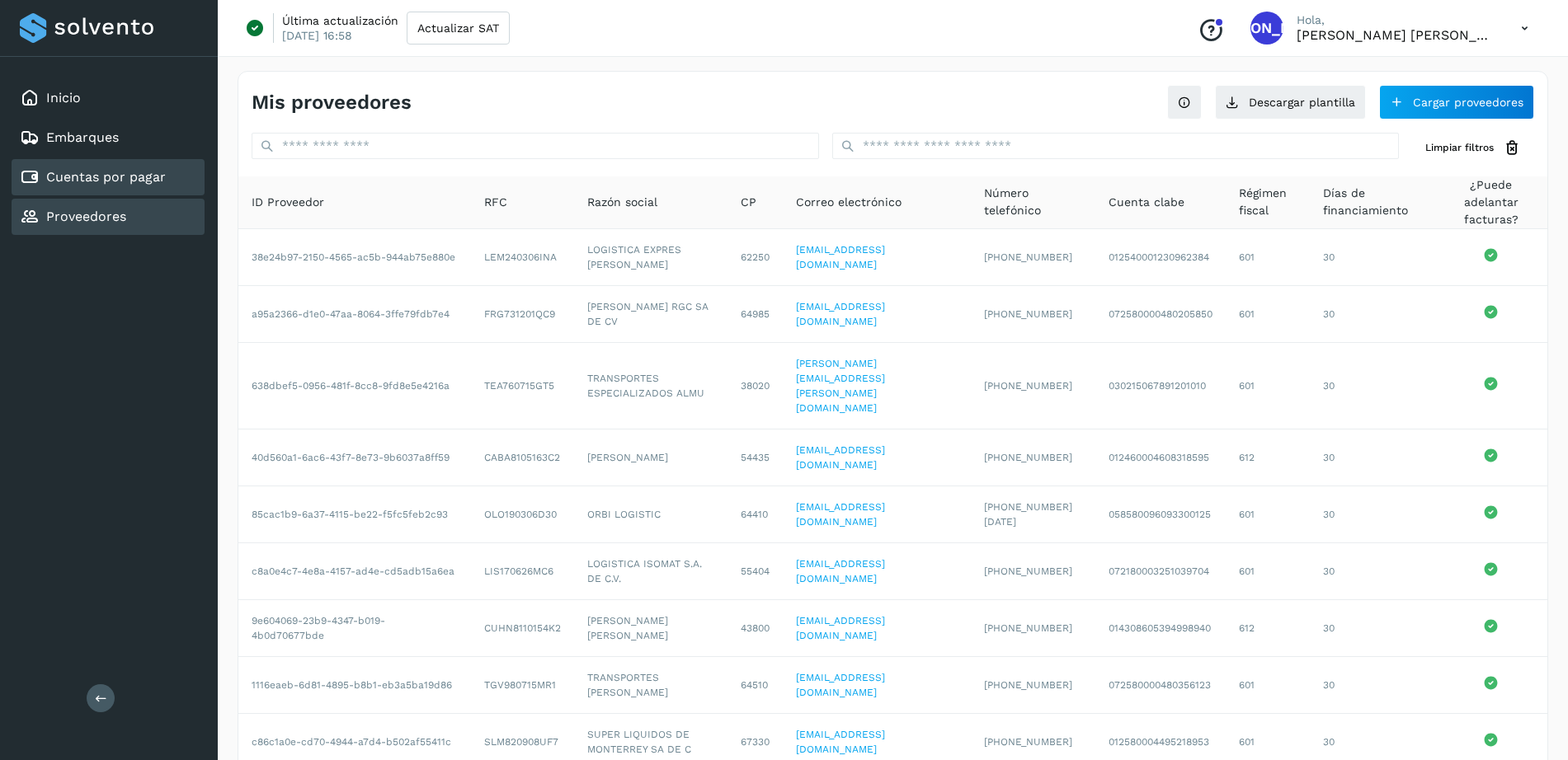
click at [129, 180] on link "Cuentas por pagar" at bounding box center [105, 177] width 120 height 15
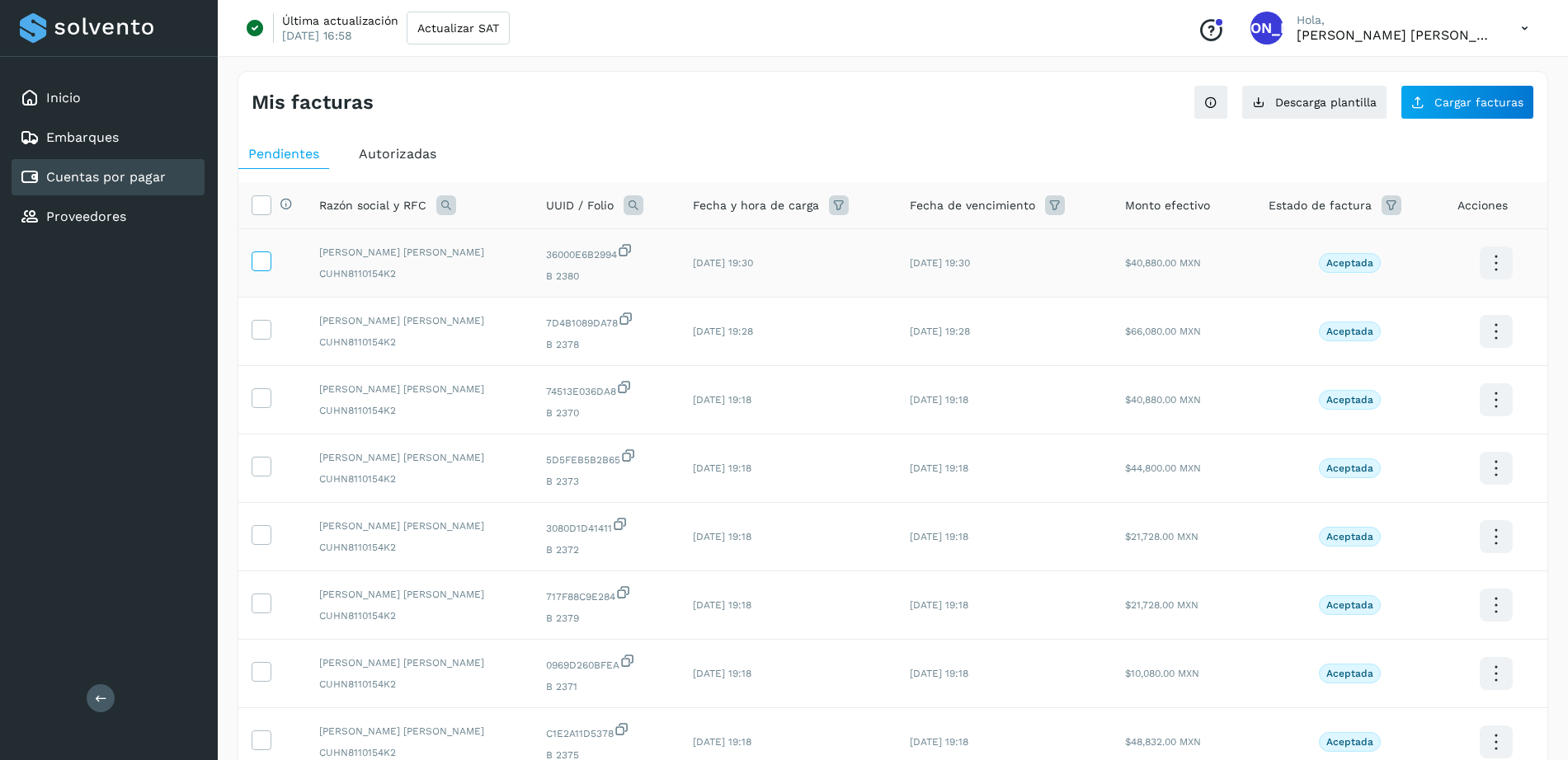
click at [259, 260] on icon at bounding box center [261, 260] width 17 height 17
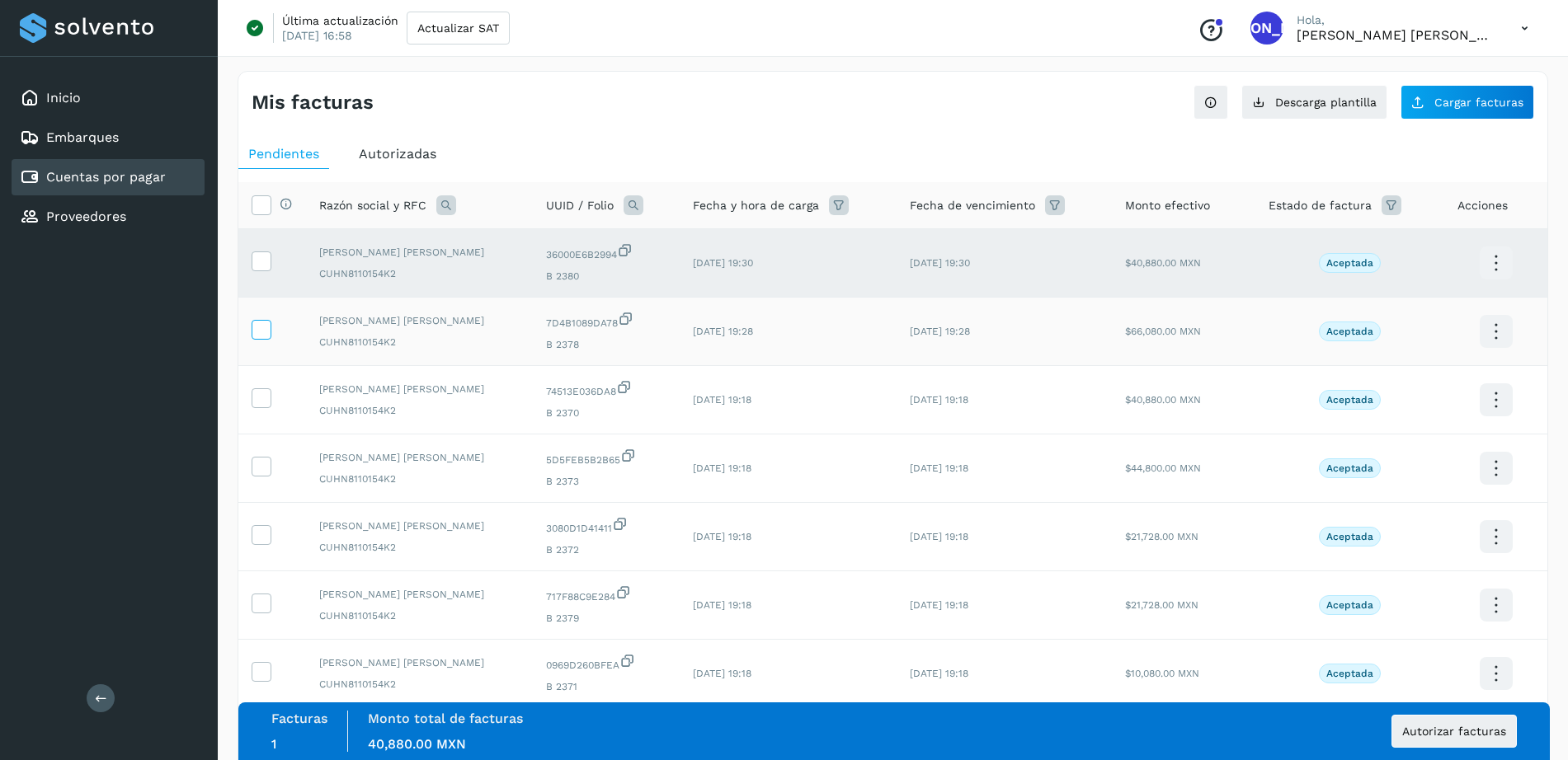
click at [258, 337] on span at bounding box center [261, 333] width 17 height 11
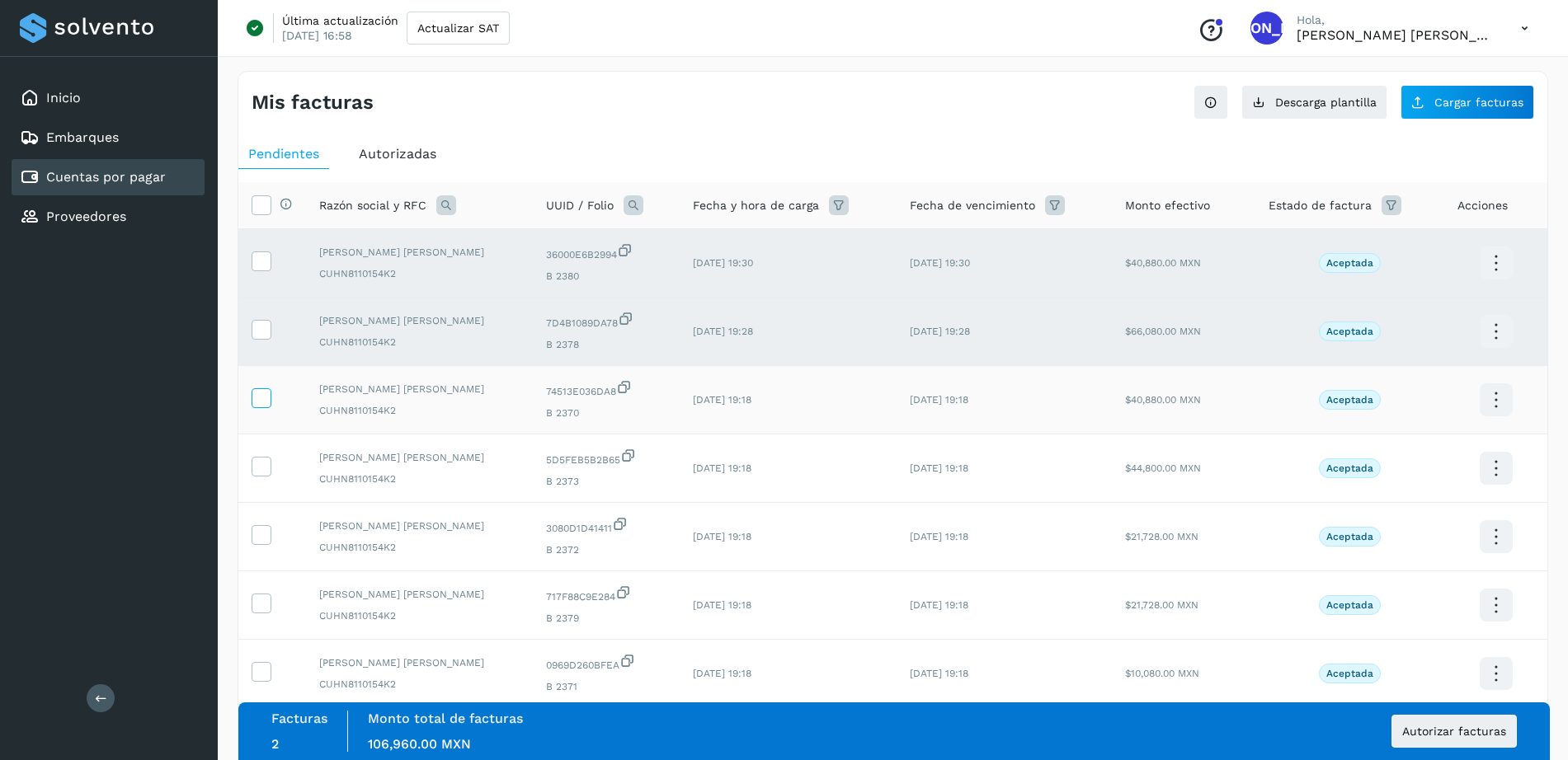
click at [258, 395] on icon at bounding box center [261, 397] width 17 height 17
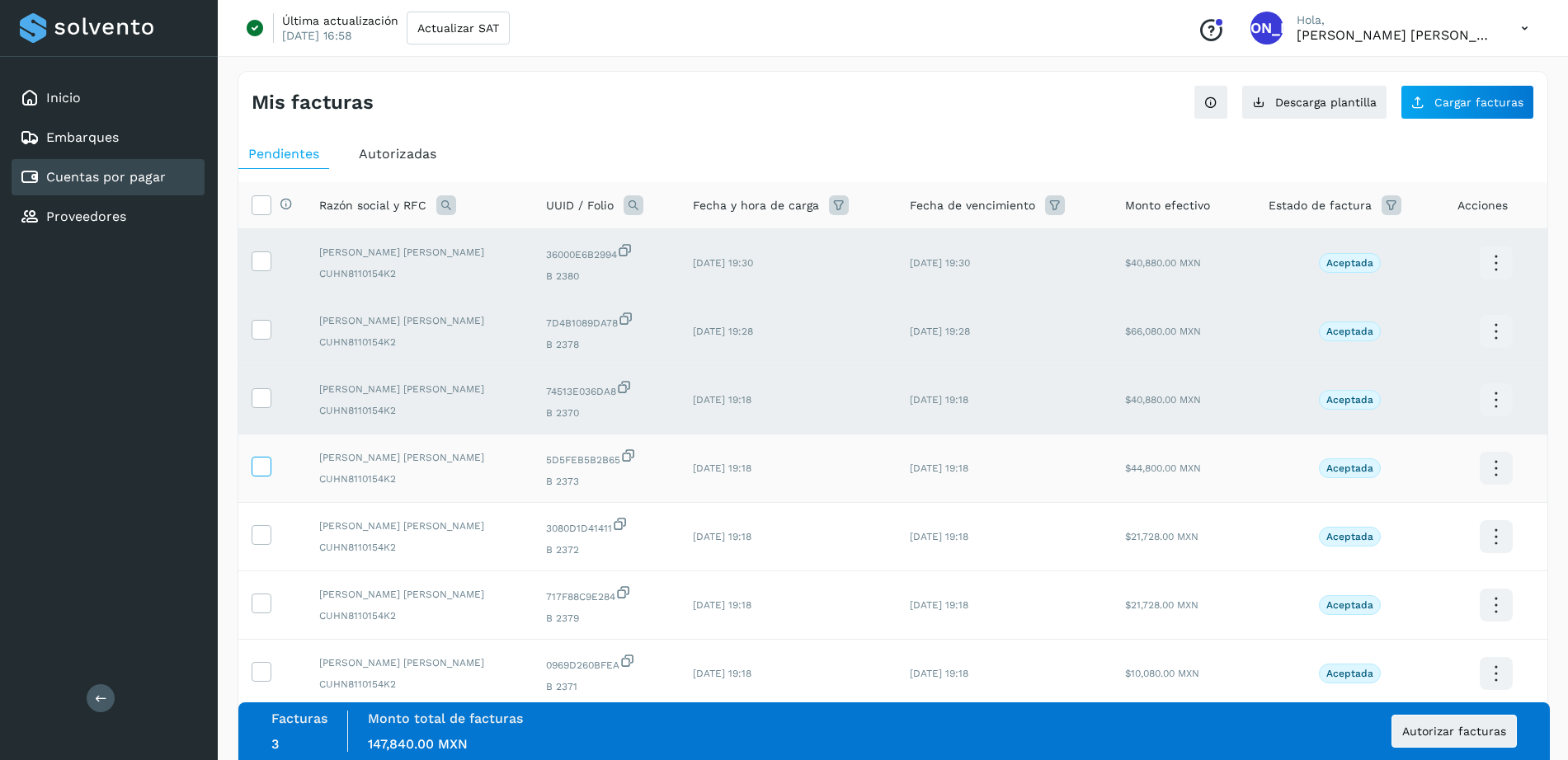
click at [258, 468] on icon at bounding box center [261, 465] width 17 height 17
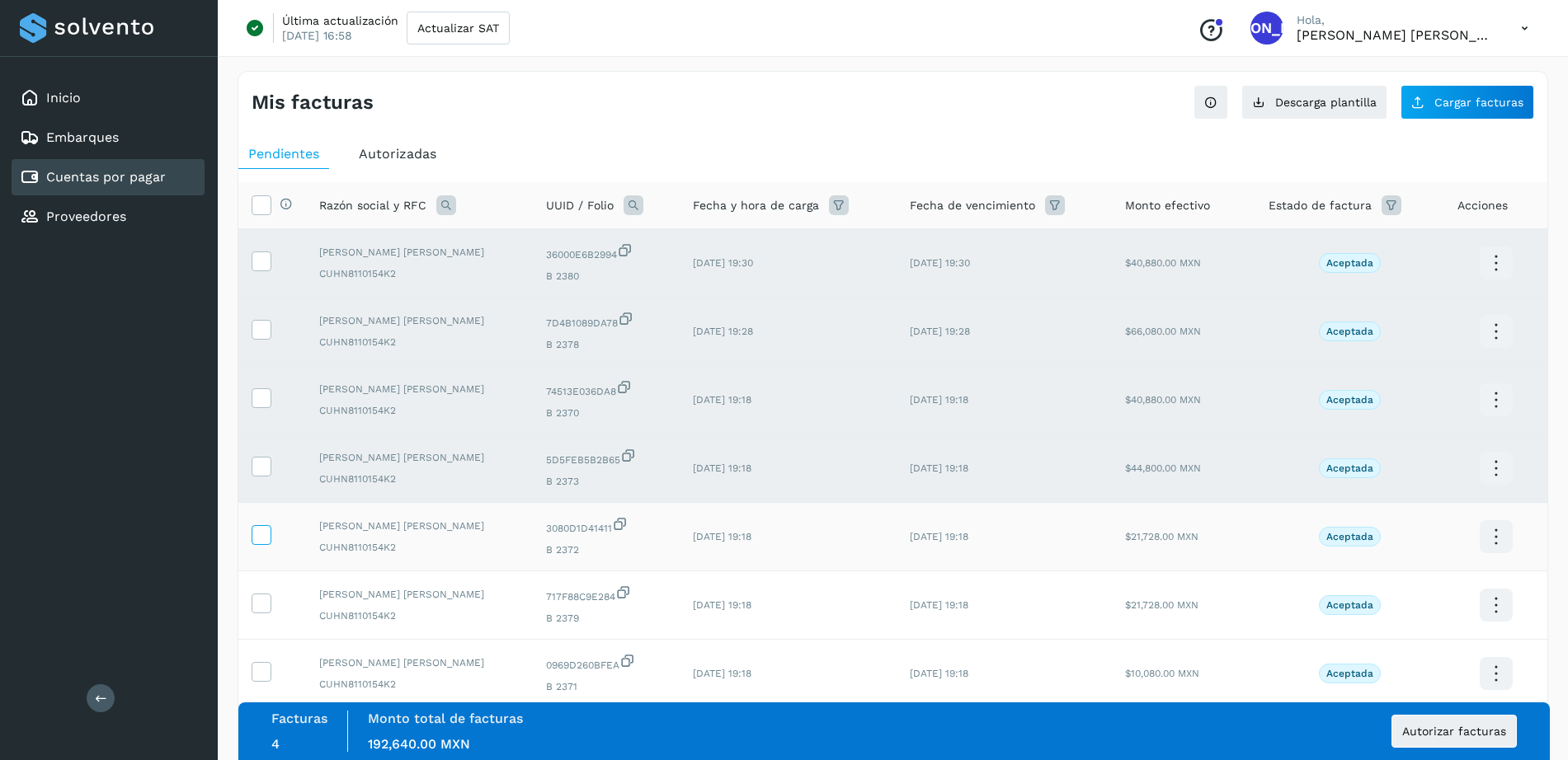
click at [262, 536] on icon at bounding box center [261, 534] width 17 height 17
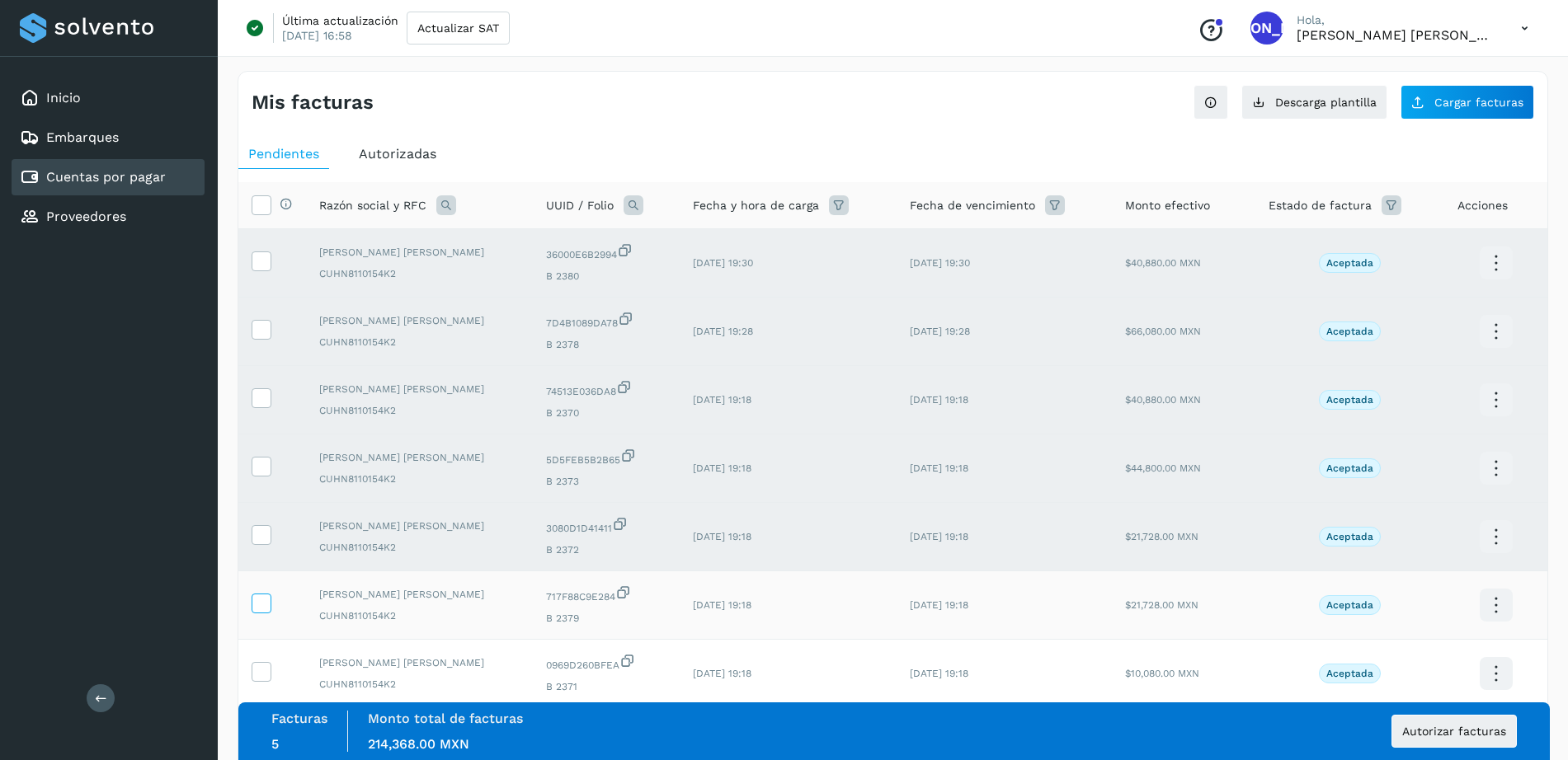
click at [260, 605] on icon at bounding box center [261, 602] width 17 height 17
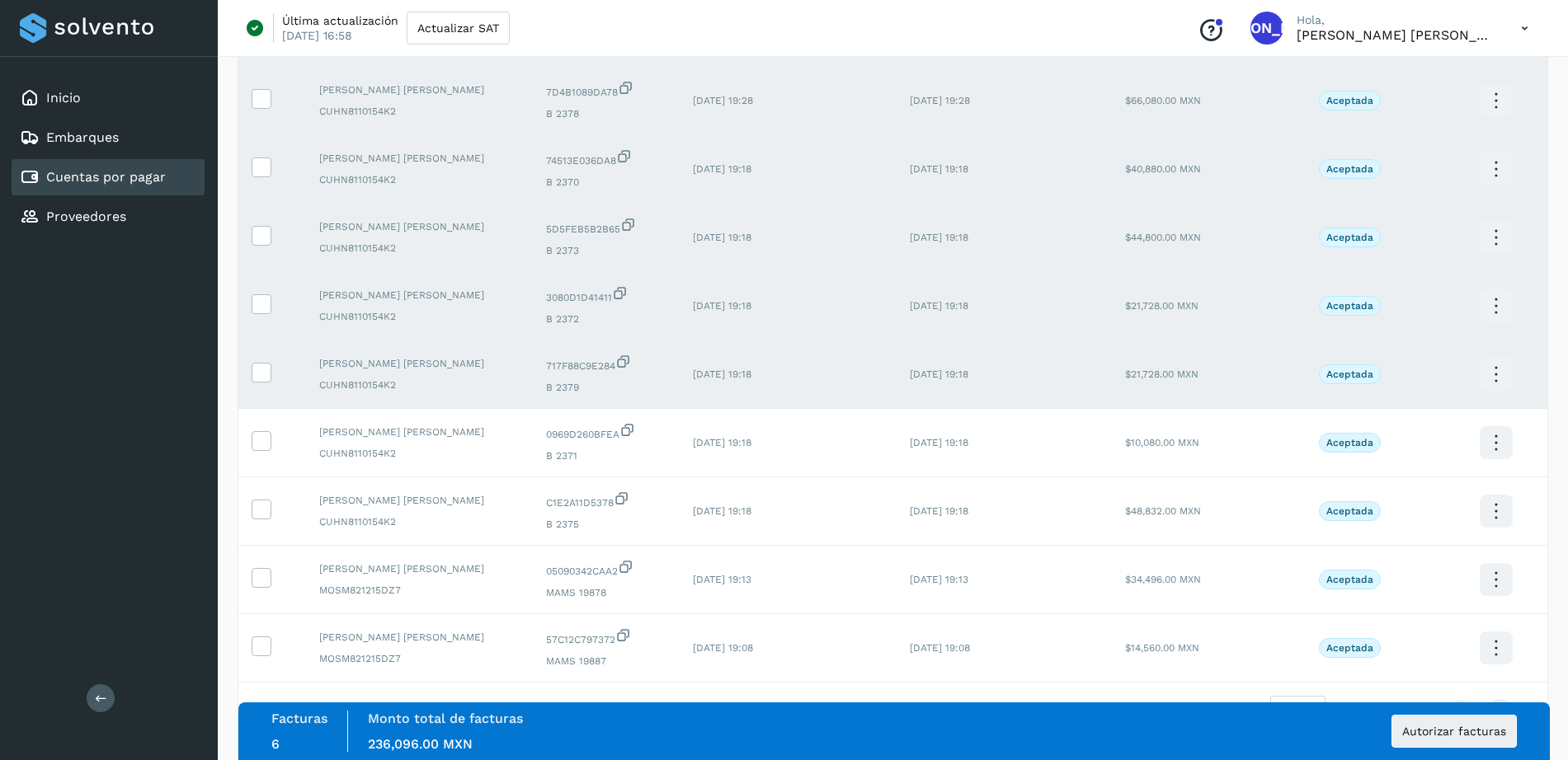
scroll to position [252, 0]
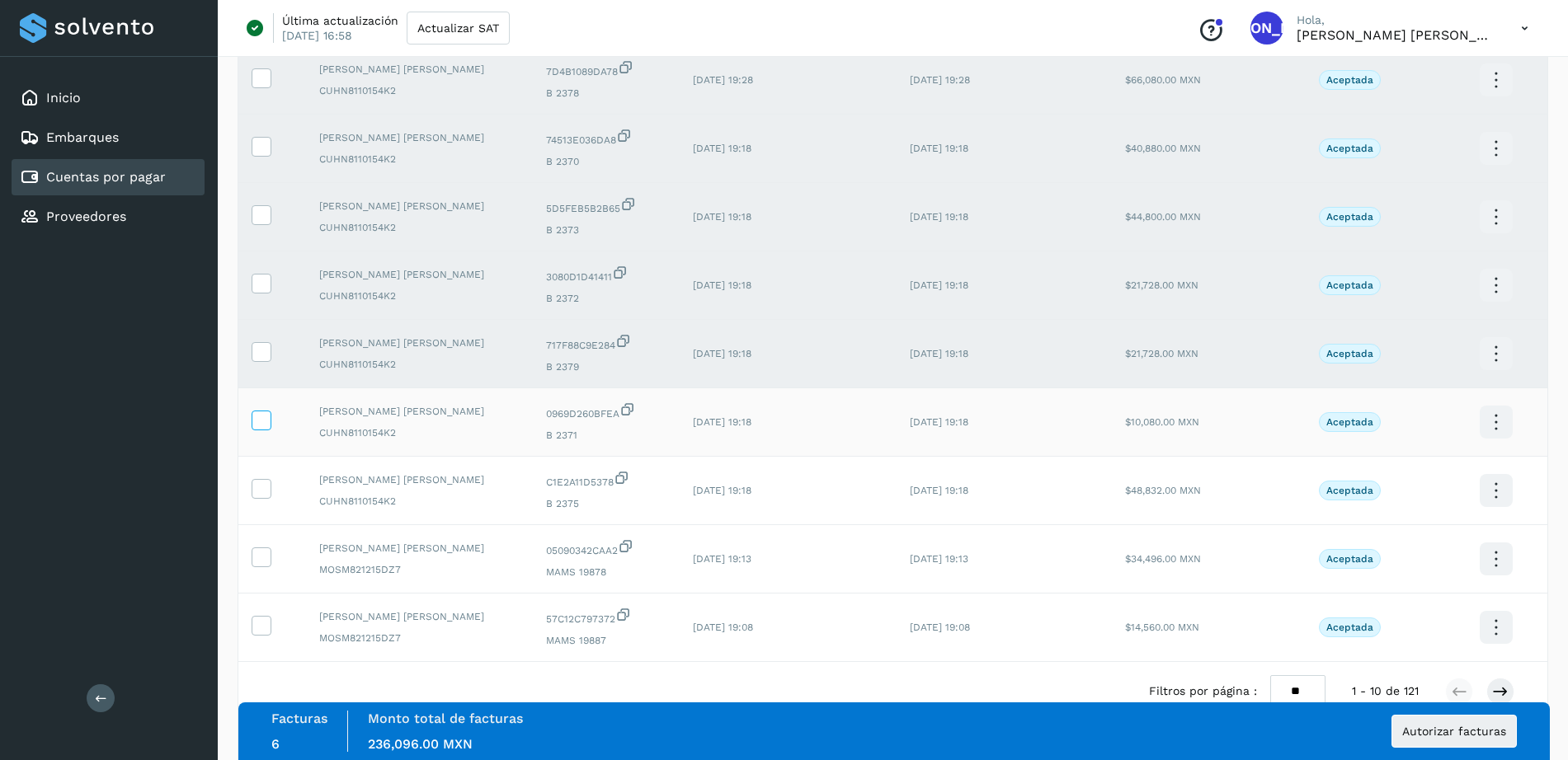
click at [258, 420] on icon at bounding box center [261, 419] width 17 height 17
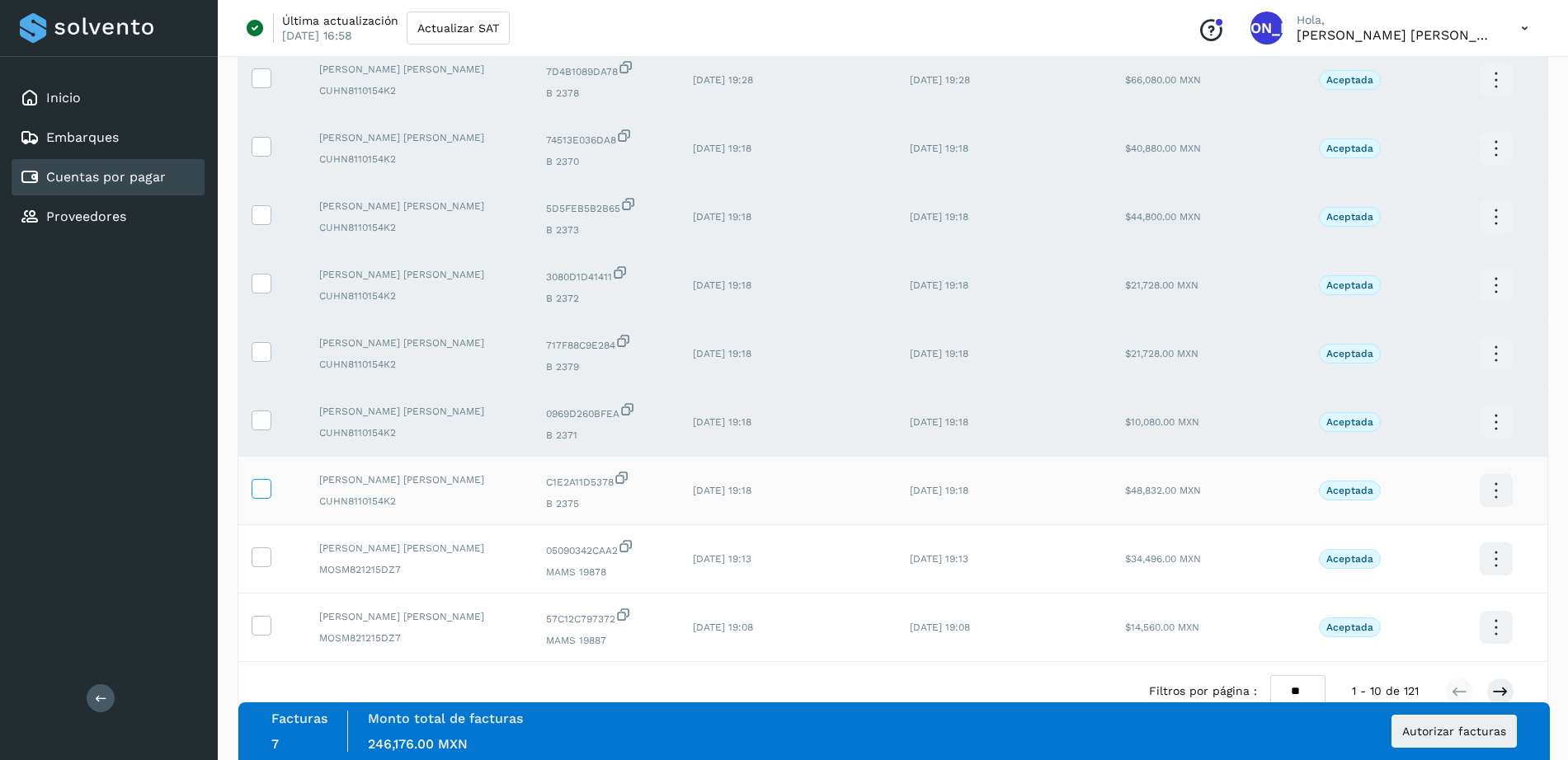
click at [266, 486] on icon at bounding box center [261, 488] width 17 height 17
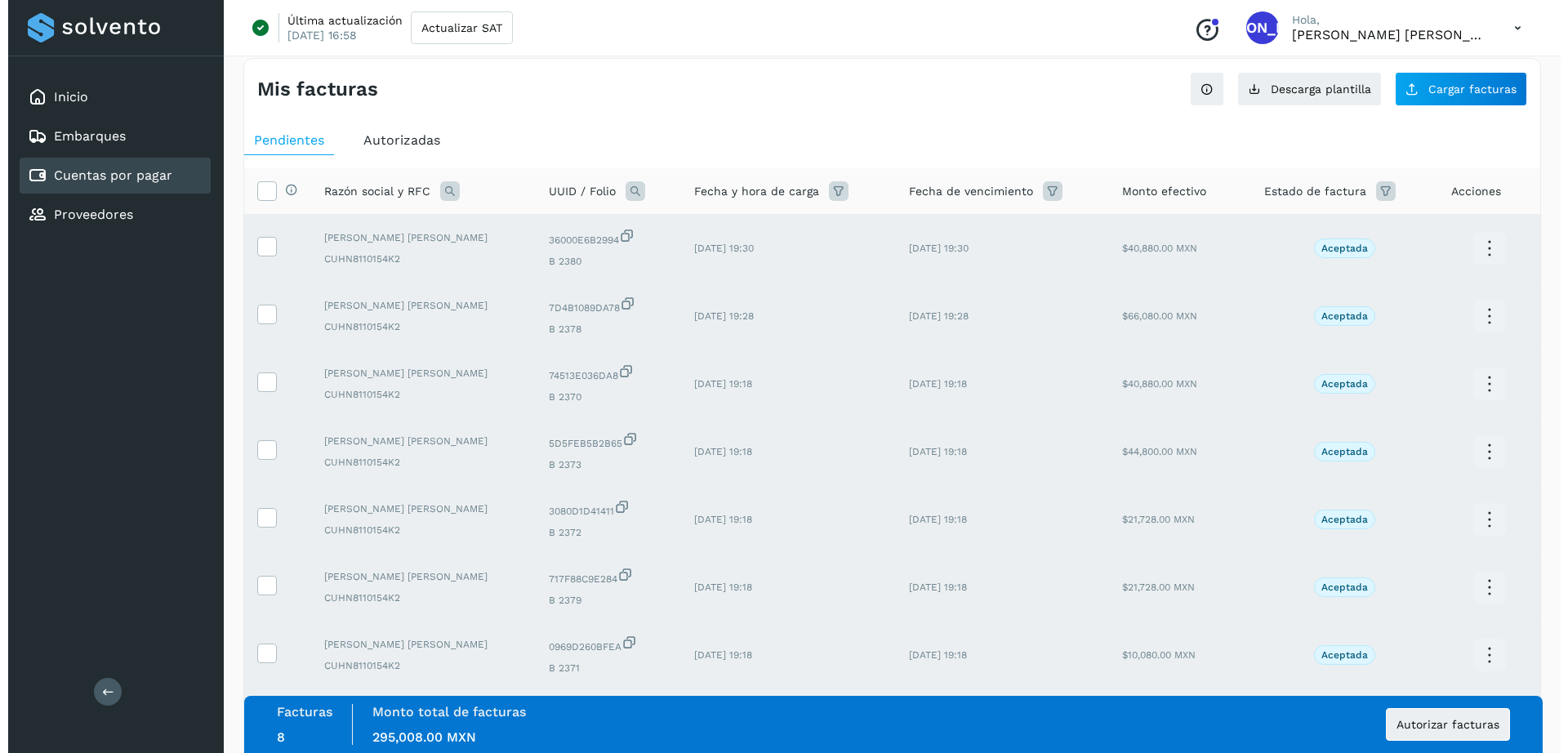
scroll to position [0, 0]
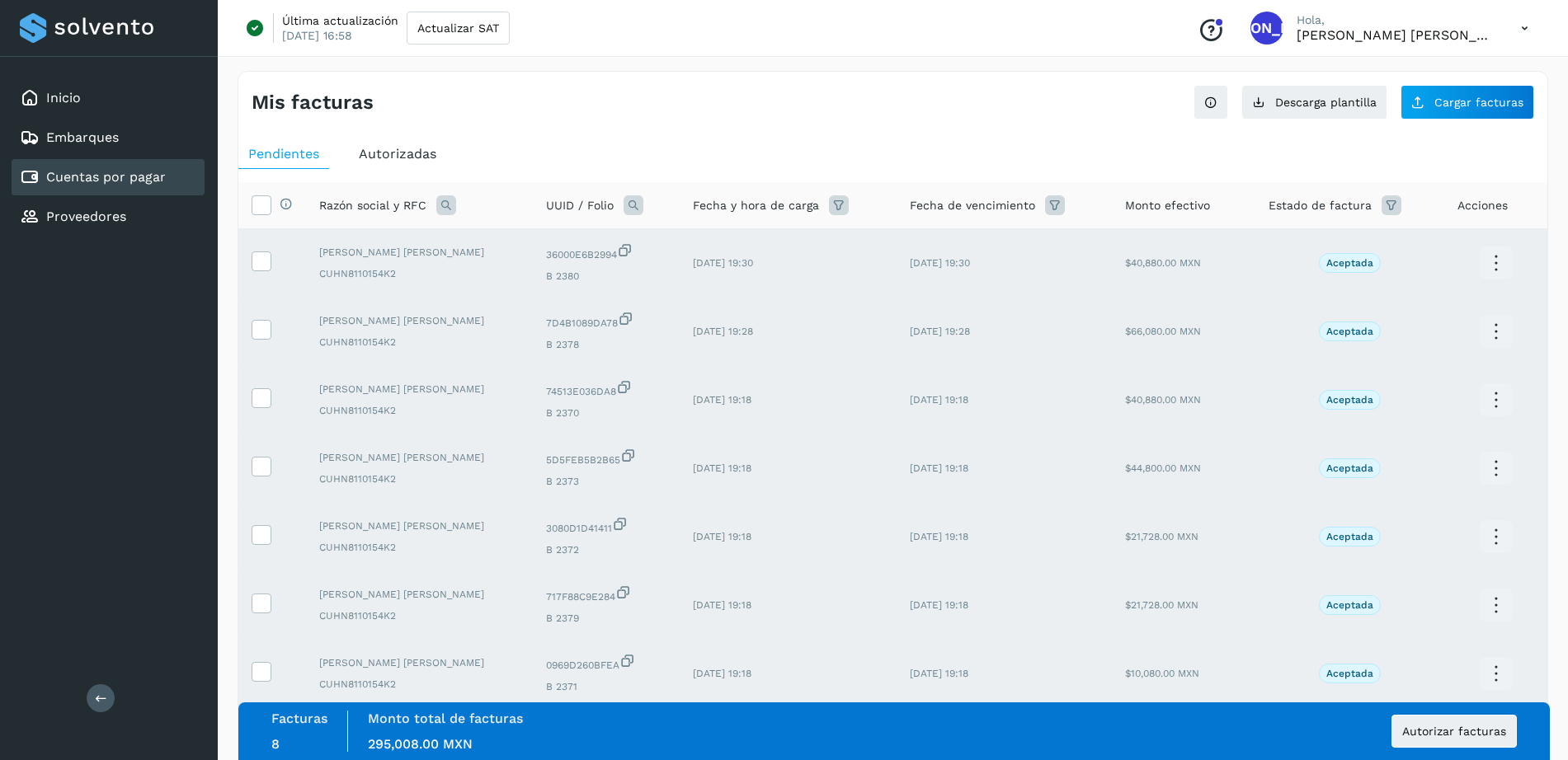
click at [967, 28] on div "Última actualización 08/sep/2025 16:58 Actualizar SAT Conoce nuestros beneficio…" at bounding box center [892, 28] width 1350 height 56
click at [1430, 109] on button "Cargar facturas" at bounding box center [1467, 102] width 134 height 34
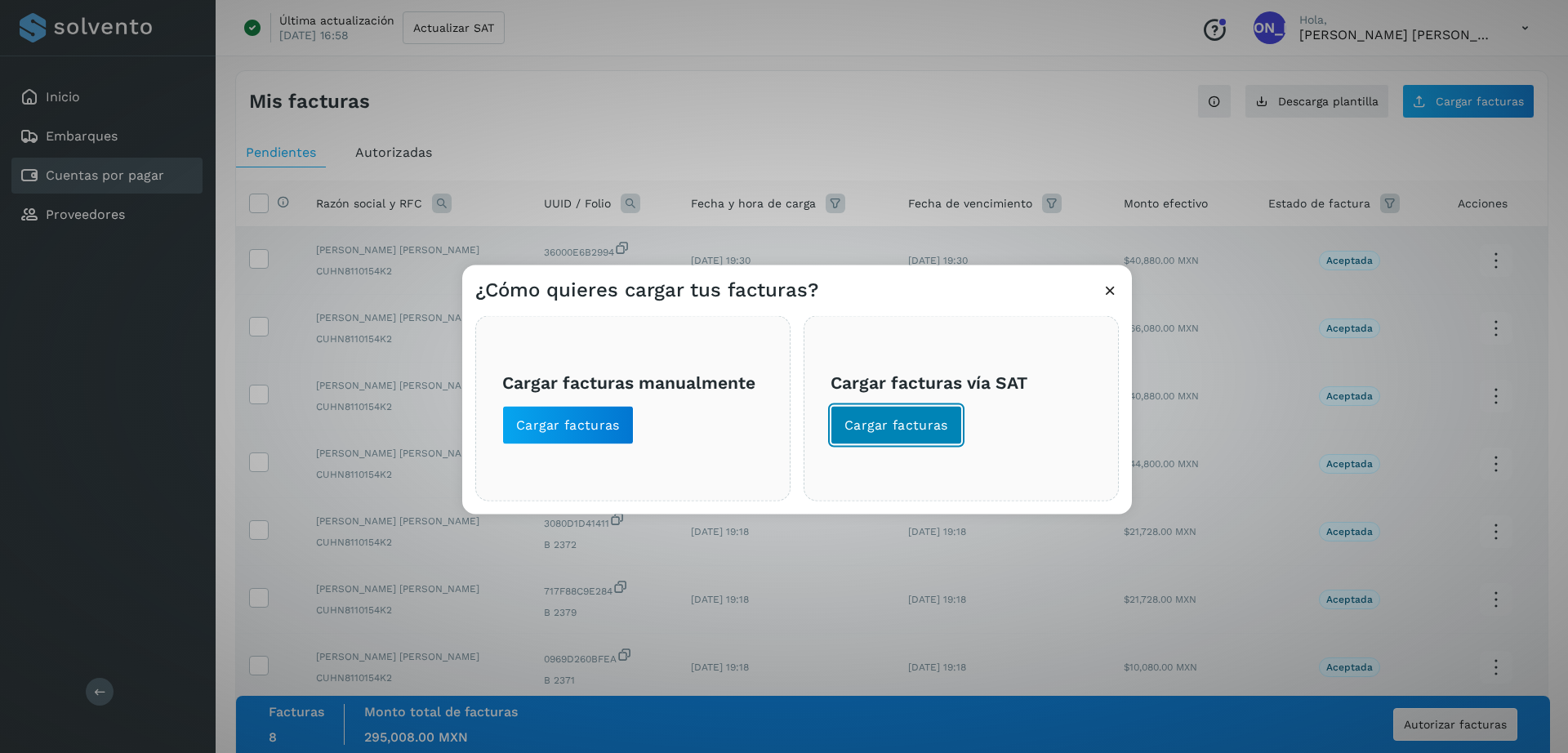
click at [882, 417] on span "Cargar facturas" at bounding box center [896, 425] width 103 height 18
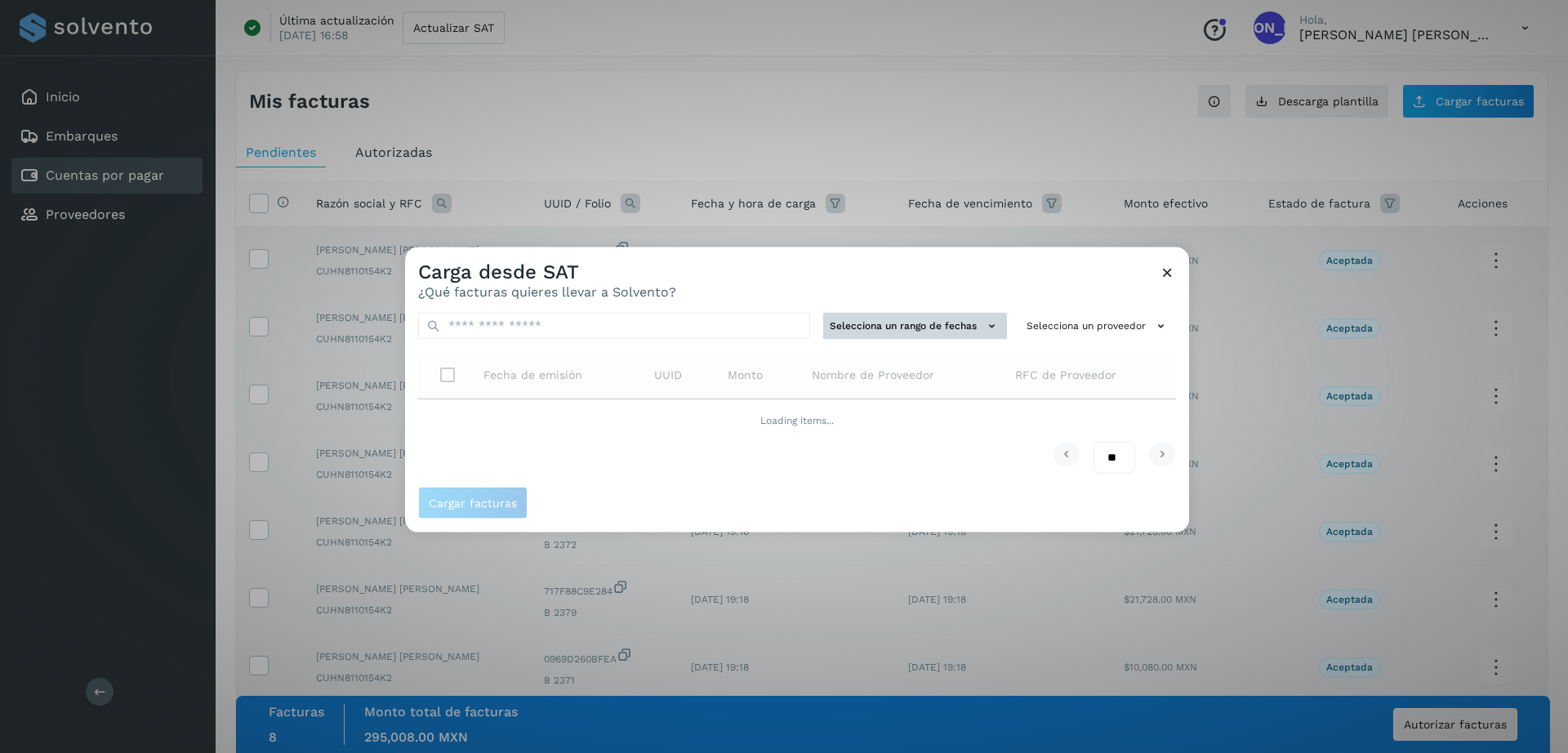
click at [957, 327] on button "Selecciona un rango de fechas" at bounding box center [915, 326] width 184 height 27
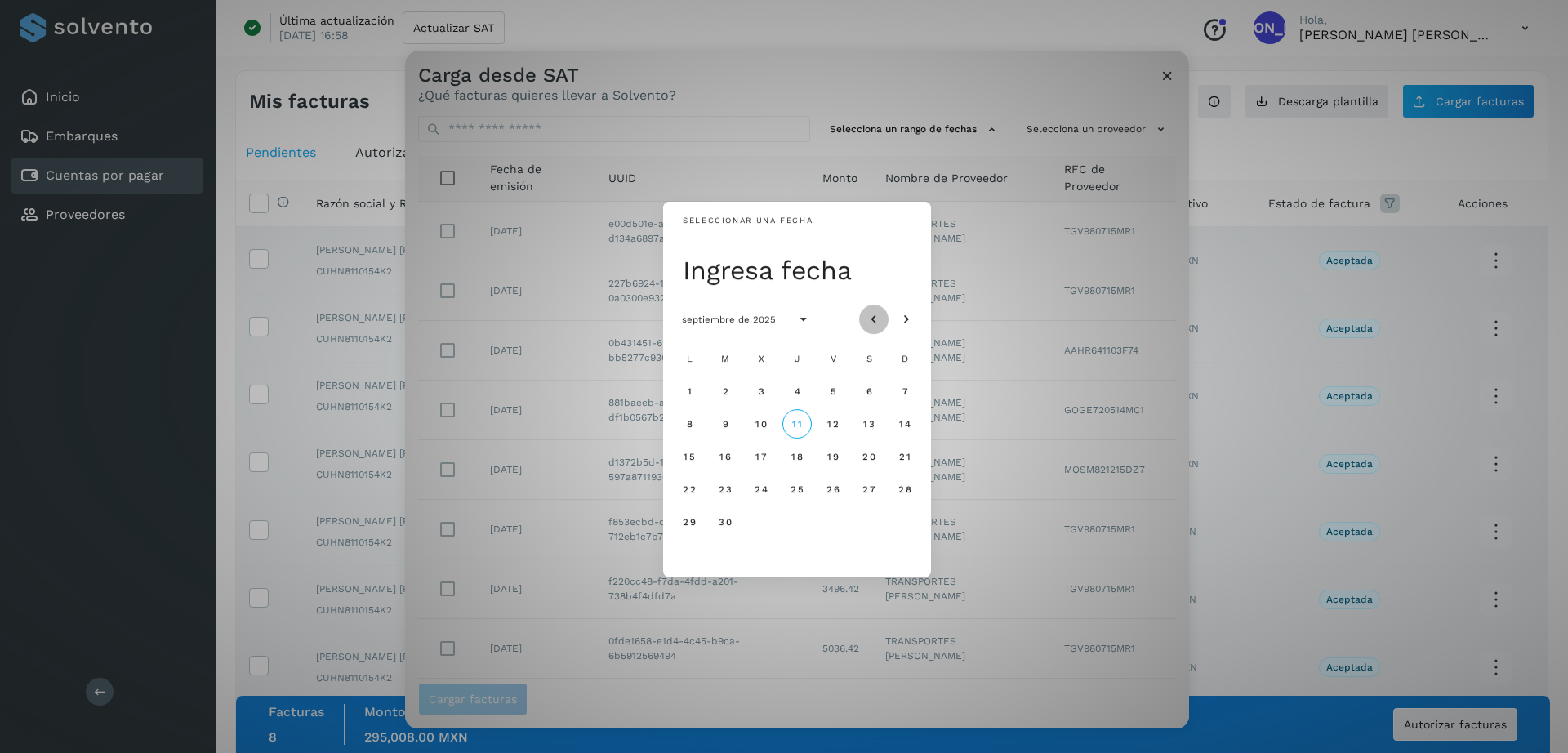
click at [875, 321] on icon "Mes anterior" at bounding box center [873, 320] width 16 height 16
click at [719, 523] on span "26" at bounding box center [724, 522] width 14 height 11
click at [905, 321] on icon "Mes siguiente" at bounding box center [906, 320] width 16 height 16
click at [873, 321] on icon "Mes anterior" at bounding box center [873, 320] width 16 height 16
click at [765, 523] on span "27" at bounding box center [760, 522] width 14 height 11
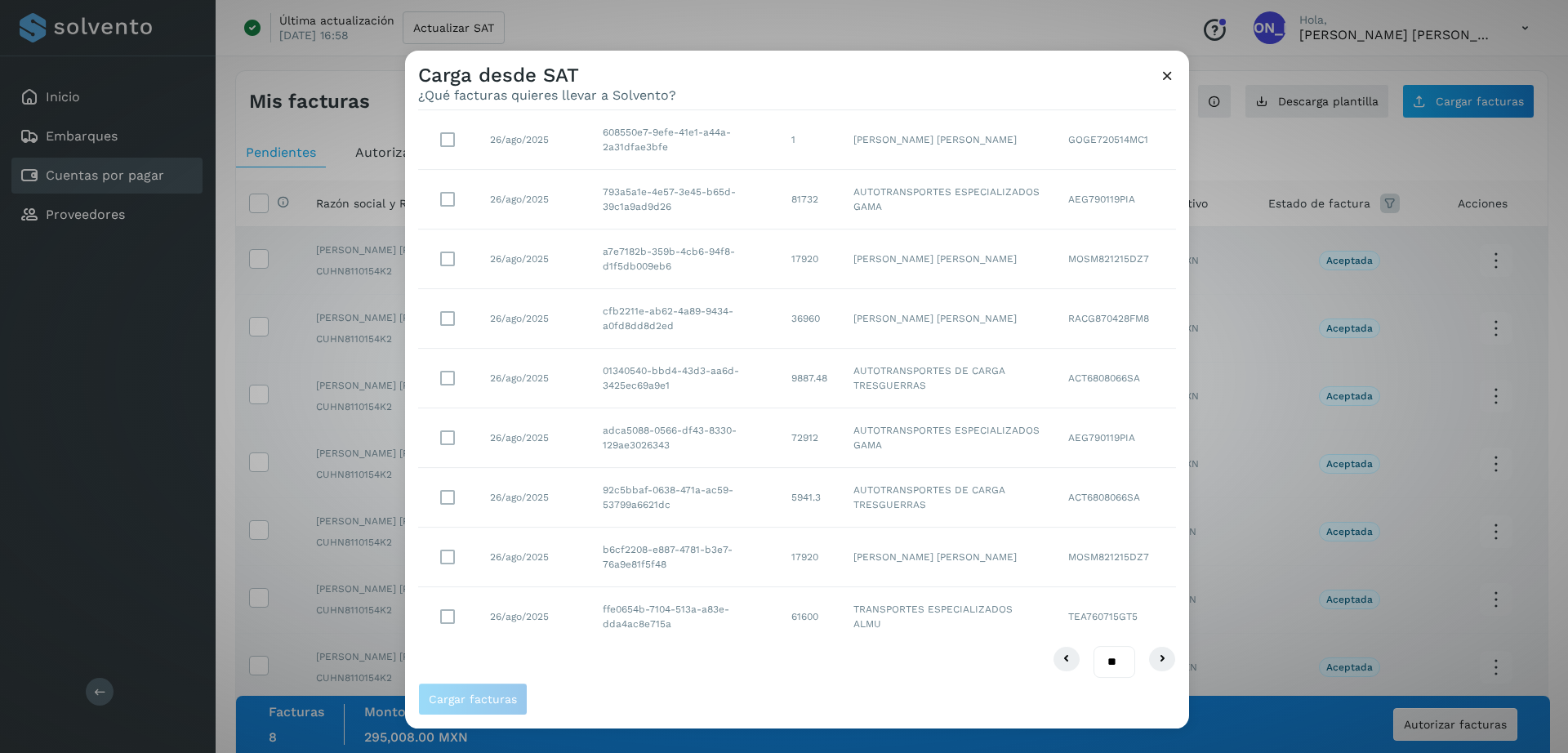
scroll to position [159, 0]
click at [1105, 652] on select "** ** **" at bounding box center [1115, 654] width 42 height 32
select select "**"
click at [1094, 638] on select "** ** **" at bounding box center [1115, 654] width 42 height 32
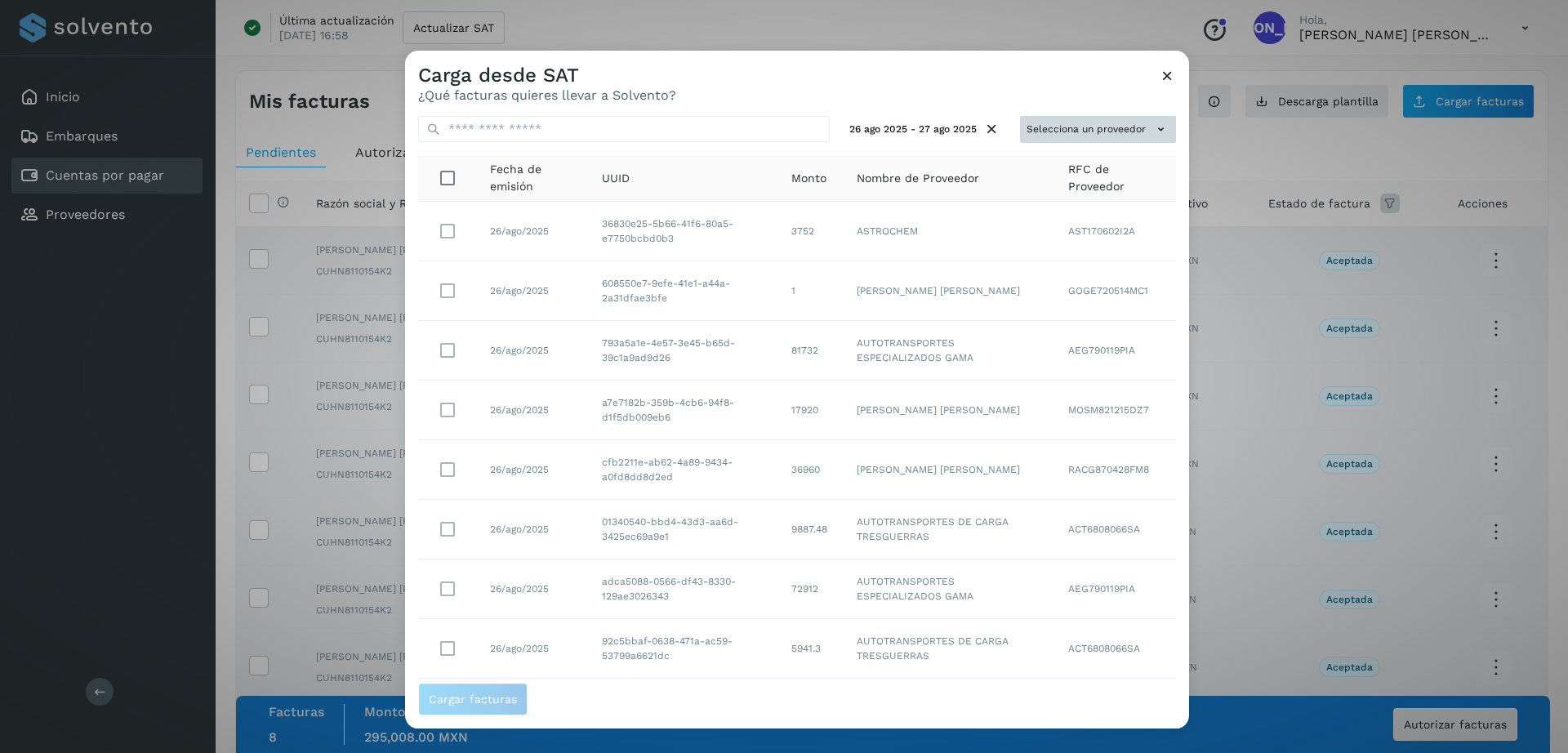
click at [1057, 133] on button "Selecciona un proveedor" at bounding box center [1098, 129] width 156 height 27
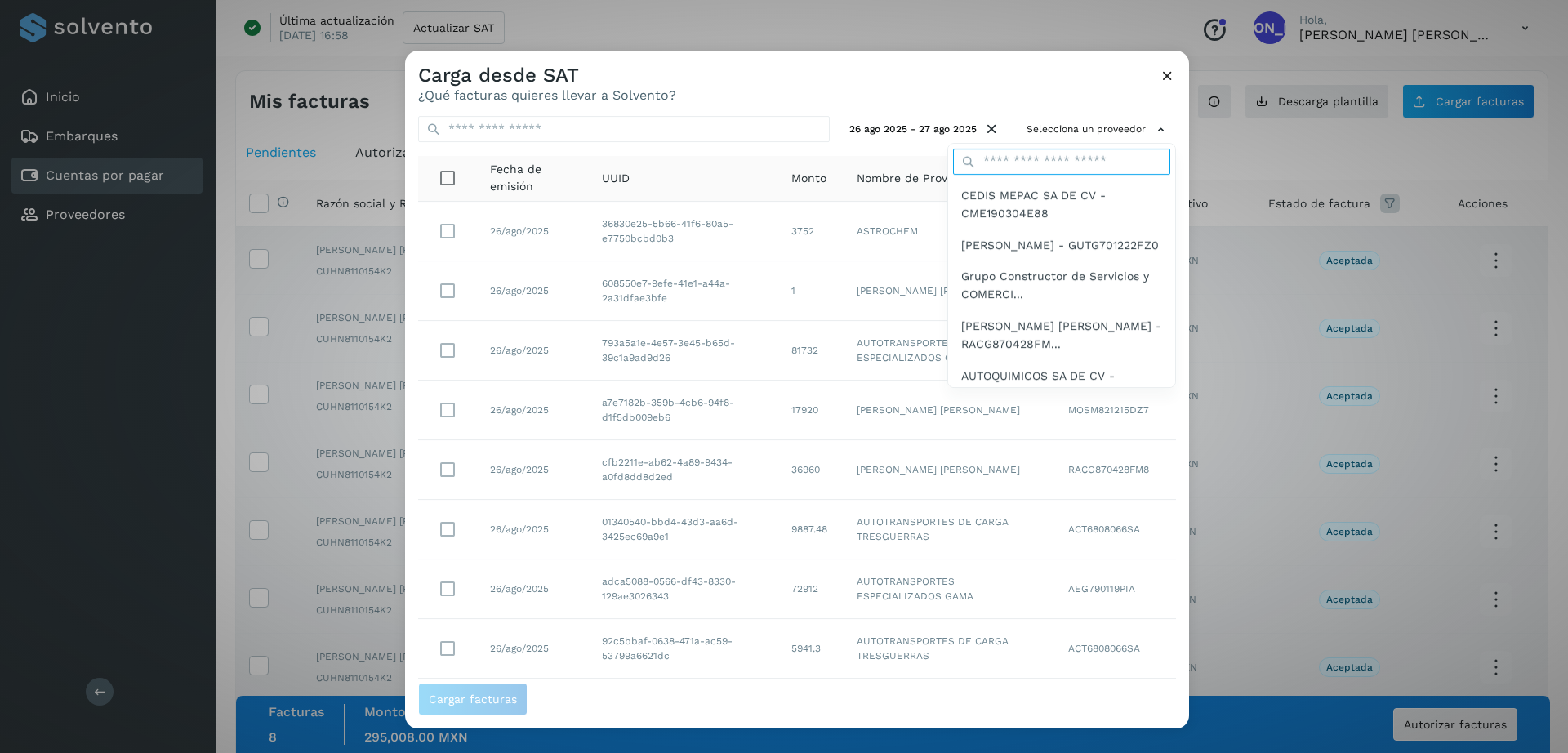
click at [1048, 155] on input "text" at bounding box center [1061, 162] width 217 height 27
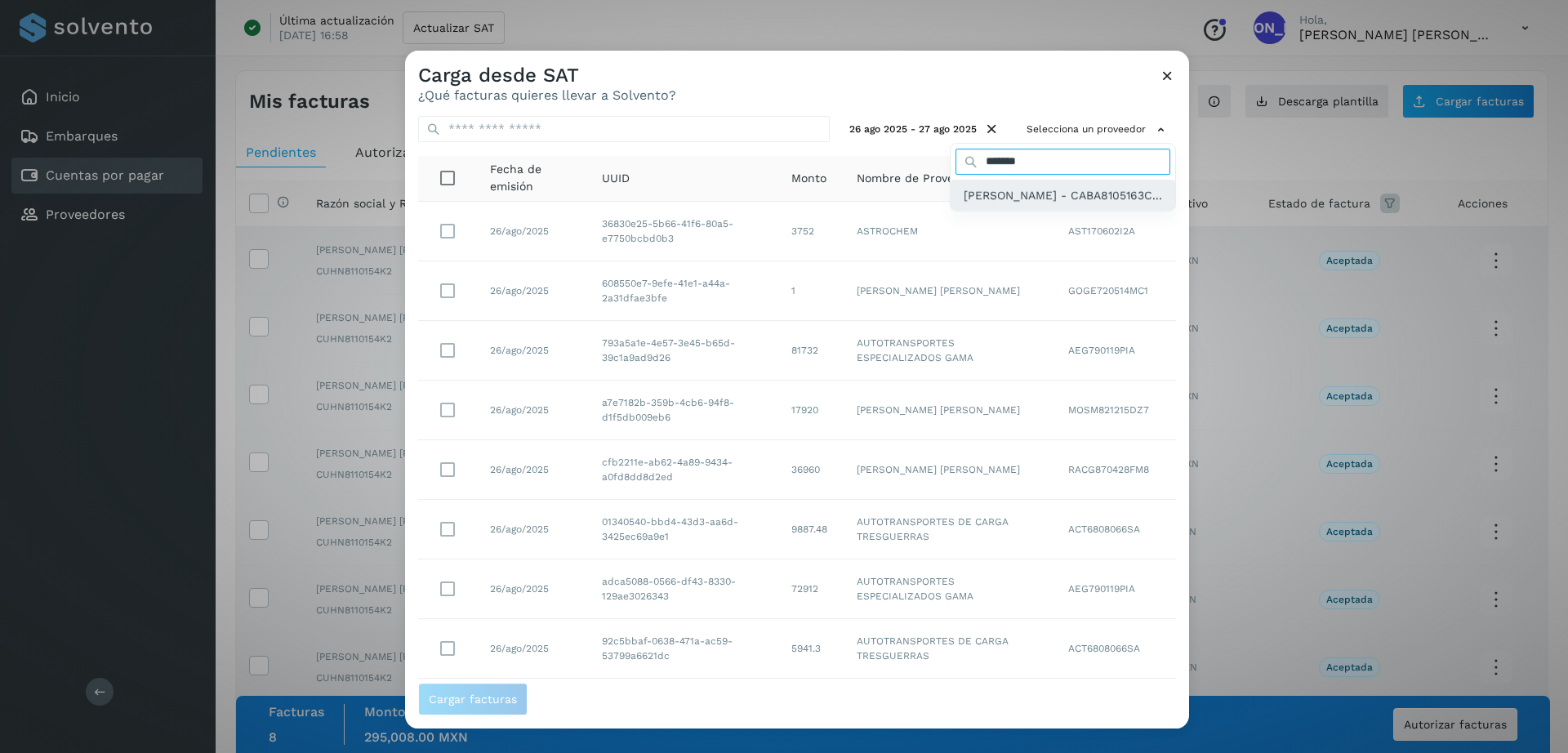
type input "*******"
click at [1032, 192] on span "ALFONSO CARRILLO BAUTISTA - CABA8105163C..." at bounding box center [1063, 194] width 198 height 18
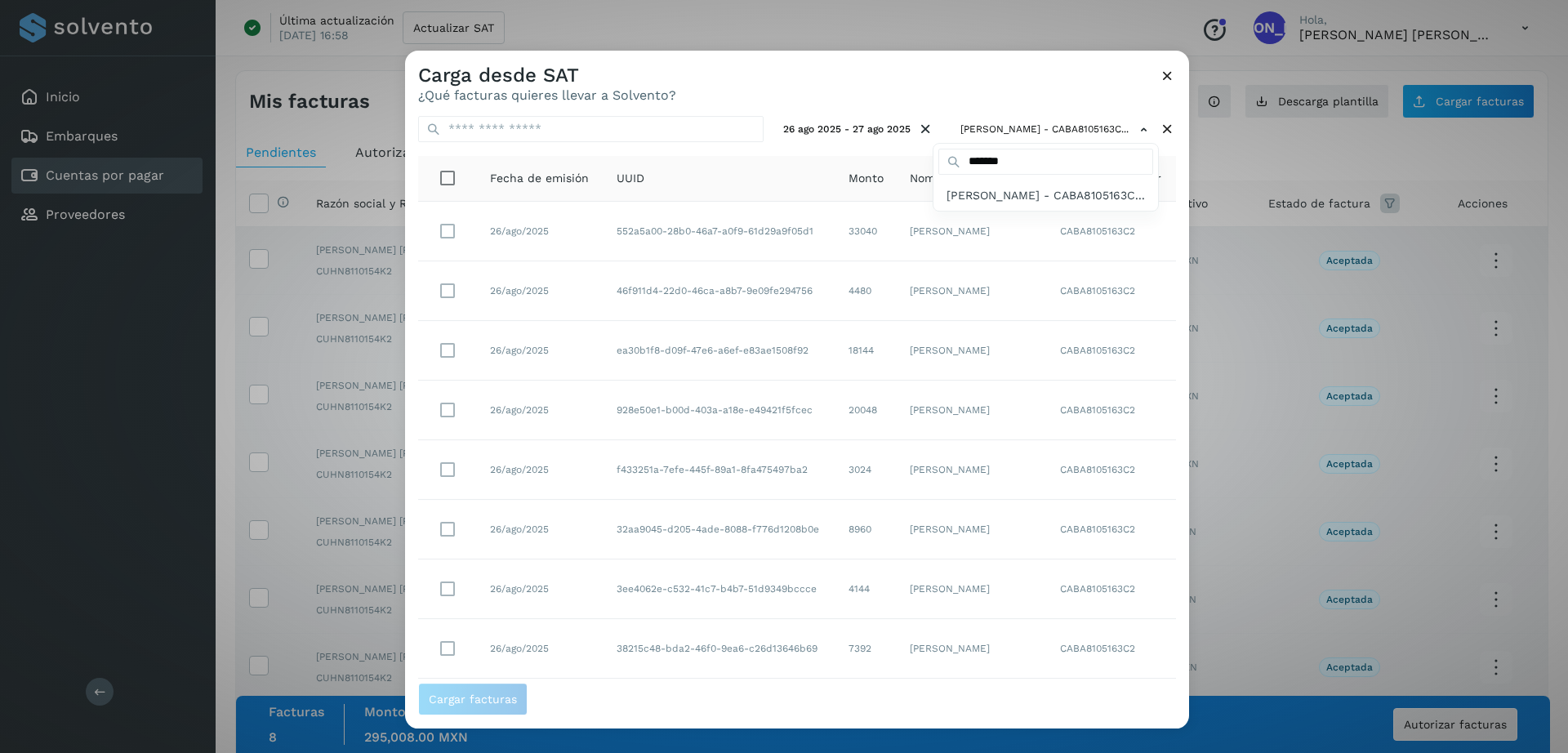
click at [728, 186] on div at bounding box center [1189, 427] width 1568 height 753
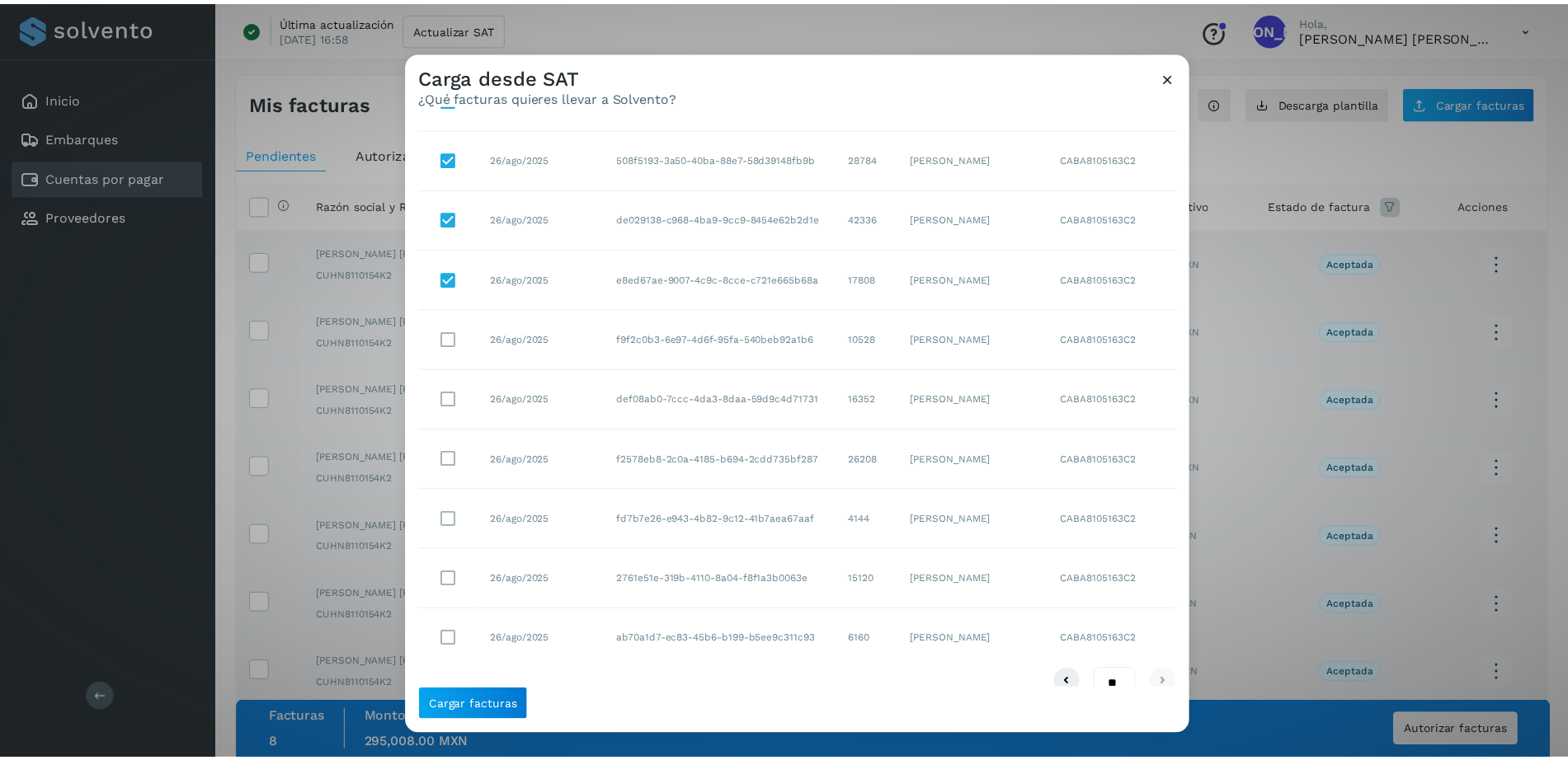
scroll to position [763, 0]
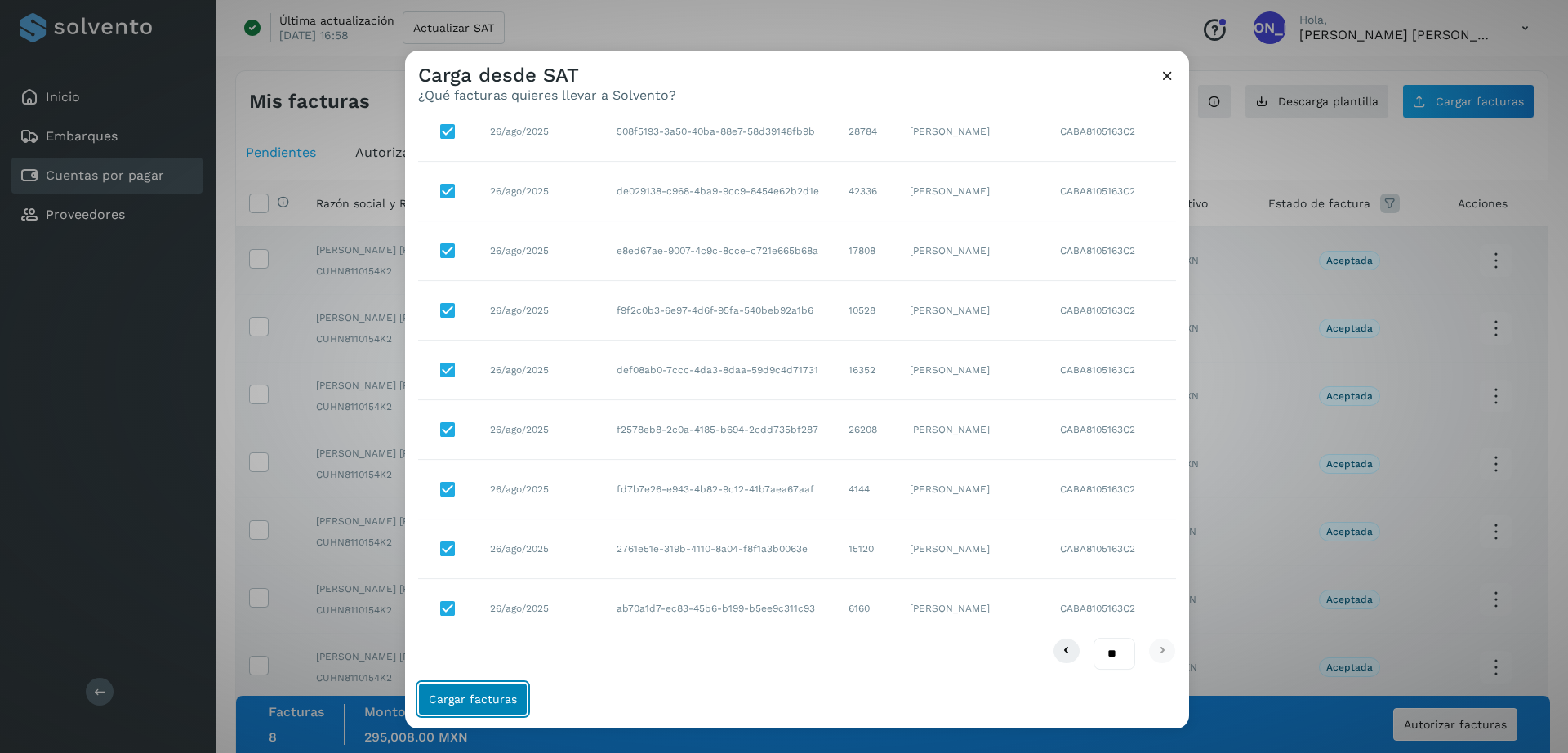
click at [484, 697] on span "Cargar facturas" at bounding box center [472, 699] width 88 height 11
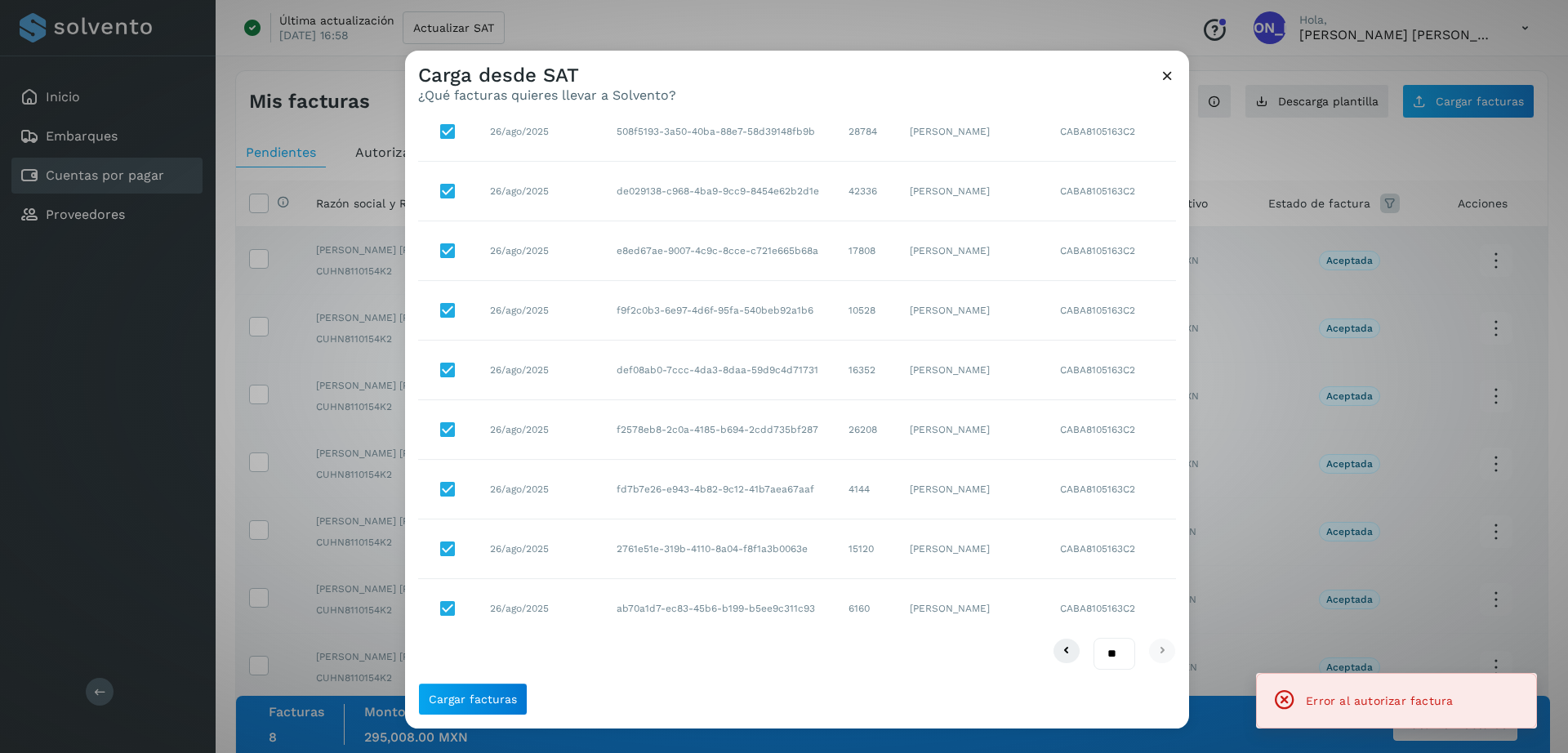
click at [1161, 75] on icon at bounding box center [1167, 76] width 17 height 17
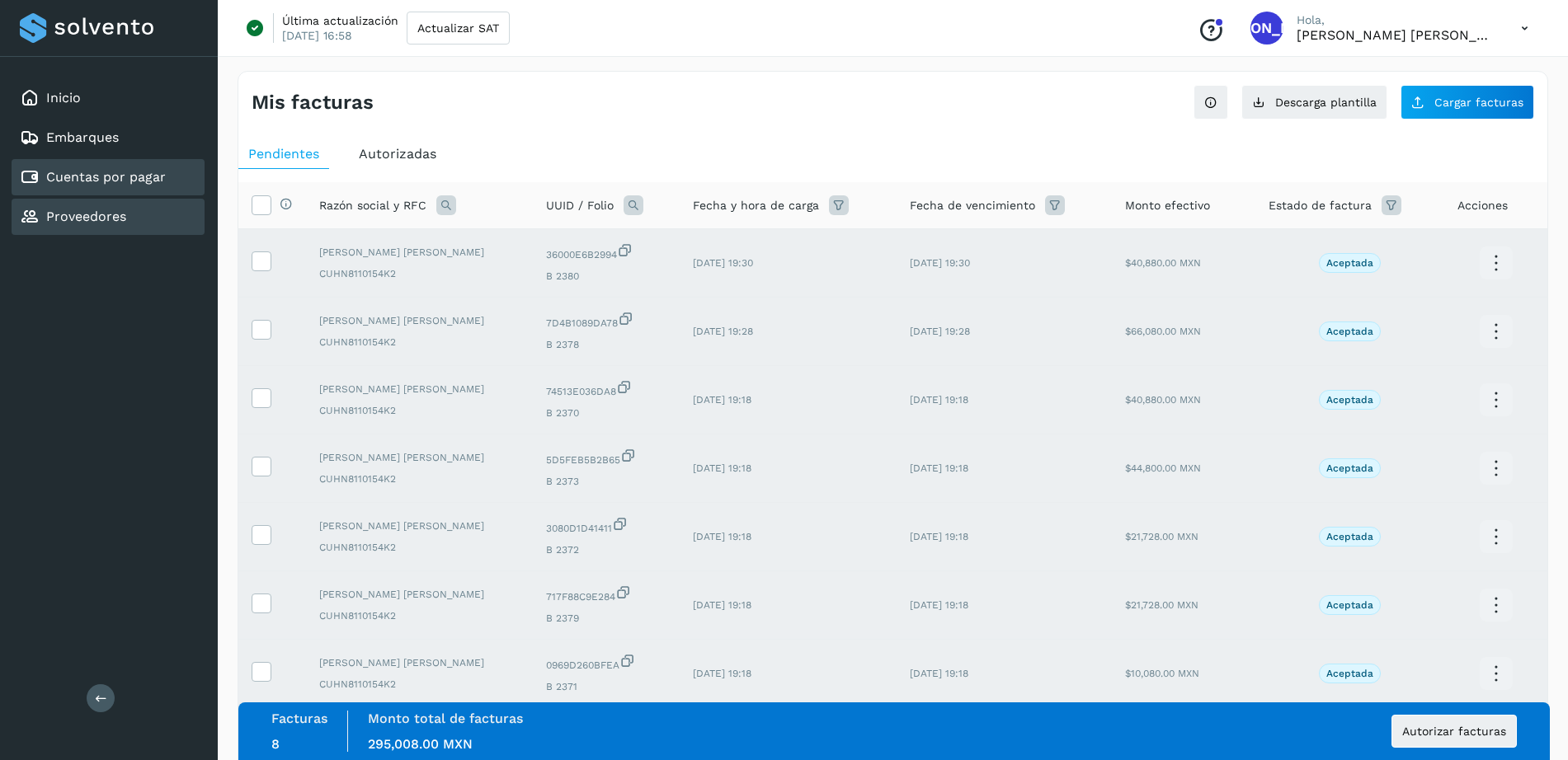
click at [52, 212] on link "Proveedores" at bounding box center [86, 216] width 80 height 15
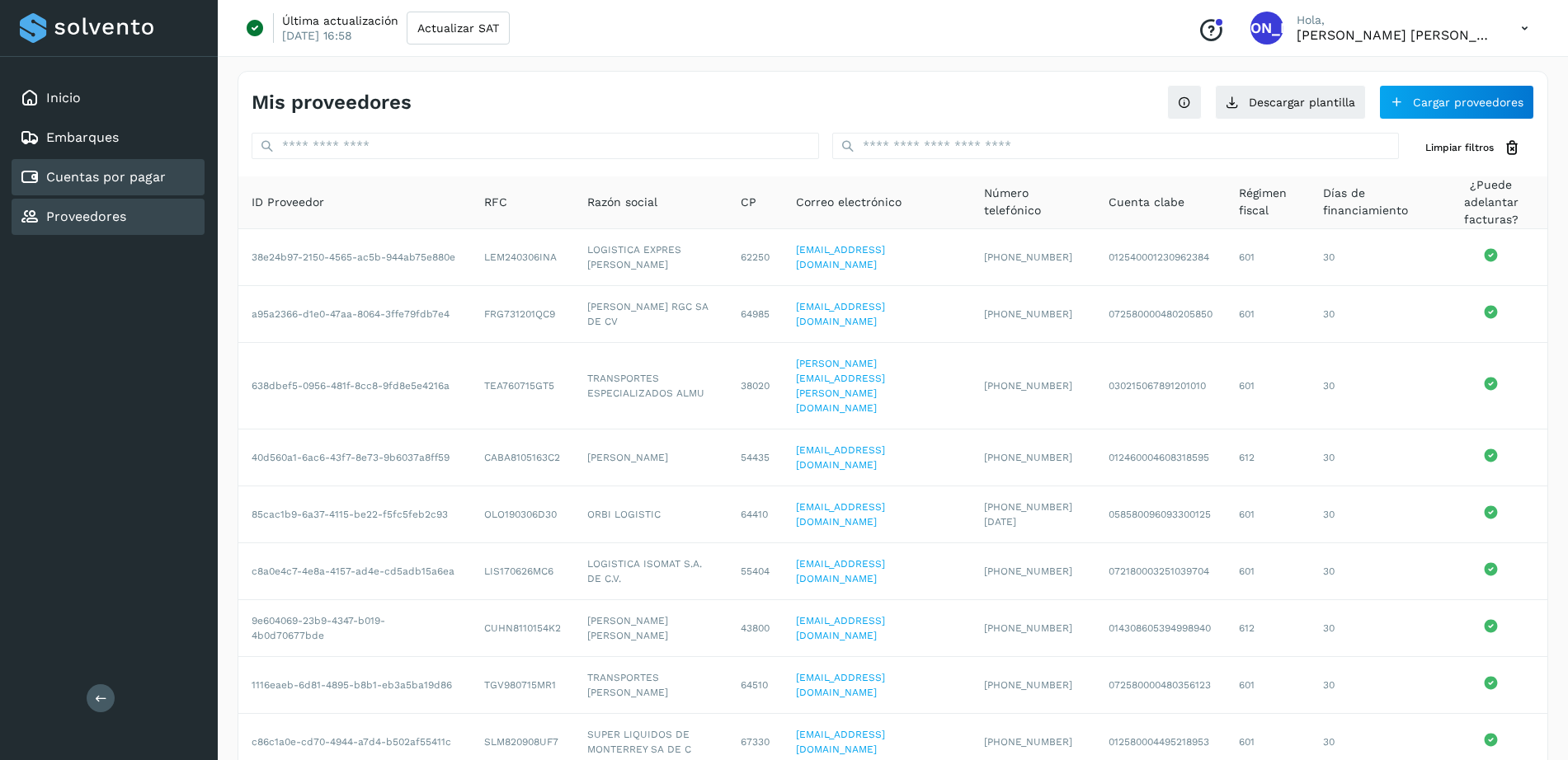
click at [62, 175] on link "Cuentas por pagar" at bounding box center [105, 177] width 120 height 15
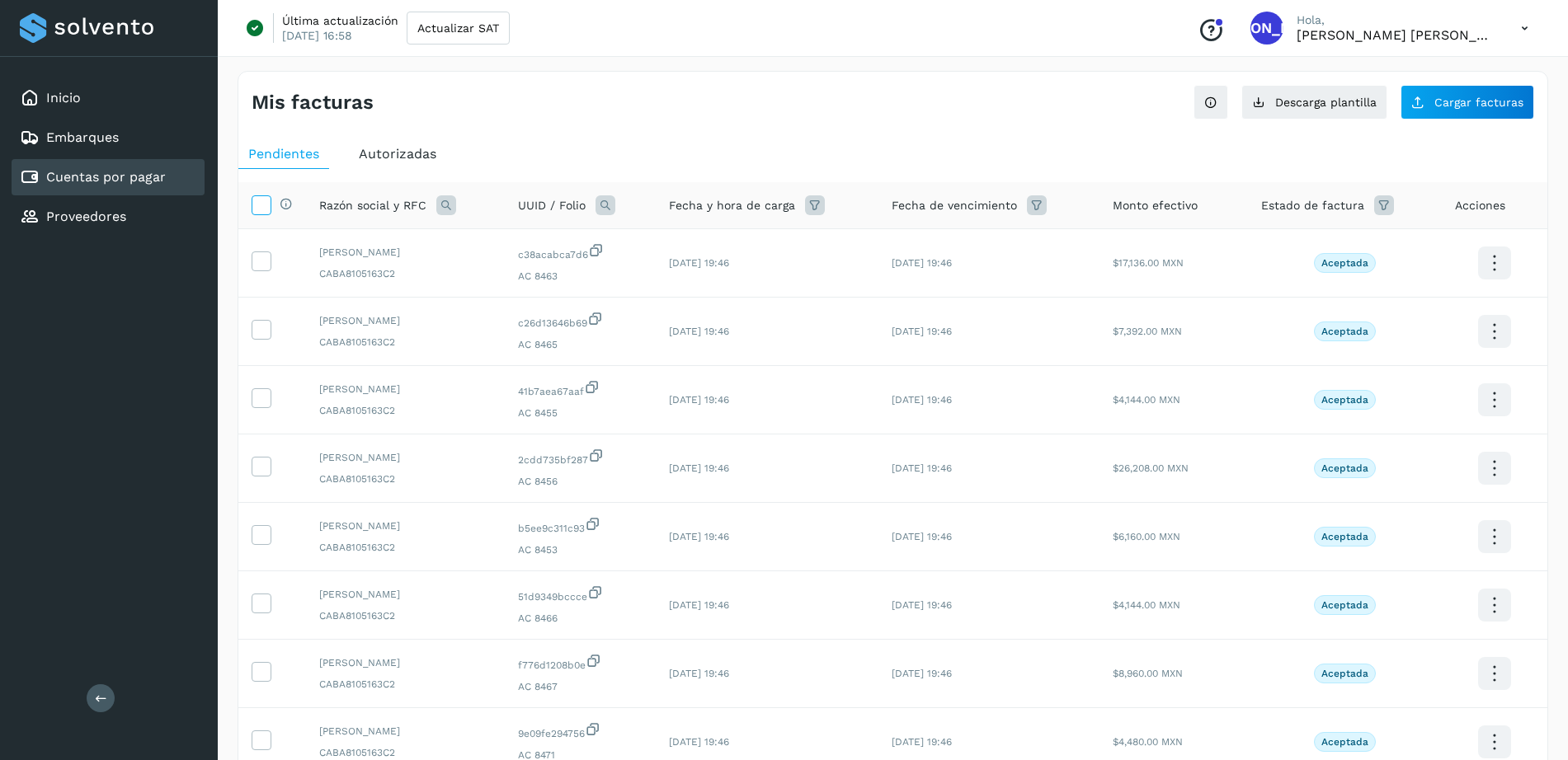
click at [263, 206] on icon at bounding box center [261, 204] width 17 height 17
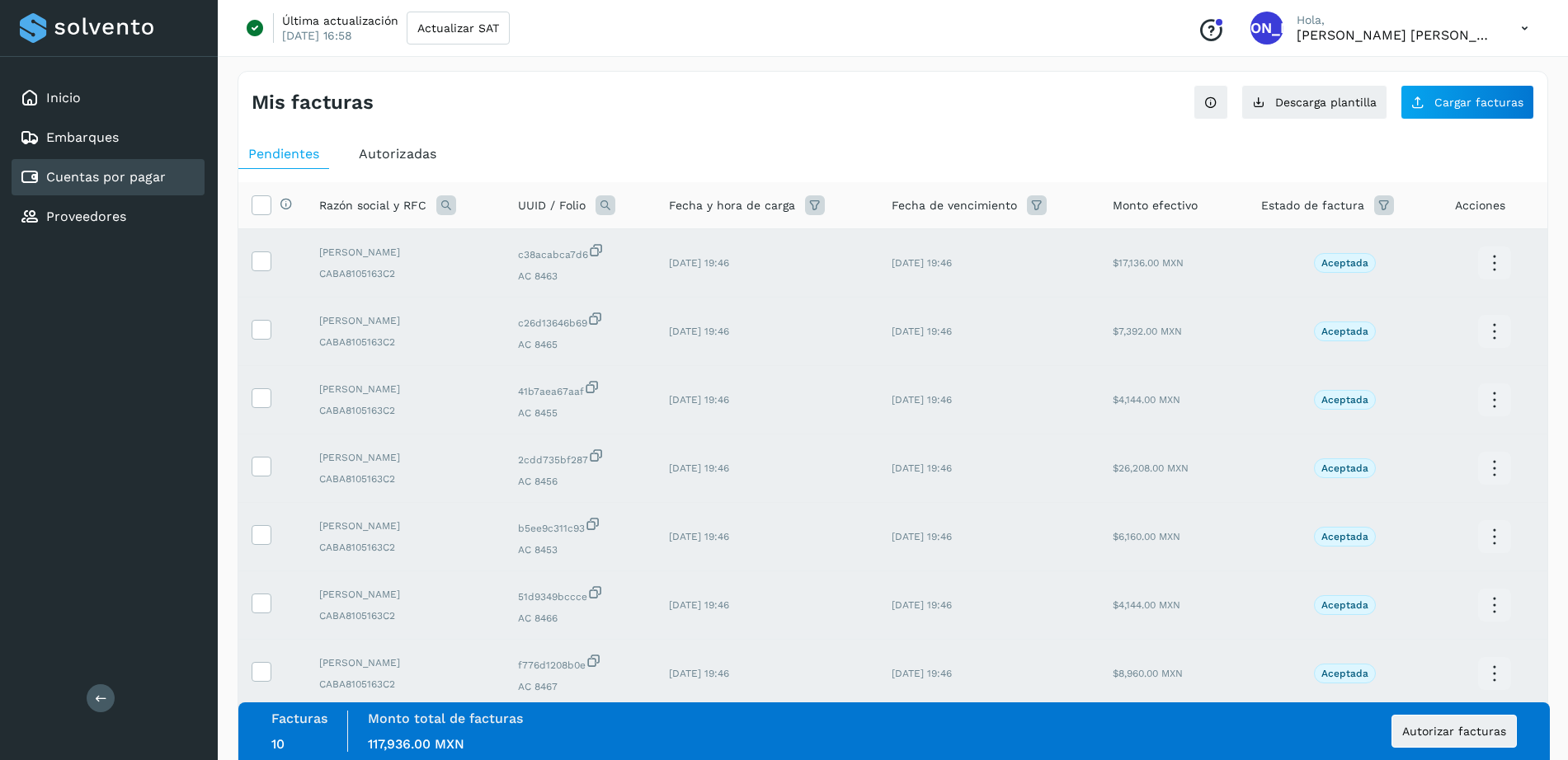
scroll to position [294, 0]
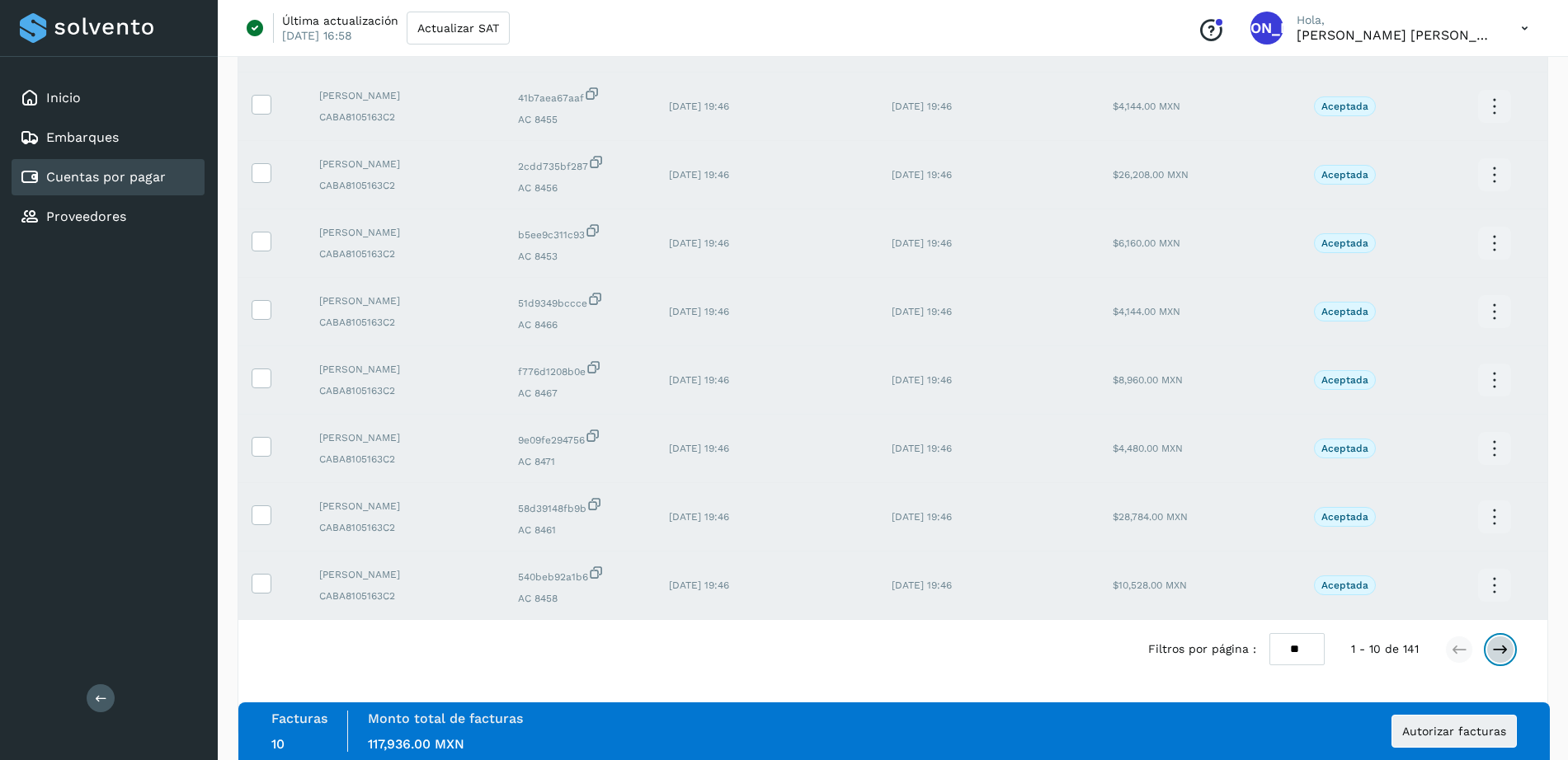
click at [1497, 648] on icon at bounding box center [1499, 649] width 16 height 16
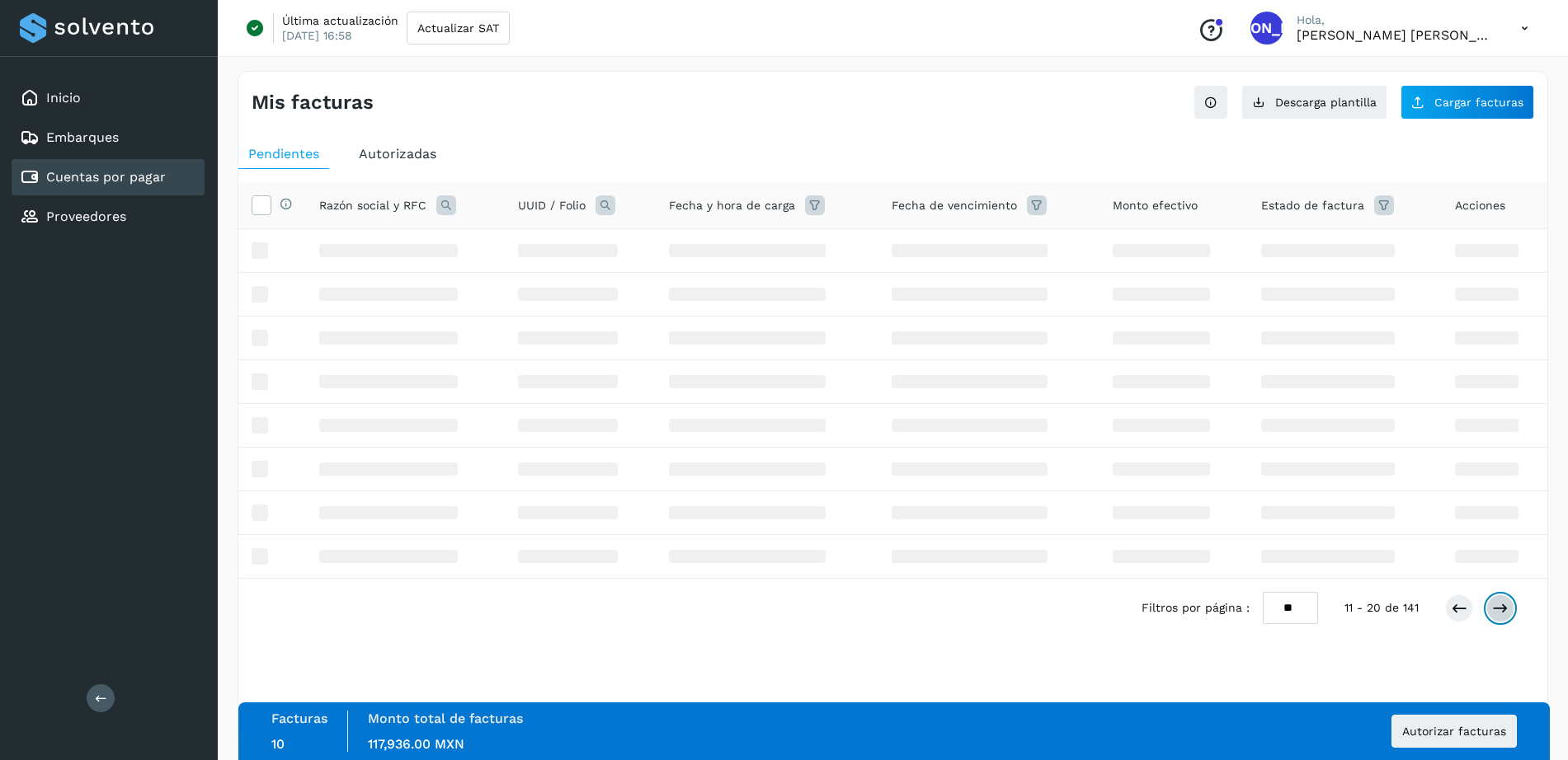
scroll to position [0, 0]
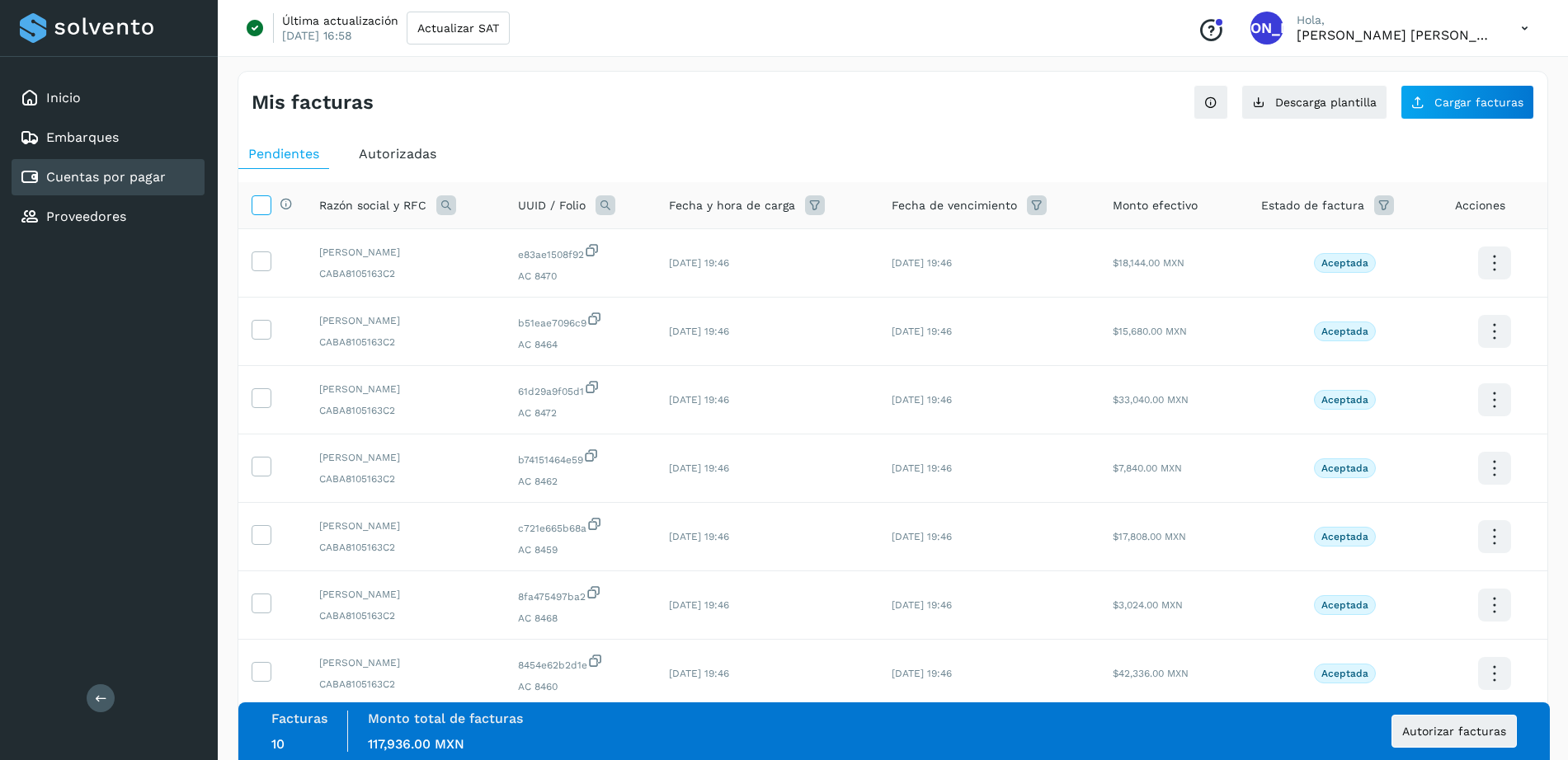
click at [258, 206] on icon at bounding box center [261, 204] width 17 height 17
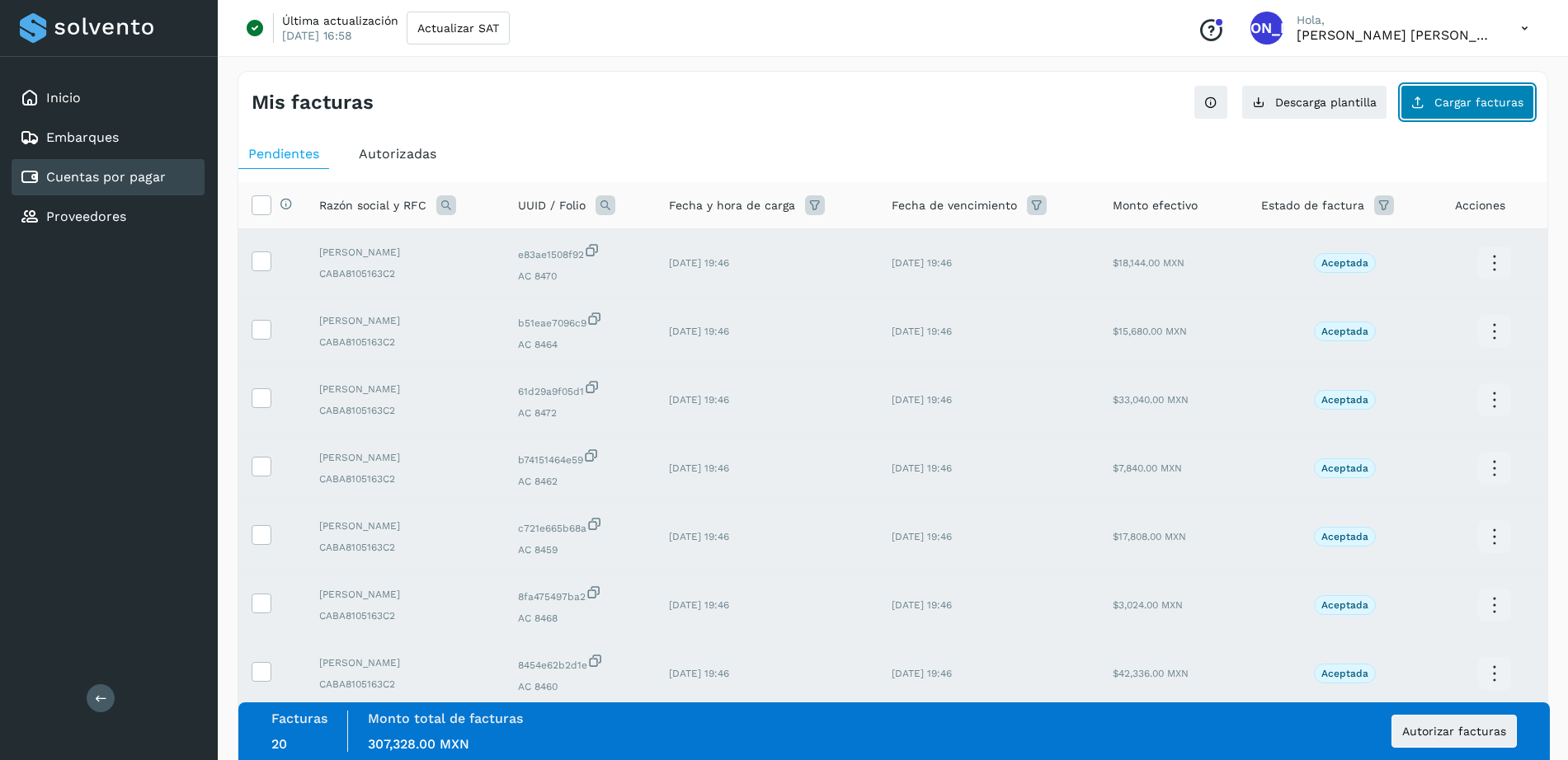
click at [1485, 110] on button "Cargar facturas" at bounding box center [1467, 102] width 134 height 34
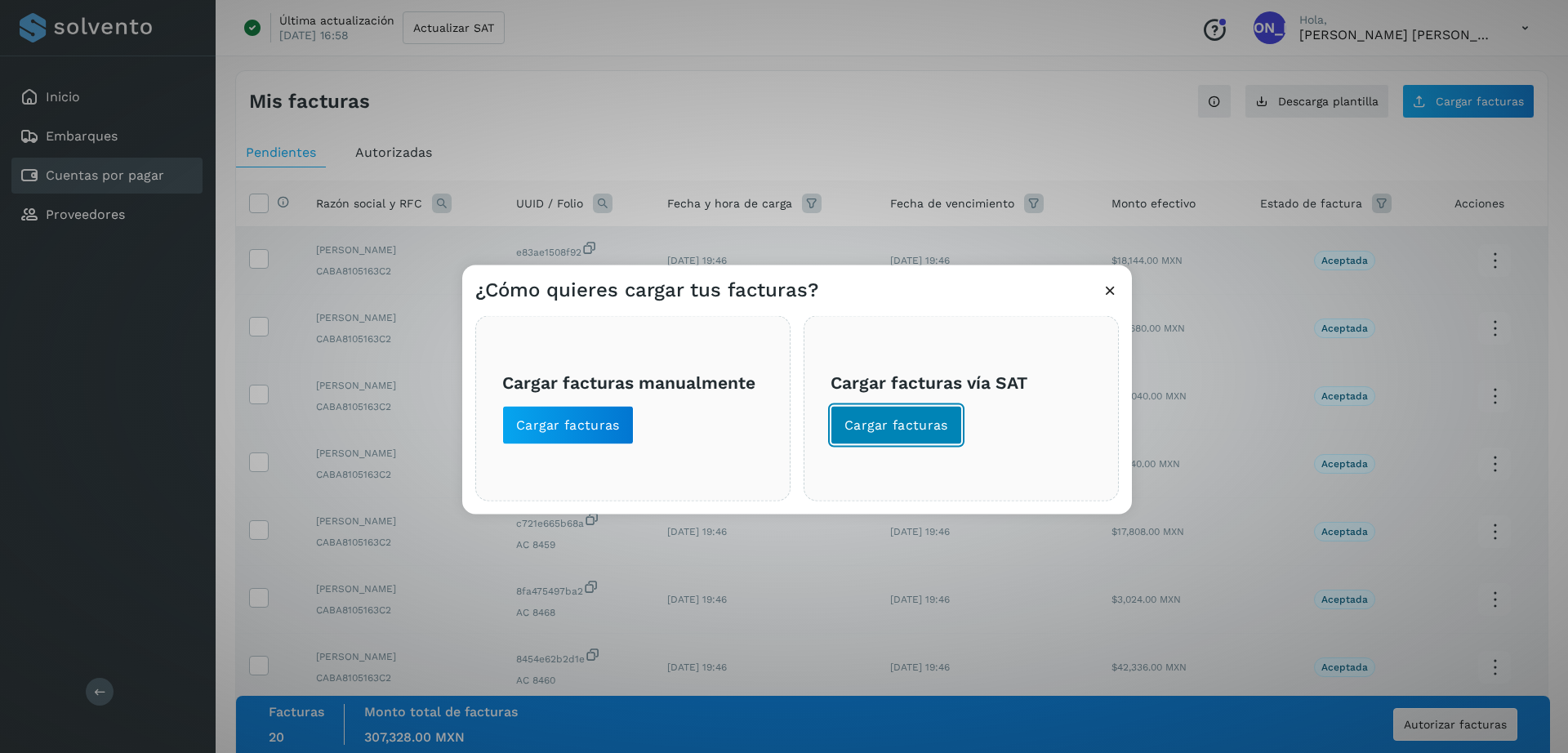
click at [942, 412] on button "Cargar facturas" at bounding box center [896, 425] width 132 height 39
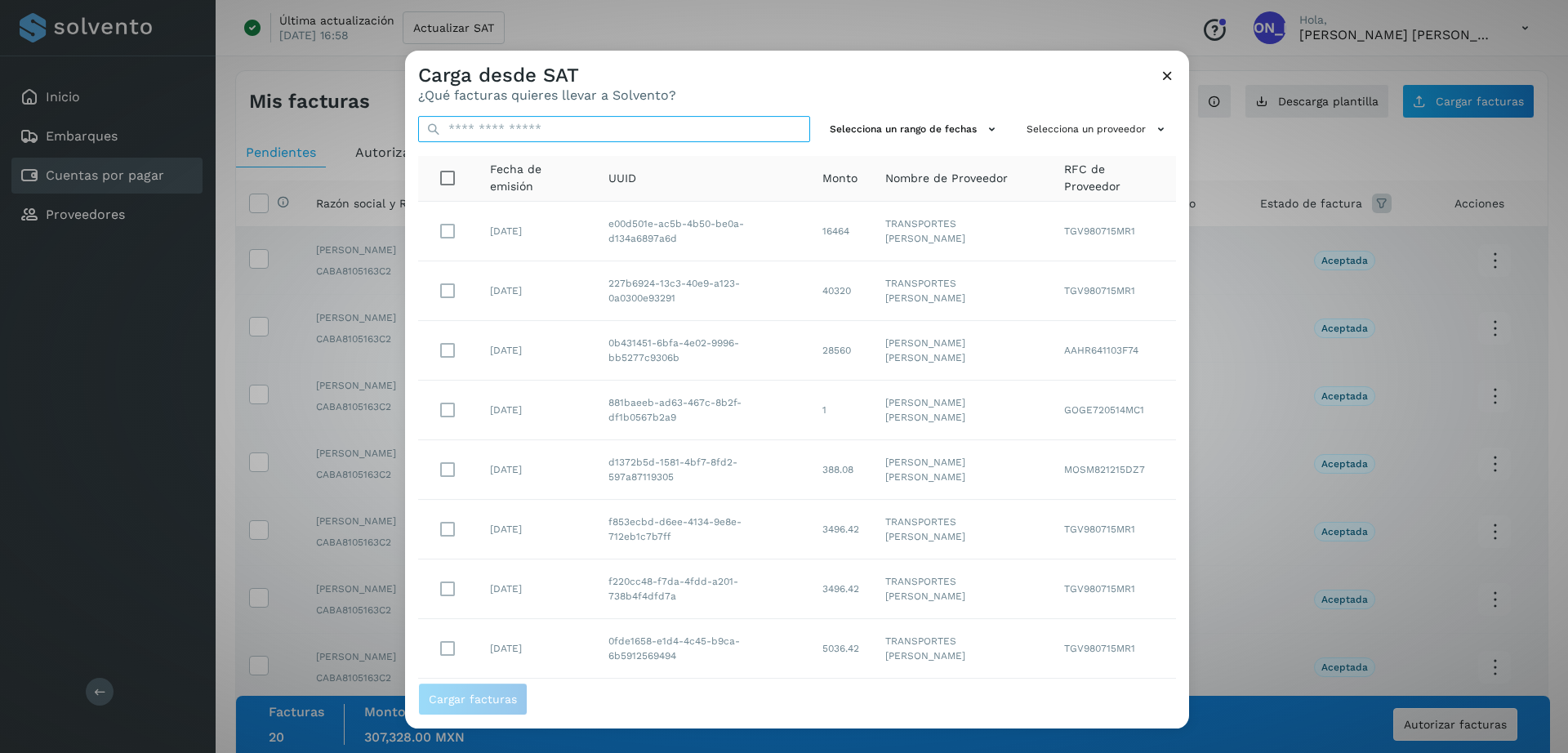
click at [587, 131] on input "text" at bounding box center [614, 129] width 392 height 27
paste input "**********"
type input "**********"
click at [509, 127] on input "text" at bounding box center [614, 129] width 392 height 27
paste input "**********"
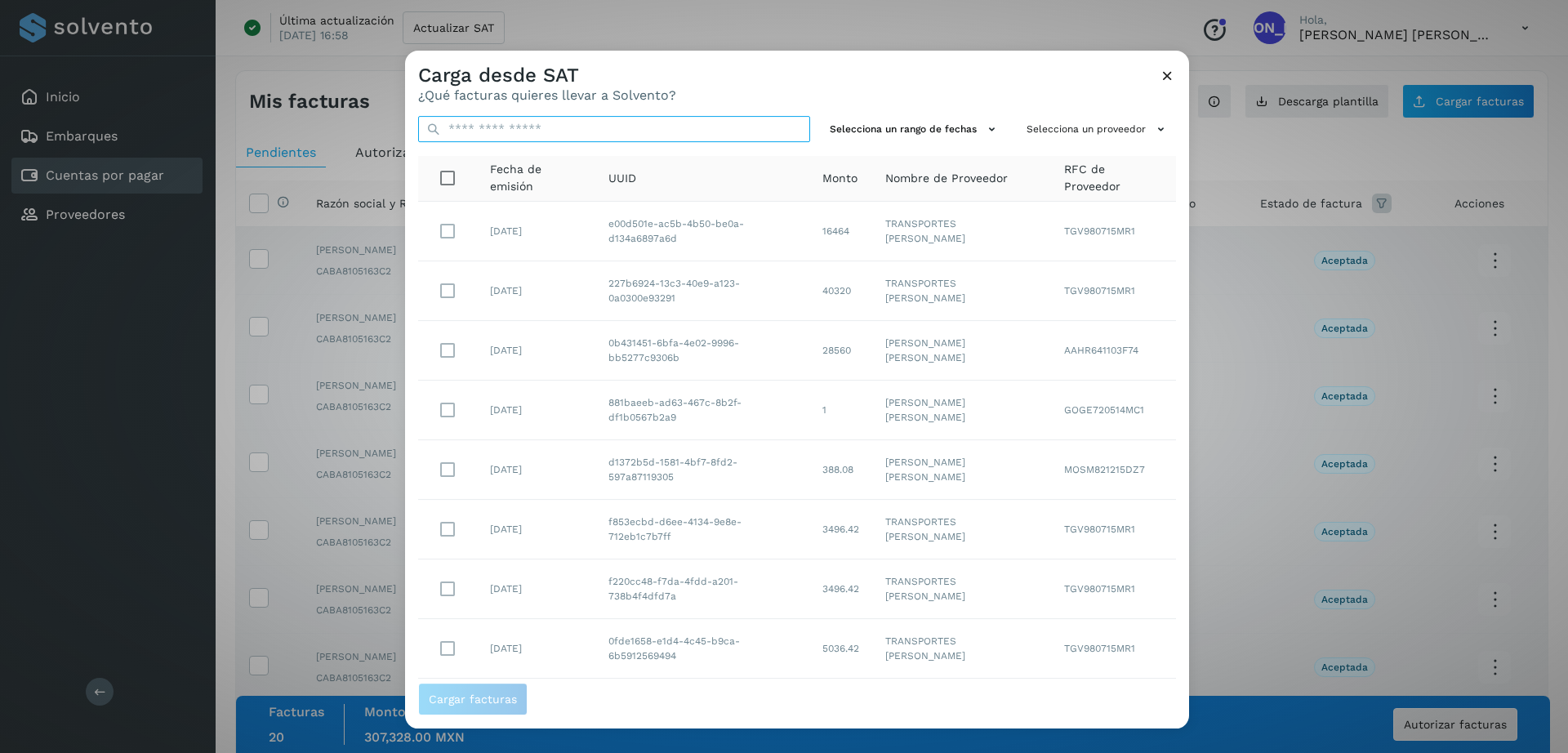
type input "**********"
click at [1164, 75] on icon at bounding box center [1167, 76] width 17 height 17
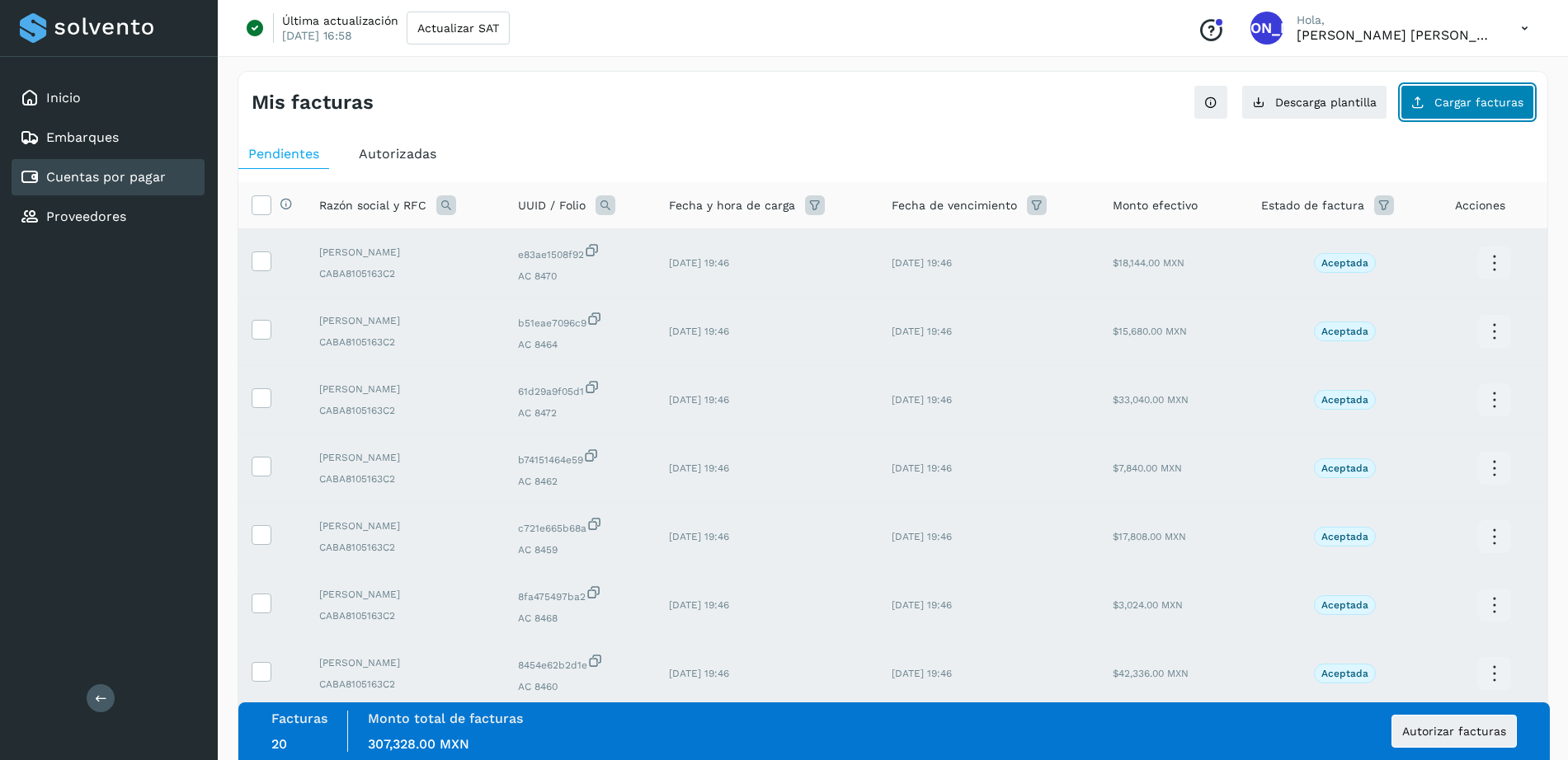
click at [1456, 111] on button "Cargar facturas" at bounding box center [1467, 102] width 134 height 34
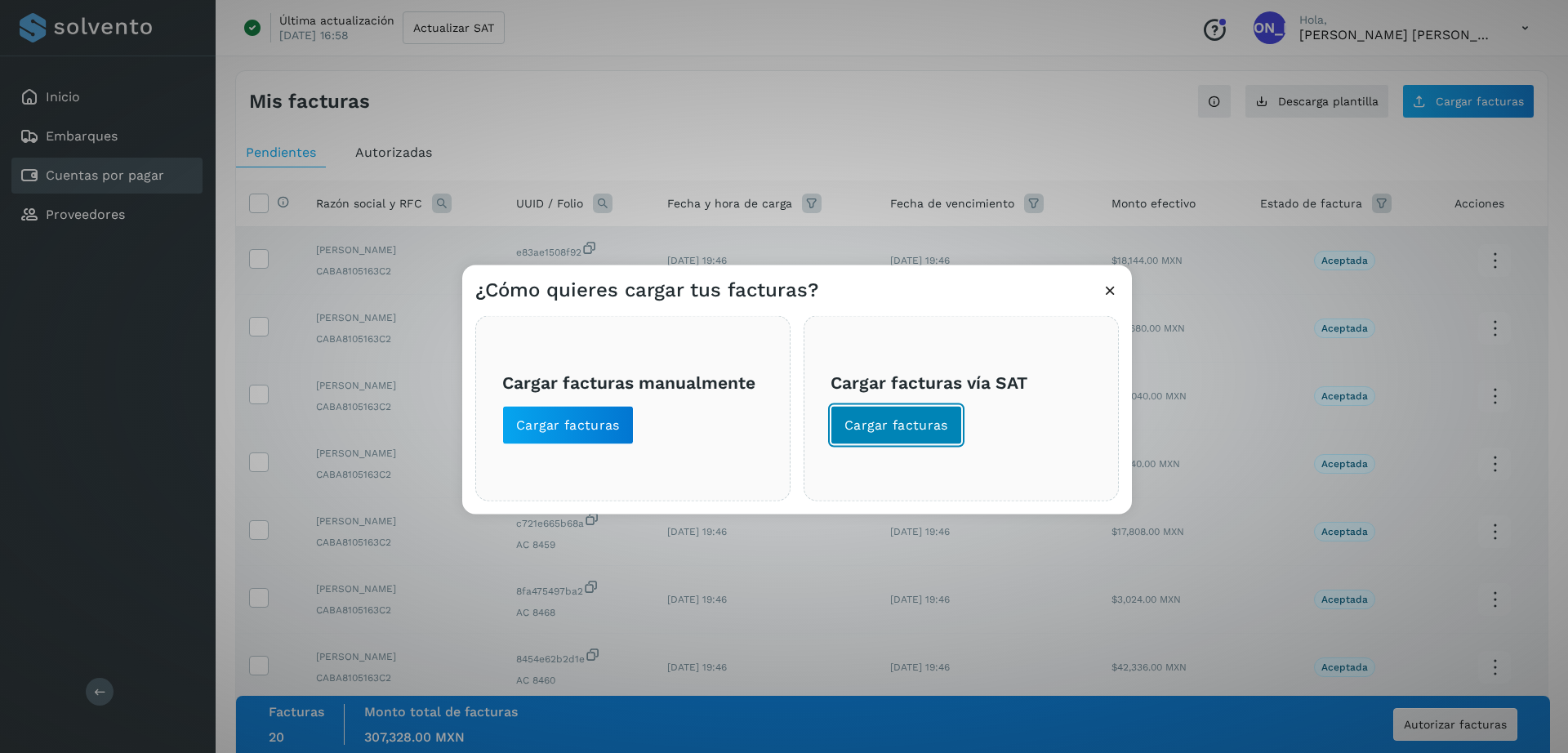
click at [924, 416] on span "Cargar facturas" at bounding box center [896, 425] width 103 height 18
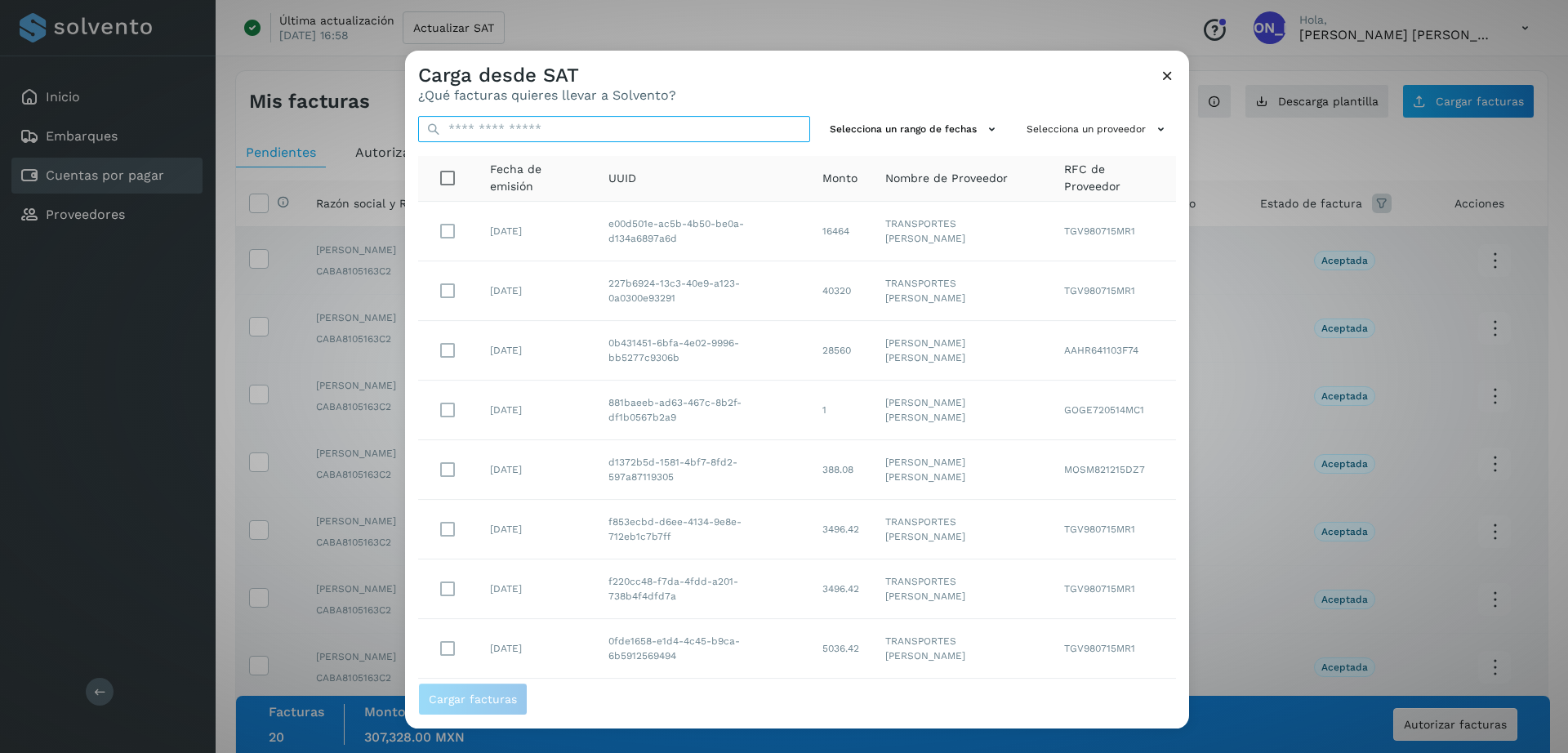
click at [607, 132] on input "text" at bounding box center [614, 129] width 392 height 27
paste input "**********"
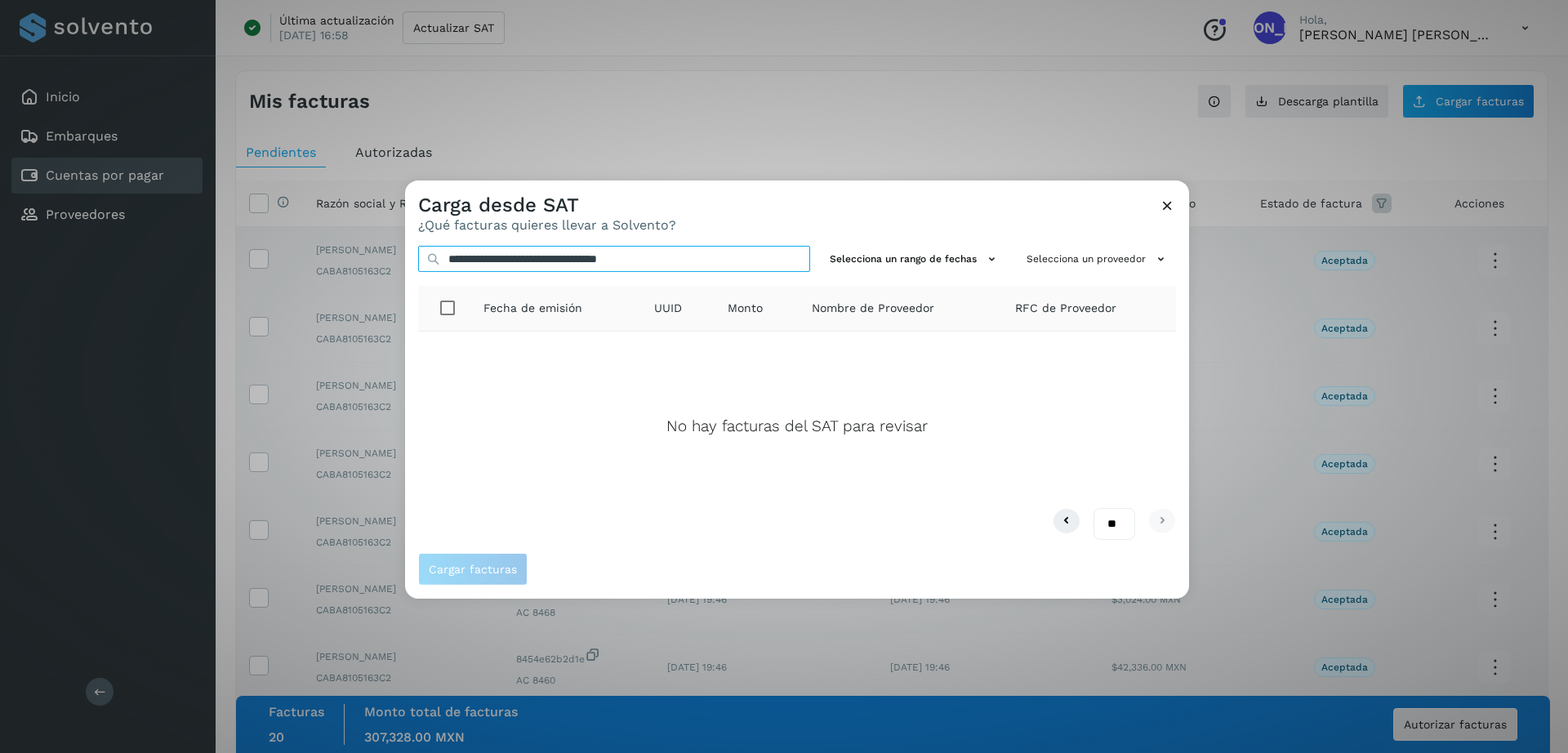
type input "**********"
click at [1170, 209] on icon at bounding box center [1167, 206] width 17 height 17
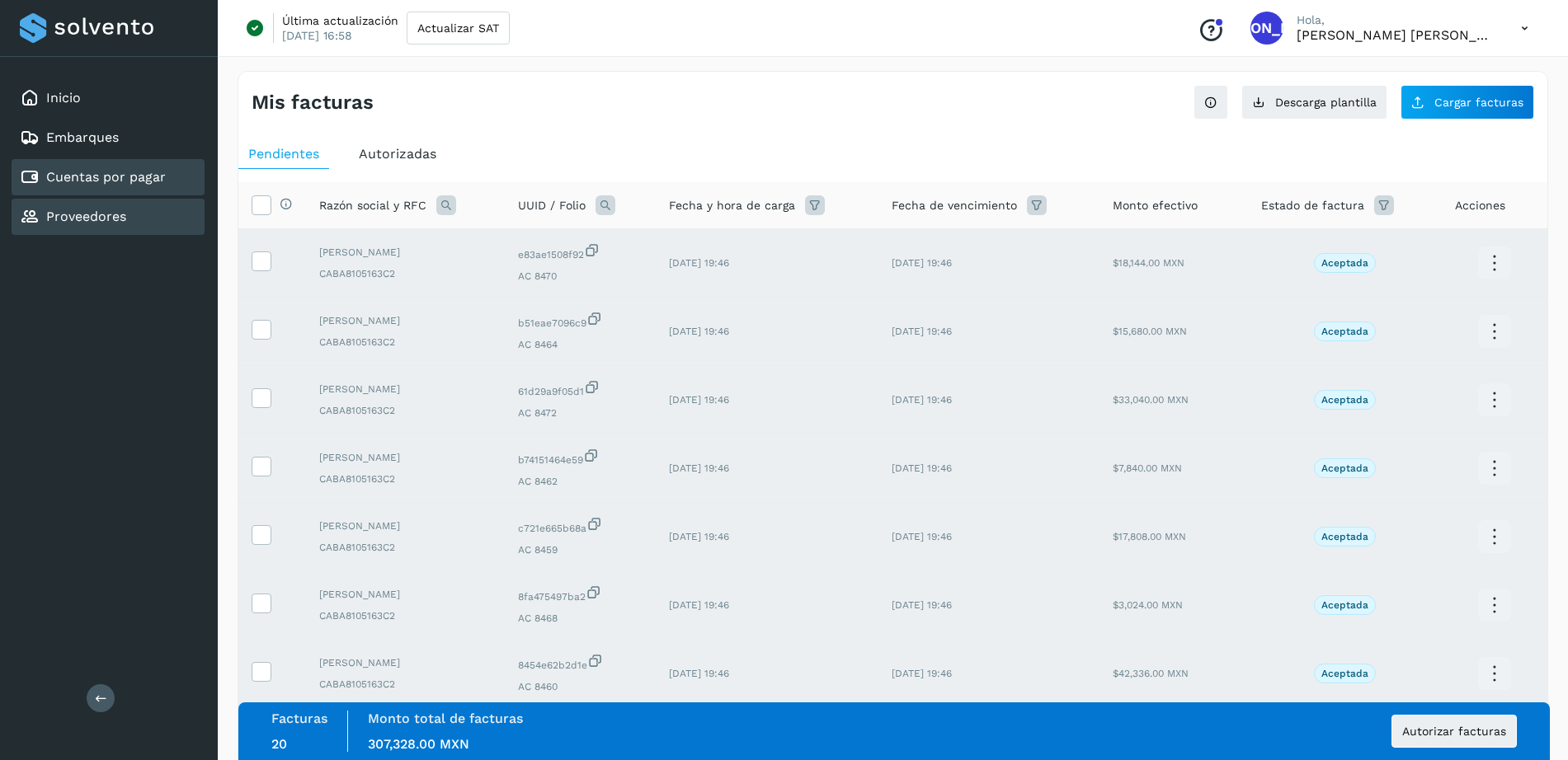
click at [129, 223] on div "Proveedores" at bounding box center [108, 217] width 193 height 36
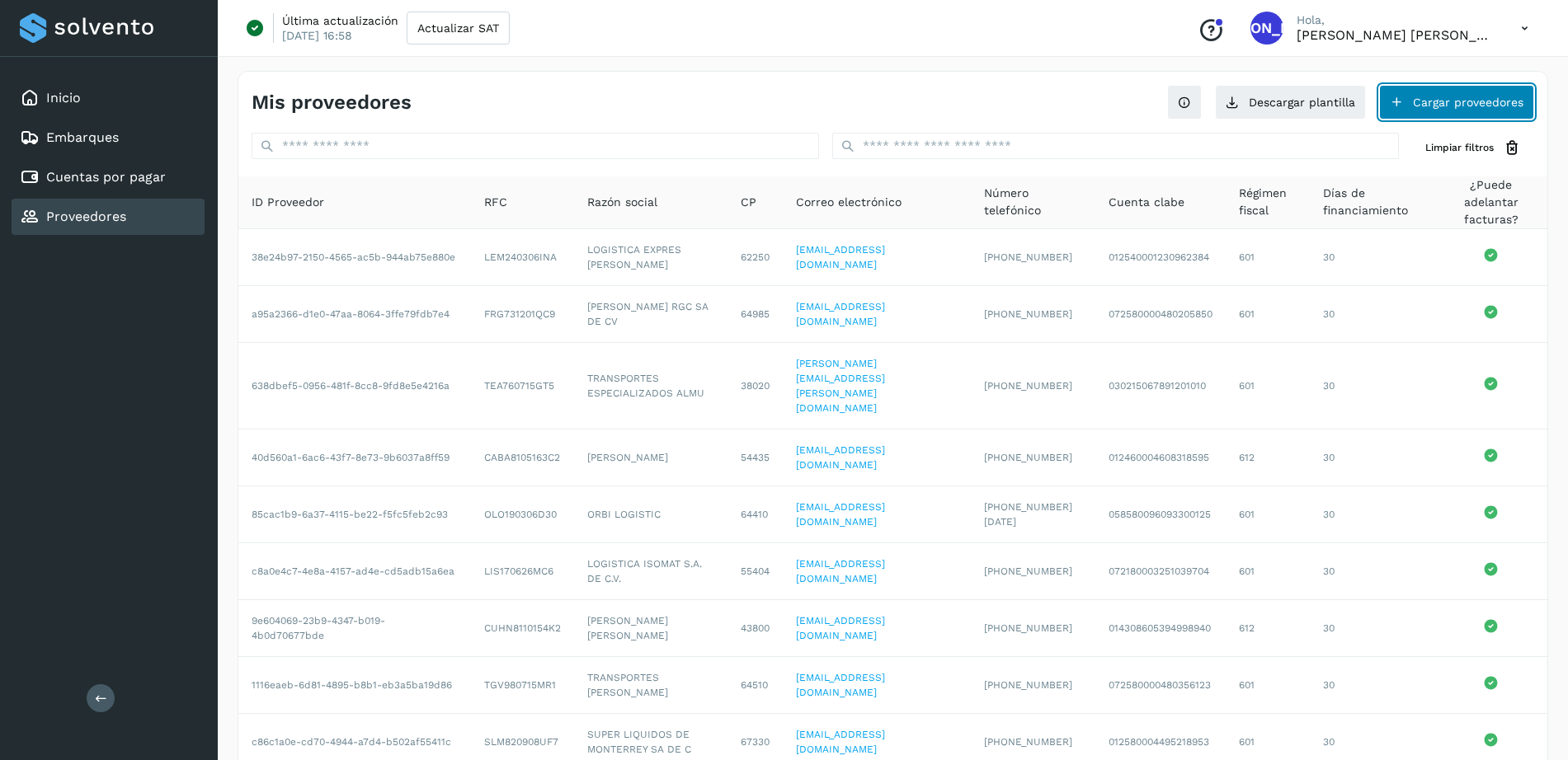
click at [1452, 104] on button "Cargar proveedores" at bounding box center [1456, 102] width 155 height 34
drag, startPoint x: 634, startPoint y: 45, endPoint x: 25, endPoint y: 158, distance: 619.4
click at [25, 158] on div "Inicio Embarques Cuentas por pagar Proveedores Salir Última actualización 08/se…" at bounding box center [784, 468] width 1568 height 936
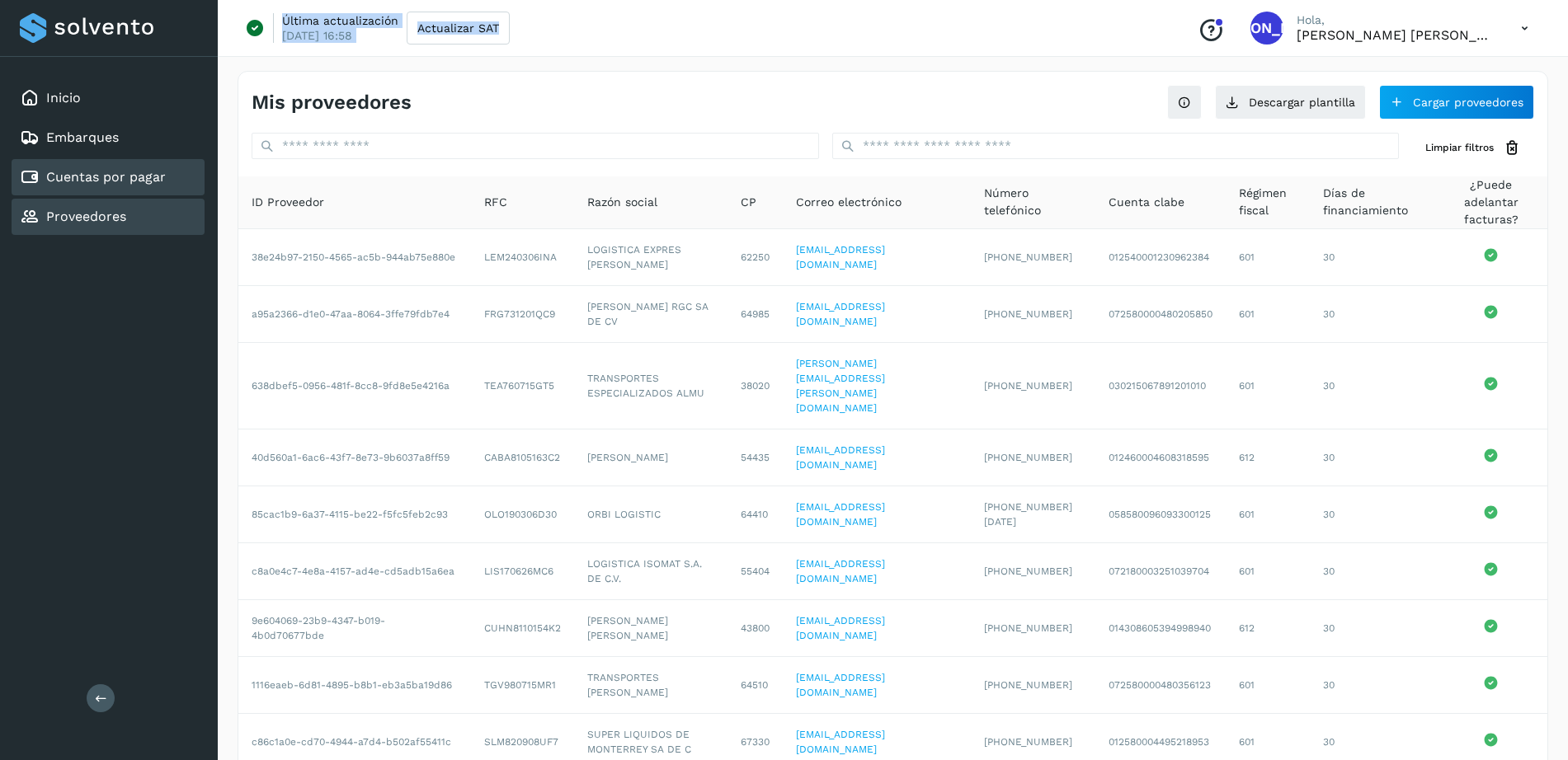
click at [87, 179] on link "Cuentas por pagar" at bounding box center [105, 177] width 120 height 15
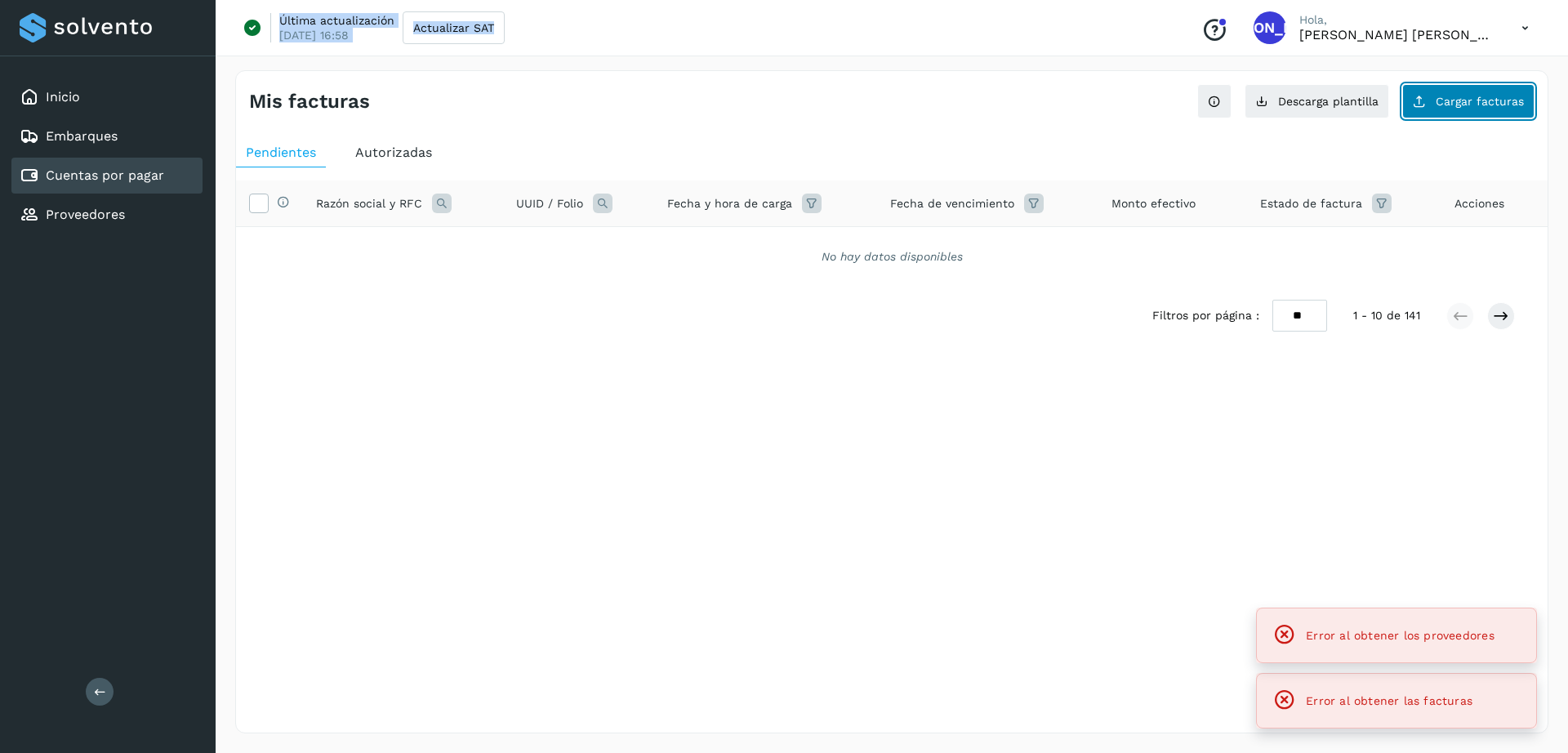
click at [1451, 108] on button "Cargar facturas" at bounding box center [1468, 101] width 133 height 34
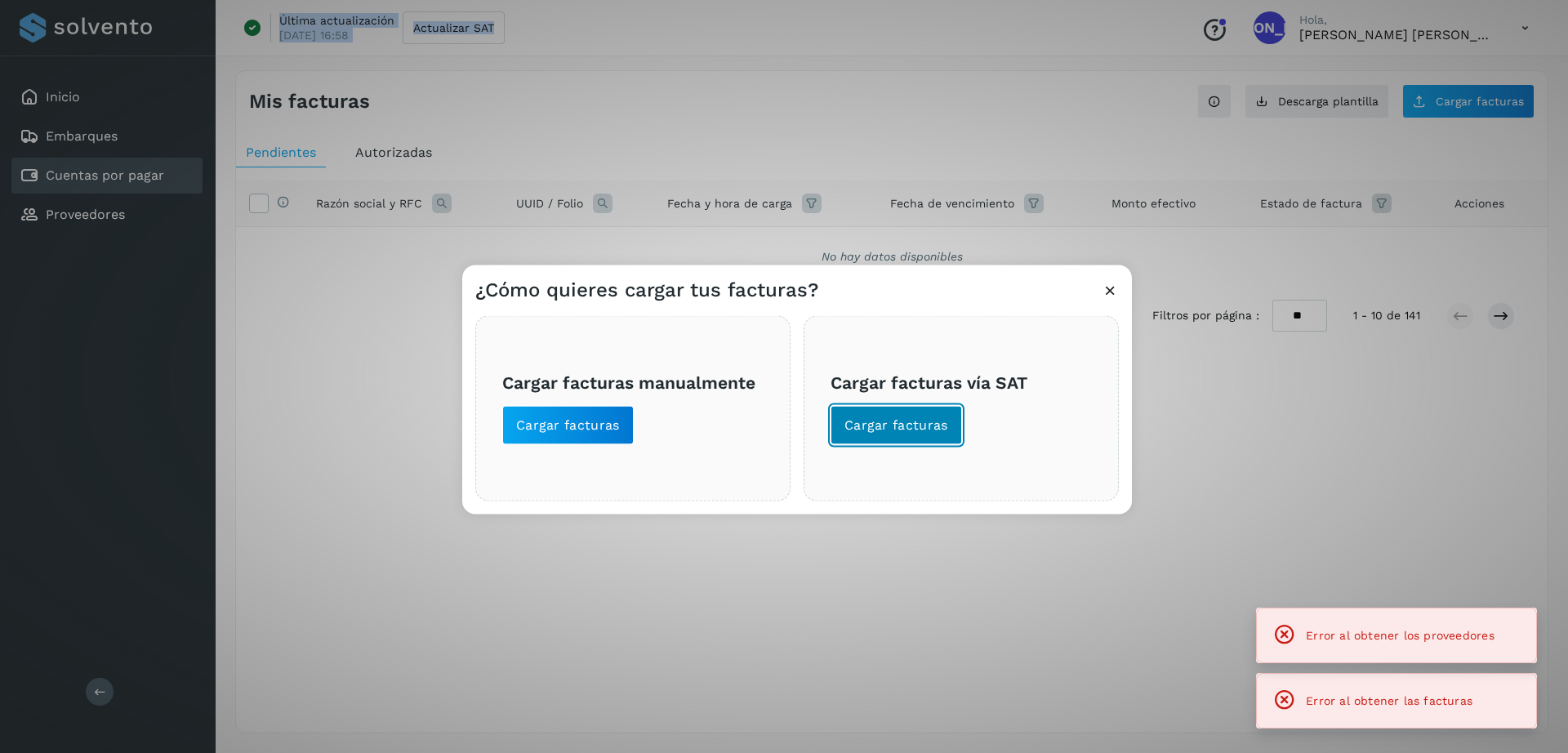
click at [929, 426] on span "Cargar facturas" at bounding box center [896, 425] width 103 height 18
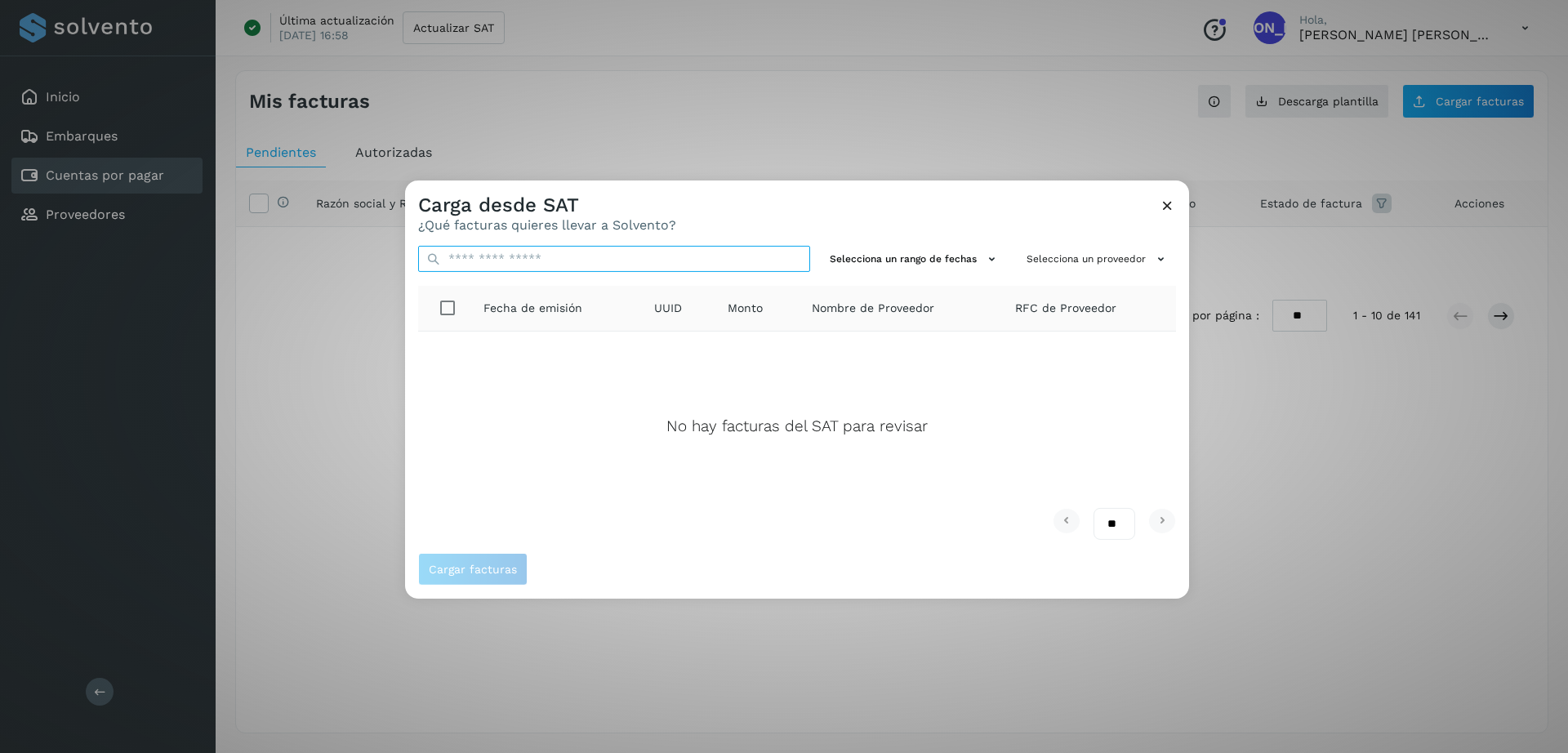
click at [647, 258] on input "text" at bounding box center [614, 259] width 392 height 27
paste input "**********"
click at [647, 258] on input "**********" at bounding box center [614, 259] width 392 height 27
type input "*****"
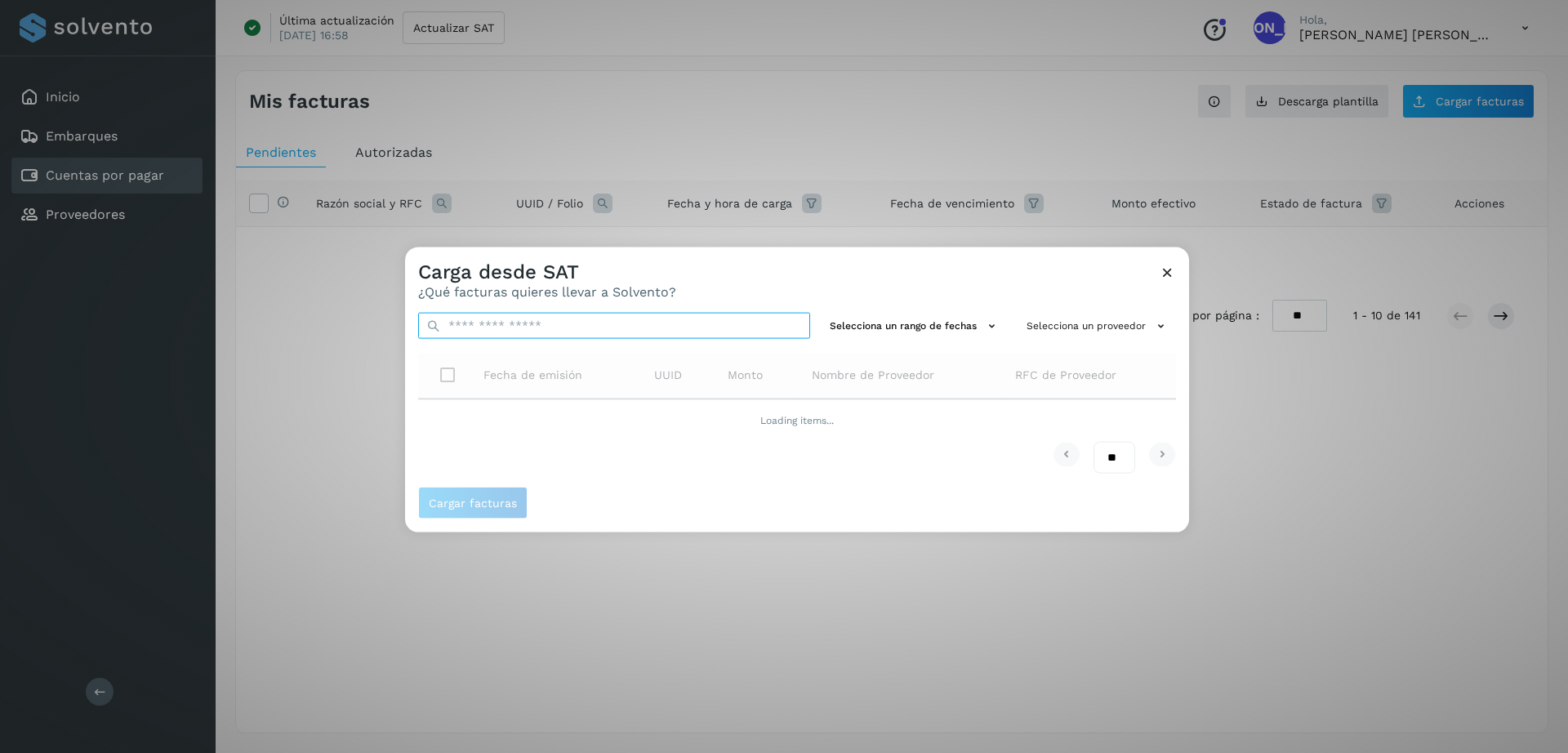
paste input "**********"
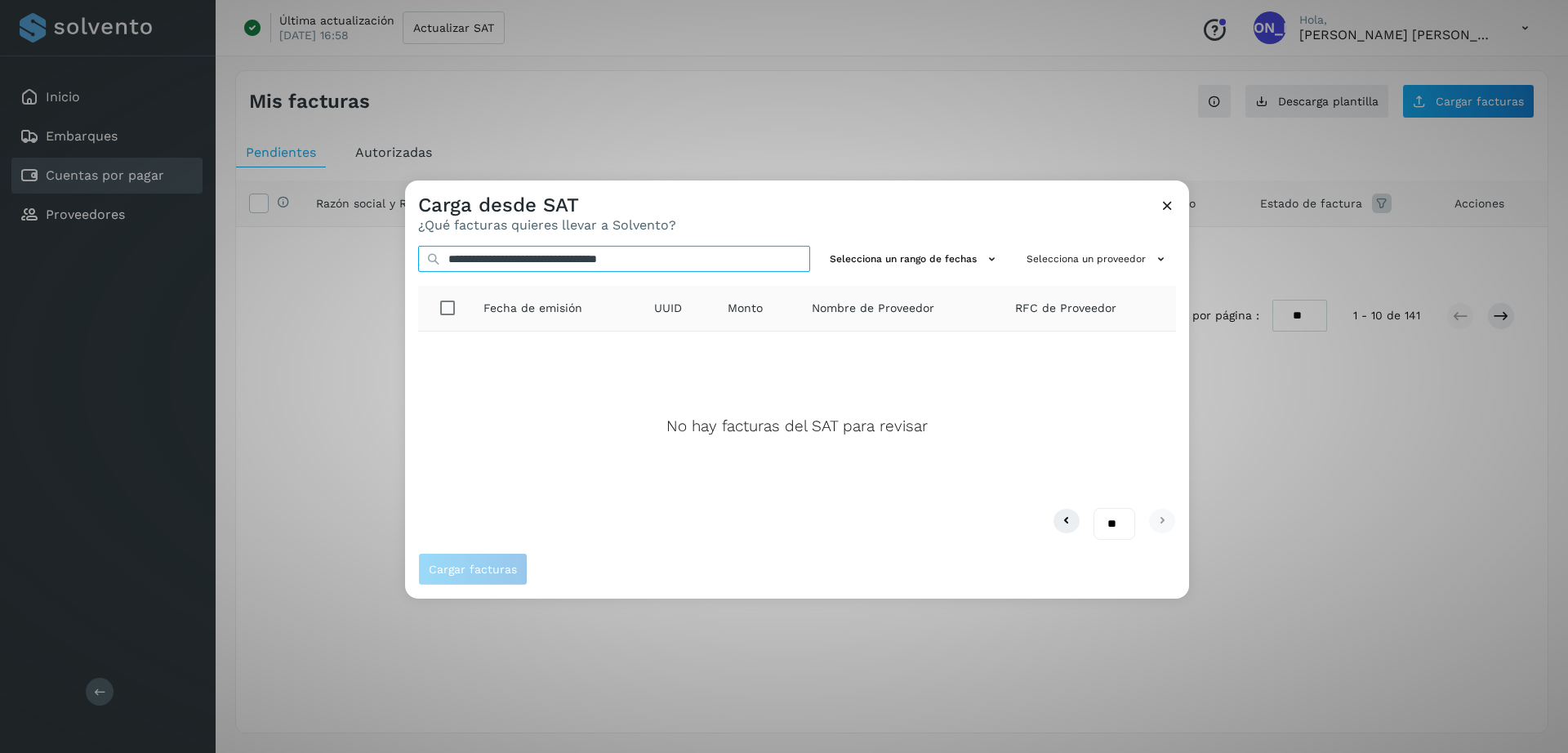
type input "**********"
click at [1170, 203] on icon at bounding box center [1167, 206] width 17 height 17
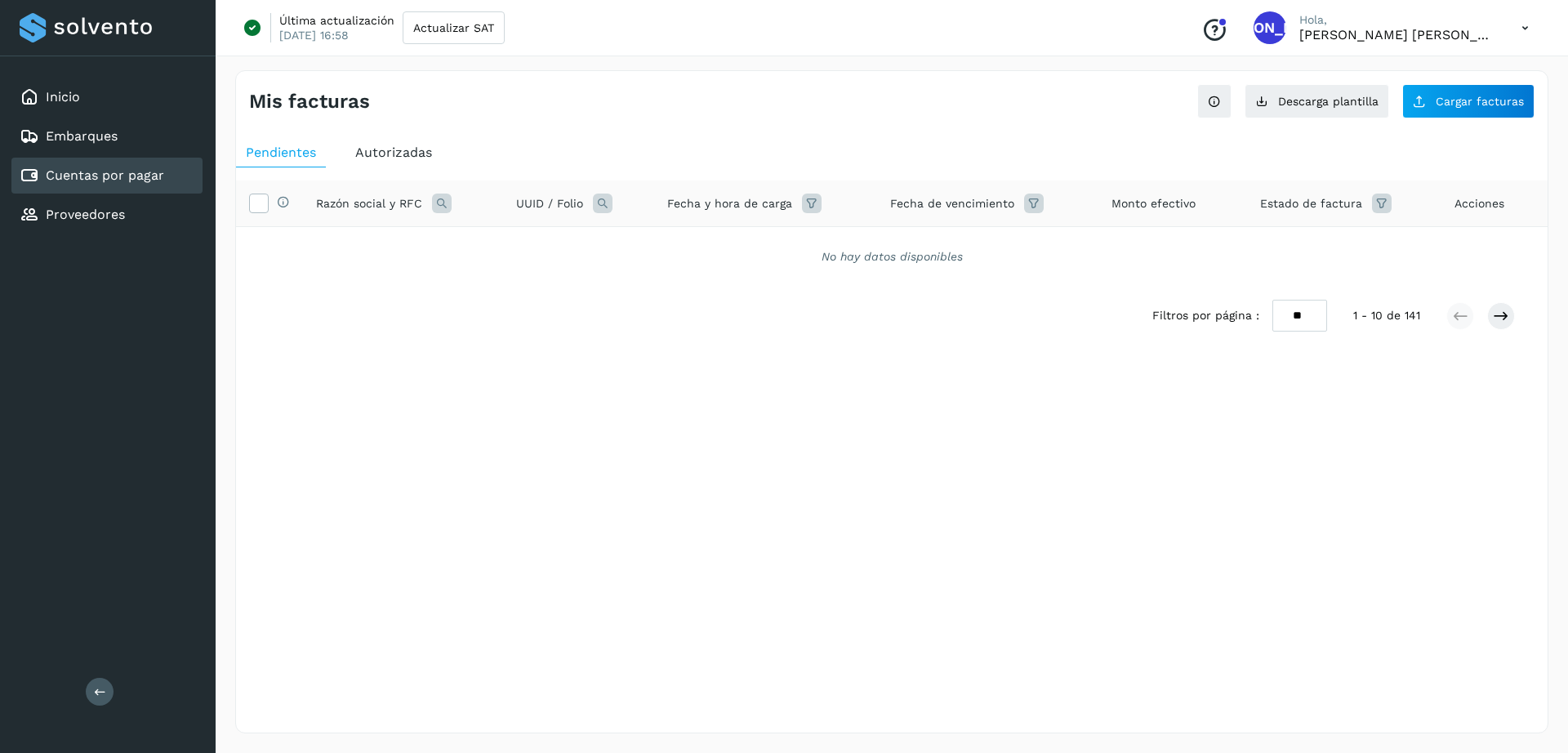
click at [403, 156] on span "Autorizadas" at bounding box center [393, 152] width 77 height 15
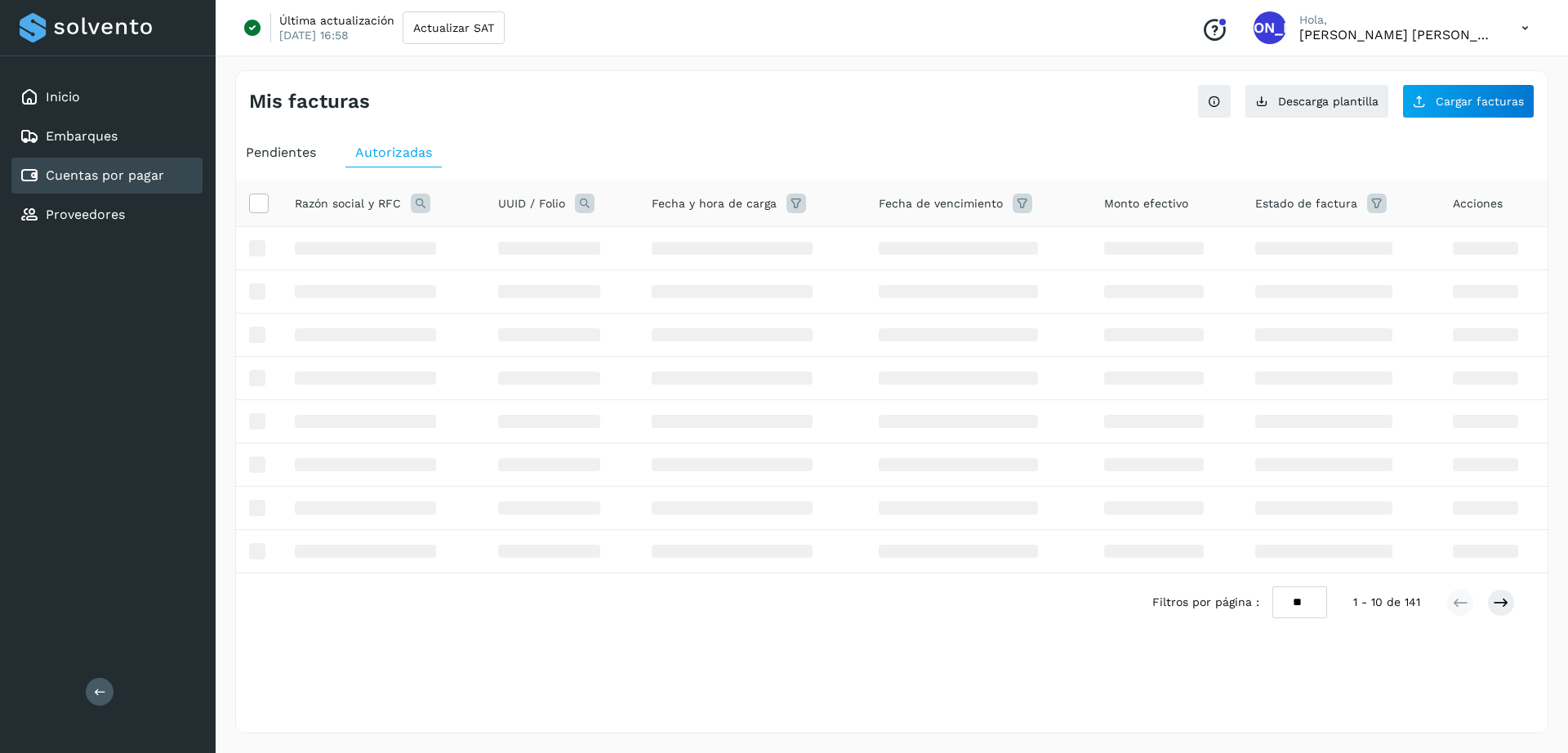
click at [302, 156] on span "Pendientes" at bounding box center [281, 152] width 70 height 15
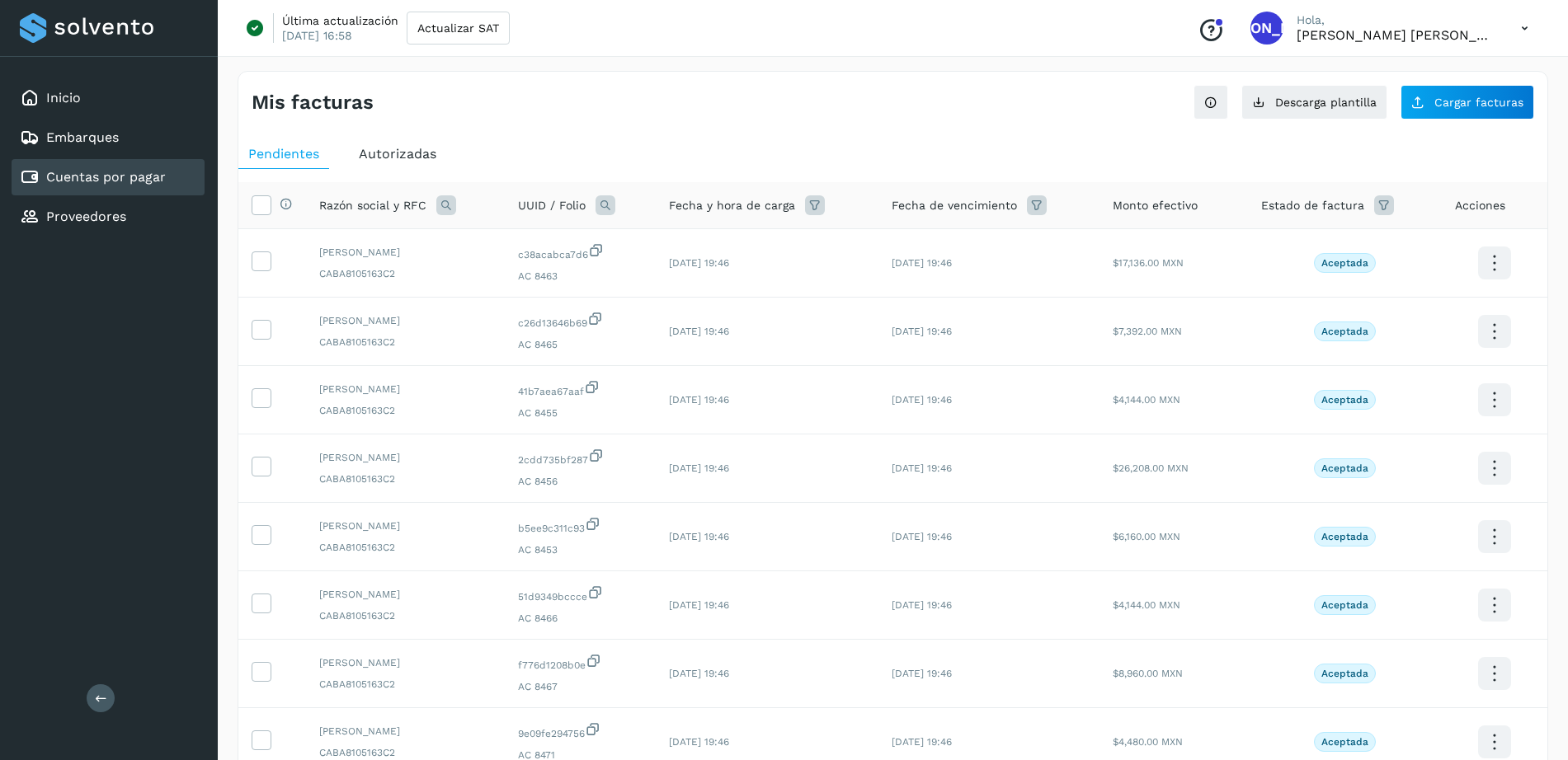
scroll to position [294, 0]
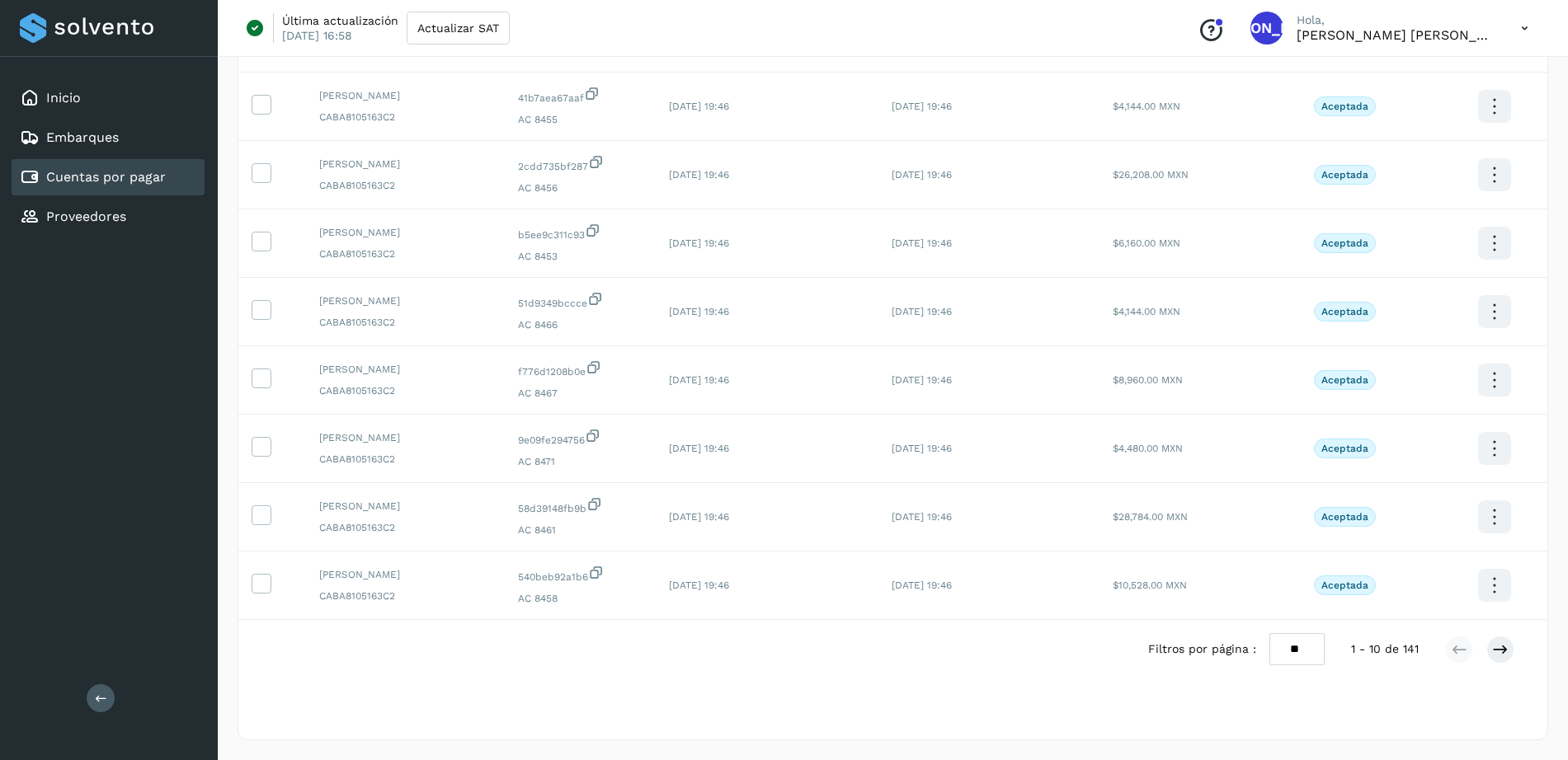
click at [1307, 649] on select "** ** **" at bounding box center [1297, 650] width 56 height 33
select select "**"
click at [1283, 634] on select "** ** **" at bounding box center [1297, 650] width 56 height 33
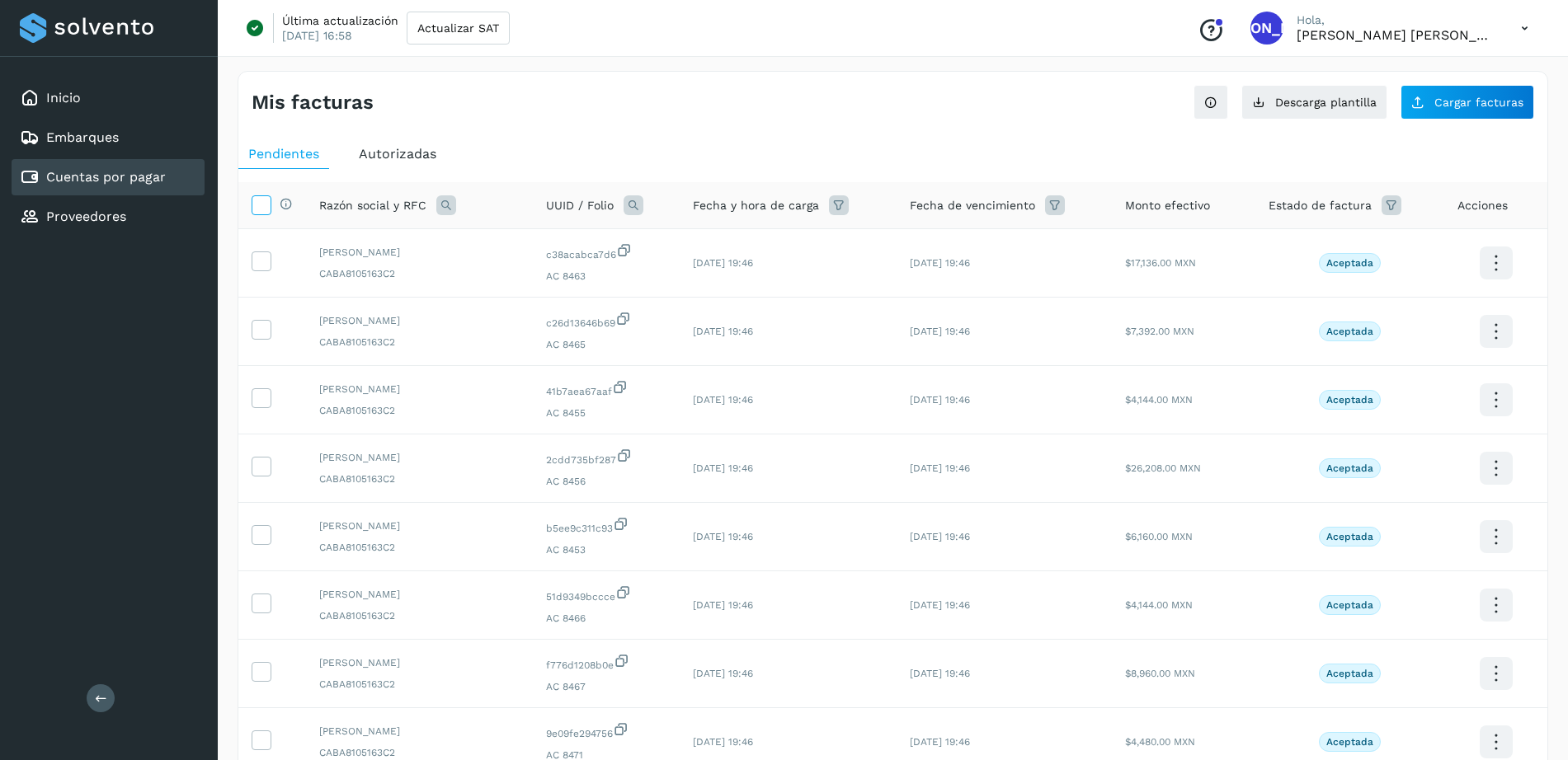
click at [259, 204] on icon at bounding box center [261, 204] width 17 height 17
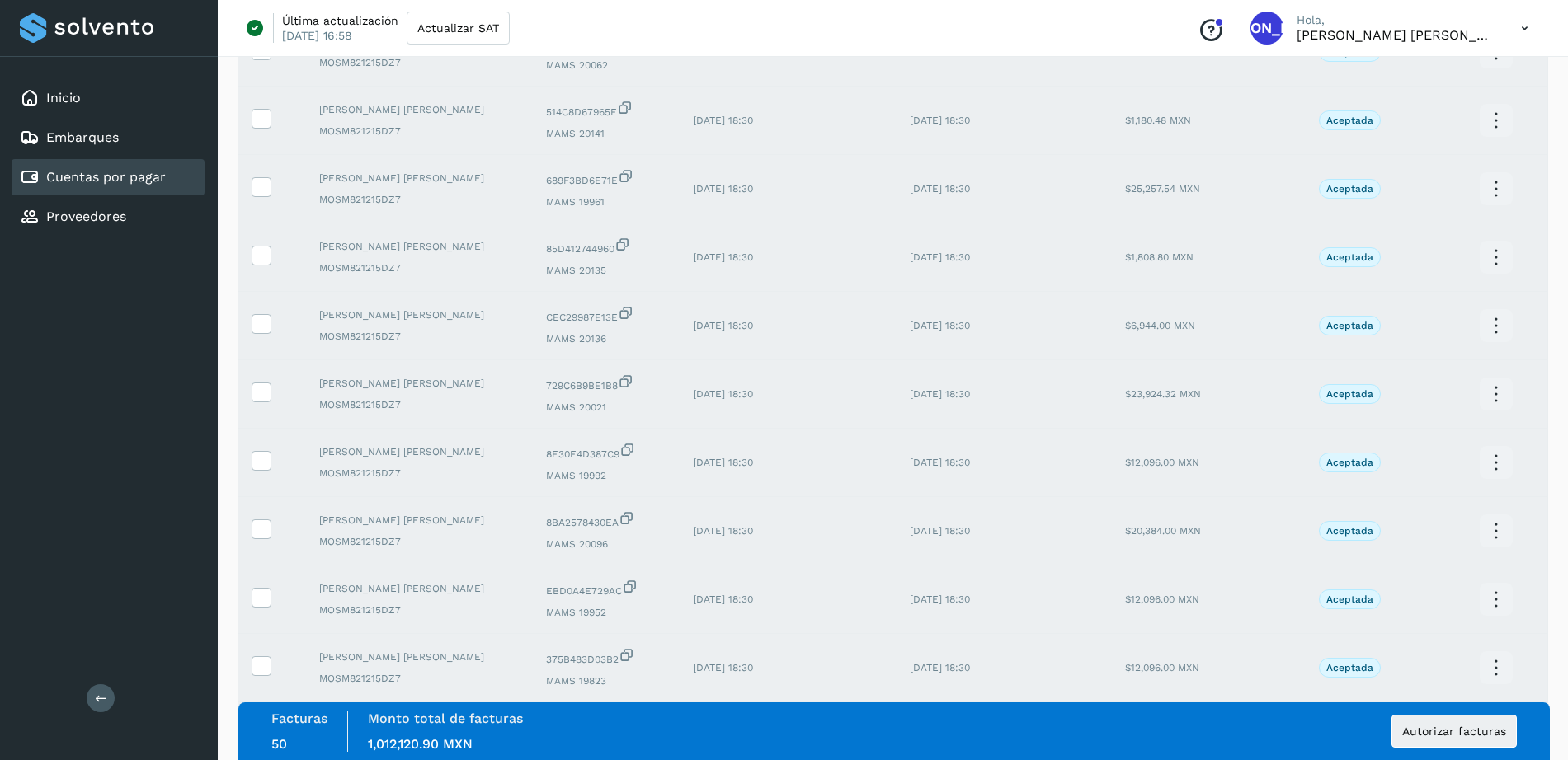
scroll to position [3031, 0]
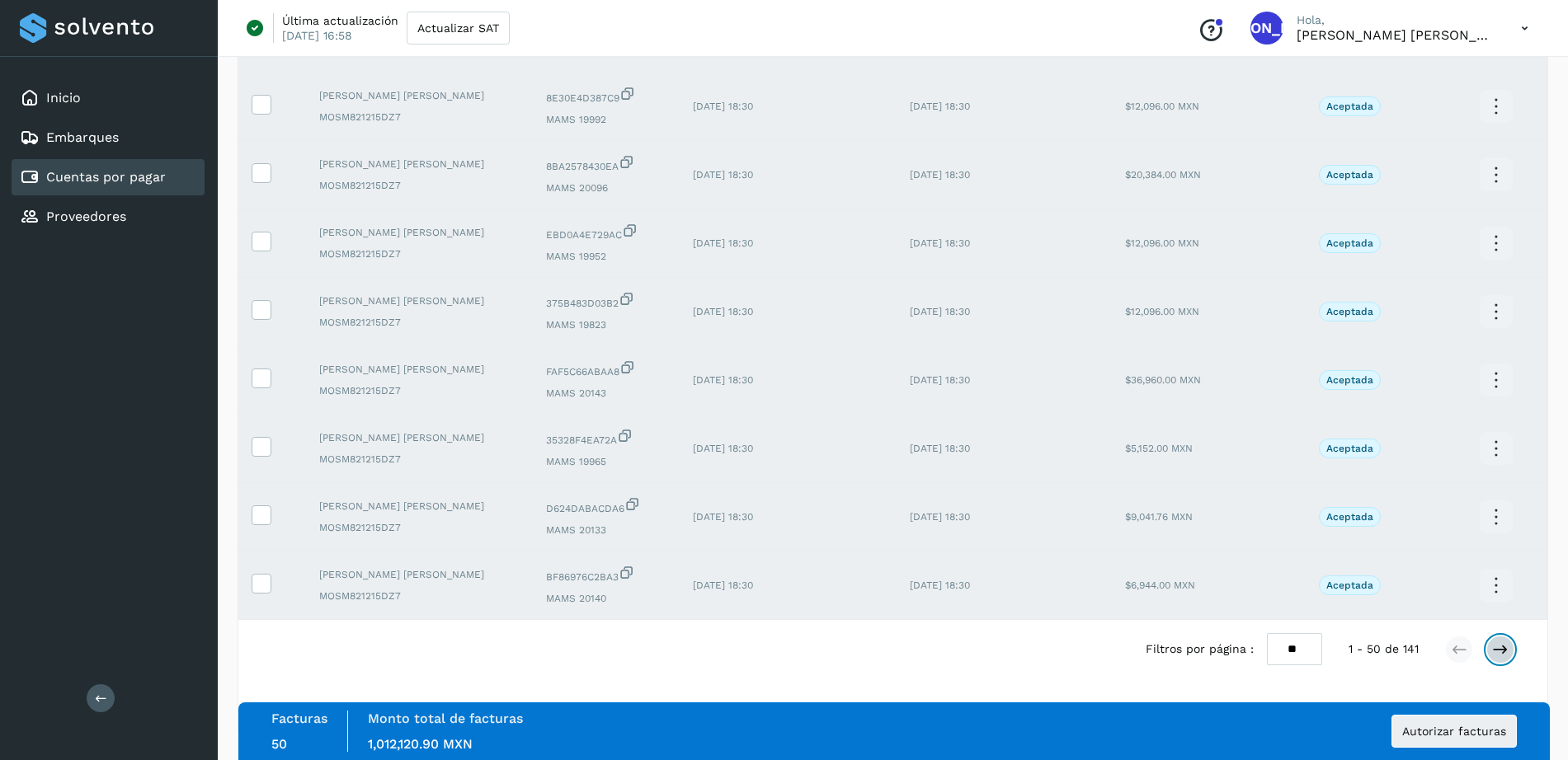
click at [1495, 650] on icon at bounding box center [1499, 649] width 16 height 16
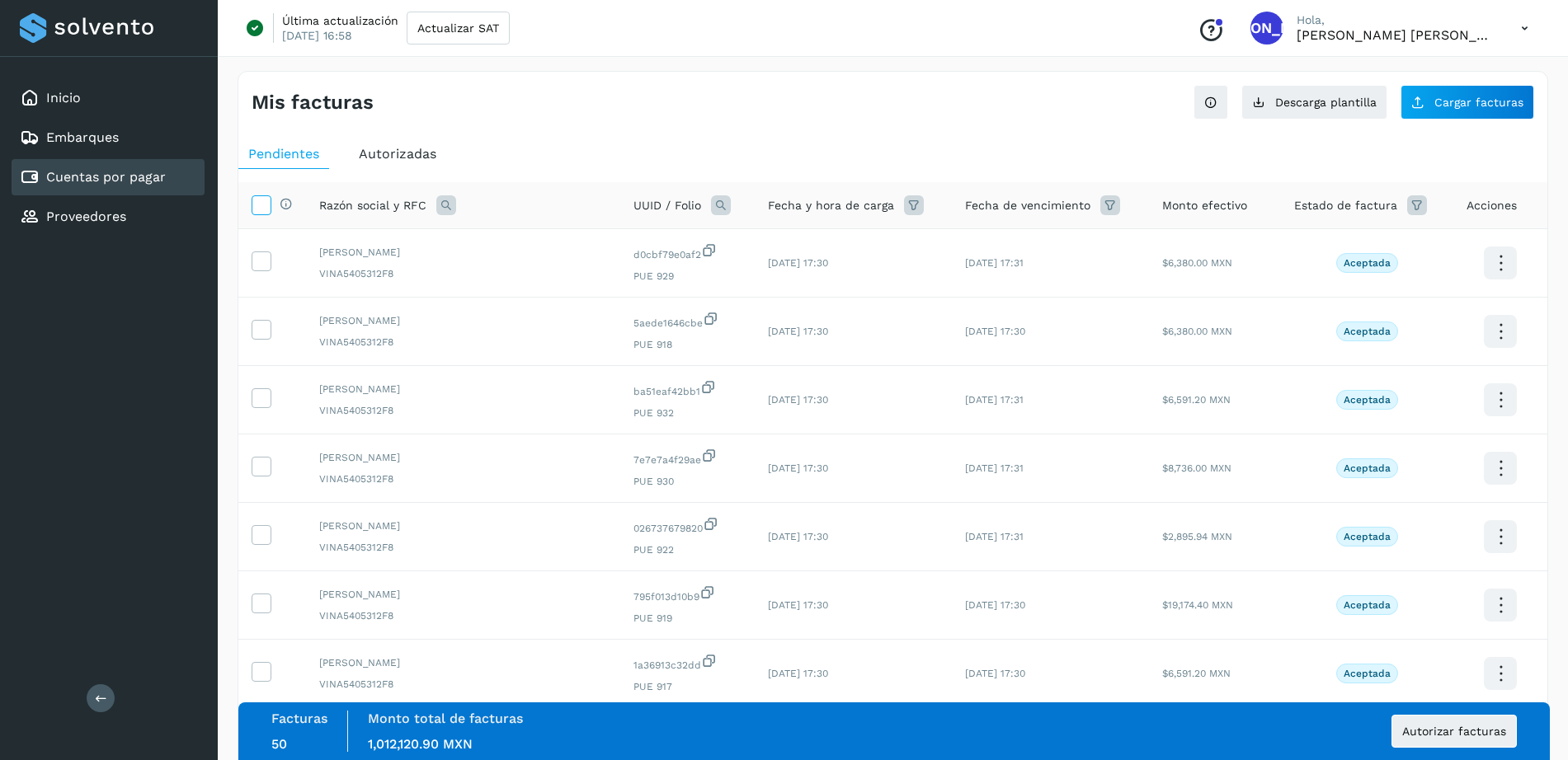
click at [264, 208] on icon at bounding box center [261, 204] width 17 height 17
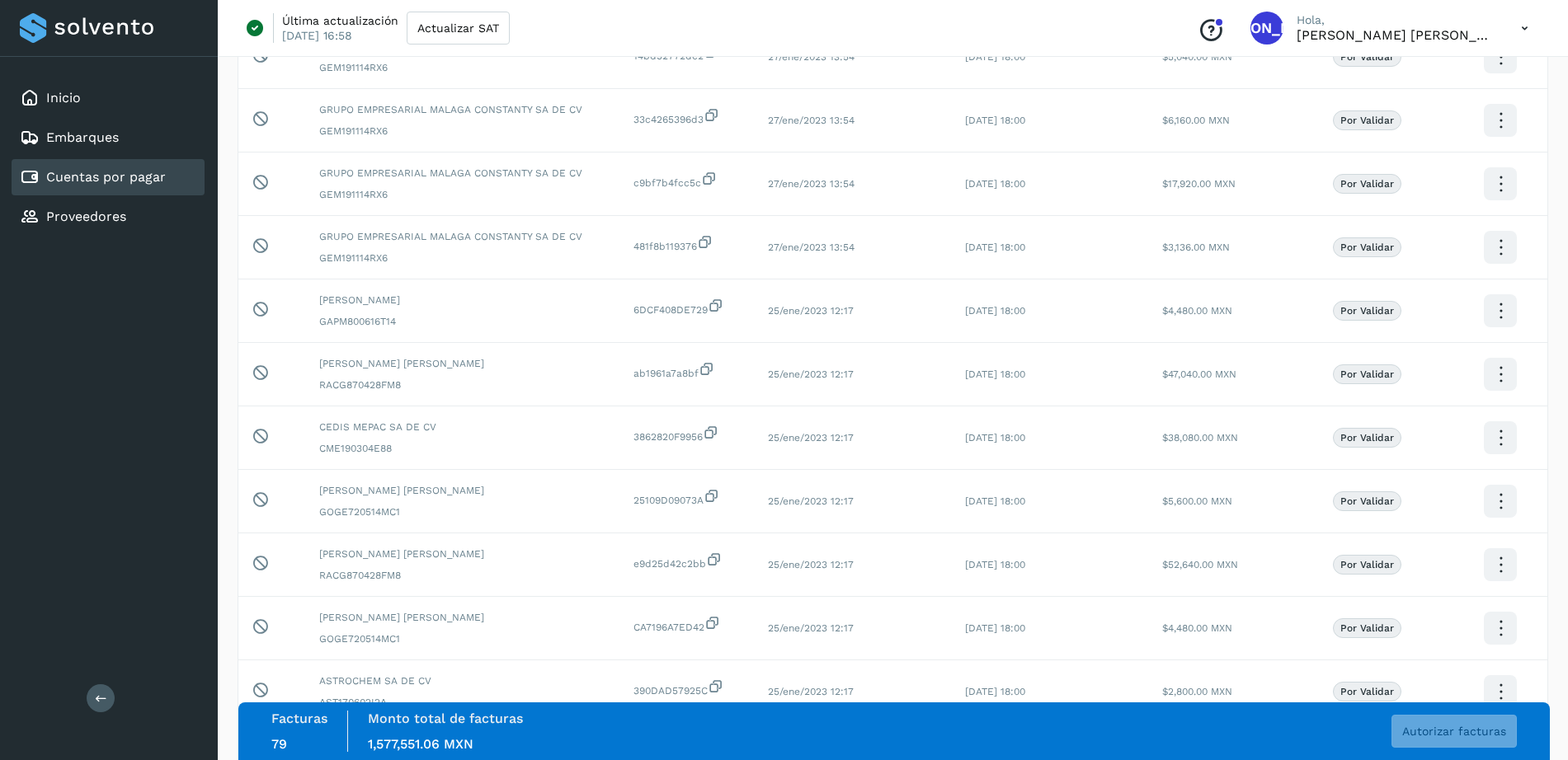
scroll to position [2927, 0]
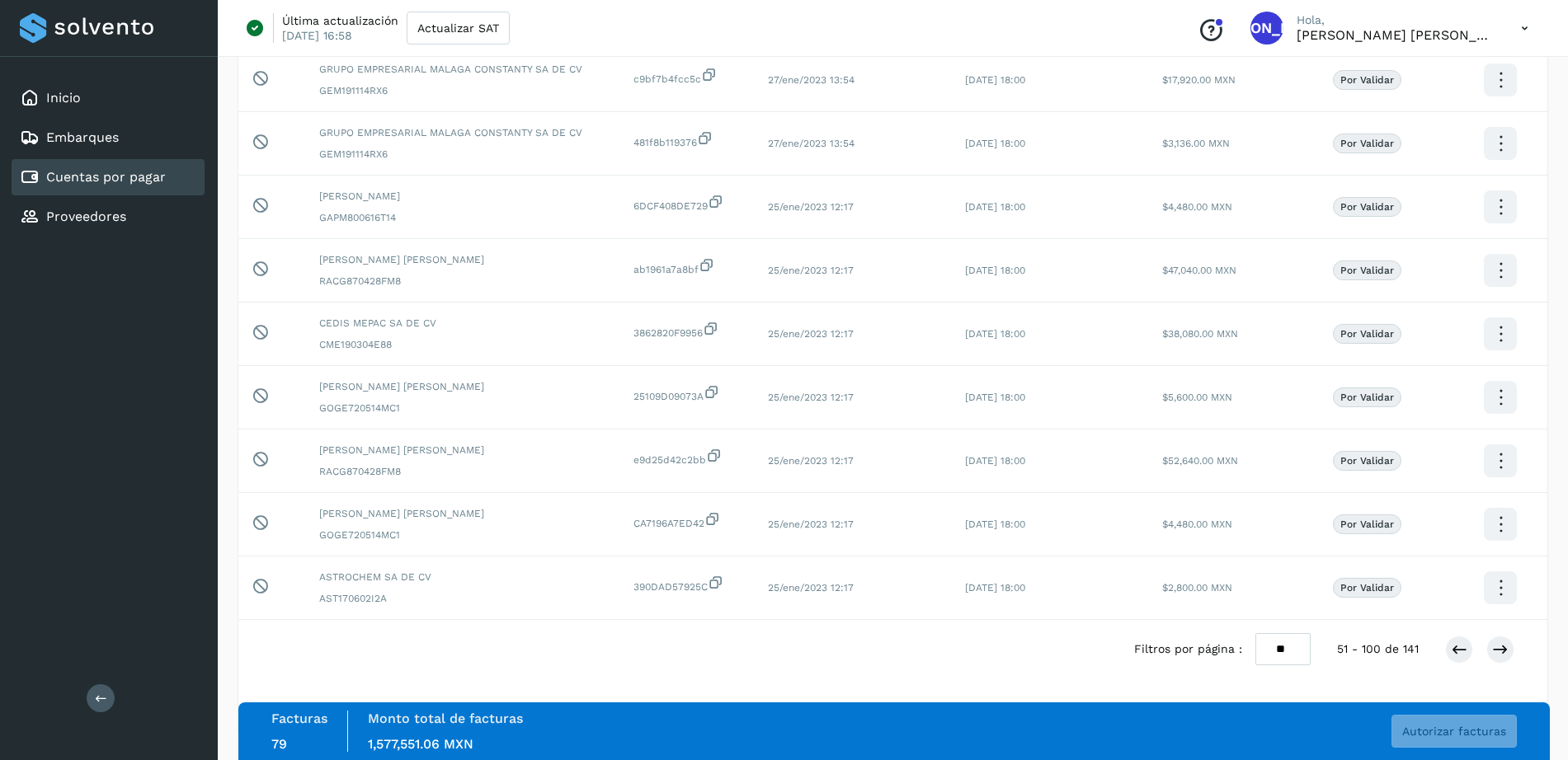
click at [122, 180] on link "Cuentas por pagar" at bounding box center [105, 177] width 120 height 15
click at [1525, 31] on icon at bounding box center [1524, 28] width 34 height 34
click at [1451, 106] on div "Cerrar sesión" at bounding box center [1442, 106] width 196 height 32
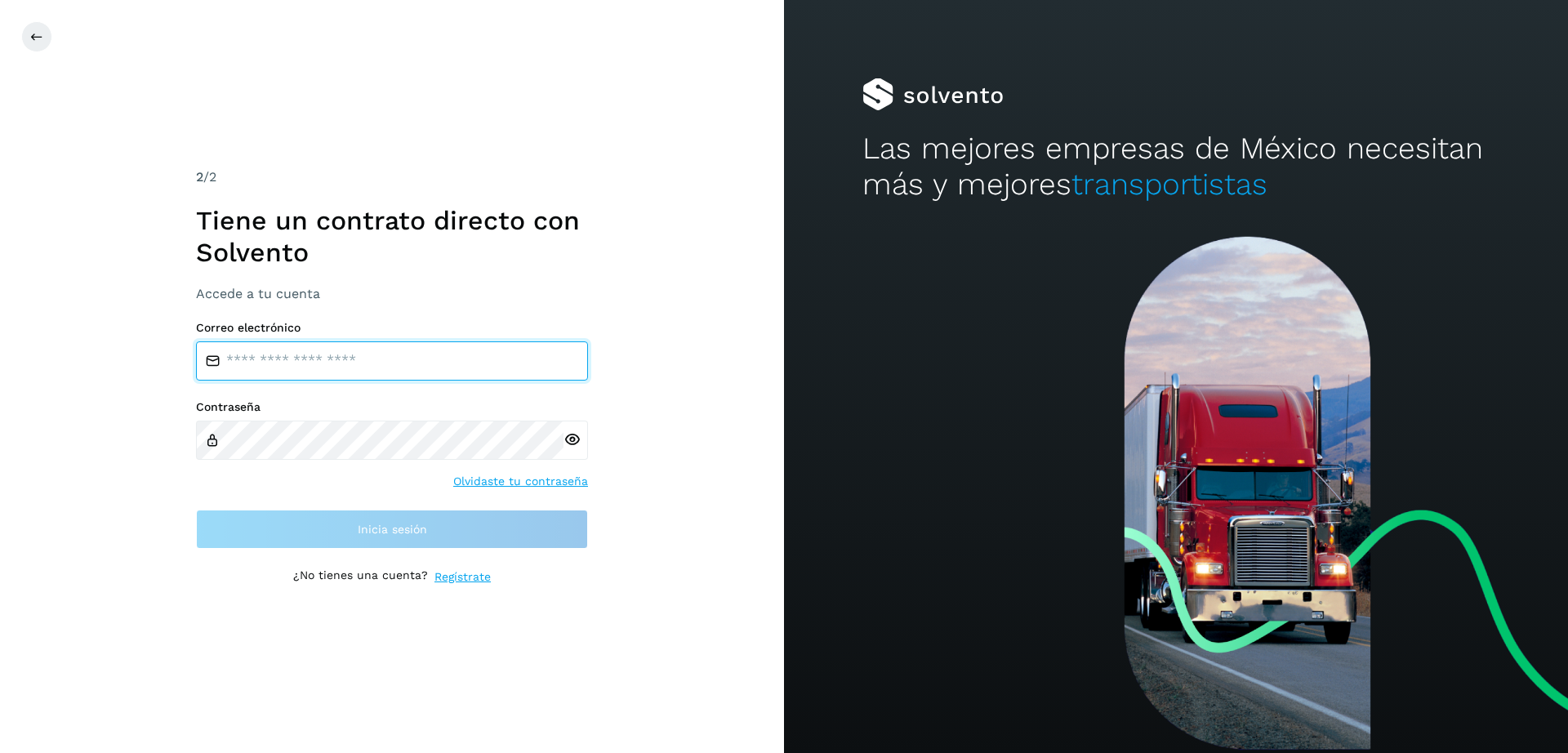
type input "**********"
